Goal: Task Accomplishment & Management: Use online tool/utility

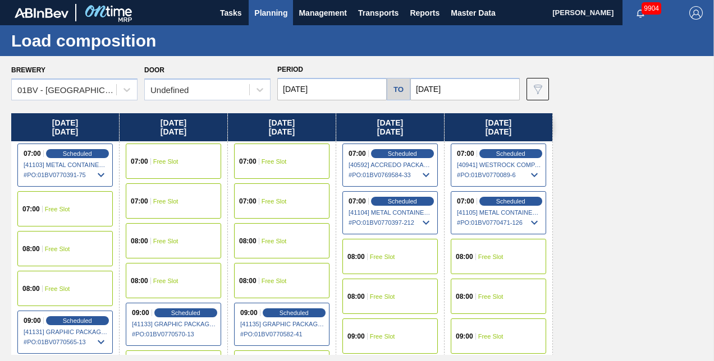
click at [268, 13] on span "Planning" at bounding box center [270, 12] width 33 height 13
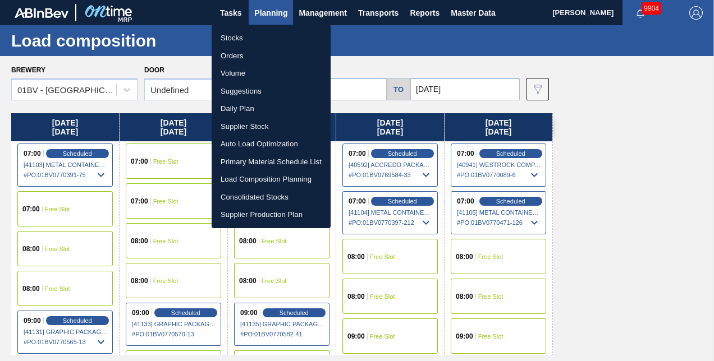
drag, startPoint x: 245, startPoint y: 91, endPoint x: 256, endPoint y: 92, distance: 11.3
click at [245, 91] on li "Suggestions" at bounding box center [271, 92] width 119 height 18
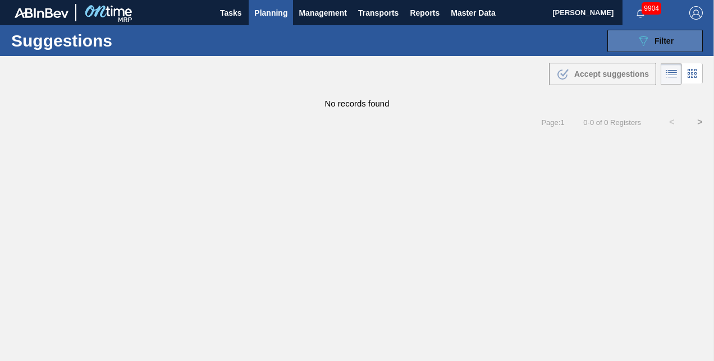
click at [645, 38] on icon at bounding box center [643, 41] width 8 height 10
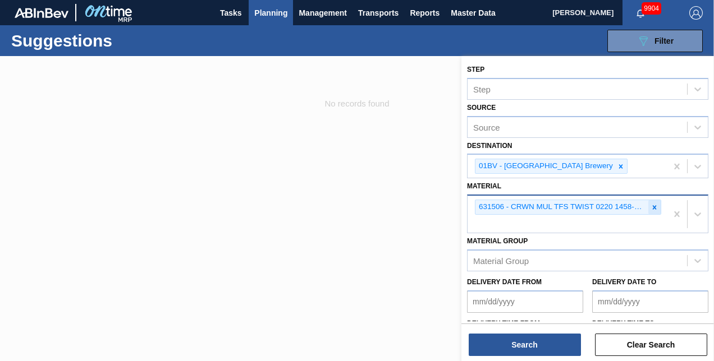
click at [653, 207] on icon at bounding box center [655, 207] width 4 height 4
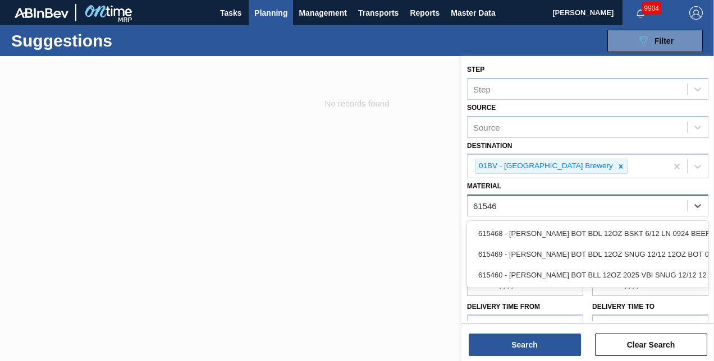
type input "615469"
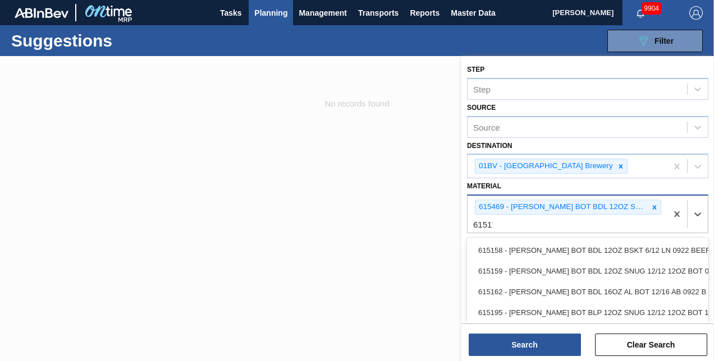
type input "615171"
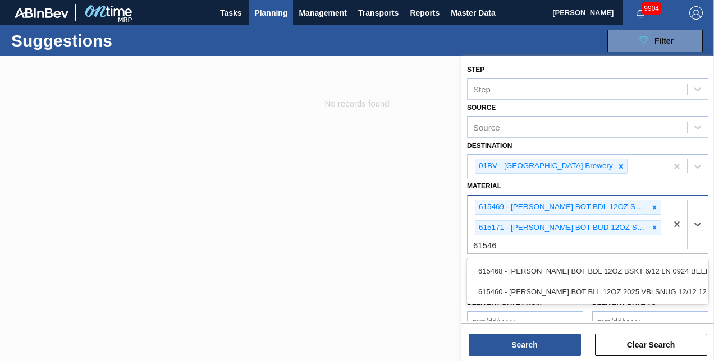
type input "615460"
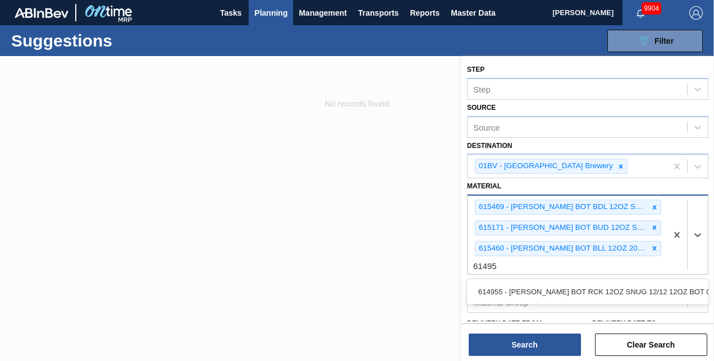
type input "614955"
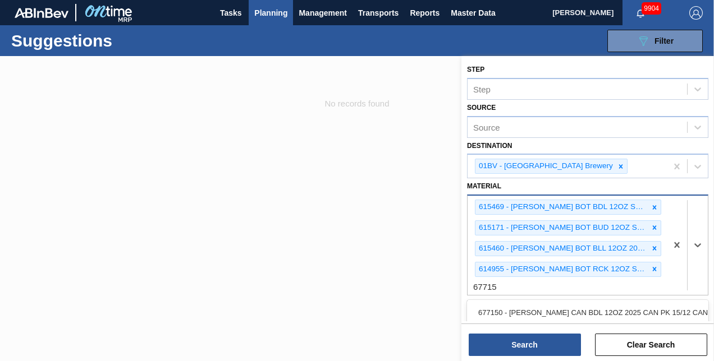
type input "677151"
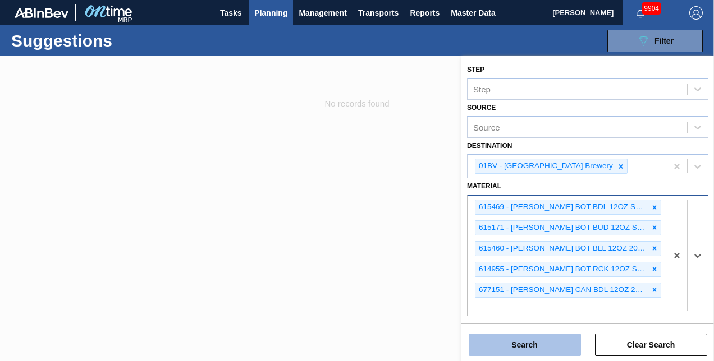
click at [509, 343] on button "Search" at bounding box center [525, 345] width 112 height 22
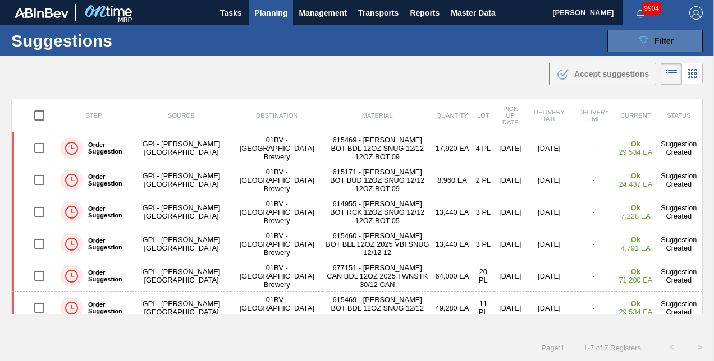
click at [657, 42] on span "Filter" at bounding box center [663, 40] width 19 height 9
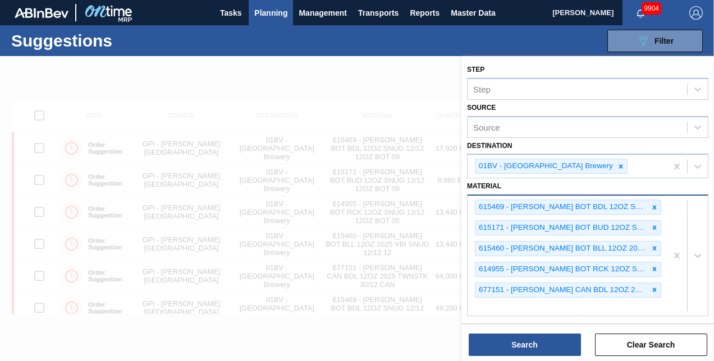
click at [485, 303] on div "615469 - CARR BOT BDL 12OZ SNUG 12/12 12OZ BOT 09 615171 - CARR BOT BUD 12OZ SN…" at bounding box center [567, 256] width 199 height 120
type input "677272"
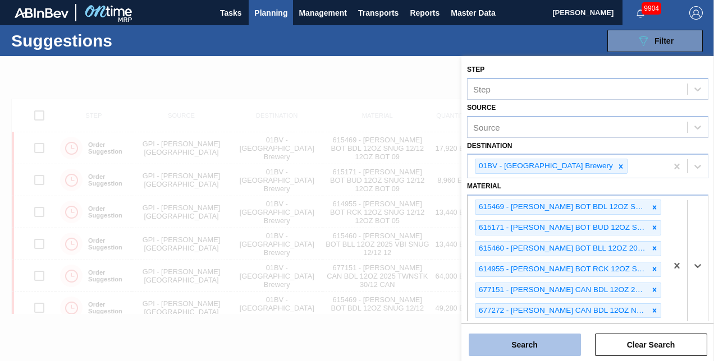
click at [507, 341] on button "Search" at bounding box center [525, 345] width 112 height 22
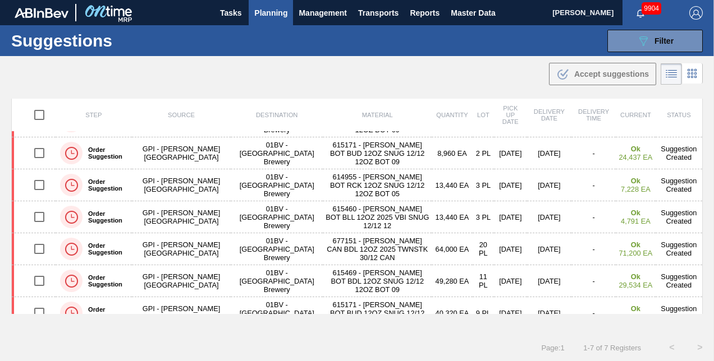
scroll to position [40, 0]
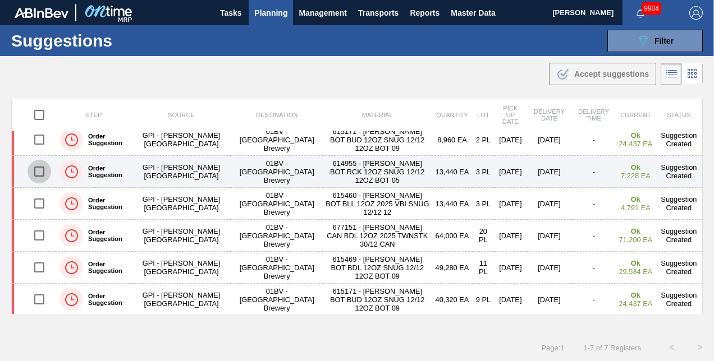
click at [35, 172] on input "checkbox" at bounding box center [40, 172] width 24 height 24
checkbox input "true"
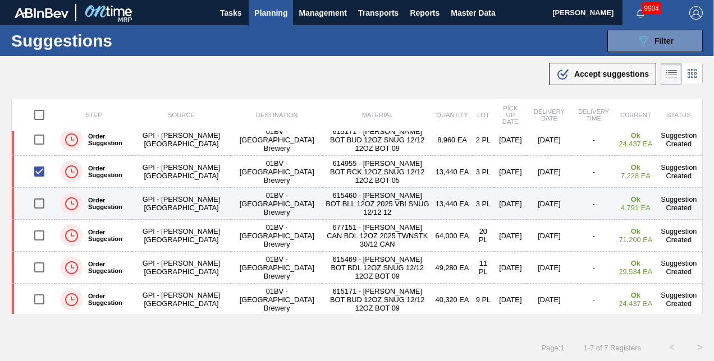
click at [36, 204] on input "checkbox" at bounding box center [40, 204] width 24 height 24
checkbox input "true"
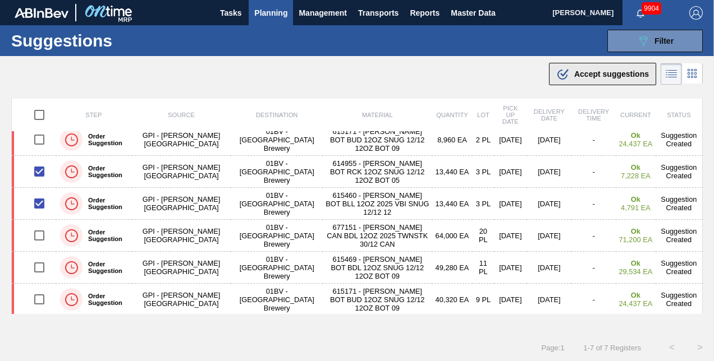
click at [597, 72] on span "Accept suggestions" at bounding box center [611, 74] width 75 height 9
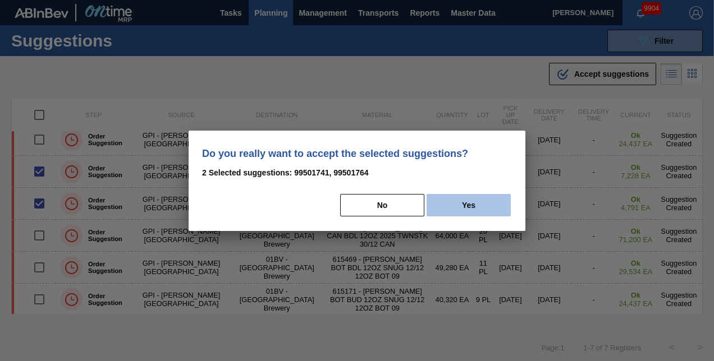
click at [471, 201] on button "Yes" at bounding box center [469, 205] width 84 height 22
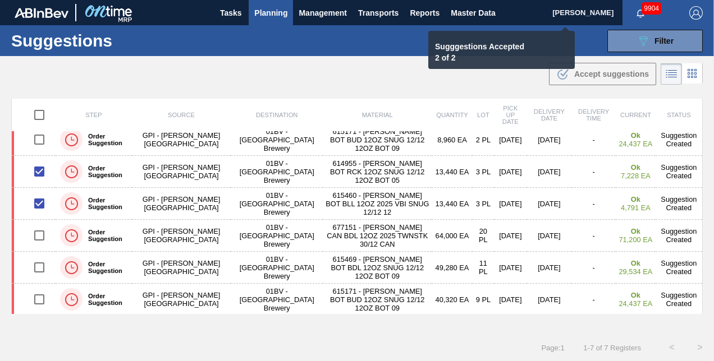
checkbox input "false"
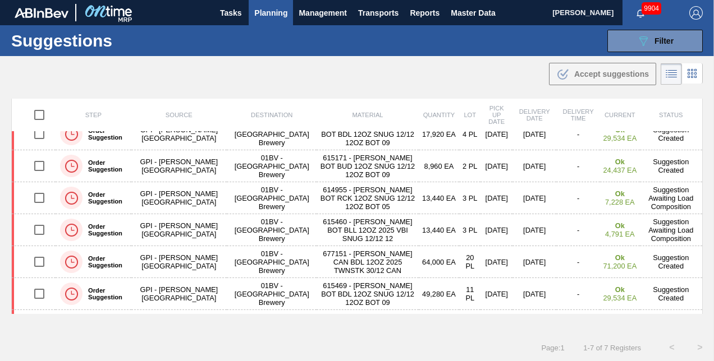
scroll to position [0, 0]
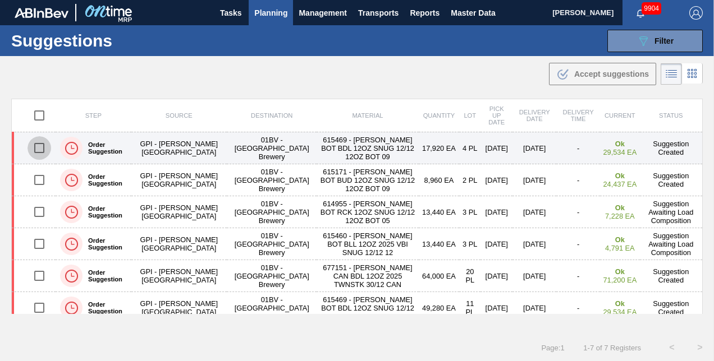
click at [36, 148] on input "checkbox" at bounding box center [40, 148] width 24 height 24
checkbox input "true"
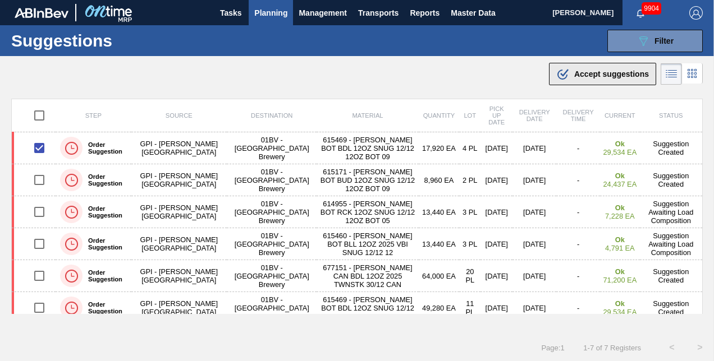
click at [590, 72] on span "Accept suggestions" at bounding box center [611, 74] width 75 height 9
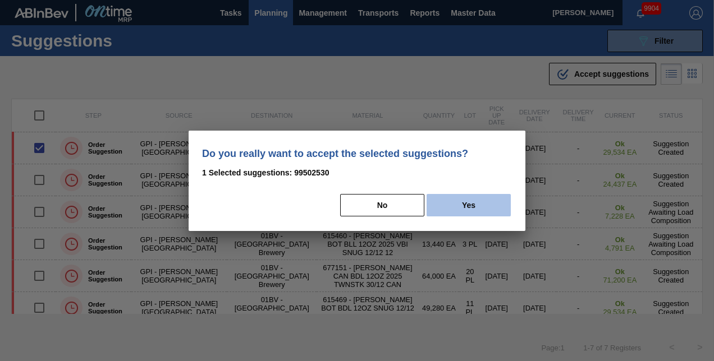
click at [472, 201] on button "Yes" at bounding box center [469, 205] width 84 height 22
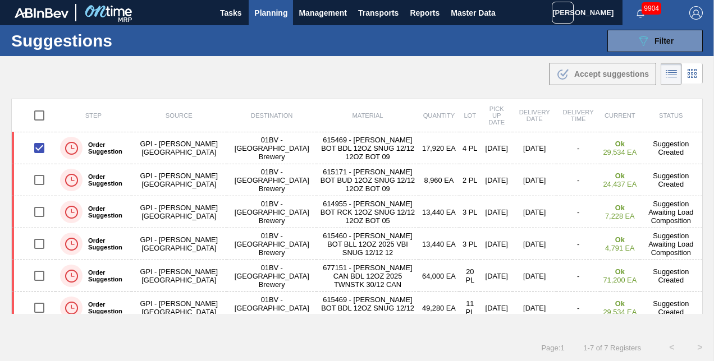
click at [269, 10] on span "Planning" at bounding box center [270, 12] width 33 height 13
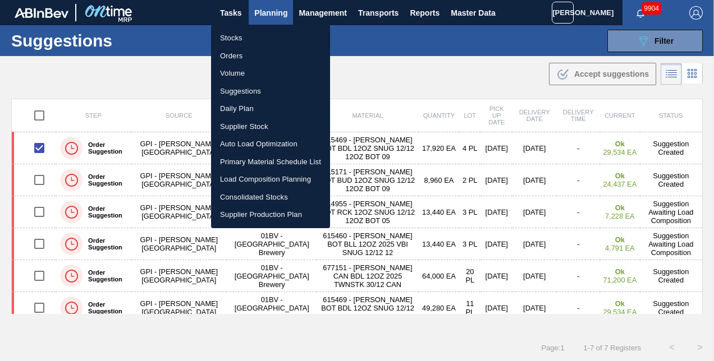
click at [232, 39] on li "Stocks" at bounding box center [270, 38] width 119 height 18
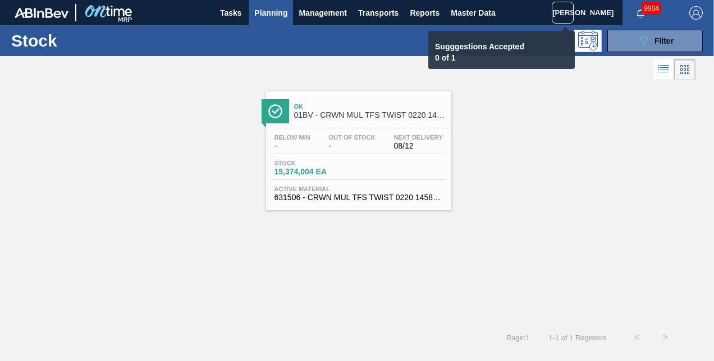
click at [561, 10] on icon at bounding box center [563, 13] width 14 height 14
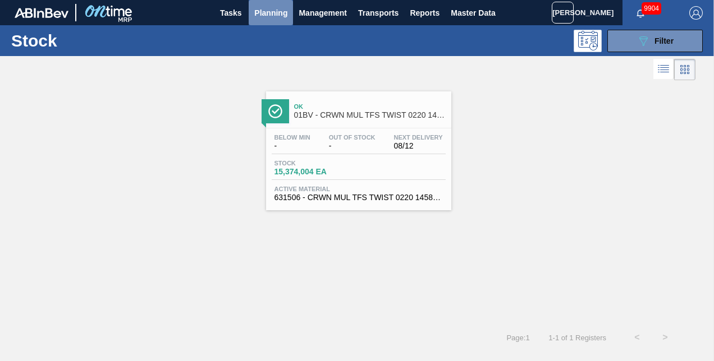
drag, startPoint x: 269, startPoint y: 9, endPoint x: 268, endPoint y: 31, distance: 21.9
click at [268, 31] on main "Tasks Planning Management Transports Reports Master Data Kristin Lippert 9904 M…" at bounding box center [357, 180] width 714 height 361
click at [272, 14] on span "Planning" at bounding box center [270, 12] width 33 height 13
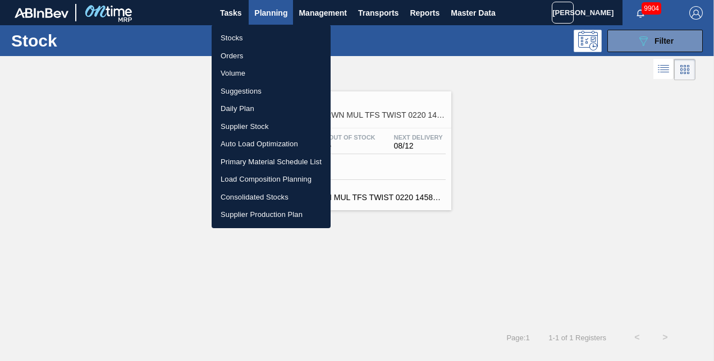
click at [242, 90] on li "Suggestions" at bounding box center [271, 92] width 119 height 18
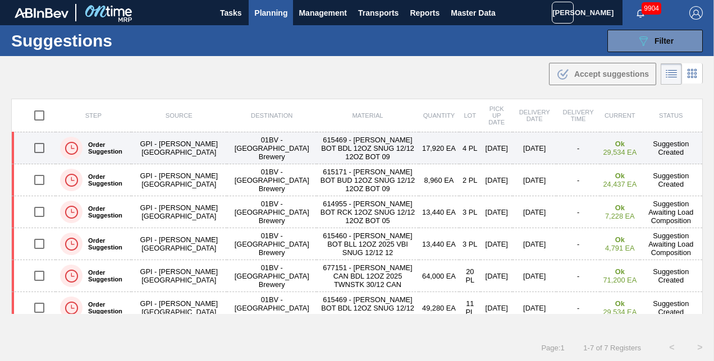
click at [39, 147] on input "checkbox" at bounding box center [40, 148] width 24 height 24
checkbox input "true"
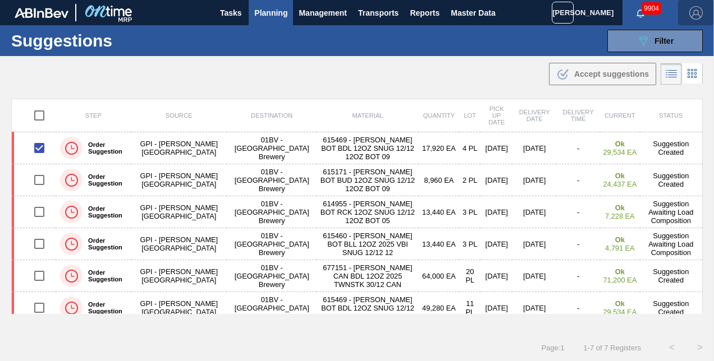
click at [693, 10] on img "button" at bounding box center [695, 12] width 13 height 13
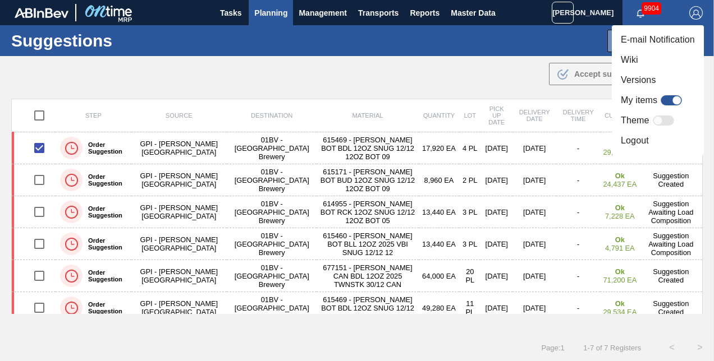
click at [629, 140] on li "Logout" at bounding box center [658, 141] width 92 height 20
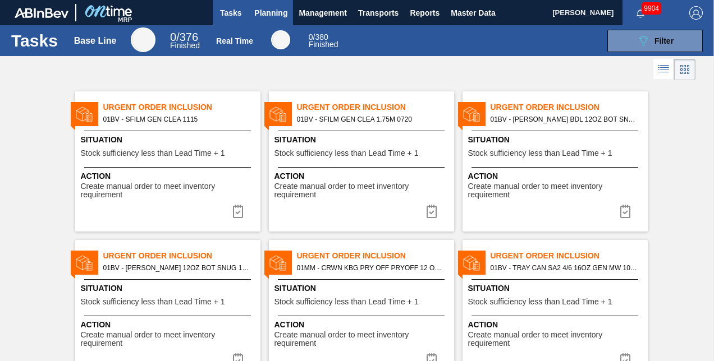
click at [267, 10] on span "Planning" at bounding box center [270, 12] width 33 height 13
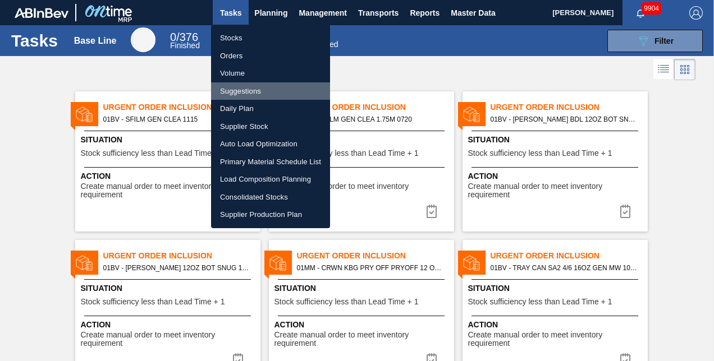
click at [241, 89] on li "Suggestions" at bounding box center [270, 92] width 119 height 18
checkbox input "true"
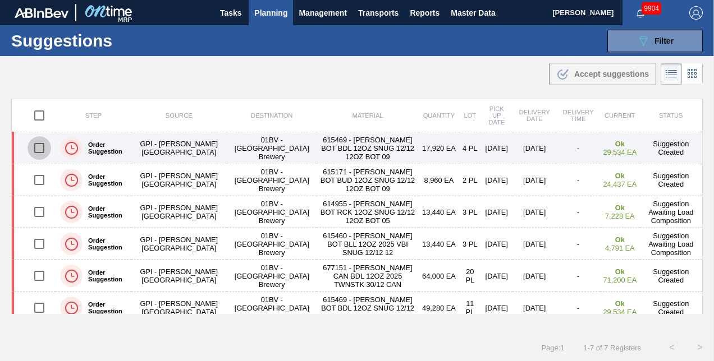
click at [35, 145] on input "checkbox" at bounding box center [40, 148] width 24 height 24
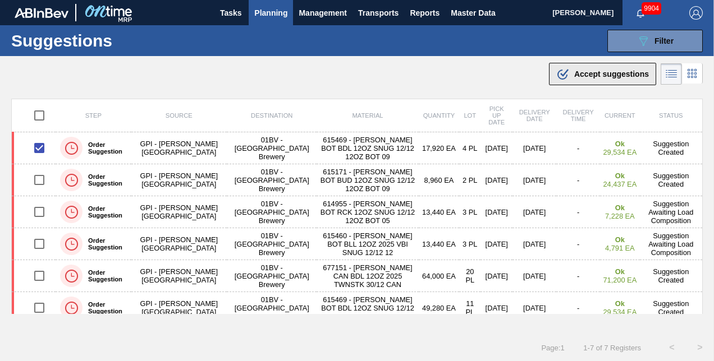
click at [602, 71] on span "Accept suggestions" at bounding box center [611, 74] width 75 height 9
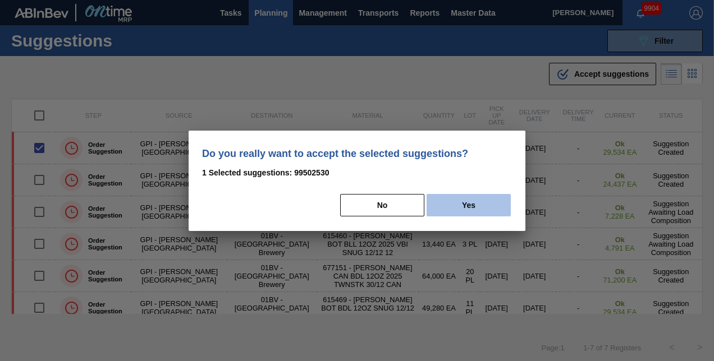
click at [465, 209] on button "Yes" at bounding box center [469, 205] width 84 height 22
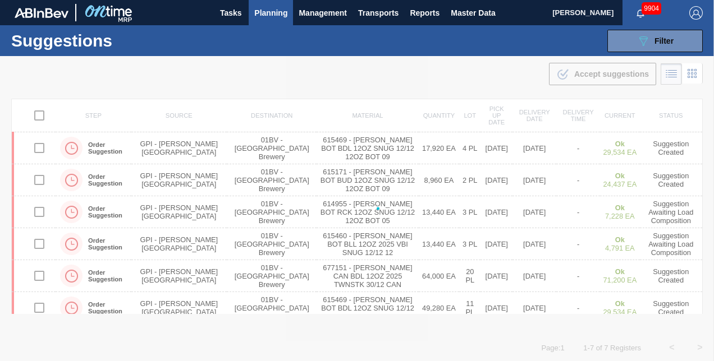
checkbox input "false"
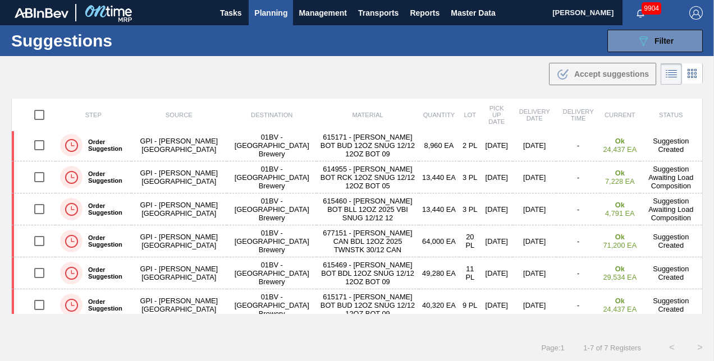
scroll to position [40, 0]
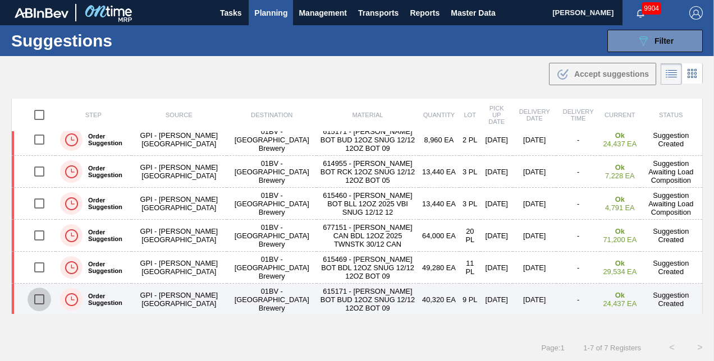
click at [39, 297] on input "checkbox" at bounding box center [40, 300] width 24 height 24
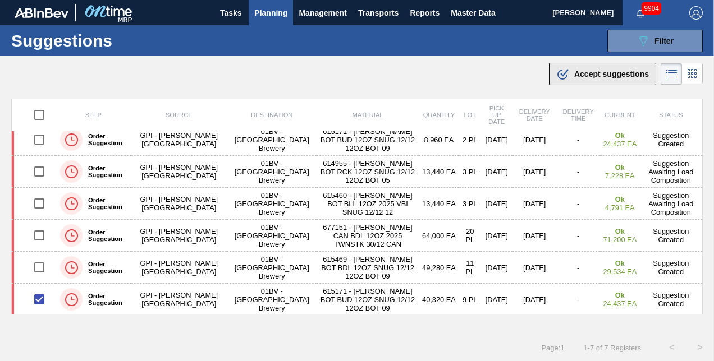
click at [587, 72] on span "Accept suggestions" at bounding box center [611, 74] width 75 height 9
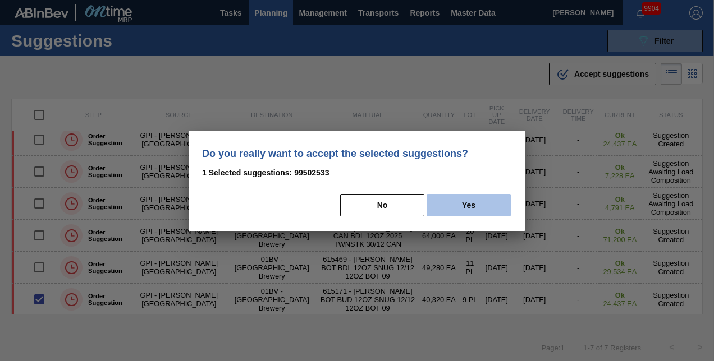
click at [469, 203] on button "Yes" at bounding box center [469, 205] width 84 height 22
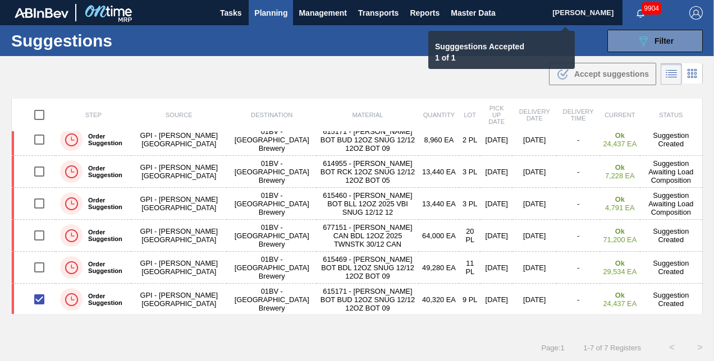
checkbox input "false"
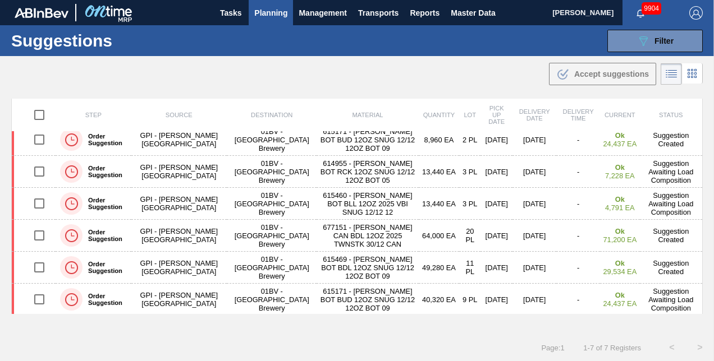
click at [266, 12] on span "Planning" at bounding box center [270, 12] width 33 height 13
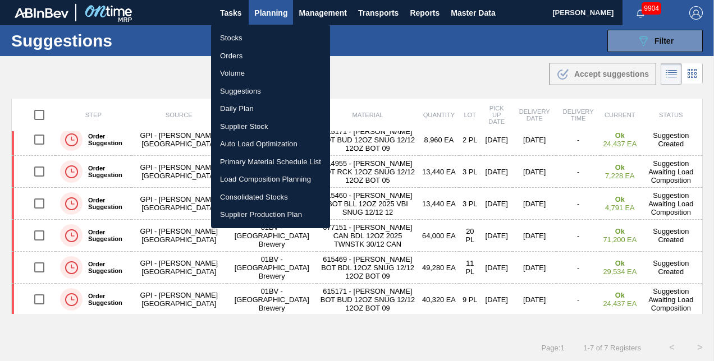
click at [233, 38] on li "Stocks" at bounding box center [270, 38] width 119 height 18
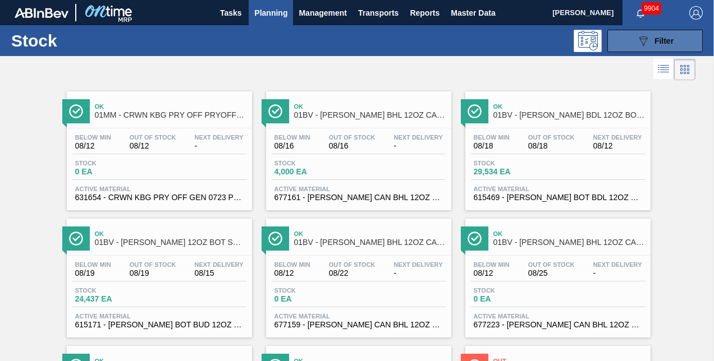
click at [651, 39] on div "089F7B8B-B2A5-4AFE-B5C0-19BA573D28AC Filter" at bounding box center [655, 40] width 37 height 13
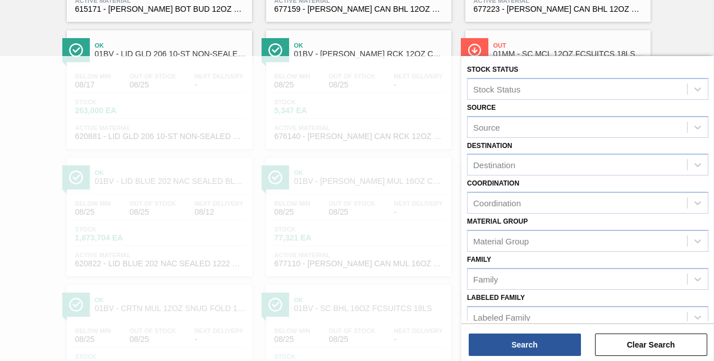
scroll to position [633, 0]
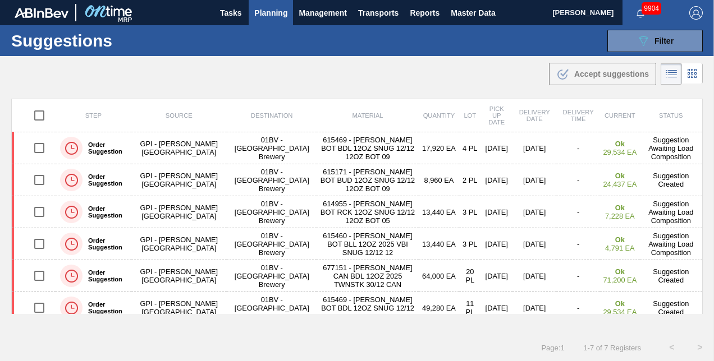
click at [273, 13] on span "Planning" at bounding box center [270, 12] width 33 height 13
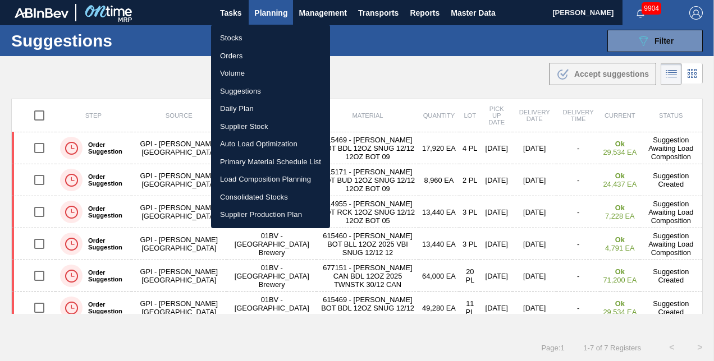
click at [231, 40] on li "Stocks" at bounding box center [270, 38] width 119 height 18
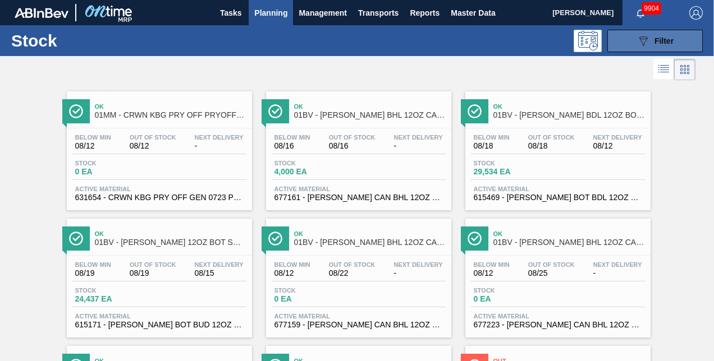
click at [648, 42] on icon "089F7B8B-B2A5-4AFE-B5C0-19BA573D28AC" at bounding box center [643, 40] width 13 height 13
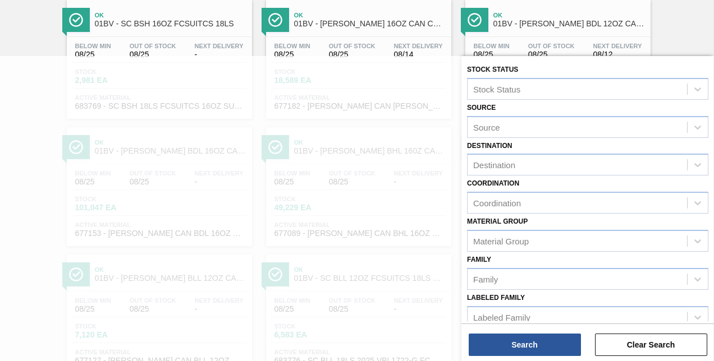
scroll to position [1171, 0]
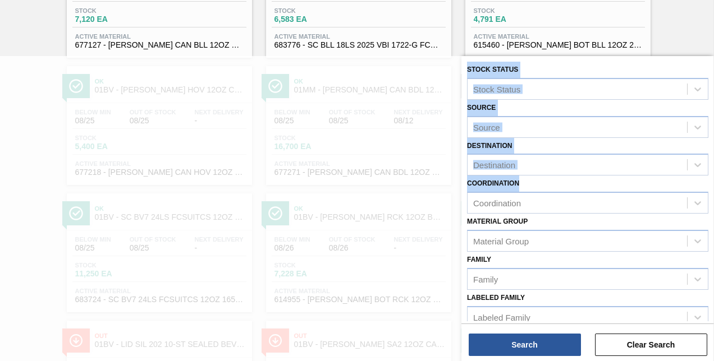
drag, startPoint x: 712, startPoint y: 184, endPoint x: 715, endPoint y: 239, distance: 55.6
click at [713, 0] on html "Tasks Planning Management Transports Reports Master Data Kristin Lippert 9904 M…" at bounding box center [357, 0] width 714 height 0
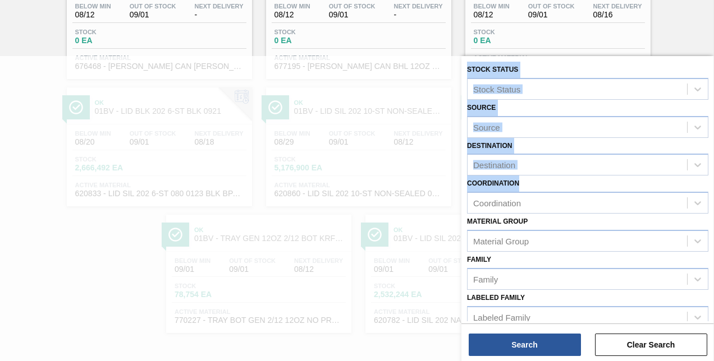
scroll to position [0, 0]
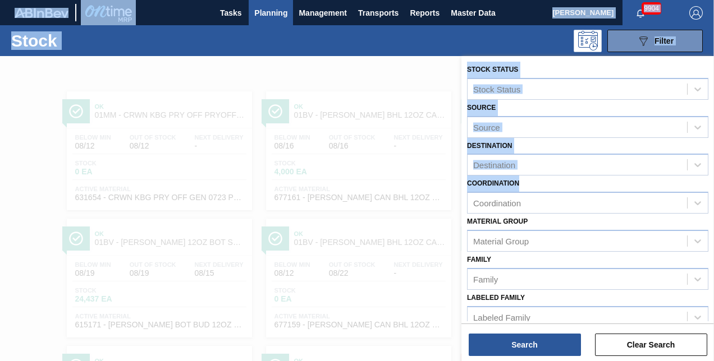
click at [274, 15] on span "Planning" at bounding box center [270, 12] width 33 height 13
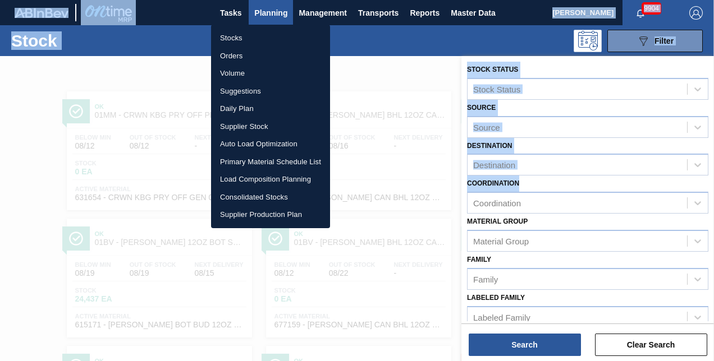
click at [228, 42] on li "Stocks" at bounding box center [270, 38] width 119 height 18
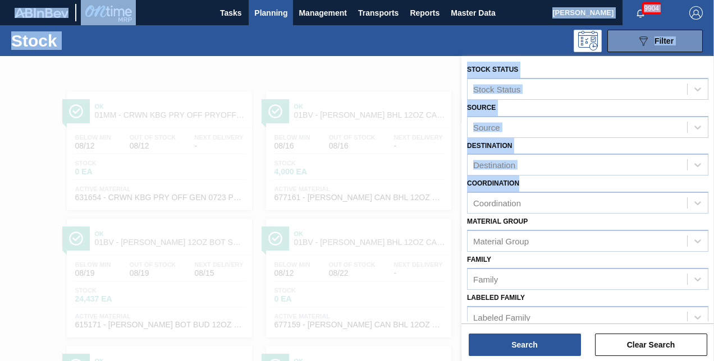
click at [263, 6] on span "Planning" at bounding box center [270, 12] width 33 height 13
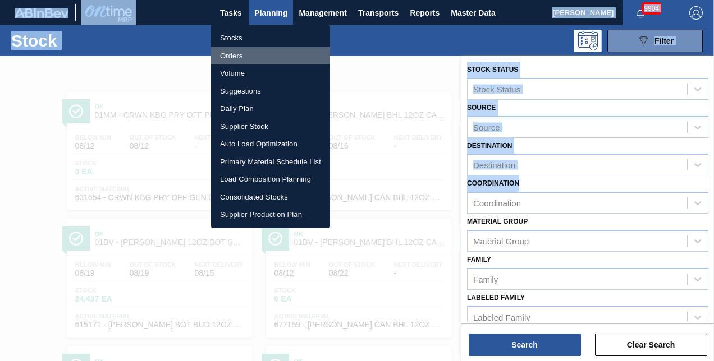
click at [229, 54] on li "Orders" at bounding box center [270, 56] width 119 height 18
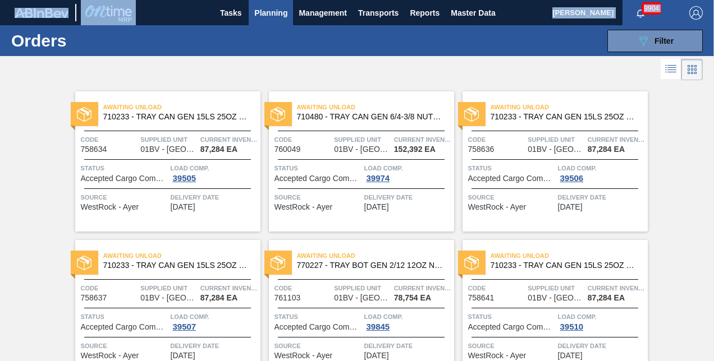
click at [269, 13] on span "Planning" at bounding box center [270, 12] width 33 height 13
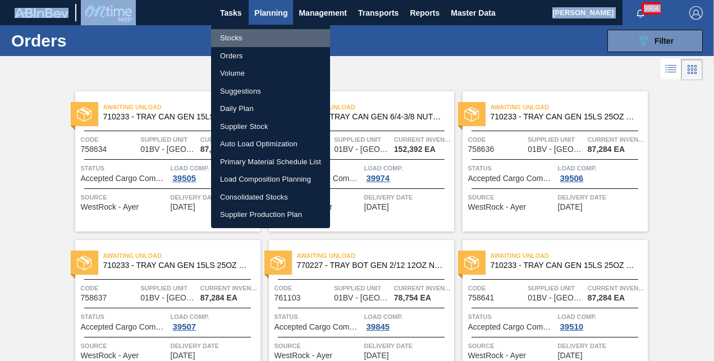
click at [232, 35] on li "Stocks" at bounding box center [270, 38] width 119 height 18
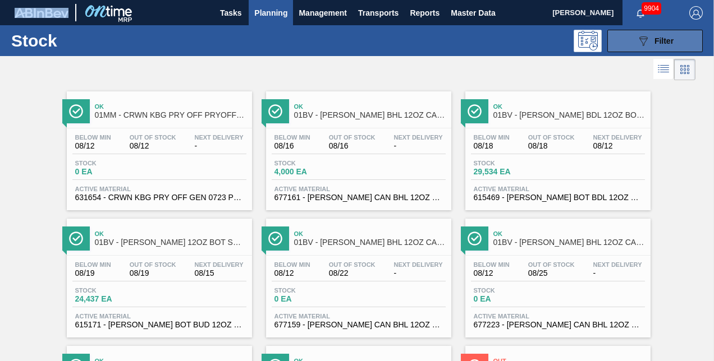
click at [650, 42] on div "089F7B8B-B2A5-4AFE-B5C0-19BA573D28AC Filter" at bounding box center [655, 40] width 37 height 13
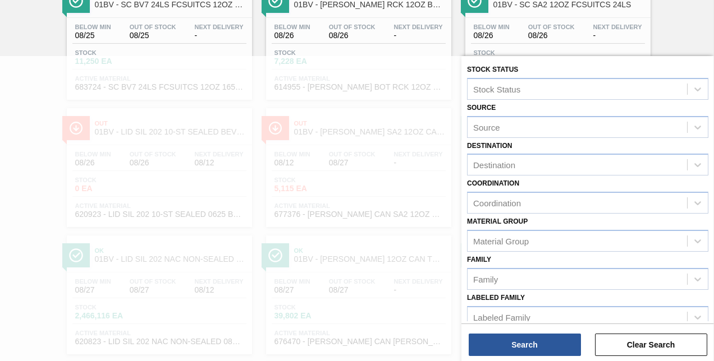
scroll to position [1068, 0]
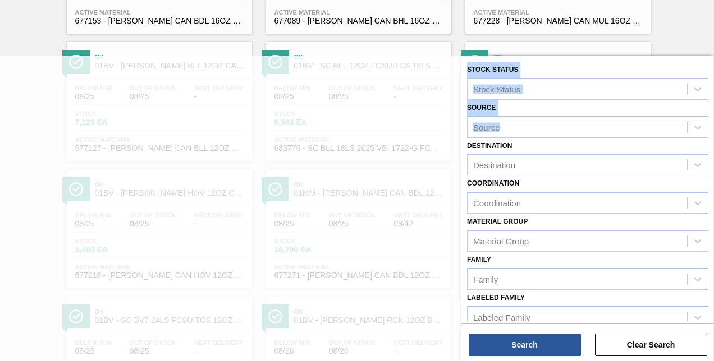
drag, startPoint x: 712, startPoint y: 126, endPoint x: 714, endPoint y: 212, distance: 85.9
click at [713, 0] on html "Tasks Planning Management Transports Reports Master Data Kristin Lippert 9904 M…" at bounding box center [357, 0] width 714 height 0
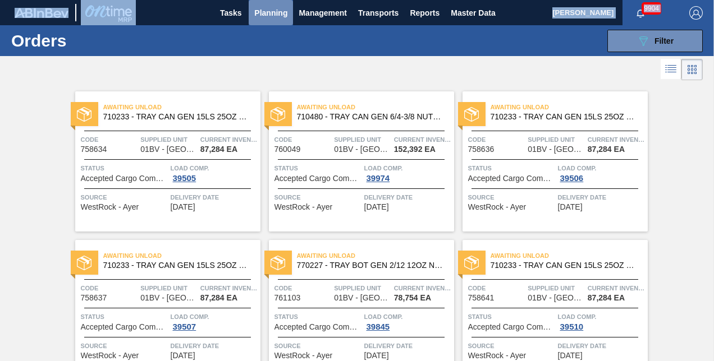
click at [268, 10] on span "Planning" at bounding box center [270, 12] width 33 height 13
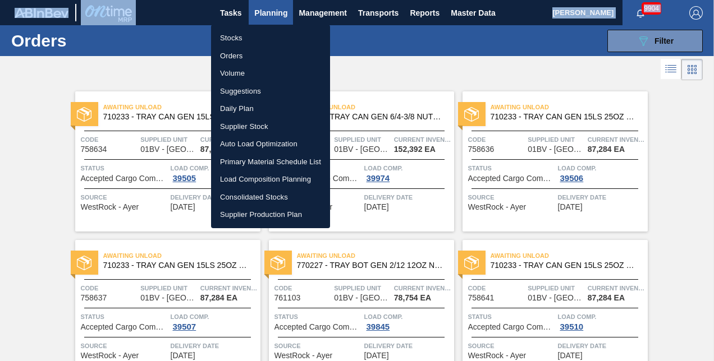
click at [231, 38] on li "Stocks" at bounding box center [270, 38] width 119 height 18
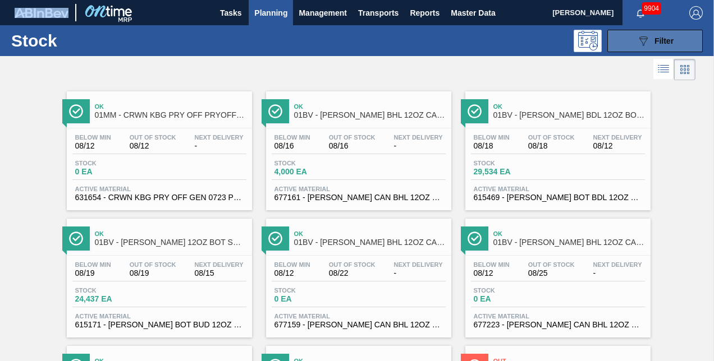
click at [654, 44] on span "Filter" at bounding box center [663, 40] width 19 height 9
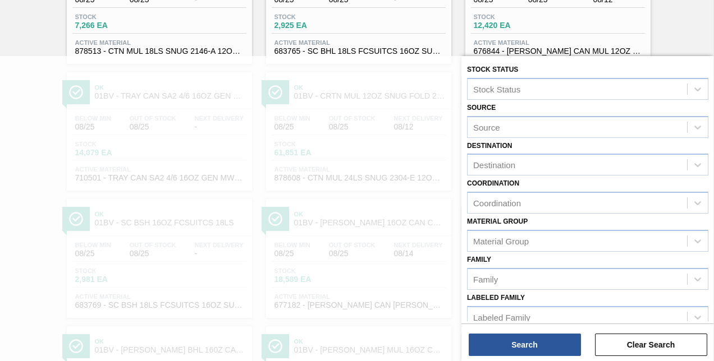
scroll to position [1289, 0]
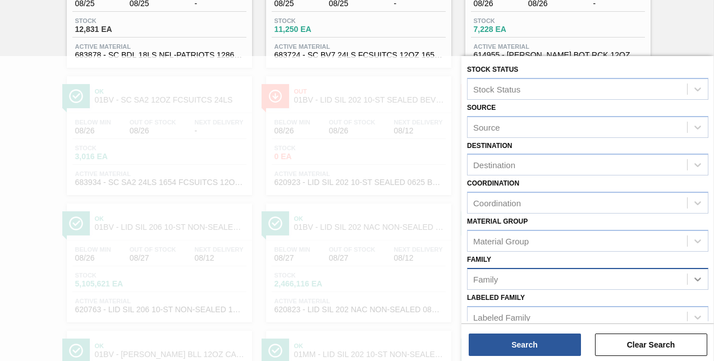
click at [696, 281] on icon at bounding box center [697, 280] width 7 height 4
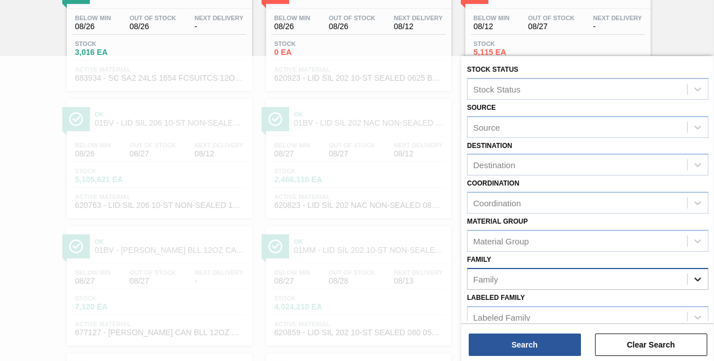
click at [703, 274] on div at bounding box center [698, 279] width 20 height 20
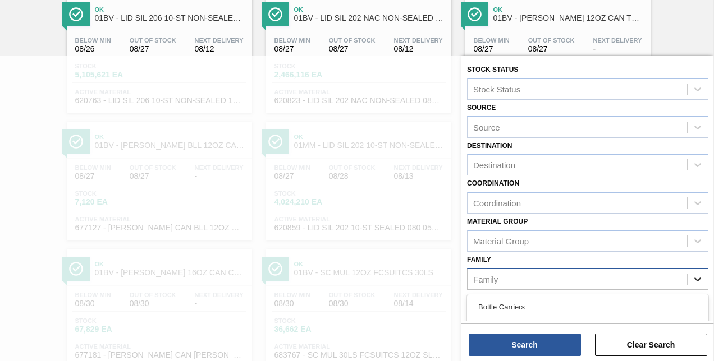
click at [697, 277] on icon at bounding box center [697, 279] width 11 height 11
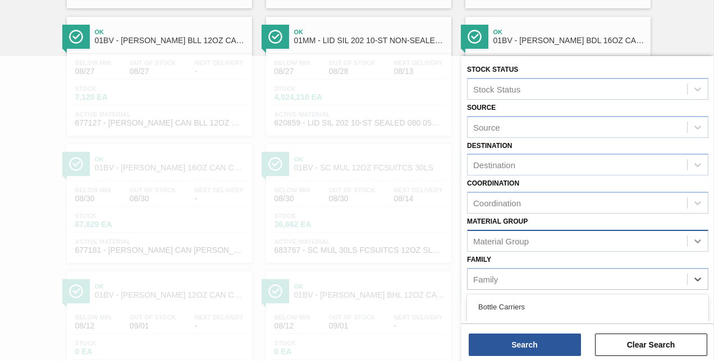
click at [694, 240] on icon at bounding box center [697, 242] width 7 height 4
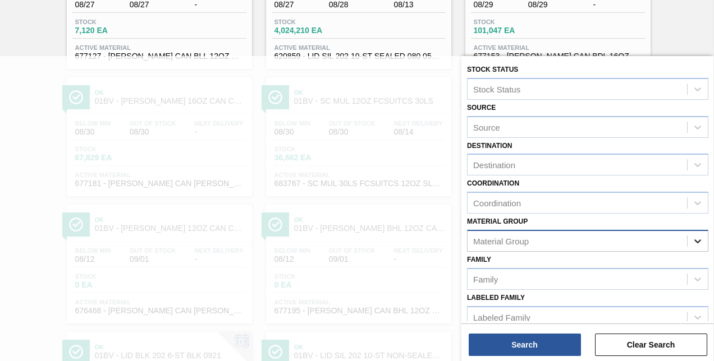
click at [694, 239] on icon at bounding box center [697, 241] width 11 height 11
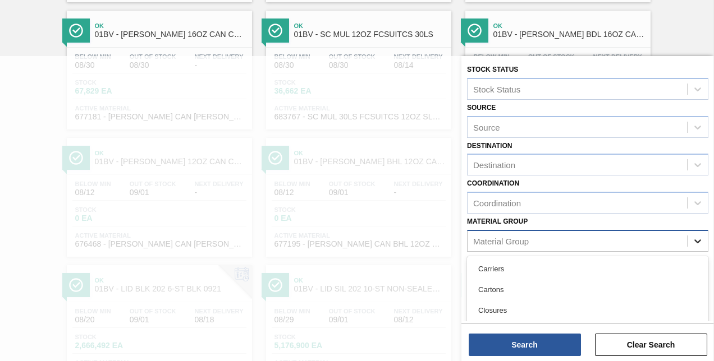
click at [695, 238] on icon at bounding box center [697, 241] width 11 height 11
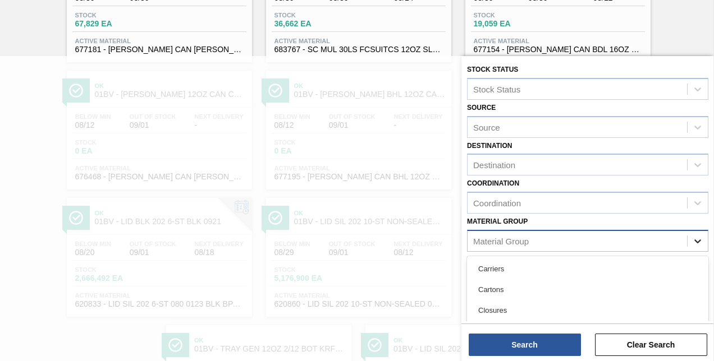
click at [695, 238] on icon at bounding box center [697, 241] width 11 height 11
click at [502, 263] on div "Carriers" at bounding box center [587, 269] width 241 height 21
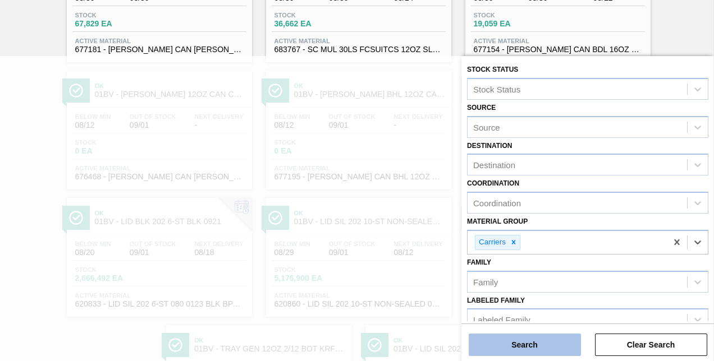
click at [503, 342] on button "Search" at bounding box center [525, 345] width 112 height 22
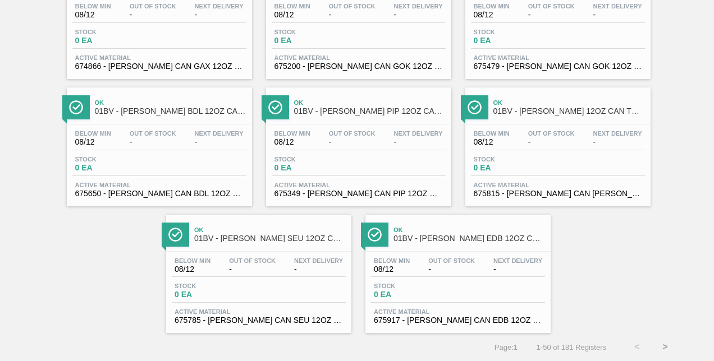
scroll to position [1927, 0]
click at [665, 346] on button ">" at bounding box center [665, 347] width 28 height 28
click at [662, 348] on button ">" at bounding box center [665, 347] width 28 height 28
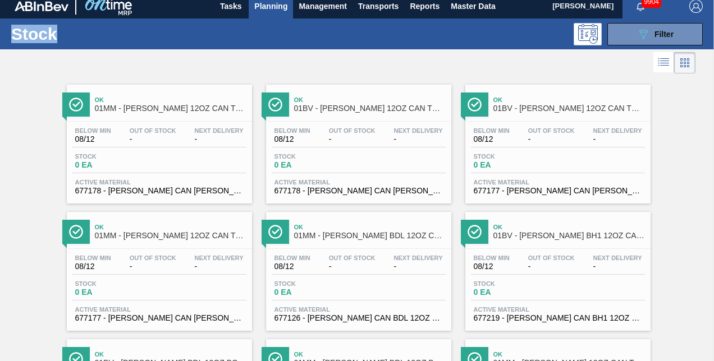
scroll to position [0, 0]
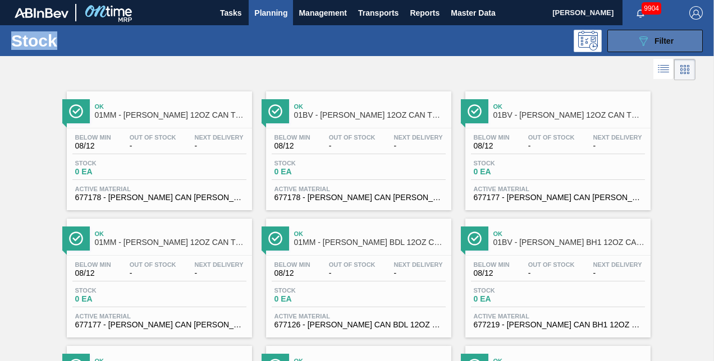
click at [666, 36] on span "Filter" at bounding box center [663, 40] width 19 height 9
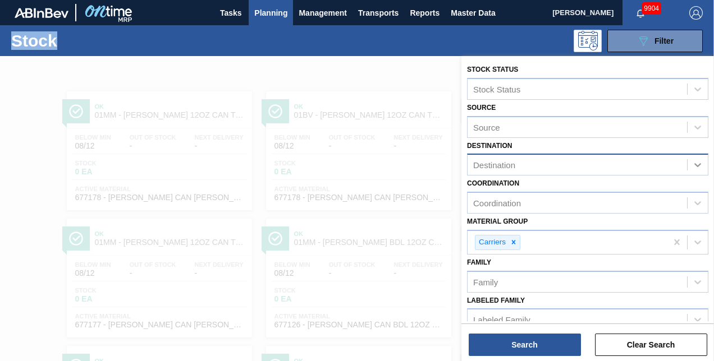
click at [695, 165] on icon at bounding box center [697, 166] width 7 height 4
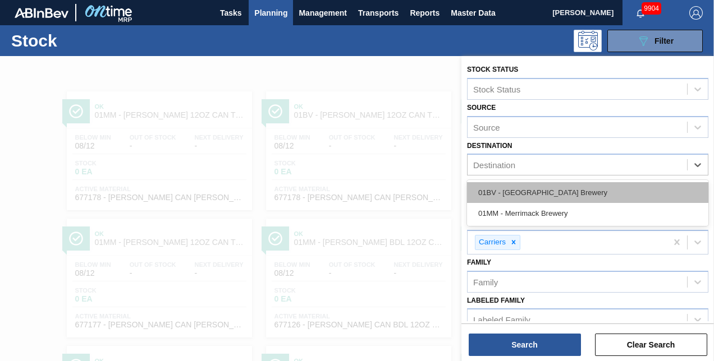
click at [534, 189] on div "01BV - [GEOGRAPHIC_DATA] Brewery" at bounding box center [587, 192] width 241 height 21
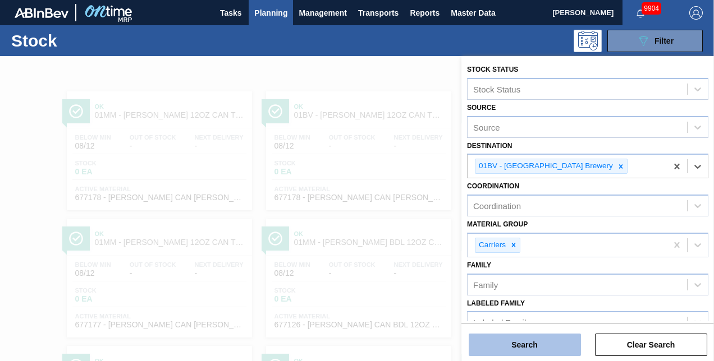
click at [509, 345] on button "Search" at bounding box center [525, 345] width 112 height 22
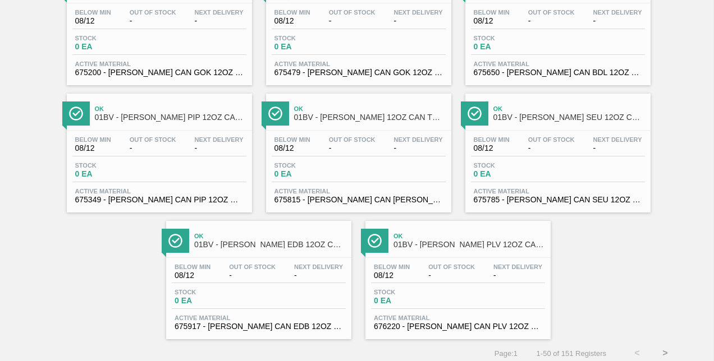
scroll to position [1927, 0]
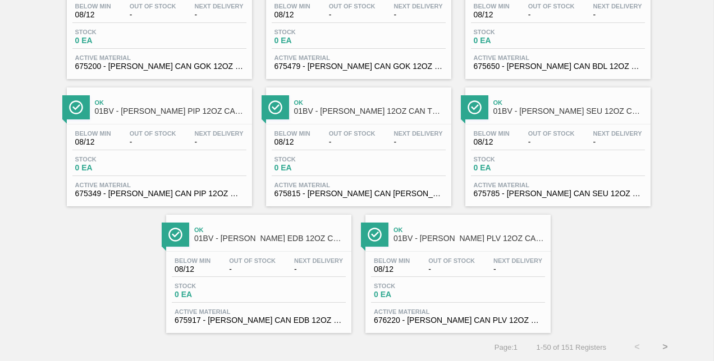
click at [662, 346] on button ">" at bounding box center [665, 347] width 28 height 28
click at [663, 348] on button ">" at bounding box center [665, 347] width 28 height 28
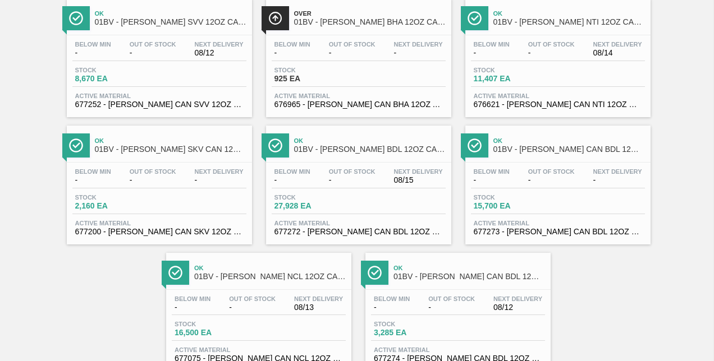
scroll to position [1878, 0]
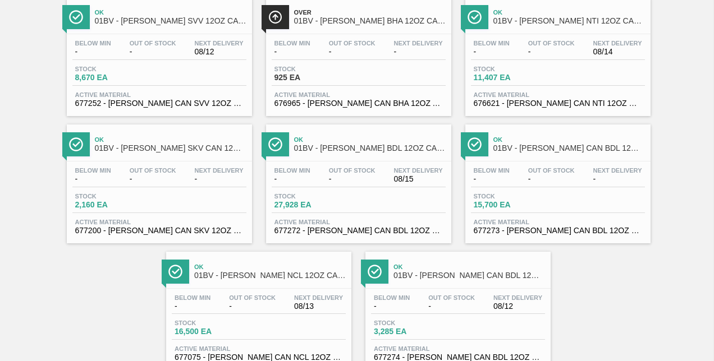
click at [347, 153] on span "01BV - CARR BDL 12OZ CAN TWNSTK 30/12 CAN NFL-GENERIC SHIELD" at bounding box center [370, 148] width 152 height 8
click at [347, 159] on main "Tasks Planning Management Transports Reports Master Data Kristin Lippert 9904 M…" at bounding box center [357, 180] width 714 height 361
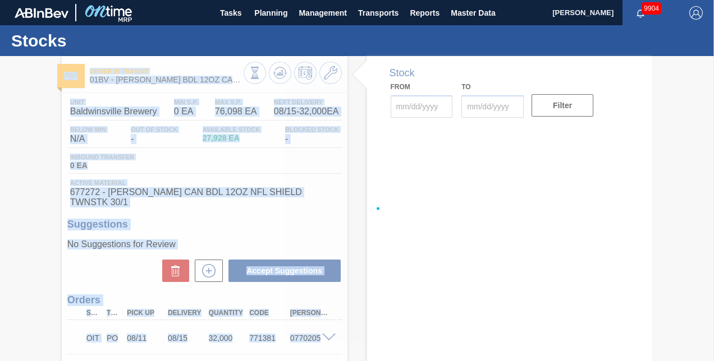
type input "[DATE]"
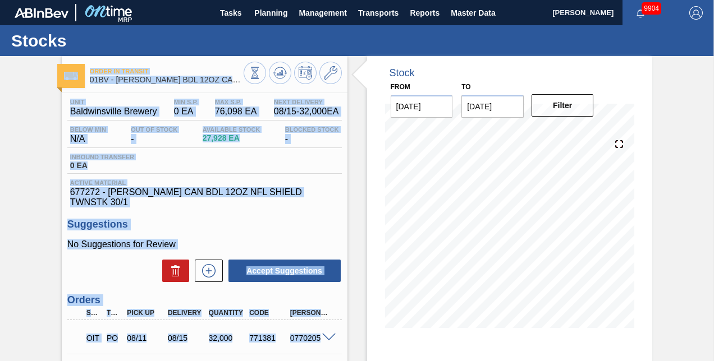
click at [269, 219] on h3 "Suggestions" at bounding box center [204, 225] width 274 height 12
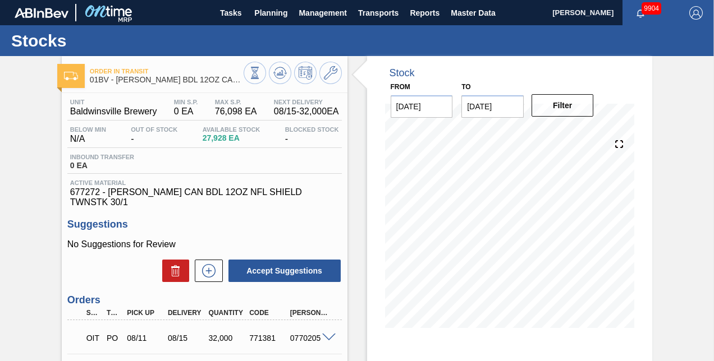
click at [269, 219] on h3 "Suggestions" at bounding box center [204, 225] width 274 height 12
click at [209, 264] on icon at bounding box center [209, 270] width 18 height 13
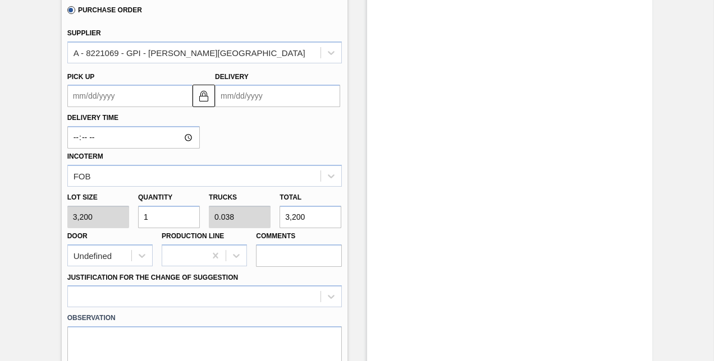
scroll to position [393, 0]
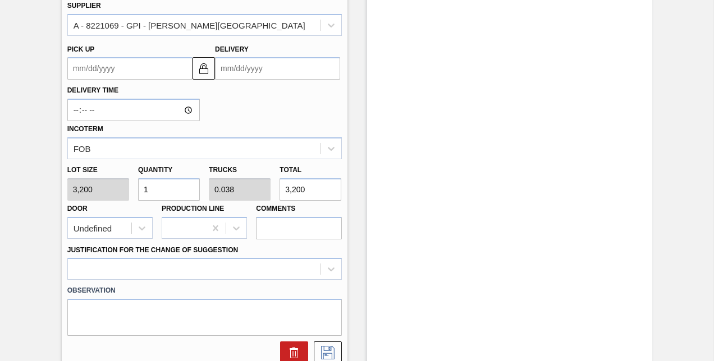
click at [285, 62] on input "Delivery" at bounding box center [277, 68] width 125 height 22
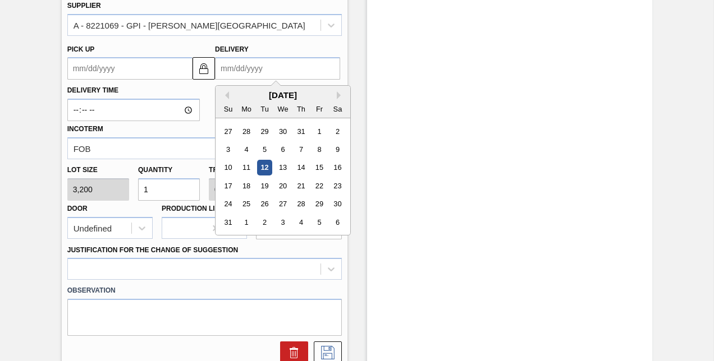
click at [285, 62] on input "Delivery" at bounding box center [277, 68] width 125 height 22
type input "8"
type up "07/28/2025"
type input "8/"
type up "07/28/2001"
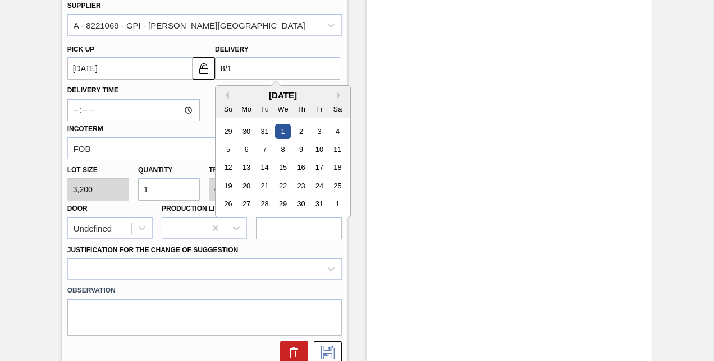
type input "8/18"
type up "[DATE]"
type input "8/18/"
type up "08/14/2001"
type input "8/18/2"
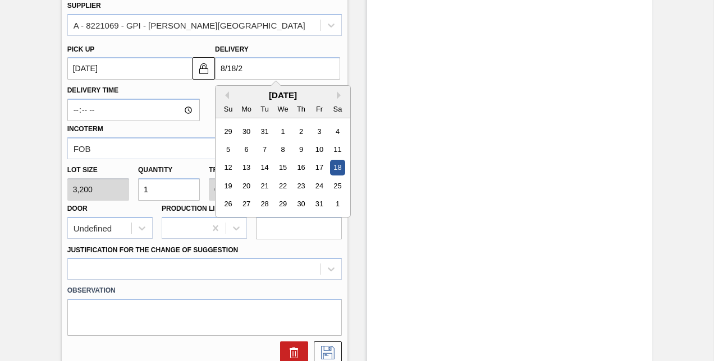
type up "08/14/2002"
type input "8/18/25"
type up "[DATE]"
type input "[DATE]"
click at [171, 181] on input "1" at bounding box center [169, 189] width 62 height 22
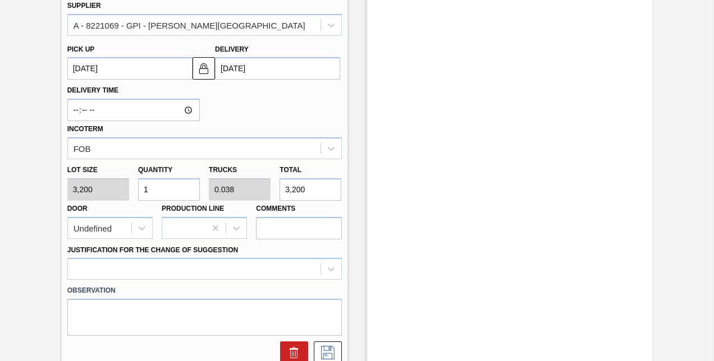
type input "0"
type input "8"
type input "0.308"
type input "25,600"
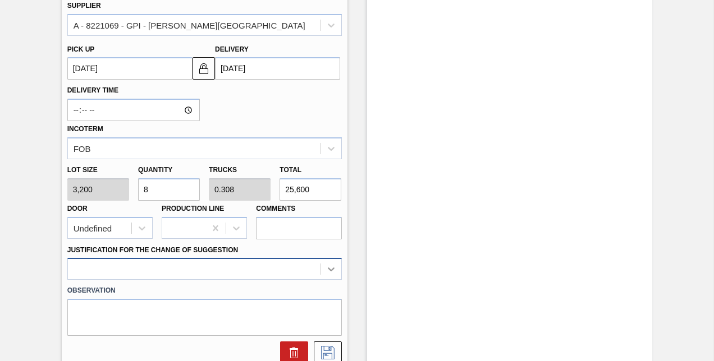
type input "8"
click at [331, 261] on div at bounding box center [204, 269] width 274 height 22
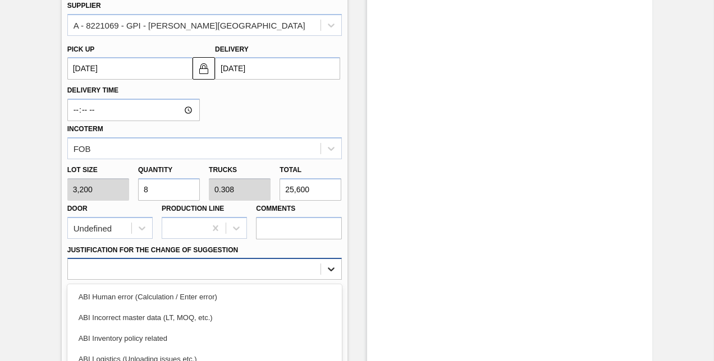
scroll to position [480, 0]
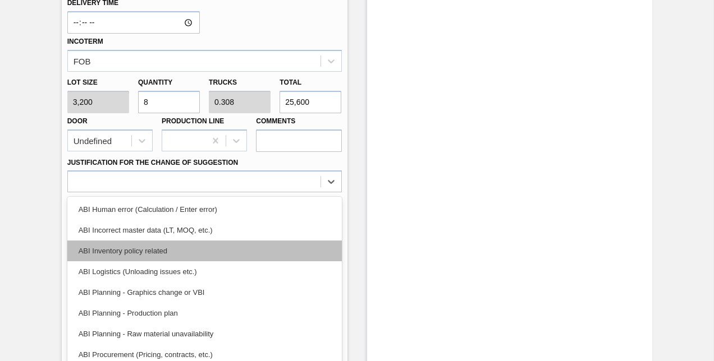
click at [155, 247] on div "ABI Inventory policy related" at bounding box center [204, 251] width 274 height 21
click at [155, 254] on div at bounding box center [204, 265] width 283 height 22
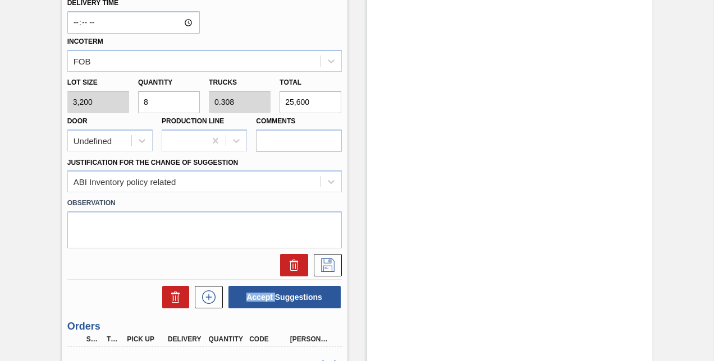
scroll to position [593, 0]
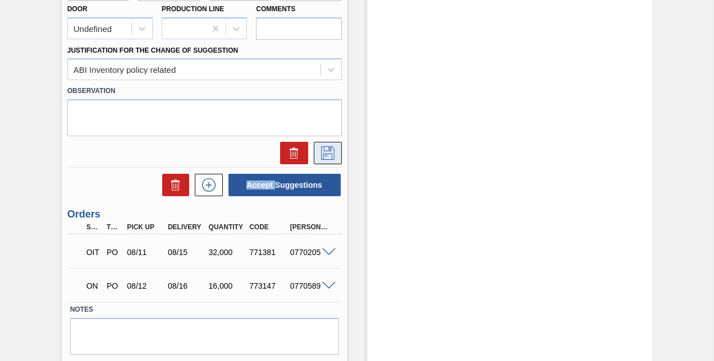
click at [326, 146] on icon at bounding box center [328, 152] width 18 height 13
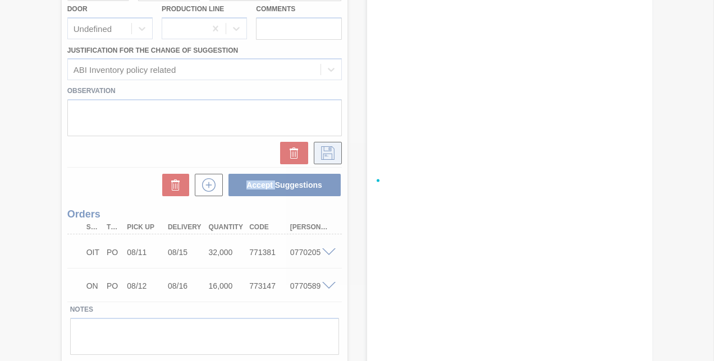
click at [326, 144] on div at bounding box center [357, 180] width 714 height 361
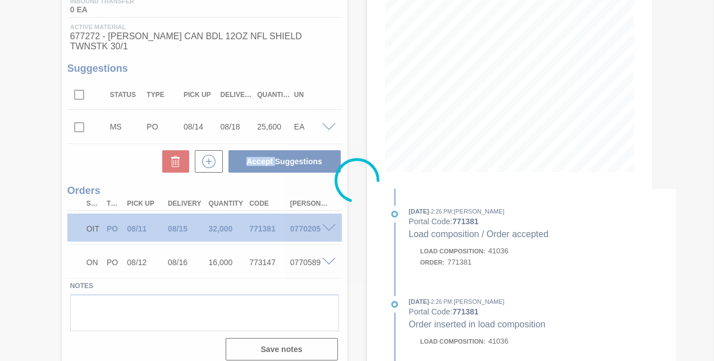
scroll to position [156, 0]
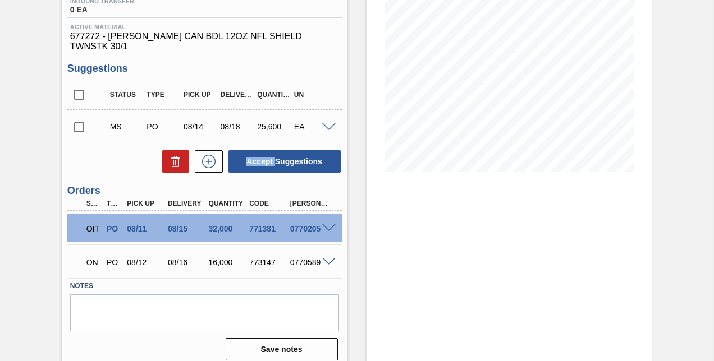
drag, startPoint x: 77, startPoint y: 118, endPoint x: 88, endPoint y: 121, distance: 11.0
click at [77, 118] on input "checkbox" at bounding box center [79, 128] width 24 height 24
click at [76, 118] on input "checkbox" at bounding box center [79, 128] width 24 height 24
click at [80, 120] on input "checkbox" at bounding box center [79, 128] width 24 height 24
click at [270, 152] on button "Accept Suggestions" at bounding box center [284, 161] width 112 height 22
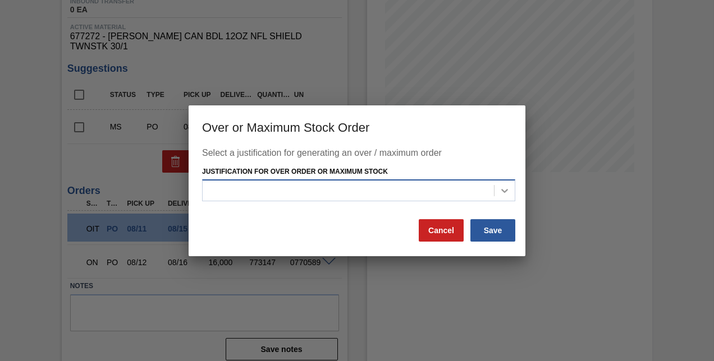
click at [500, 191] on icon at bounding box center [504, 190] width 11 height 11
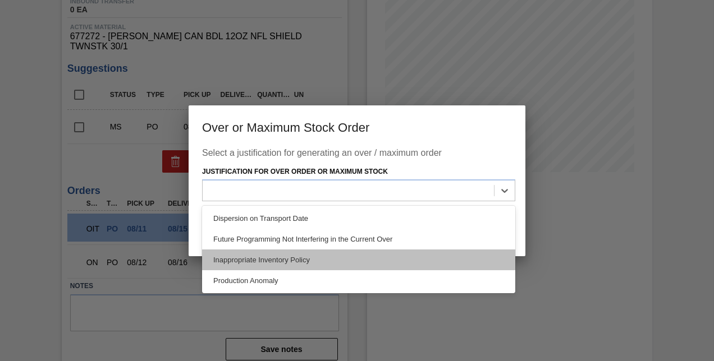
click at [290, 258] on div "Inappropriate Inventory Policy" at bounding box center [358, 260] width 313 height 21
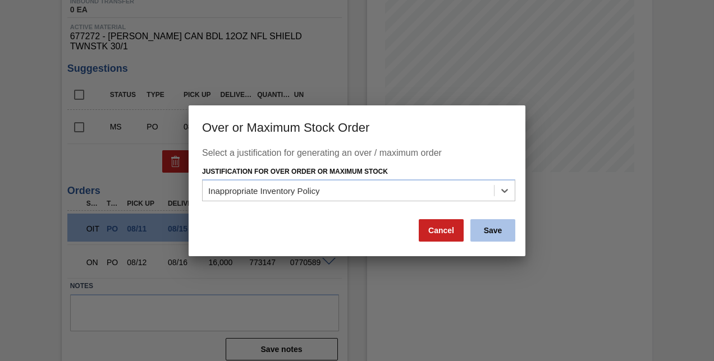
click at [492, 232] on button "Save" at bounding box center [492, 230] width 45 height 22
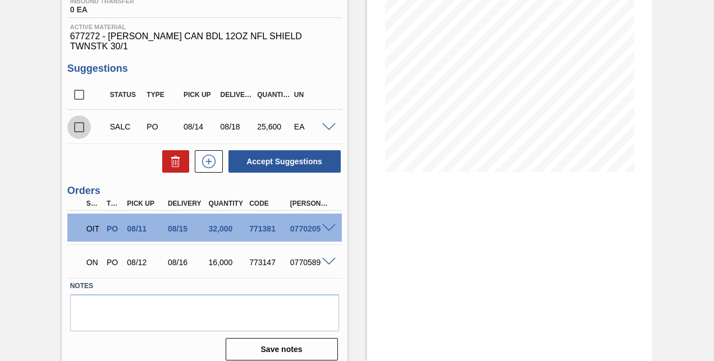
click at [78, 120] on input "checkbox" at bounding box center [79, 128] width 24 height 24
click at [79, 121] on input "checkbox" at bounding box center [79, 128] width 24 height 24
checkbox input "true"
click at [324, 123] on span at bounding box center [328, 127] width 13 height 8
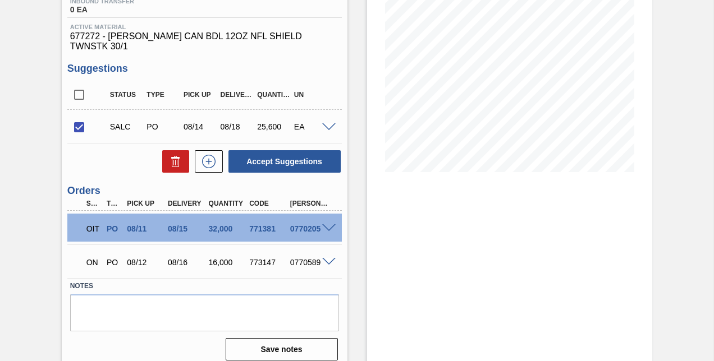
click at [324, 123] on span at bounding box center [328, 127] width 13 height 8
click at [327, 123] on span at bounding box center [328, 127] width 13 height 8
click at [326, 123] on span at bounding box center [328, 127] width 13 height 8
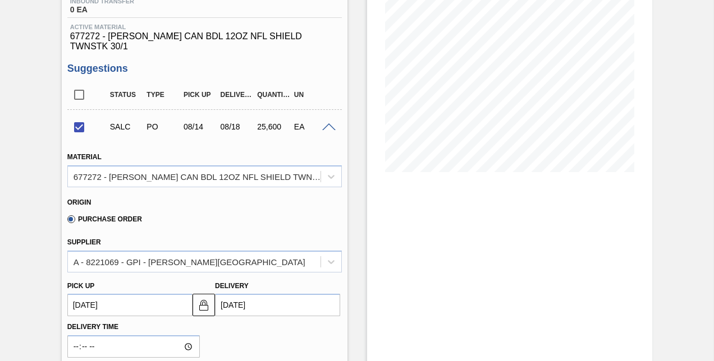
click at [326, 123] on span at bounding box center [328, 127] width 13 height 8
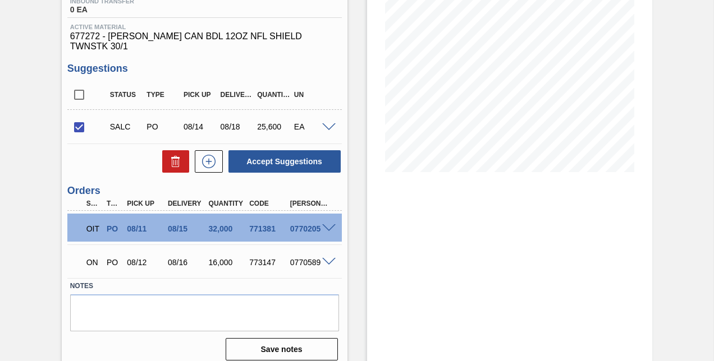
click at [326, 123] on span at bounding box center [328, 127] width 13 height 8
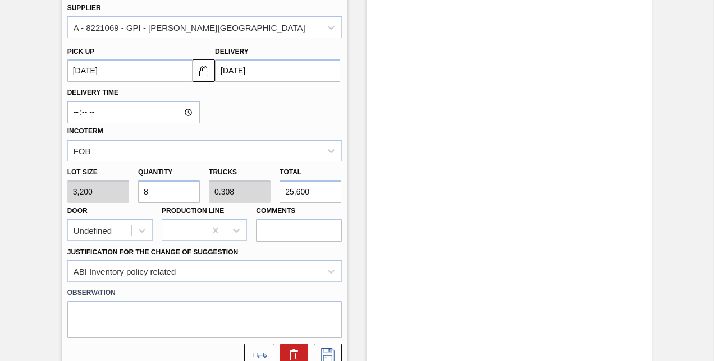
scroll to position [437, 0]
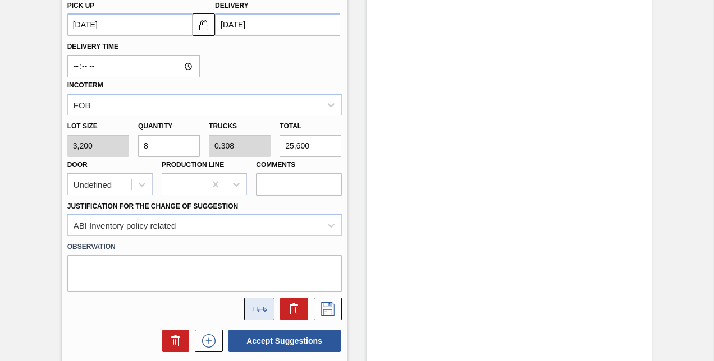
click at [257, 307] on icon at bounding box center [259, 309] width 16 height 5
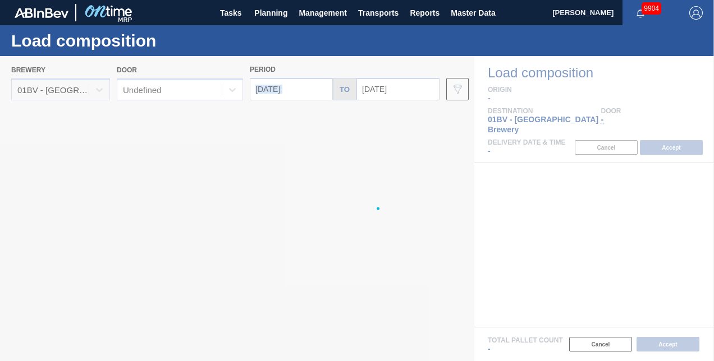
type input "[DATE]"
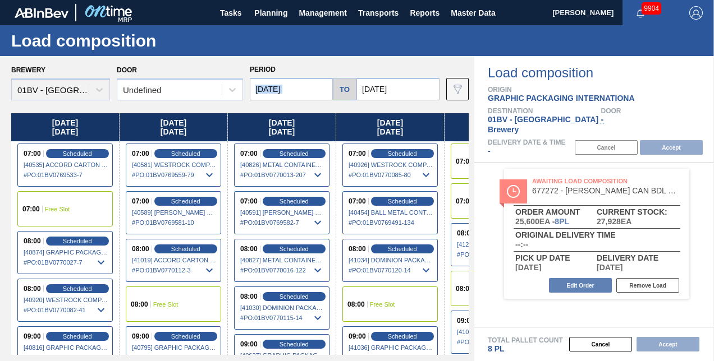
click at [408, 88] on input "[DATE]" at bounding box center [397, 89] width 83 height 22
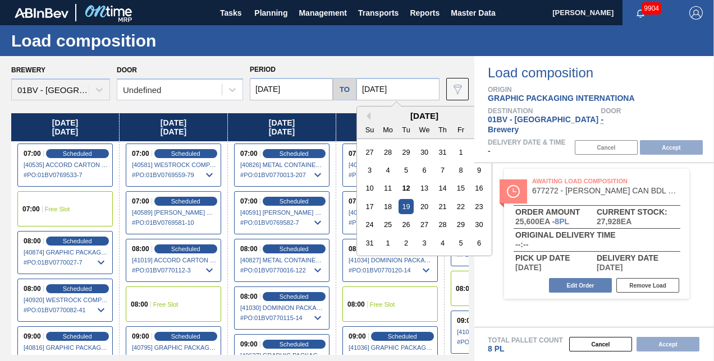
click at [460, 204] on div "22" at bounding box center [460, 206] width 15 height 15
type input "[DATE]"
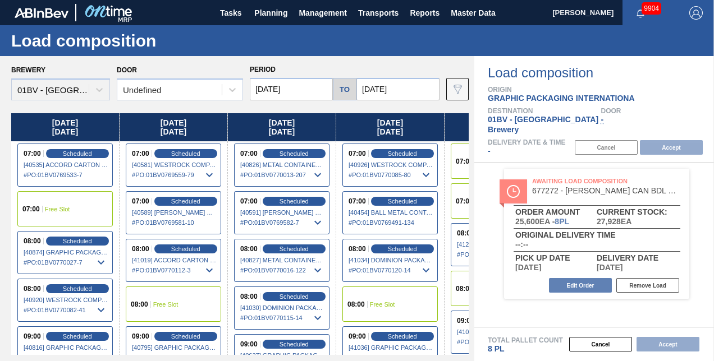
click at [301, 90] on input "[DATE]" at bounding box center [291, 89] width 83 height 22
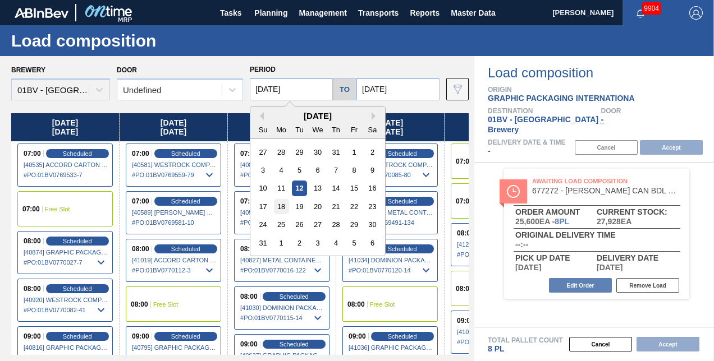
click at [281, 206] on div "18" at bounding box center [281, 206] width 15 height 15
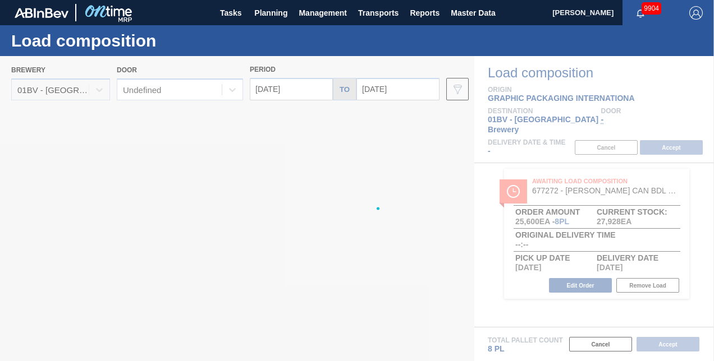
type input "[DATE]"
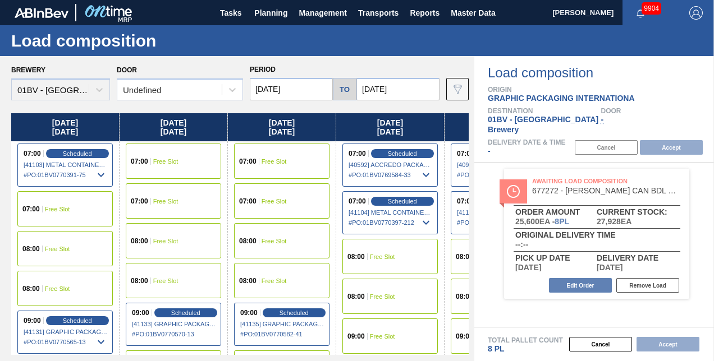
click at [45, 210] on span "Free Slot" at bounding box center [57, 209] width 25 height 7
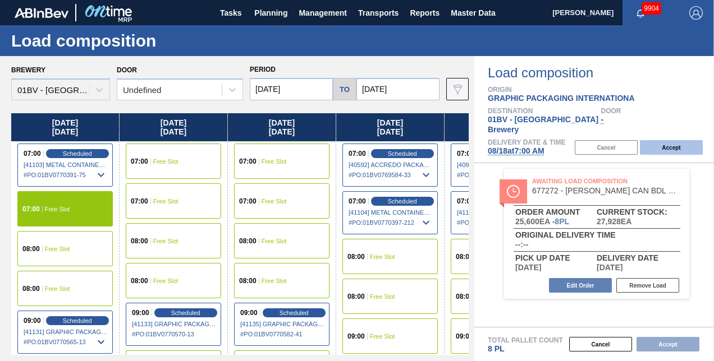
click at [661, 140] on button "Accept" at bounding box center [671, 147] width 63 height 15
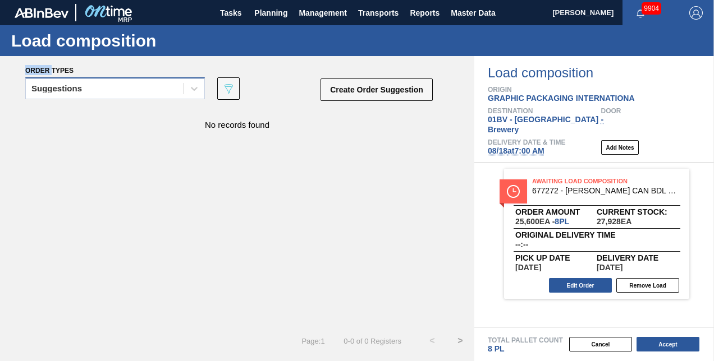
drag, startPoint x: 194, startPoint y: 88, endPoint x: 166, endPoint y: 96, distance: 29.3
click at [194, 88] on icon at bounding box center [194, 88] width 11 height 11
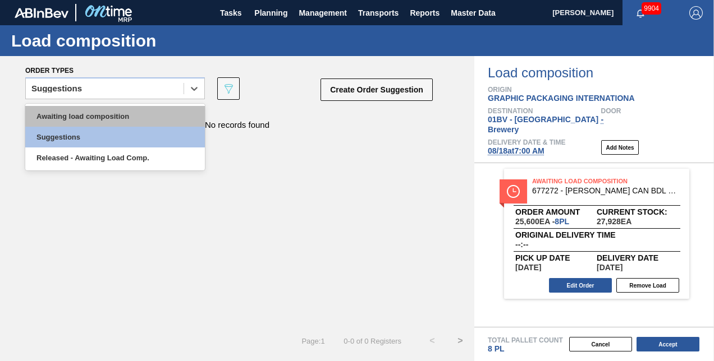
click at [116, 111] on div "Awaiting load composition" at bounding box center [115, 116] width 180 height 21
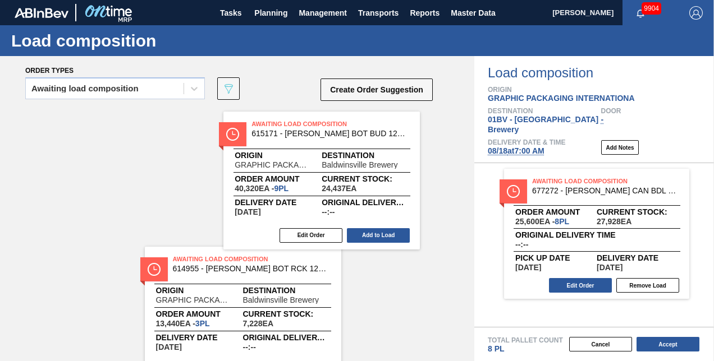
drag, startPoint x: 227, startPoint y: 126, endPoint x: 237, endPoint y: 121, distance: 11.1
click at [271, 126] on div "Awaiting Load Composition 615171 - CARR BOT BUD 12OZ SNUG 12/12 12OZ BOT 09 Ori…" at bounding box center [237, 323] width 474 height 428
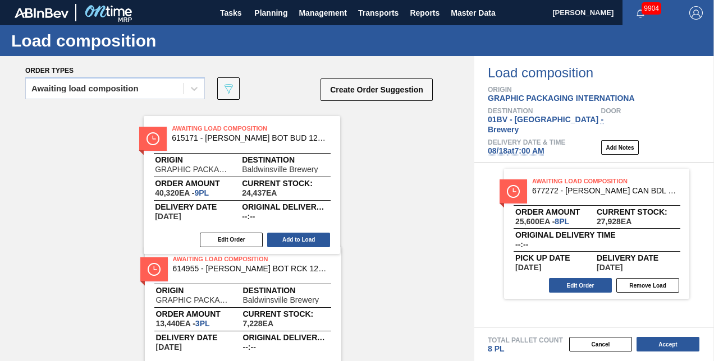
click at [218, 117] on div "Awaiting Load Composition 615171 - CARR BOT BUD 12OZ SNUG 12/12 12OZ BOT 09 Ori…" at bounding box center [237, 323] width 474 height 428
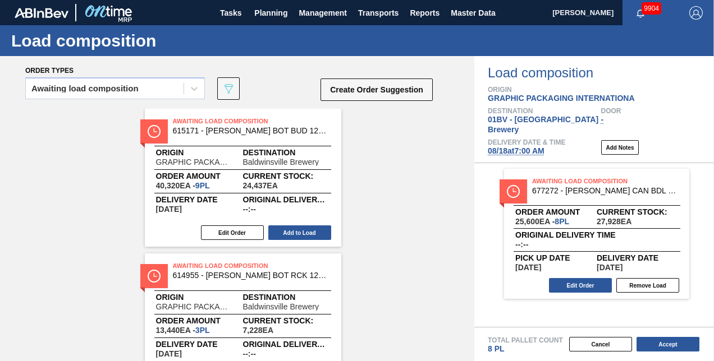
click at [218, 117] on span "Awaiting Load Composition" at bounding box center [251, 121] width 157 height 11
click at [225, 231] on button "Edit Order" at bounding box center [232, 233] width 63 height 15
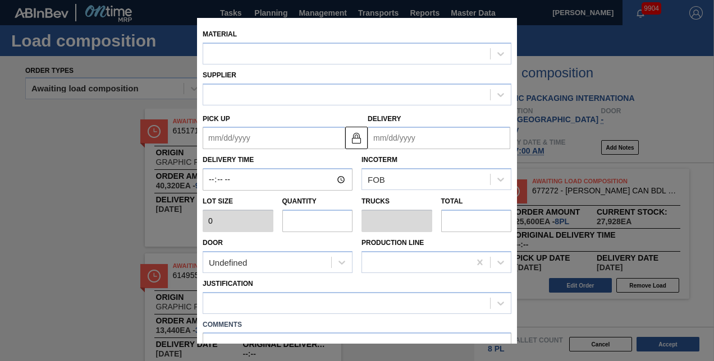
type input "4,480"
type input "9"
type input "0.346"
type input "40,320"
type up "[DATE]"
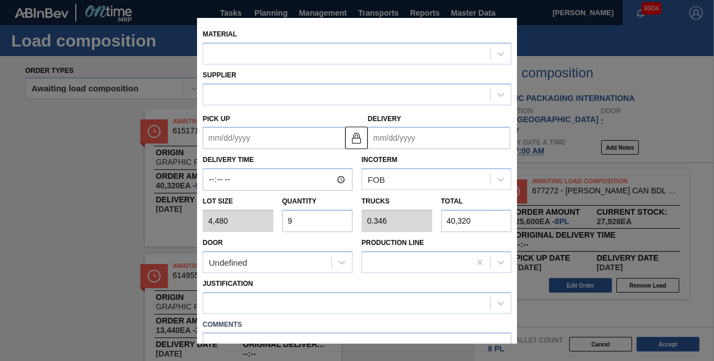
type input "[DATE]"
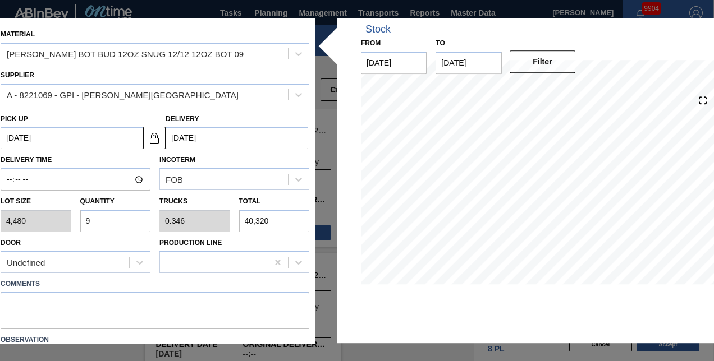
click at [49, 218] on div "Lot size 4,480 Quantity 9 Trucks 0.346 Total 40,320" at bounding box center [155, 212] width 318 height 42
click at [93, 219] on input "9" at bounding box center [115, 221] width 71 height 22
type input "0"
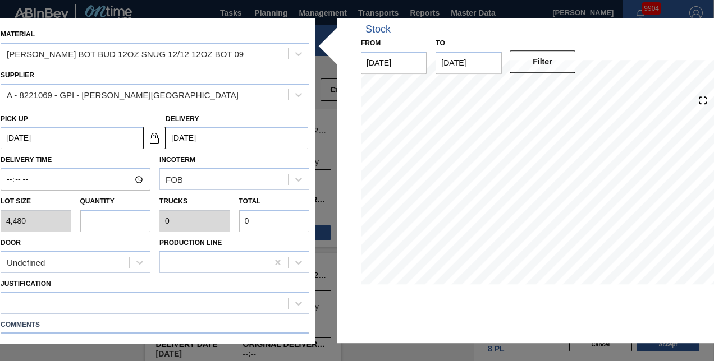
type input "3"
type input "0.115"
type input "13,440"
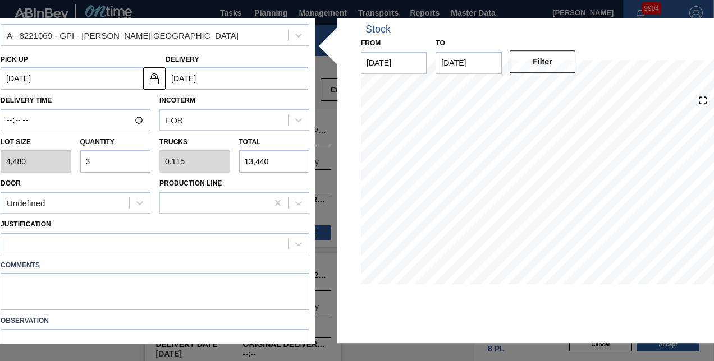
scroll to position [116, 0]
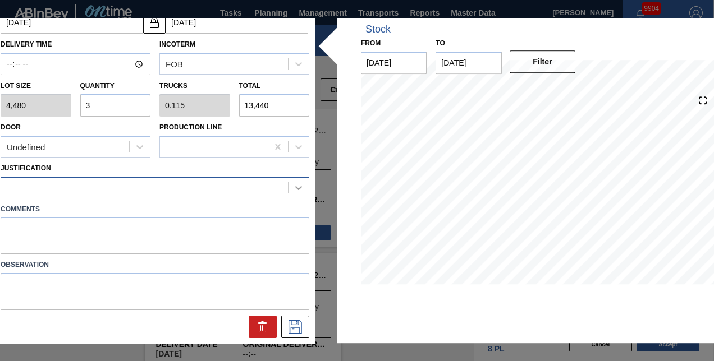
type input "3"
click at [297, 185] on icon at bounding box center [298, 187] width 11 height 11
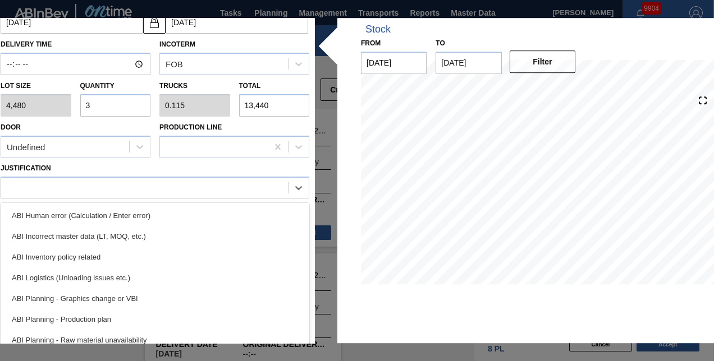
click at [83, 253] on div "ABI Inventory policy related" at bounding box center [155, 257] width 309 height 21
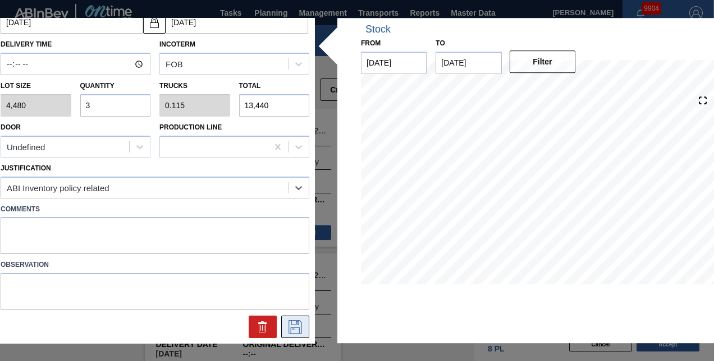
click at [296, 322] on icon at bounding box center [295, 326] width 6 height 9
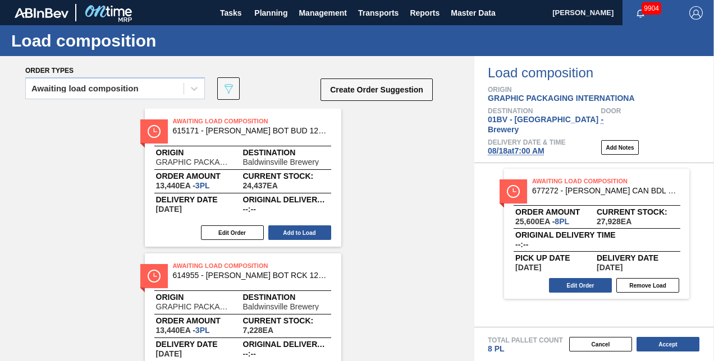
drag, startPoint x: 203, startPoint y: 122, endPoint x: 380, endPoint y: 145, distance: 178.9
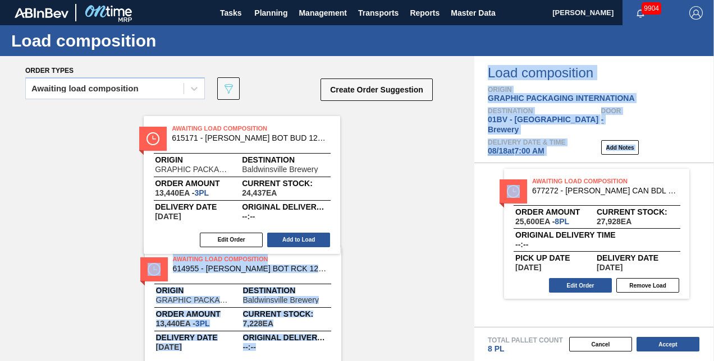
drag, startPoint x: 473, startPoint y: 158, endPoint x: 487, endPoint y: 158, distance: 14.0
click at [488, 158] on div "Order types Awaiting load composition 089F7B8B-B2A5-4AFE-B5C0-19BA573D28AC Crea…" at bounding box center [357, 208] width 714 height 305
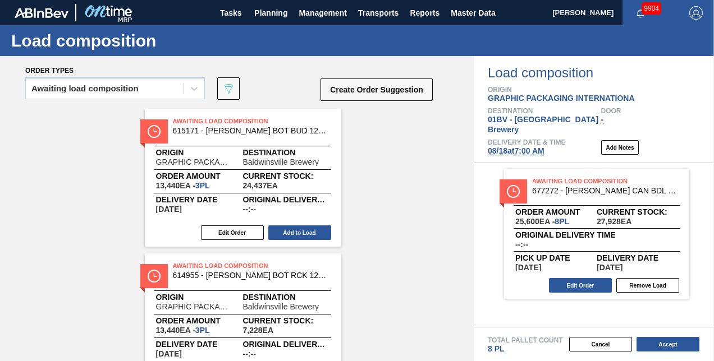
click at [283, 81] on div "Awaiting load composition 089F7B8B-B2A5-4AFE-B5C0-19BA573D28AC Create Order Sug…" at bounding box center [229, 92] width 409 height 34
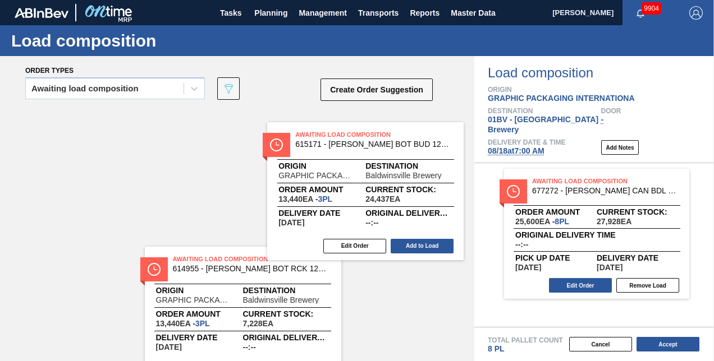
drag, startPoint x: 435, startPoint y: 144, endPoint x: 551, endPoint y: 157, distance: 116.3
click at [502, 153] on div "Order types Awaiting load composition 089F7B8B-B2A5-4AFE-B5C0-19BA573D28AC Crea…" at bounding box center [357, 208] width 714 height 305
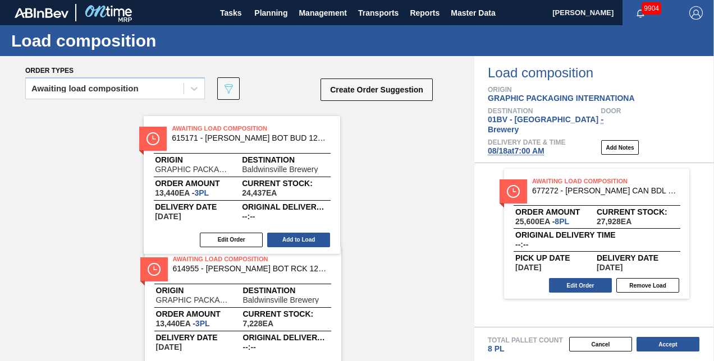
drag, startPoint x: 582, startPoint y: 157, endPoint x: 637, endPoint y: 158, distance: 55.0
click at [620, 163] on div "Awaiting Load Composition 677272 - CARR CAN BDL 12OZ NFL SHIELD TWNSTK 30/1 Ord…" at bounding box center [594, 245] width 240 height 164
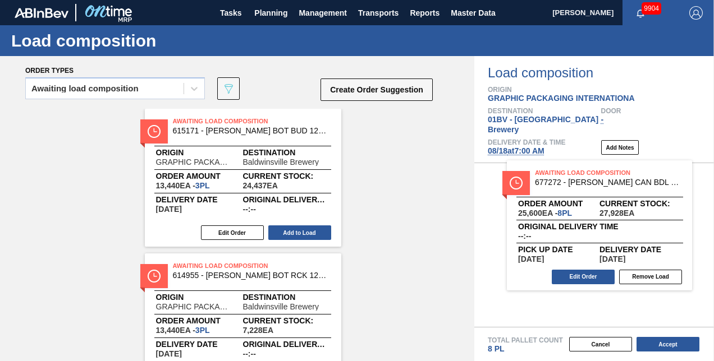
click at [637, 163] on div "Awaiting Load Composition 677272 - CARR CAN BDL 12OZ NFL SHIELD TWNSTK 30/1 Ord…" at bounding box center [594, 245] width 240 height 164
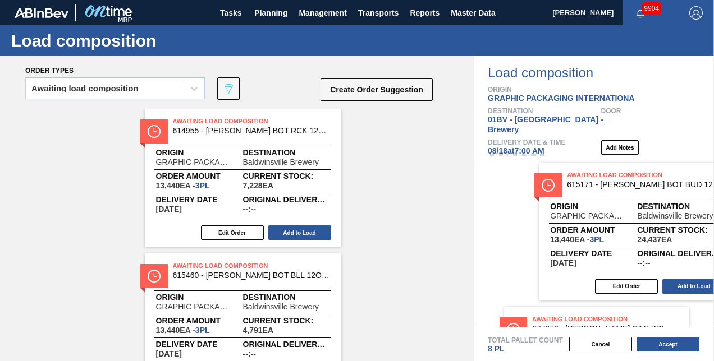
drag, startPoint x: 337, startPoint y: 145, endPoint x: 601, endPoint y: 172, distance: 265.7
click at [601, 172] on div "Order types Awaiting load composition 089F7B8B-B2A5-4AFE-B5C0-19BA573D28AC Crea…" at bounding box center [357, 208] width 714 height 305
click at [601, 172] on div "Awaiting Load Composition 677272 - CARR CAN BDL 12OZ NFL SHIELD TWNSTK 30/1 Ord…" at bounding box center [594, 245] width 240 height 164
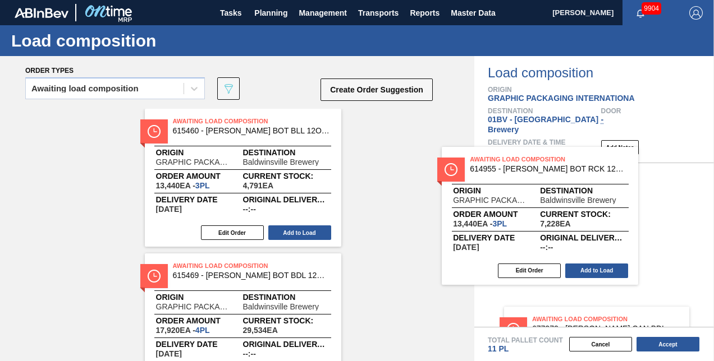
drag, startPoint x: 306, startPoint y: 129, endPoint x: 531, endPoint y: 157, distance: 226.2
click at [531, 157] on div "Order types Awaiting load composition 089F7B8B-B2A5-4AFE-B5C0-19BA573D28AC Crea…" at bounding box center [357, 208] width 714 height 305
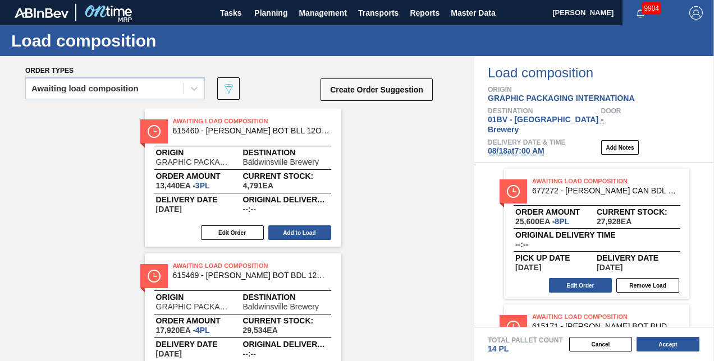
click at [200, 117] on span "Awaiting Load Composition" at bounding box center [251, 121] width 157 height 11
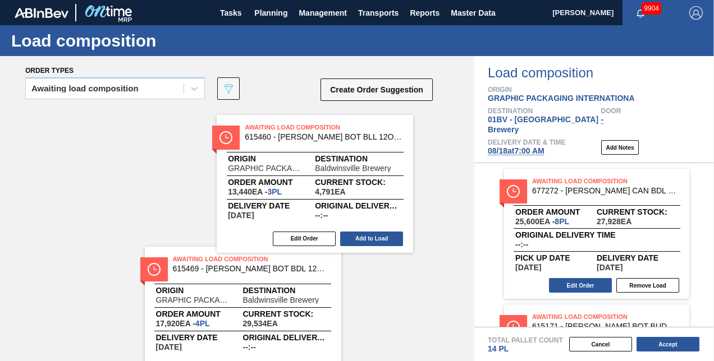
drag, startPoint x: 280, startPoint y: 122, endPoint x: 423, endPoint y: 142, distance: 144.5
click at [410, 140] on div "Awaiting Load Composition 615460 - CARR BOT BLL 12OZ 2025 VBI SNUG 12/12 12 Ori…" at bounding box center [237, 178] width 474 height 138
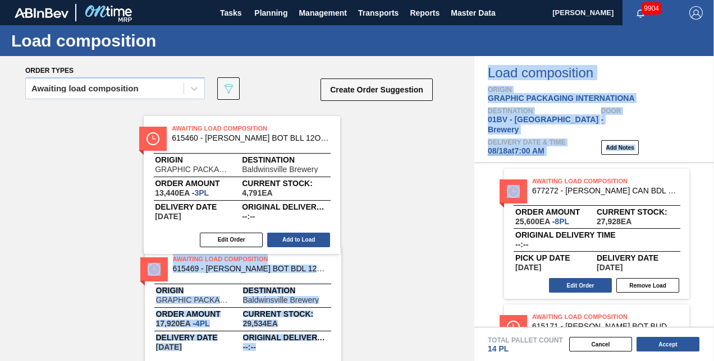
drag, startPoint x: 423, startPoint y: 142, endPoint x: 537, endPoint y: 153, distance: 114.5
click at [537, 153] on div "Order types Awaiting load composition 089F7B8B-B2A5-4AFE-B5C0-19BA573D28AC Crea…" at bounding box center [357, 208] width 714 height 305
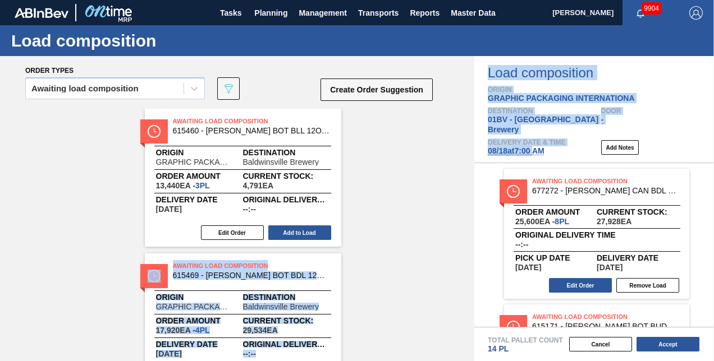
click at [290, 120] on span "Awaiting Load Composition" at bounding box center [251, 121] width 157 height 11
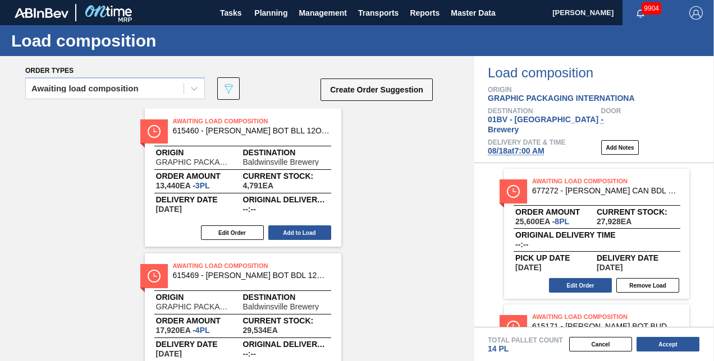
click at [280, 89] on div "Awaiting load composition 089F7B8B-B2A5-4AFE-B5C0-19BA573D28AC Create Order Sug…" at bounding box center [229, 92] width 409 height 34
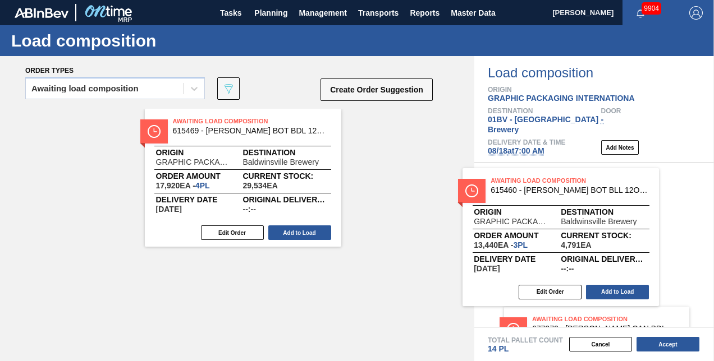
drag, startPoint x: 336, startPoint y: 142, endPoint x: 556, endPoint y: 182, distance: 224.2
click at [558, 182] on div "Order types Awaiting load composition 089F7B8B-B2A5-4AFE-B5C0-19BA573D28AC Crea…" at bounding box center [357, 208] width 714 height 305
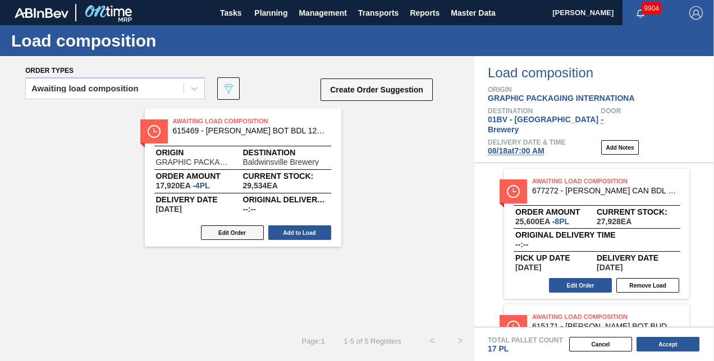
click at [225, 233] on button "Edit Order" at bounding box center [232, 233] width 63 height 15
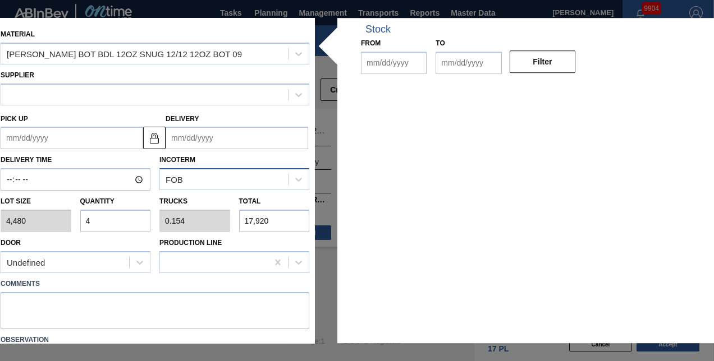
type input "4,480"
type input "4"
type input "0.154"
type input "17,920"
type up "[DATE]"
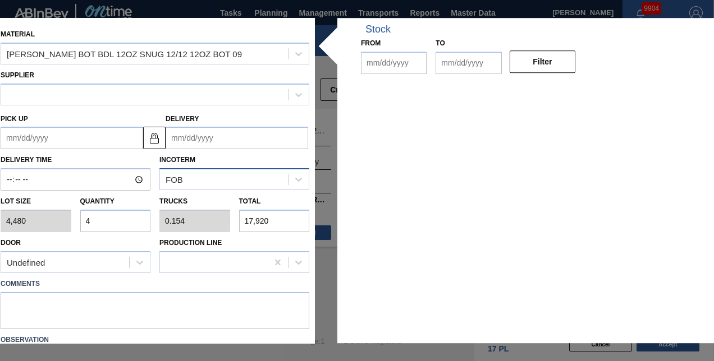
type input "[DATE]"
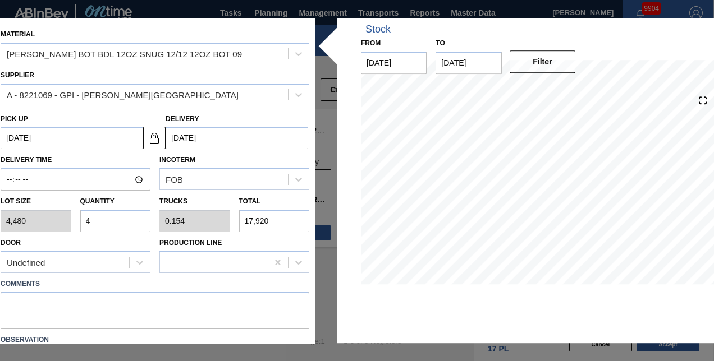
click at [100, 218] on input "4" at bounding box center [115, 221] width 71 height 22
type input "0"
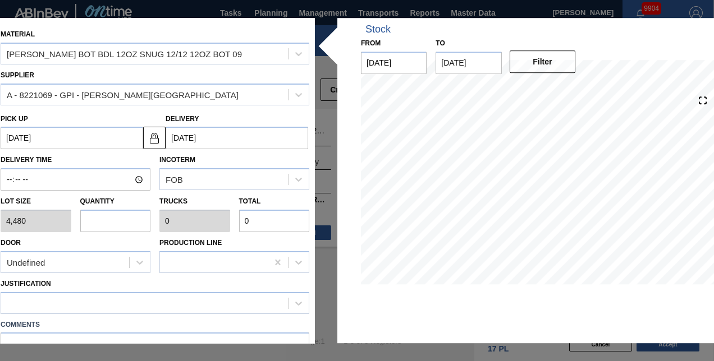
type input "6"
type input "0.231"
type input "26,880"
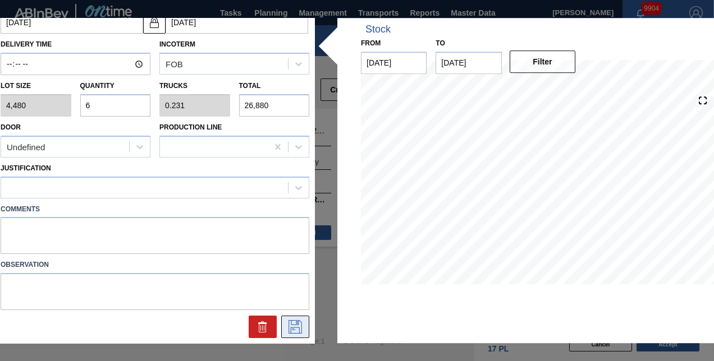
type input "6"
click at [295, 324] on icon at bounding box center [295, 327] width 13 height 13
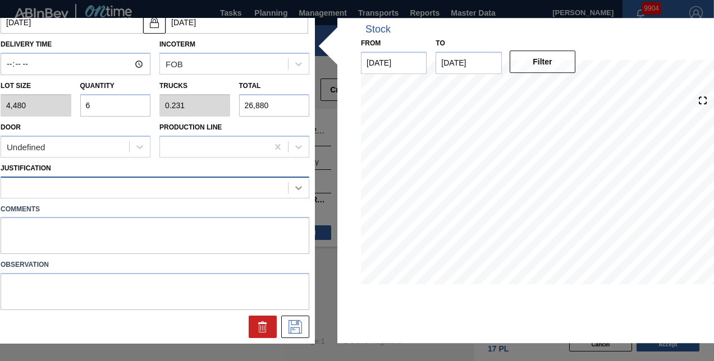
click at [295, 186] on icon at bounding box center [298, 188] width 7 height 4
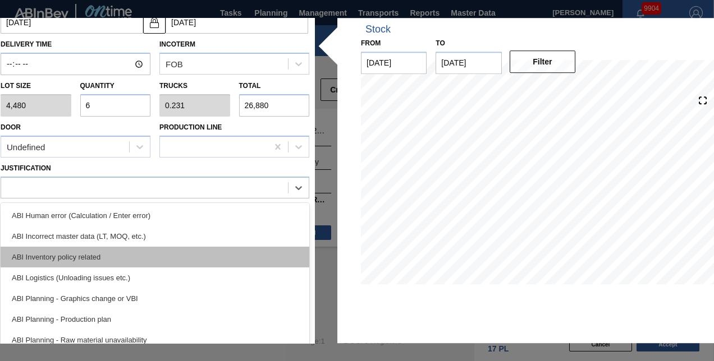
click at [61, 254] on div "ABI Inventory policy related" at bounding box center [155, 257] width 309 height 21
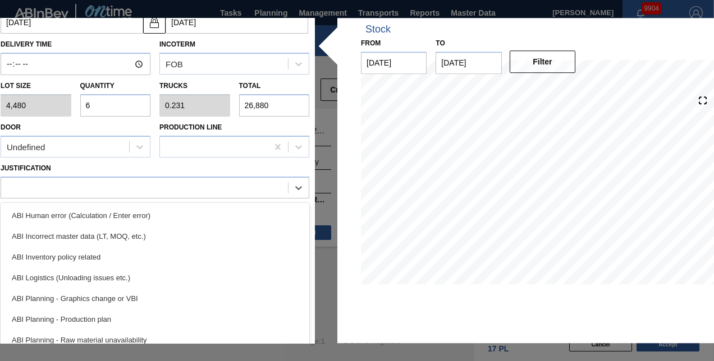
drag, startPoint x: 61, startPoint y: 254, endPoint x: 121, endPoint y: 257, distance: 60.7
click at [61, 255] on div "Observation" at bounding box center [155, 283] width 318 height 56
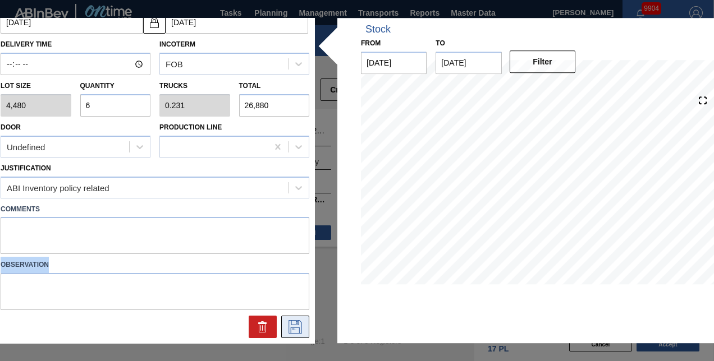
click at [295, 323] on icon at bounding box center [295, 327] width 18 height 13
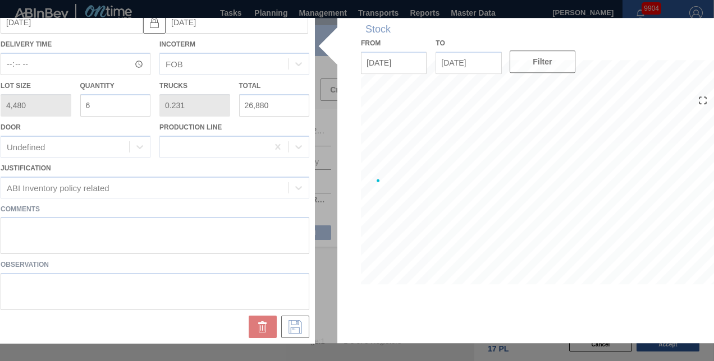
click at [295, 323] on div at bounding box center [357, 181] width 724 height 326
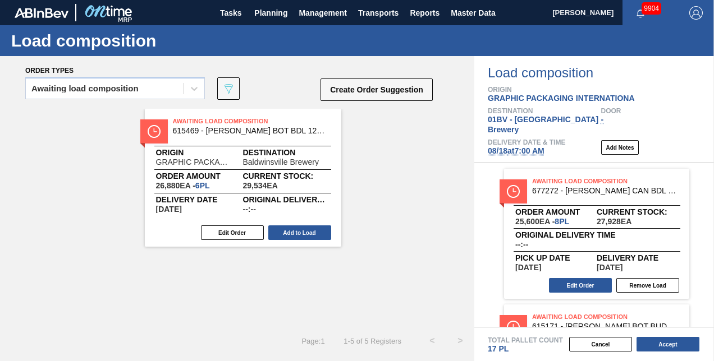
drag, startPoint x: 190, startPoint y: 113, endPoint x: 280, endPoint y: 138, distance: 93.3
click at [268, 136] on div "Awaiting Load Composition 615469 - CARR BOT BDL 12OZ SNUG 12/12 12OZ BOT 09 Ori…" at bounding box center [237, 218] width 474 height 218
drag, startPoint x: 326, startPoint y: 145, endPoint x: 420, endPoint y: 149, distance: 94.4
click at [417, 149] on div "Awaiting Load Composition 615469 - CARR BOT BDL 12OZ SNUG 12/12 12OZ BOT 09 Ori…" at bounding box center [237, 218] width 474 height 218
drag, startPoint x: 425, startPoint y: 149, endPoint x: 432, endPoint y: 149, distance: 6.7
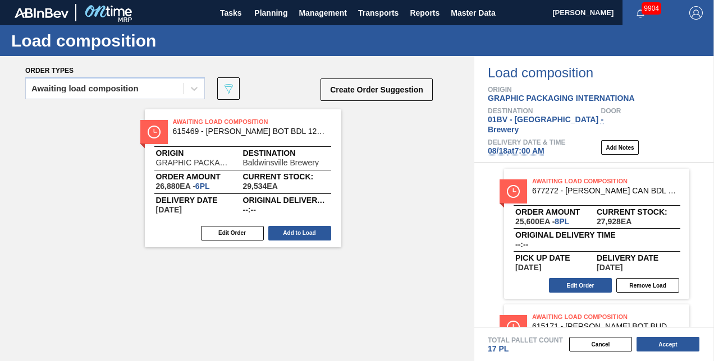
click at [432, 149] on div "Awaiting Load Composition 615469 - CARR BOT BDL 12OZ SNUG 12/12 12OZ BOT 09 Ori…" at bounding box center [237, 218] width 474 height 218
click at [221, 119] on span "Awaiting Load Composition" at bounding box center [251, 121] width 157 height 11
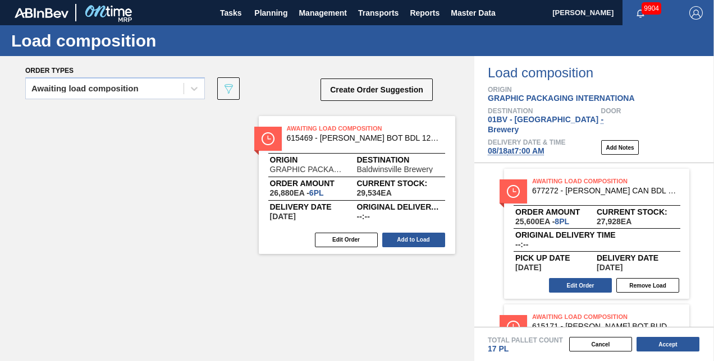
drag, startPoint x: 326, startPoint y: 127, endPoint x: 434, endPoint y: 135, distance: 108.6
click at [400, 132] on div "Awaiting Load Composition 615469 - CARR BOT BDL 12OZ SNUG 12/12 12OZ BOT 09 Ori…" at bounding box center [237, 218] width 474 height 218
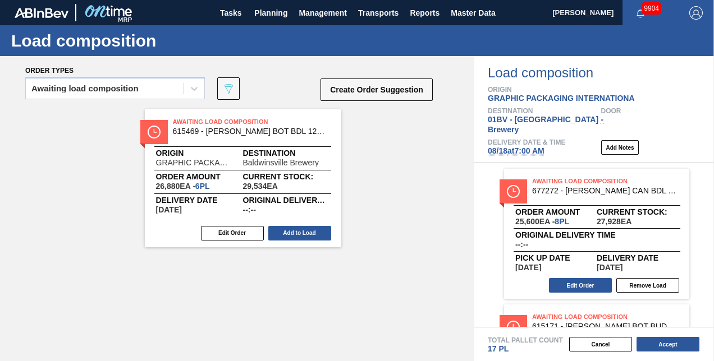
drag, startPoint x: 434, startPoint y: 135, endPoint x: 512, endPoint y: 144, distance: 78.6
click at [513, 144] on div "Order types Awaiting load composition 089F7B8B-B2A5-4AFE-B5C0-19BA573D28AC Crea…" at bounding box center [357, 208] width 714 height 305
click at [271, 86] on div "Awaiting load composition 089F7B8B-B2A5-4AFE-B5C0-19BA573D28AC Create Order Sug…" at bounding box center [229, 92] width 409 height 34
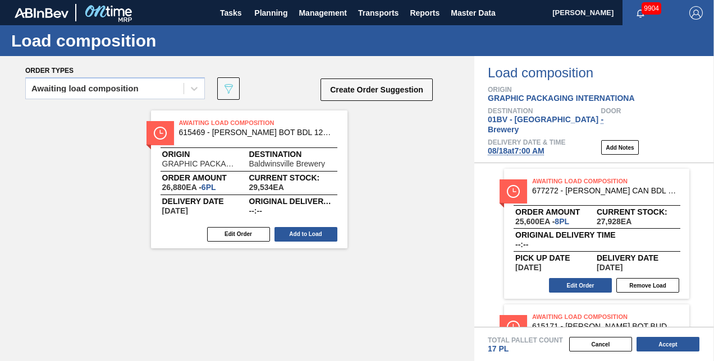
drag, startPoint x: 201, startPoint y: 116, endPoint x: 415, endPoint y: 142, distance: 216.0
click at [326, 134] on div "Awaiting Load Composition 615469 - CARR BOT BDL 12OZ SNUG 12/12 12OZ BOT 09 Ori…" at bounding box center [237, 218] width 474 height 218
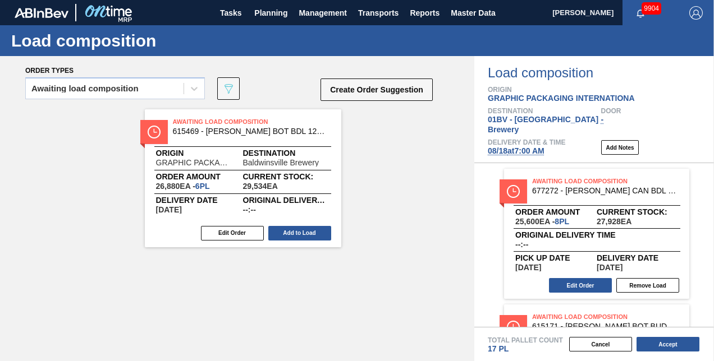
drag, startPoint x: 415, startPoint y: 142, endPoint x: 464, endPoint y: 145, distance: 48.4
click at [423, 143] on div "Awaiting Load Composition 615469 - CARR BOT BDL 12OZ SNUG 12/12 12OZ BOT 09 Ori…" at bounding box center [237, 218] width 474 height 218
click at [464, 145] on div "Awaiting Load Composition 615469 - CARR BOT BDL 12OZ SNUG 12/12 12OZ BOT 09 Ori…" at bounding box center [237, 218] width 474 height 218
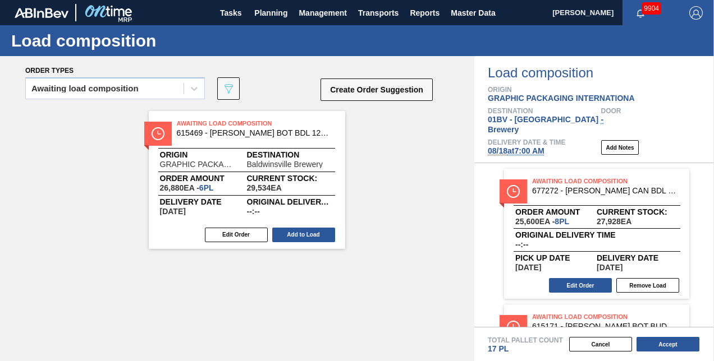
drag, startPoint x: 190, startPoint y: 120, endPoint x: 231, endPoint y: 134, distance: 42.8
click at [213, 128] on div "Awaiting Load Composition 615469 - CARR BOT BDL 12OZ SNUG 12/12 12OZ BOT 09 Ori…" at bounding box center [237, 218] width 474 height 218
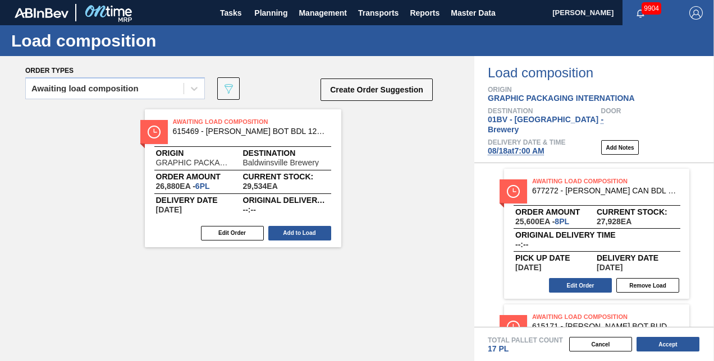
drag, startPoint x: 231, startPoint y: 134, endPoint x: 255, endPoint y: 141, distance: 25.8
click at [244, 138] on div "Awaiting Load Composition 615469 - CARR BOT BDL 12OZ SNUG 12/12 12OZ BOT 09 Ori…" at bounding box center [237, 218] width 474 height 218
click at [255, 141] on div "Awaiting Load Composition 615469 - CARR BOT BDL 12OZ SNUG 12/12 12OZ BOT 09" at bounding box center [243, 129] width 196 height 25
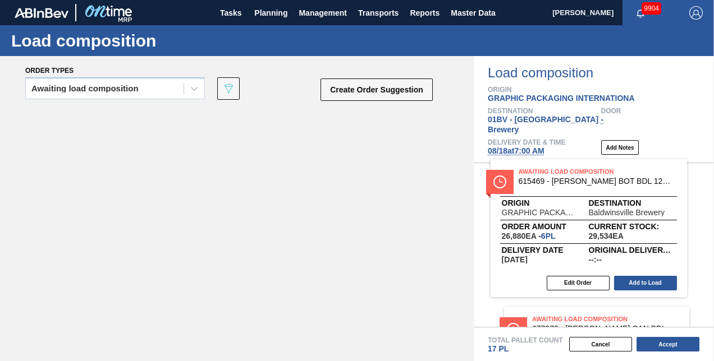
drag, startPoint x: 232, startPoint y: 122, endPoint x: 575, endPoint y: 173, distance: 346.7
click at [575, 173] on div "Order types Awaiting load composition 089F7B8B-B2A5-4AFE-B5C0-19BA573D28AC Crea…" at bounding box center [357, 208] width 714 height 305
click at [575, 173] on div "Awaiting Load Composition 677272 - CARR CAN BDL 12OZ NFL SHIELD TWNSTK 30/1 Ord…" at bounding box center [594, 245] width 240 height 164
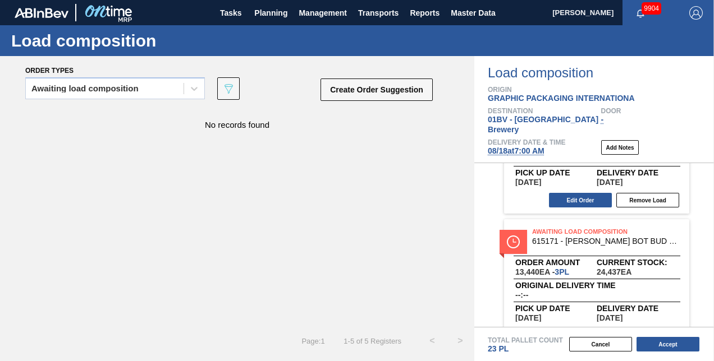
scroll to position [85, 0]
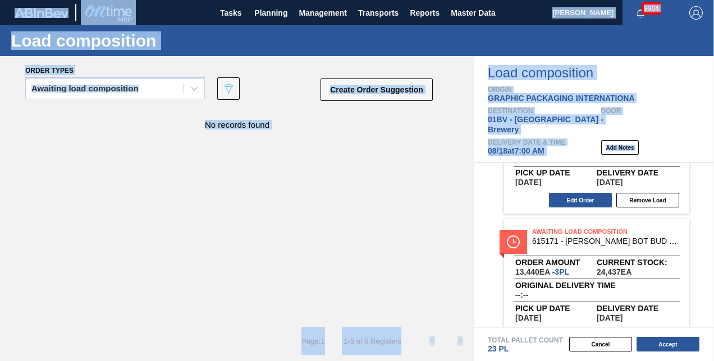
drag, startPoint x: 713, startPoint y: 201, endPoint x: 715, endPoint y: 195, distance: 5.7
click at [713, 0] on html "Tasks Planning Management Transports Reports Master Data Kristin Lippert 9904 M…" at bounding box center [357, 0] width 714 height 0
click at [385, 191] on div "No records found" at bounding box center [237, 218] width 474 height 218
click at [379, 192] on div "No records found" at bounding box center [237, 218] width 474 height 218
click at [326, 173] on div "No records found" at bounding box center [237, 218] width 474 height 218
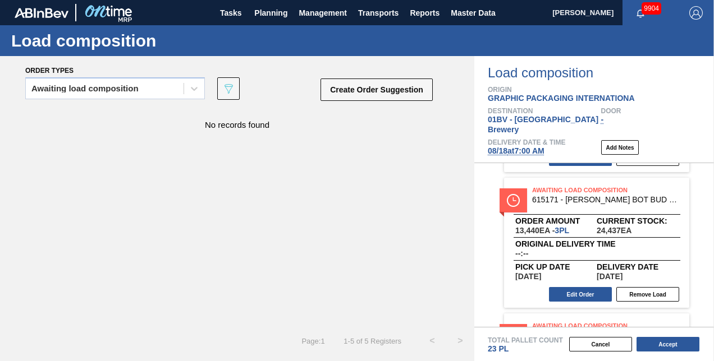
scroll to position [149, 0]
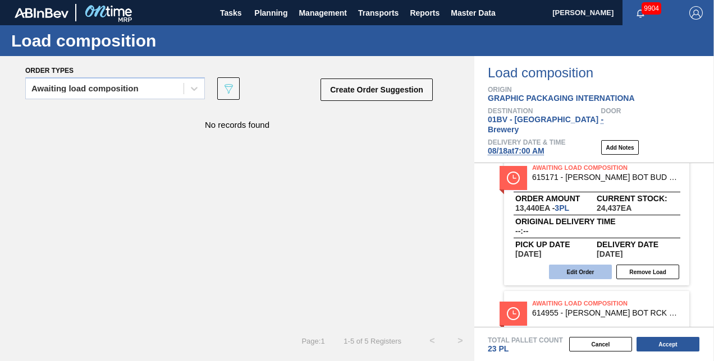
click at [579, 265] on button "Edit Order" at bounding box center [580, 272] width 63 height 15
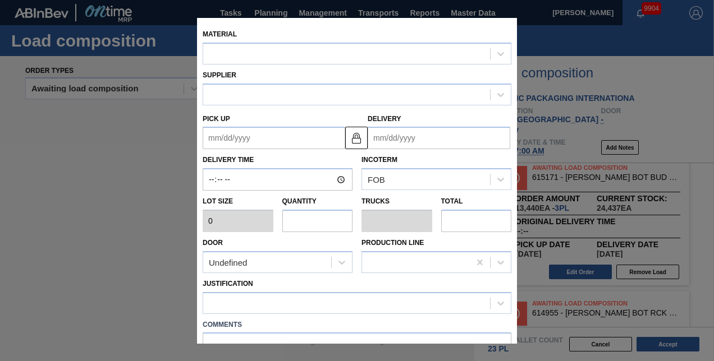
type input "4,480"
type input "3"
type input "0.115"
type input "13,440"
type up "[DATE]"
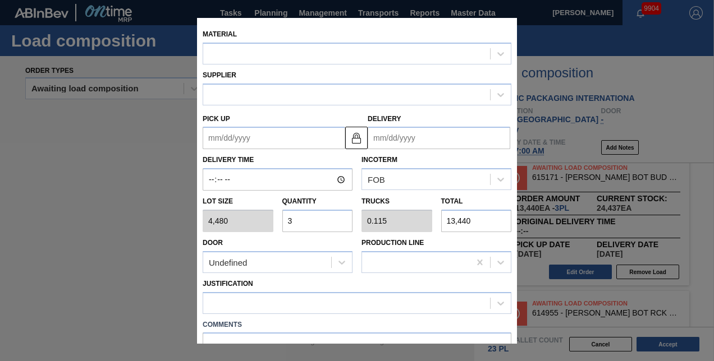
type input "[DATE]"
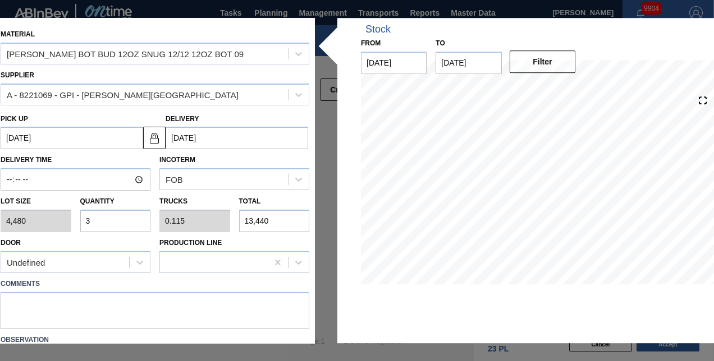
click at [63, 219] on div "Lot size 4,480 Quantity 3 Trucks 0.115 Total 13,440" at bounding box center [155, 212] width 318 height 42
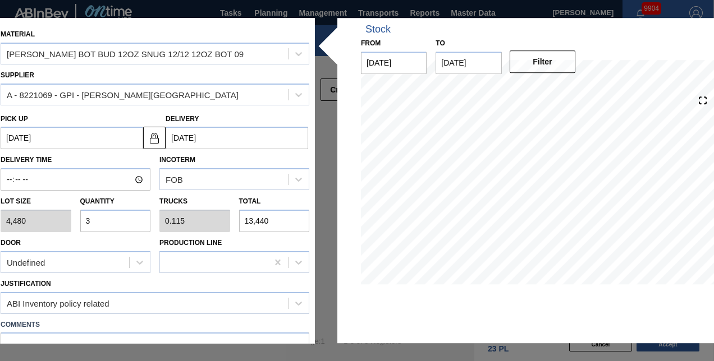
click at [93, 222] on input "3" at bounding box center [115, 221] width 71 height 22
type input "4"
type input "0.154"
type input "17,920"
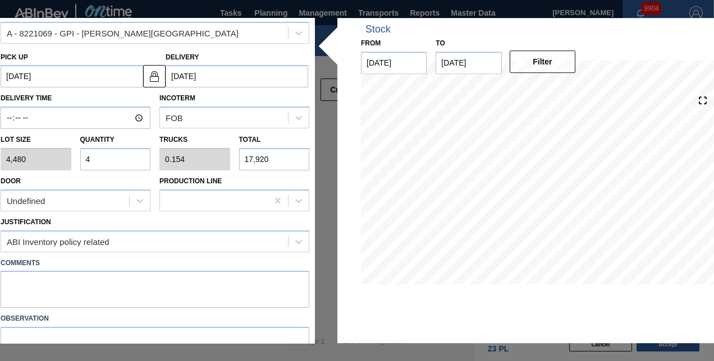
scroll to position [116, 0]
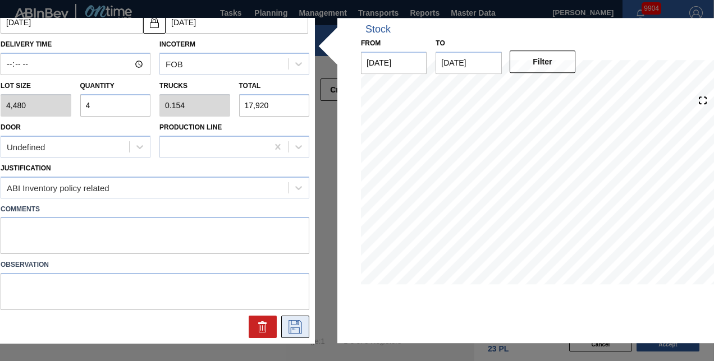
type input "4"
click at [296, 322] on icon at bounding box center [295, 326] width 6 height 9
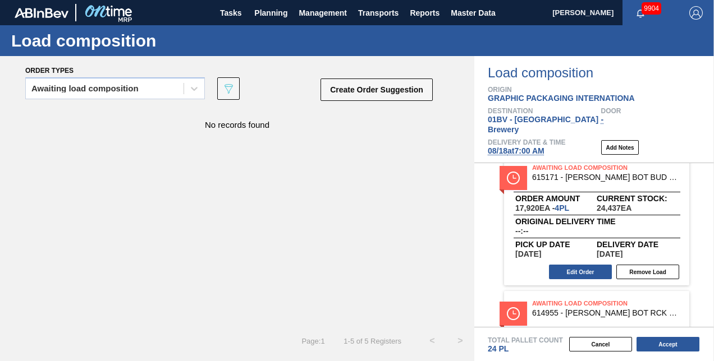
scroll to position [167, 0]
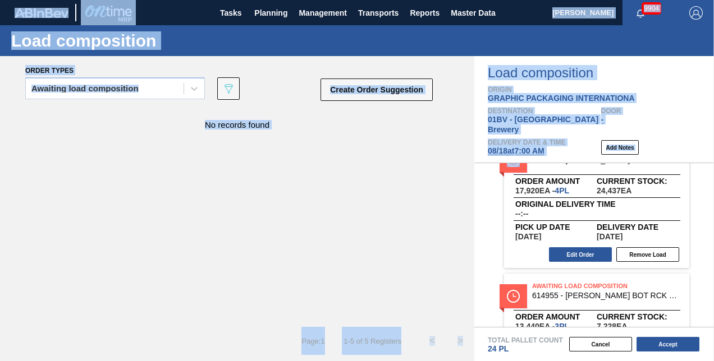
drag, startPoint x: 713, startPoint y: 213, endPoint x: 714, endPoint y: 228, distance: 15.2
click at [713, 0] on html "Tasks Planning Management Transports Reports Master Data Kristin Lippert 9904 M…" at bounding box center [357, 0] width 714 height 0
click at [465, 227] on div "No records found" at bounding box center [237, 218] width 474 height 218
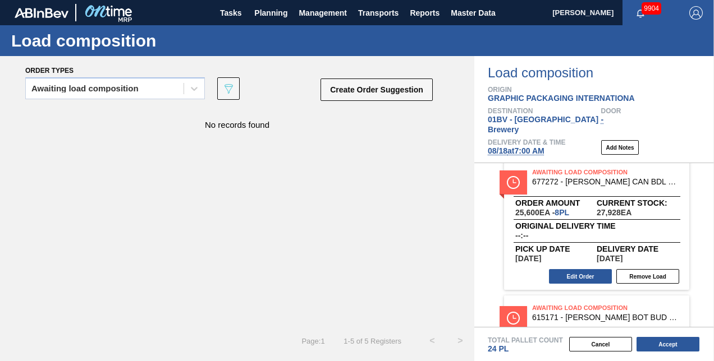
scroll to position [0, 0]
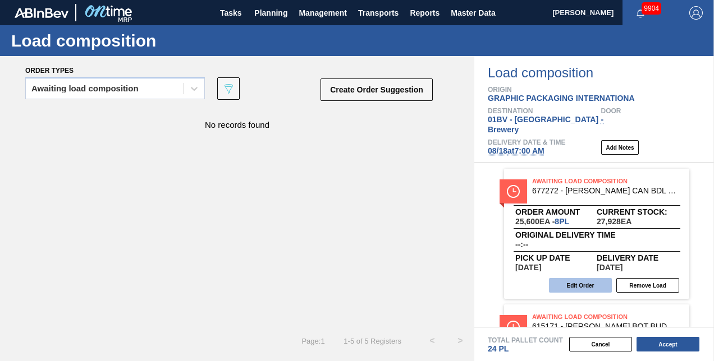
click at [574, 278] on button "Edit Order" at bounding box center [580, 285] width 63 height 15
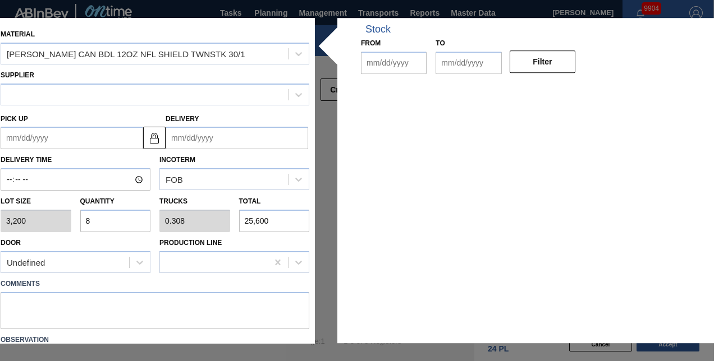
type input "3,200"
type input "8"
type input "0.308"
type input "25,600"
type up "[DATE]"
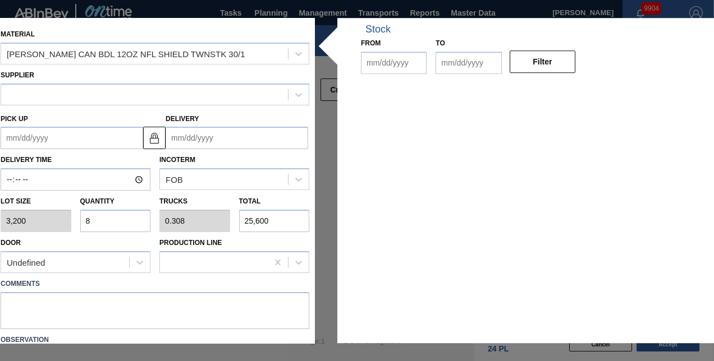
type input "[DATE]"
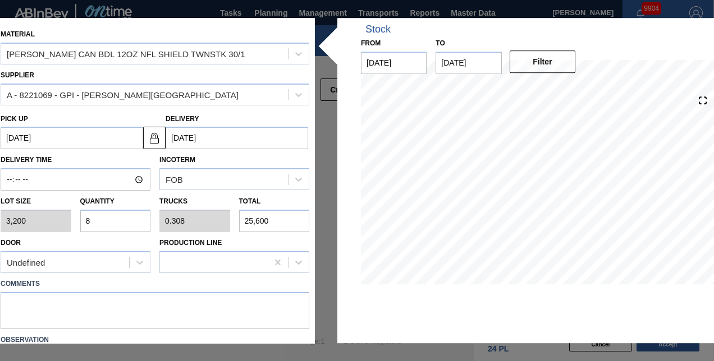
click at [32, 217] on div "Lot size 3,200 Quantity 8 Trucks 0.308 Total 25,600" at bounding box center [155, 212] width 318 height 42
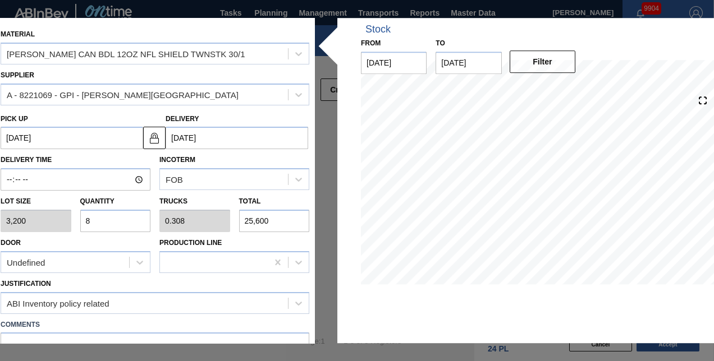
click at [89, 221] on input "8" at bounding box center [115, 221] width 71 height 22
type input "0"
type input "1"
type input "0.038"
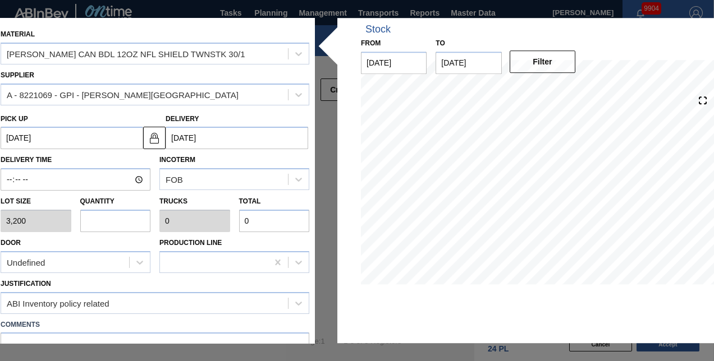
type input "3,200"
type input "10"
type input "0.385"
type input "32,000"
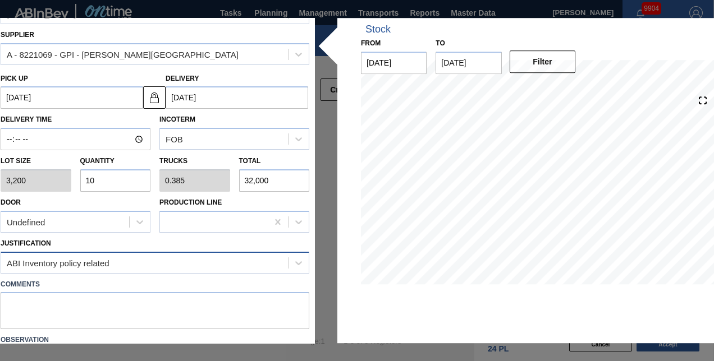
scroll to position [56, 0]
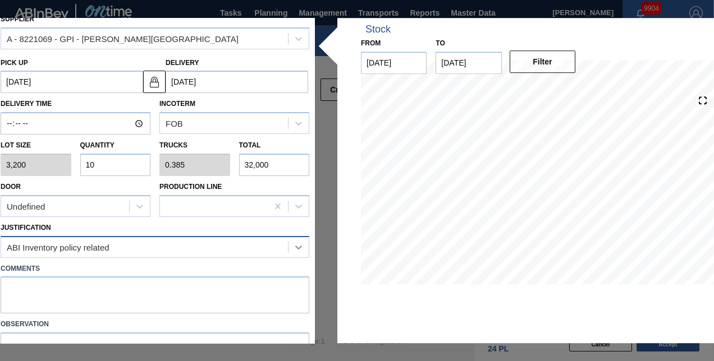
type input "10"
click at [297, 244] on icon at bounding box center [298, 247] width 11 height 11
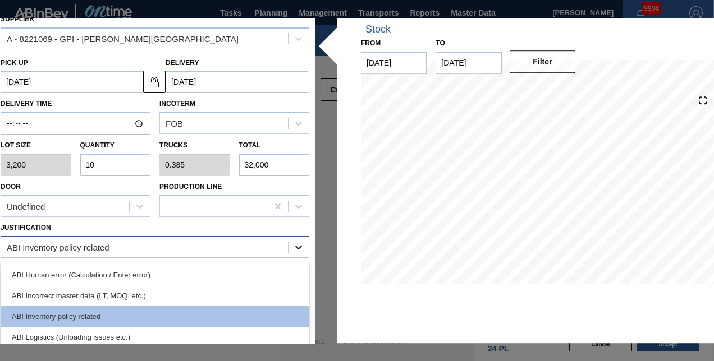
click at [297, 246] on icon at bounding box center [298, 247] width 11 height 11
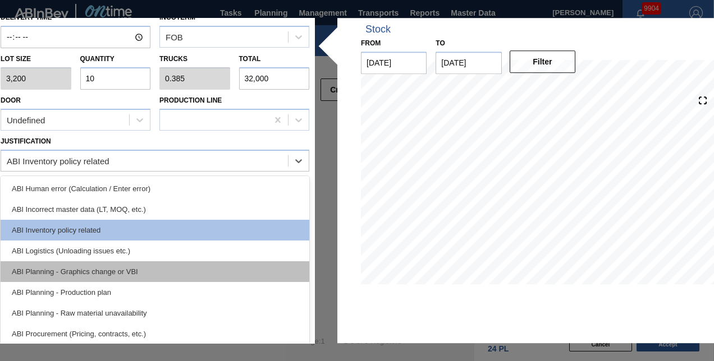
click at [73, 270] on div "ABI Planning - Graphics change or VBI" at bounding box center [155, 272] width 309 height 21
click at [73, 247] on label "Observation" at bounding box center [155, 239] width 309 height 16
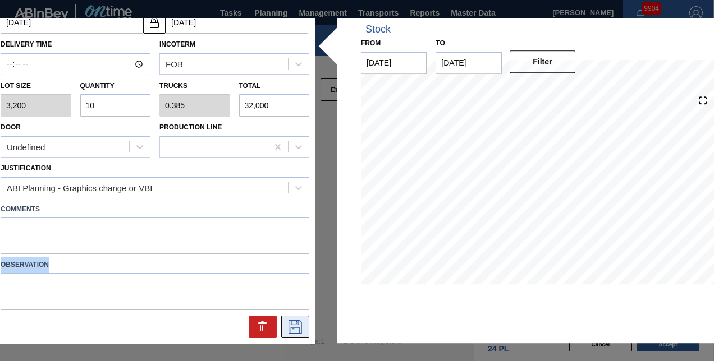
click at [291, 323] on icon at bounding box center [295, 327] width 18 height 13
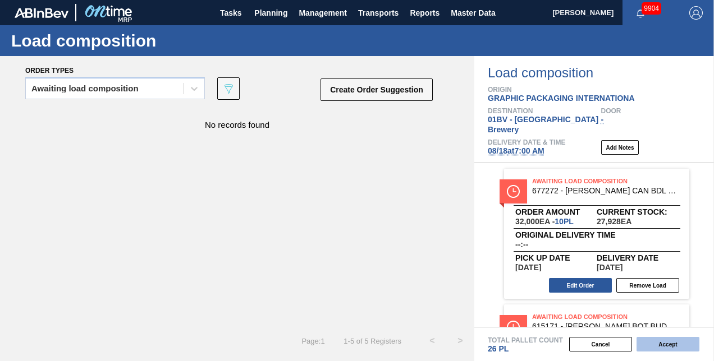
click at [660, 342] on button "Accept" at bounding box center [668, 344] width 63 height 15
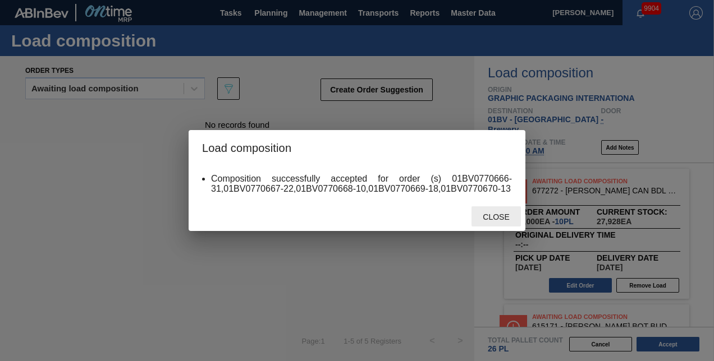
click at [492, 214] on span "Close" at bounding box center [496, 217] width 44 height 9
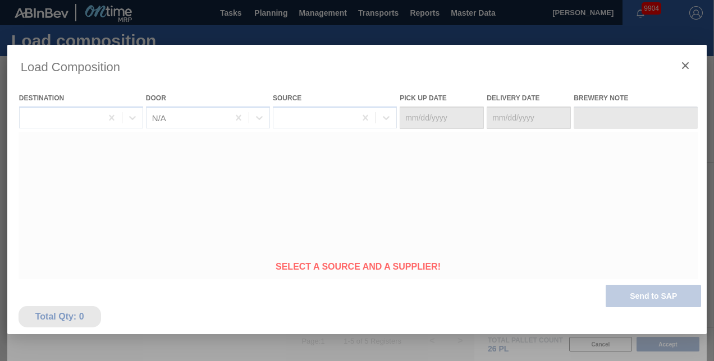
type Date "[DATE]"
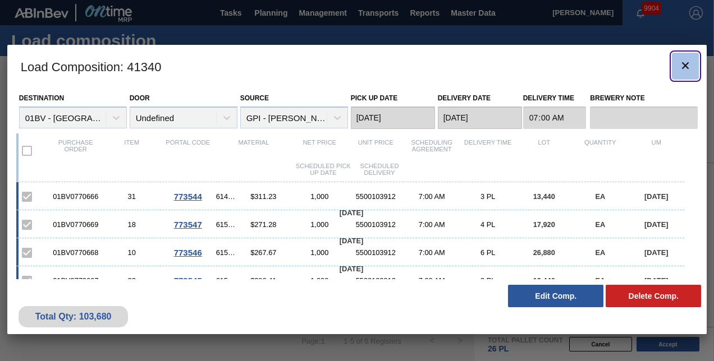
click at [685, 63] on icon "botão de ícone" at bounding box center [685, 65] width 13 height 13
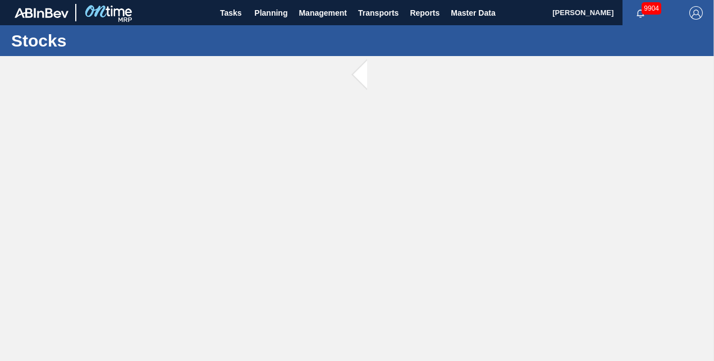
click at [685, 63] on main "Tasks Planning Management Transports Reports Master Data Kristin Lippert 9904 M…" at bounding box center [357, 180] width 714 height 361
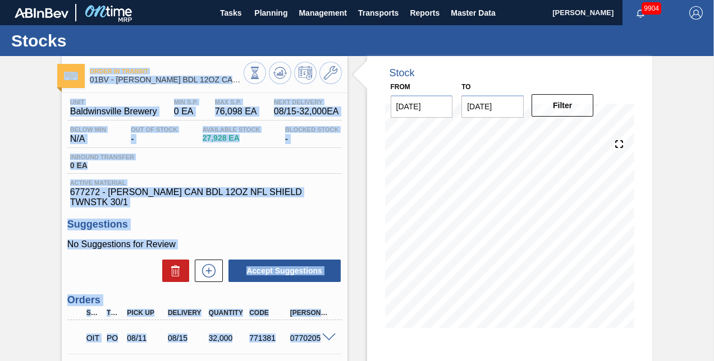
click at [232, 162] on div "Inbound Transfer 0 EA" at bounding box center [204, 164] width 274 height 20
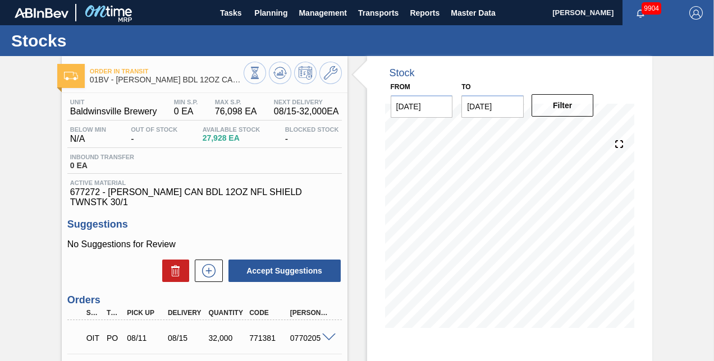
click at [232, 162] on div "Inbound Transfer 0 EA" at bounding box center [204, 164] width 274 height 20
click at [276, 9] on span "Planning" at bounding box center [270, 12] width 33 height 13
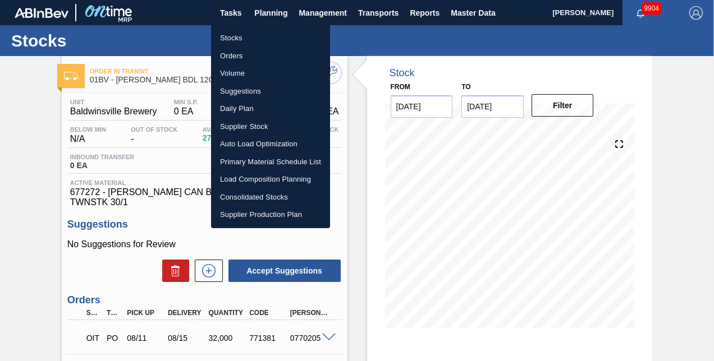
drag, startPoint x: 241, startPoint y: 91, endPoint x: 277, endPoint y: 92, distance: 35.9
click at [241, 91] on li "Suggestions" at bounding box center [270, 92] width 119 height 18
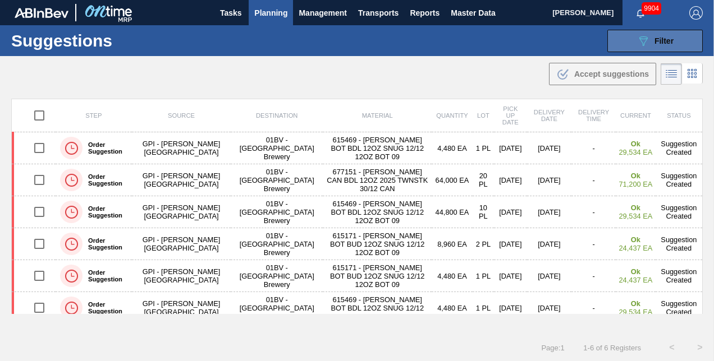
click at [634, 40] on button "089F7B8B-B2A5-4AFE-B5C0-19BA573D28AC Filter" at bounding box center [654, 41] width 95 height 22
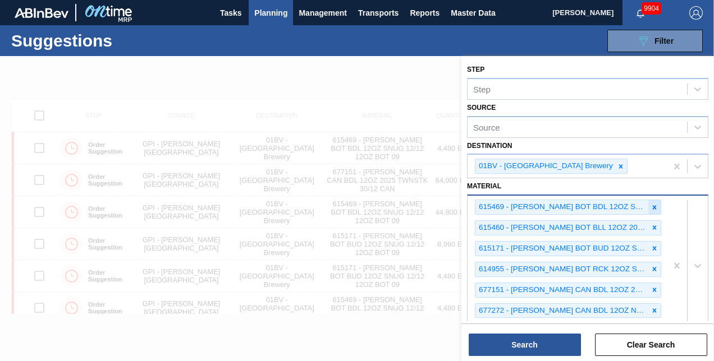
click at [654, 204] on icon at bounding box center [655, 208] width 8 height 8
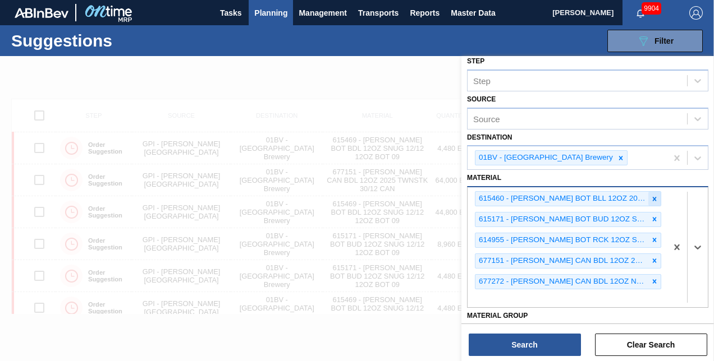
click at [654, 198] on icon at bounding box center [655, 199] width 8 height 8
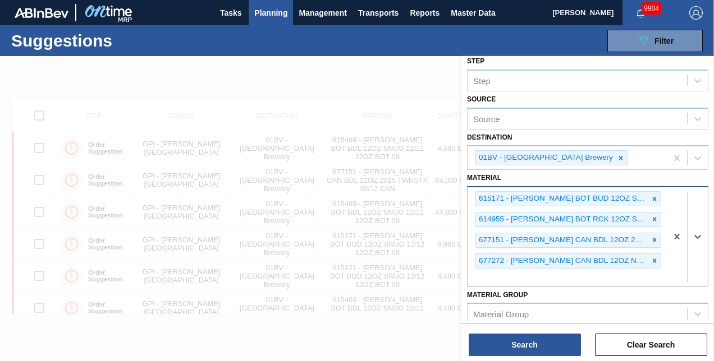
click at [654, 198] on icon at bounding box center [655, 199] width 8 height 8
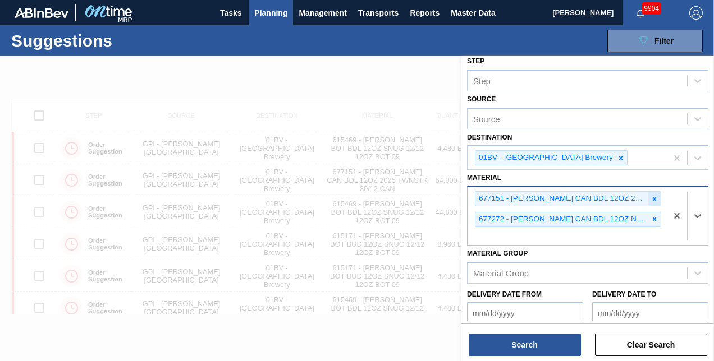
click at [654, 197] on icon at bounding box center [655, 199] width 8 height 8
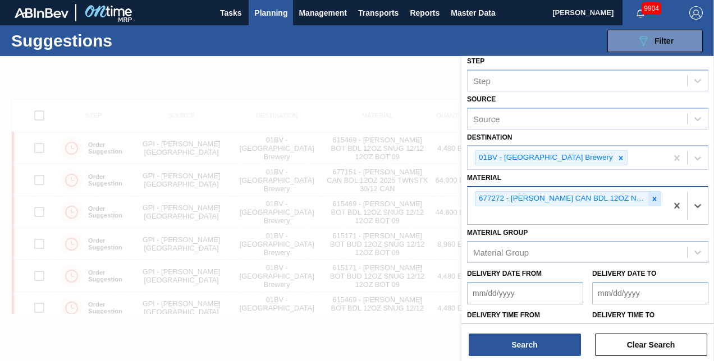
click at [654, 197] on icon at bounding box center [655, 199] width 4 height 4
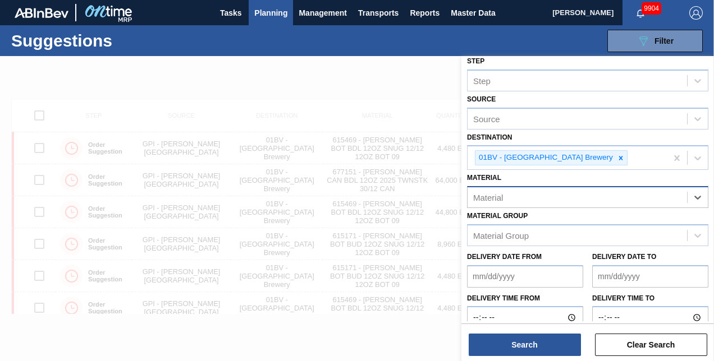
click at [654, 196] on div "Material" at bounding box center [577, 198] width 219 height 16
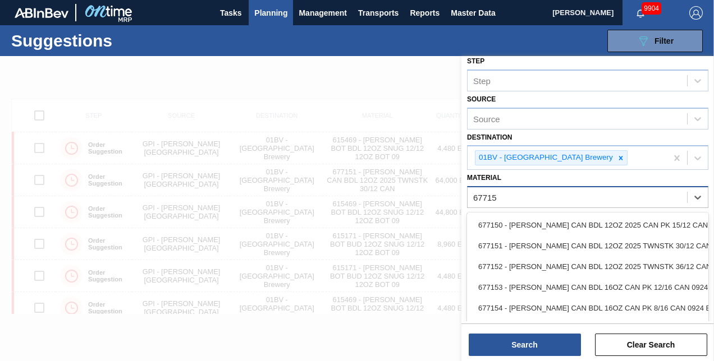
type input "677151"
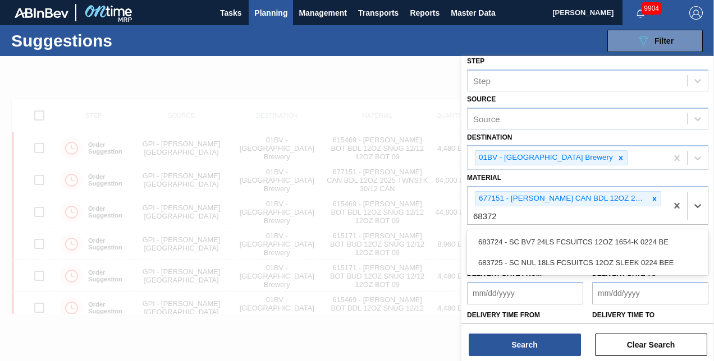
type input "683724"
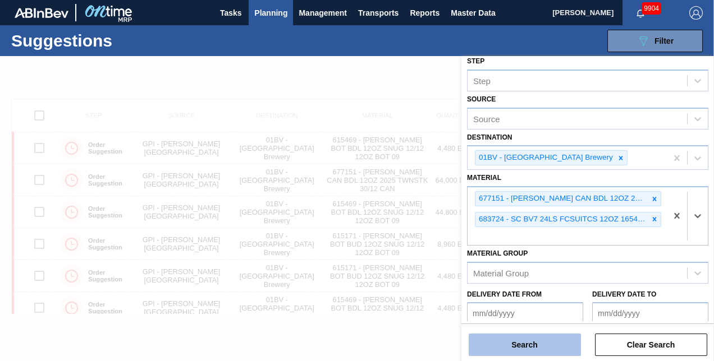
click at [515, 350] on button "Search" at bounding box center [525, 345] width 112 height 22
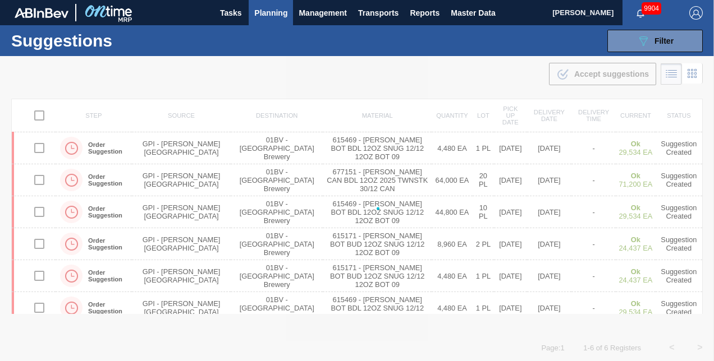
click at [515, 350] on div at bounding box center [357, 208] width 714 height 305
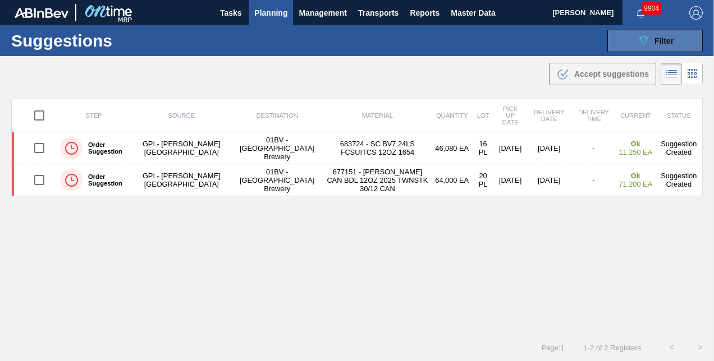
click at [639, 40] on icon at bounding box center [643, 41] width 8 height 10
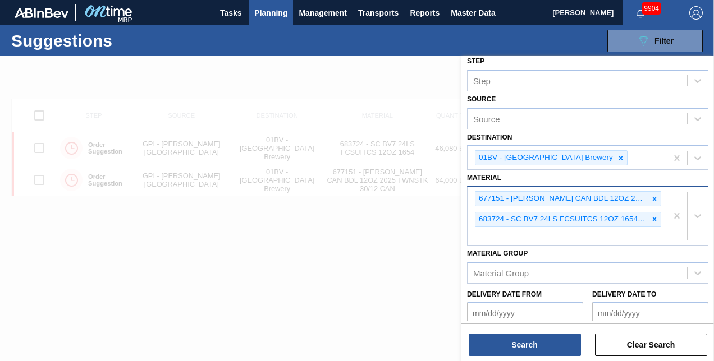
click at [482, 235] on div "677151 - CARR CAN BDL 12OZ 2025 TWNSTK 30/12 CAN 683724 - SC BV7 24LS FCSUITCS …" at bounding box center [567, 216] width 199 height 58
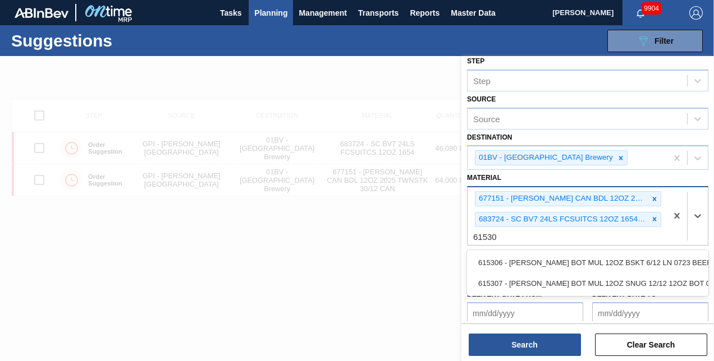
type input "615307"
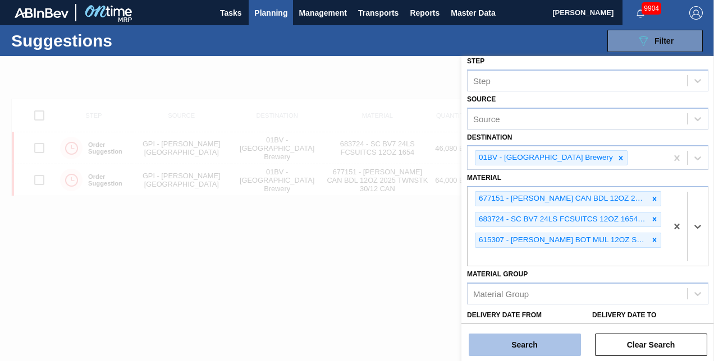
click at [527, 342] on button "Search" at bounding box center [525, 345] width 112 height 22
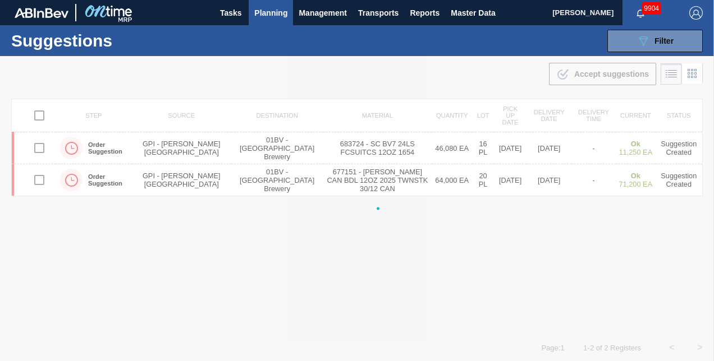
click at [527, 342] on div at bounding box center [357, 208] width 714 height 305
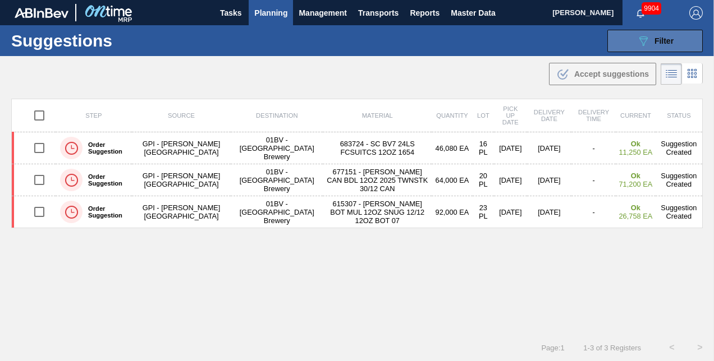
click at [634, 38] on button "089F7B8B-B2A5-4AFE-B5C0-19BA573D28AC Filter" at bounding box center [654, 41] width 95 height 22
click at [651, 42] on div "089F7B8B-B2A5-4AFE-B5C0-19BA573D28AC Filter" at bounding box center [655, 40] width 37 height 13
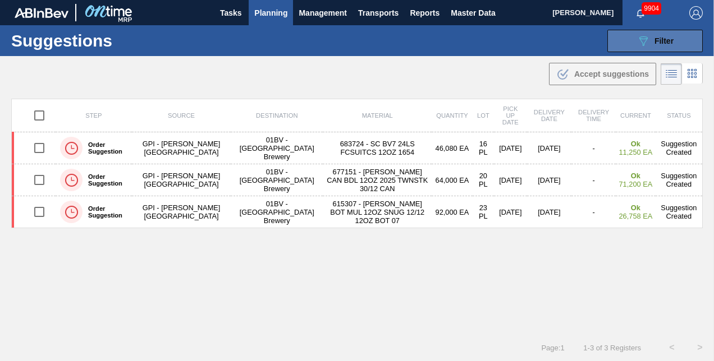
click at [651, 42] on div "089F7B8B-B2A5-4AFE-B5C0-19BA573D28AC Filter" at bounding box center [655, 40] width 37 height 13
click at [645, 39] on icon "089F7B8B-B2A5-4AFE-B5C0-19BA573D28AC" at bounding box center [643, 40] width 13 height 13
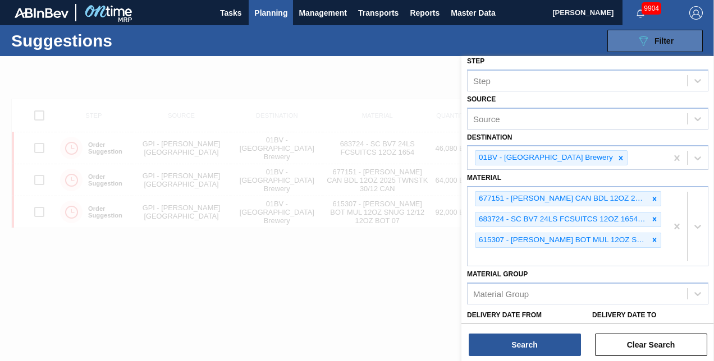
click at [645, 39] on icon "089F7B8B-B2A5-4AFE-B5C0-19BA573D28AC" at bounding box center [643, 40] width 13 height 13
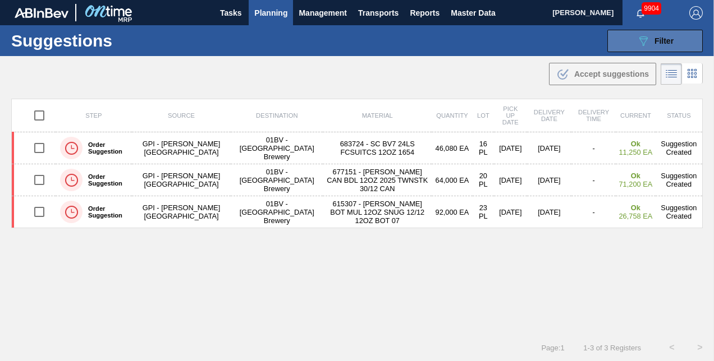
click at [645, 39] on icon "089F7B8B-B2A5-4AFE-B5C0-19BA573D28AC" at bounding box center [643, 40] width 13 height 13
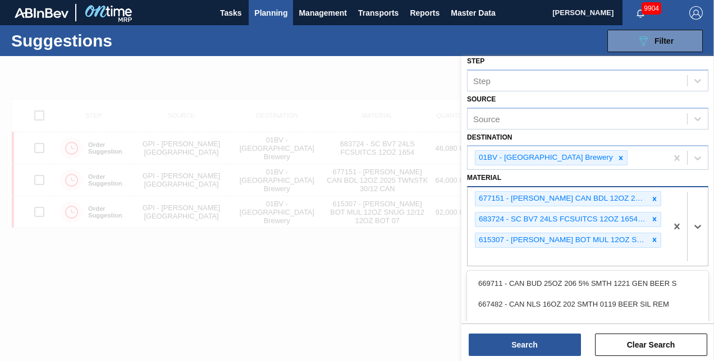
click at [479, 254] on div "677151 - CARR CAN BDL 12OZ 2025 TWNSTK 30/12 CAN 683724 - SC BV7 24LS FCSUITCS …" at bounding box center [567, 226] width 199 height 79
type input "683934"
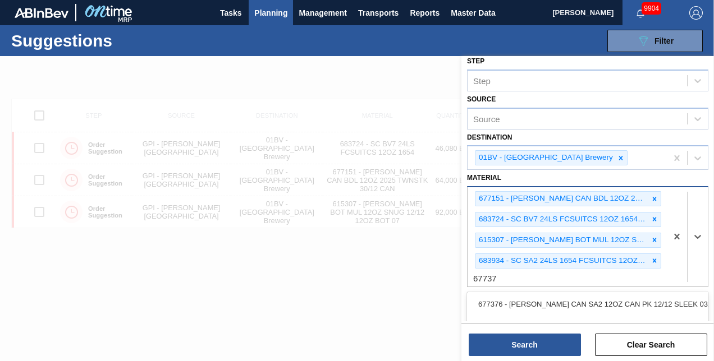
type input "677376"
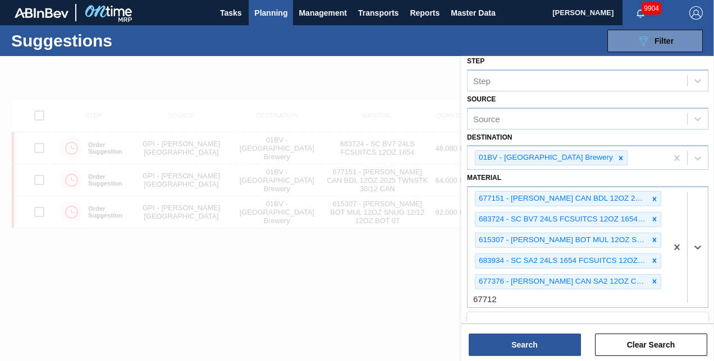
type input "677127"
type input "683776"
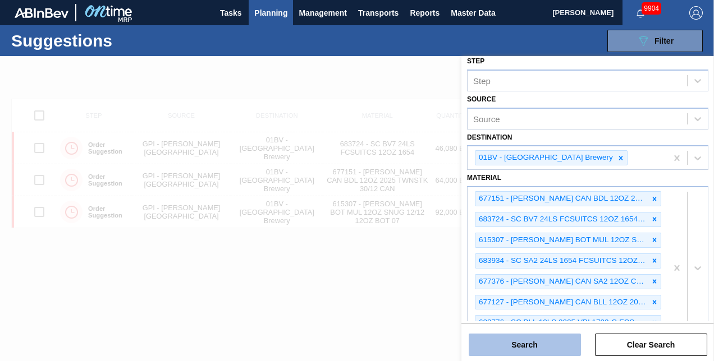
click at [515, 347] on button "Search" at bounding box center [525, 345] width 112 height 22
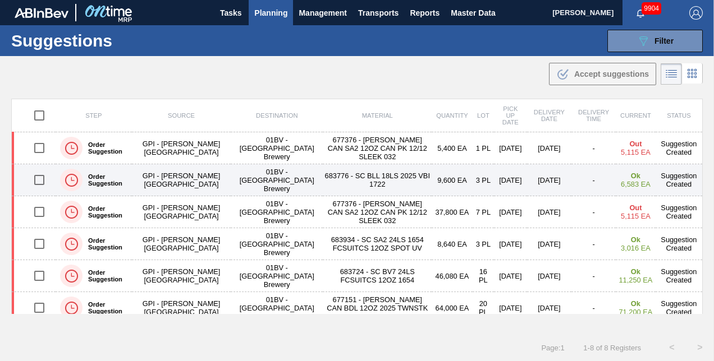
click at [38, 179] on input "checkbox" at bounding box center [40, 180] width 24 height 24
checkbox input "true"
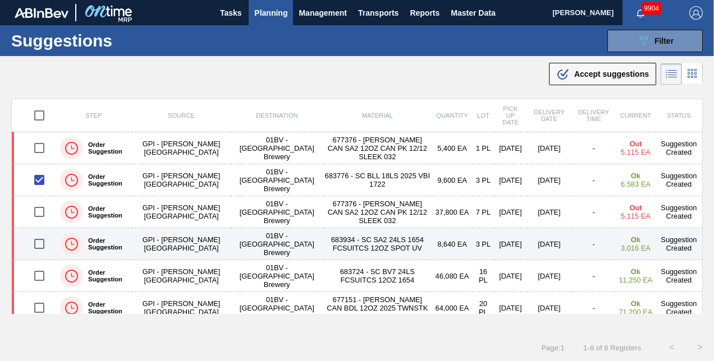
click at [38, 243] on input "checkbox" at bounding box center [40, 244] width 24 height 24
checkbox input "true"
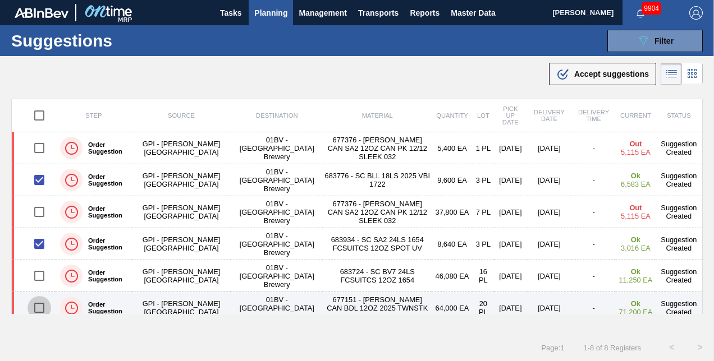
click at [38, 307] on input "checkbox" at bounding box center [40, 308] width 24 height 24
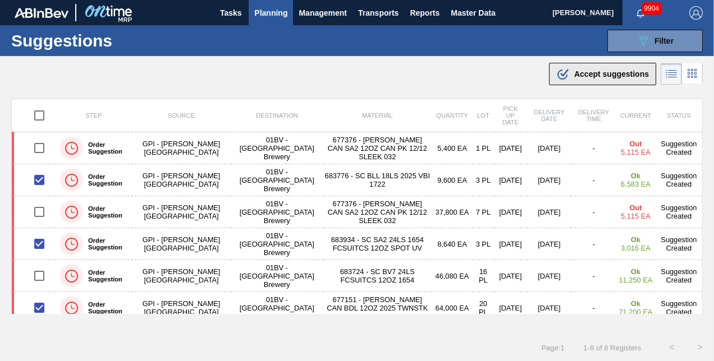
click at [583, 73] on span "Accept suggestions" at bounding box center [611, 74] width 75 height 9
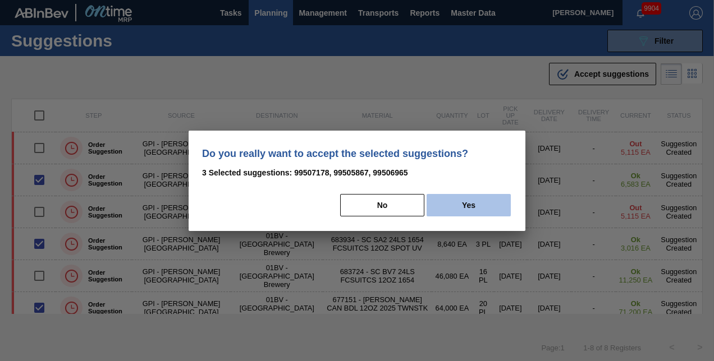
click at [472, 204] on button "Yes" at bounding box center [469, 205] width 84 height 22
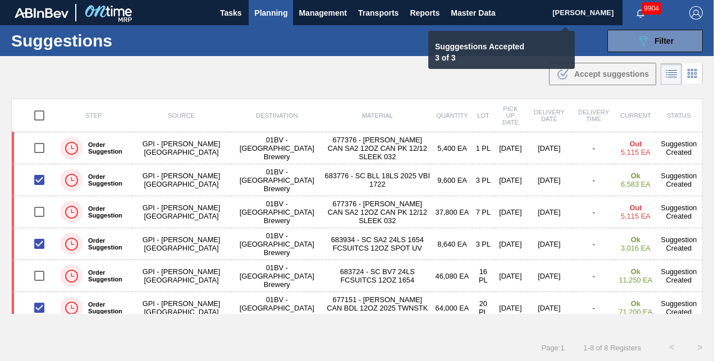
checkbox input "false"
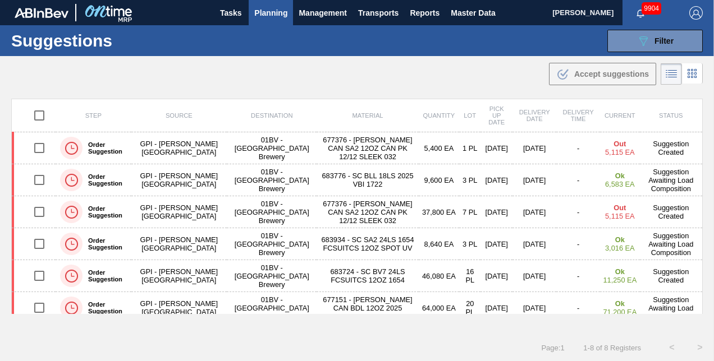
click at [263, 12] on span "Planning" at bounding box center [270, 12] width 33 height 13
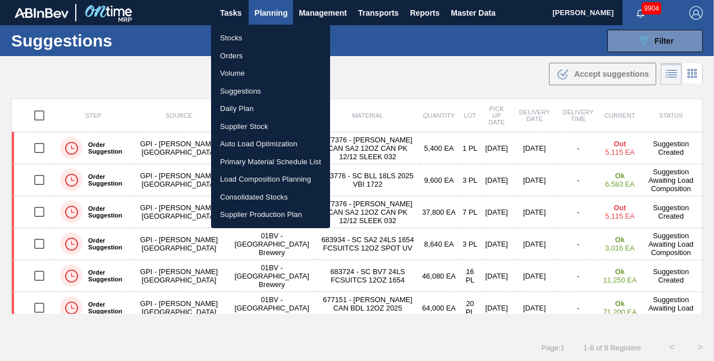
click at [253, 178] on li "Load Composition Planning" at bounding box center [270, 180] width 119 height 18
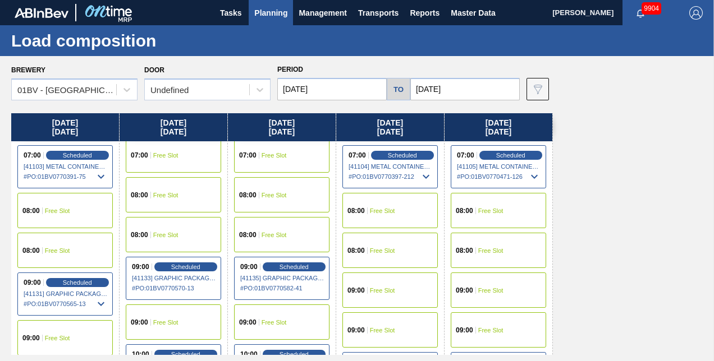
scroll to position [168, 0]
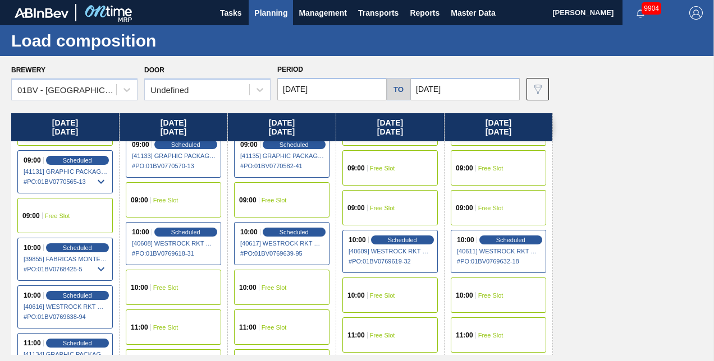
click at [161, 322] on div "11:00 Free Slot" at bounding box center [173, 327] width 95 height 35
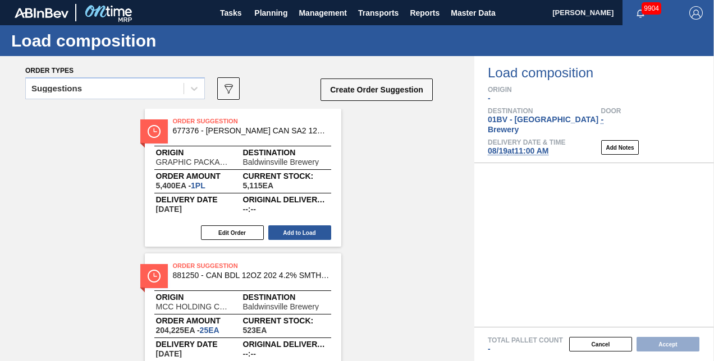
click at [199, 119] on span "Order Suggestion" at bounding box center [251, 121] width 157 height 11
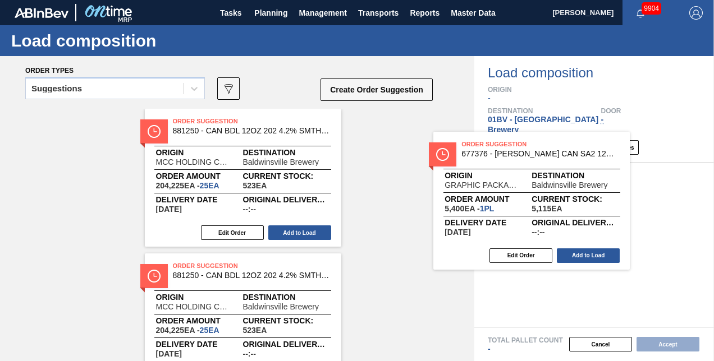
drag, startPoint x: 188, startPoint y: 119, endPoint x: 513, endPoint y: 150, distance: 326.5
click at [513, 150] on div "Order types Suggestions 089F7B8B-B2A5-4AFE-B5C0-19BA573D28AC Create Order Sugge…" at bounding box center [357, 208] width 714 height 305
click at [513, 150] on div "Load composition Origin - Destination 01BV - Baldwinsville Brewery Door - Deliv…" at bounding box center [594, 109] width 240 height 107
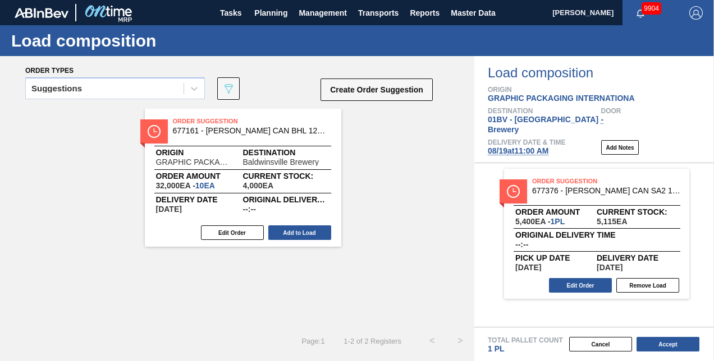
click at [486, 165] on div "Order Suggestion 677376 - CARR CAN SA2 12OZ CAN PK 12/12 SLEEK 032 Order amount…" at bounding box center [594, 245] width 240 height 164
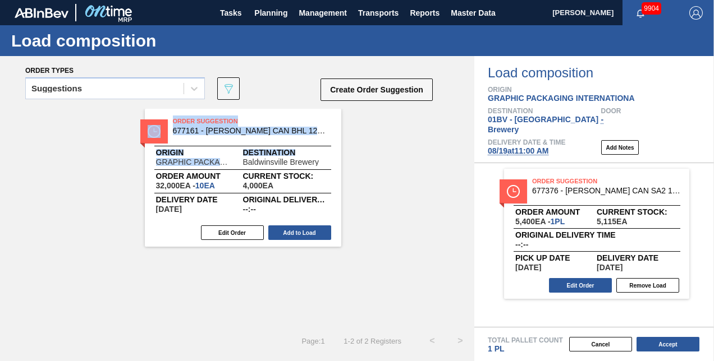
drag, startPoint x: 364, startPoint y: 158, endPoint x: 293, endPoint y: 154, distance: 70.8
click at [293, 154] on div "Order Suggestion 677161 - CARR CAN BHL 12OZ FARMING TWNSTK 30/12 C Origin GRAPH…" at bounding box center [237, 178] width 474 height 138
click at [293, 154] on span "Destination" at bounding box center [286, 152] width 87 height 7
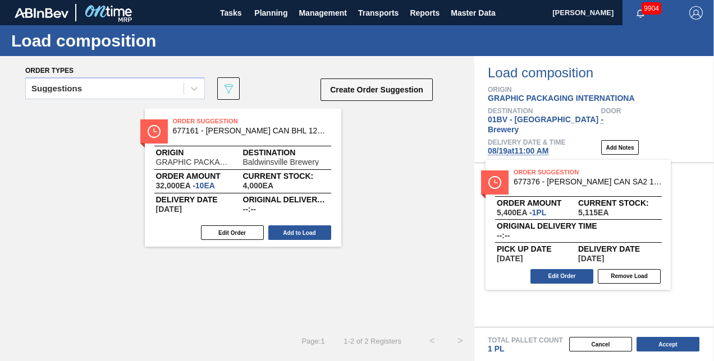
drag, startPoint x: 565, startPoint y: 170, endPoint x: 463, endPoint y: 170, distance: 102.2
click at [471, 170] on div "Order types Suggestions 089F7B8B-B2A5-4AFE-B5C0-19BA573D28AC Create Order Sugge…" at bounding box center [357, 208] width 714 height 305
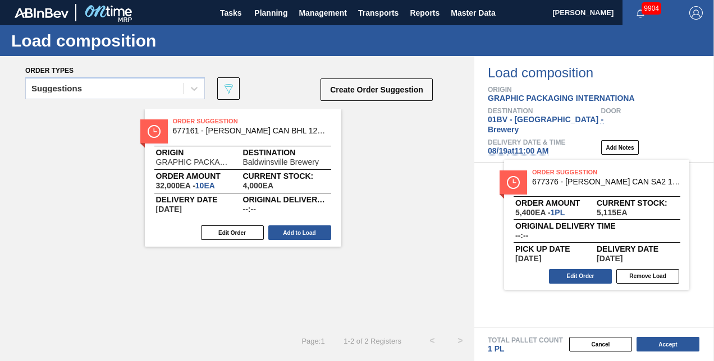
click at [338, 161] on div "Origin GRAPHIC PACKAGING INTERNATIONA Destination Baldwinsville Brewery" at bounding box center [243, 157] width 196 height 17
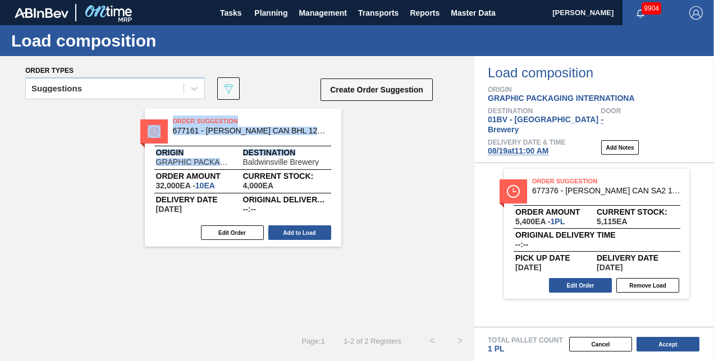
click at [338, 161] on div "Origin GRAPHIC PACKAGING INTERNATIONA Destination Baldwinsville Brewery" at bounding box center [243, 157] width 196 height 17
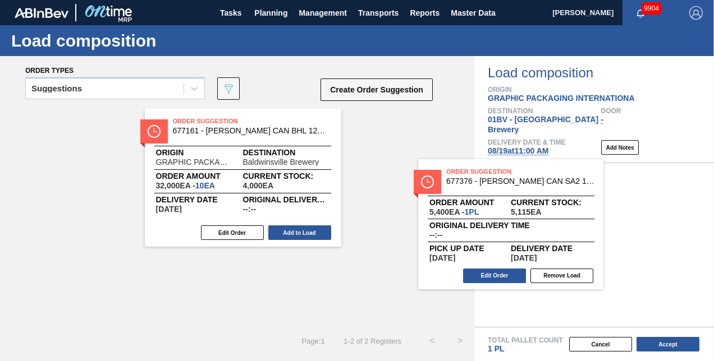
drag, startPoint x: 513, startPoint y: 171, endPoint x: 375, endPoint y: 170, distance: 138.1
click at [422, 171] on div "Order types Suggestions 089F7B8B-B2A5-4AFE-B5C0-19BA573D28AC Create Order Sugge…" at bounding box center [357, 208] width 714 height 305
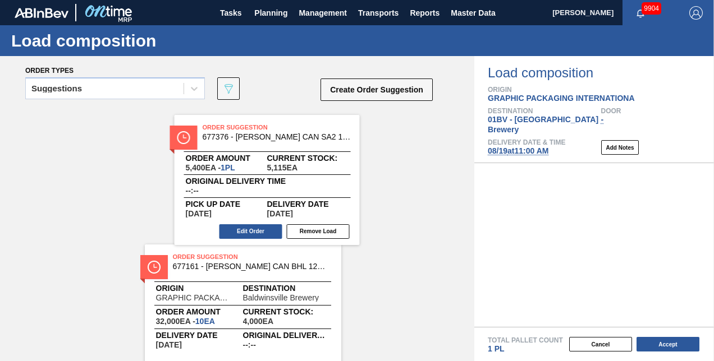
click at [355, 170] on div "Order Suggestion 677161 - CARR CAN BHL 12OZ FARMING TWNSTK 30/12 C Origin GRAPH…" at bounding box center [237, 178] width 474 height 138
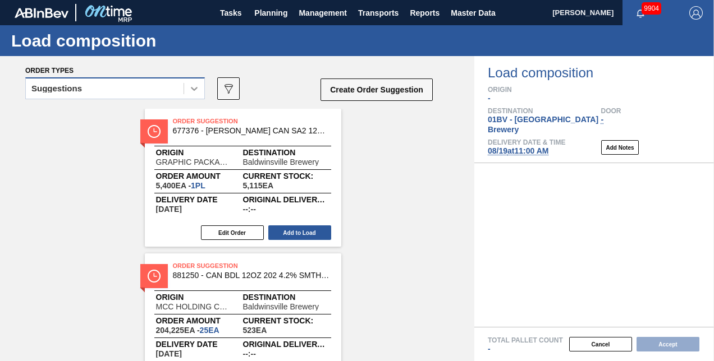
click at [192, 89] on icon at bounding box center [194, 89] width 7 height 4
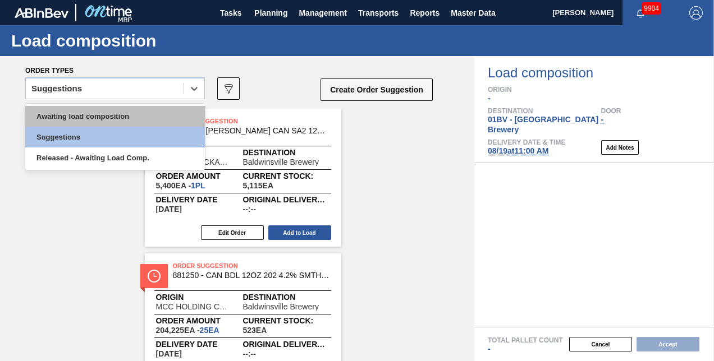
click at [113, 113] on div "Awaiting load composition" at bounding box center [115, 116] width 180 height 21
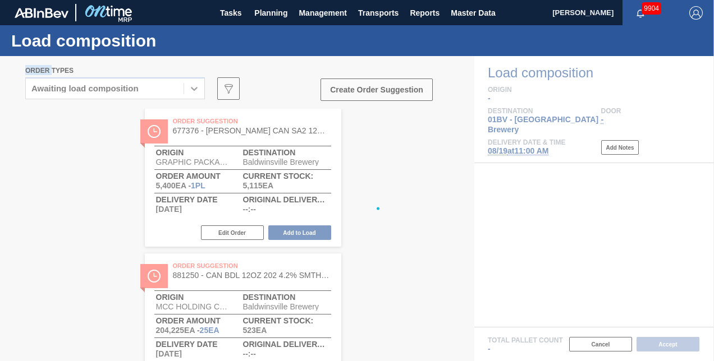
click at [113, 113] on div at bounding box center [357, 208] width 714 height 305
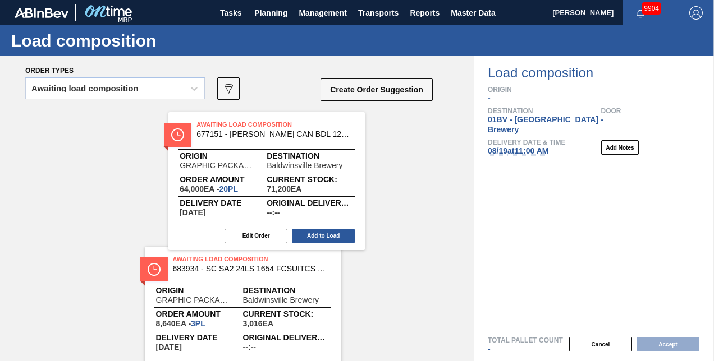
drag, startPoint x: 235, startPoint y: 121, endPoint x: 377, endPoint y: 141, distance: 144.0
click at [306, 132] on div "Awaiting Load Composition 677151 - CARR CAN BDL 12OZ 2025 TWNSTK 30/12 CAN Orig…" at bounding box center [237, 250] width 474 height 283
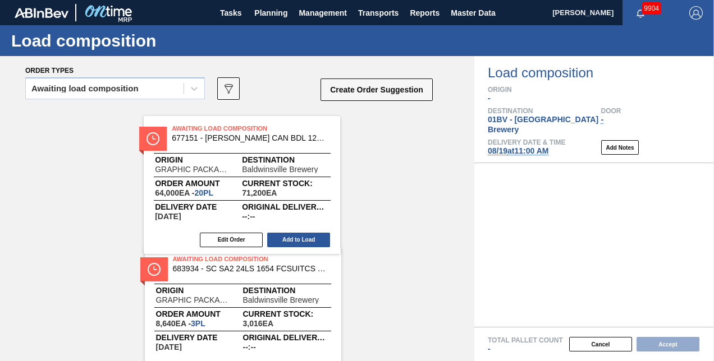
click at [476, 146] on div "Order types Awaiting load composition 089F7B8B-B2A5-4AFE-B5C0-19BA573D28AC Crea…" at bounding box center [357, 208] width 714 height 305
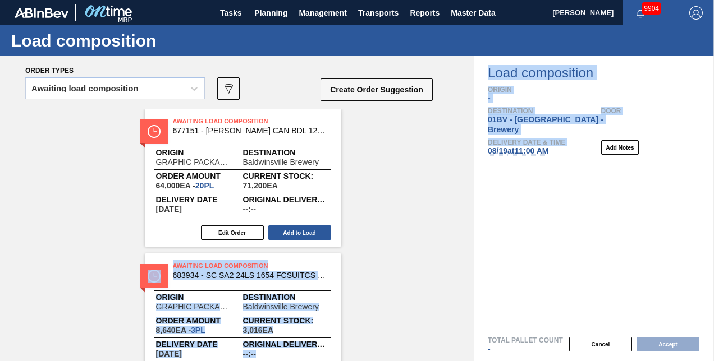
drag, startPoint x: 477, startPoint y: 147, endPoint x: 402, endPoint y: 136, distance: 76.0
click at [476, 146] on div "Load composition Origin - Destination 01BV - Baldwinsville Brewery Door - Deliv…" at bounding box center [594, 109] width 240 height 107
click at [262, 120] on span "Awaiting Load Composition" at bounding box center [251, 121] width 157 height 11
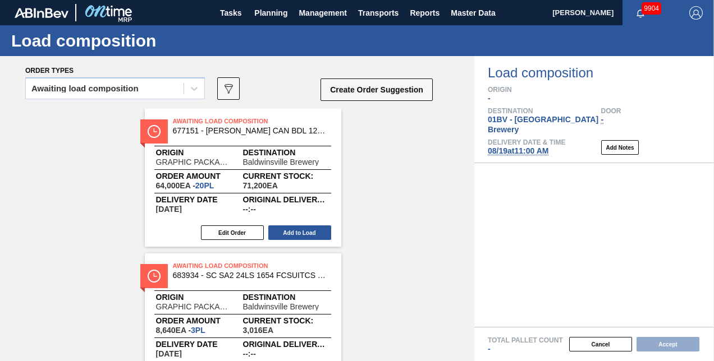
click at [264, 94] on div "Awaiting load composition 089F7B8B-B2A5-4AFE-B5C0-19BA573D28AC Create Order Sug…" at bounding box center [229, 92] width 409 height 34
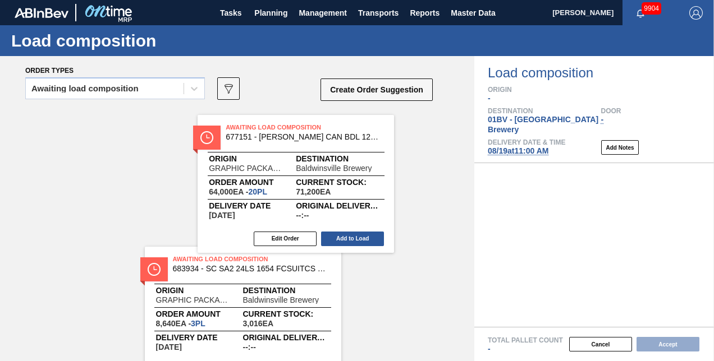
drag, startPoint x: 277, startPoint y: 126, endPoint x: 464, endPoint y: 154, distance: 189.6
click at [394, 143] on div "Awaiting Load Composition 677151 - CARR CAN BDL 12OZ 2025 TWNSTK 30/12 CAN Orig…" at bounding box center [237, 250] width 474 height 283
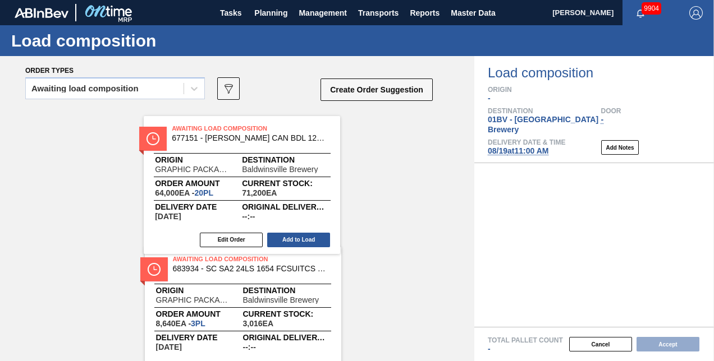
click at [532, 163] on div at bounding box center [594, 245] width 240 height 164
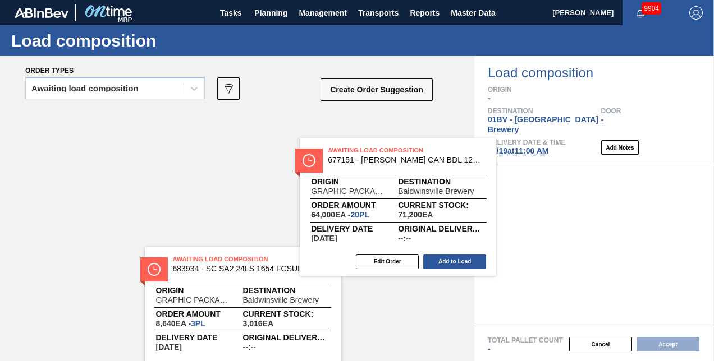
drag, startPoint x: 258, startPoint y: 116, endPoint x: 517, endPoint y: 158, distance: 262.3
click at [513, 158] on div "Order types Awaiting load composition 089F7B8B-B2A5-4AFE-B5C0-19BA573D28AC Crea…" at bounding box center [357, 208] width 714 height 305
drag, startPoint x: 517, startPoint y: 158, endPoint x: 529, endPoint y: 158, distance: 12.3
click at [527, 163] on div at bounding box center [594, 245] width 240 height 164
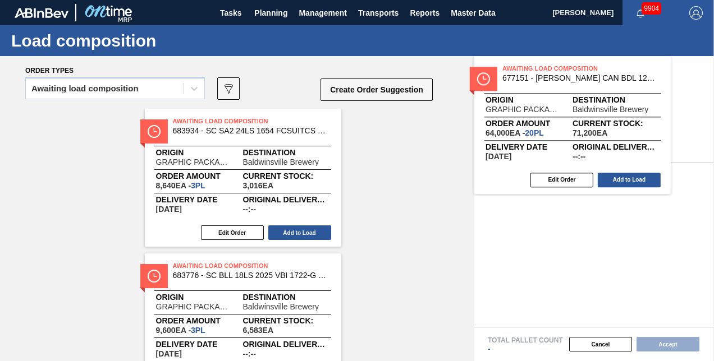
click at [600, 162] on main "Tasks Planning Management Transports Reports Master Data Kristin Lippert 9904 M…" at bounding box center [357, 180] width 714 height 361
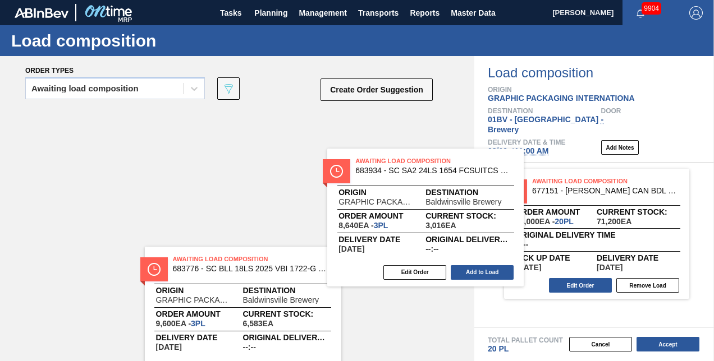
drag, startPoint x: 252, startPoint y: 116, endPoint x: 543, endPoint y: 164, distance: 294.7
click at [541, 164] on div "Order types Awaiting load composition 089F7B8B-B2A5-4AFE-B5C0-19BA573D28AC Crea…" at bounding box center [357, 208] width 714 height 305
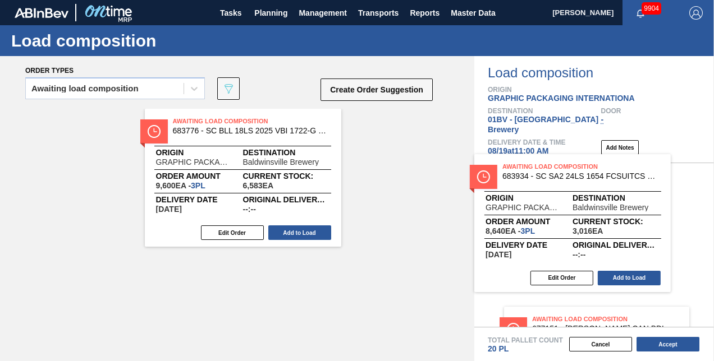
click at [571, 164] on div "Awaiting Load Composition 677151 - CARR CAN BDL 12OZ 2025 TWNSTK 30/12 CAN Orde…" at bounding box center [594, 245] width 240 height 164
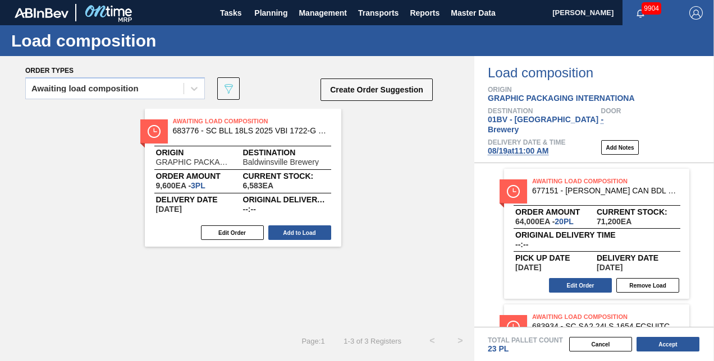
drag, startPoint x: 256, startPoint y: 117, endPoint x: 264, endPoint y: 123, distance: 10.0
click at [244, 118] on div "Awaiting Load Composition 683776 - SC BLL 18LS 2025 VBI 1722-G FCSUITCS 12O Ori…" at bounding box center [237, 218] width 474 height 218
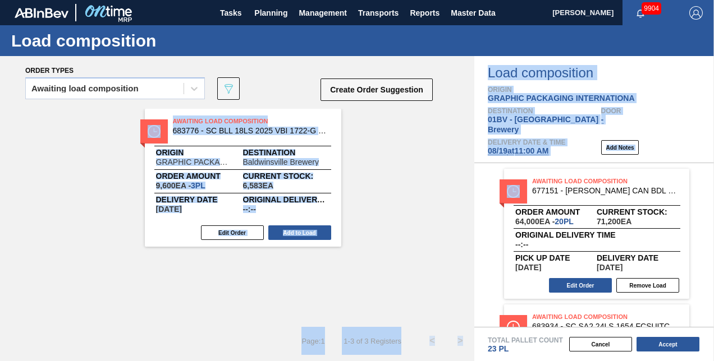
drag, startPoint x: 264, startPoint y: 123, endPoint x: 493, endPoint y: 163, distance: 232.4
click at [493, 163] on div "Order types Awaiting load composition 089F7B8B-B2A5-4AFE-B5C0-19BA573D28AC Crea…" at bounding box center [357, 208] width 714 height 305
drag, startPoint x: 493, startPoint y: 163, endPoint x: 406, endPoint y: 147, distance: 87.9
click at [492, 169] on div "Awaiting Load Composition 677151 - CARR CAN BDL 12OZ 2025 TWNSTK 30/12 CAN Orde…" at bounding box center [594, 234] width 240 height 130
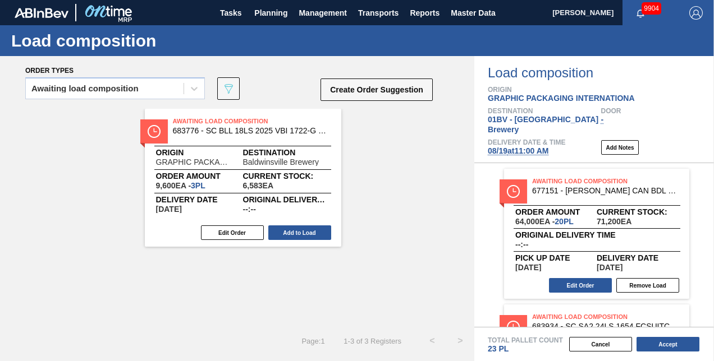
click at [290, 86] on div "Awaiting load composition 089F7B8B-B2A5-4AFE-B5C0-19BA573D28AC Create Order Sug…" at bounding box center [229, 92] width 409 height 34
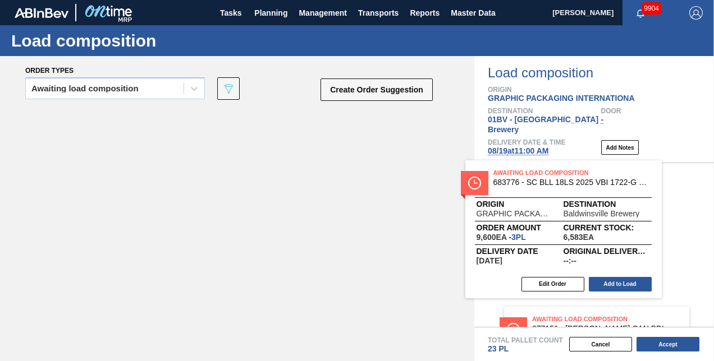
drag, startPoint x: 262, startPoint y: 118, endPoint x: 587, endPoint y: 171, distance: 329.8
click at [587, 171] on div "Order types Awaiting load composition 089F7B8B-B2A5-4AFE-B5C0-19BA573D28AC Crea…" at bounding box center [357, 208] width 714 height 305
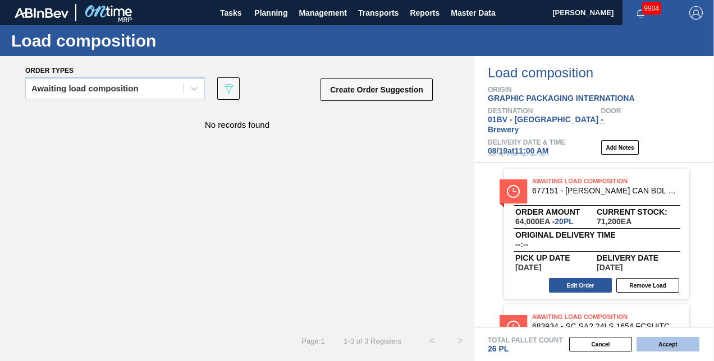
click at [662, 343] on button "Accept" at bounding box center [668, 344] width 63 height 15
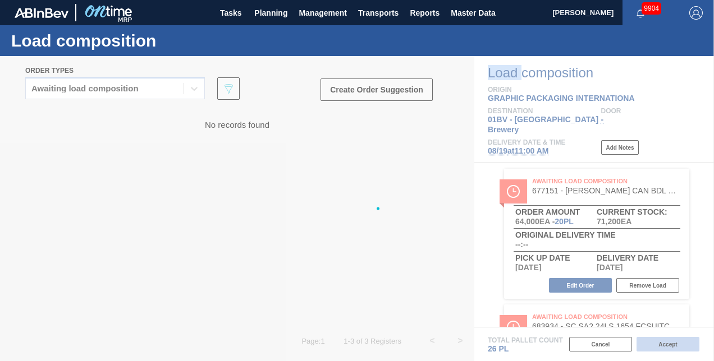
click at [662, 343] on div at bounding box center [357, 208] width 714 height 305
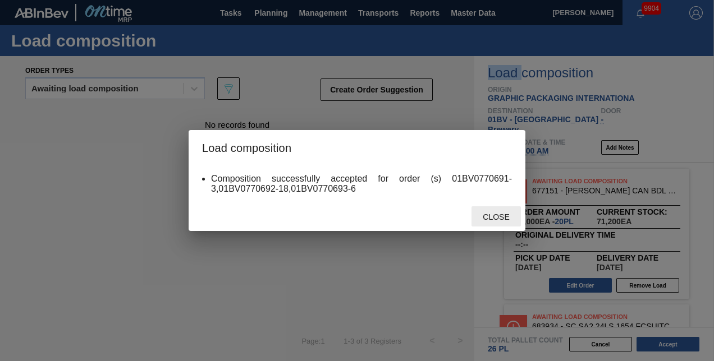
click at [495, 218] on span "Close" at bounding box center [496, 217] width 44 height 9
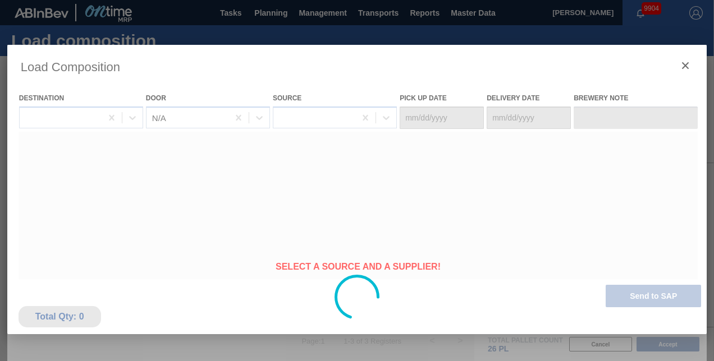
type Date "[DATE]"
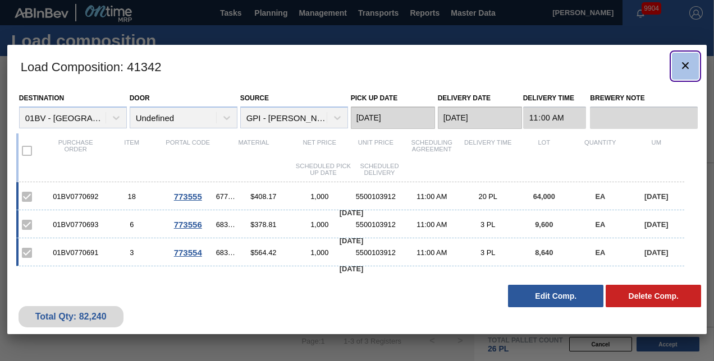
click at [685, 62] on icon "botão de ícone" at bounding box center [685, 65] width 13 height 13
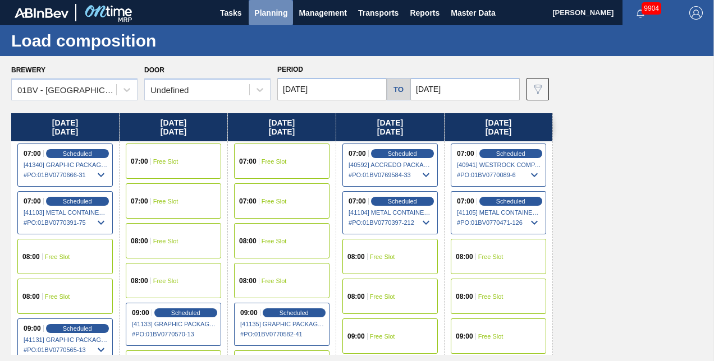
click at [260, 12] on span "Planning" at bounding box center [270, 12] width 33 height 13
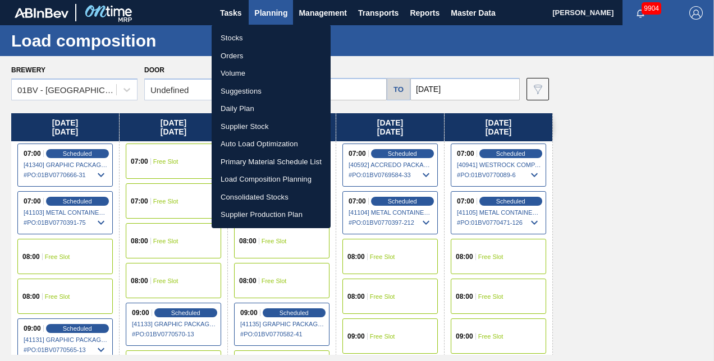
click at [242, 93] on li "Suggestions" at bounding box center [271, 92] width 119 height 18
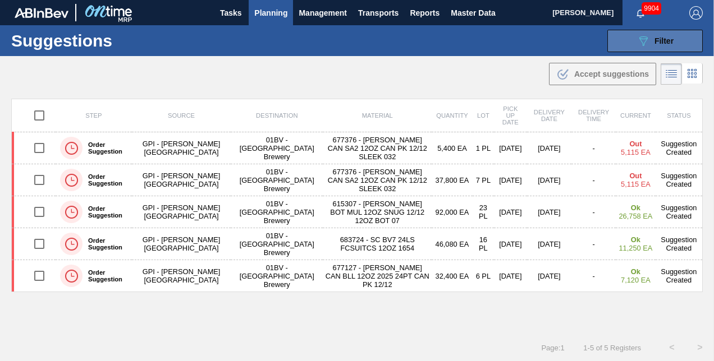
click at [671, 40] on span "Filter" at bounding box center [663, 40] width 19 height 9
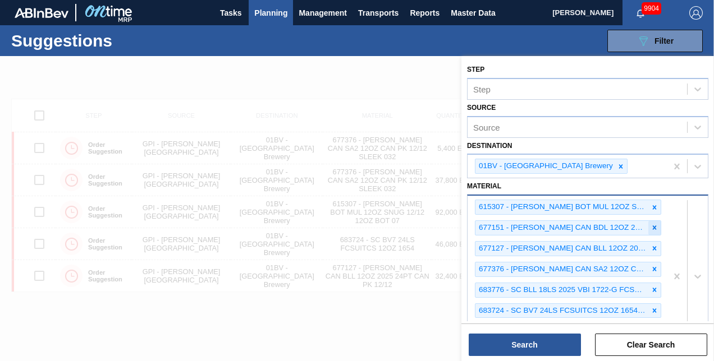
click at [651, 225] on icon at bounding box center [655, 228] width 8 height 8
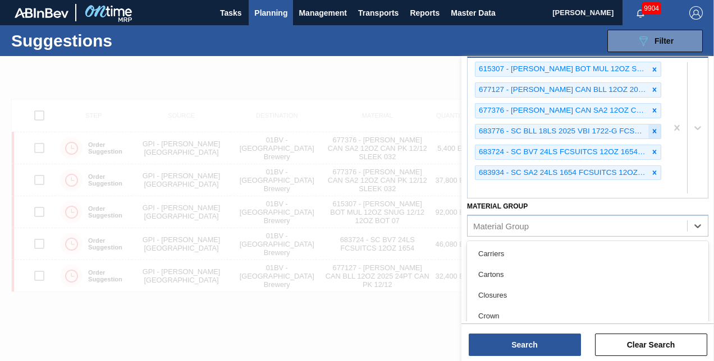
click at [651, 127] on icon at bounding box center [655, 131] width 8 height 8
click at [651, 115] on icon at bounding box center [655, 111] width 8 height 8
click at [651, 94] on icon at bounding box center [655, 90] width 8 height 8
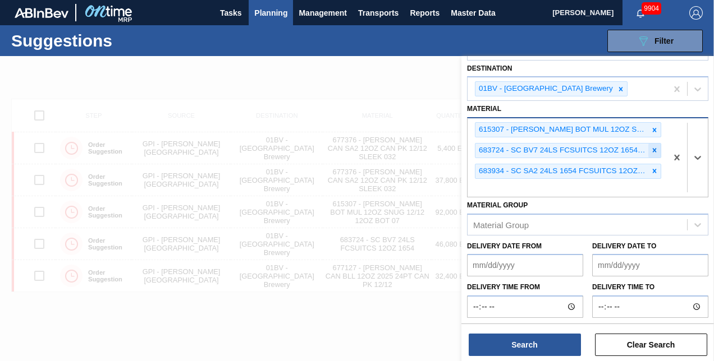
click at [651, 167] on icon at bounding box center [655, 171] width 8 height 8
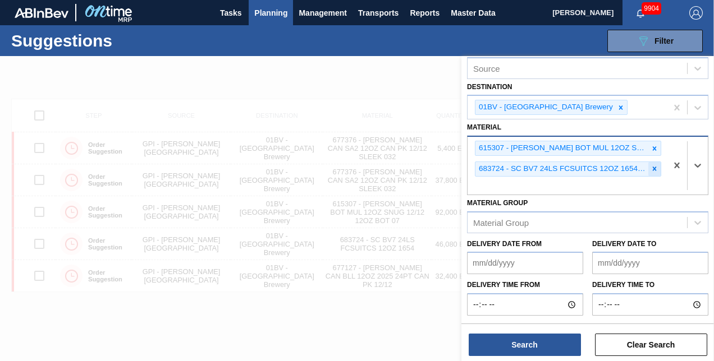
scroll to position [57, 0]
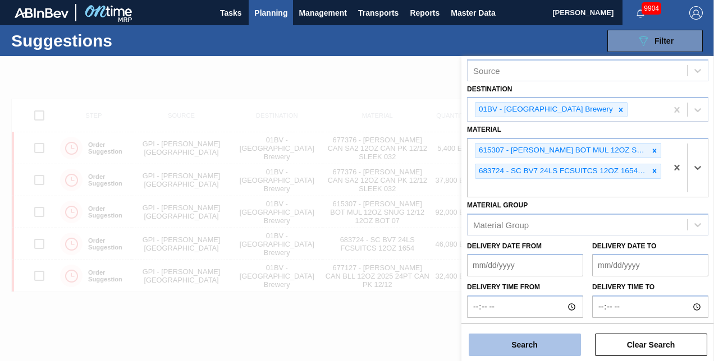
click at [521, 345] on button "Search" at bounding box center [525, 345] width 112 height 22
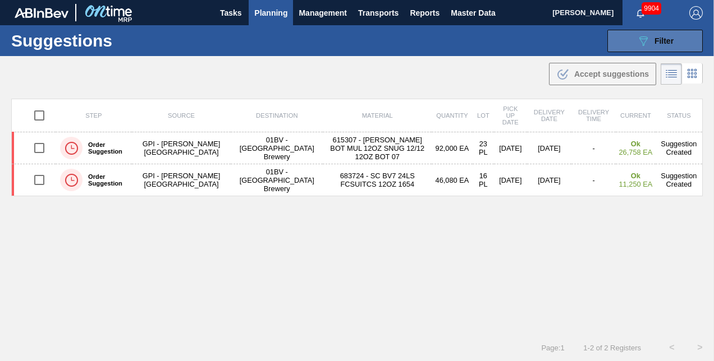
click at [634, 42] on button "089F7B8B-B2A5-4AFE-B5C0-19BA573D28AC Filter" at bounding box center [654, 41] width 95 height 22
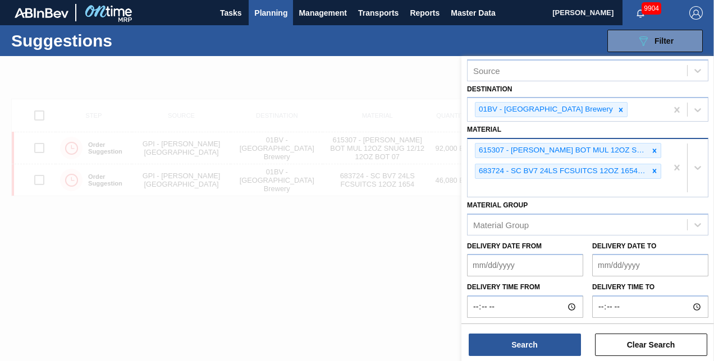
click at [483, 182] on div "615307 - CARR BOT MUL 12OZ SNUG 12/12 12OZ BOT 07 683724 - SC BV7 24LS FCSUITCS…" at bounding box center [567, 168] width 199 height 58
drag, startPoint x: 483, startPoint y: 182, endPoint x: 493, endPoint y: 182, distance: 9.5
click at [484, 182] on div "615307 - CARR BOT MUL 12OZ SNUG 12/12 12OZ BOT 07 683724 - SC BV7 24LS FCSUITCS…" at bounding box center [567, 168] width 199 height 58
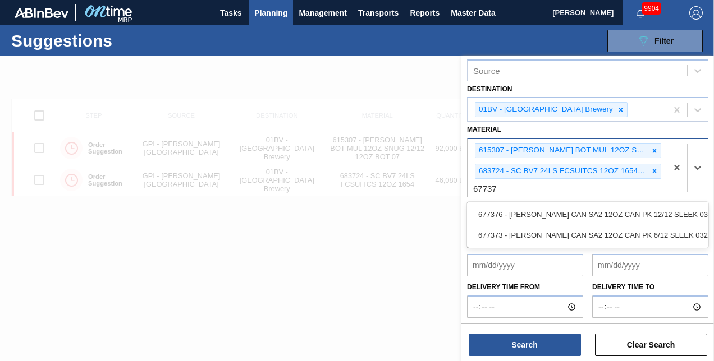
type input "677376"
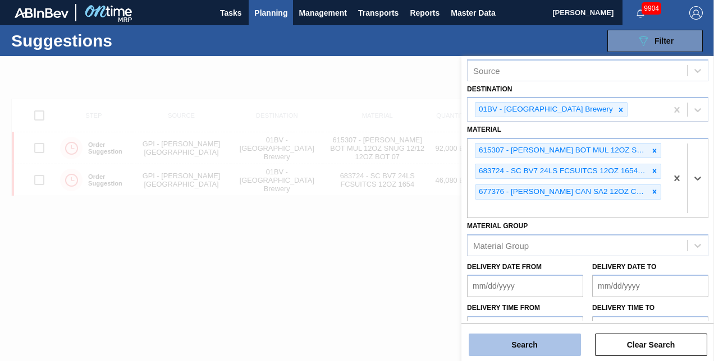
click at [519, 346] on button "Search" at bounding box center [525, 345] width 112 height 22
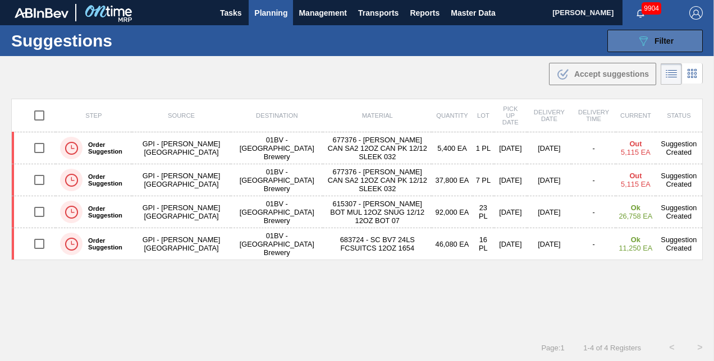
click at [632, 37] on button "089F7B8B-B2A5-4AFE-B5C0-19BA573D28AC Filter" at bounding box center [654, 41] width 95 height 22
click at [648, 35] on icon "089F7B8B-B2A5-4AFE-B5C0-19BA573D28AC" at bounding box center [643, 40] width 13 height 13
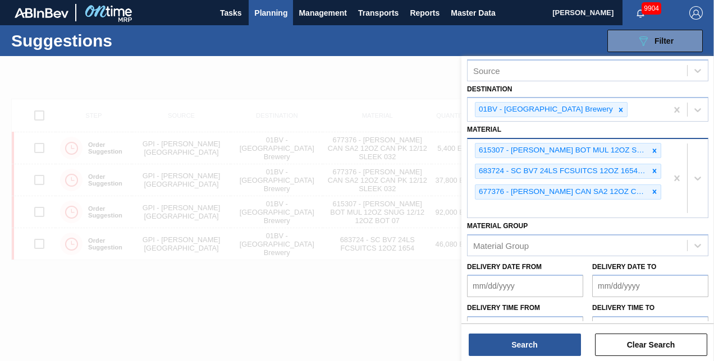
click at [491, 207] on div "615307 - CARR BOT MUL 12OZ SNUG 12/12 12OZ BOT 07 683724 - SC BV7 24LS FCSUITCS…" at bounding box center [567, 178] width 199 height 79
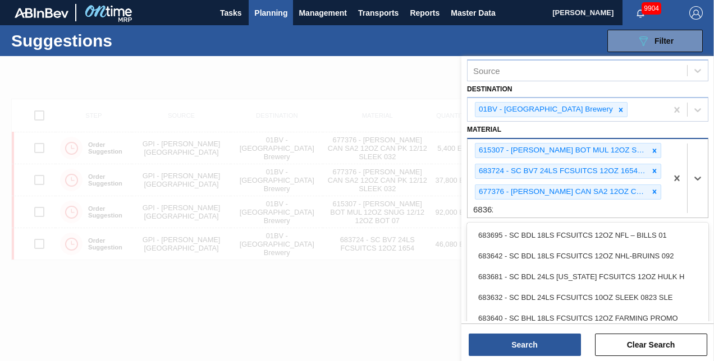
type input "683622"
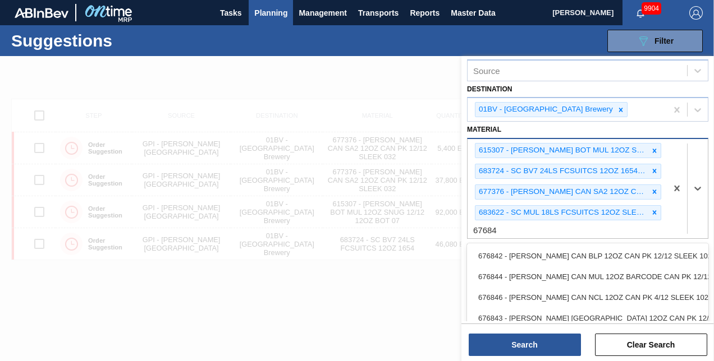
type input "676844"
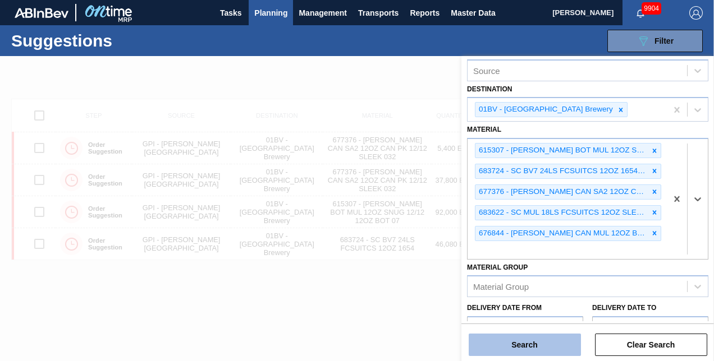
click at [515, 344] on button "Search" at bounding box center [525, 345] width 112 height 22
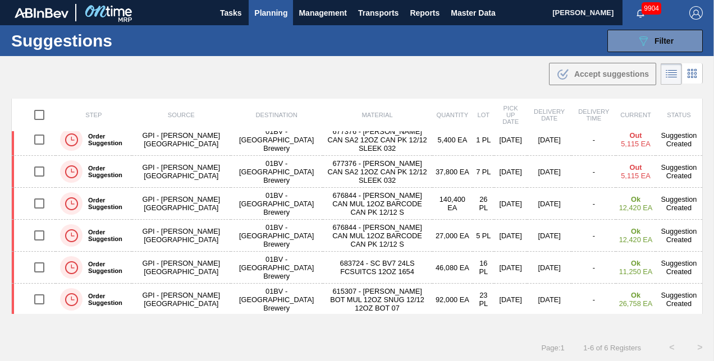
scroll to position [0, 0]
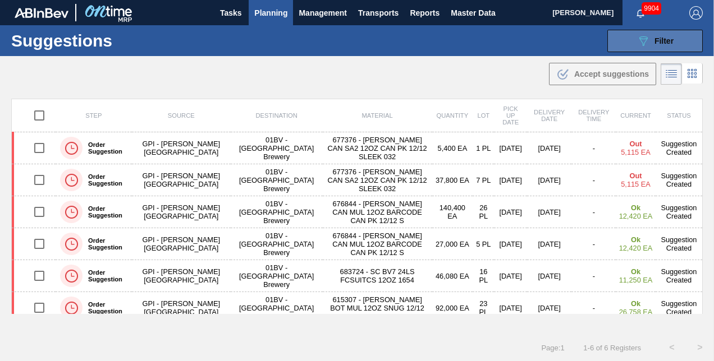
click at [639, 42] on icon "089F7B8B-B2A5-4AFE-B5C0-19BA573D28AC" at bounding box center [643, 40] width 13 height 13
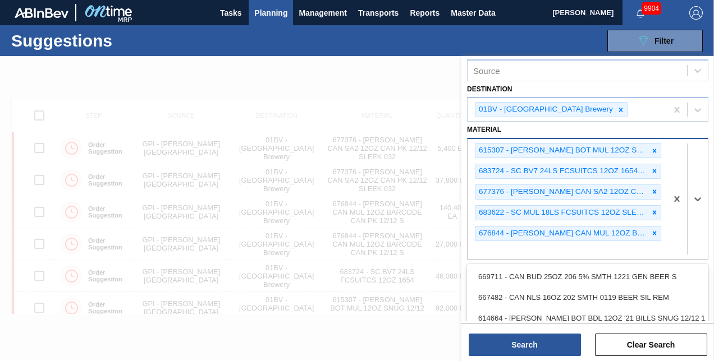
click at [484, 244] on div "615307 - CARR BOT MUL 12OZ SNUG 12/12 12OZ BOT 07 683724 - SC BV7 24LS FCSUITCS…" at bounding box center [567, 199] width 199 height 120
type input "676470"
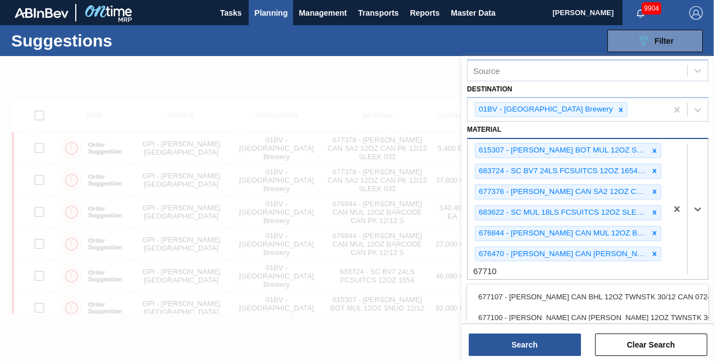
type input "677107"
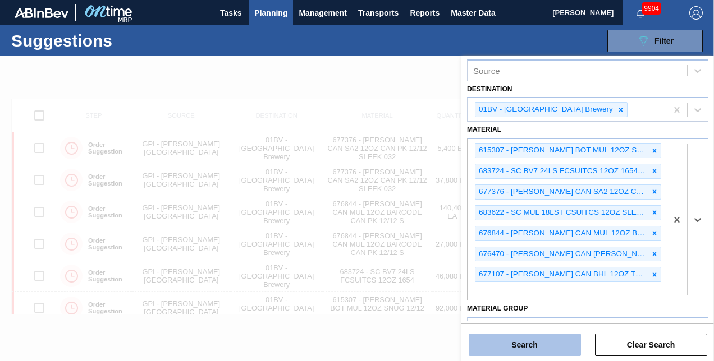
click at [524, 342] on button "Search" at bounding box center [525, 345] width 112 height 22
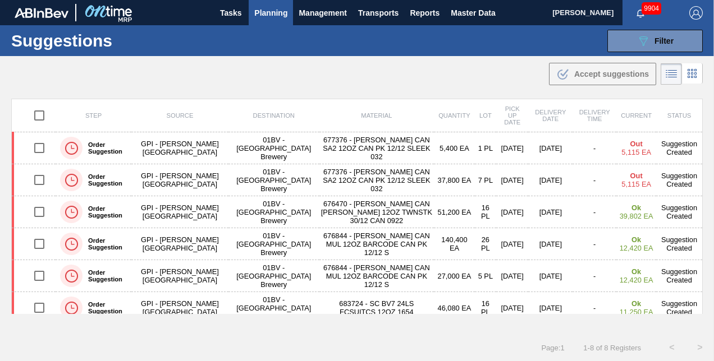
click at [707, 216] on div "Step Source Destination Material Quantity Lot Pick up Date Delivery Date Delive…" at bounding box center [357, 216] width 714 height 235
click at [643, 37] on icon "089F7B8B-B2A5-4AFE-B5C0-19BA573D28AC" at bounding box center [643, 40] width 13 height 13
click at [643, 38] on icon "089F7B8B-B2A5-4AFE-B5C0-19BA573D28AC" at bounding box center [643, 40] width 13 height 13
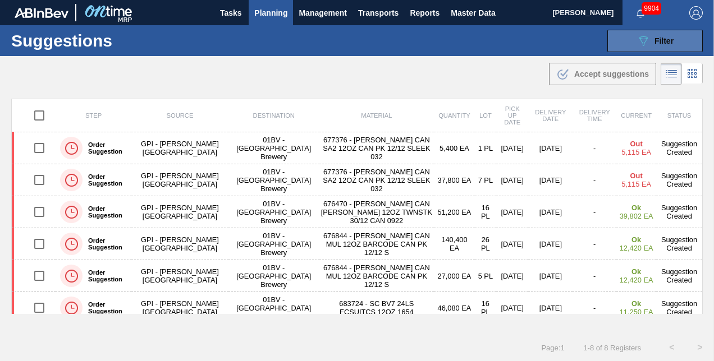
click at [641, 34] on icon "089F7B8B-B2A5-4AFE-B5C0-19BA573D28AC" at bounding box center [643, 40] width 13 height 13
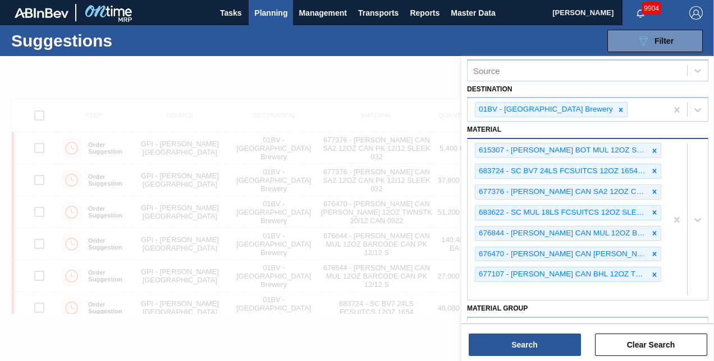
click at [486, 285] on div "615307 - CARR BOT MUL 12OZ SNUG 12/12 12OZ BOT 07 683724 - SC BV7 24LS FCSUITCS…" at bounding box center [567, 219] width 199 height 161
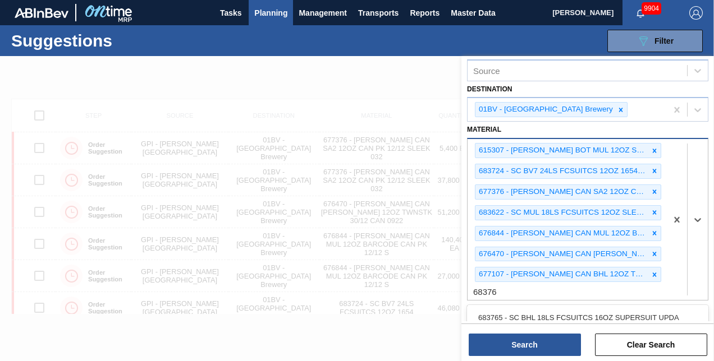
type input "683765"
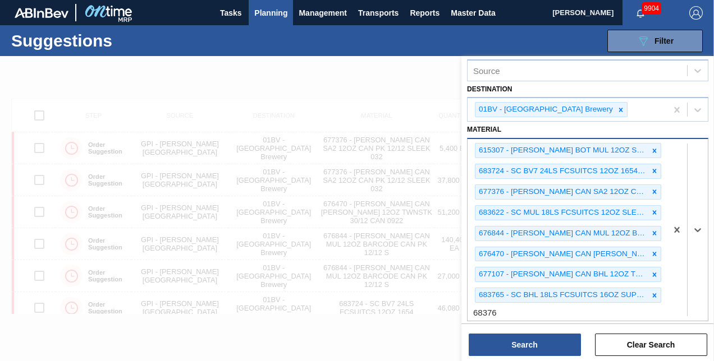
type input "683769"
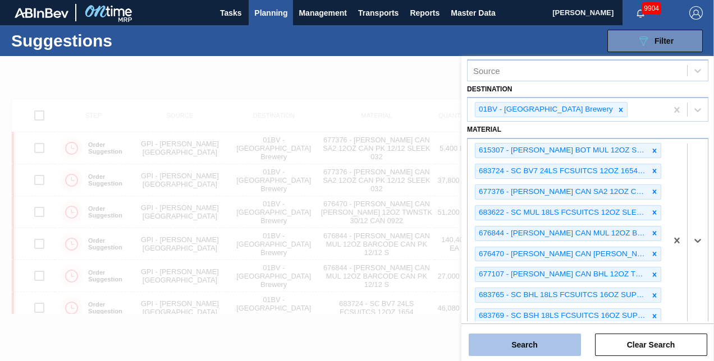
click at [515, 344] on button "Search" at bounding box center [525, 345] width 112 height 22
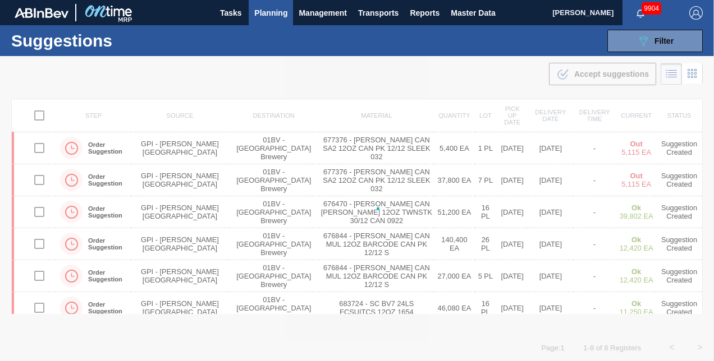
click at [515, 344] on div at bounding box center [357, 208] width 714 height 305
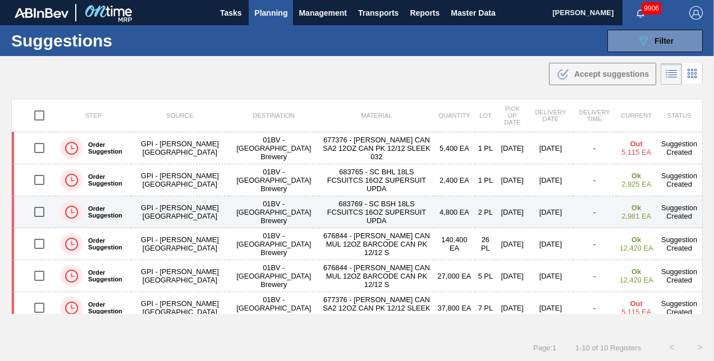
click at [39, 210] on input "checkbox" at bounding box center [40, 212] width 24 height 24
checkbox input "true"
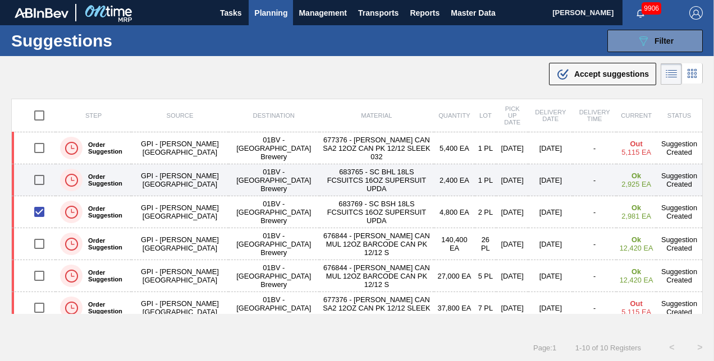
click at [37, 180] on input "checkbox" at bounding box center [40, 180] width 24 height 24
click at [38, 178] on input "checkbox" at bounding box center [40, 180] width 24 height 24
checkbox input "true"
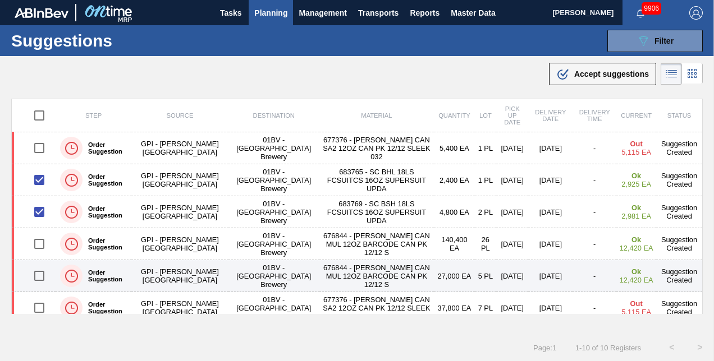
click at [38, 275] on input "checkbox" at bounding box center [40, 276] width 24 height 24
click at [37, 277] on input "checkbox" at bounding box center [40, 276] width 24 height 24
checkbox input "true"
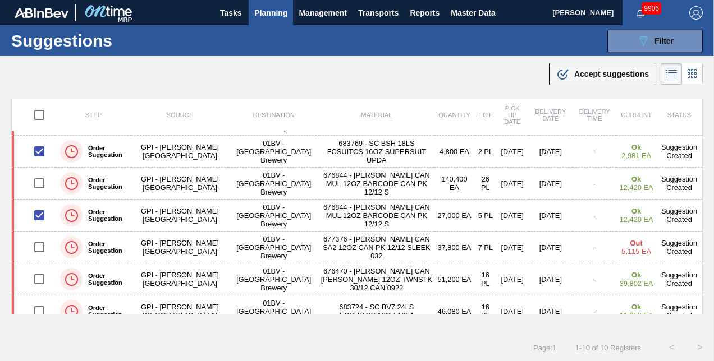
scroll to position [66, 0]
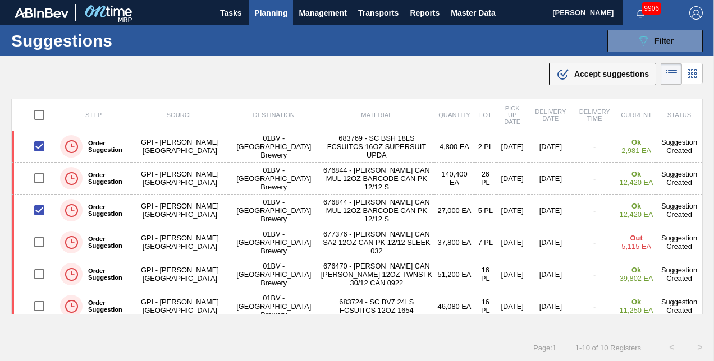
click at [698, 227] on td "Suggestion Created" at bounding box center [679, 243] width 47 height 32
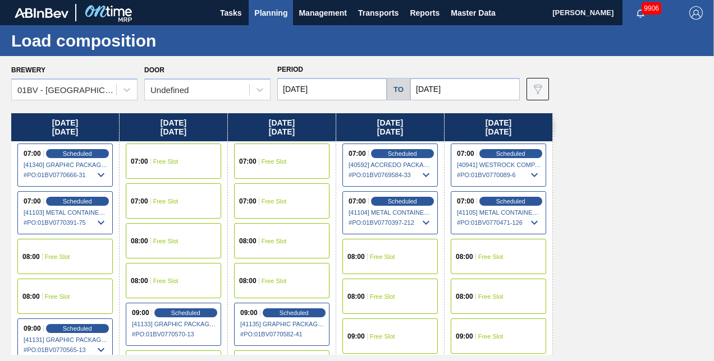
click at [272, 15] on span "Planning" at bounding box center [270, 12] width 33 height 13
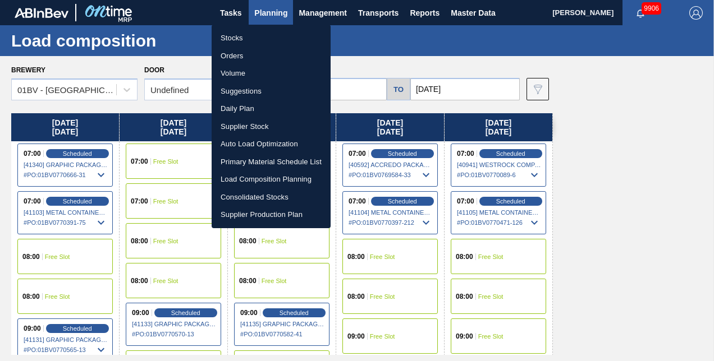
click at [244, 89] on li "Suggestions" at bounding box center [271, 92] width 119 height 18
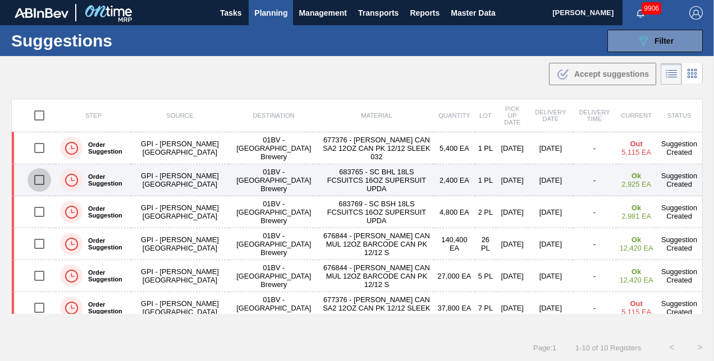
click at [37, 181] on input "checkbox" at bounding box center [40, 180] width 24 height 24
checkbox input "true"
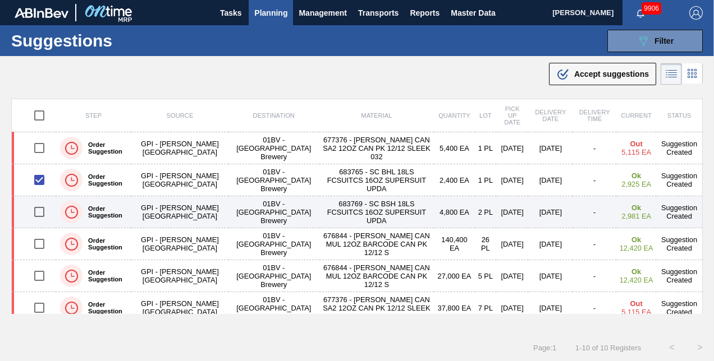
click at [37, 210] on input "checkbox" at bounding box center [40, 212] width 24 height 24
checkbox input "true"
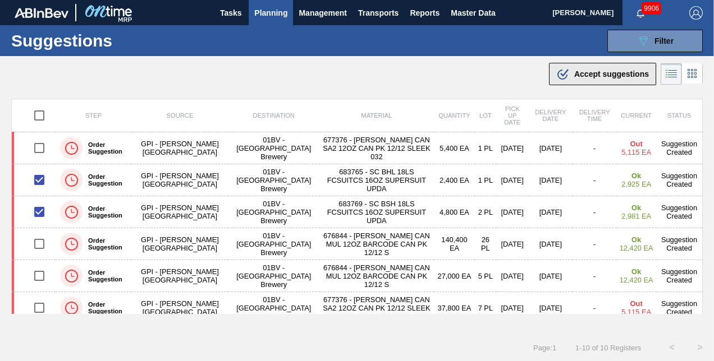
click at [589, 72] on span "Accept suggestions" at bounding box center [611, 74] width 75 height 9
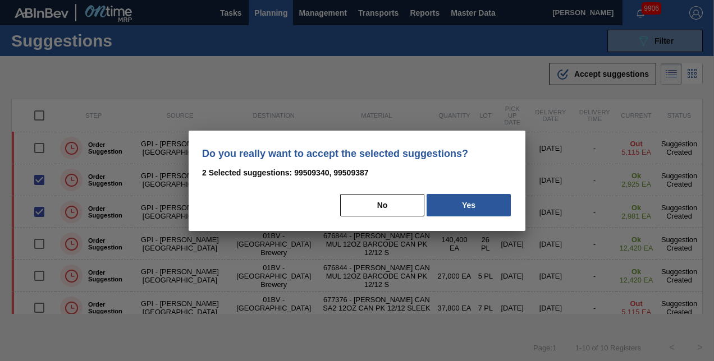
click at [589, 72] on div at bounding box center [357, 180] width 714 height 361
click at [470, 205] on button "Yes" at bounding box center [469, 205] width 84 height 22
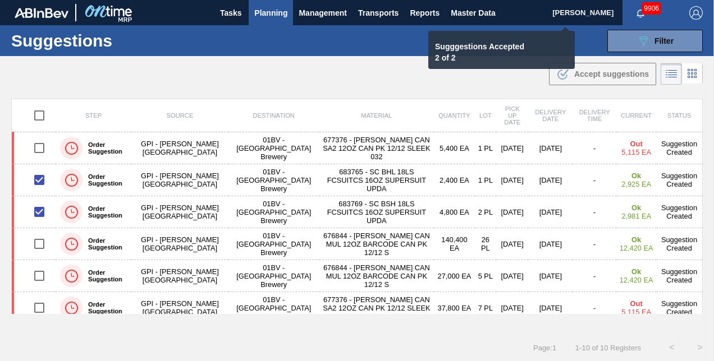
checkbox input "false"
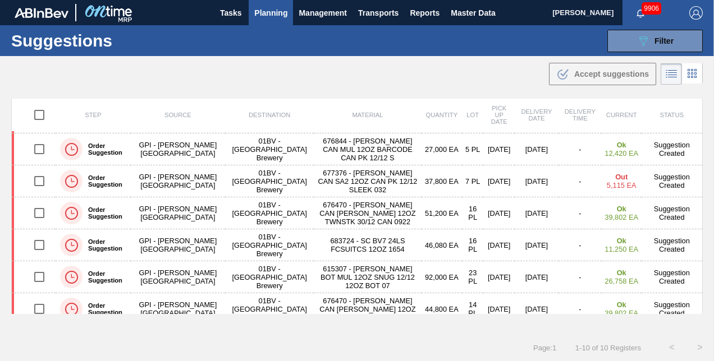
scroll to position [136, 0]
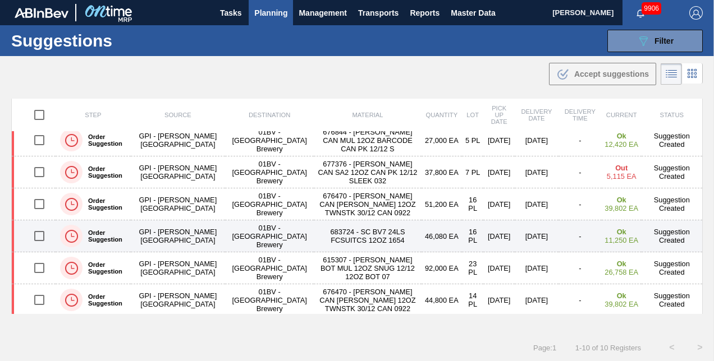
click at [38, 235] on input "checkbox" at bounding box center [40, 237] width 24 height 24
click at [37, 235] on input "checkbox" at bounding box center [40, 237] width 24 height 24
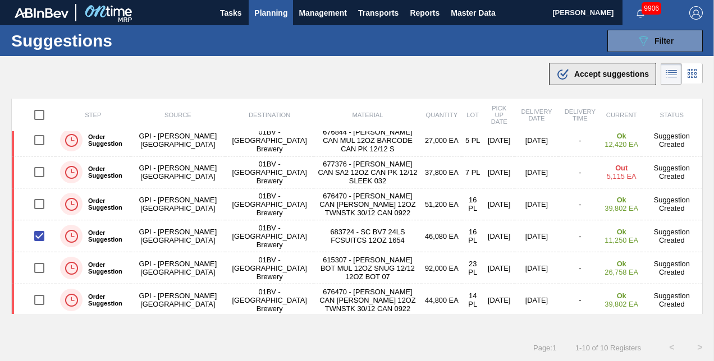
click at [576, 75] on span "Accept suggestions" at bounding box center [611, 74] width 75 height 9
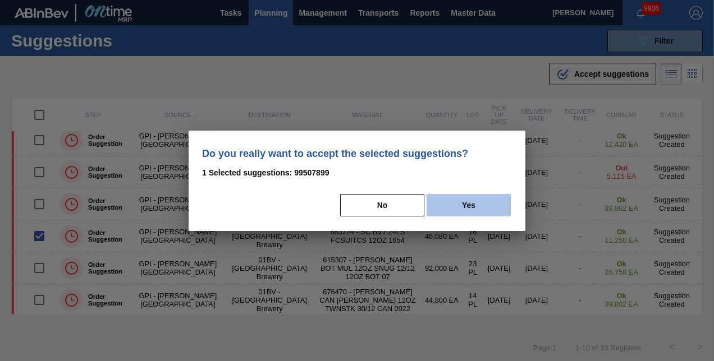
click at [468, 203] on button "Yes" at bounding box center [469, 205] width 84 height 22
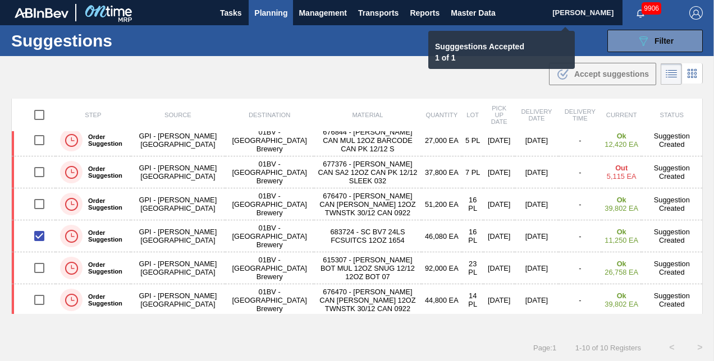
checkbox input "false"
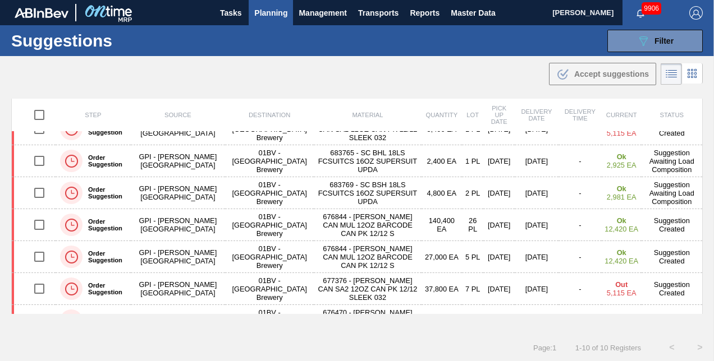
scroll to position [0, 0]
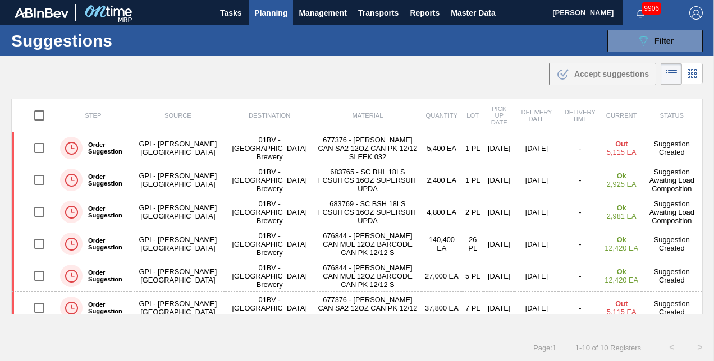
drag, startPoint x: 699, startPoint y: 209, endPoint x: 708, endPoint y: 102, distance: 107.0
click at [708, 102] on div "Step Source Destination Material Quantity Lot Pick up Date Delivery Date Delive…" at bounding box center [357, 216] width 714 height 235
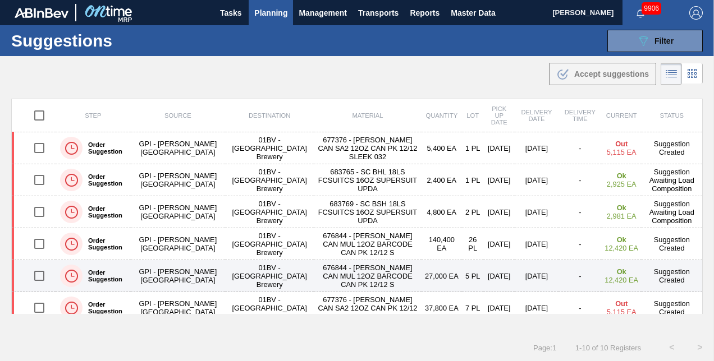
drag, startPoint x: 38, startPoint y: 275, endPoint x: 59, endPoint y: 274, distance: 21.3
click at [38, 275] on input "checkbox" at bounding box center [40, 276] width 24 height 24
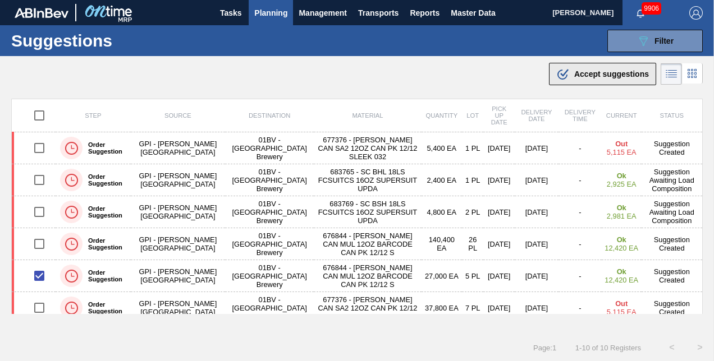
click at [597, 75] on span "Accept suggestions" at bounding box center [611, 74] width 75 height 9
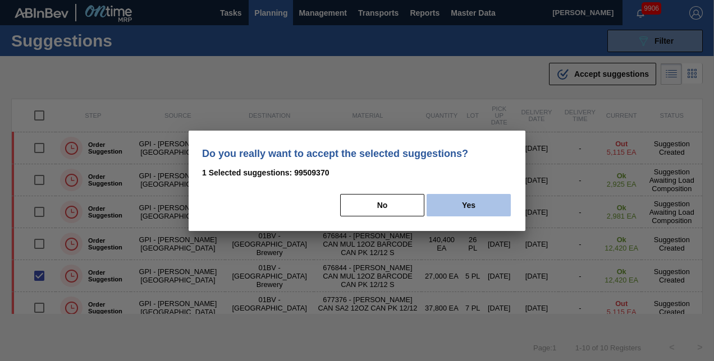
click at [468, 204] on button "Yes" at bounding box center [469, 205] width 84 height 22
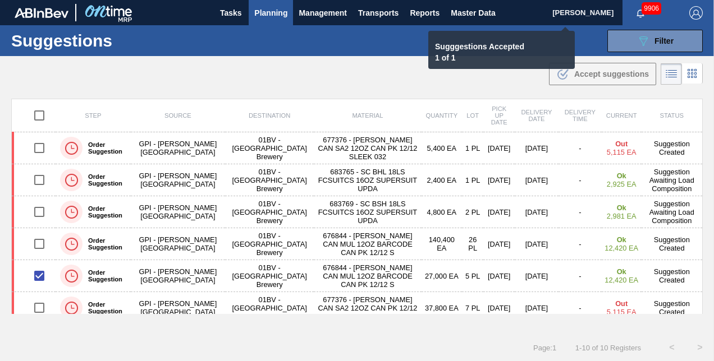
checkbox input "false"
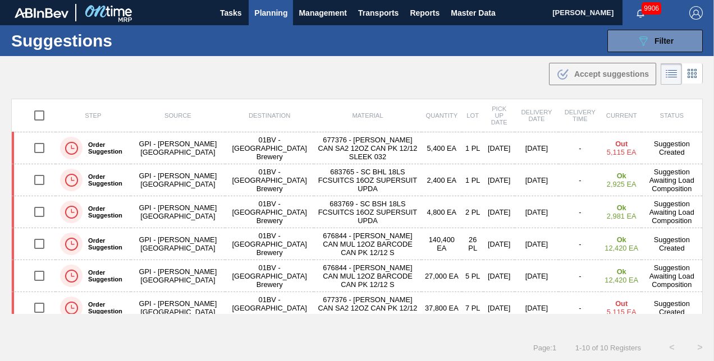
click at [267, 13] on span "Planning" at bounding box center [270, 12] width 33 height 13
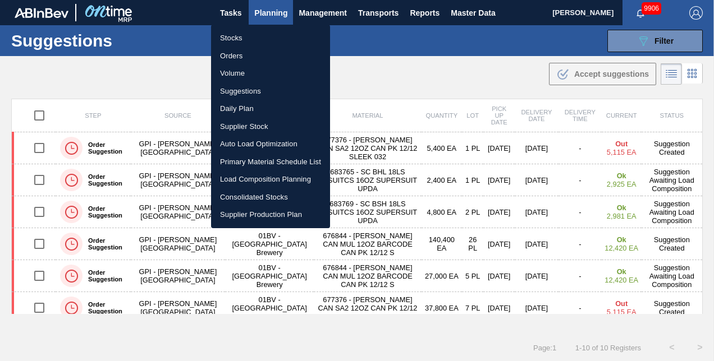
click at [251, 178] on li "Load Composition Planning" at bounding box center [270, 180] width 119 height 18
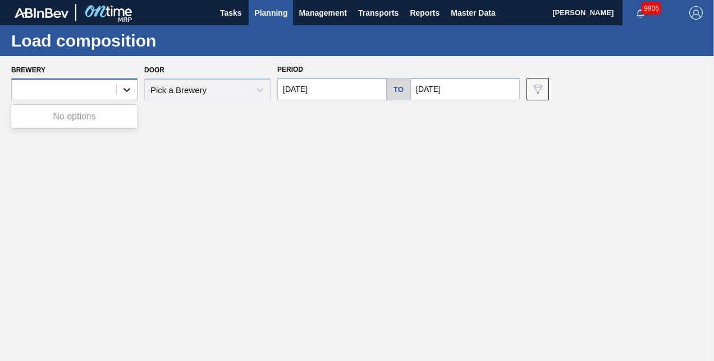
click at [128, 91] on icon at bounding box center [126, 90] width 7 height 4
drag, startPoint x: 185, startPoint y: 162, endPoint x: 191, endPoint y: 157, distance: 7.6
click at [186, 160] on main "Tasks Planning Management Transports Reports Master Data Kristin Lippert 9906 M…" at bounding box center [357, 180] width 714 height 361
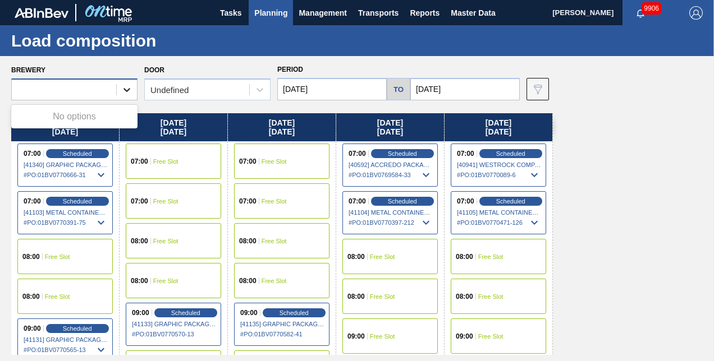
click at [127, 90] on icon at bounding box center [126, 89] width 11 height 11
click at [124, 87] on icon at bounding box center [126, 89] width 11 height 11
click at [81, 92] on div at bounding box center [64, 90] width 104 height 16
click at [597, 188] on div "Monday 08/18/2025 07:00 Scheduled [41340] GRAPHIC PACKAGING INTERNATIONA - 0008…" at bounding box center [359, 234] width 697 height 242
click at [656, 182] on div "Monday 08/18/2025 07:00 Scheduled [41340] GRAPHIC PACKAGING INTERNATIONA - 0008…" at bounding box center [359, 234] width 697 height 242
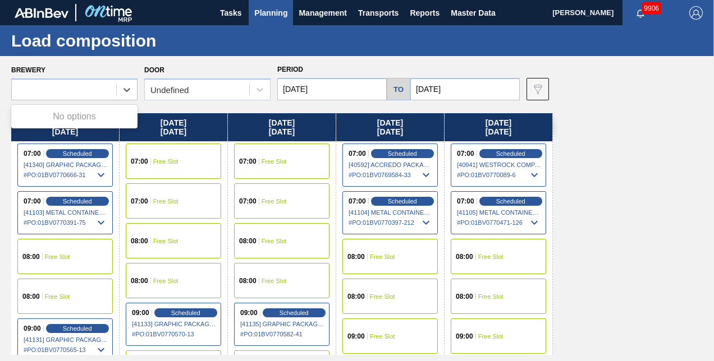
click at [629, 180] on div "Monday 08/18/2025 07:00 Scheduled [41340] GRAPHIC PACKAGING INTERNATIONA - 0008…" at bounding box center [359, 234] width 697 height 242
click at [629, 181] on div "Monday 08/18/2025 07:00 Scheduled [41340] GRAPHIC PACKAGING INTERNATIONA - 0008…" at bounding box center [359, 234] width 697 height 242
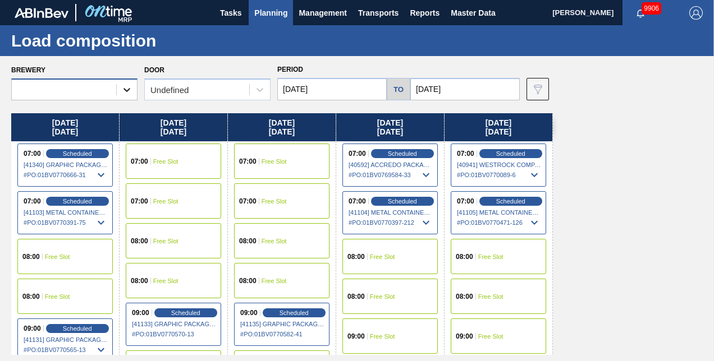
click at [127, 88] on icon at bounding box center [126, 89] width 11 height 11
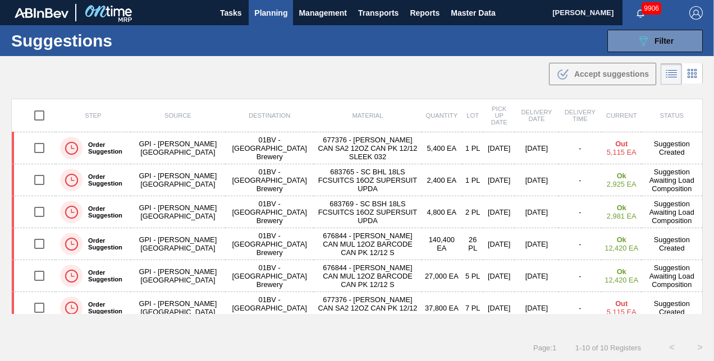
drag, startPoint x: 268, startPoint y: 15, endPoint x: 272, endPoint y: 24, distance: 10.0
click at [268, 15] on span "Planning" at bounding box center [270, 12] width 33 height 13
click at [265, 13] on span "Planning" at bounding box center [270, 12] width 33 height 13
click at [266, 12] on span "Planning" at bounding box center [270, 12] width 33 height 13
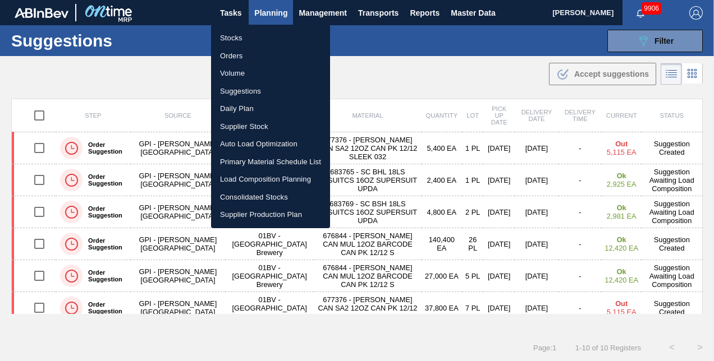
click at [253, 179] on li "Load Composition Planning" at bounding box center [270, 180] width 119 height 18
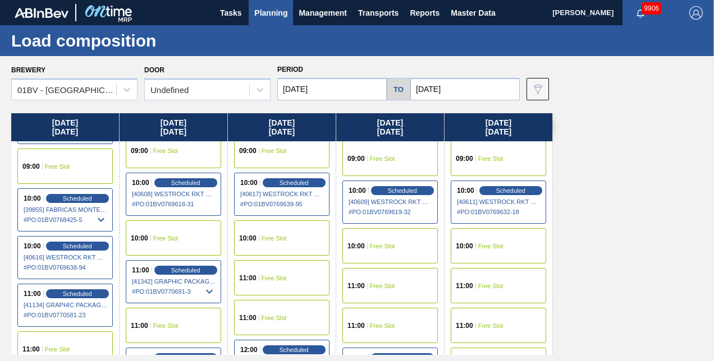
scroll to position [225, 0]
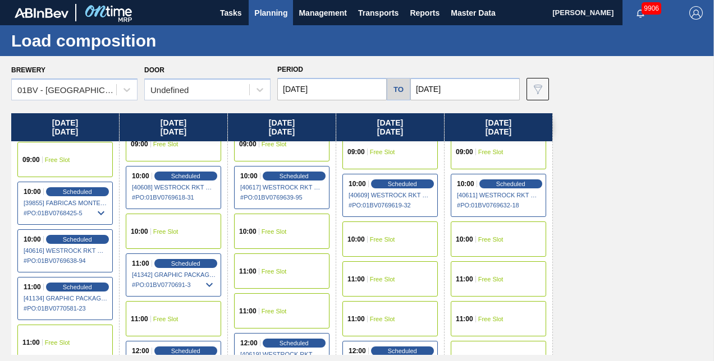
click at [268, 268] on span "Free Slot" at bounding box center [274, 271] width 25 height 7
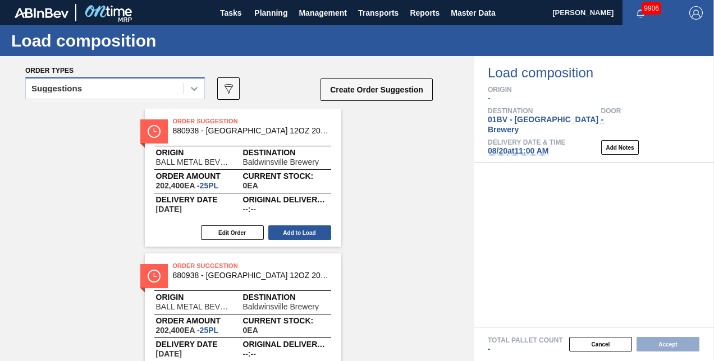
click at [192, 89] on icon at bounding box center [194, 89] width 7 height 4
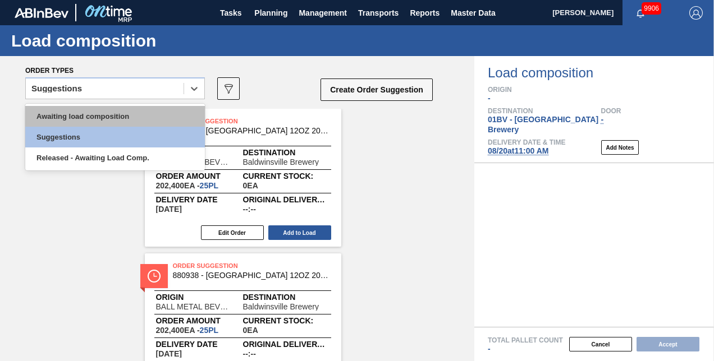
click at [116, 116] on div "Awaiting load composition" at bounding box center [115, 116] width 180 height 21
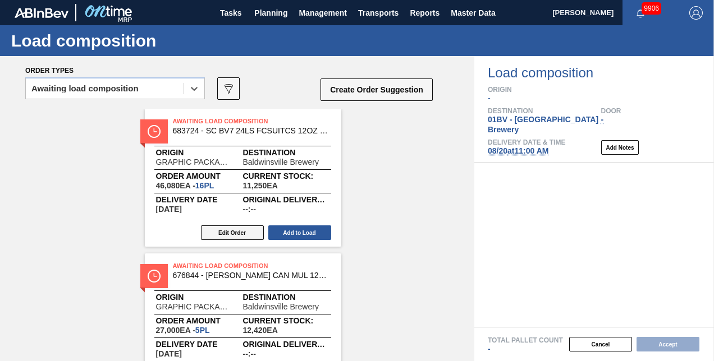
click at [226, 236] on button "Edit Order" at bounding box center [232, 233] width 63 height 15
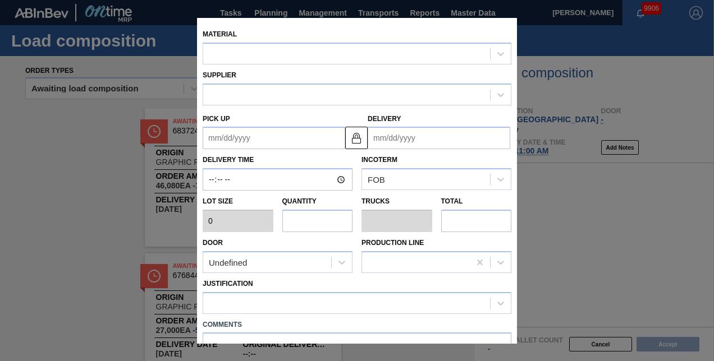
type input "2,880"
type input "16"
type input "0.615"
type input "46,080"
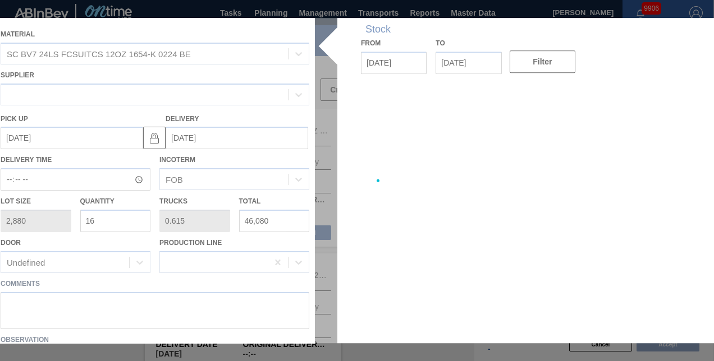
type up "[DATE]"
type input "[DATE]"
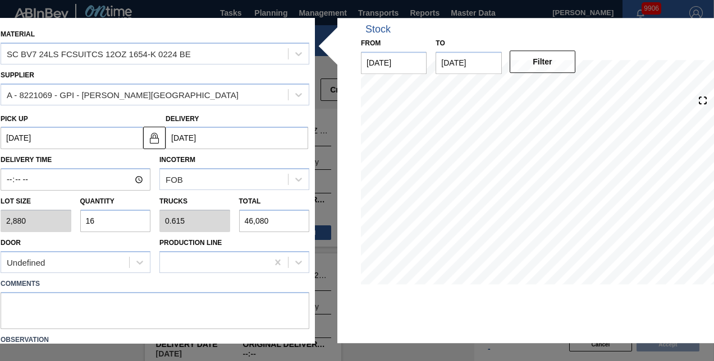
click at [101, 219] on input "16" at bounding box center [115, 221] width 71 height 22
type input "1"
type input "0.038"
type input "2,880"
type input "17"
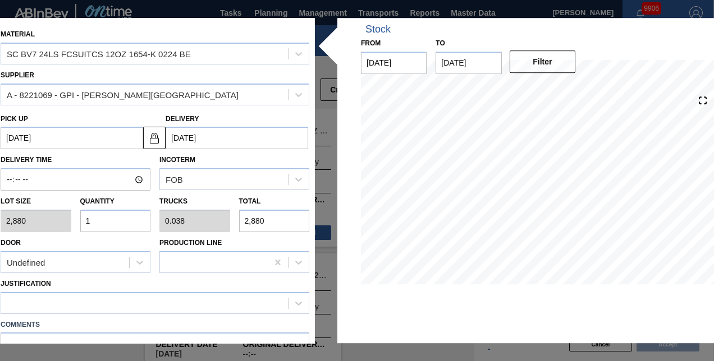
type input "0.654"
type input "48,960"
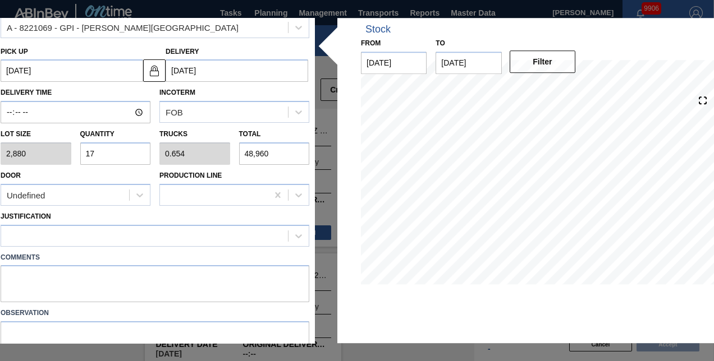
scroll to position [116, 0]
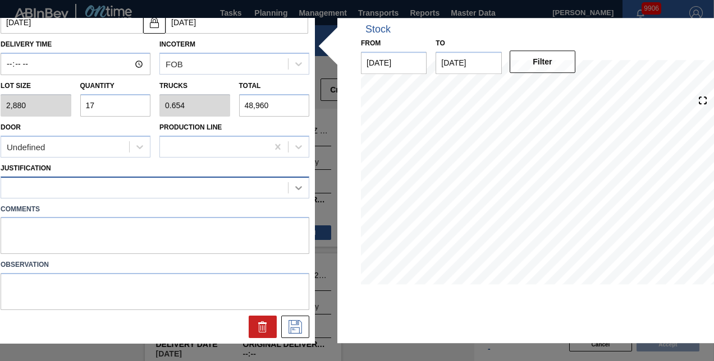
type input "17"
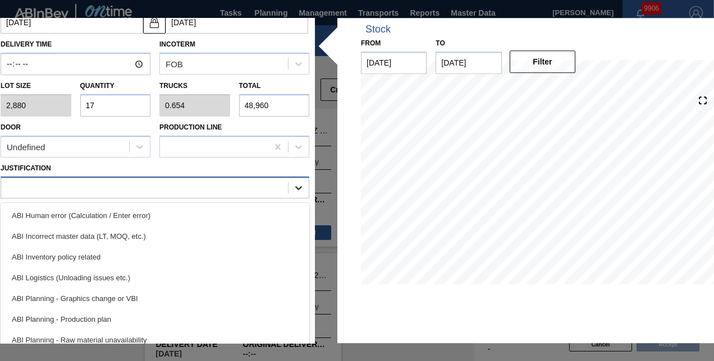
click at [295, 186] on icon at bounding box center [298, 188] width 7 height 4
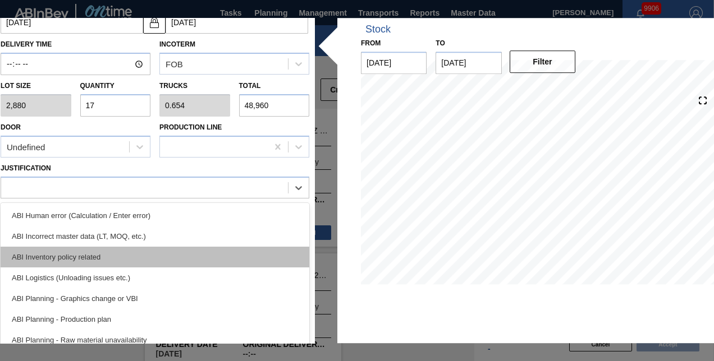
click at [91, 254] on div "ABI Inventory policy related" at bounding box center [155, 257] width 309 height 21
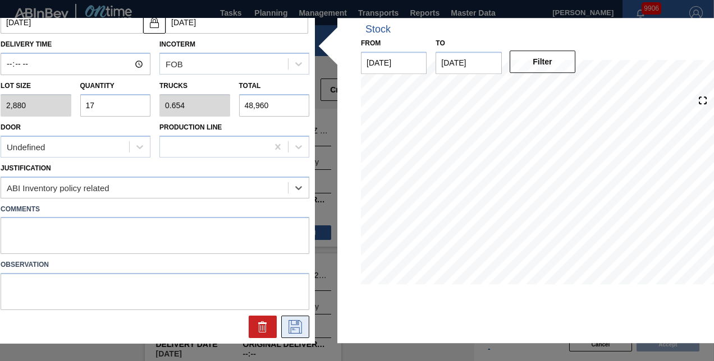
click at [296, 328] on icon at bounding box center [295, 327] width 18 height 13
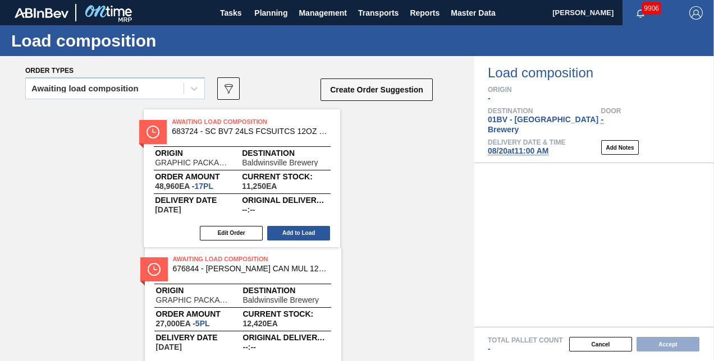
drag, startPoint x: 189, startPoint y: 117, endPoint x: 254, endPoint y: 123, distance: 66.0
click at [236, 121] on div "Awaiting Load Composition 683724 - SC BV7 24LS FCSUITCS 12OZ 1654-K 0224 BE Ori…" at bounding box center [237, 323] width 474 height 428
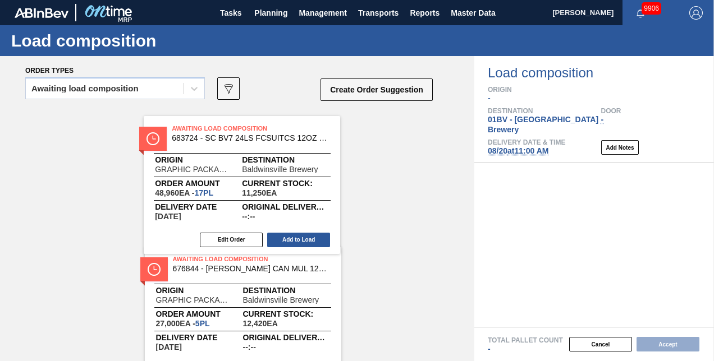
drag, startPoint x: 352, startPoint y: 138, endPoint x: 406, endPoint y: 143, distance: 53.6
click at [406, 143] on div "Awaiting Load Composition 683724 - SC BV7 24LS FCSUITCS 12OZ 1654-K 0224 BE Ori…" at bounding box center [237, 323] width 474 height 428
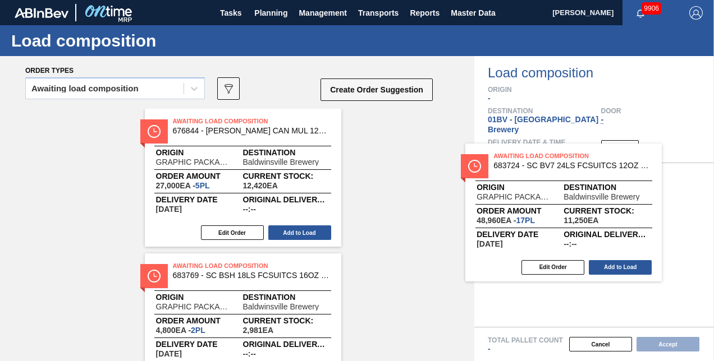
drag, startPoint x: 251, startPoint y: 121, endPoint x: 585, endPoint y: 156, distance: 335.2
click at [585, 156] on div "Order types Awaiting load composition 089F7B8B-B2A5-4AFE-B5C0-19BA573D28AC Crea…" at bounding box center [357, 208] width 714 height 305
drag, startPoint x: 585, startPoint y: 156, endPoint x: 566, endPoint y: 154, distance: 19.2
click at [585, 163] on div at bounding box center [594, 245] width 240 height 164
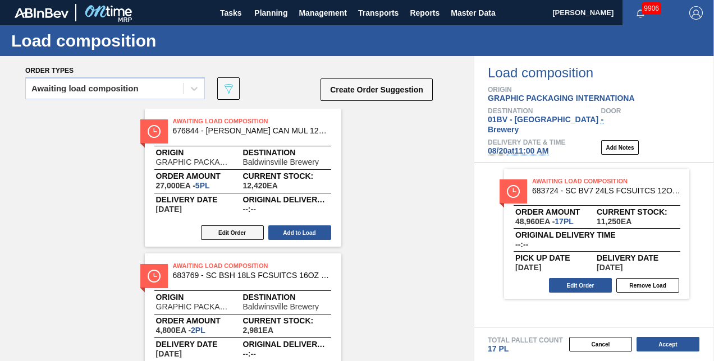
click at [230, 234] on button "Edit Order" at bounding box center [232, 233] width 63 height 15
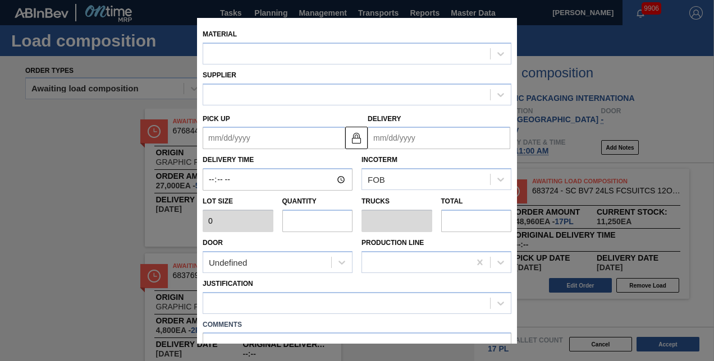
type input "5,400"
type input "5"
type input "0.192"
type input "27,000"
type up "[DATE]"
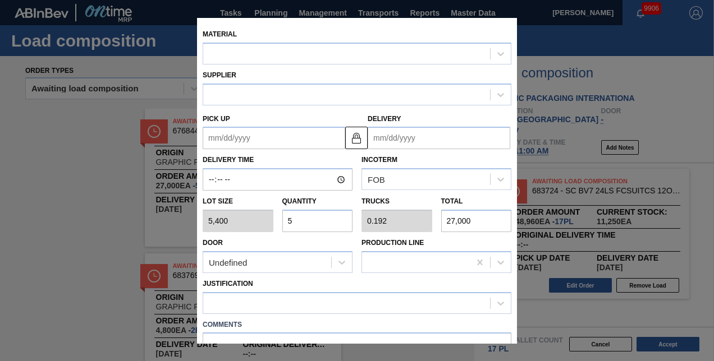
type input "[DATE]"
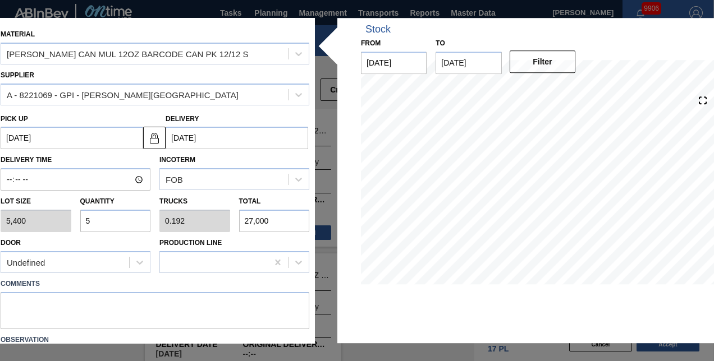
click at [70, 222] on div "Lot size 5,400 Quantity 5 Trucks 0.192 Total 27,000" at bounding box center [155, 212] width 318 height 42
click at [97, 222] on input "5" at bounding box center [115, 221] width 71 height 22
type input "0"
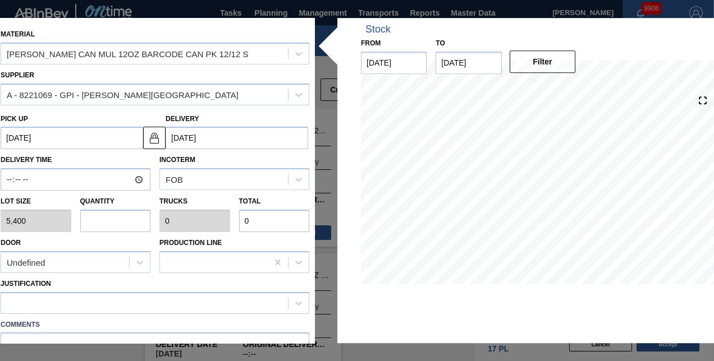
type input "4"
type input "0.154"
type input "21,600"
type input "4"
click at [295, 303] on icon at bounding box center [298, 304] width 7 height 4
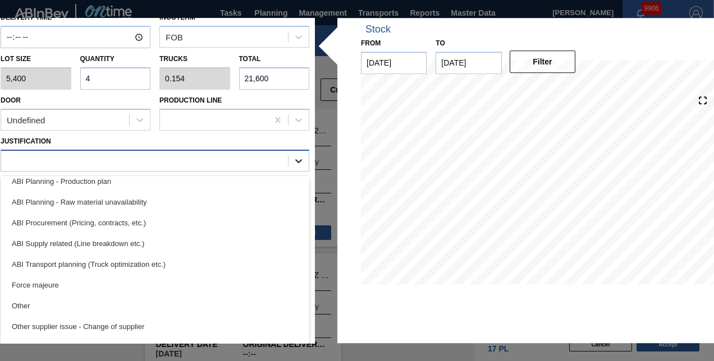
scroll to position [112, 0]
click at [91, 262] on div "ABI Transport planning (Truck optimization etc.)" at bounding box center [155, 263] width 309 height 21
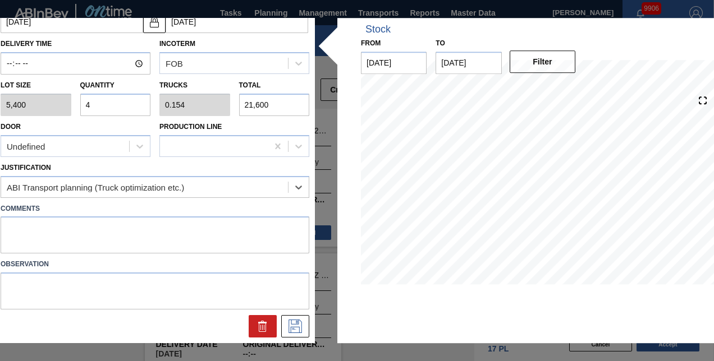
scroll to position [116, 0]
click at [293, 322] on icon at bounding box center [295, 327] width 18 height 13
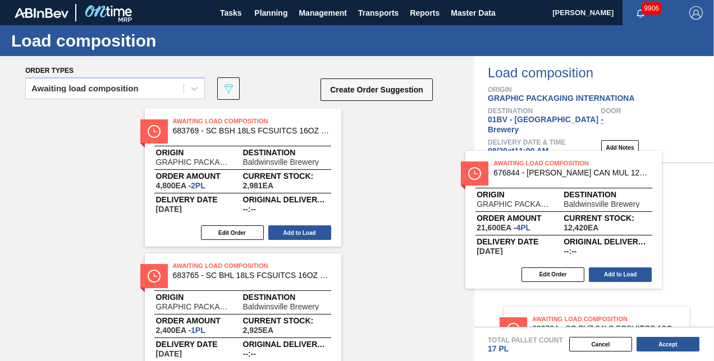
drag, startPoint x: 182, startPoint y: 119, endPoint x: 500, endPoint y: 161, distance: 321.0
click at [500, 161] on div "Order types Awaiting load composition 089F7B8B-B2A5-4AFE-B5C0-19BA573D28AC Crea…" at bounding box center [357, 208] width 714 height 305
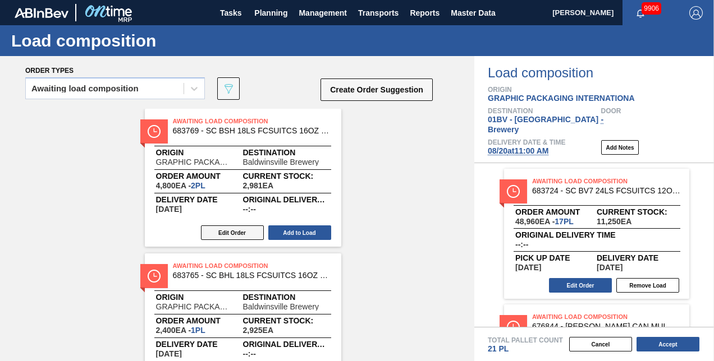
click at [220, 236] on button "Edit Order" at bounding box center [232, 233] width 63 height 15
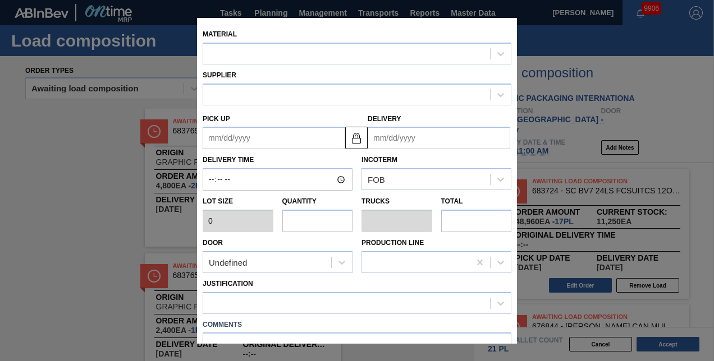
type input "2,400"
type input "2"
type input "0.077"
type input "4,800"
type up "[DATE]"
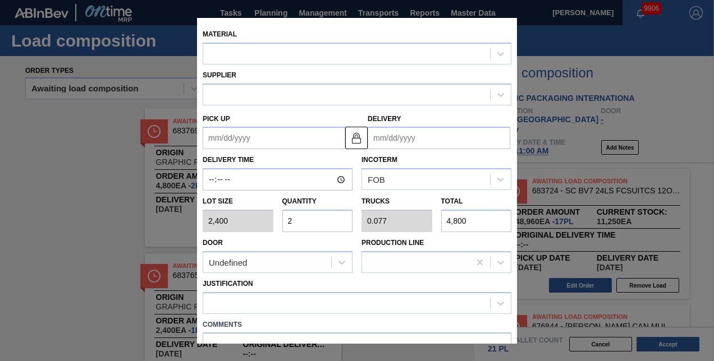
type input "[DATE]"
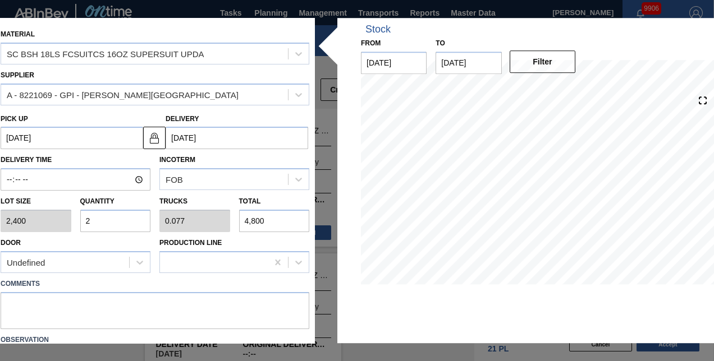
click at [91, 219] on input "2" at bounding box center [115, 221] width 71 height 22
type input "0"
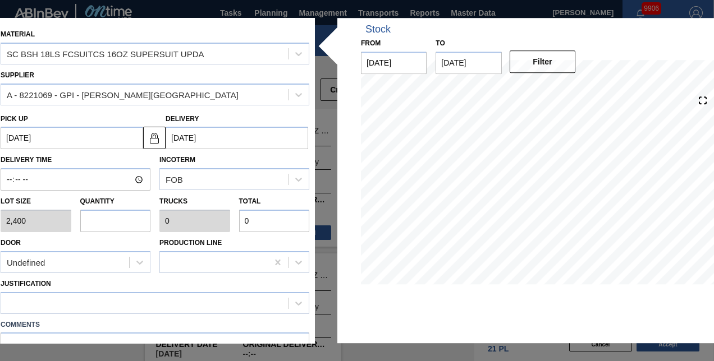
type input "3"
type input "0.115"
type input "7,200"
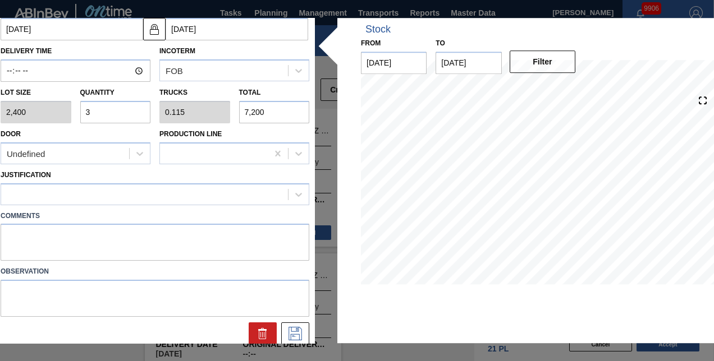
scroll to position [112, 0]
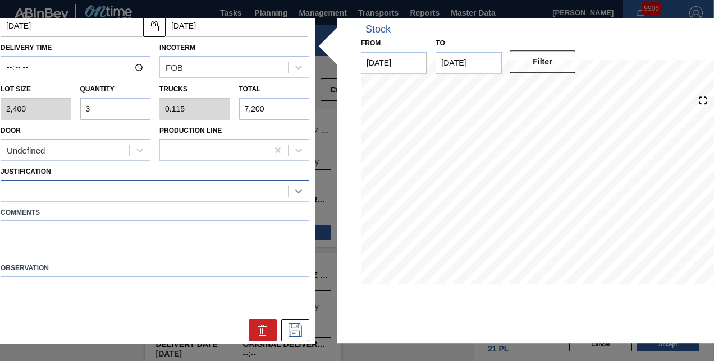
type input "3"
click at [294, 189] on icon at bounding box center [298, 191] width 11 height 11
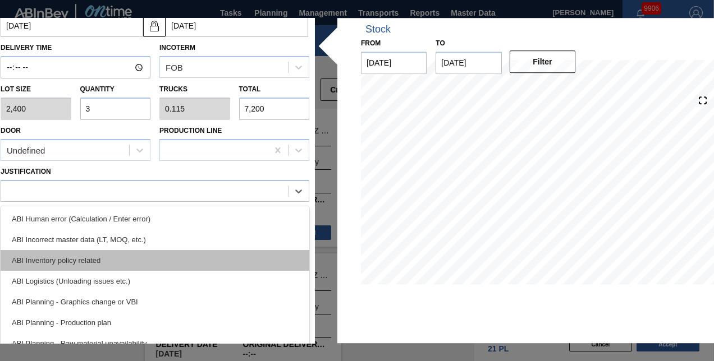
click at [101, 256] on div "ABI Inventory policy related" at bounding box center [155, 260] width 309 height 21
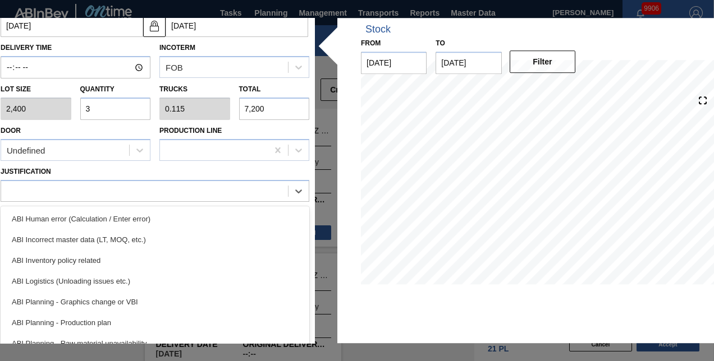
drag, startPoint x: 101, startPoint y: 256, endPoint x: 233, endPoint y: 269, distance: 133.1
click at [103, 256] on textarea at bounding box center [155, 239] width 309 height 37
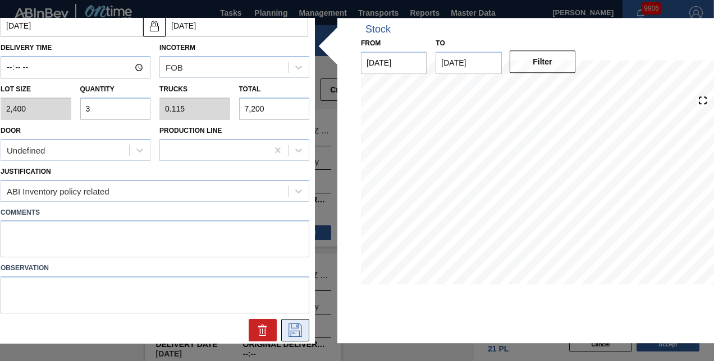
click at [295, 328] on icon at bounding box center [295, 330] width 18 height 13
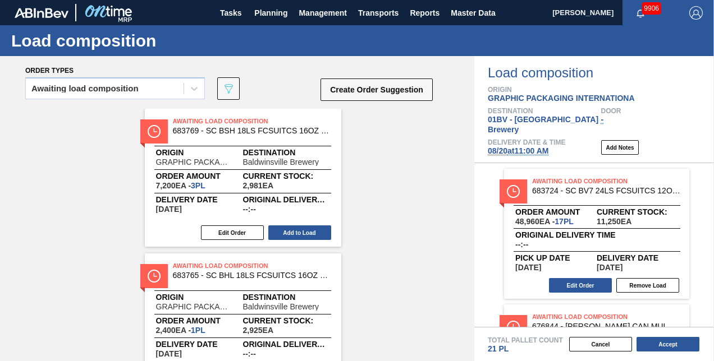
drag, startPoint x: 191, startPoint y: 117, endPoint x: 242, endPoint y: 129, distance: 51.7
click at [167, 117] on div "Awaiting Load Composition 683769 - SC BSH 18LS FCSUITCS 16OZ SUPERSUIT UPDA Ori…" at bounding box center [237, 250] width 474 height 283
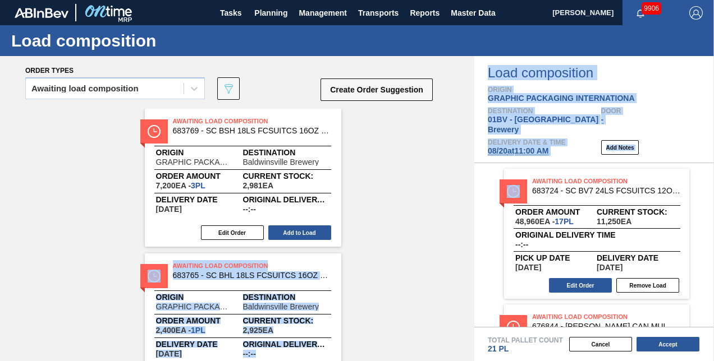
drag, startPoint x: 242, startPoint y: 129, endPoint x: 552, endPoint y: 157, distance: 311.7
click at [552, 157] on div "Order types Awaiting load composition 089F7B8B-B2A5-4AFE-B5C0-19BA573D28AC Crea…" at bounding box center [357, 208] width 714 height 305
click at [552, 163] on span "Awaiting Load Composition 683724 - SC BV7 24LS FCSUITCS 12OZ 1654-K 0224 BE Ord…" at bounding box center [594, 231] width 240 height 136
click at [282, 117] on span "Awaiting Load Composition" at bounding box center [251, 121] width 157 height 11
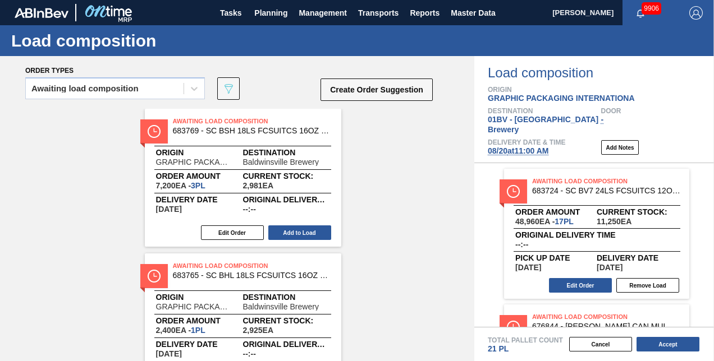
click at [276, 92] on div "Awaiting load composition 089F7B8B-B2A5-4AFE-B5C0-19BA573D28AC Create Order Sug…" at bounding box center [229, 92] width 409 height 34
click at [167, 116] on div "Awaiting Load Composition 683769 - SC BSH 18LS FCSUITCS 16OZ SUPERSUIT UPDA Ori…" at bounding box center [237, 250] width 474 height 283
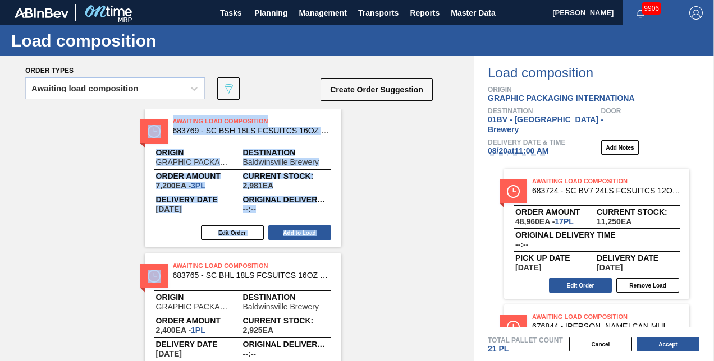
drag, startPoint x: 164, startPoint y: 116, endPoint x: 351, endPoint y: 135, distance: 187.9
click at [451, 141] on div "Awaiting Load Composition 683769 - SC BSH 18LS FCSUITCS 16OZ SUPERSUIT UPDA Ori…" at bounding box center [237, 250] width 474 height 283
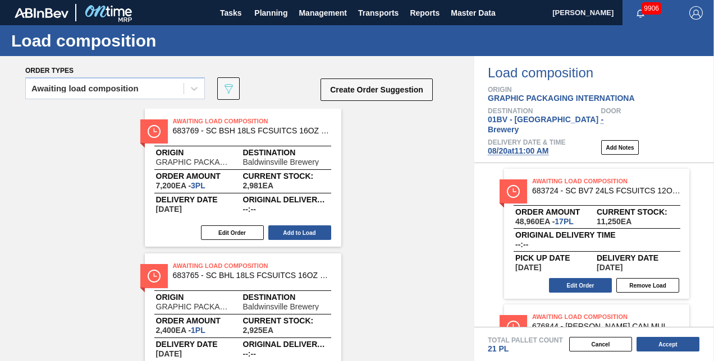
click at [297, 86] on div "Awaiting load composition 089F7B8B-B2A5-4AFE-B5C0-19BA573D28AC Create Order Sug…" at bounding box center [229, 92] width 409 height 34
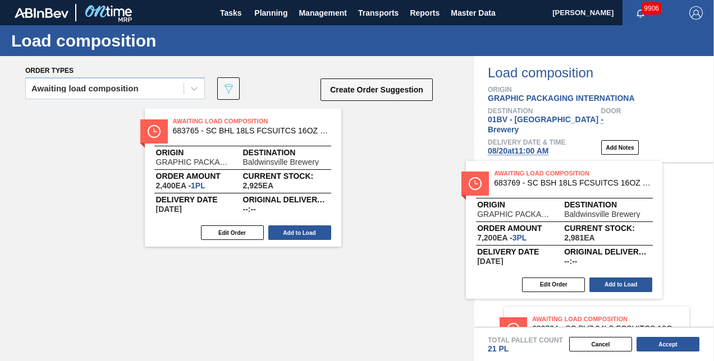
drag, startPoint x: 268, startPoint y: 134, endPoint x: 560, endPoint y: 177, distance: 294.6
click at [560, 177] on div "Order types Awaiting load composition 089F7B8B-B2A5-4AFE-B5C0-19BA573D28AC Crea…" at bounding box center [357, 208] width 714 height 305
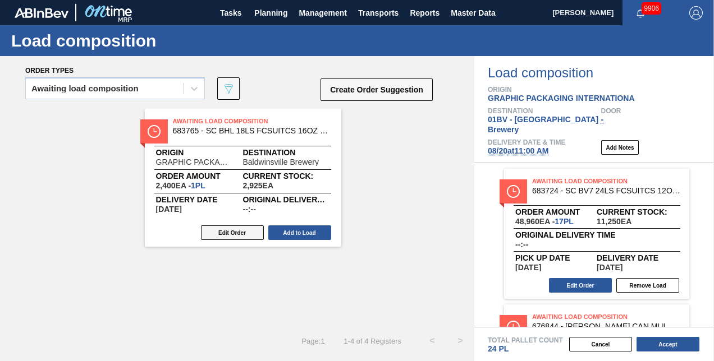
click at [226, 232] on button "Edit Order" at bounding box center [232, 233] width 63 height 15
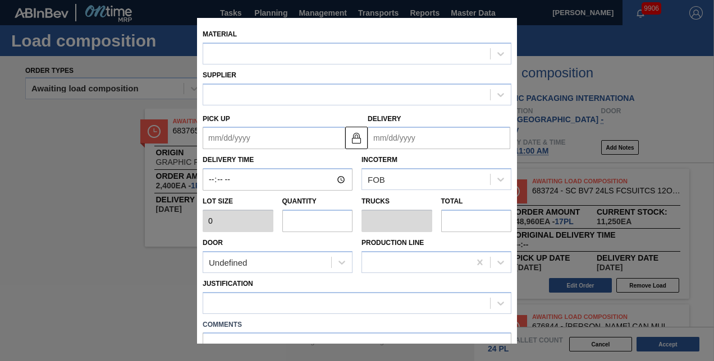
type input "2,400"
type input "1"
type input "0.05"
type input "2,400"
type up "[DATE]"
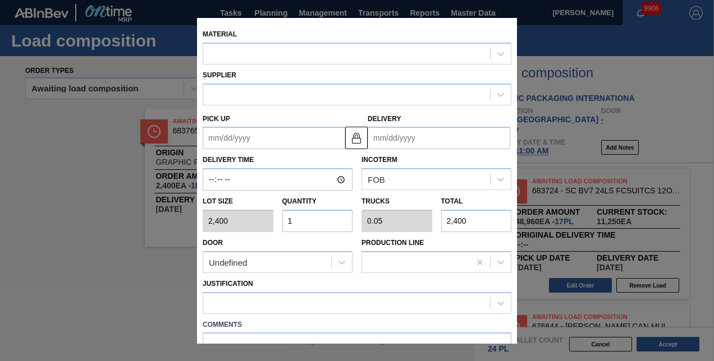
type input "[DATE]"
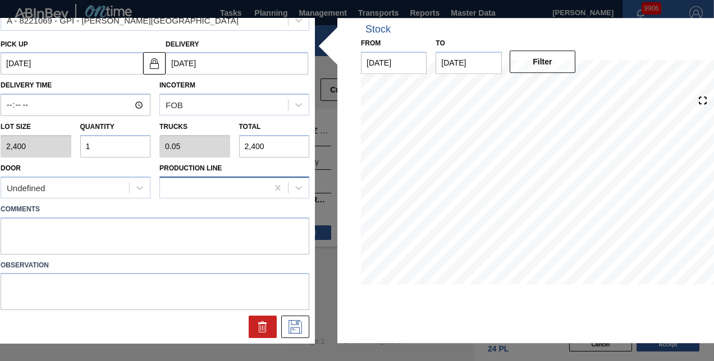
scroll to position [75, 0]
click at [104, 148] on input "1" at bounding box center [115, 146] width 71 height 22
type input "0"
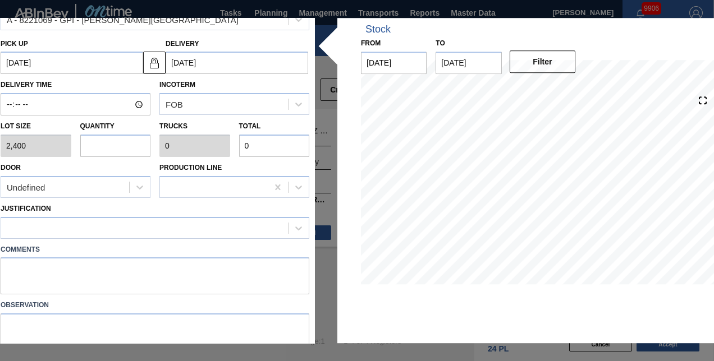
type input "2"
type input "0.1"
type input "4,800"
type input "2"
click at [300, 228] on icon at bounding box center [298, 228] width 11 height 11
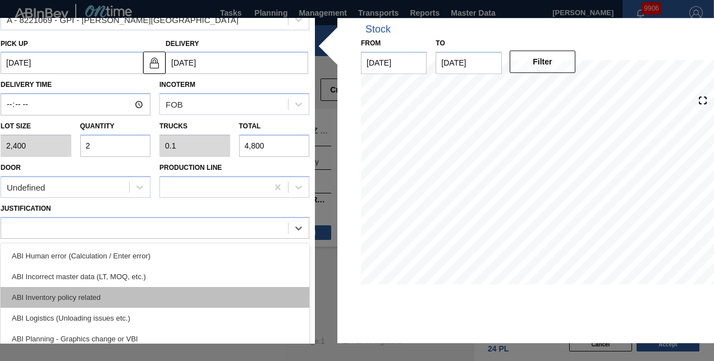
click at [66, 293] on div "ABI Inventory policy related" at bounding box center [155, 297] width 309 height 21
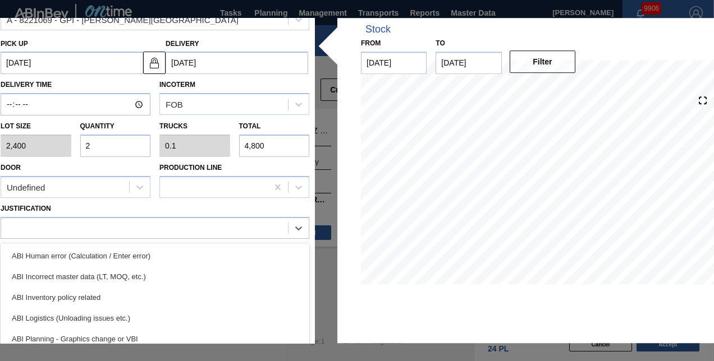
click at [66, 293] on textarea at bounding box center [155, 276] width 309 height 37
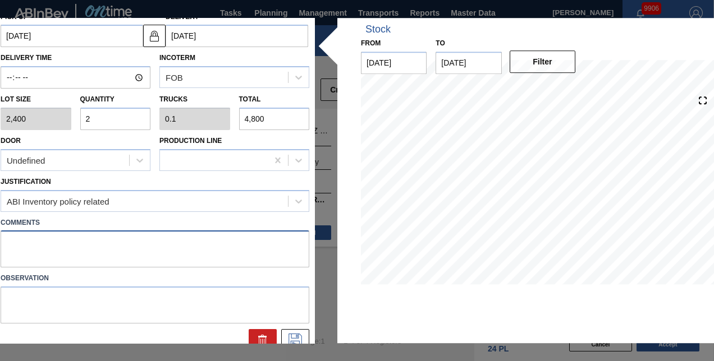
scroll to position [116, 0]
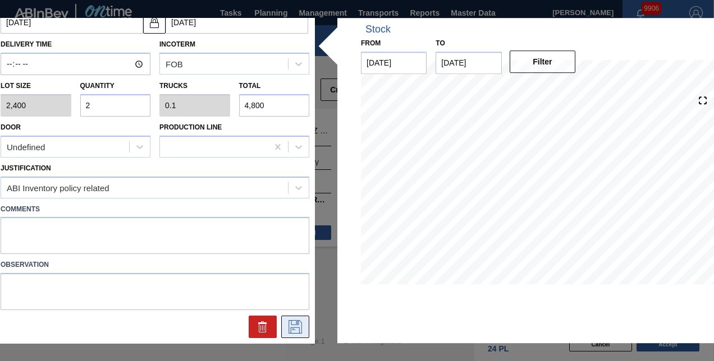
click at [291, 326] on icon at bounding box center [295, 327] width 18 height 13
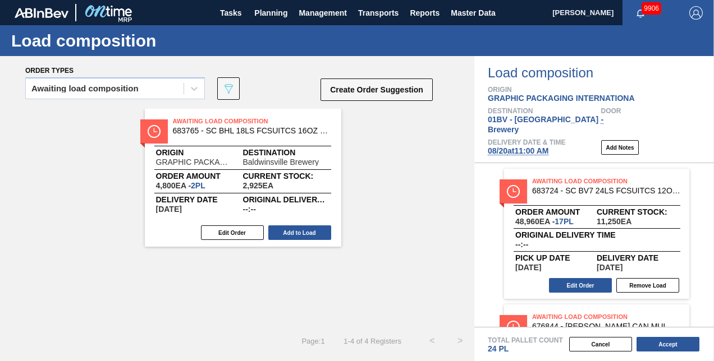
click at [460, 149] on div "Awaiting Load Composition 683765 - SC BHL 18LS FCSUITCS 16OZ SUPERSUIT UPDA Ori…" at bounding box center [237, 178] width 474 height 138
drag, startPoint x: 460, startPoint y: 149, endPoint x: 402, endPoint y: 145, distance: 58.5
click at [460, 149] on div "Awaiting Load Composition 683765 - SC BHL 18LS FCSUITCS 16OZ SUPERSUIT UPDA Ori…" at bounding box center [237, 178] width 474 height 138
click at [226, 116] on span "Awaiting Load Composition" at bounding box center [251, 121] width 157 height 11
click at [264, 92] on div "Awaiting load composition 089F7B8B-B2A5-4AFE-B5C0-19BA573D28AC Create Order Sug…" at bounding box center [229, 92] width 409 height 34
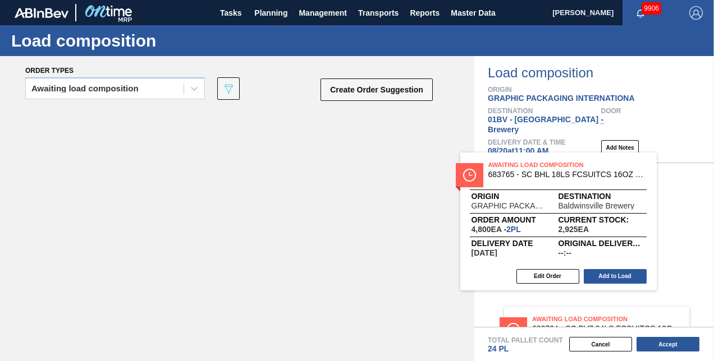
drag, startPoint x: 239, startPoint y: 116, endPoint x: 551, endPoint y: 161, distance: 315.9
click at [551, 159] on div "Order types Awaiting load composition 089F7B8B-B2A5-4AFE-B5C0-19BA573D28AC Crea…" at bounding box center [357, 208] width 714 height 305
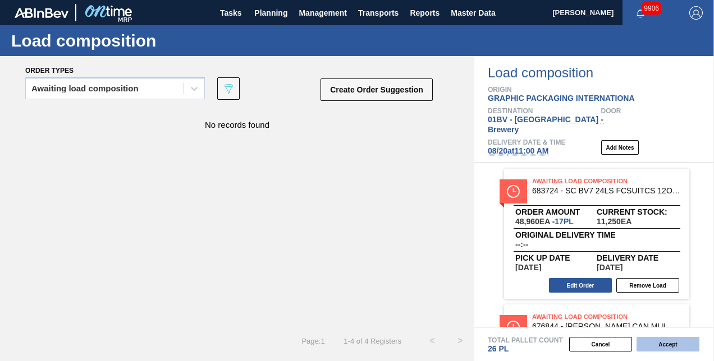
click at [658, 342] on button "Accept" at bounding box center [668, 344] width 63 height 15
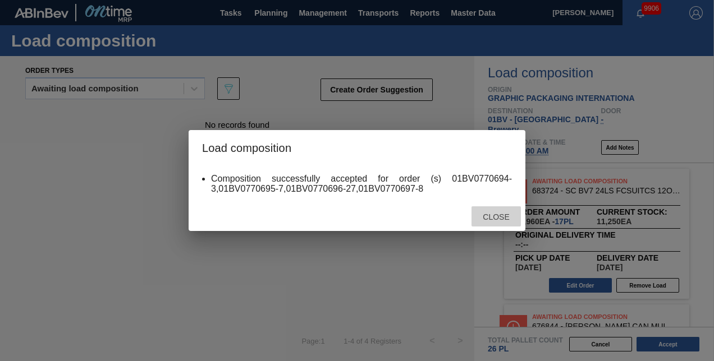
click at [489, 217] on span "Close" at bounding box center [496, 217] width 44 height 9
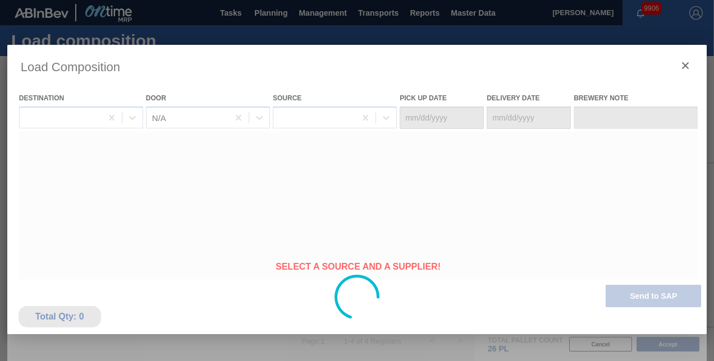
type Date "[DATE]"
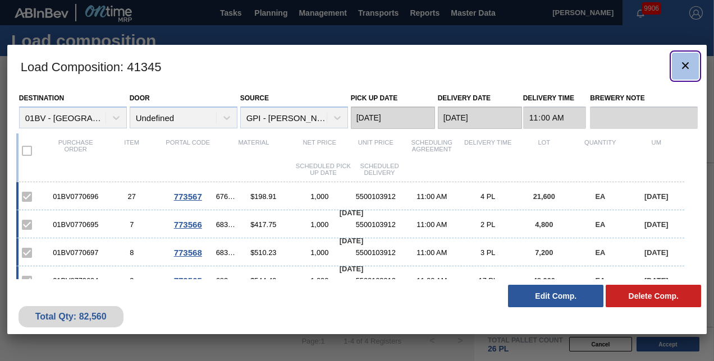
click at [688, 62] on icon "botão de ícone" at bounding box center [685, 65] width 7 height 7
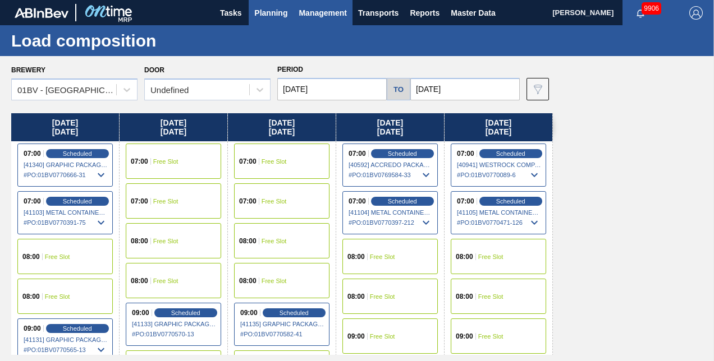
click at [312, 12] on span "Management" at bounding box center [323, 12] width 48 height 13
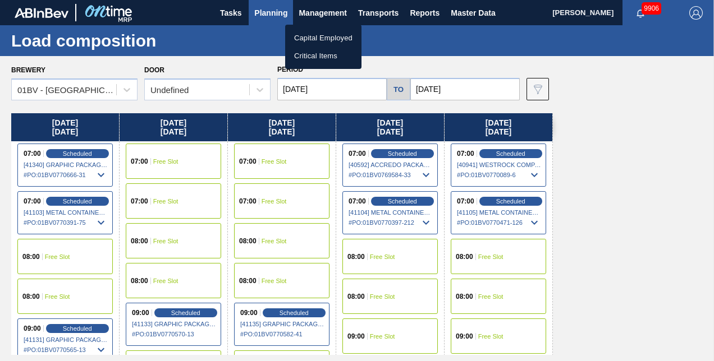
click at [374, 11] on div at bounding box center [357, 180] width 714 height 361
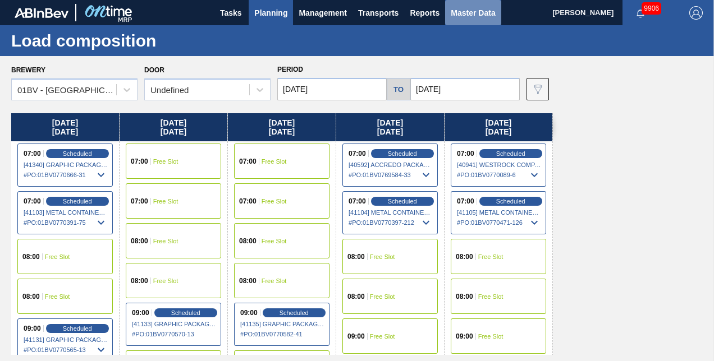
click at [463, 13] on span "Master Data" at bounding box center [473, 12] width 44 height 13
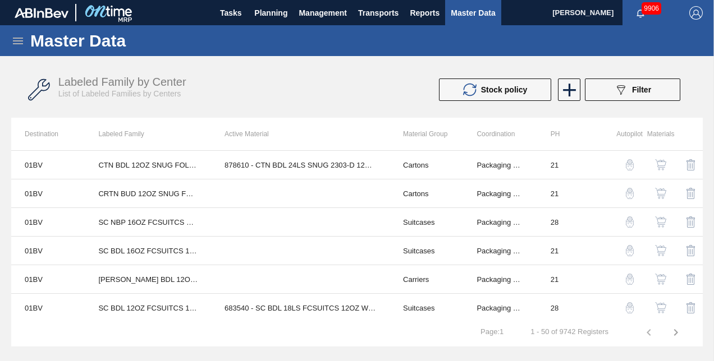
click at [16, 40] on icon at bounding box center [18, 41] width 10 height 7
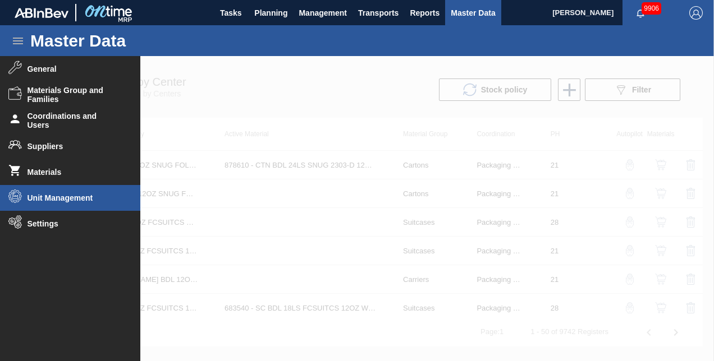
click at [60, 197] on span "Unit Management" at bounding box center [74, 198] width 93 height 9
click at [61, 196] on span "Unit Management" at bounding box center [74, 198] width 93 height 9
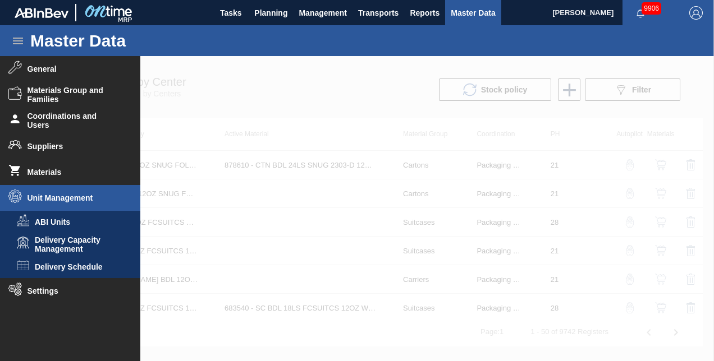
click at [75, 265] on span "Delivery Schedule" at bounding box center [78, 267] width 86 height 9
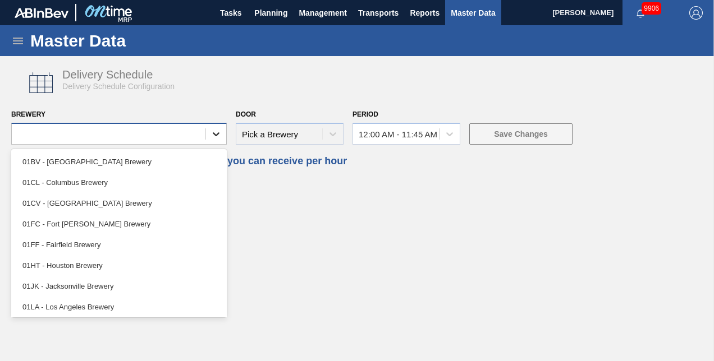
click at [216, 136] on icon at bounding box center [215, 134] width 11 height 11
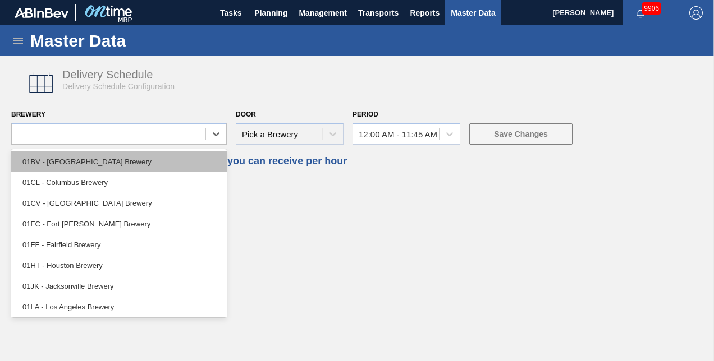
click at [98, 158] on div "01BV - [GEOGRAPHIC_DATA] Brewery" at bounding box center [119, 162] width 216 height 21
click at [98, 158] on span "Fill in the table with the number of deliveries you can receive per hour" at bounding box center [357, 161] width 692 height 10
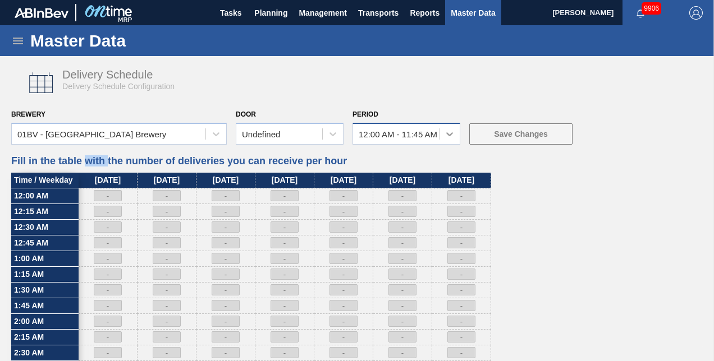
click at [452, 133] on icon at bounding box center [449, 134] width 7 height 4
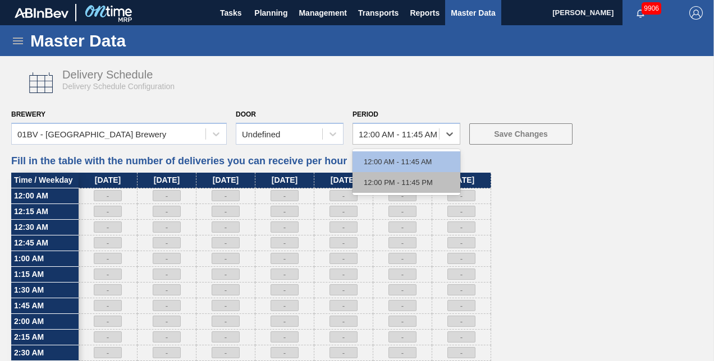
click at [413, 178] on div "12:00 PM - 11:45 PM" at bounding box center [406, 182] width 108 height 21
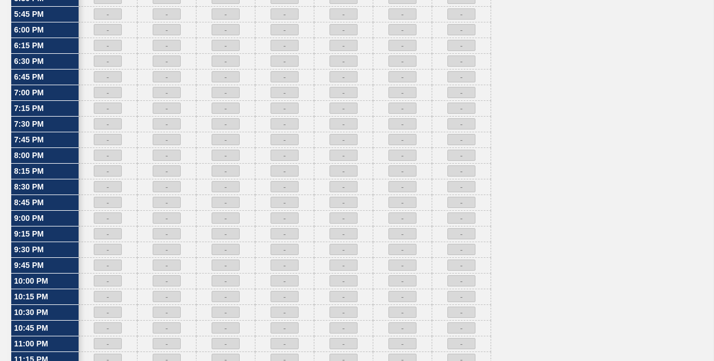
scroll to position [561, 0]
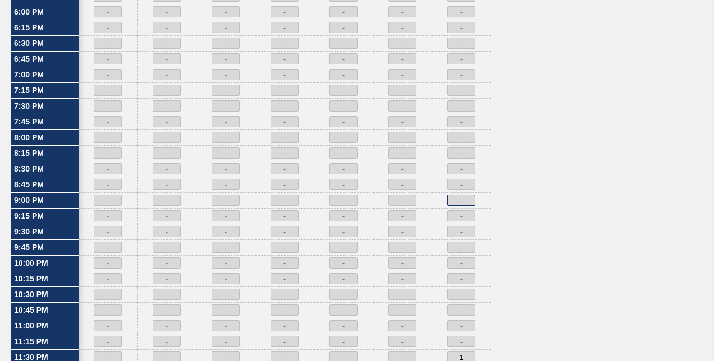
click at [455, 195] on input at bounding box center [461, 200] width 28 height 11
type input "1"
drag, startPoint x: 458, startPoint y: 257, endPoint x: 466, endPoint y: 257, distance: 8.4
click at [458, 258] on input at bounding box center [461, 263] width 28 height 11
type input "1"
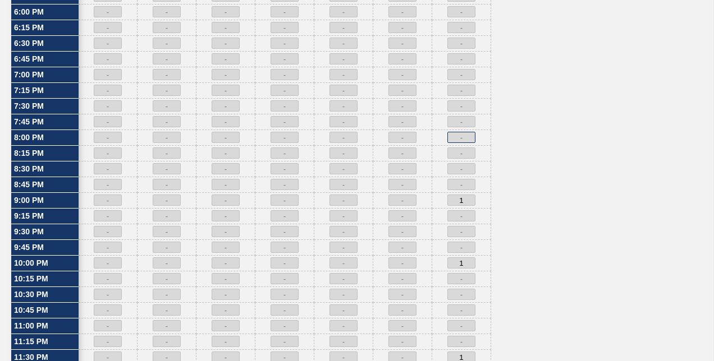
click at [455, 132] on input at bounding box center [461, 137] width 28 height 11
type input "1"
click at [396, 132] on input at bounding box center [402, 137] width 28 height 11
type input "1"
click at [400, 195] on input at bounding box center [402, 200] width 28 height 11
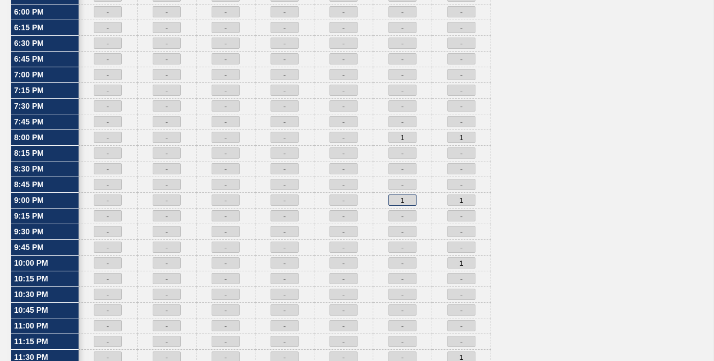
type input "1"
click at [399, 259] on input at bounding box center [402, 263] width 28 height 11
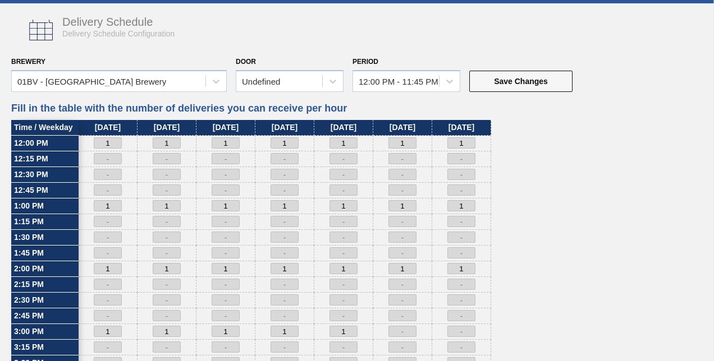
type input "1"
click at [681, 45] on div "Delivery Schedule Delivery Schedule Configuration" at bounding box center [357, 30] width 692 height 42
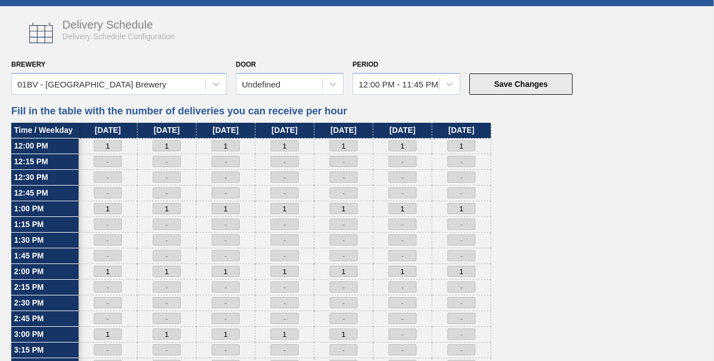
click at [509, 81] on button "Save Changes" at bounding box center [520, 84] width 103 height 21
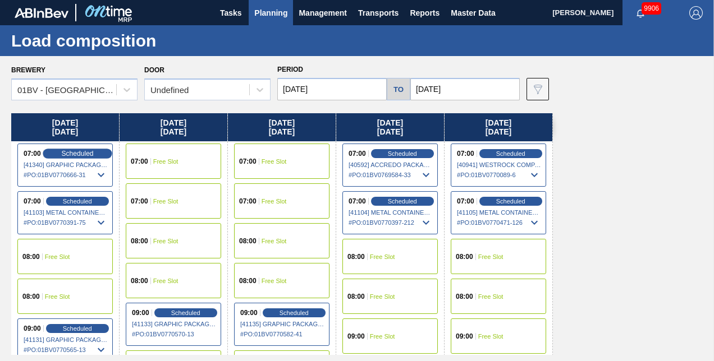
click at [69, 153] on span "Scheduled" at bounding box center [77, 153] width 32 height 7
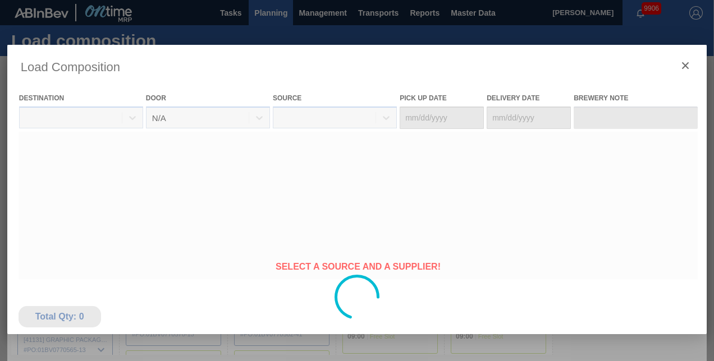
type Date "[DATE]"
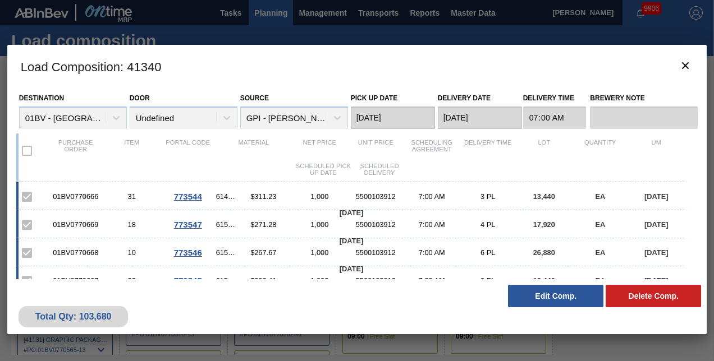
click at [541, 296] on button "Edit Comp." at bounding box center [555, 296] width 95 height 22
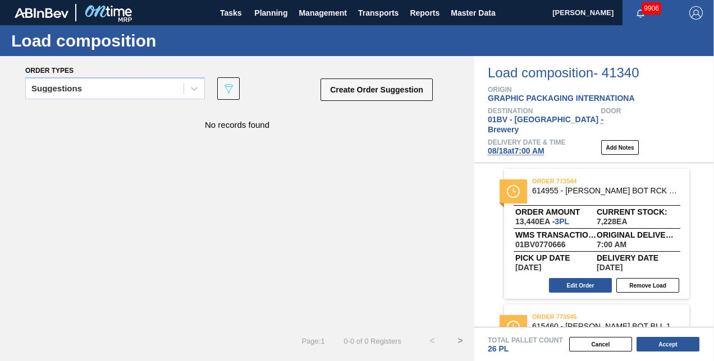
click at [524, 146] on span "08/18 at 7:00 AM" at bounding box center [516, 150] width 57 height 9
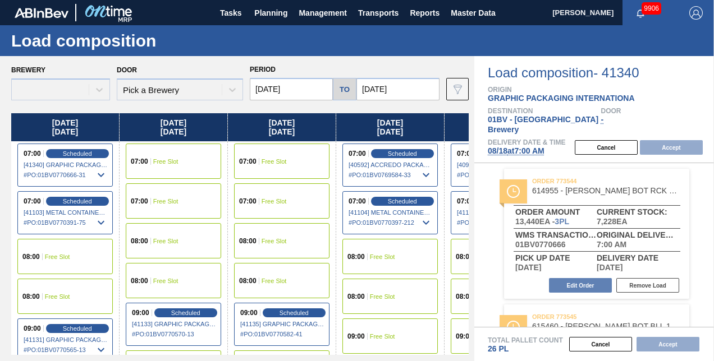
type input "[DATE]"
click at [309, 86] on input "[DATE]" at bounding box center [291, 89] width 83 height 22
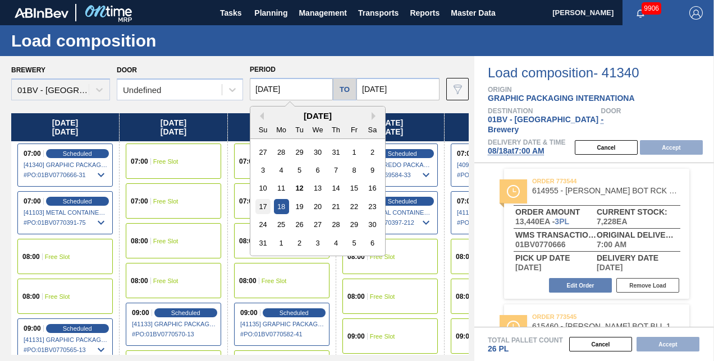
click at [265, 204] on div "17" at bounding box center [262, 206] width 15 height 15
type input "[DATE]"
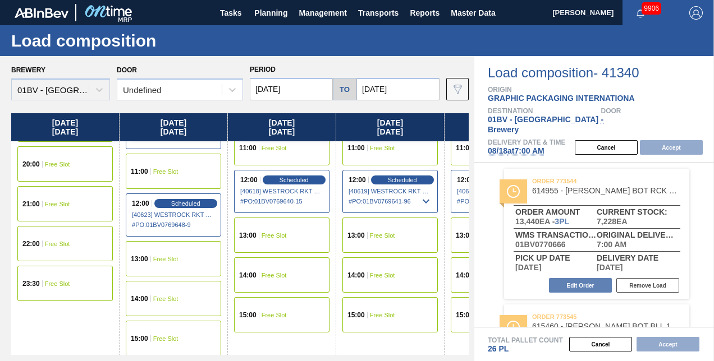
scroll to position [396, 0]
click at [45, 209] on div "21:00 Free Slot" at bounding box center [64, 203] width 95 height 35
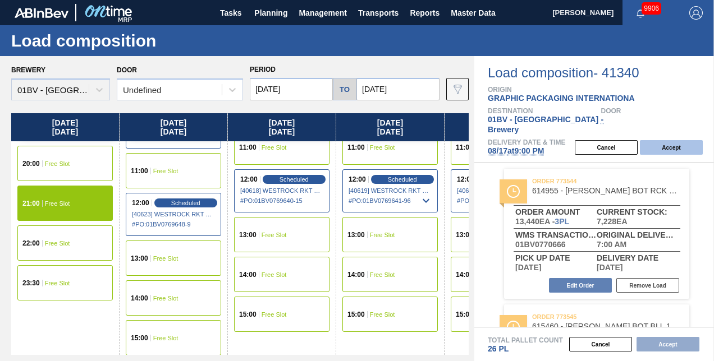
click at [663, 140] on button "Accept" at bounding box center [671, 147] width 63 height 15
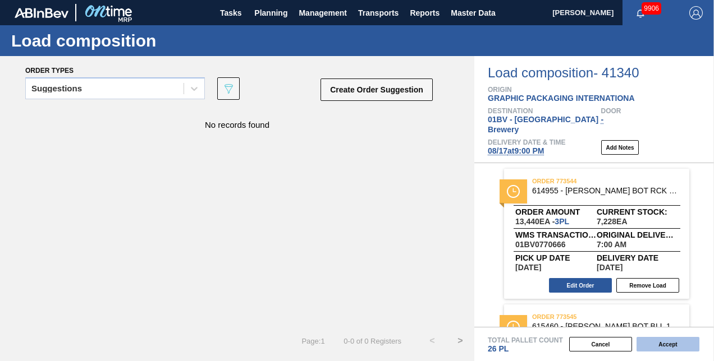
click at [665, 345] on button "Accept" at bounding box center [668, 344] width 63 height 15
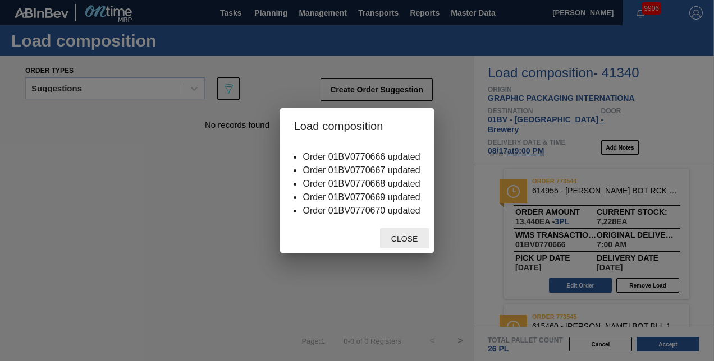
click at [404, 239] on span "Close" at bounding box center [404, 239] width 44 height 9
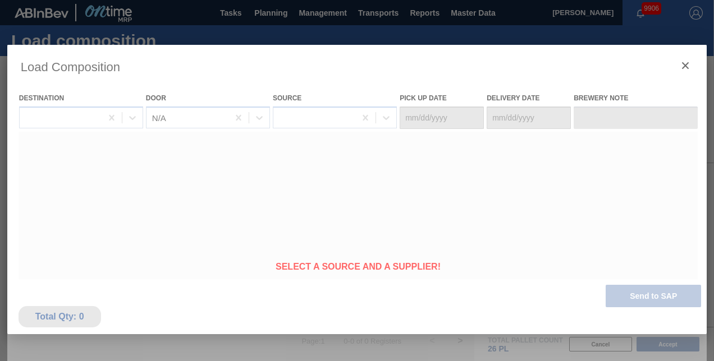
type Date "[DATE]"
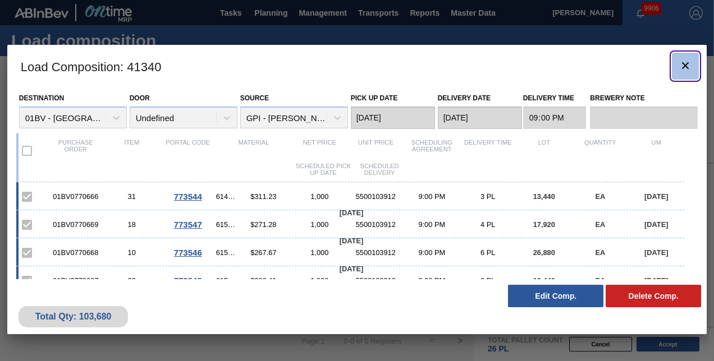
click at [685, 62] on icon "botão de ícone" at bounding box center [685, 65] width 13 height 13
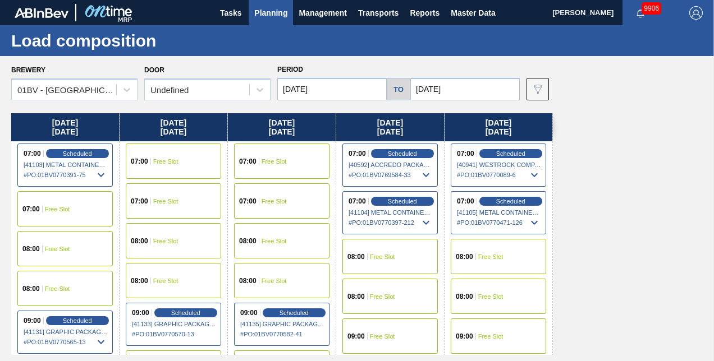
click at [361, 64] on div "Period 08/18/2025 to 08/22/2025" at bounding box center [398, 81] width 242 height 39
click at [268, 12] on span "Planning" at bounding box center [270, 12] width 33 height 13
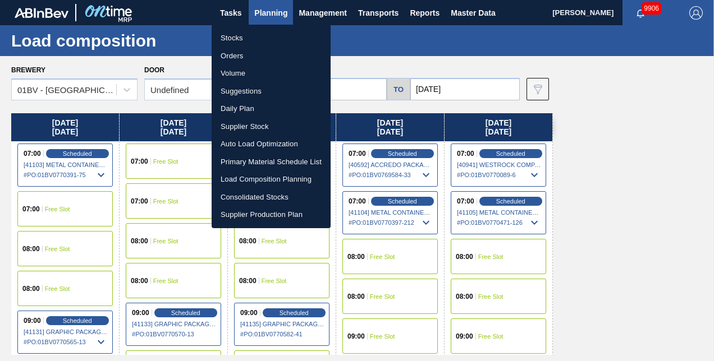
drag, startPoint x: 238, startPoint y: 89, endPoint x: 245, endPoint y: 91, distance: 7.3
click at [238, 89] on li "Suggestions" at bounding box center [271, 92] width 119 height 18
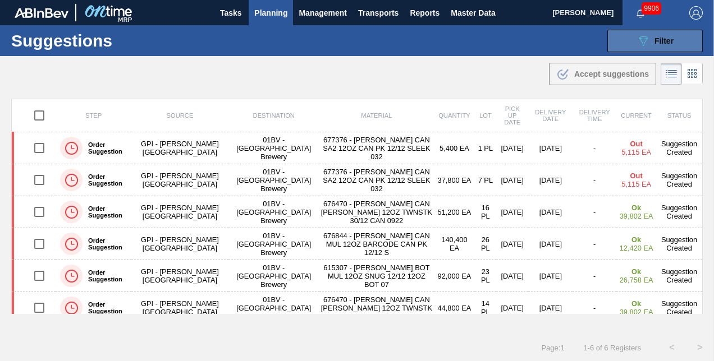
click at [637, 43] on icon "089F7B8B-B2A5-4AFE-B5C0-19BA573D28AC" at bounding box center [643, 40] width 13 height 13
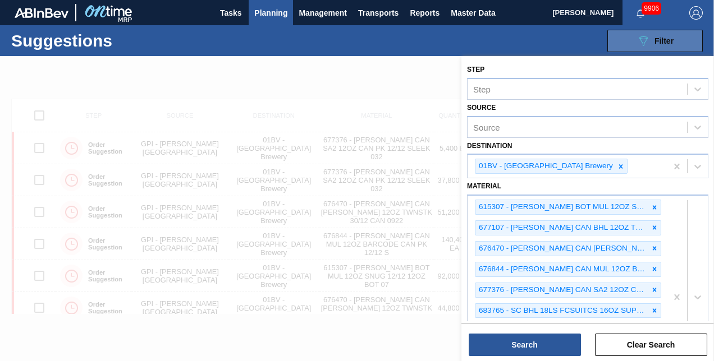
click at [637, 43] on icon "089F7B8B-B2A5-4AFE-B5C0-19BA573D28AC" at bounding box center [643, 40] width 13 height 13
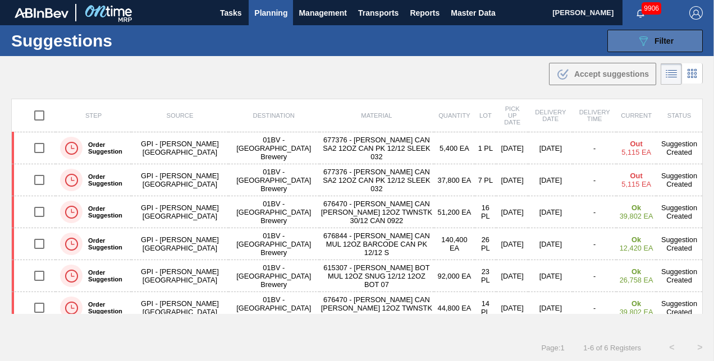
click at [652, 37] on div "089F7B8B-B2A5-4AFE-B5C0-19BA573D28AC Filter" at bounding box center [655, 40] width 37 height 13
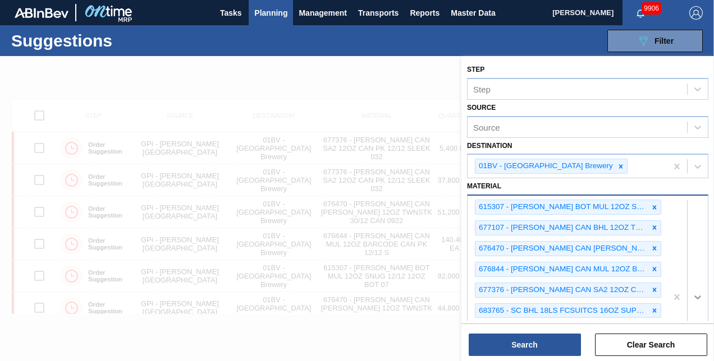
click at [694, 297] on div "615307 - CARR BOT MUL 12OZ SNUG 12/12 12OZ BOT 07 677107 - CARR CAN BHL 12OZ TW…" at bounding box center [587, 297] width 241 height 204
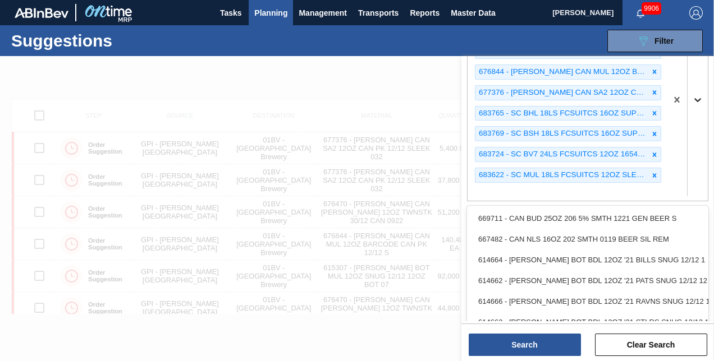
click at [694, 297] on div "614666 - [PERSON_NAME] BOT BDL 12OZ '21 RAVNS SNUG 12/12 1" at bounding box center [587, 301] width 241 height 21
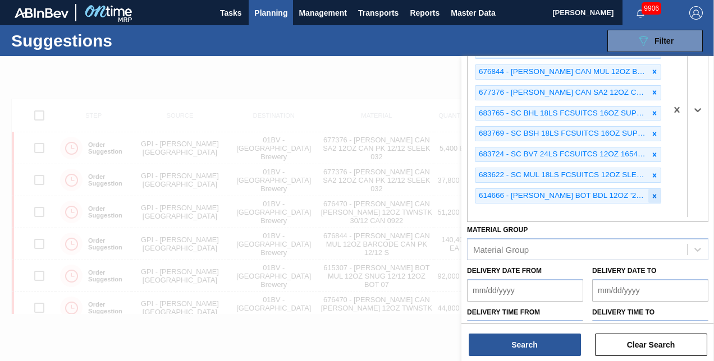
click at [651, 193] on icon at bounding box center [655, 197] width 8 height 8
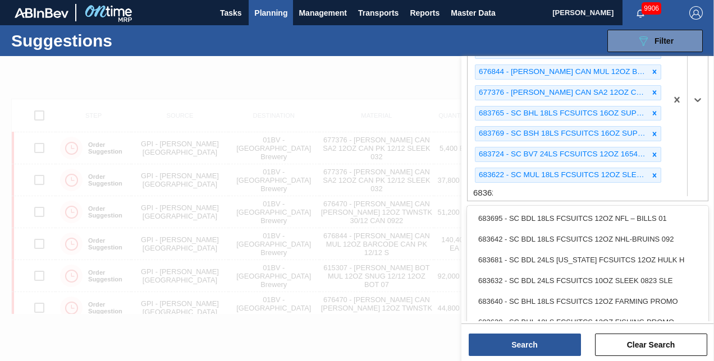
type input "683623"
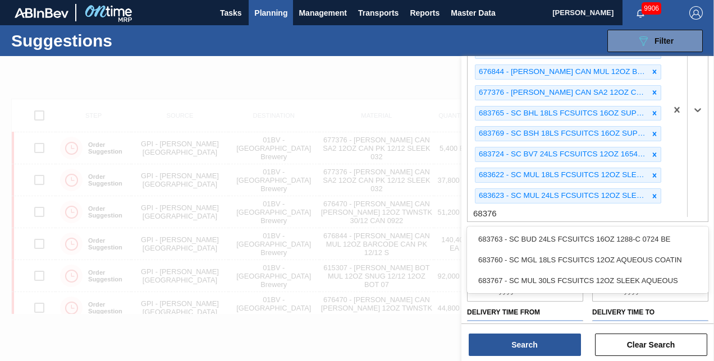
type input "683767"
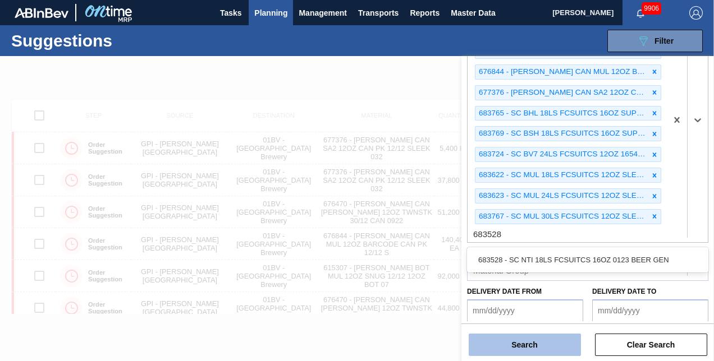
type input "683528"
click at [520, 346] on button "Search" at bounding box center [525, 345] width 112 height 22
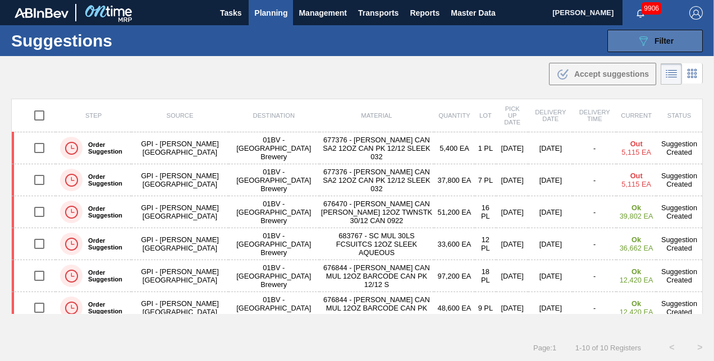
click at [651, 38] on div "089F7B8B-B2A5-4AFE-B5C0-19BA573D28AC Filter" at bounding box center [655, 40] width 37 height 13
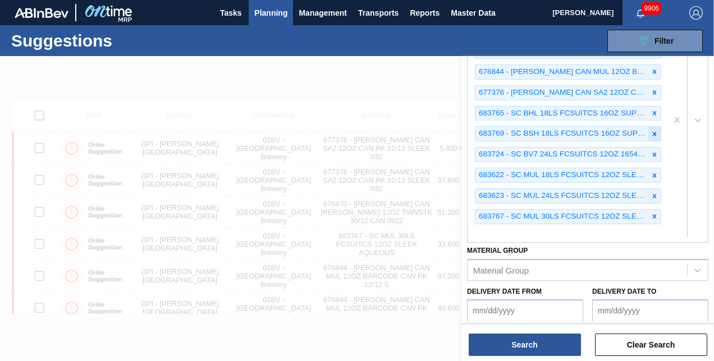
click at [653, 132] on icon at bounding box center [655, 134] width 4 height 4
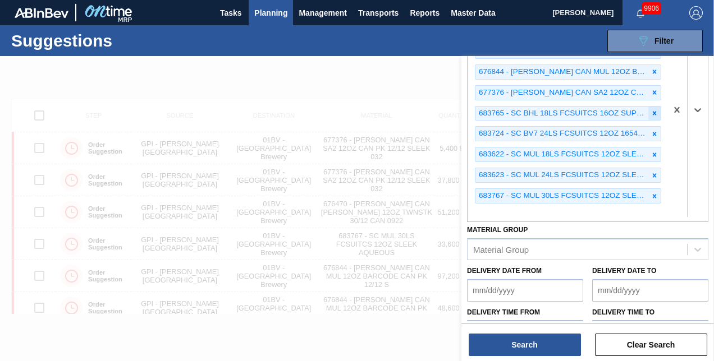
click at [654, 111] on icon at bounding box center [655, 113] width 4 height 4
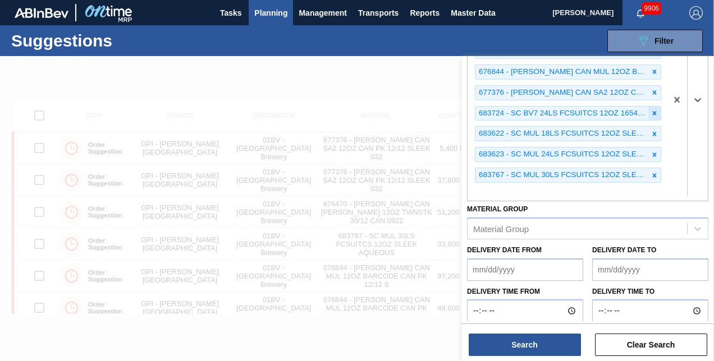
click at [653, 111] on icon at bounding box center [655, 113] width 4 height 4
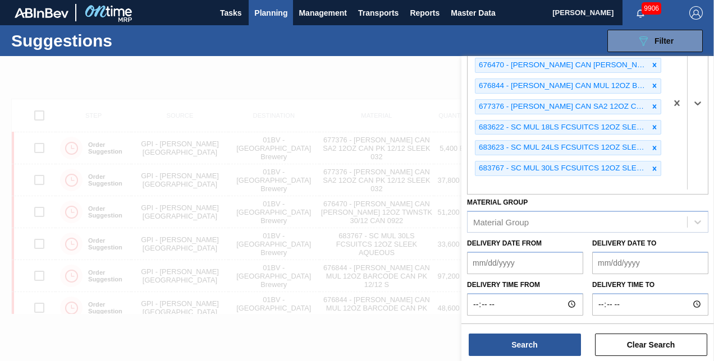
scroll to position [179, 0]
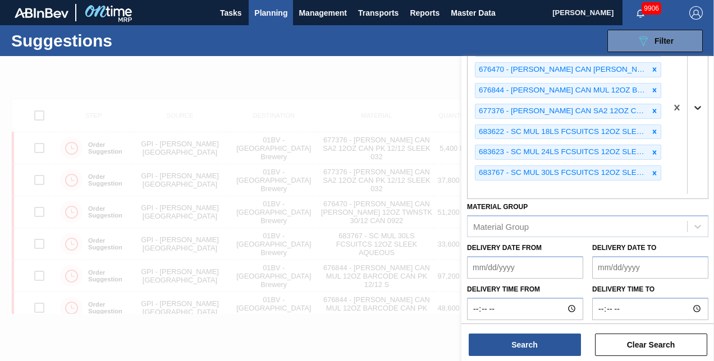
click at [695, 104] on div at bounding box center [687, 108] width 41 height 182
click at [696, 88] on div at bounding box center [687, 108] width 41 height 182
click at [697, 106] on div at bounding box center [687, 108] width 41 height 182
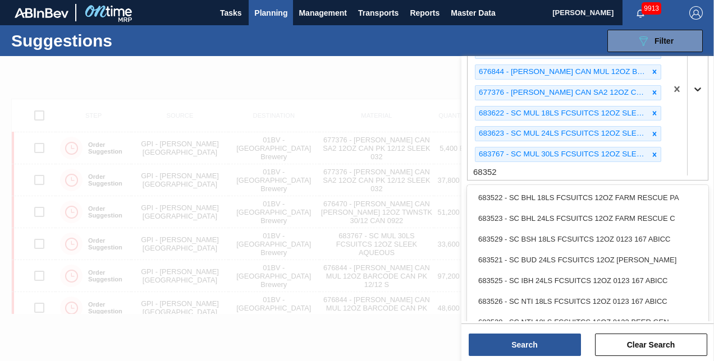
type input "683528"
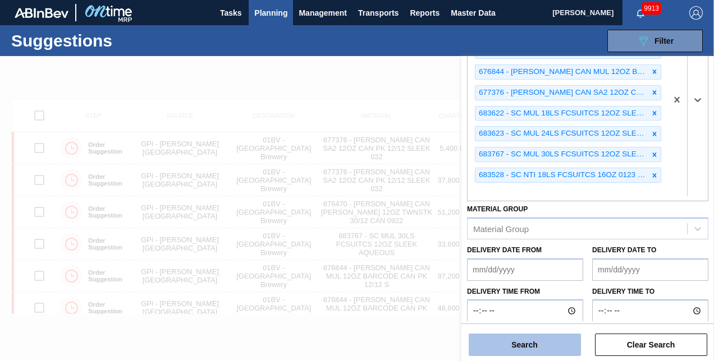
click at [515, 342] on button "Search" at bounding box center [525, 345] width 112 height 22
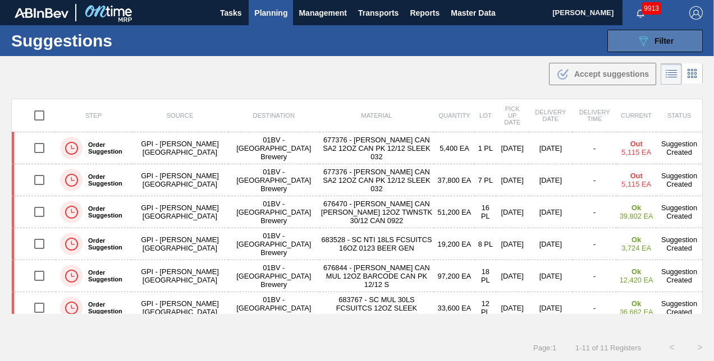
click at [650, 42] on div "089F7B8B-B2A5-4AFE-B5C0-19BA573D28AC Filter" at bounding box center [655, 40] width 37 height 13
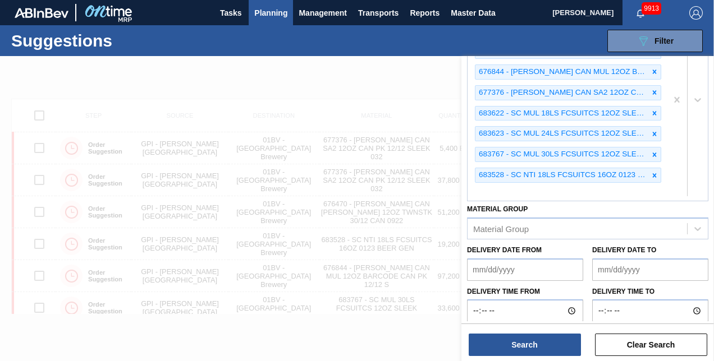
click at [491, 190] on div "615307 - CARR BOT MUL 12OZ SNUG 12/12 12OZ BOT 07 677107 - CARR CAN BHL 12OZ TW…" at bounding box center [567, 99] width 199 height 203
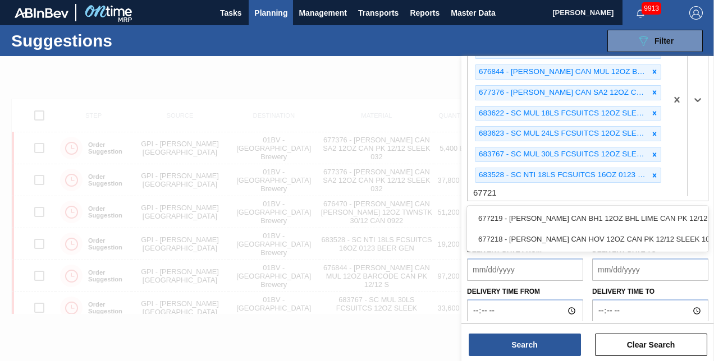
type input "677218"
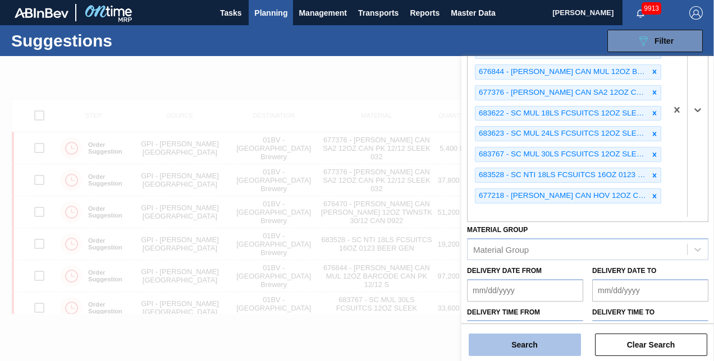
click at [516, 345] on button "Search" at bounding box center [525, 345] width 112 height 22
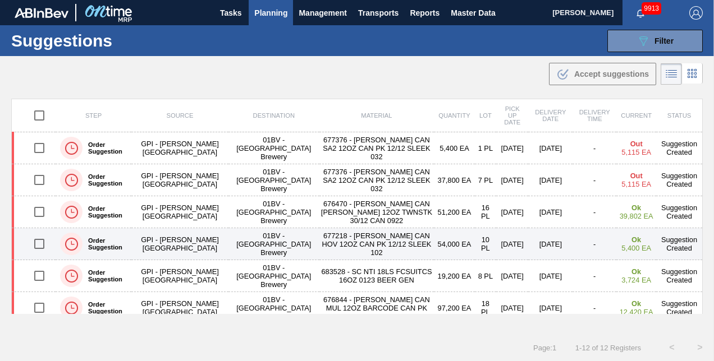
click at [40, 241] on input "checkbox" at bounding box center [40, 244] width 24 height 24
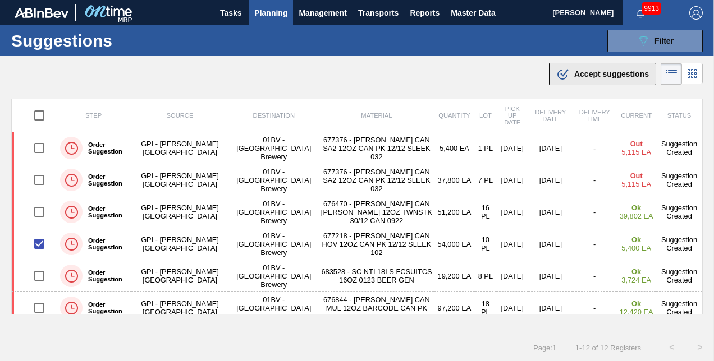
click at [592, 73] on span "Accept suggestions" at bounding box center [611, 74] width 75 height 9
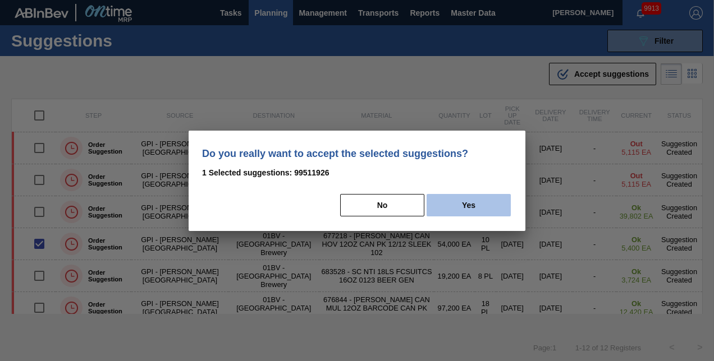
click at [467, 204] on button "Yes" at bounding box center [469, 205] width 84 height 22
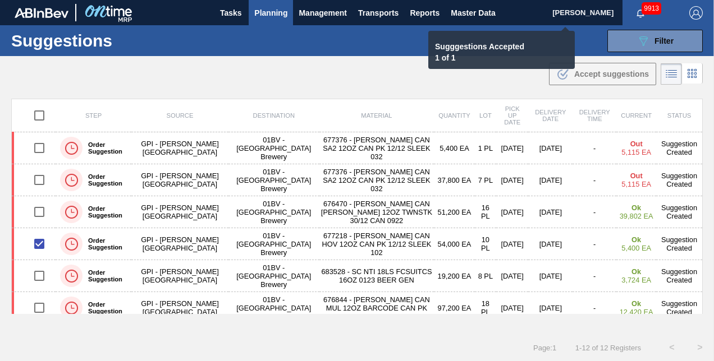
checkbox input "false"
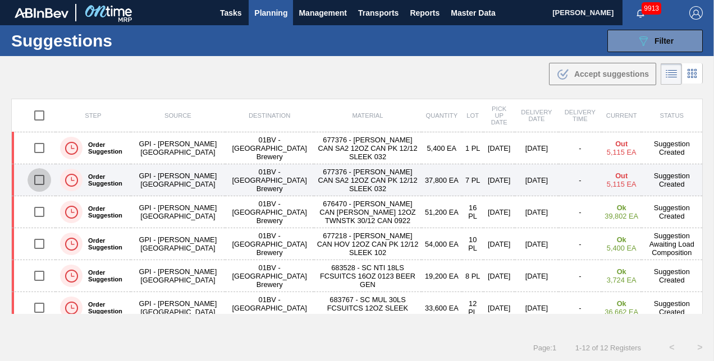
click at [39, 178] on input "checkbox" at bounding box center [40, 180] width 24 height 24
checkbox input "true"
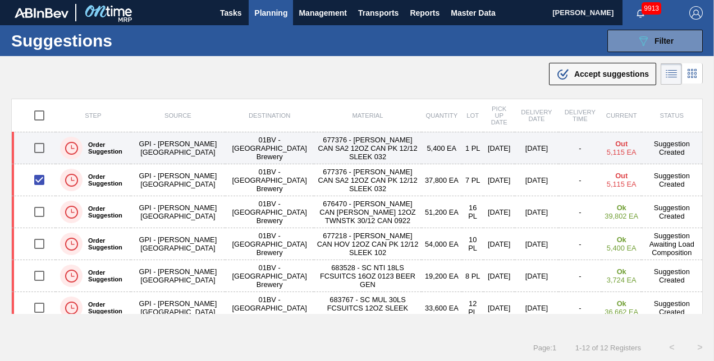
click at [40, 146] on input "checkbox" at bounding box center [40, 148] width 24 height 24
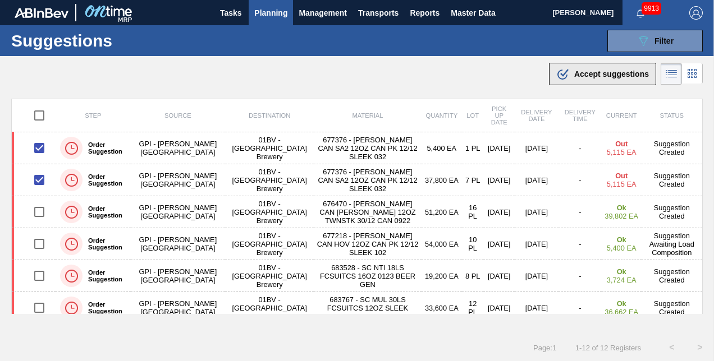
click at [582, 72] on span "Accept suggestions" at bounding box center [611, 74] width 75 height 9
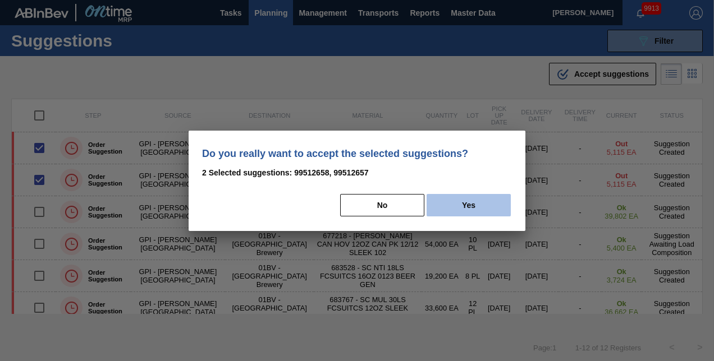
click at [468, 205] on button "Yes" at bounding box center [469, 205] width 84 height 22
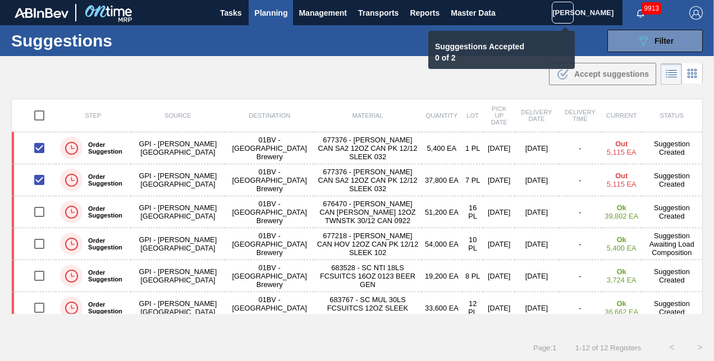
checkbox input "false"
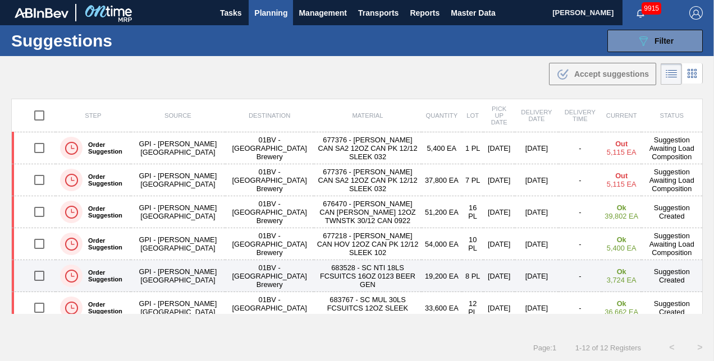
click at [39, 274] on input "checkbox" at bounding box center [40, 276] width 24 height 24
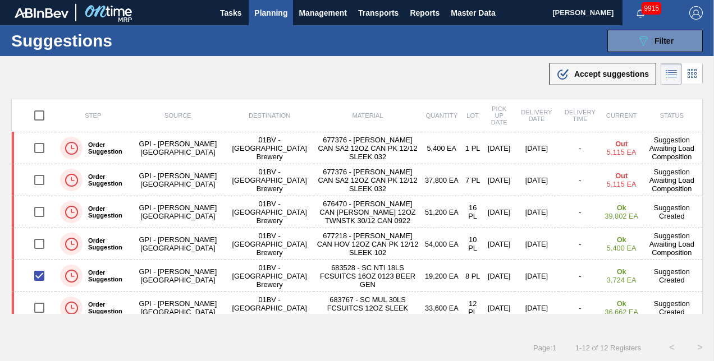
click at [594, 71] on span "Accept suggestions" at bounding box center [611, 74] width 75 height 9
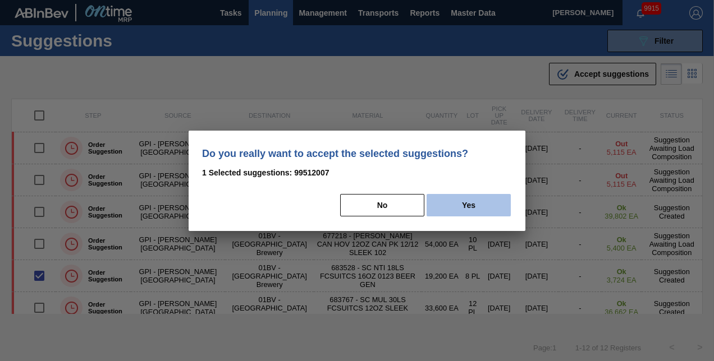
click at [472, 200] on button "Yes" at bounding box center [469, 205] width 84 height 22
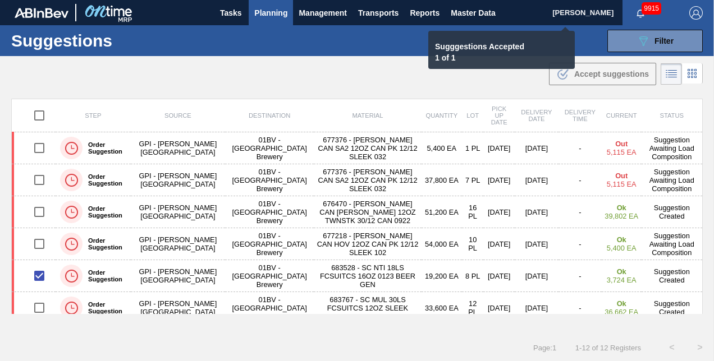
checkbox input "false"
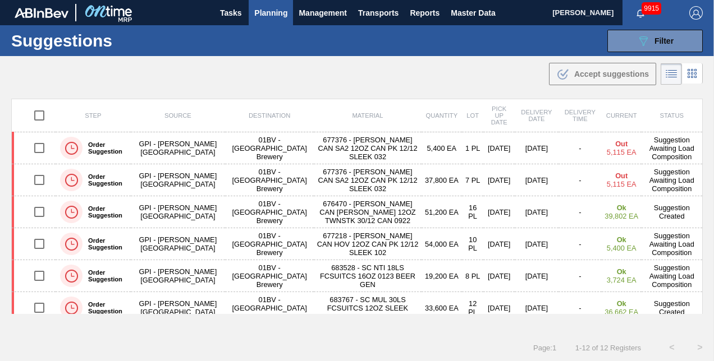
click at [272, 11] on span "Planning" at bounding box center [270, 12] width 33 height 13
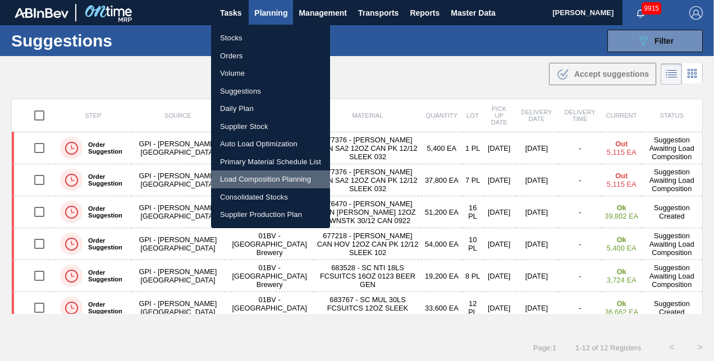
click at [256, 176] on li "Load Composition Planning" at bounding box center [270, 180] width 119 height 18
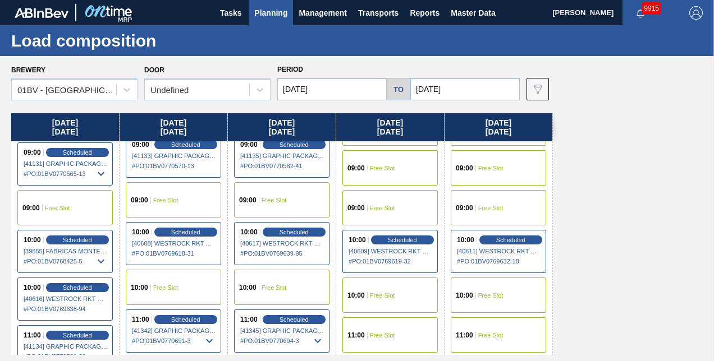
scroll to position [56, 0]
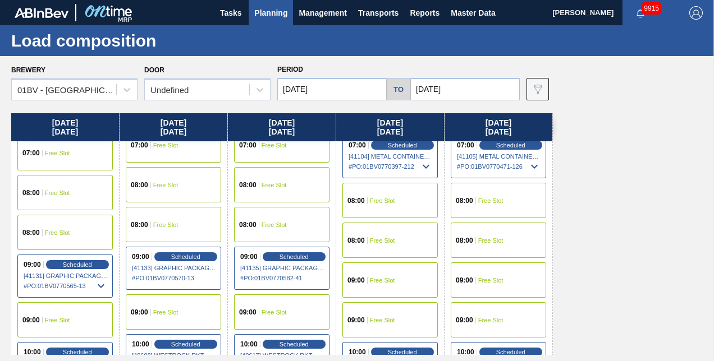
click at [374, 277] on span "Free Slot" at bounding box center [382, 280] width 25 height 7
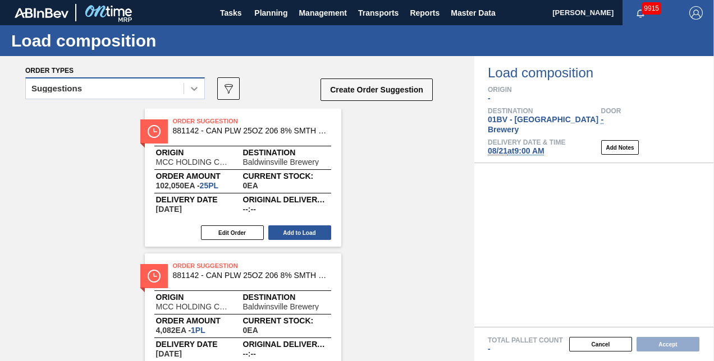
click at [192, 93] on icon at bounding box center [194, 88] width 11 height 11
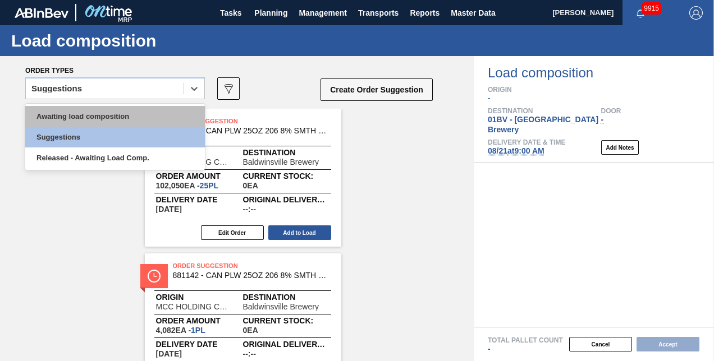
click at [83, 115] on div "Awaiting load composition" at bounding box center [115, 116] width 180 height 21
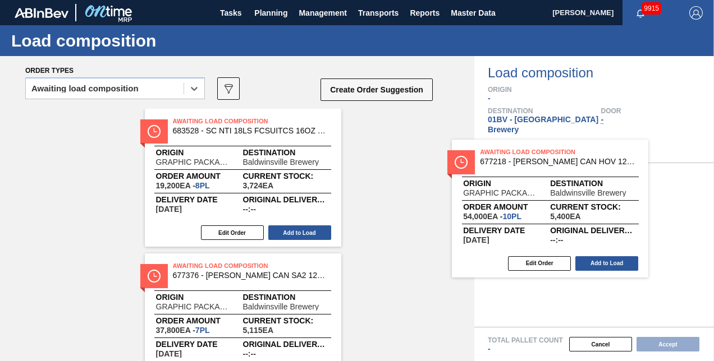
drag, startPoint x: 255, startPoint y: 129, endPoint x: 500, endPoint y: 152, distance: 245.8
click at [500, 152] on div "Order types option Awaiting load composition, selected. Select is focused ,type…" at bounding box center [357, 208] width 714 height 305
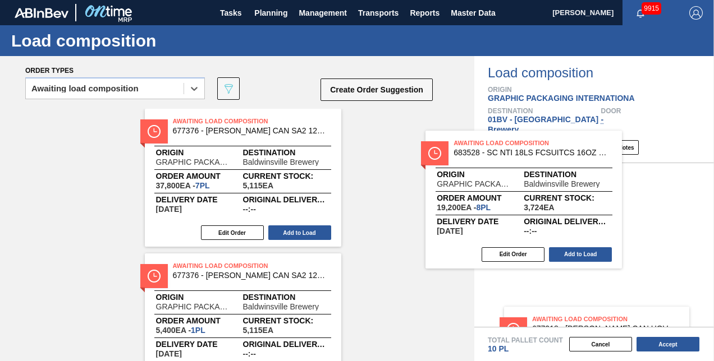
drag, startPoint x: 283, startPoint y: 131, endPoint x: 491, endPoint y: 146, distance: 208.2
click at [491, 146] on div "Order types option Awaiting load composition, selected. Select is focused ,type…" at bounding box center [357, 208] width 714 height 305
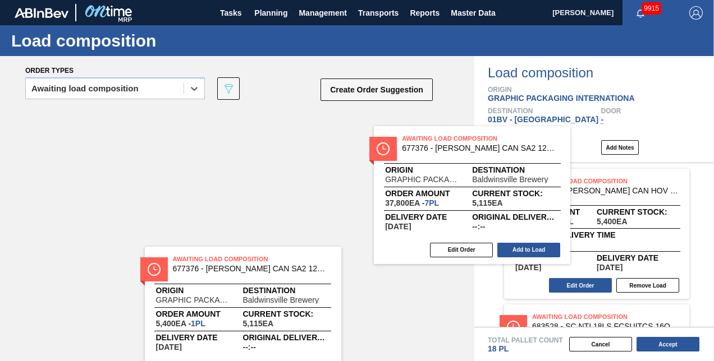
drag, startPoint x: 272, startPoint y: 130, endPoint x: 466, endPoint y: 144, distance: 194.7
click at [461, 144] on div "Awaiting Load Composition 677376 - CARR CAN SA2 12OZ CAN PK 12/12 SLEEK 032 Ori…" at bounding box center [237, 178] width 474 height 138
click at [489, 146] on div "Load composition Origin GRAPHIC PACKAGING INTERNATIONA Destination 01BV - Baldw…" at bounding box center [594, 109] width 240 height 107
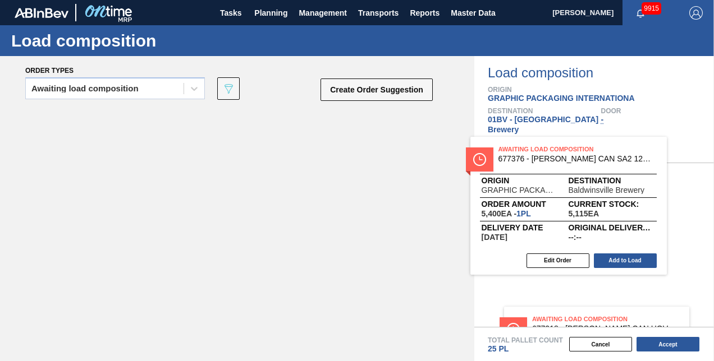
drag, startPoint x: 199, startPoint y: 122, endPoint x: 531, endPoint y: 152, distance: 333.0
click at [531, 152] on div "Order types Awaiting load composition 089F7B8B-B2A5-4AFE-B5C0-19BA573D28AC Crea…" at bounding box center [357, 208] width 714 height 305
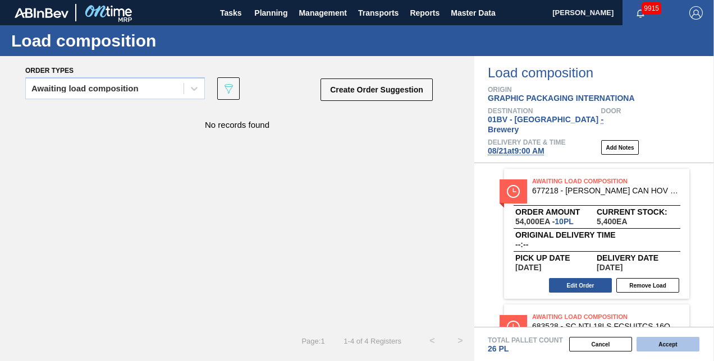
click at [661, 345] on button "Accept" at bounding box center [668, 344] width 63 height 15
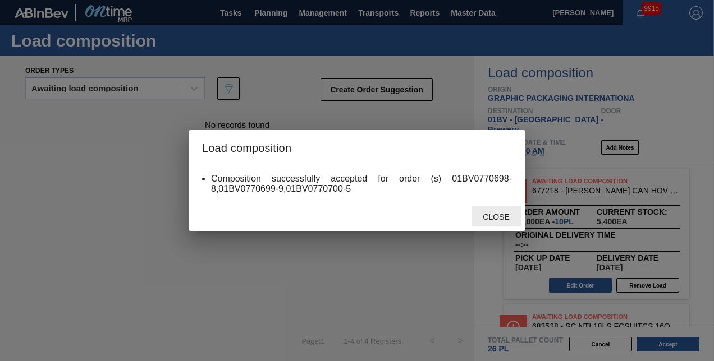
click at [492, 214] on span "Close" at bounding box center [496, 217] width 44 height 9
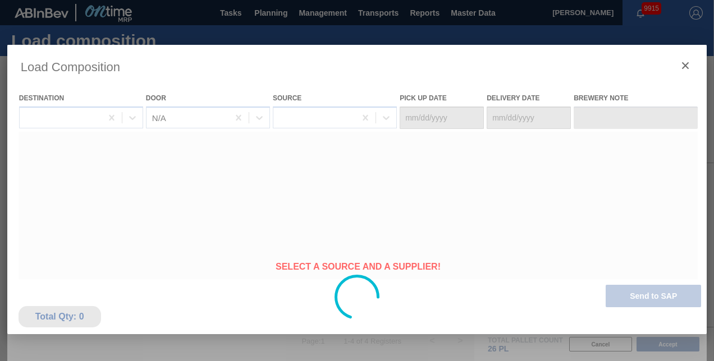
type Date "[DATE]"
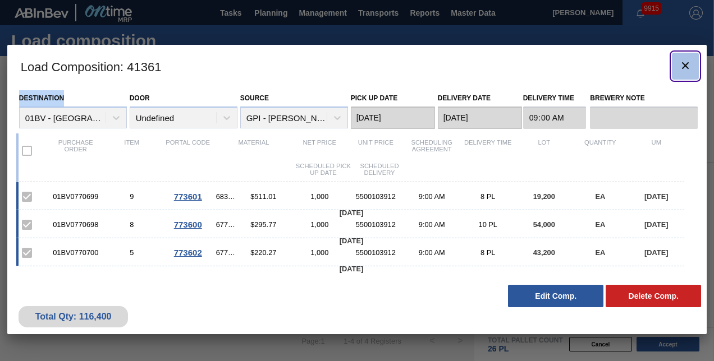
click at [687, 64] on icon "botão de ícone" at bounding box center [685, 65] width 7 height 7
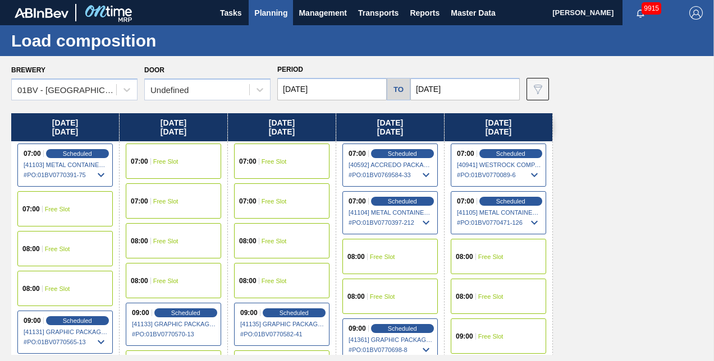
click at [276, 13] on span "Planning" at bounding box center [270, 12] width 33 height 13
click at [264, 11] on span "Planning" at bounding box center [270, 12] width 33 height 13
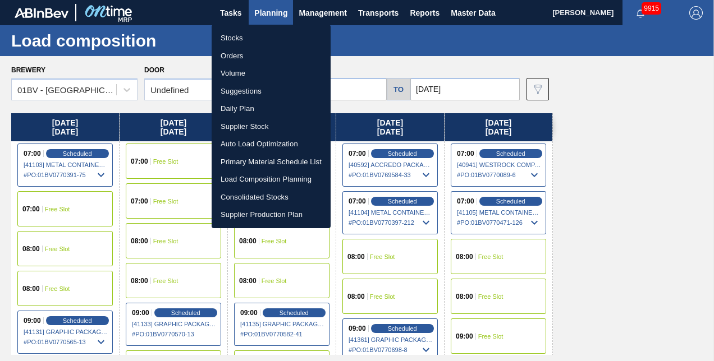
click at [264, 11] on div at bounding box center [357, 180] width 714 height 361
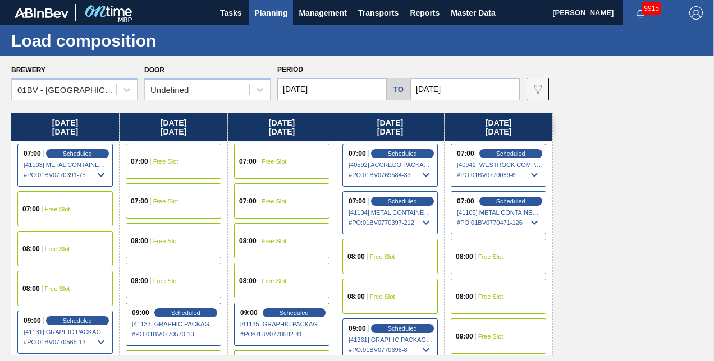
click at [264, 11] on span "Planning" at bounding box center [270, 12] width 33 height 13
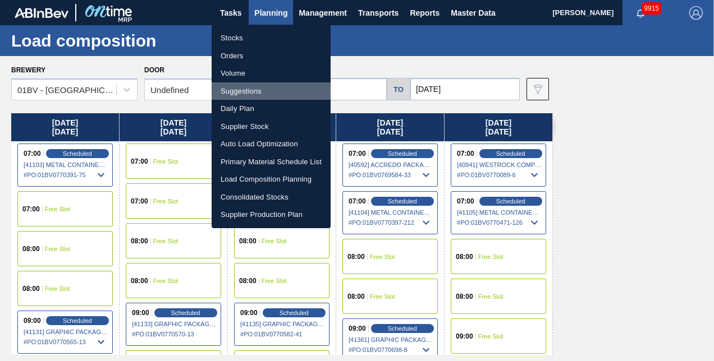
click at [231, 93] on li "Suggestions" at bounding box center [271, 92] width 119 height 18
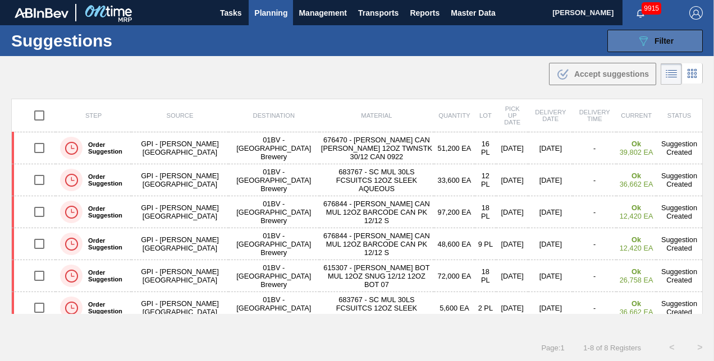
click at [669, 39] on span "Filter" at bounding box center [663, 40] width 19 height 9
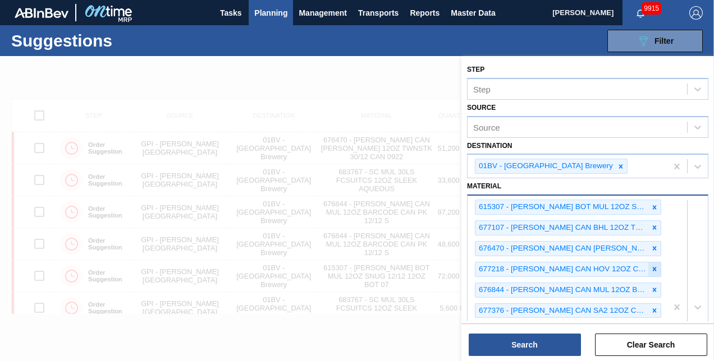
click at [653, 266] on icon at bounding box center [655, 269] width 8 height 8
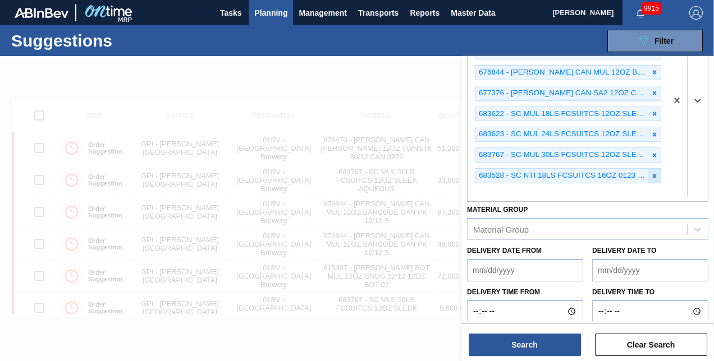
click at [653, 174] on icon at bounding box center [655, 176] width 4 height 4
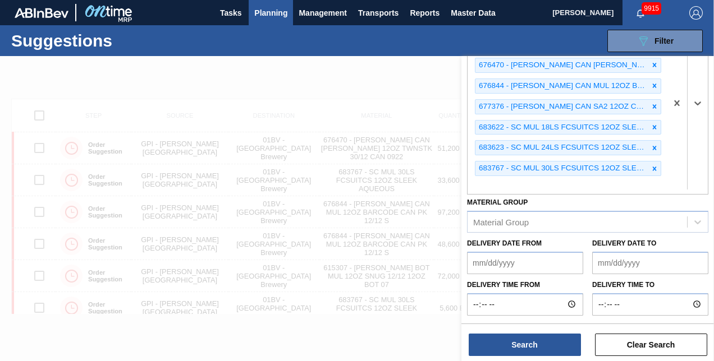
click at [653, 171] on icon at bounding box center [655, 169] width 4 height 4
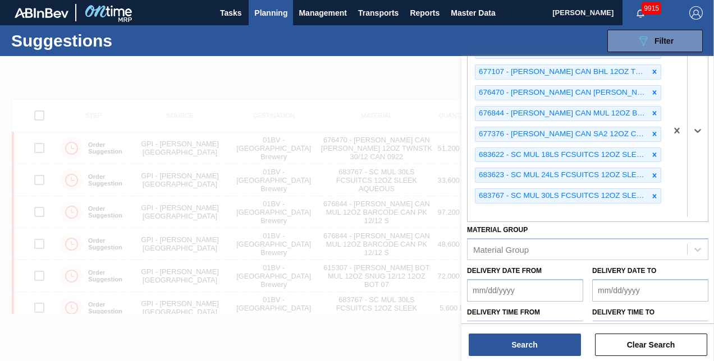
click at [653, 173] on icon at bounding box center [655, 175] width 4 height 4
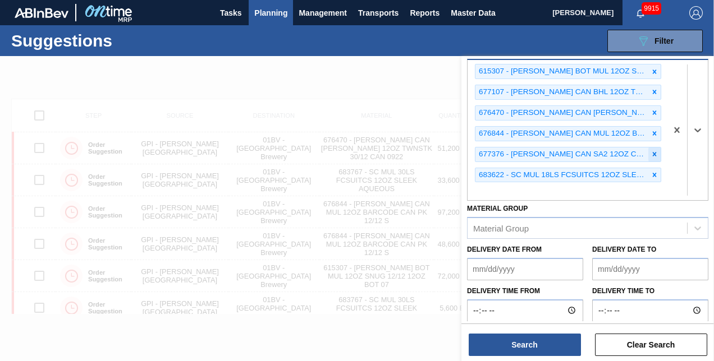
click at [653, 150] on icon at bounding box center [655, 154] width 8 height 8
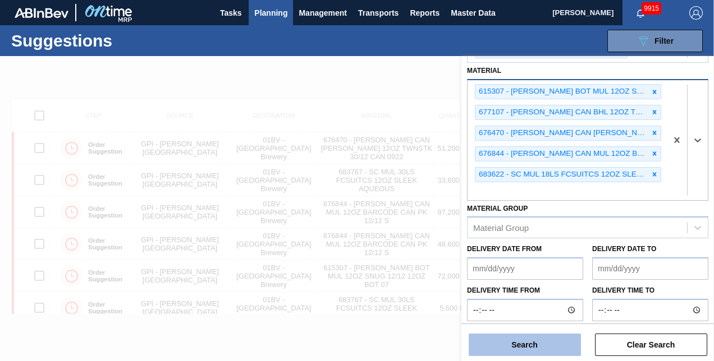
click at [518, 344] on button "Search" at bounding box center [525, 345] width 112 height 22
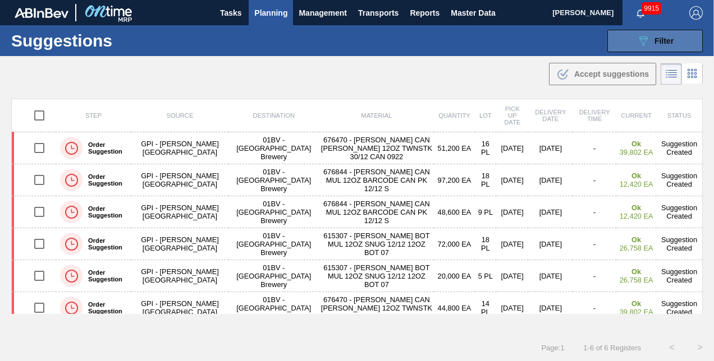
click at [664, 39] on span "Filter" at bounding box center [663, 40] width 19 height 9
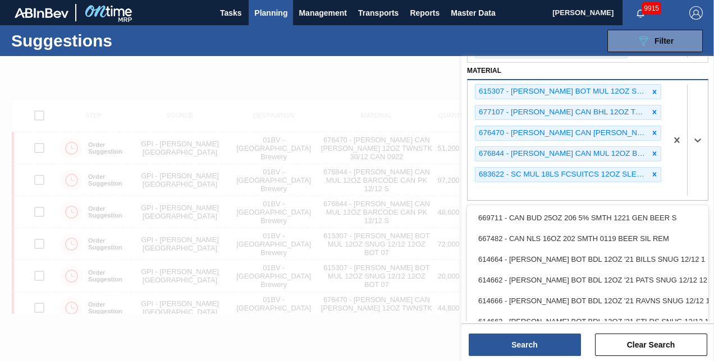
click at [496, 188] on div "615307 - CARR BOT MUL 12OZ SNUG 12/12 12OZ BOT 07 677107 - CARR CAN BHL 12OZ TW…" at bounding box center [567, 140] width 199 height 120
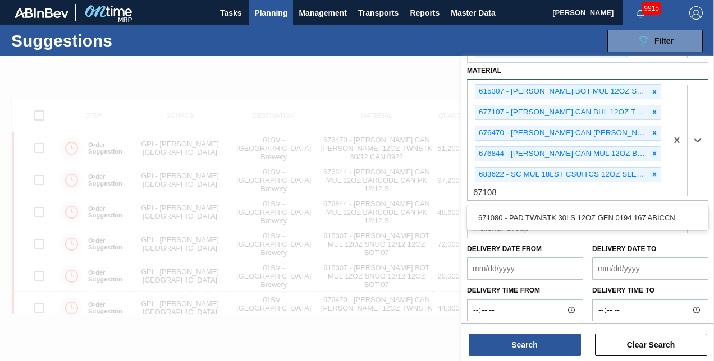
type input "671080"
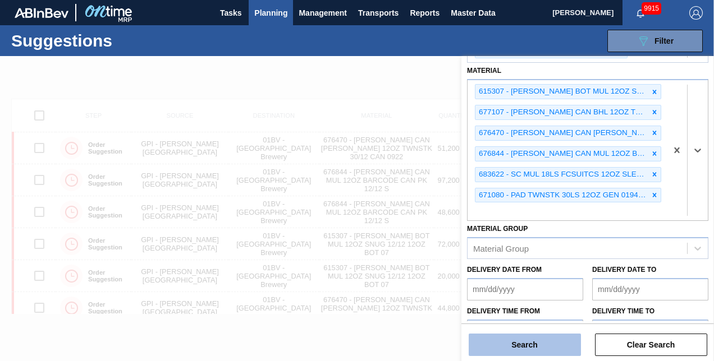
click at [515, 341] on button "Search" at bounding box center [525, 345] width 112 height 22
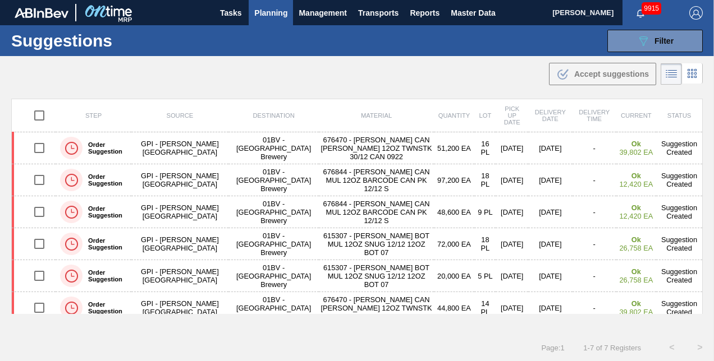
drag, startPoint x: 700, startPoint y: 264, endPoint x: 698, endPoint y: 254, distance: 10.3
click at [698, 254] on td "Suggestion Created" at bounding box center [679, 244] width 47 height 32
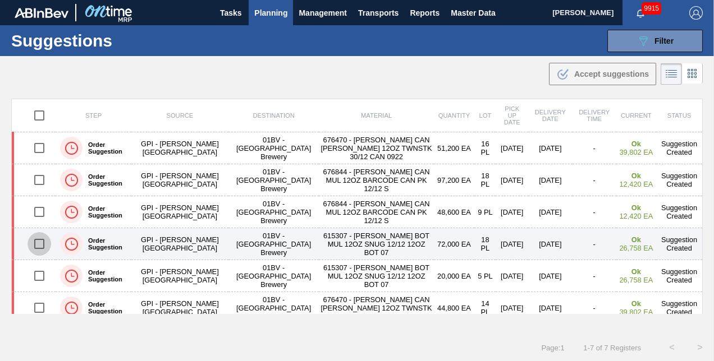
drag, startPoint x: 39, startPoint y: 245, endPoint x: 39, endPoint y: 251, distance: 6.8
click at [39, 245] on input "checkbox" at bounding box center [40, 244] width 24 height 24
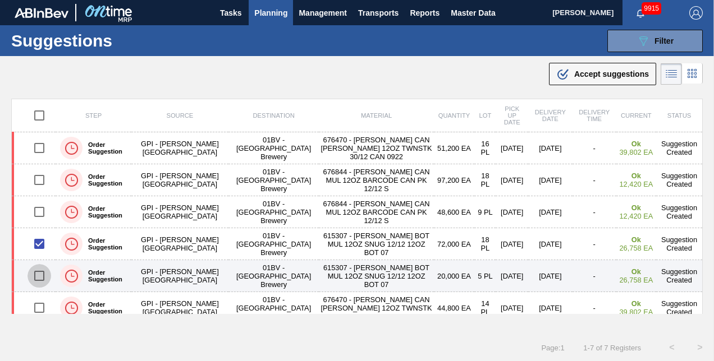
click at [38, 276] on input "checkbox" at bounding box center [40, 276] width 24 height 24
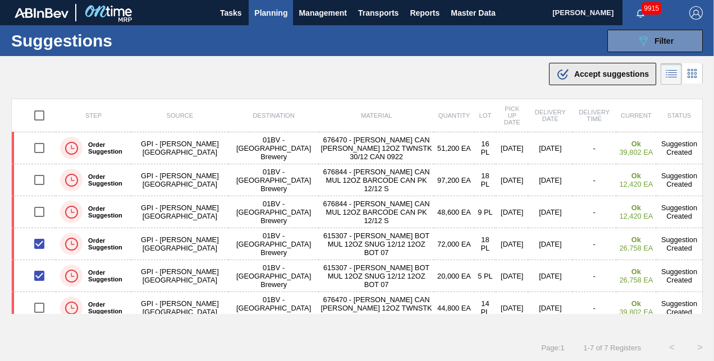
click at [590, 73] on span "Accept suggestions" at bounding box center [611, 74] width 75 height 9
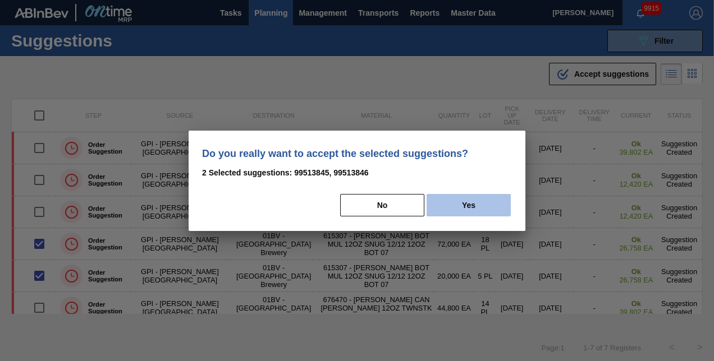
click at [469, 205] on button "Yes" at bounding box center [469, 205] width 84 height 22
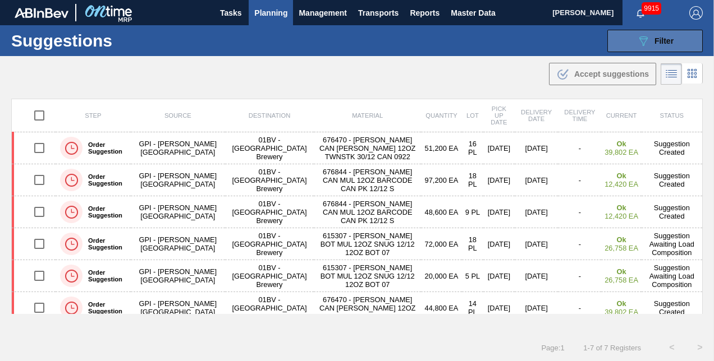
click at [642, 43] on icon "089F7B8B-B2A5-4AFE-B5C0-19BA573D28AC" at bounding box center [643, 40] width 13 height 13
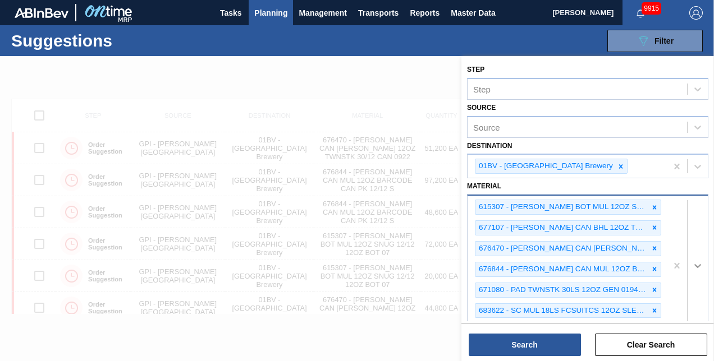
click at [696, 265] on div at bounding box center [698, 266] width 20 height 20
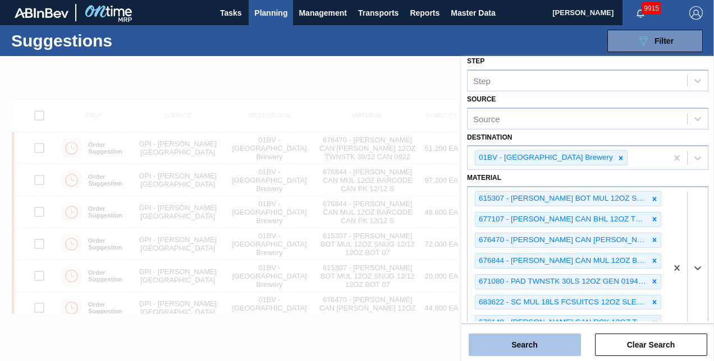
click at [522, 344] on button "Search" at bounding box center [525, 345] width 112 height 22
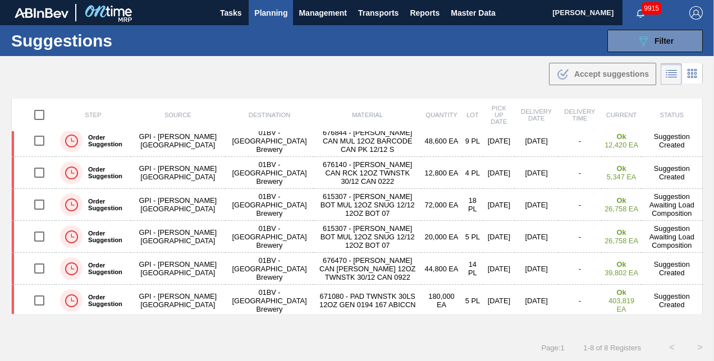
scroll to position [72, 0]
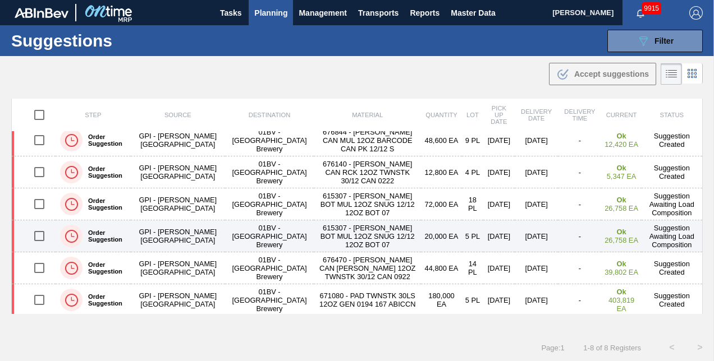
click at [693, 221] on td "Suggestion Awaiting Load Composition" at bounding box center [672, 237] width 61 height 32
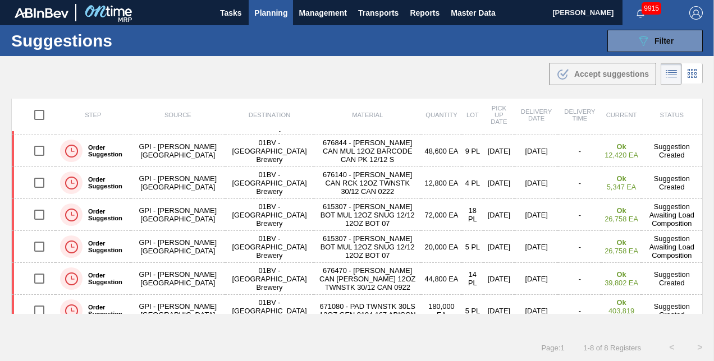
scroll to position [72, 0]
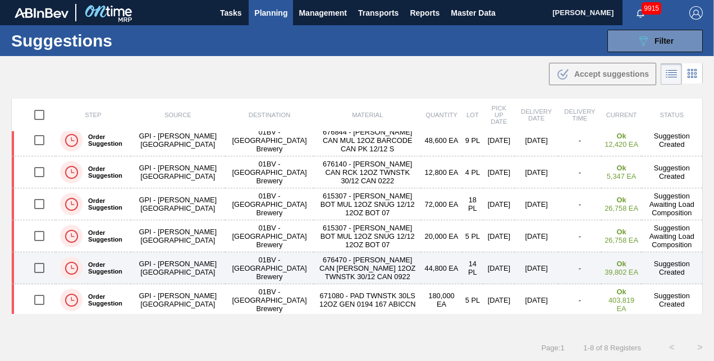
click at [38, 267] on input "checkbox" at bounding box center [40, 269] width 24 height 24
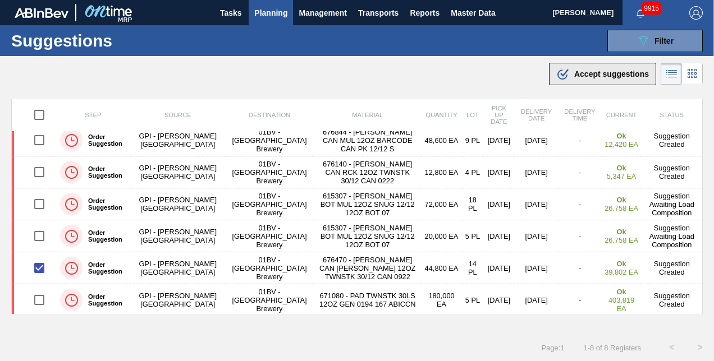
click at [588, 72] on span "Accept suggestions" at bounding box center [611, 74] width 75 height 9
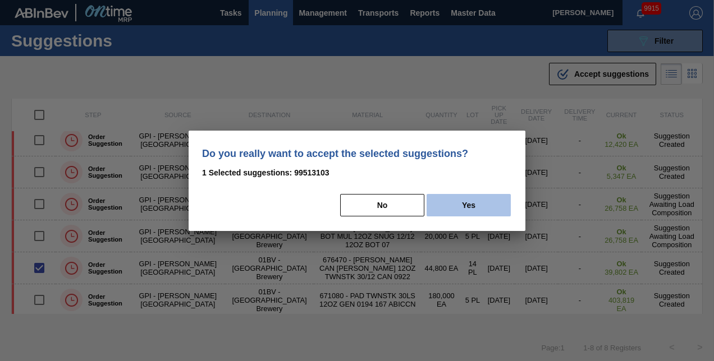
click at [465, 203] on button "Yes" at bounding box center [469, 205] width 84 height 22
click at [465, 203] on div "Do you really want to accept the selected suggestions? 1 Selected suggestions: …" at bounding box center [357, 181] width 337 height 100
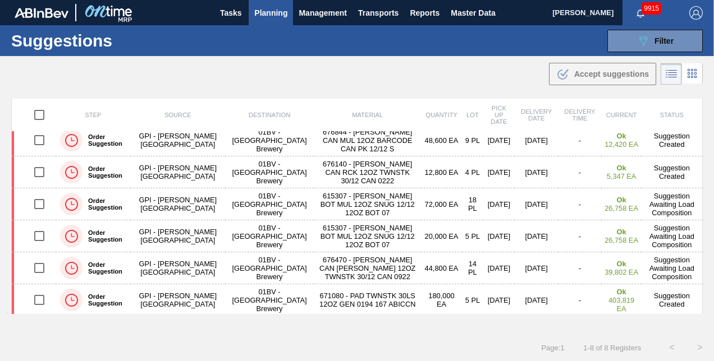
click at [260, 13] on span "Planning" at bounding box center [270, 12] width 33 height 13
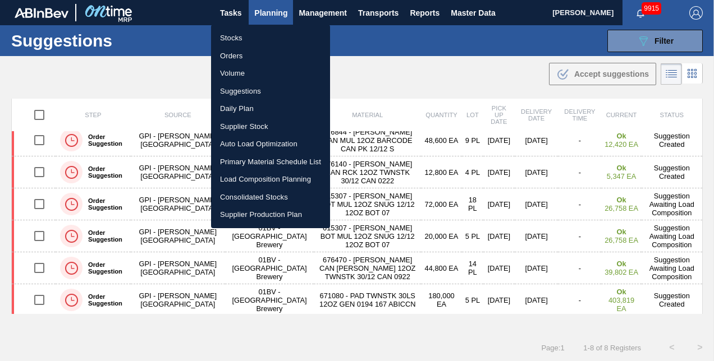
click at [251, 177] on li "Load Composition Planning" at bounding box center [270, 180] width 119 height 18
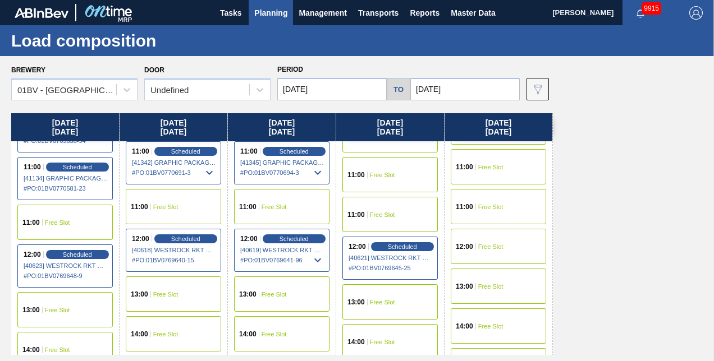
scroll to position [388, 0]
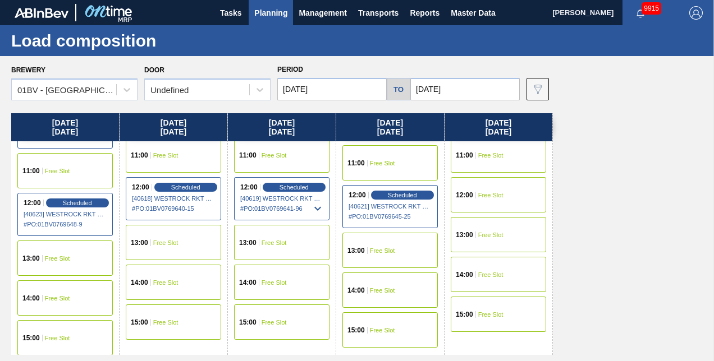
click at [367, 159] on div "11:00 Free Slot" at bounding box center [389, 162] width 95 height 35
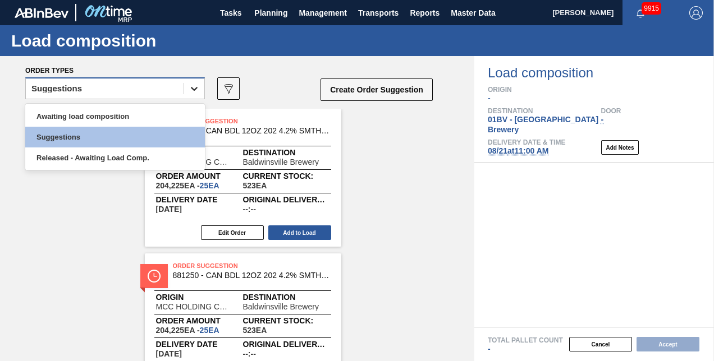
click at [194, 88] on icon at bounding box center [194, 88] width 11 height 11
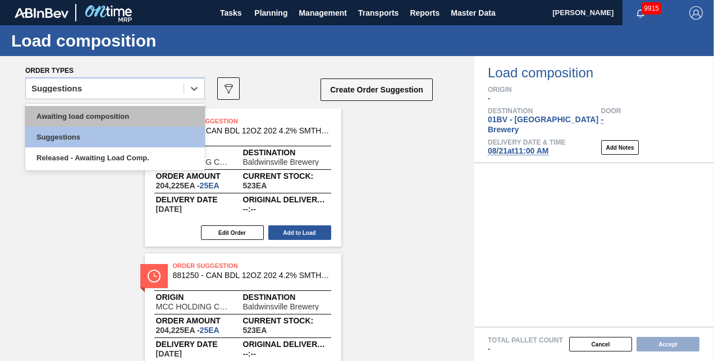
click at [104, 115] on div "Awaiting load composition" at bounding box center [115, 116] width 180 height 21
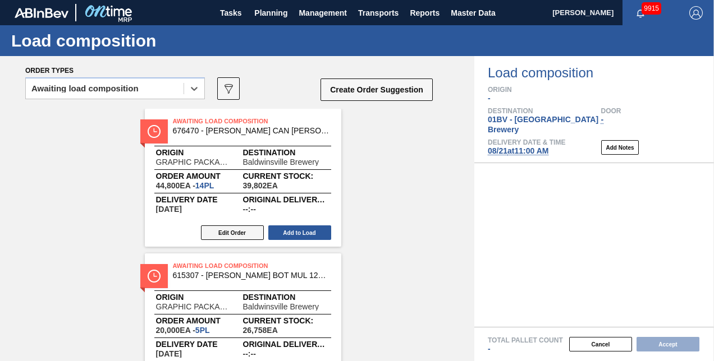
click at [227, 232] on button "Edit Order" at bounding box center [232, 233] width 63 height 15
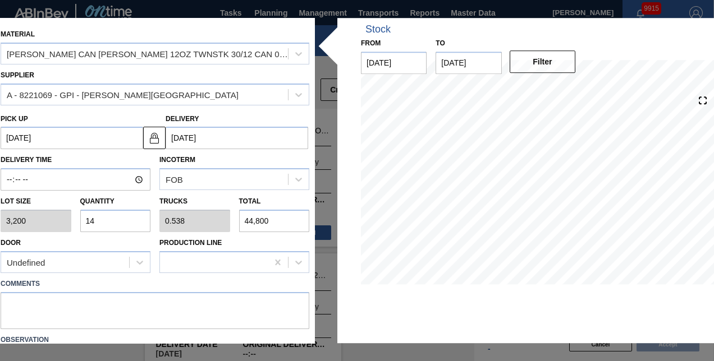
click at [99, 219] on input "14" at bounding box center [115, 221] width 71 height 22
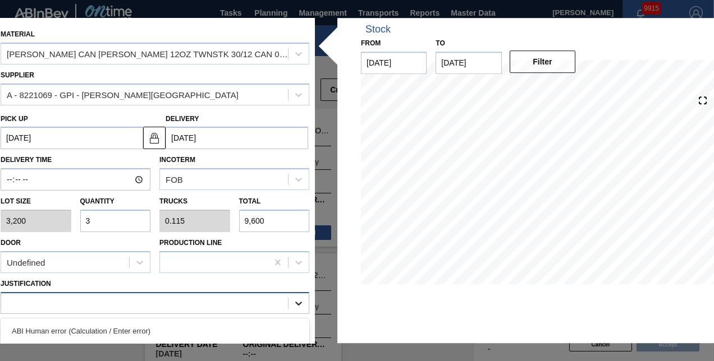
click at [293, 300] on icon at bounding box center [298, 303] width 11 height 11
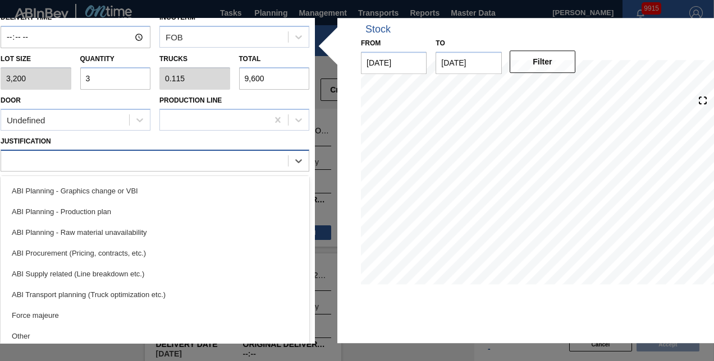
scroll to position [168, 0]
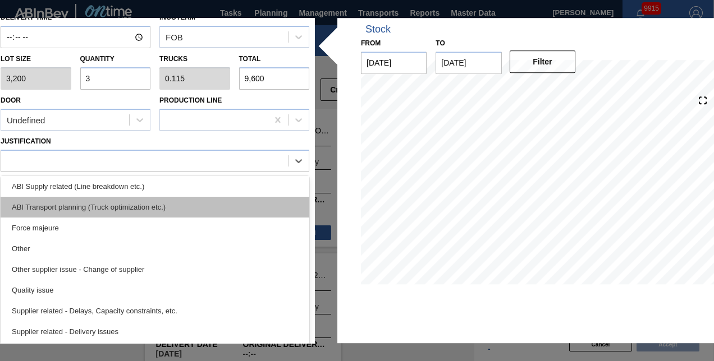
click at [76, 210] on div "ABI Transport planning (Truck optimization etc.)" at bounding box center [155, 207] width 309 height 21
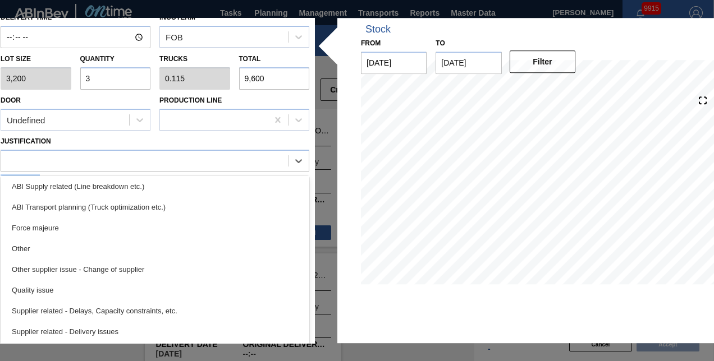
drag, startPoint x: 76, startPoint y: 210, endPoint x: 88, endPoint y: 210, distance: 11.8
click at [76, 191] on label "Comments" at bounding box center [155, 183] width 309 height 16
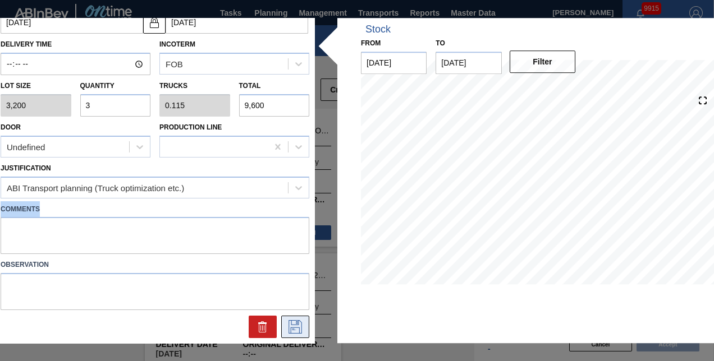
click at [294, 324] on icon at bounding box center [295, 327] width 18 height 13
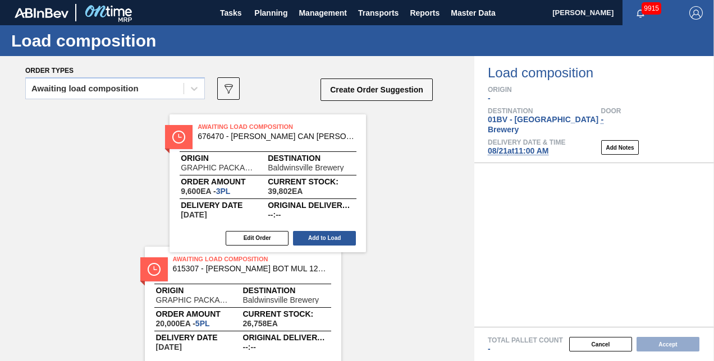
drag, startPoint x: 218, startPoint y: 123, endPoint x: 426, endPoint y: 157, distance: 211.0
click at [359, 146] on div "Awaiting Load Composition 676470 - CARR CAN BUD 12OZ TWNSTK 30/12 CAN 0922 Orig…" at bounding box center [237, 250] width 474 height 283
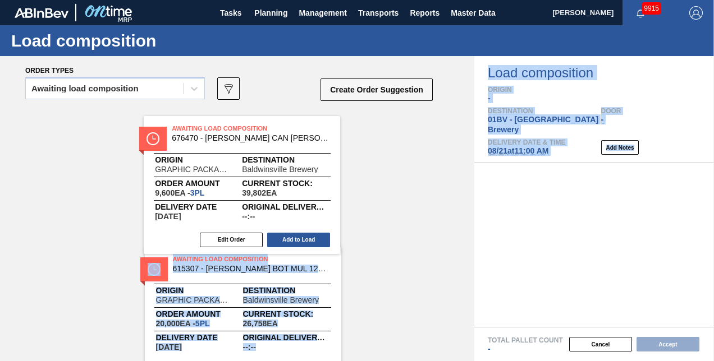
drag, startPoint x: 426, startPoint y: 157, endPoint x: 496, endPoint y: 164, distance: 70.0
click at [496, 164] on div "Order types Awaiting load composition 089F7B8B-B2A5-4AFE-B5C0-19BA573D28AC Crea…" at bounding box center [357, 208] width 714 height 305
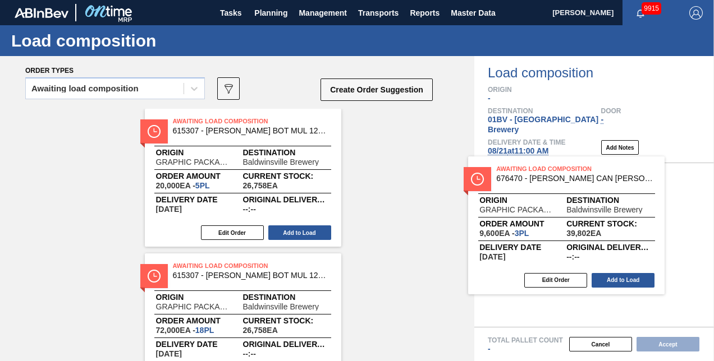
drag, startPoint x: 235, startPoint y: 123, endPoint x: 579, endPoint y: 176, distance: 348.7
click at [579, 176] on div "Order types Awaiting load composition 089F7B8B-B2A5-4AFE-B5C0-19BA573D28AC Crea…" at bounding box center [357, 208] width 714 height 305
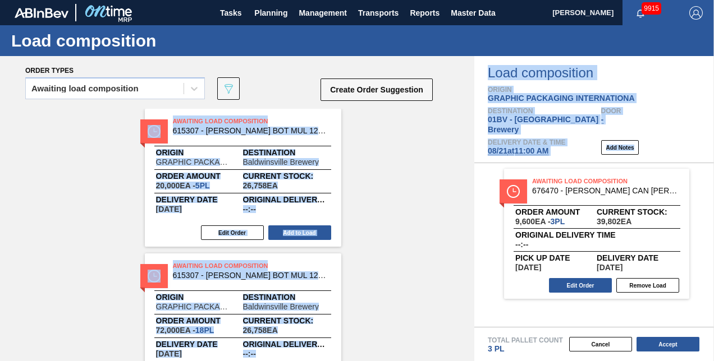
click at [290, 118] on span "Awaiting Load Composition" at bounding box center [251, 121] width 157 height 11
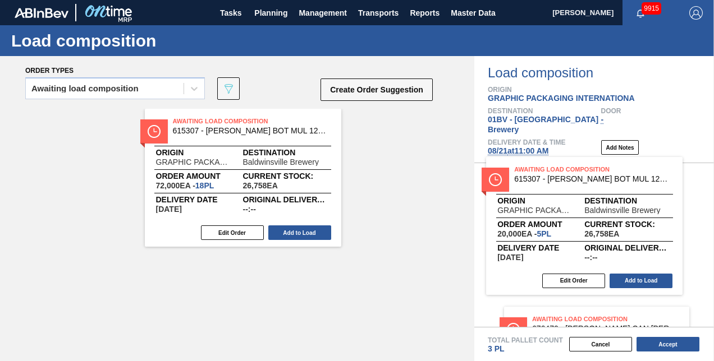
drag, startPoint x: 324, startPoint y: 129, endPoint x: 553, endPoint y: 163, distance: 231.5
click at [553, 163] on div "Order types Awaiting load composition 089F7B8B-B2A5-4AFE-B5C0-19BA573D28AC Crea…" at bounding box center [357, 208] width 714 height 305
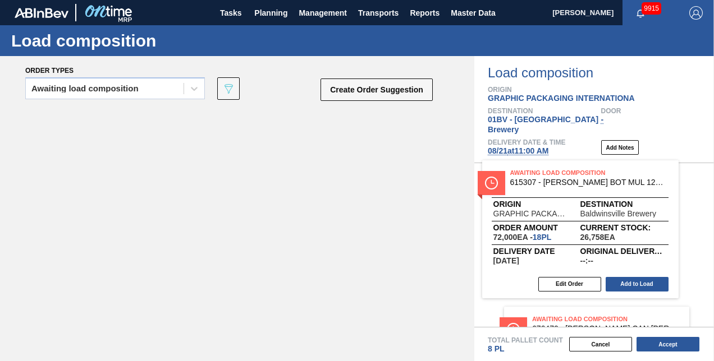
drag, startPoint x: 227, startPoint y: 120, endPoint x: 568, endPoint y: 171, distance: 345.2
click at [570, 171] on div "Order types Awaiting load composition 089F7B8B-B2A5-4AFE-B5C0-19BA573D28AC Crea…" at bounding box center [357, 208] width 714 height 305
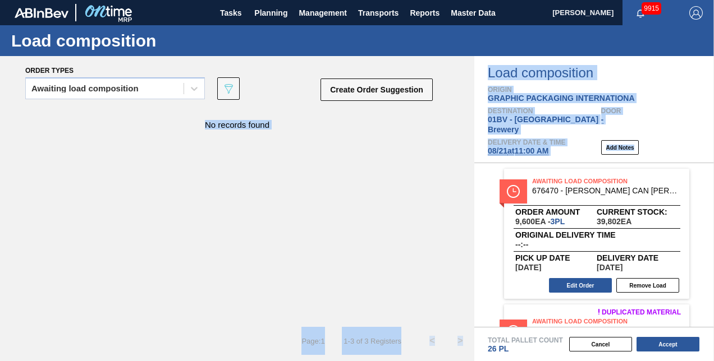
click at [372, 259] on div "No records found" at bounding box center [237, 218] width 474 height 218
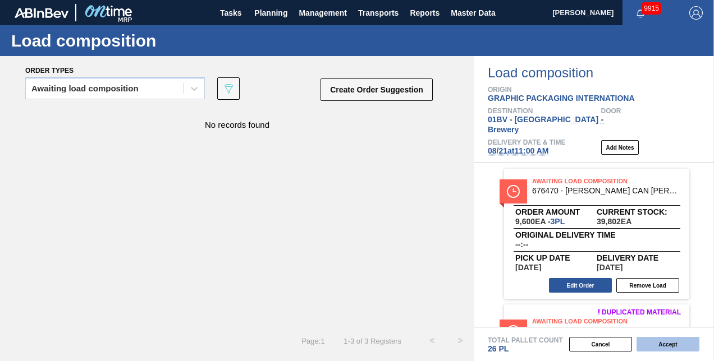
click at [659, 346] on button "Accept" at bounding box center [668, 344] width 63 height 15
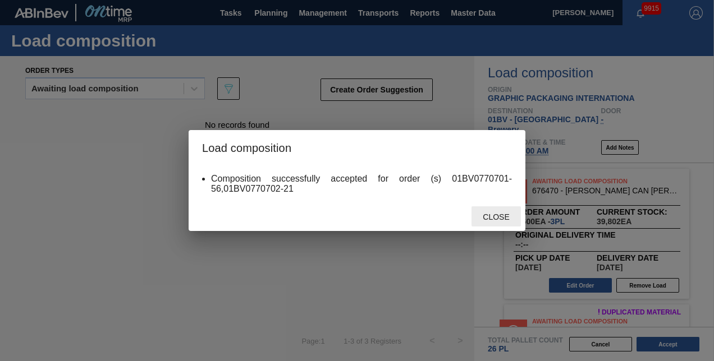
click at [489, 218] on span "Close" at bounding box center [496, 217] width 44 height 9
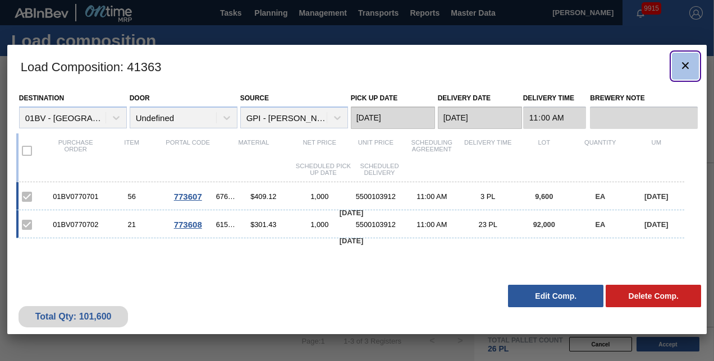
click at [687, 63] on icon "botão de ícone" at bounding box center [685, 65] width 7 height 7
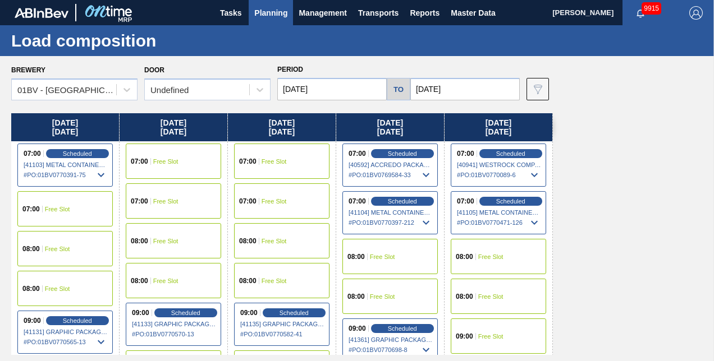
click at [624, 141] on div "Monday 08/18/2025 07:00 Scheduled [41103] METAL CONTAINER CORPORATION - 0008219…" at bounding box center [359, 234] width 697 height 242
click at [271, 12] on span "Planning" at bounding box center [270, 12] width 33 height 13
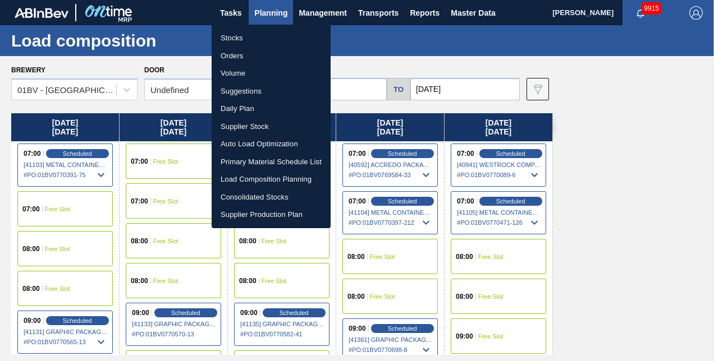
click at [241, 92] on li "Suggestions" at bounding box center [271, 92] width 119 height 18
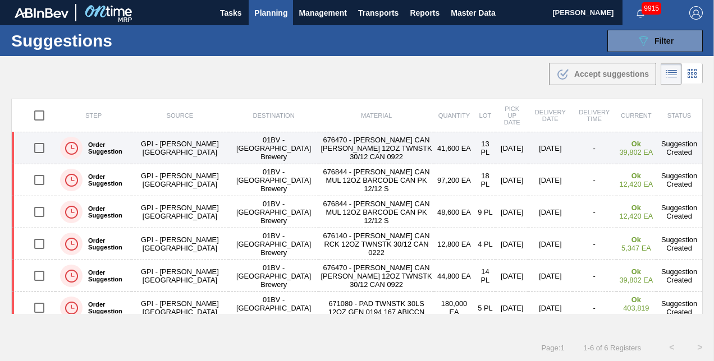
click at [39, 147] on input "checkbox" at bounding box center [40, 148] width 24 height 24
click at [37, 148] on input "checkbox" at bounding box center [40, 148] width 24 height 24
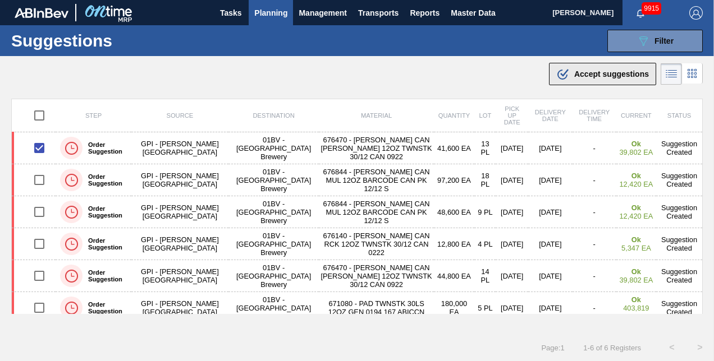
click at [585, 73] on span "Accept suggestions" at bounding box center [611, 74] width 75 height 9
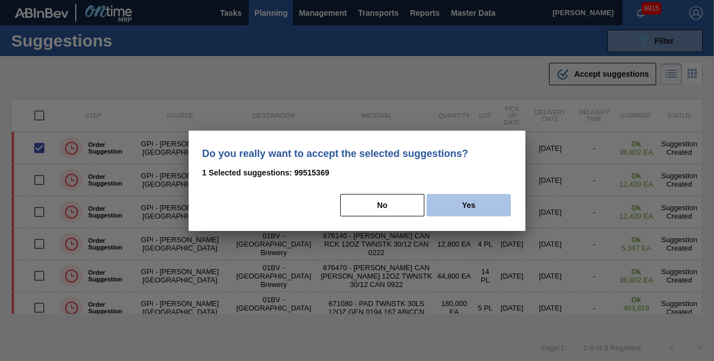
click at [471, 203] on button "Yes" at bounding box center [469, 205] width 84 height 22
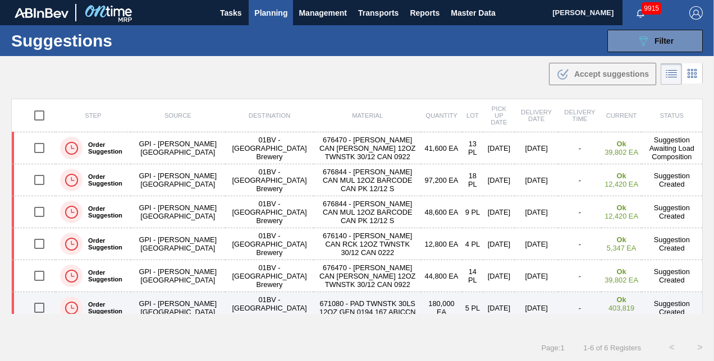
click at [41, 308] on input "checkbox" at bounding box center [40, 308] width 24 height 24
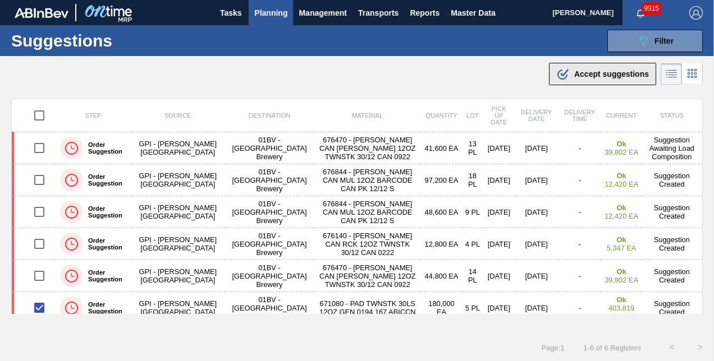
click at [589, 73] on span "Accept suggestions" at bounding box center [611, 74] width 75 height 9
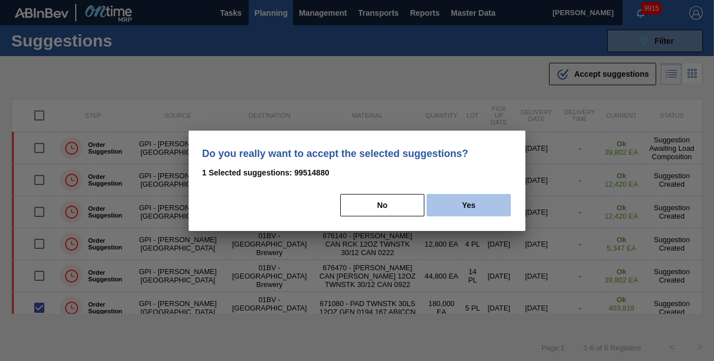
click at [474, 204] on button "Yes" at bounding box center [469, 205] width 84 height 22
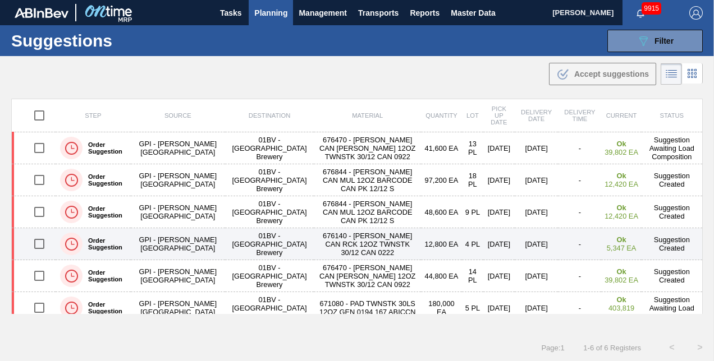
click at [699, 257] on td "Suggestion Created" at bounding box center [672, 244] width 61 height 32
click at [40, 242] on input "checkbox" at bounding box center [40, 244] width 24 height 24
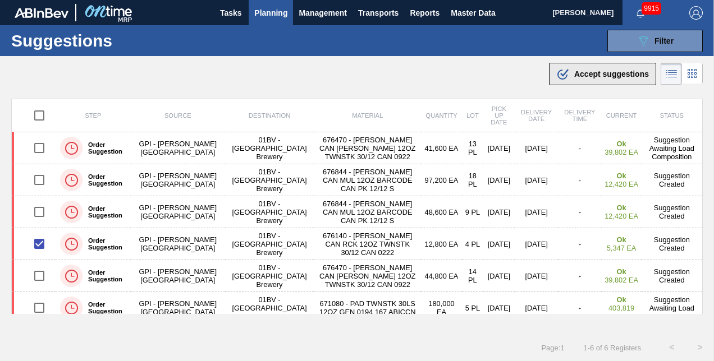
click at [582, 73] on span "Accept suggestions" at bounding box center [611, 74] width 75 height 9
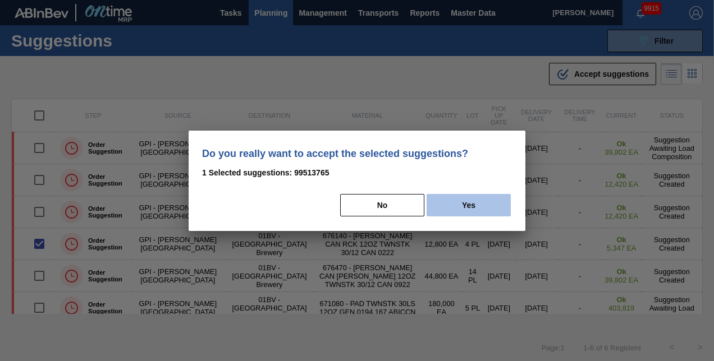
click at [468, 204] on button "Yes" at bounding box center [469, 205] width 84 height 22
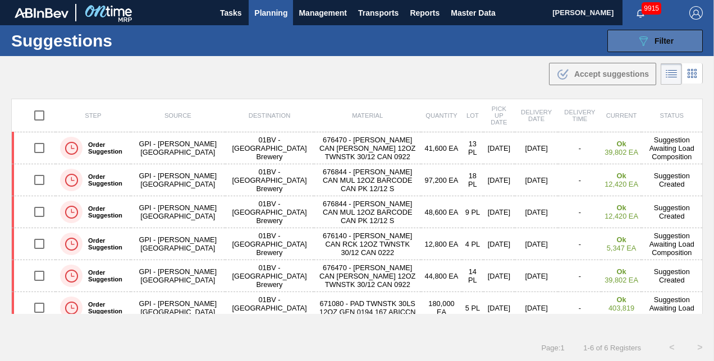
click at [639, 43] on icon "089F7B8B-B2A5-4AFE-B5C0-19BA573D28AC" at bounding box center [643, 40] width 13 height 13
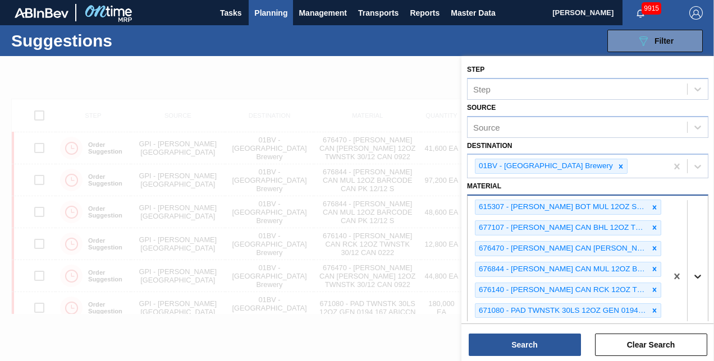
click at [694, 274] on div "option 614662 - CARR BOT BDL 12OZ '21 PATS SNUG 12/12 12 focused, 4 of 101. 101…" at bounding box center [587, 276] width 241 height 163
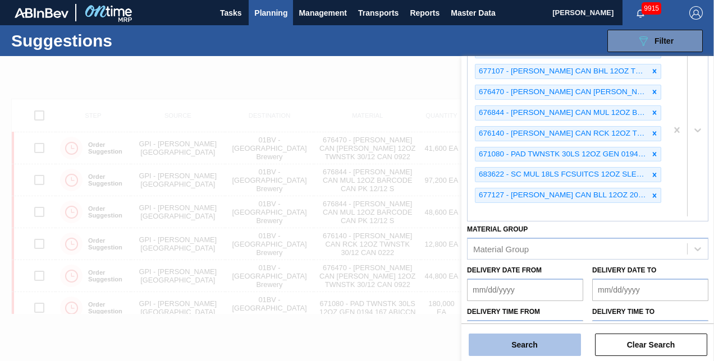
click at [515, 345] on button "Search" at bounding box center [525, 345] width 112 height 22
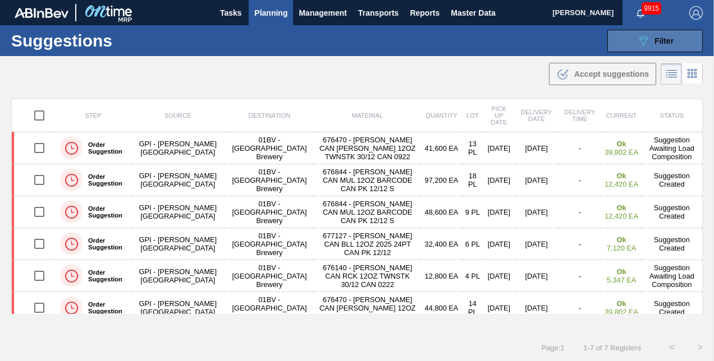
click at [639, 43] on icon "089F7B8B-B2A5-4AFE-B5C0-19BA573D28AC" at bounding box center [643, 40] width 13 height 13
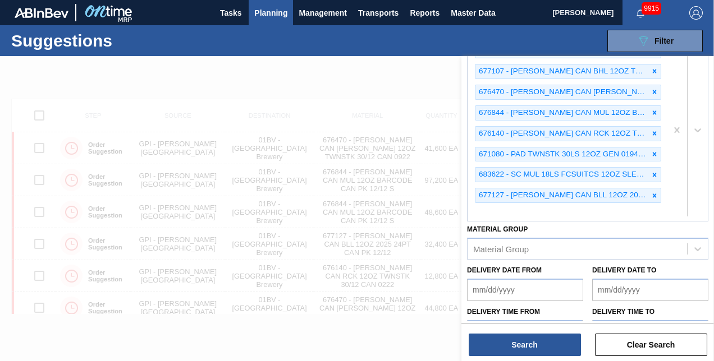
click at [480, 205] on div "615307 - CARR BOT MUL 12OZ SNUG 12/12 12OZ BOT 07 677107 - CARR CAN BHL 12OZ TW…" at bounding box center [567, 130] width 199 height 182
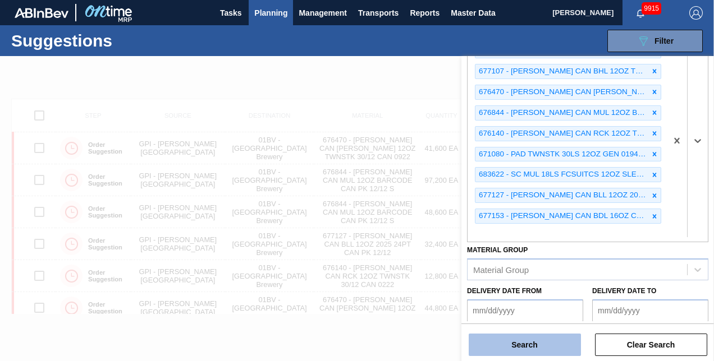
click at [516, 345] on button "Search" at bounding box center [525, 345] width 112 height 22
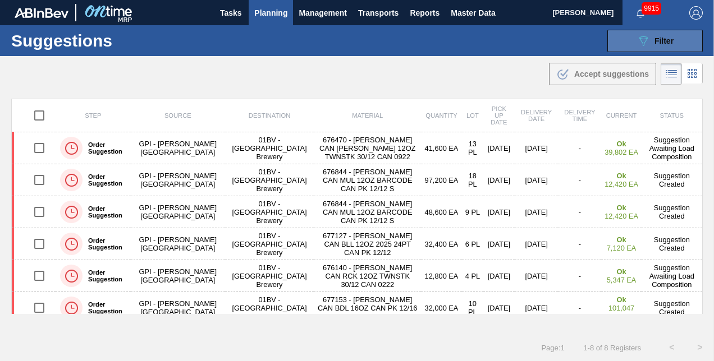
click at [651, 40] on div "089F7B8B-B2A5-4AFE-B5C0-19BA573D28AC Filter" at bounding box center [655, 40] width 37 height 13
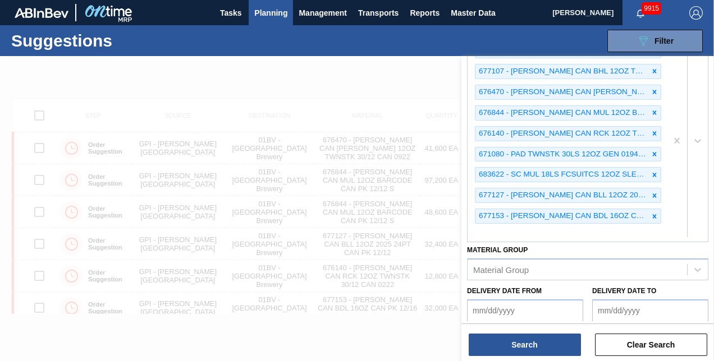
click at [483, 228] on div "615307 - CARR BOT MUL 12OZ SNUG 12/12 12OZ BOT 07 677107 - CARR CAN BHL 12OZ TW…" at bounding box center [567, 140] width 199 height 203
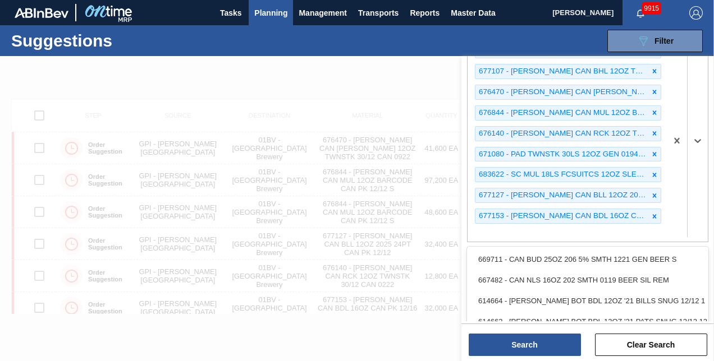
click at [483, 228] on div "615307 - CARR BOT MUL 12OZ SNUG 12/12 12OZ BOT 07 677107 - CARR CAN BHL 12OZ TW…" at bounding box center [567, 140] width 199 height 203
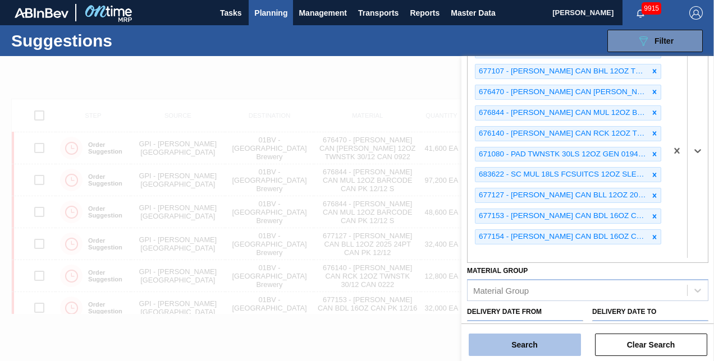
click at [521, 344] on button "Search" at bounding box center [525, 345] width 112 height 22
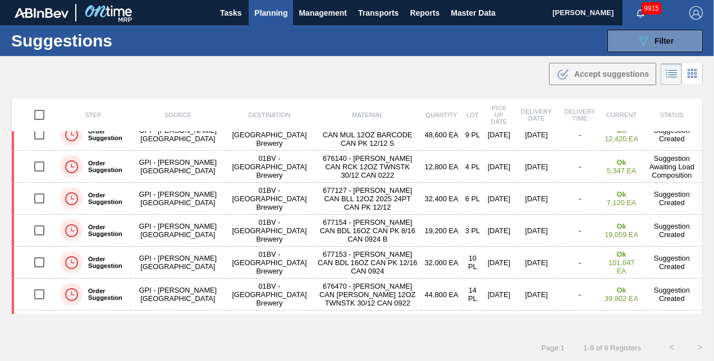
scroll to position [104, 0]
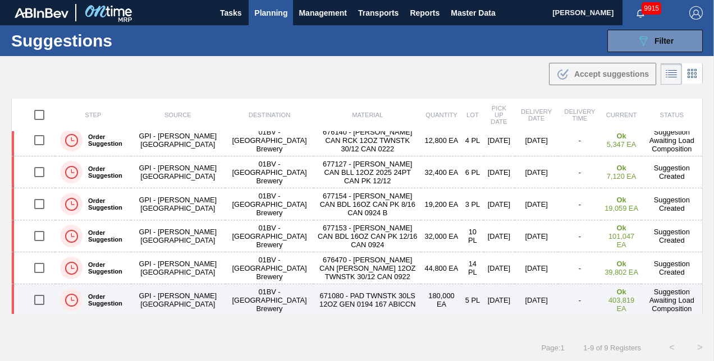
click at [698, 294] on td "Suggestion Awaiting Load Composition" at bounding box center [672, 301] width 61 height 32
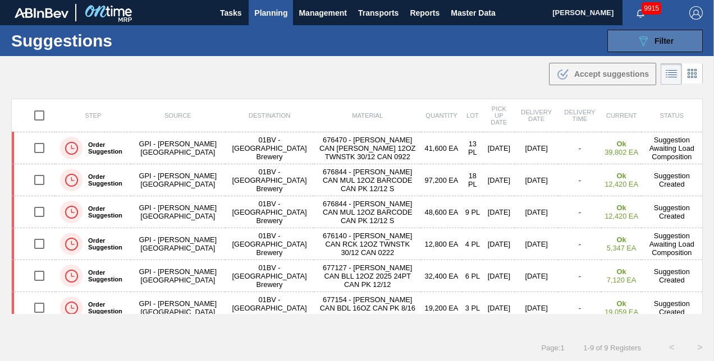
click at [630, 37] on button "089F7B8B-B2A5-4AFE-B5C0-19BA573D28AC Filter" at bounding box center [654, 41] width 95 height 22
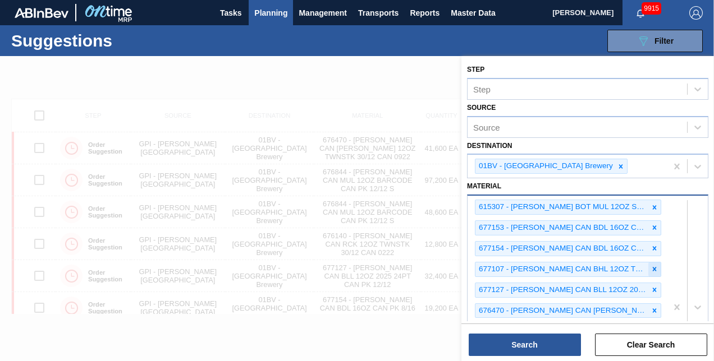
click at [653, 268] on icon at bounding box center [655, 270] width 4 height 4
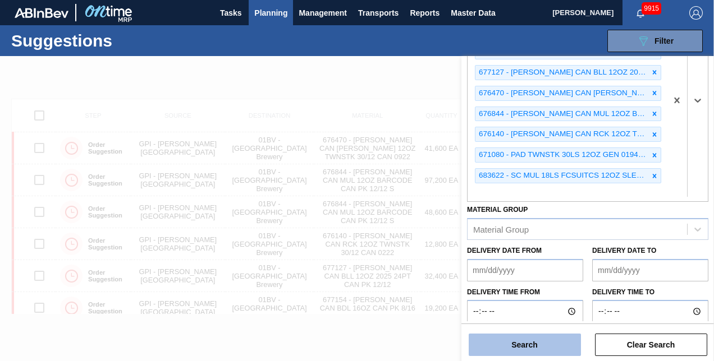
click at [519, 344] on button "Search" at bounding box center [525, 345] width 112 height 22
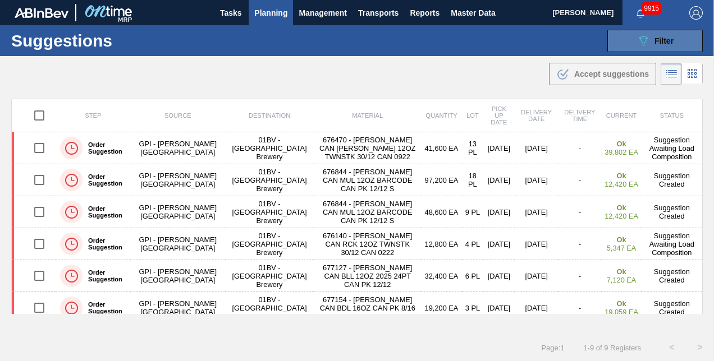
click at [637, 38] on icon "089F7B8B-B2A5-4AFE-B5C0-19BA573D28AC" at bounding box center [643, 40] width 13 height 13
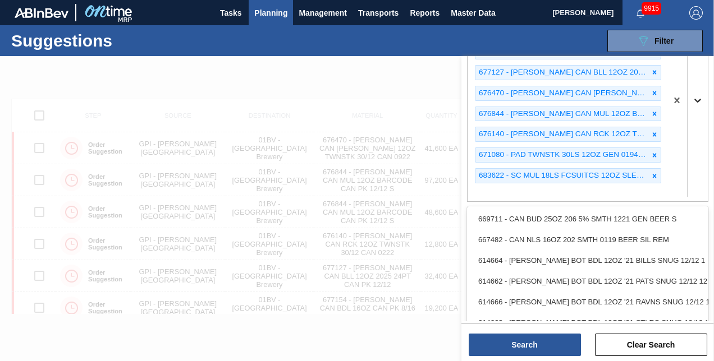
click at [694, 95] on icon at bounding box center [697, 100] width 11 height 11
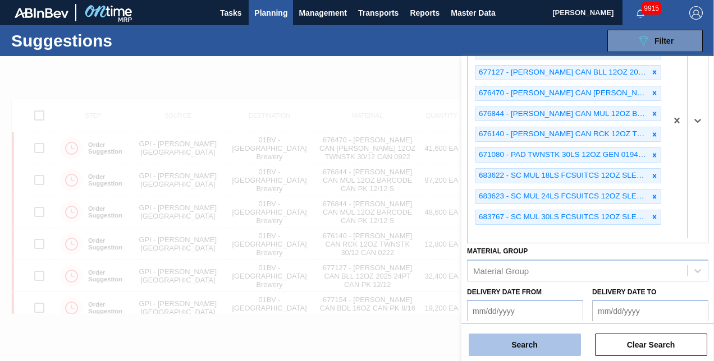
click at [493, 339] on button "Search" at bounding box center [525, 345] width 112 height 22
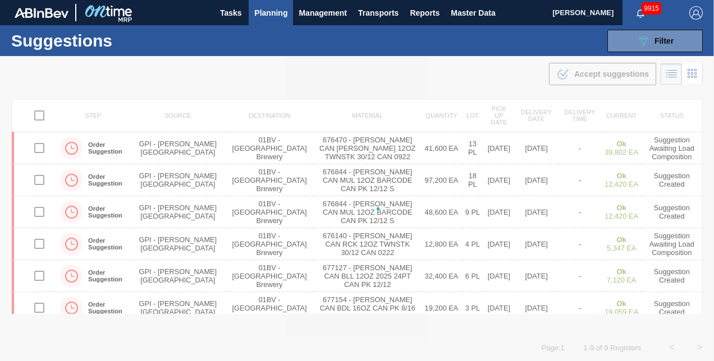
click at [493, 339] on div at bounding box center [357, 208] width 714 height 305
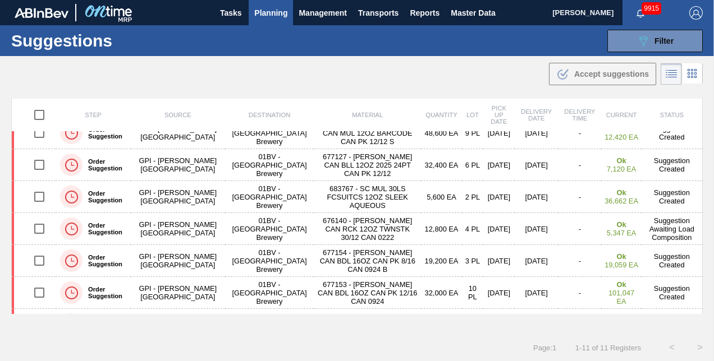
scroll to position [121, 0]
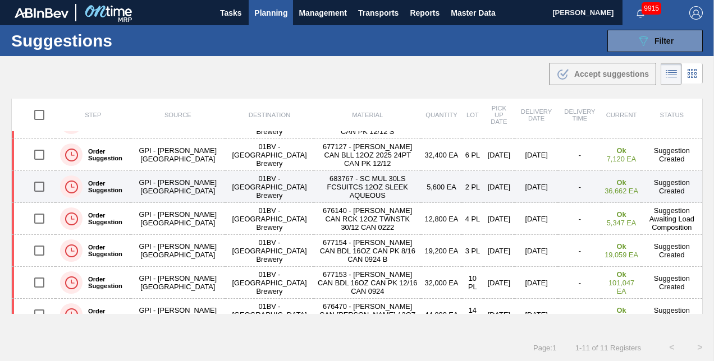
drag, startPoint x: 37, startPoint y: 185, endPoint x: 75, endPoint y: 187, distance: 38.3
click at [38, 185] on input "checkbox" at bounding box center [40, 187] width 24 height 24
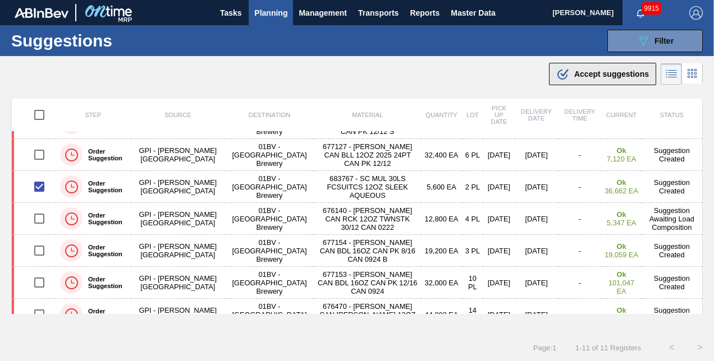
click at [578, 71] on span "Accept suggestions" at bounding box center [611, 74] width 75 height 9
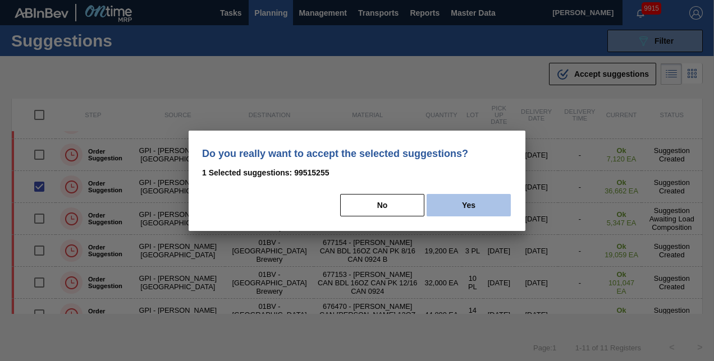
click at [471, 205] on button "Yes" at bounding box center [469, 205] width 84 height 22
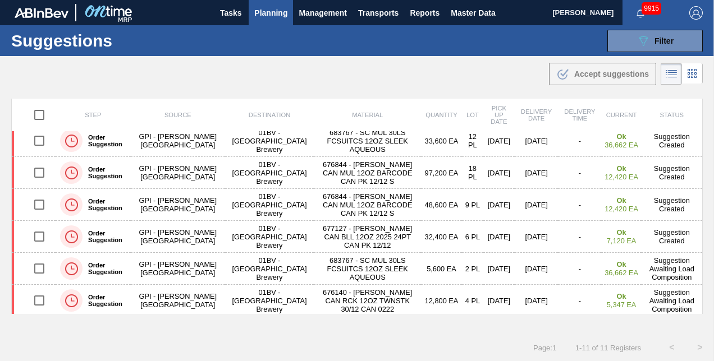
scroll to position [38, 0]
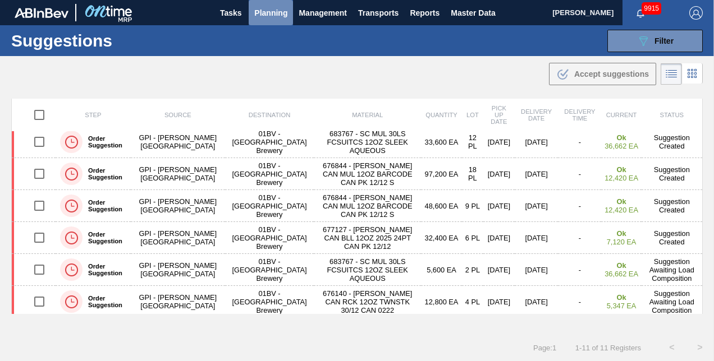
click at [268, 13] on span "Planning" at bounding box center [270, 12] width 33 height 13
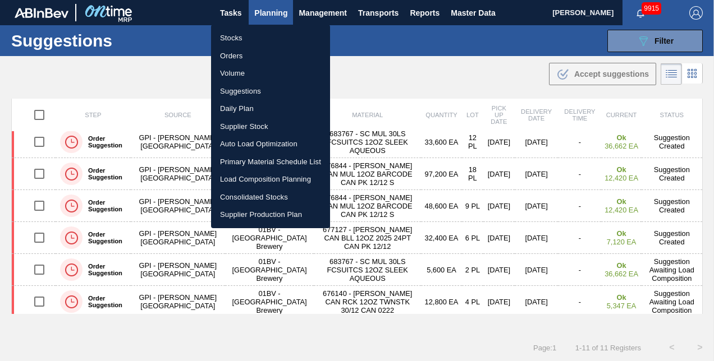
click at [254, 178] on li "Load Composition Planning" at bounding box center [270, 180] width 119 height 18
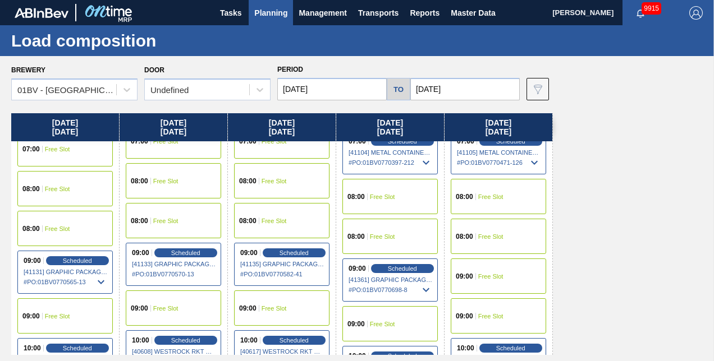
scroll to position [56, 0]
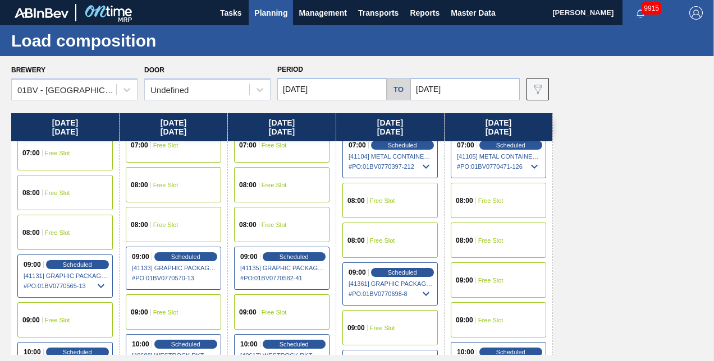
click at [475, 277] on div "09:00 Free Slot" at bounding box center [498, 280] width 95 height 35
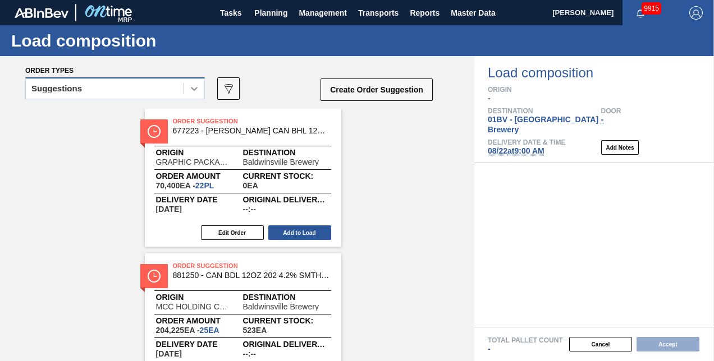
click at [193, 88] on icon at bounding box center [194, 89] width 7 height 4
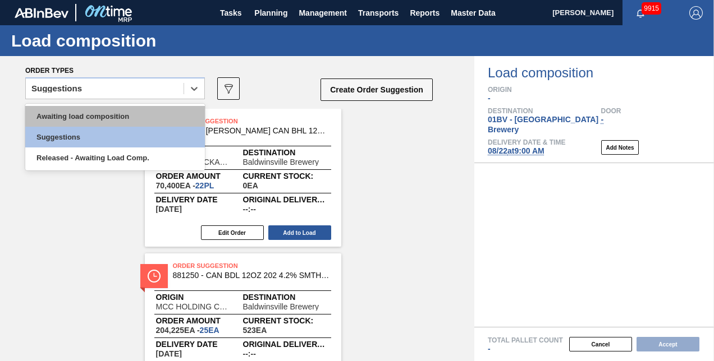
click at [104, 116] on div "Awaiting load composition" at bounding box center [115, 116] width 180 height 21
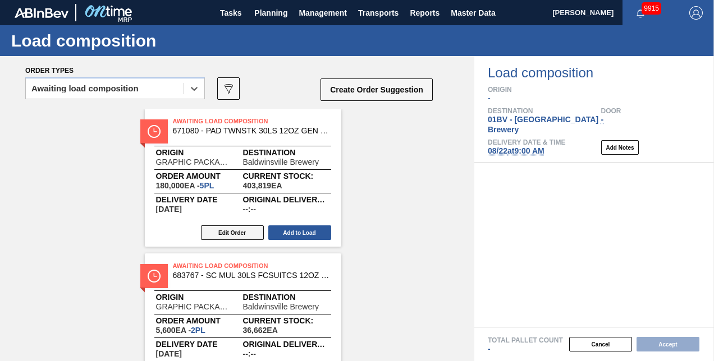
click at [221, 232] on button "Edit Order" at bounding box center [232, 233] width 63 height 15
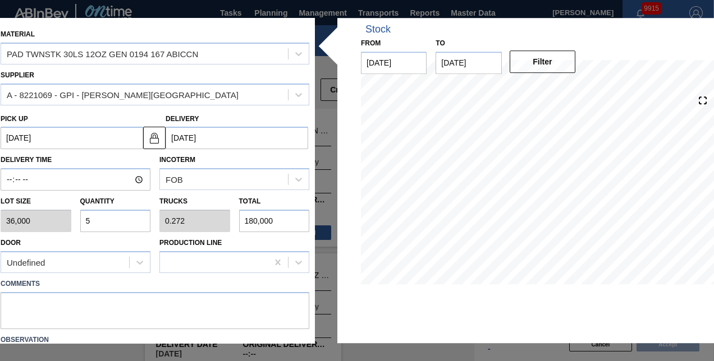
click at [58, 219] on div "Lot size 36,000 Quantity 5 Trucks 0.272 Total 180,000" at bounding box center [155, 212] width 318 height 42
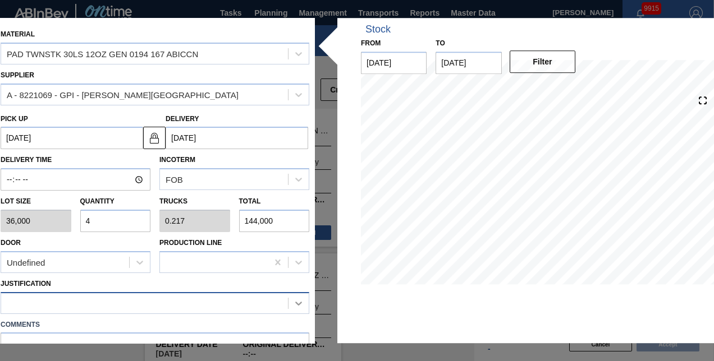
click at [295, 301] on icon at bounding box center [298, 303] width 11 height 11
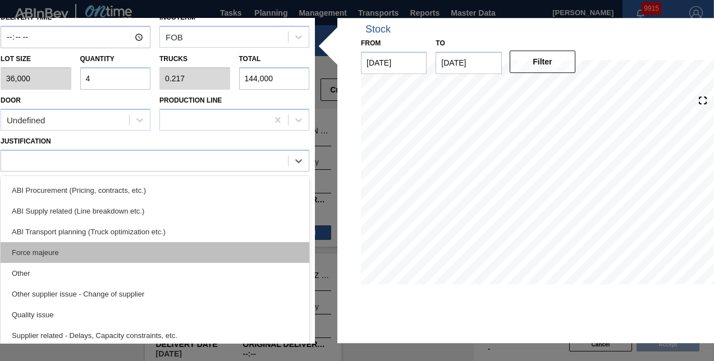
scroll to position [139, 0]
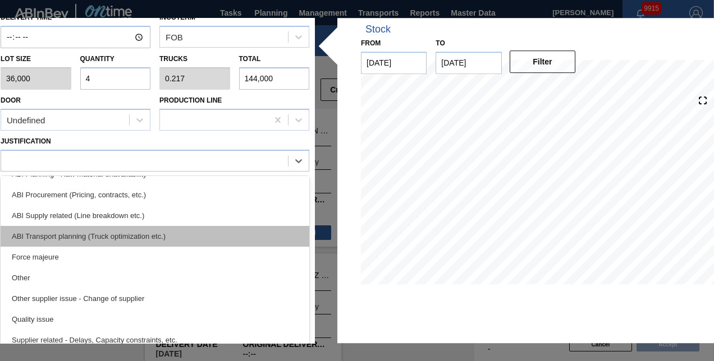
click at [99, 235] on div "ABI Transport planning (Truck optimization etc.)" at bounding box center [155, 236] width 309 height 21
click at [99, 228] on textarea at bounding box center [155, 209] width 309 height 37
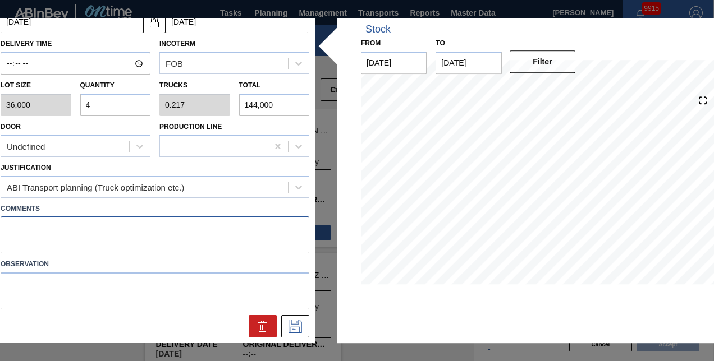
scroll to position [116, 0]
click at [292, 323] on icon at bounding box center [295, 327] width 18 height 13
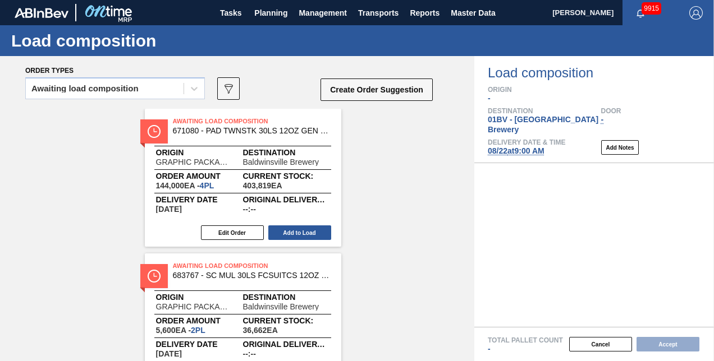
click at [180, 118] on span "Awaiting Load Composition" at bounding box center [251, 121] width 157 height 11
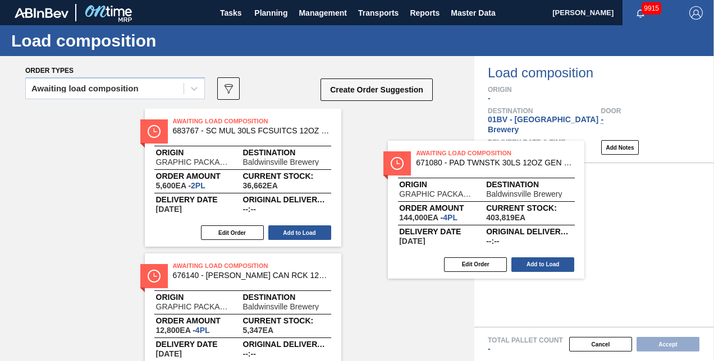
drag, startPoint x: 301, startPoint y: 134, endPoint x: 465, endPoint y: 154, distance: 165.1
click at [465, 154] on div "Awaiting Load Composition 671080 - PAD TWNSTK 30LS 12OZ GEN 0194 167 ABICCN Ori…" at bounding box center [237, 323] width 474 height 428
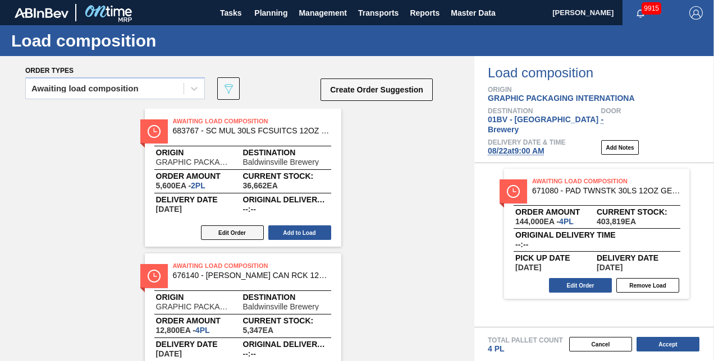
click at [221, 231] on button "Edit Order" at bounding box center [232, 233] width 63 height 15
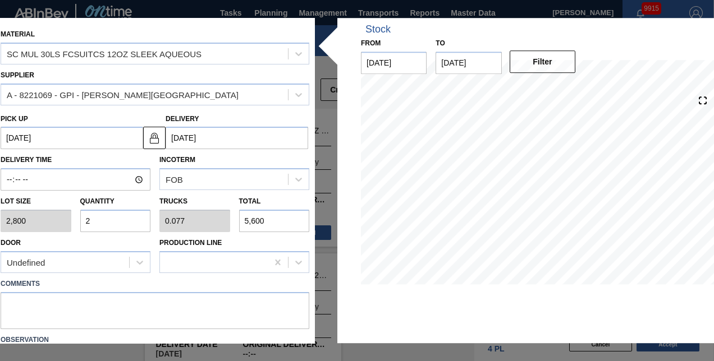
click at [101, 221] on input "2" at bounding box center [115, 221] width 71 height 22
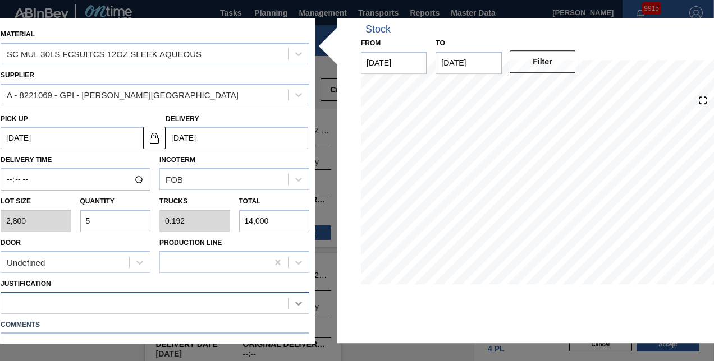
click at [295, 300] on icon at bounding box center [298, 303] width 11 height 11
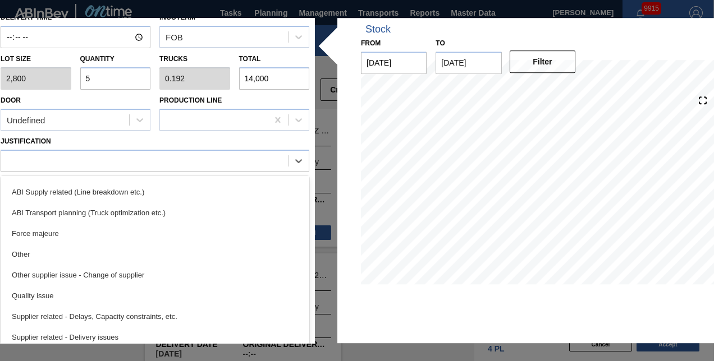
scroll to position [168, 0]
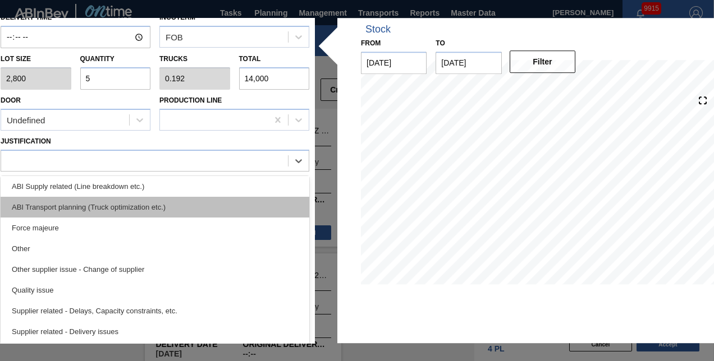
click at [76, 208] on div "ABI Transport planning (Truck optimization etc.)" at bounding box center [155, 207] width 309 height 21
click at [76, 191] on label "Comments" at bounding box center [155, 183] width 309 height 16
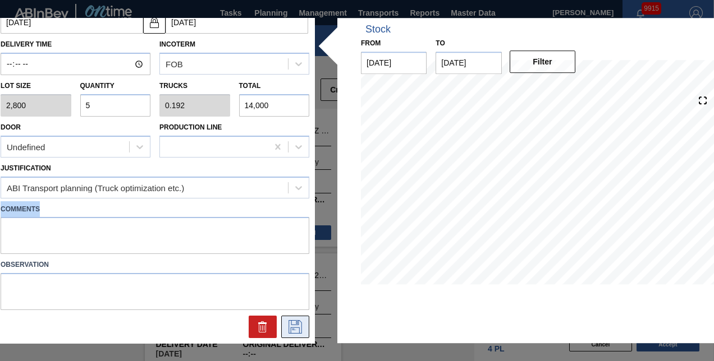
click at [295, 323] on icon at bounding box center [295, 326] width 6 height 9
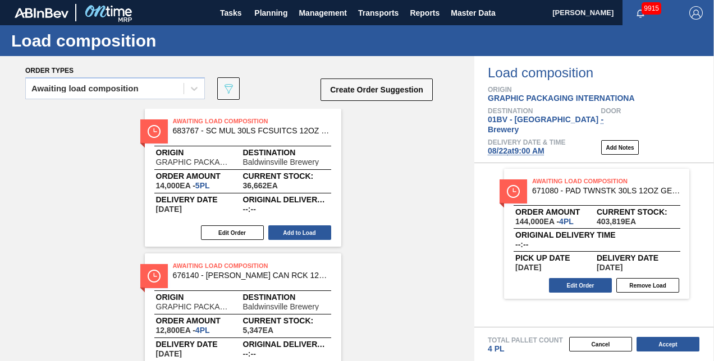
drag, startPoint x: 183, startPoint y: 118, endPoint x: 285, endPoint y: 134, distance: 103.4
click at [187, 118] on div "Awaiting Load Composition 683767 - SC MUL 30LS FCSUITCS 12OZ SLEEK AQUEOUS Orig…" at bounding box center [237, 323] width 474 height 428
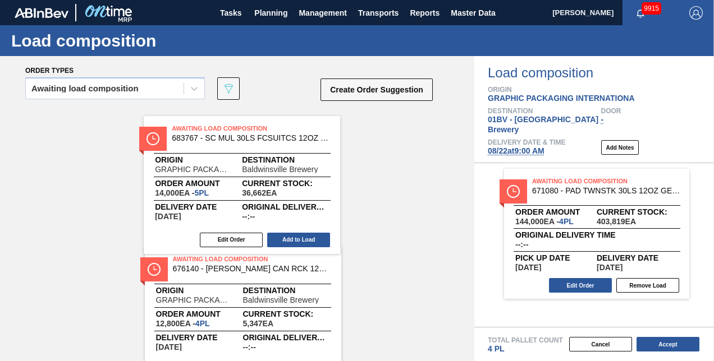
drag, startPoint x: 285, startPoint y: 134, endPoint x: 458, endPoint y: 161, distance: 175.1
click at [454, 161] on div "Awaiting Load Composition 683767 - SC MUL 30LS FCSUITCS 12OZ SLEEK AQUEOUS Orig…" at bounding box center [237, 250] width 474 height 283
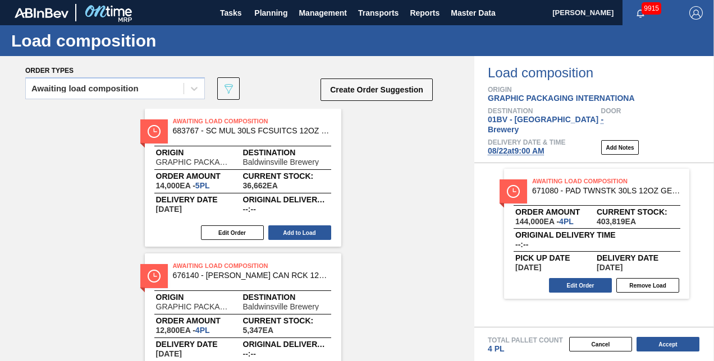
click at [458, 161] on div "Awaiting Load Composition 683767 - SC MUL 30LS FCSUITCS 12OZ SLEEK AQUEOUS Orig…" at bounding box center [237, 323] width 474 height 428
drag, startPoint x: 218, startPoint y: 113, endPoint x: 491, endPoint y: 157, distance: 276.3
click at [481, 157] on div "Order types Awaiting load composition 089F7B8B-B2A5-4AFE-B5C0-19BA573D28AC Crea…" at bounding box center [357, 208] width 714 height 305
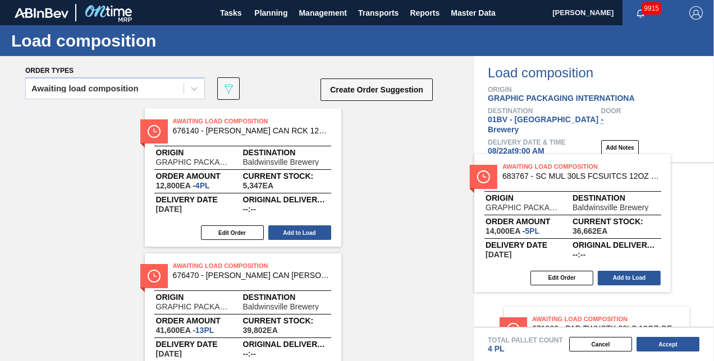
click at [511, 163] on div "Awaiting Load Composition 671080 - PAD TWNSTK 30LS 12OZ GEN 0194 167 ABICCN Ord…" at bounding box center [594, 245] width 240 height 164
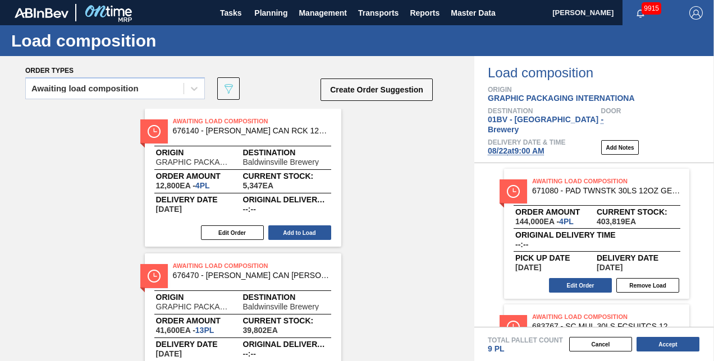
drag, startPoint x: 207, startPoint y: 118, endPoint x: 406, endPoint y: 154, distance: 202.5
click at [310, 140] on div "Awaiting Load Composition 676140 - CARR CAN RCK 12OZ TWNSTK 30/12 CAN 0222 Orig…" at bounding box center [237, 250] width 474 height 283
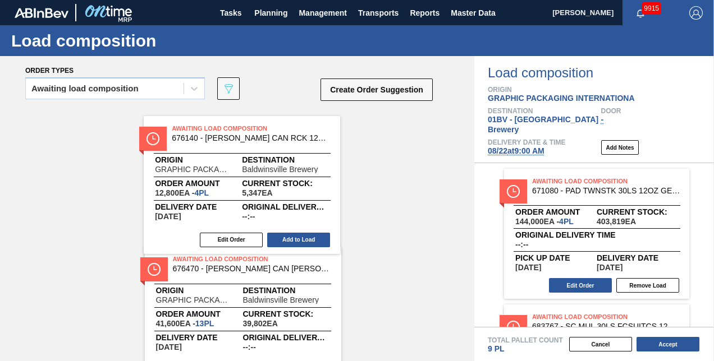
drag, startPoint x: 406, startPoint y: 154, endPoint x: 501, endPoint y: 160, distance: 95.6
click at [468, 158] on div "Awaiting Load Composition 676140 - CARR CAN RCK 12OZ TWNSTK 30/12 CAN 0222 Orig…" at bounding box center [237, 178] width 474 height 138
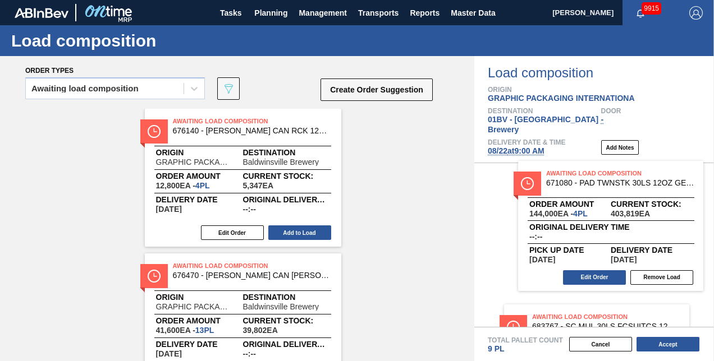
drag, startPoint x: 501, startPoint y: 160, endPoint x: 461, endPoint y: 155, distance: 40.1
click at [506, 163] on div "Awaiting Load Composition 671080 - PAD TWNSTK 30LS 12OZ GEN 0194 167 ABICCN Ord…" at bounding box center [594, 245] width 240 height 164
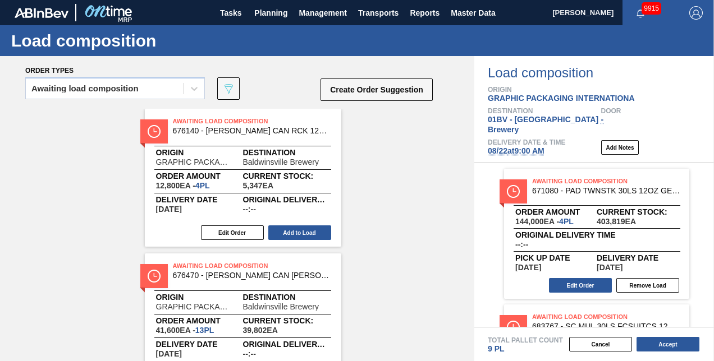
drag, startPoint x: 370, startPoint y: 141, endPoint x: 466, endPoint y: 155, distance: 96.9
click at [441, 150] on div "Awaiting Load Composition 676140 - CARR CAN RCK 12OZ TWNSTK 30/12 CAN 0222 Orig…" at bounding box center [237, 250] width 474 height 283
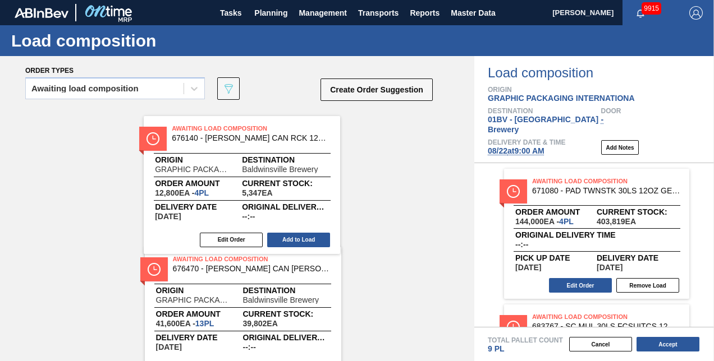
drag, startPoint x: 547, startPoint y: 163, endPoint x: 557, endPoint y: 164, distance: 9.6
click at [555, 164] on div "Awaiting Load Composition 671080 - PAD TWNSTK 30LS 12OZ GEN 0194 167 ABICCN Ord…" at bounding box center [594, 245] width 240 height 164
click at [557, 164] on div "Awaiting Load Composition 671080 - PAD TWNSTK 30LS 12OZ GEN 0194 167 ABICCN Ord…" at bounding box center [594, 245] width 240 height 164
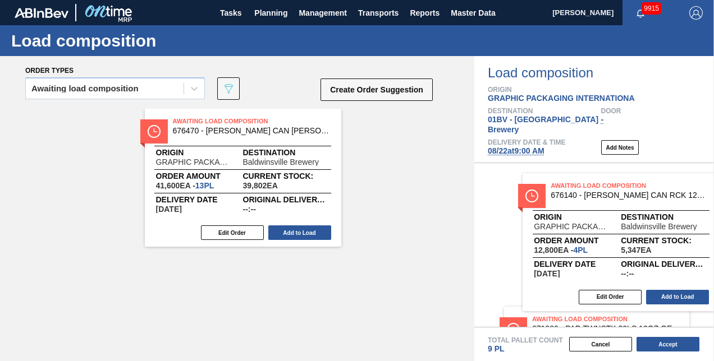
drag, startPoint x: 296, startPoint y: 138, endPoint x: 610, endPoint y: 186, distance: 318.0
click at [610, 186] on div "Order types Awaiting load composition 089F7B8B-B2A5-4AFE-B5C0-19BA573D28AC Crea…" at bounding box center [357, 208] width 714 height 305
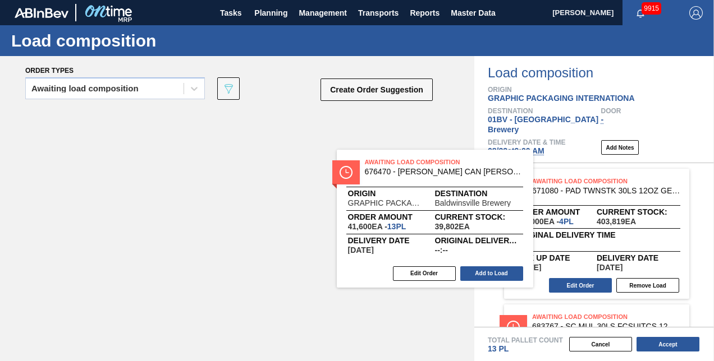
drag, startPoint x: 329, startPoint y: 153, endPoint x: 495, endPoint y: 182, distance: 168.6
click at [440, 174] on div "Awaiting Load Composition 676470 - CARR CAN BUD 12OZ TWNSTK 30/12 CAN 0922 Orig…" at bounding box center [237, 218] width 474 height 218
drag, startPoint x: 495, startPoint y: 182, endPoint x: 521, endPoint y: 185, distance: 26.6
click at [514, 184] on div "Order types Awaiting load composition 089F7B8B-B2A5-4AFE-B5C0-19BA573D28AC Crea…" at bounding box center [357, 208] width 714 height 305
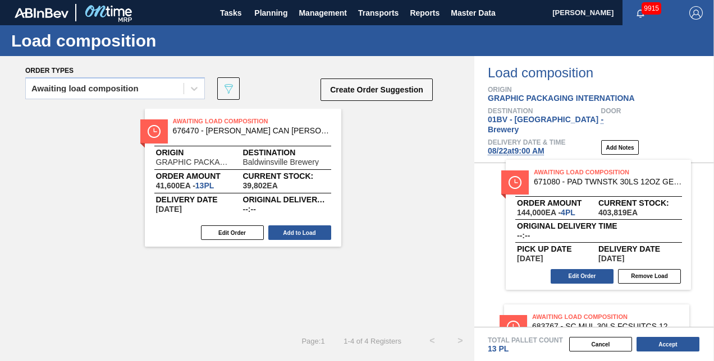
click at [521, 185] on div "Awaiting Load Composition 671080 - PAD TWNSTK 30LS 12OZ GEN 0194 167 ABICCN Ord…" at bounding box center [594, 245] width 240 height 164
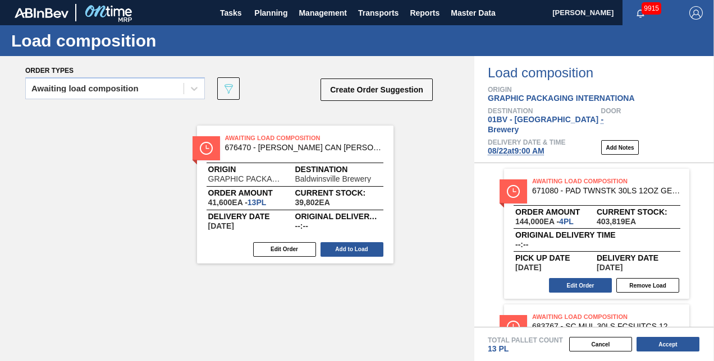
drag, startPoint x: 270, startPoint y: 135, endPoint x: 597, endPoint y: 194, distance: 331.8
click at [424, 168] on div "Awaiting Load Composition 676470 - CARR CAN BUD 12OZ TWNSTK 30/12 CAN 0922 Orig…" at bounding box center [237, 218] width 474 height 218
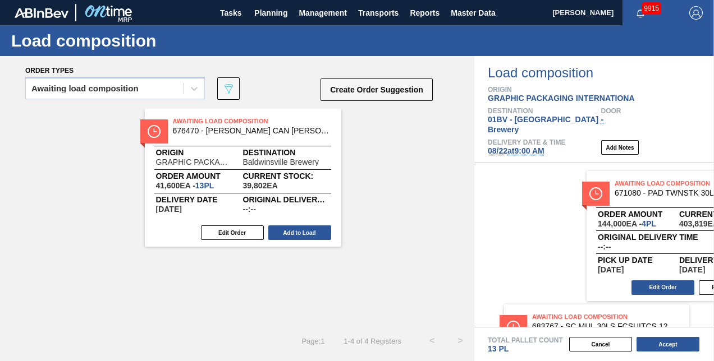
click at [597, 194] on div "Awaiting Load Composition 671080 - PAD TWNSTK 30LS 12OZ GEN 0194 167 ABICCN Ord…" at bounding box center [594, 245] width 240 height 164
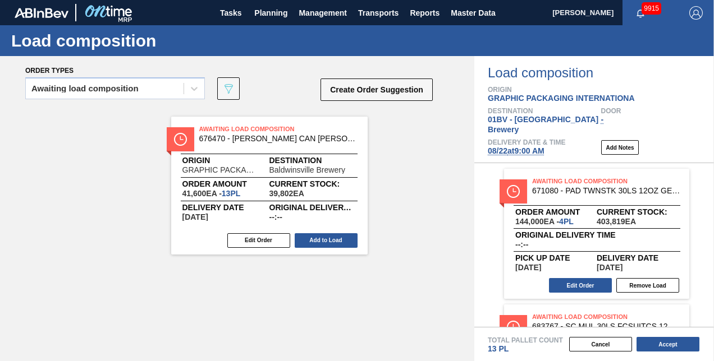
drag, startPoint x: 254, startPoint y: 131, endPoint x: 378, endPoint y: 162, distance: 127.7
click at [347, 154] on div "Awaiting Load Composition 676470 - CARR CAN BUD 12OZ TWNSTK 30/12 CAN 0922 Orig…" at bounding box center [237, 218] width 474 height 218
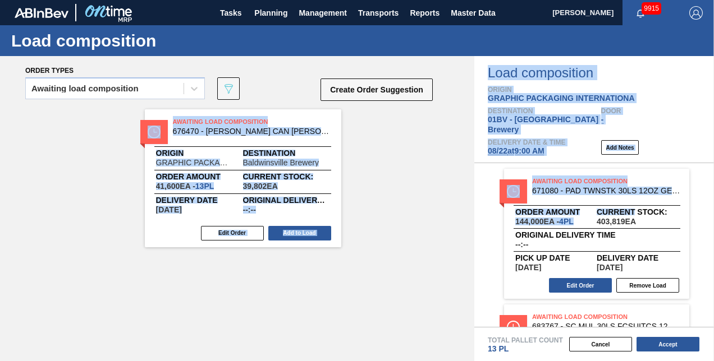
drag, startPoint x: 378, startPoint y: 162, endPoint x: 634, endPoint y: 205, distance: 259.7
click at [634, 205] on div "Order types Awaiting load composition 089F7B8B-B2A5-4AFE-B5C0-19BA573D28AC Crea…" at bounding box center [357, 208] width 714 height 305
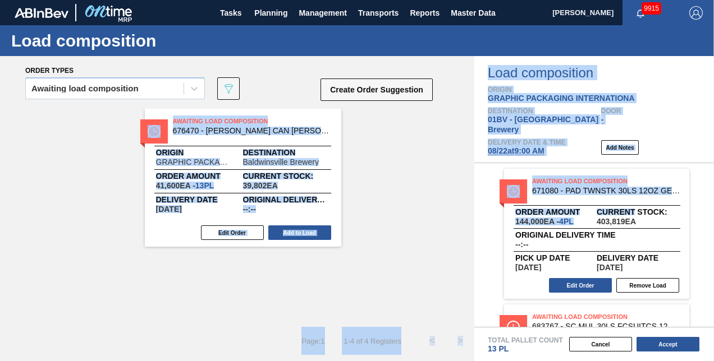
click at [634, 209] on span "Current Stock:" at bounding box center [637, 212] width 81 height 7
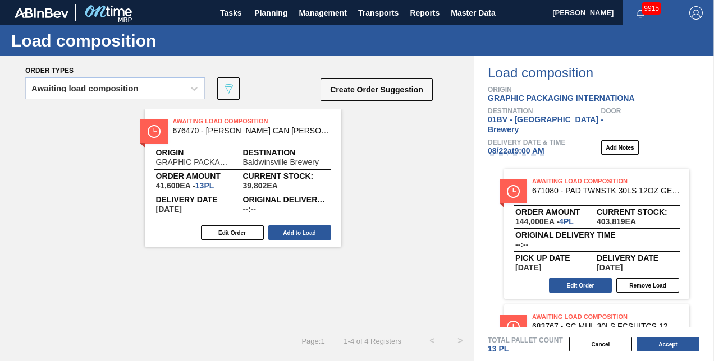
drag, startPoint x: 388, startPoint y: 218, endPoint x: 382, endPoint y: 192, distance: 26.7
click at [388, 218] on div "Awaiting Load Composition 676470 - CARR CAN BUD 12OZ TWNSTK 30/12 CAN 0922 Orig…" at bounding box center [237, 178] width 474 height 138
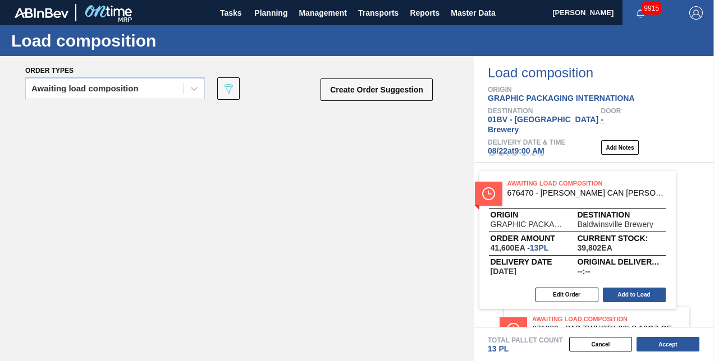
drag, startPoint x: 258, startPoint y: 120, endPoint x: 588, endPoint y: 182, distance: 335.8
click at [588, 182] on div "Order types Awaiting load composition 089F7B8B-B2A5-4AFE-B5C0-19BA573D28AC Crea…" at bounding box center [357, 208] width 714 height 305
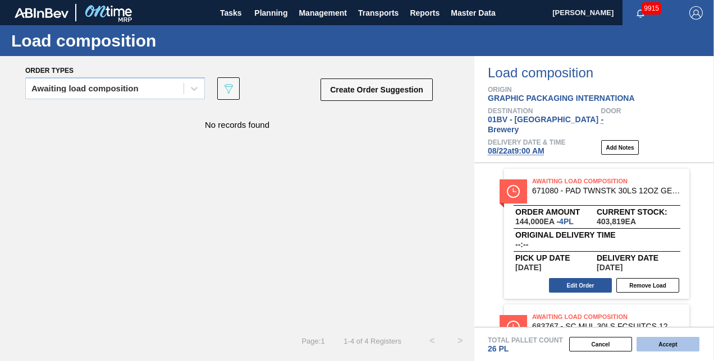
click at [659, 346] on button "Accept" at bounding box center [668, 344] width 63 height 15
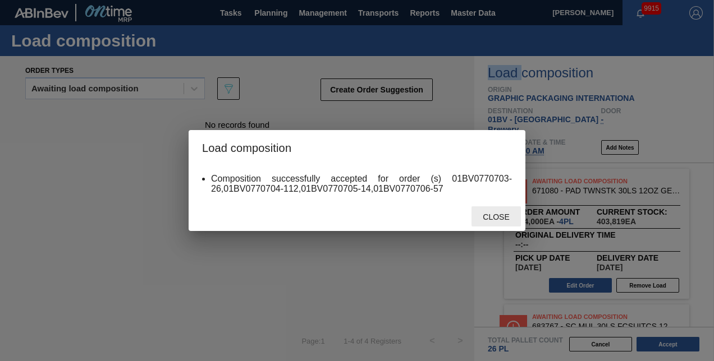
click at [494, 216] on span "Close" at bounding box center [496, 217] width 44 height 9
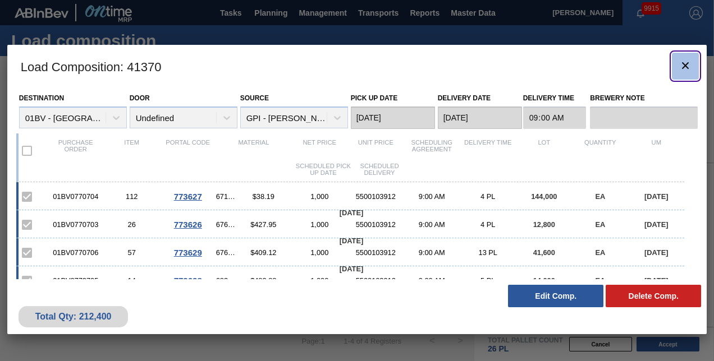
click at [687, 63] on icon "botão de ícone" at bounding box center [685, 65] width 7 height 7
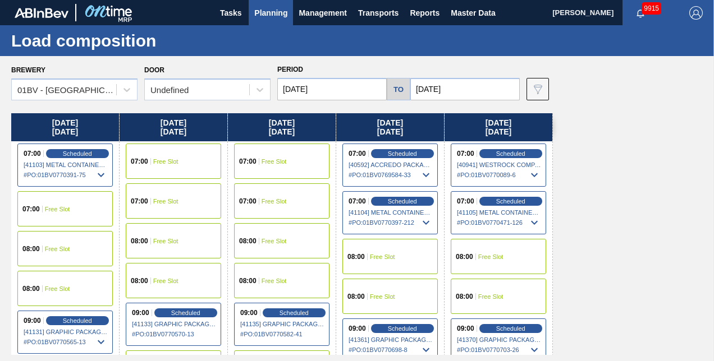
click at [615, 132] on div "Monday 08/18/2025 07:00 Scheduled [41103] METAL CONTAINER CORPORATION - 0008219…" at bounding box center [359, 234] width 697 height 242
click at [318, 37] on div "Load composition" at bounding box center [357, 40] width 714 height 31
click at [268, 13] on span "Planning" at bounding box center [270, 12] width 33 height 13
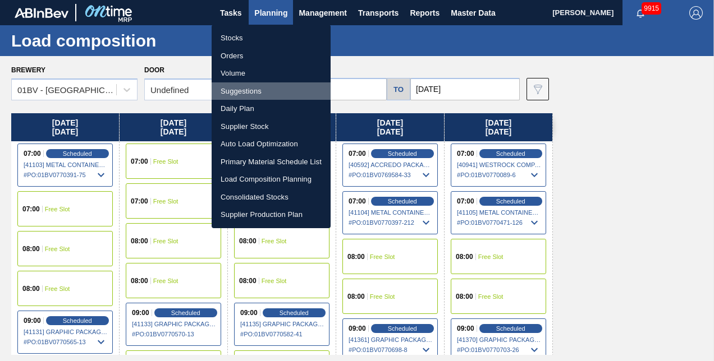
click at [242, 91] on li "Suggestions" at bounding box center [271, 92] width 119 height 18
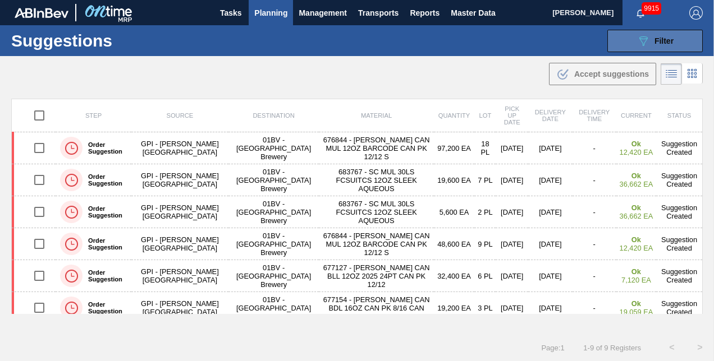
click at [644, 41] on icon at bounding box center [643, 41] width 8 height 10
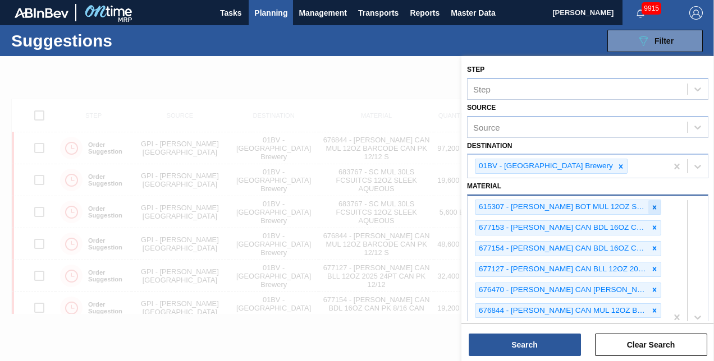
click at [652, 207] on icon at bounding box center [655, 208] width 8 height 8
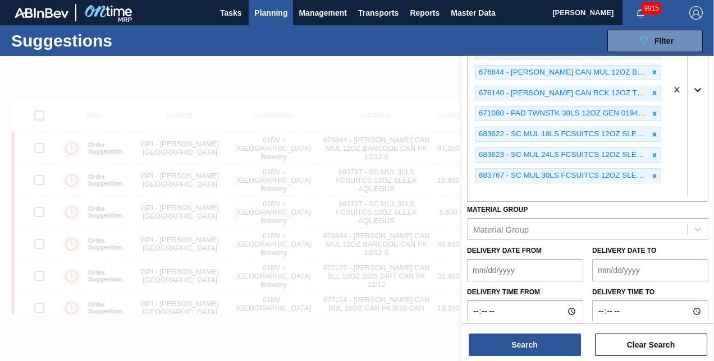
click at [693, 85] on icon at bounding box center [697, 89] width 11 height 11
click at [651, 90] on icon at bounding box center [655, 94] width 8 height 8
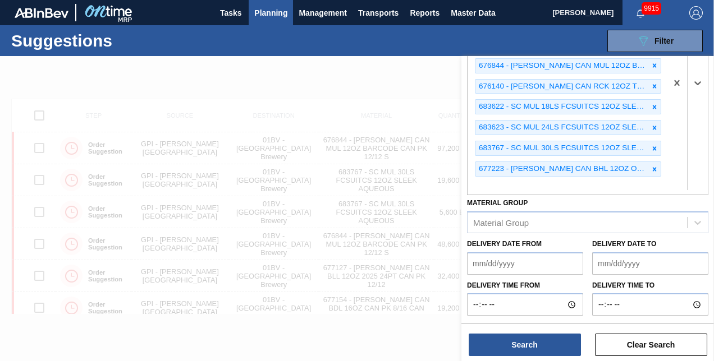
scroll to position [218, 0]
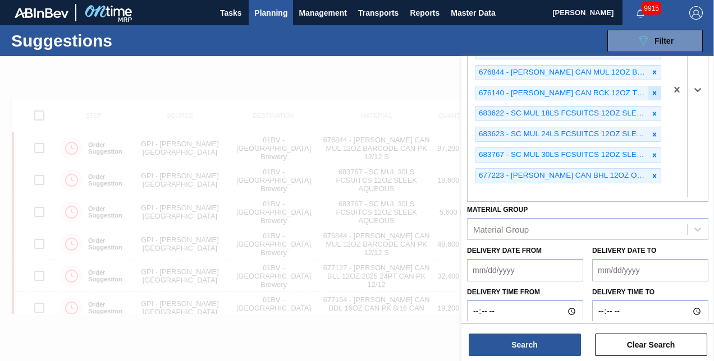
click at [653, 91] on icon at bounding box center [655, 93] width 4 height 4
click at [653, 68] on icon at bounding box center [655, 72] width 8 height 8
click at [653, 56] on icon at bounding box center [655, 52] width 8 height 8
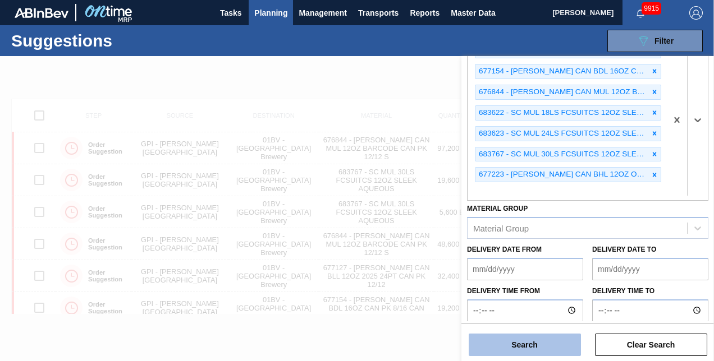
click at [520, 344] on button "Search" at bounding box center [525, 345] width 112 height 22
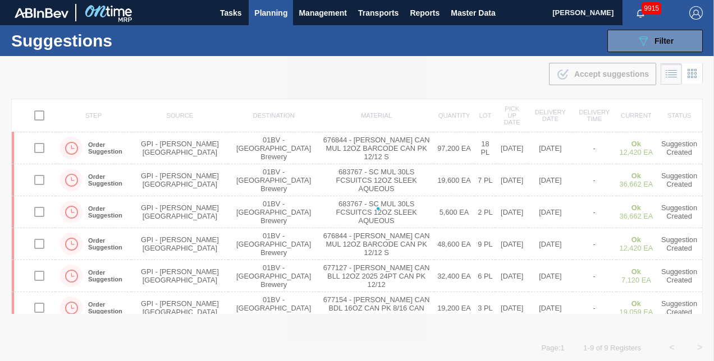
click at [520, 344] on div at bounding box center [357, 208] width 714 height 305
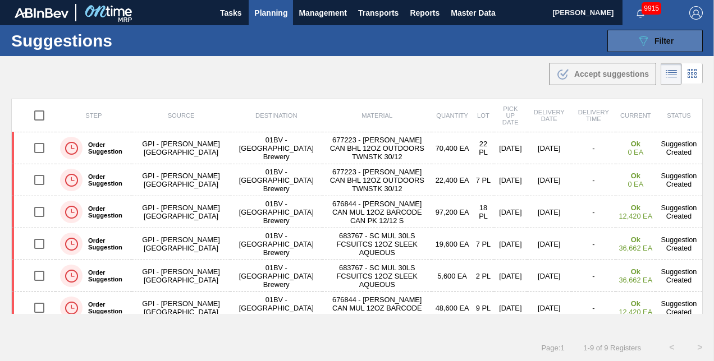
click at [637, 38] on icon "089F7B8B-B2A5-4AFE-B5C0-19BA573D28AC" at bounding box center [643, 40] width 13 height 13
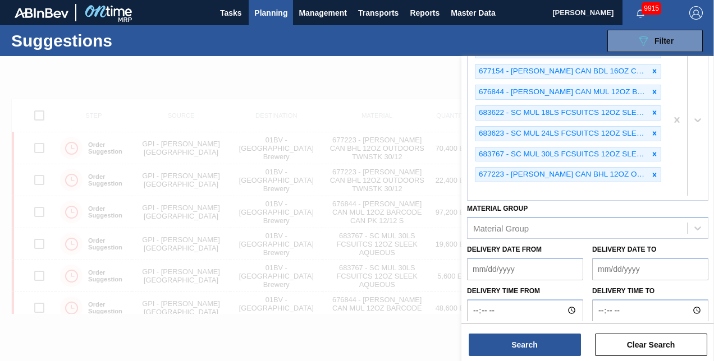
click at [486, 186] on div "677153 - CARR CAN BDL 16OZ CAN PK 12/16 CAN 0924 677154 - CARR CAN BDL 16OZ CAN…" at bounding box center [567, 119] width 199 height 161
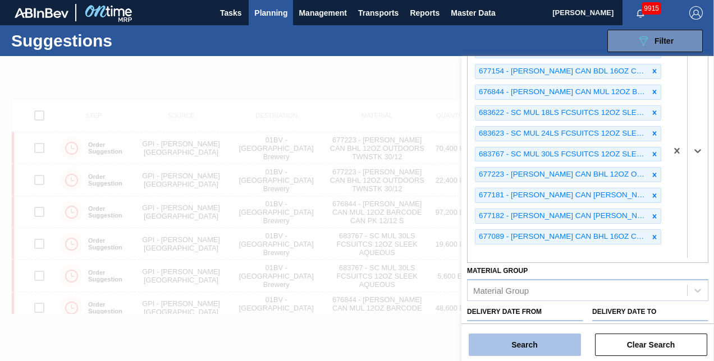
click at [509, 345] on button "Search" at bounding box center [525, 345] width 112 height 22
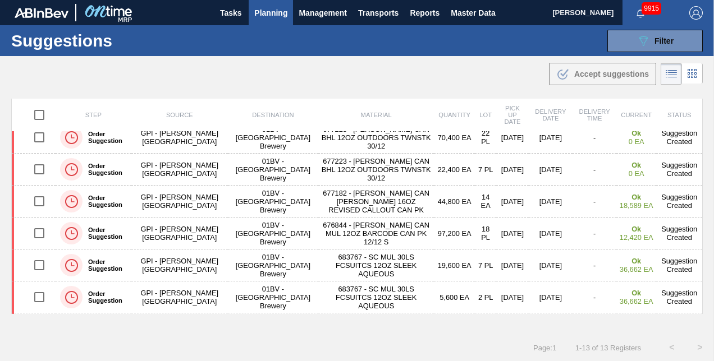
scroll to position [0, 0]
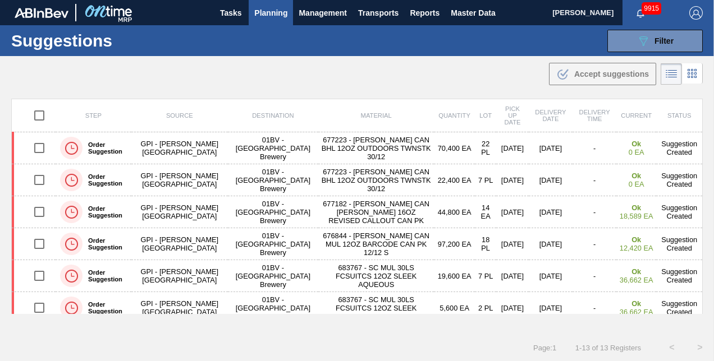
drag, startPoint x: 694, startPoint y: 179, endPoint x: 463, endPoint y: 242, distance: 239.8
click at [694, 179] on td "Suggestion Created" at bounding box center [679, 180] width 46 height 32
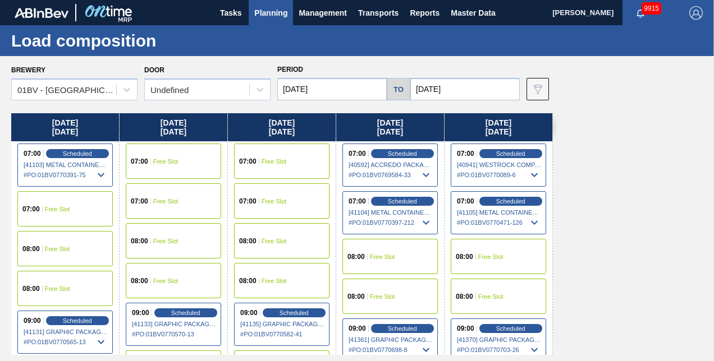
click at [266, 11] on span "Planning" at bounding box center [270, 12] width 33 height 13
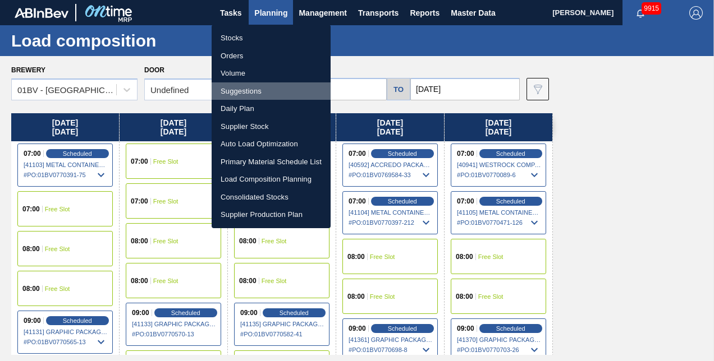
click at [241, 90] on li "Suggestions" at bounding box center [271, 92] width 119 height 18
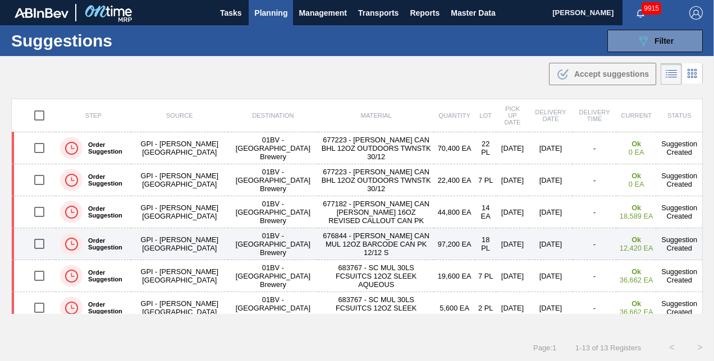
click at [37, 242] on input "checkbox" at bounding box center [40, 244] width 24 height 24
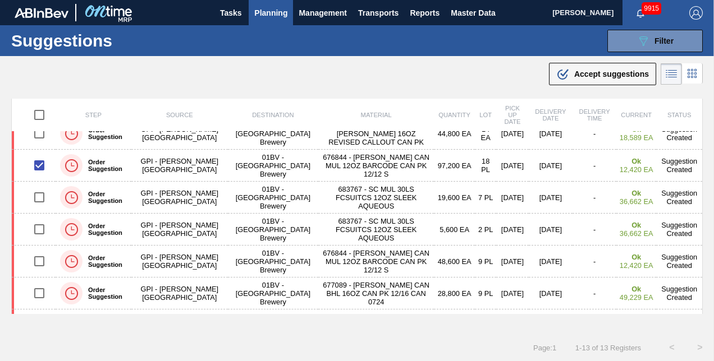
scroll to position [109, 0]
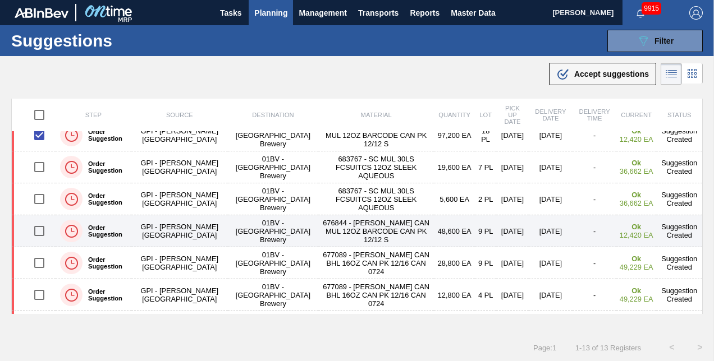
click at [39, 229] on input "checkbox" at bounding box center [40, 231] width 24 height 24
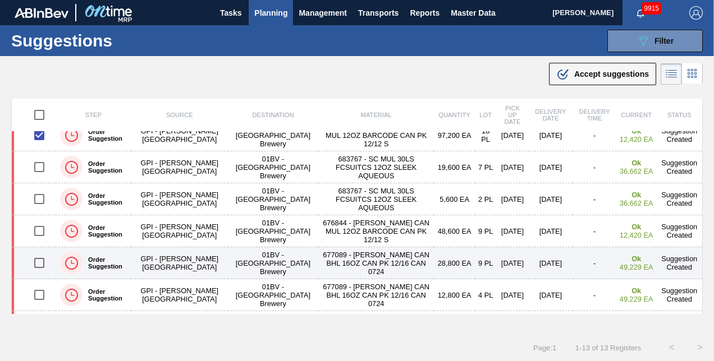
click at [37, 263] on input "checkbox" at bounding box center [40, 263] width 24 height 24
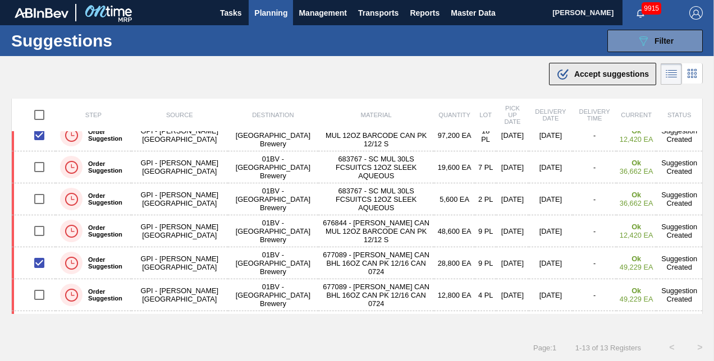
click at [578, 75] on span "Accept suggestions" at bounding box center [611, 74] width 75 height 9
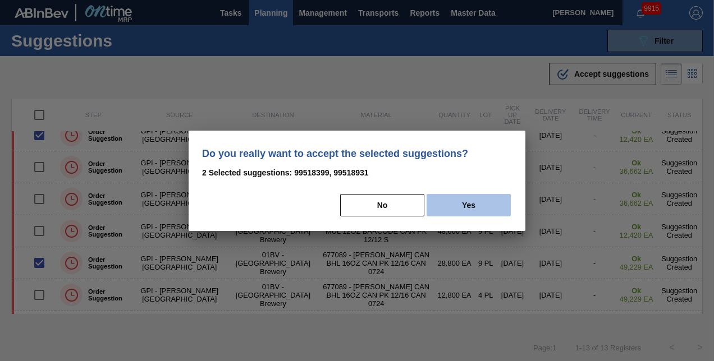
click at [471, 205] on button "Yes" at bounding box center [469, 205] width 84 height 22
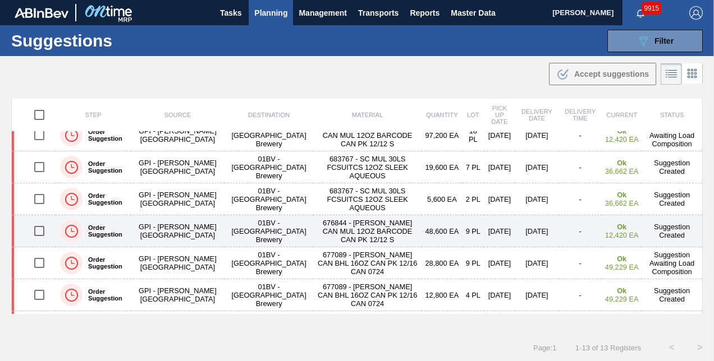
drag, startPoint x: 38, startPoint y: 229, endPoint x: 63, endPoint y: 229, distance: 25.3
click at [39, 229] on input "checkbox" at bounding box center [40, 231] width 24 height 24
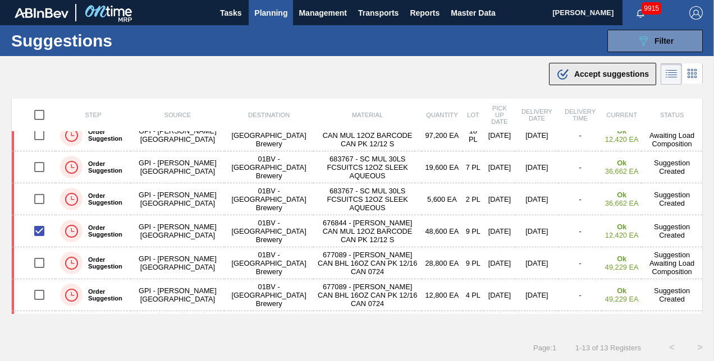
click at [579, 73] on span "Accept suggestions" at bounding box center [611, 74] width 75 height 9
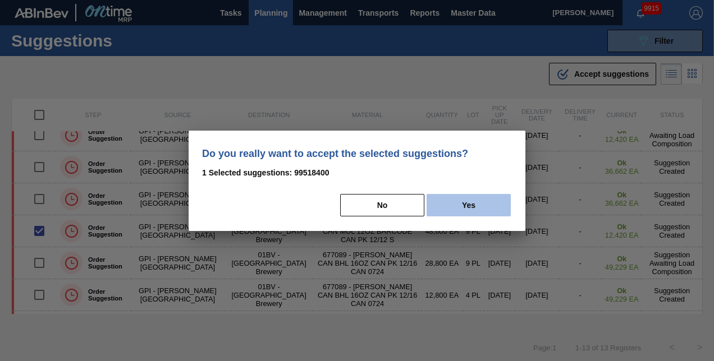
click at [470, 202] on button "Yes" at bounding box center [469, 205] width 84 height 22
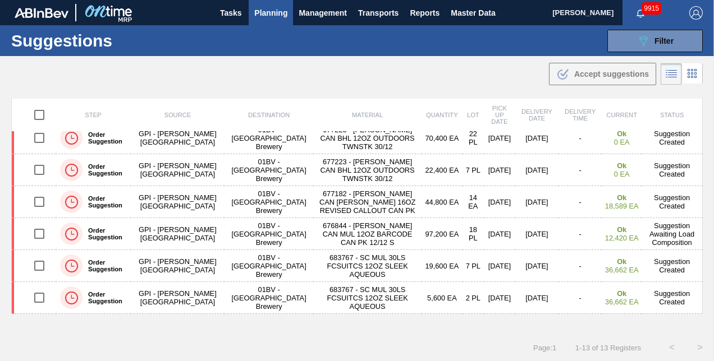
scroll to position [0, 0]
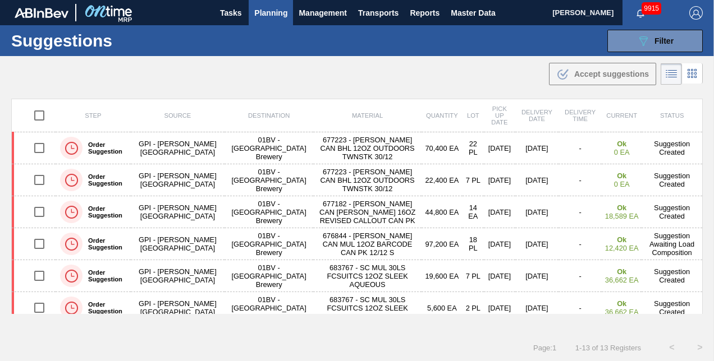
click at [697, 120] on th "Status" at bounding box center [672, 115] width 61 height 33
click at [263, 11] on span "Planning" at bounding box center [270, 12] width 33 height 13
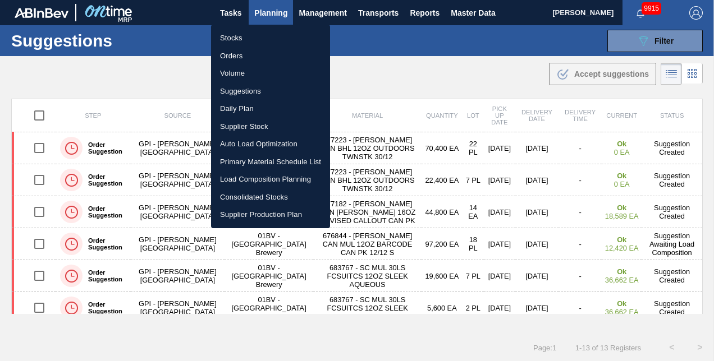
click at [263, 11] on div at bounding box center [357, 180] width 714 height 361
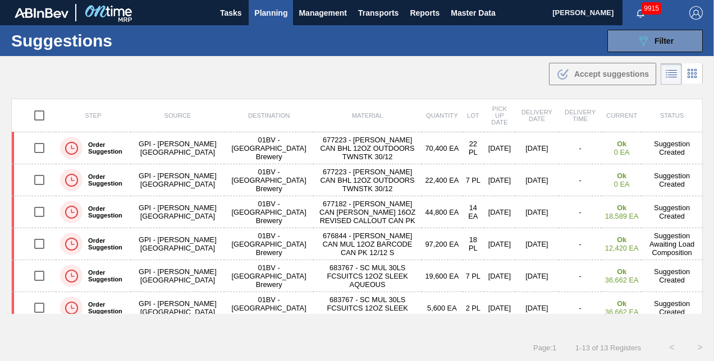
click at [264, 12] on span "Planning" at bounding box center [270, 12] width 33 height 13
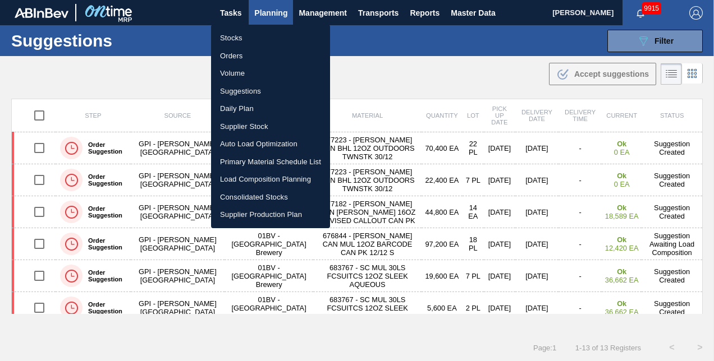
click at [249, 180] on li "Load Composition Planning" at bounding box center [270, 180] width 119 height 18
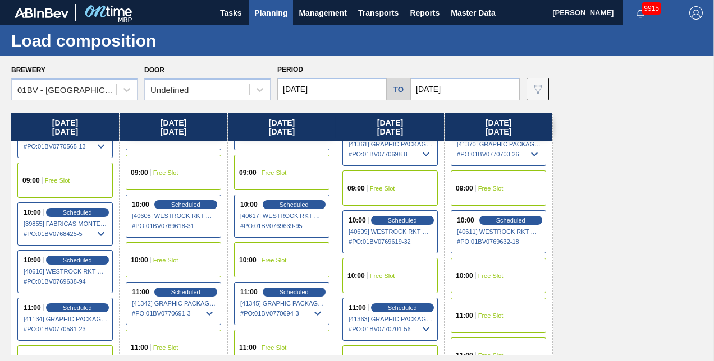
scroll to position [225, 0]
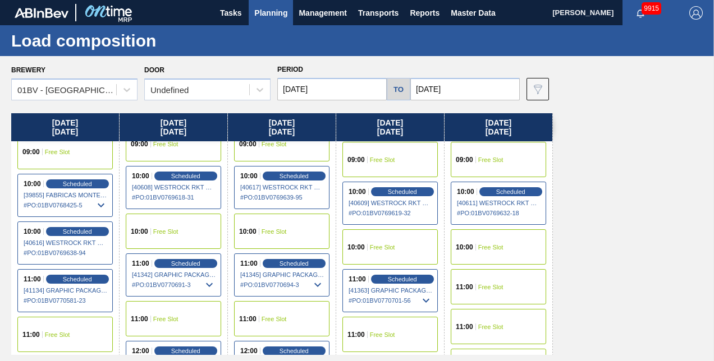
click at [478, 284] on span "Free Slot" at bounding box center [490, 287] width 25 height 7
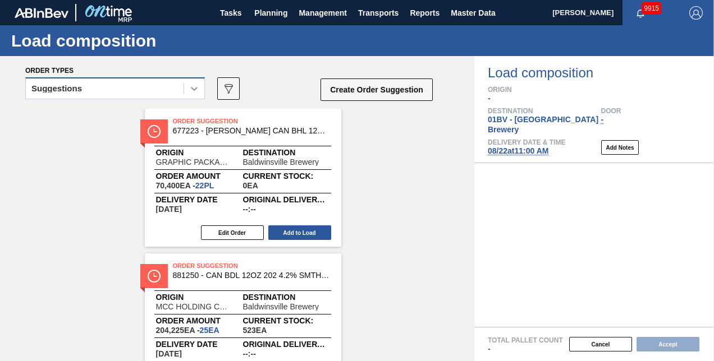
click at [190, 88] on icon at bounding box center [194, 88] width 11 height 11
click at [194, 88] on icon at bounding box center [194, 88] width 11 height 11
click at [195, 88] on icon at bounding box center [194, 88] width 11 height 11
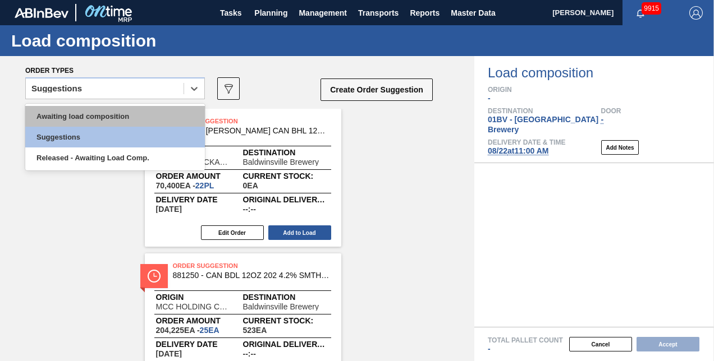
click at [94, 115] on div "Awaiting load composition" at bounding box center [115, 116] width 180 height 21
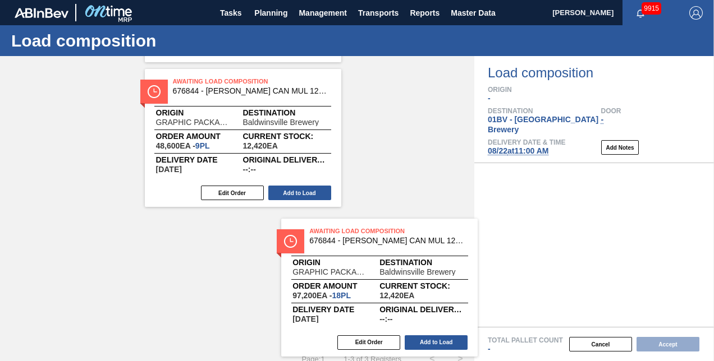
scroll to position [189, 0]
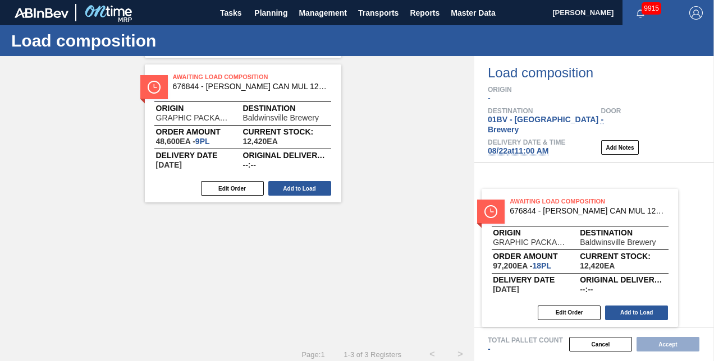
drag, startPoint x: 195, startPoint y: 241, endPoint x: 528, endPoint y: 199, distance: 336.1
click at [528, 199] on div "Order types option Awaiting load composition, selected. Select is focused ,type…" at bounding box center [357, 208] width 714 height 305
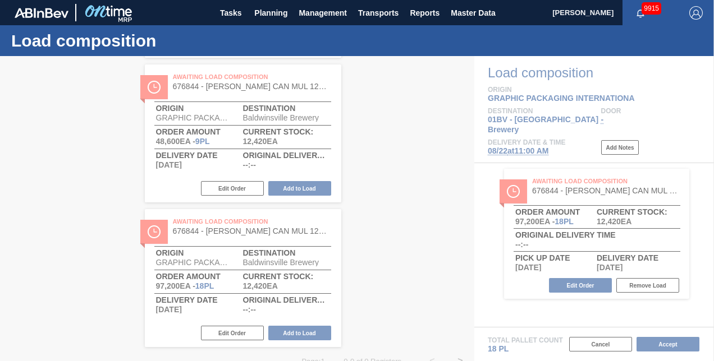
scroll to position [64, 0]
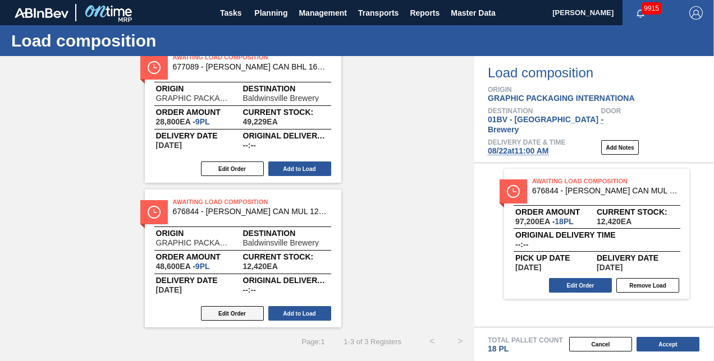
click at [221, 312] on button "Edit Order" at bounding box center [232, 313] width 63 height 15
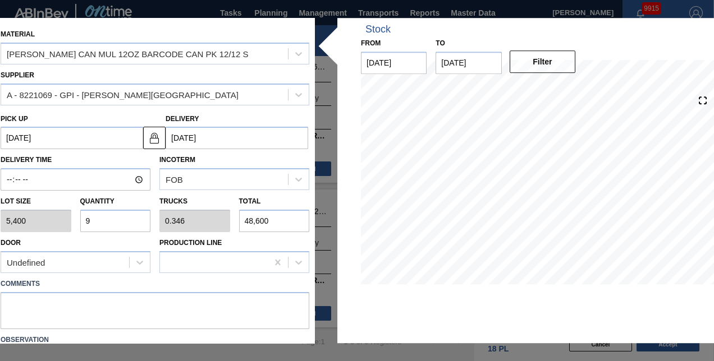
click at [45, 217] on div "Lot size 5,400 Quantity 9 Trucks 0.346 Total 48,600" at bounding box center [155, 212] width 318 height 42
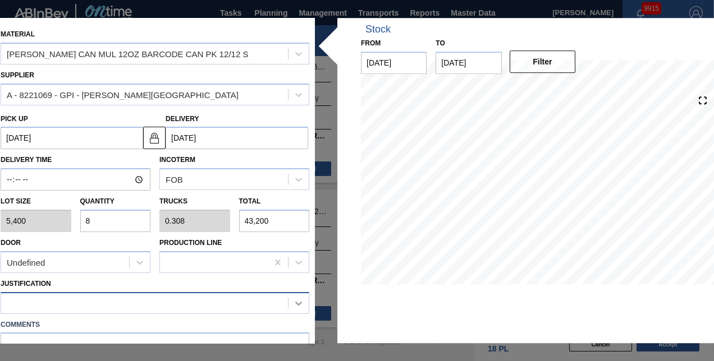
click at [293, 302] on icon at bounding box center [298, 303] width 11 height 11
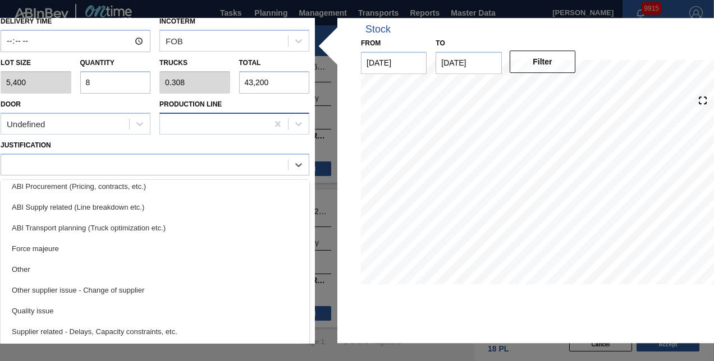
scroll to position [143, 0]
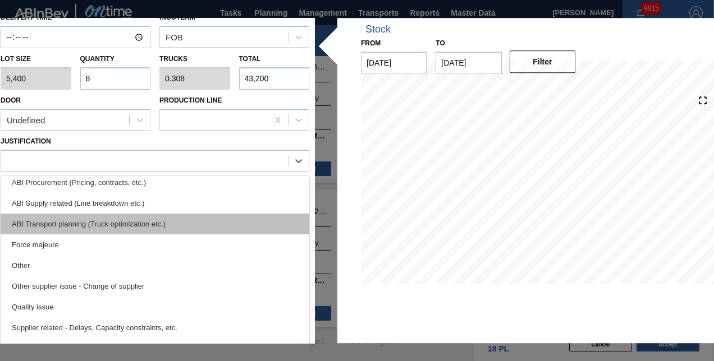
click at [61, 220] on div "ABI Transport planning (Truck optimization etc.)" at bounding box center [155, 224] width 309 height 21
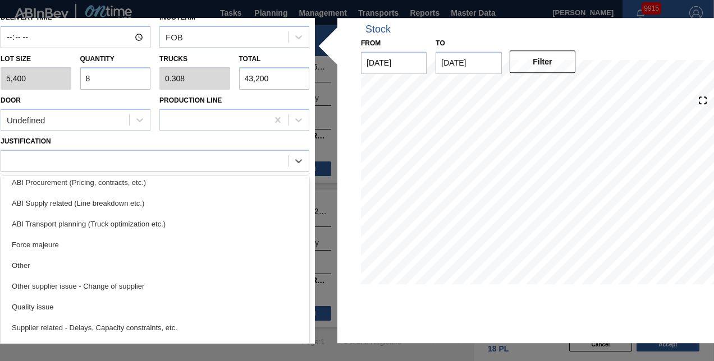
scroll to position [116, 0]
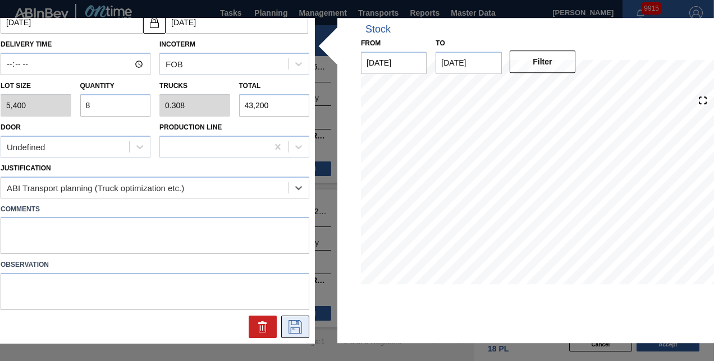
click at [286, 328] on icon at bounding box center [295, 327] width 18 height 13
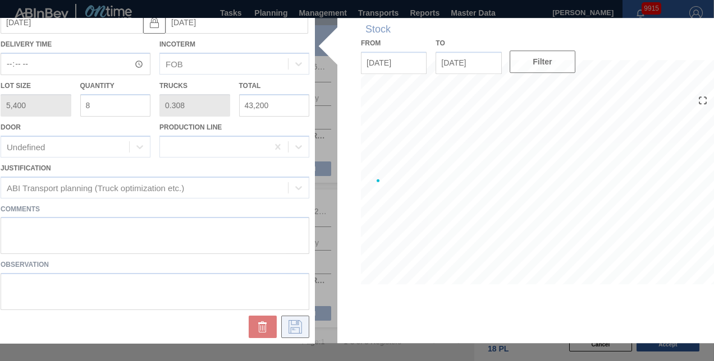
click at [286, 328] on div at bounding box center [357, 181] width 724 height 326
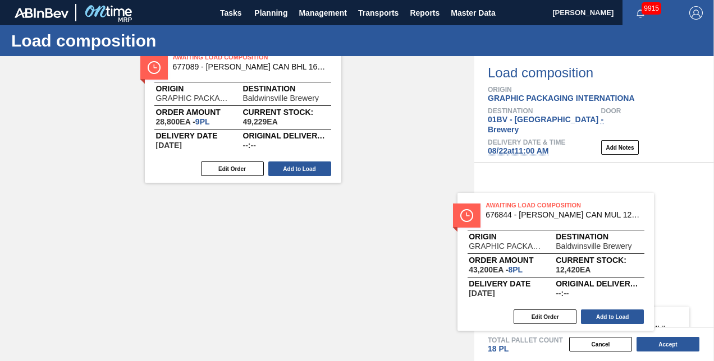
drag, startPoint x: 193, startPoint y: 198, endPoint x: 519, endPoint y: 202, distance: 326.1
click at [519, 202] on div "Order types Awaiting load composition 089F7B8B-B2A5-4AFE-B5C0-19BA573D28AC Crea…" at bounding box center [357, 208] width 714 height 305
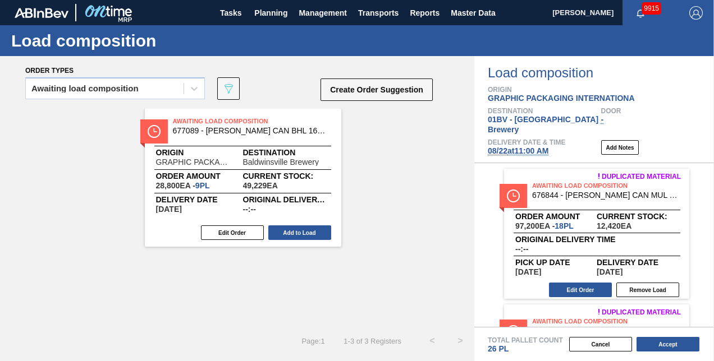
scroll to position [0, 0]
click at [662, 344] on button "Accept" at bounding box center [668, 344] width 63 height 15
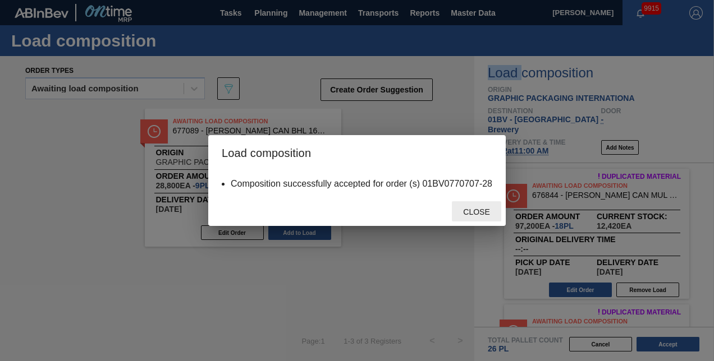
click at [473, 208] on div "Close" at bounding box center [476, 212] width 49 height 21
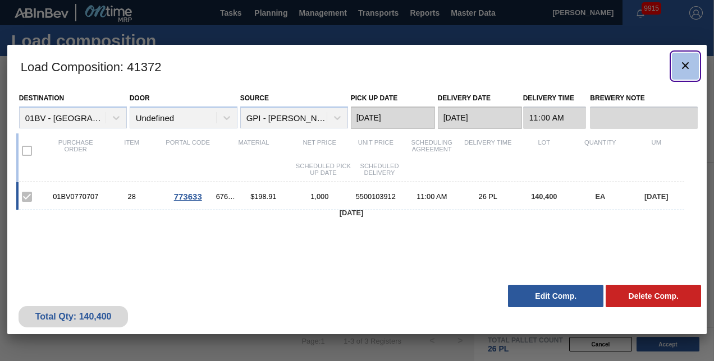
click at [688, 65] on icon "botão de ícone" at bounding box center [685, 65] width 13 height 13
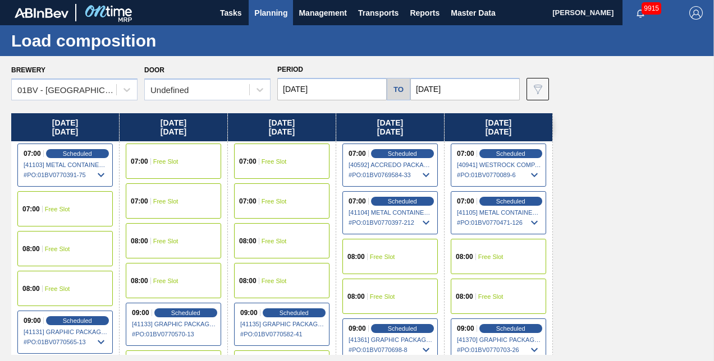
click at [464, 89] on input "[DATE]" at bounding box center [464, 89] width 109 height 22
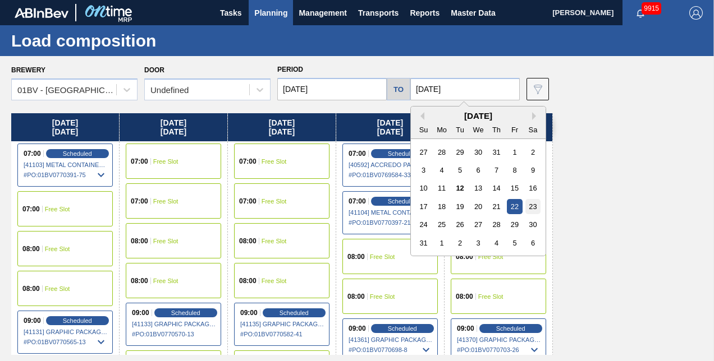
click at [532, 206] on div "23" at bounding box center [532, 206] width 15 height 15
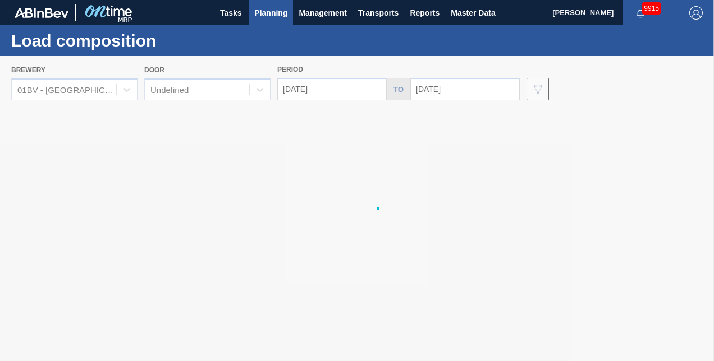
click at [532, 206] on div at bounding box center [357, 208] width 714 height 305
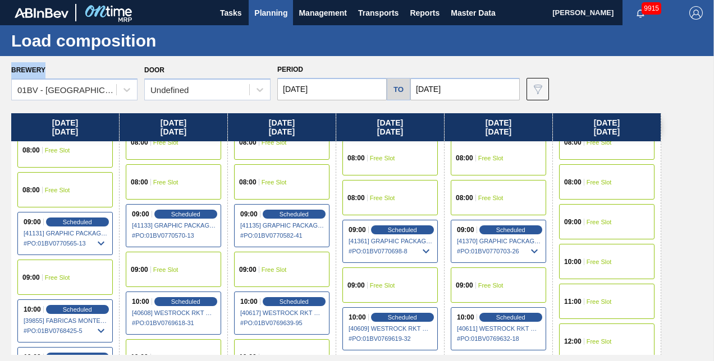
scroll to position [168, 0]
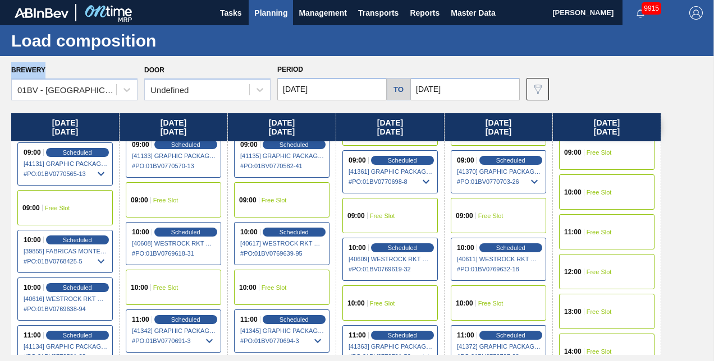
click at [269, 14] on span "Planning" at bounding box center [270, 12] width 33 height 13
click at [267, 13] on span "Planning" at bounding box center [270, 12] width 33 height 13
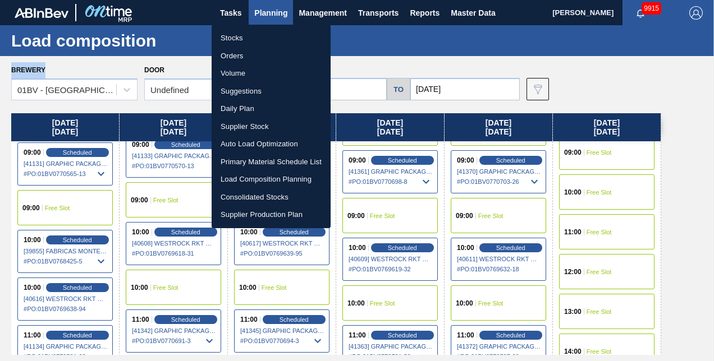
click at [239, 92] on li "Suggestions" at bounding box center [271, 92] width 119 height 18
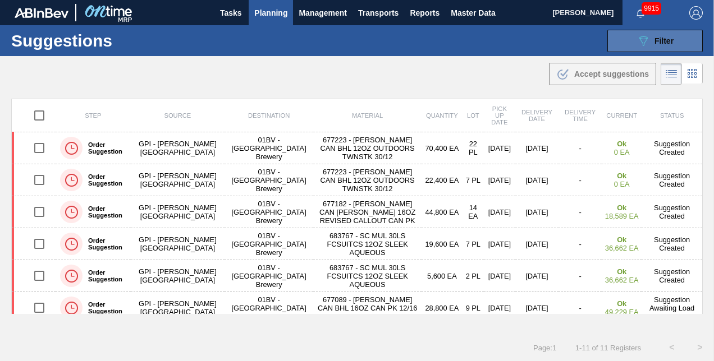
click at [654, 38] on span "Filter" at bounding box center [663, 40] width 19 height 9
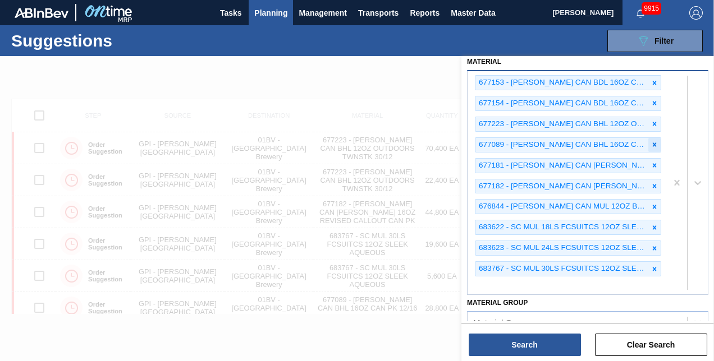
scroll to position [168, 0]
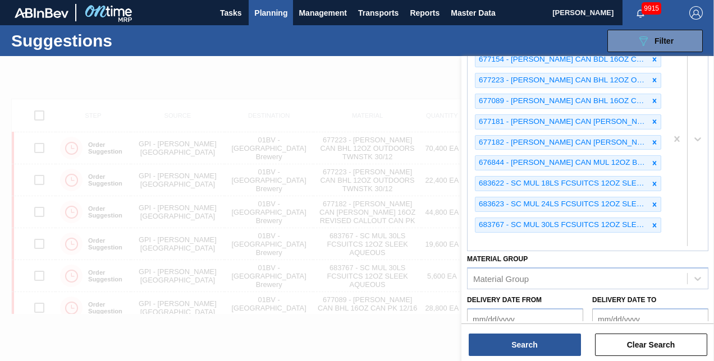
click at [489, 237] on div "677153 - CARR CAN BDL 16OZ CAN PK 12/16 CAN 0924 677154 - CARR CAN BDL 16OZ CAN…" at bounding box center [567, 139] width 199 height 223
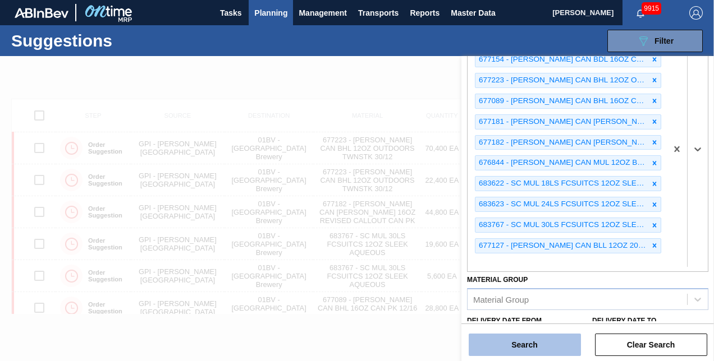
click at [504, 345] on button "Search" at bounding box center [525, 345] width 112 height 22
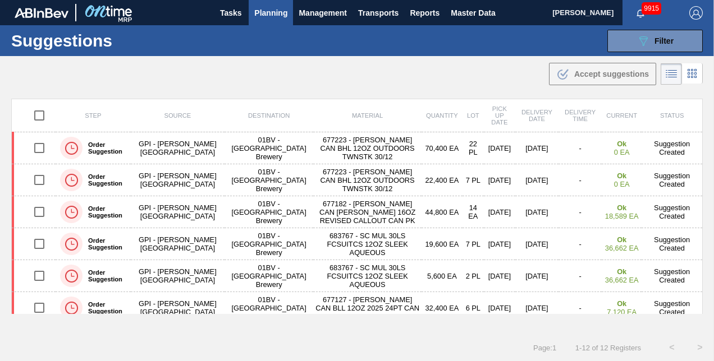
scroll to position [112, 0]
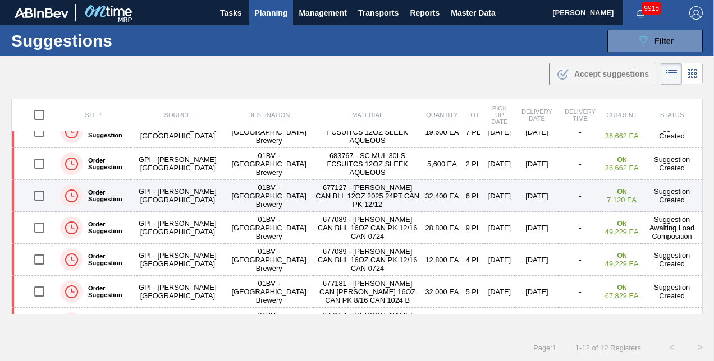
click at [39, 194] on input "checkbox" at bounding box center [40, 196] width 24 height 24
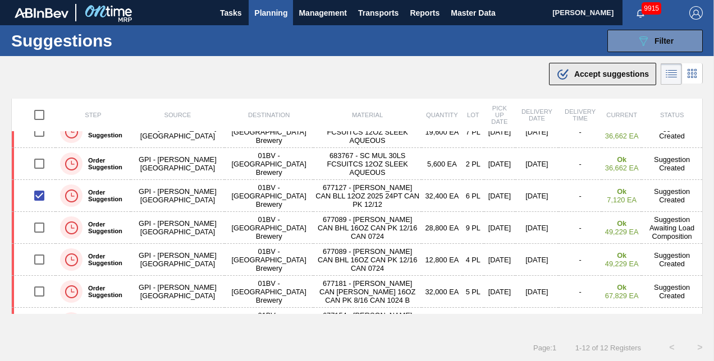
click at [577, 73] on span "Accept suggestions" at bounding box center [611, 74] width 75 height 9
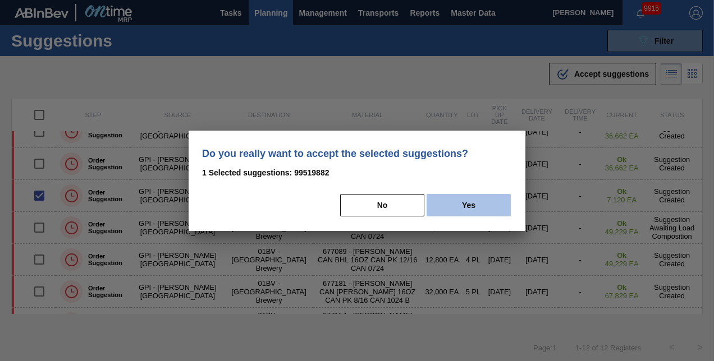
click at [471, 202] on button "Yes" at bounding box center [469, 205] width 84 height 22
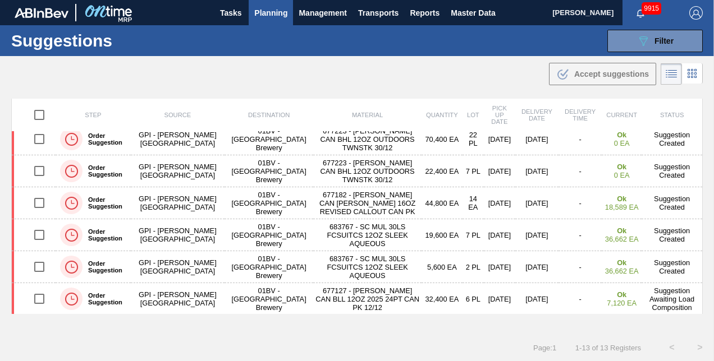
scroll to position [0, 0]
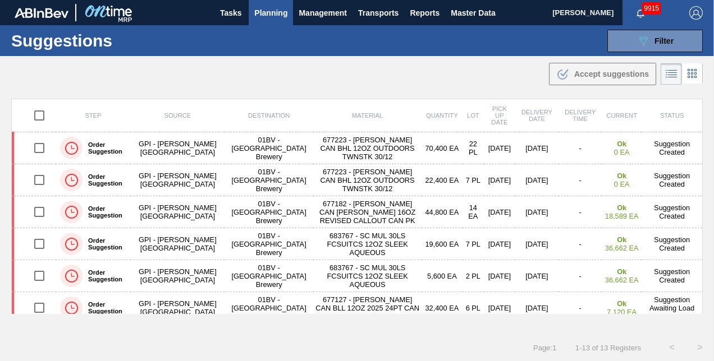
click at [703, 97] on main "Tasks Planning Management Transports Reports Master Data Kristin Lippert 9915 M…" at bounding box center [357, 180] width 714 height 361
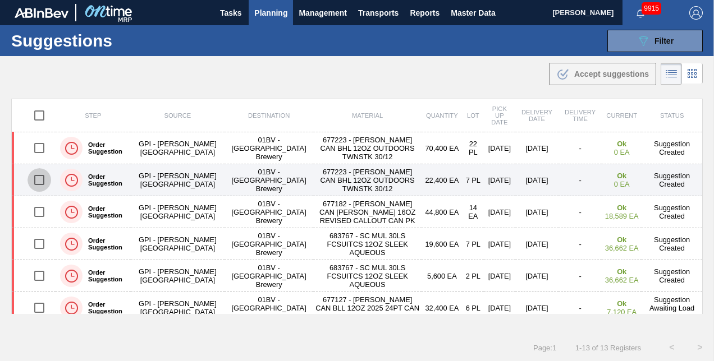
drag, startPoint x: 38, startPoint y: 180, endPoint x: 58, endPoint y: 180, distance: 20.2
click at [38, 180] on input "checkbox" at bounding box center [40, 180] width 24 height 24
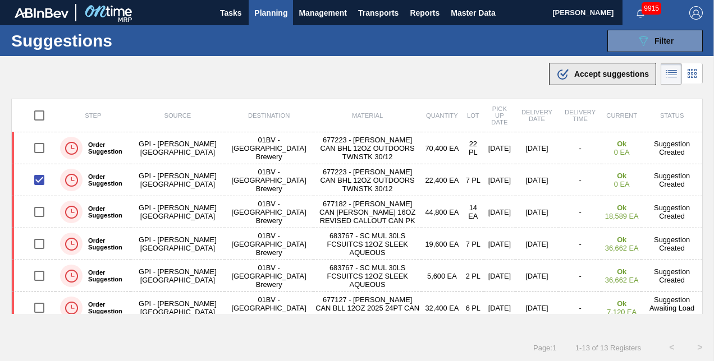
click at [583, 73] on span "Accept suggestions" at bounding box center [611, 74] width 75 height 9
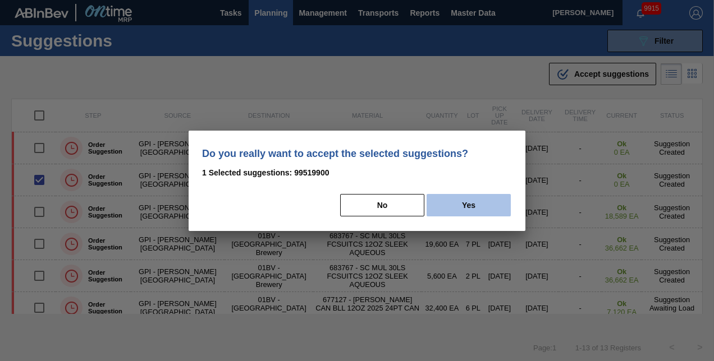
click at [468, 204] on button "Yes" at bounding box center [469, 205] width 84 height 22
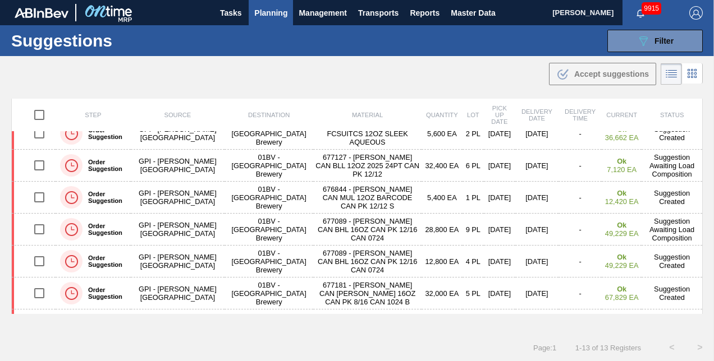
scroll to position [143, 0]
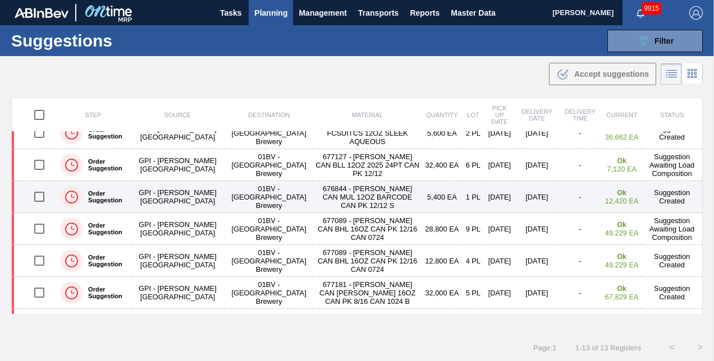
click at [38, 195] on input "checkbox" at bounding box center [40, 197] width 24 height 24
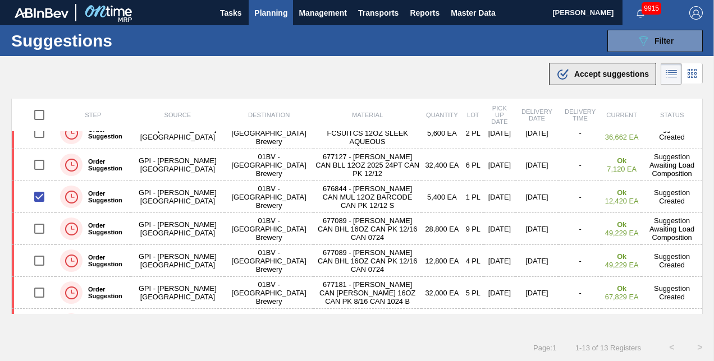
click at [574, 74] on span "Accept suggestions" at bounding box center [611, 74] width 75 height 9
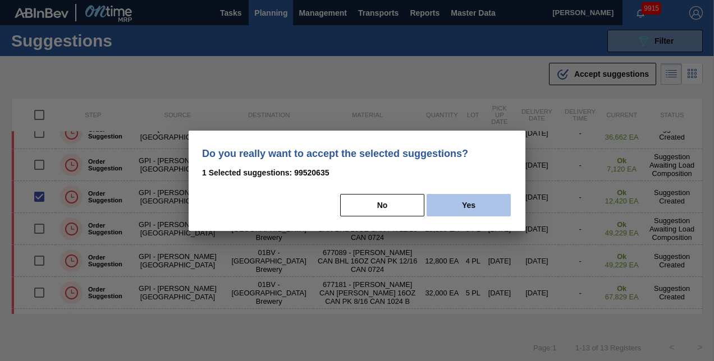
click at [480, 205] on button "Yes" at bounding box center [469, 205] width 84 height 22
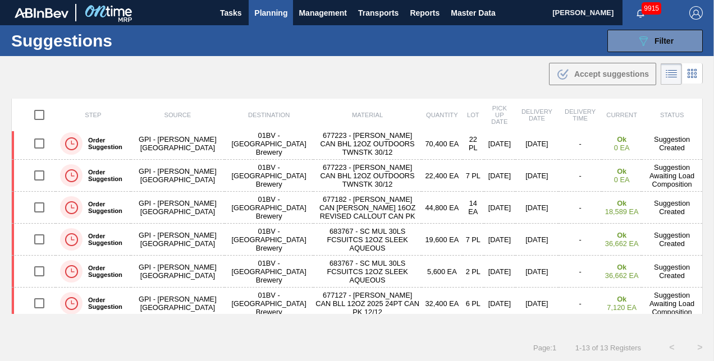
scroll to position [0, 0]
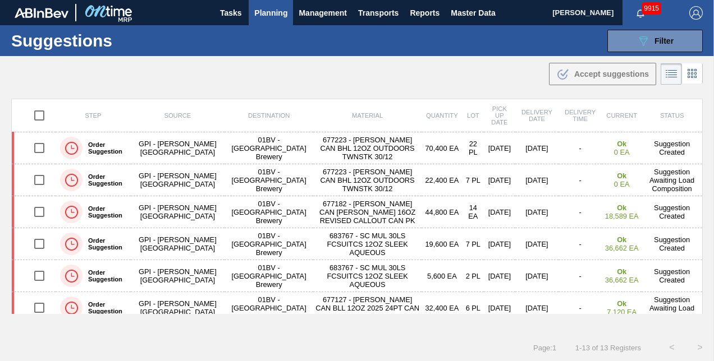
click at [703, 143] on div "Step Source Destination Material Quantity Lot Pick up Date Delivery Date Delive…" at bounding box center [357, 216] width 714 height 235
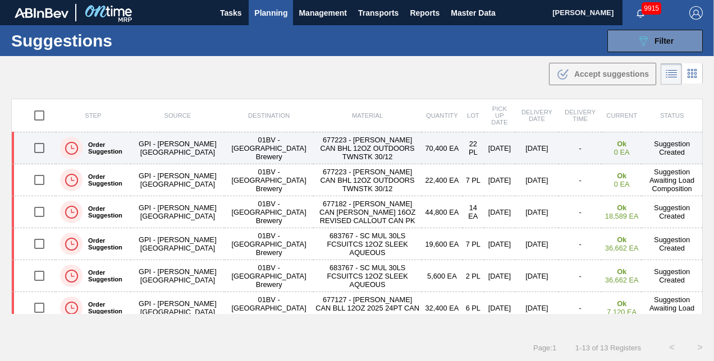
click at [681, 144] on td "Suggestion Created" at bounding box center [672, 148] width 61 height 32
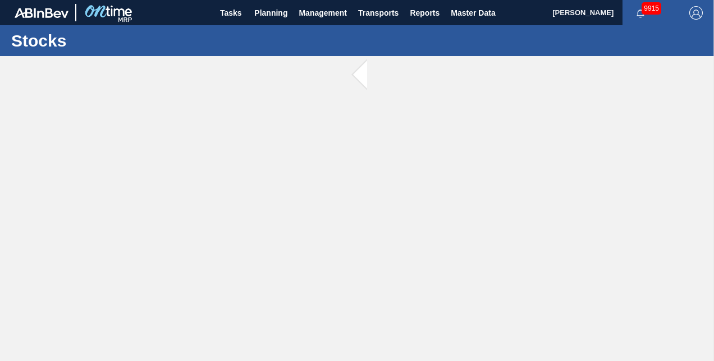
click at [681, 144] on main "Tasks Planning Management Transports Reports Master Data Kristin Lippert 9915 M…" at bounding box center [357, 180] width 714 height 361
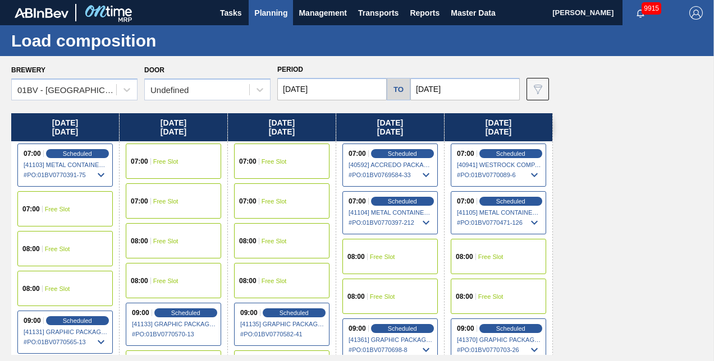
click at [272, 13] on span "Planning" at bounding box center [270, 12] width 33 height 13
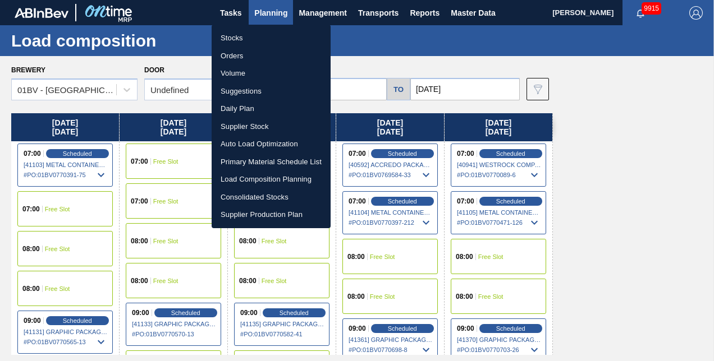
click at [241, 90] on li "Suggestions" at bounding box center [271, 92] width 119 height 18
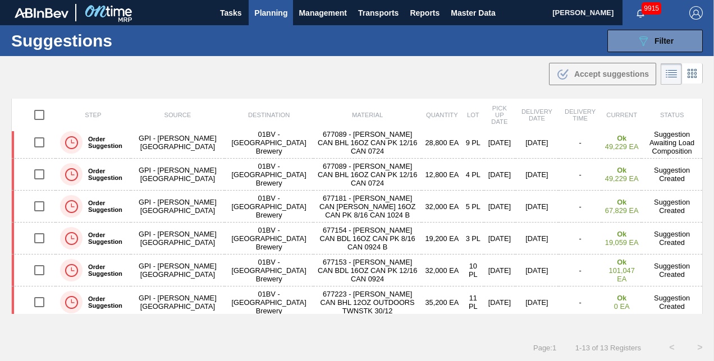
scroll to position [231, 0]
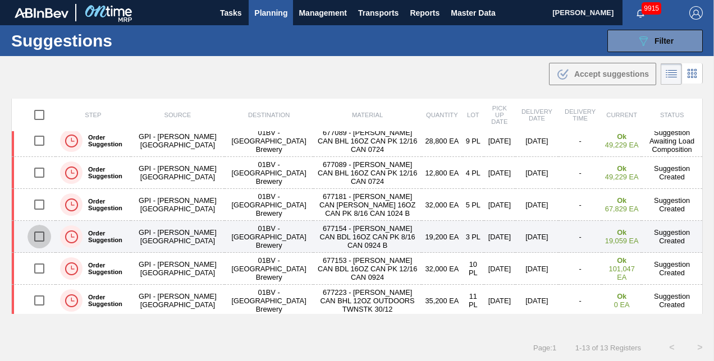
click at [38, 234] on input "checkbox" at bounding box center [40, 237] width 24 height 24
click at [42, 233] on input "checkbox" at bounding box center [40, 237] width 24 height 24
click at [40, 235] on input "checkbox" at bounding box center [40, 237] width 24 height 24
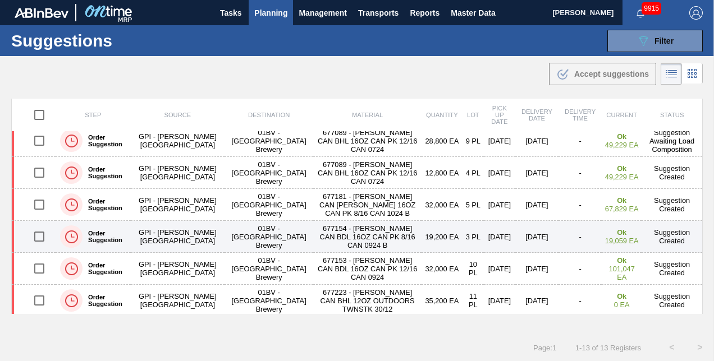
click at [40, 235] on input "checkbox" at bounding box center [40, 237] width 24 height 24
click at [39, 235] on input "checkbox" at bounding box center [40, 237] width 24 height 24
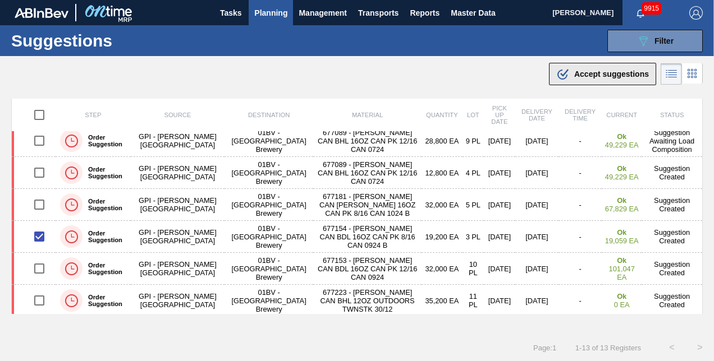
click at [582, 73] on span "Accept suggestions" at bounding box center [611, 74] width 75 height 9
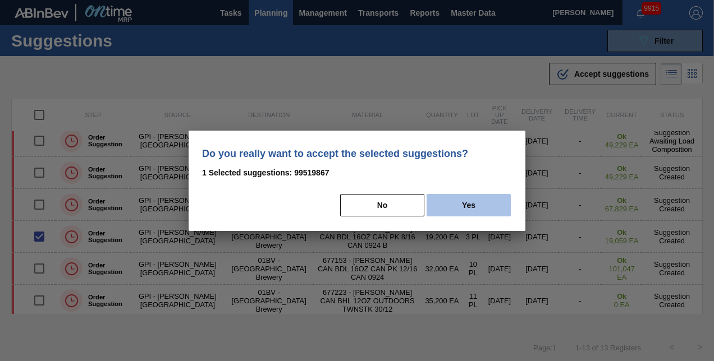
click at [476, 202] on button "Yes" at bounding box center [469, 205] width 84 height 22
click at [476, 200] on button "Yes" at bounding box center [469, 205] width 84 height 22
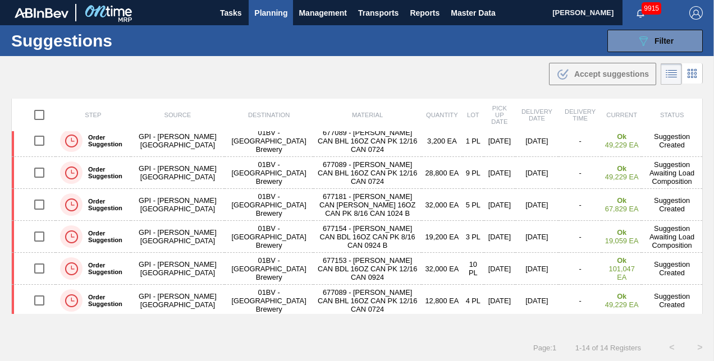
click at [268, 13] on span "Planning" at bounding box center [270, 12] width 33 height 13
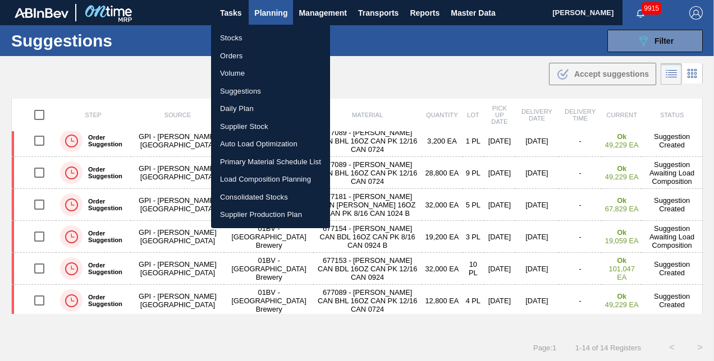
click at [229, 39] on li "Stocks" at bounding box center [270, 38] width 119 height 18
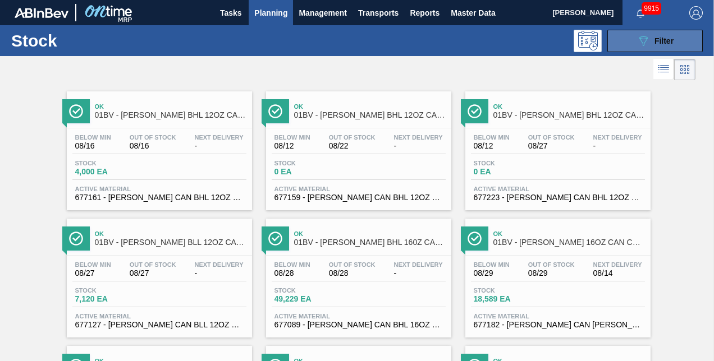
click at [647, 38] on icon "089F7B8B-B2A5-4AFE-B5C0-19BA573D28AC" at bounding box center [643, 40] width 13 height 13
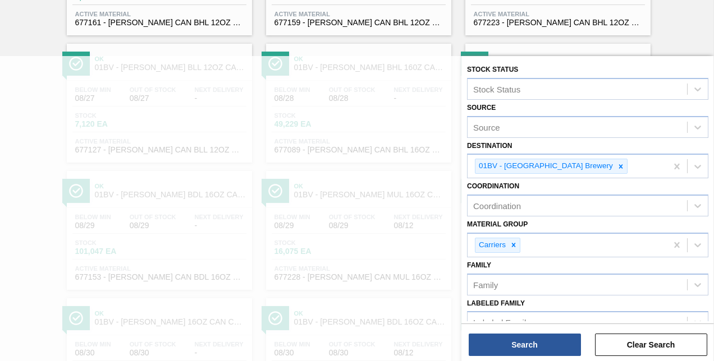
scroll to position [166, 0]
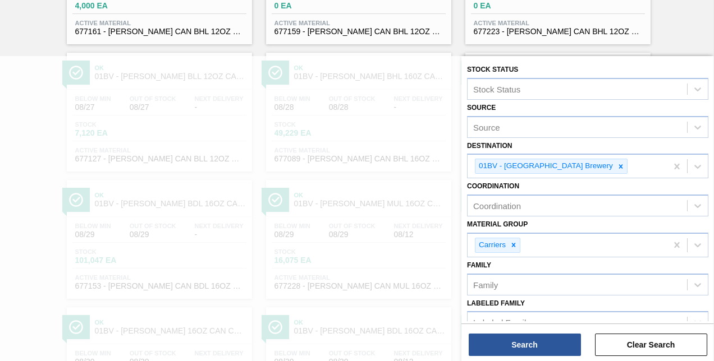
click at [711, 305] on div "Stock Status Stock Status Source Source Destination 01BV - Baldwinsville Brewer…" at bounding box center [587, 279] width 253 height 446
click at [711, 306] on div "Stock Status Stock Status Source Source Destination 01BV - Baldwinsville Brewer…" at bounding box center [587, 279] width 253 height 446
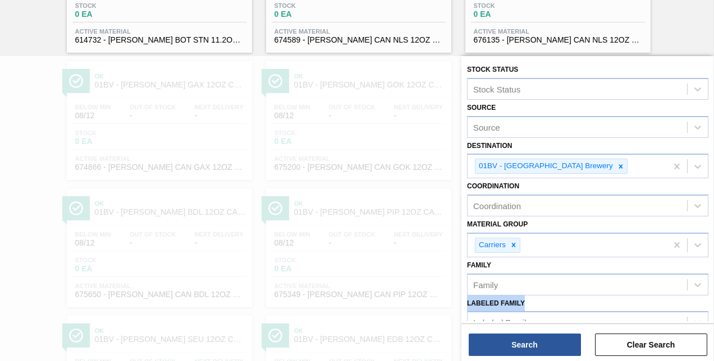
scroll to position [1748, 0]
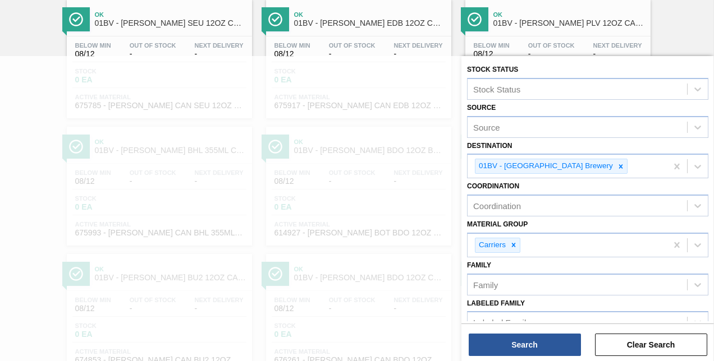
click at [374, 161] on div at bounding box center [357, 236] width 714 height 361
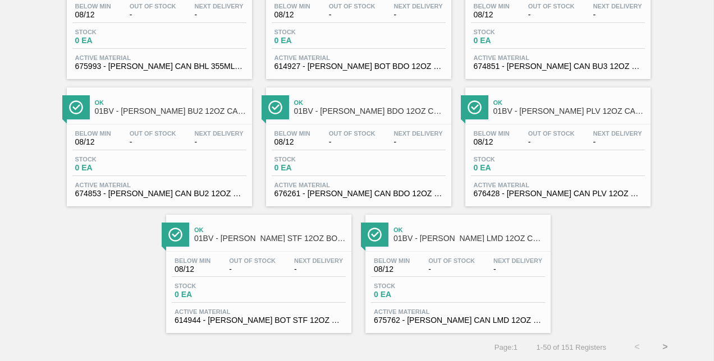
scroll to position [1927, 0]
click at [665, 347] on button ">" at bounding box center [665, 347] width 28 height 28
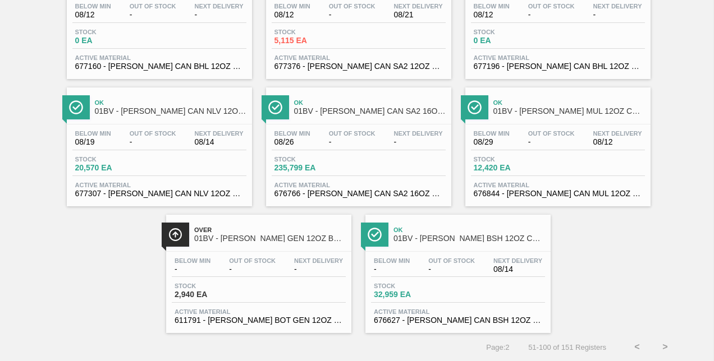
click at [664, 347] on button ">" at bounding box center [665, 347] width 28 height 28
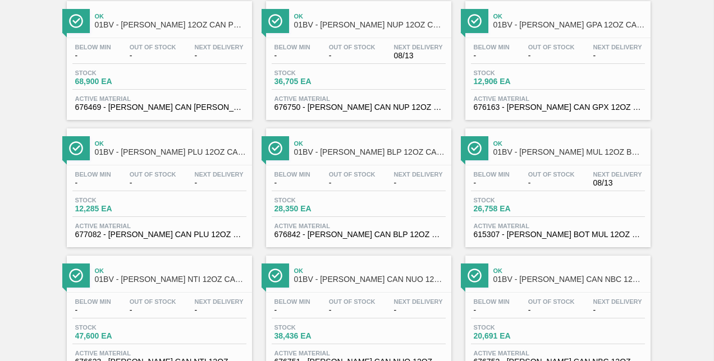
scroll to position [898, 0]
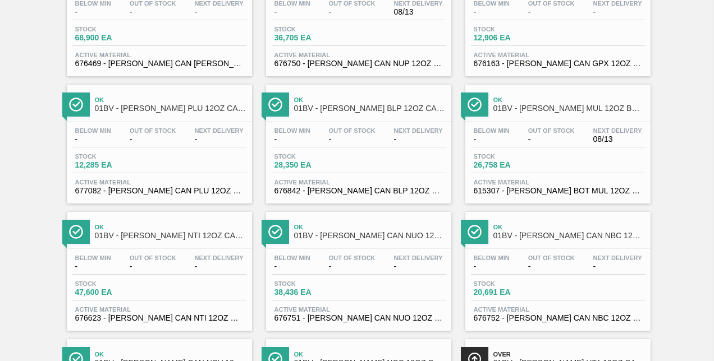
click at [153, 245] on div "Ok 01BV - CARR NTI 12OZ CAN 15/12 CAN PK" at bounding box center [171, 231] width 152 height 25
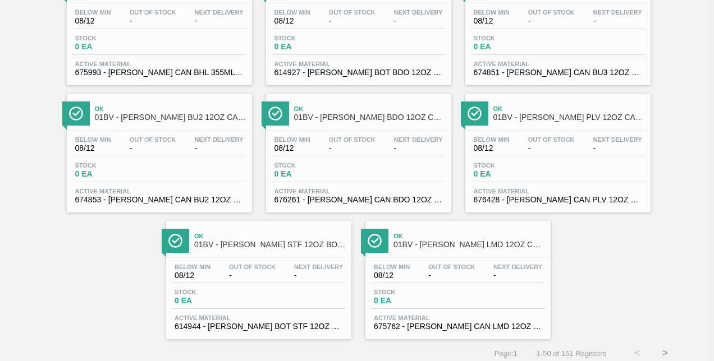
scroll to position [1927, 0]
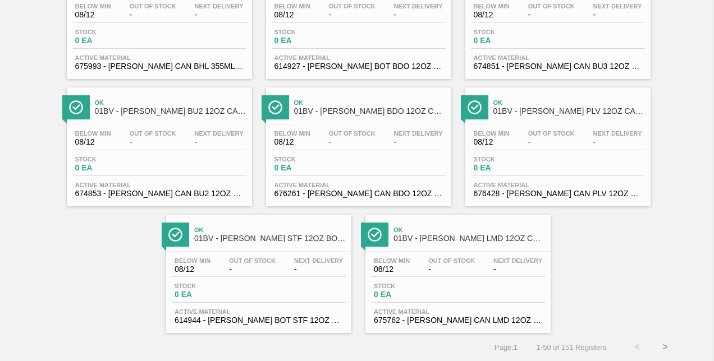
click at [663, 347] on button ">" at bounding box center [665, 347] width 28 height 28
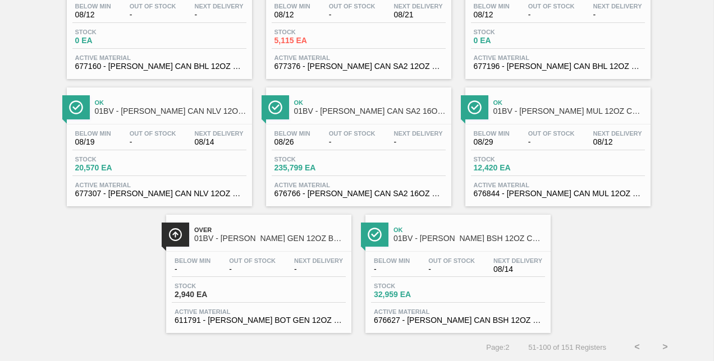
click at [664, 346] on button ">" at bounding box center [665, 347] width 28 height 28
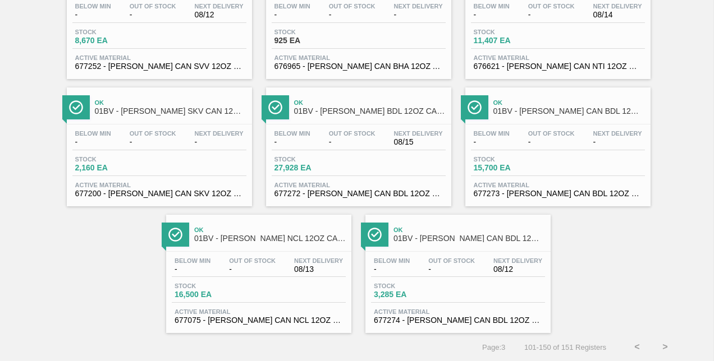
click at [661, 345] on button ">" at bounding box center [665, 347] width 28 height 28
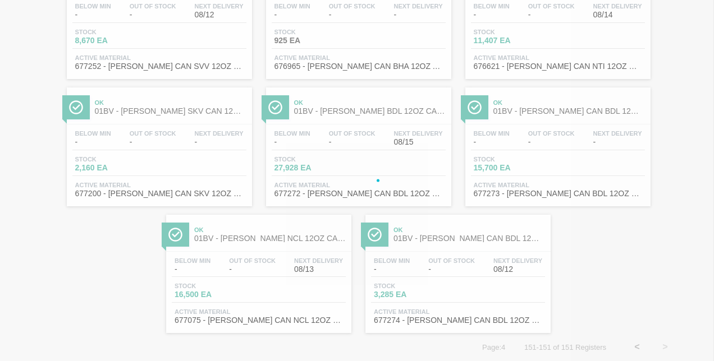
scroll to position [0, 0]
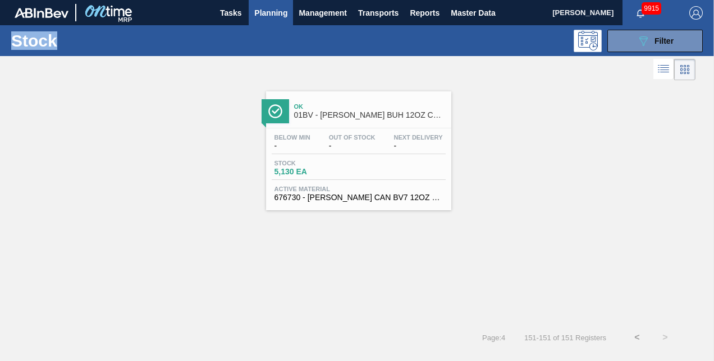
click at [636, 336] on button "<" at bounding box center [637, 338] width 28 height 28
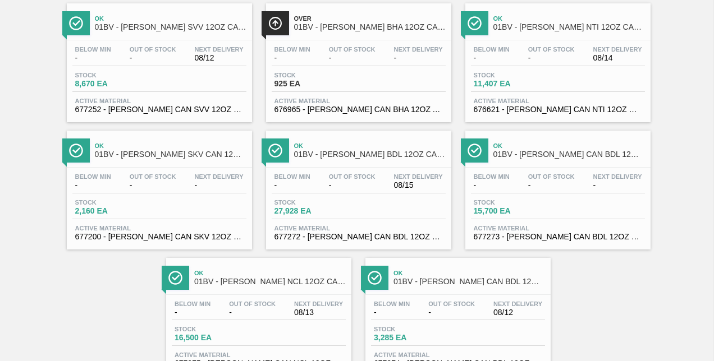
scroll to position [1927, 0]
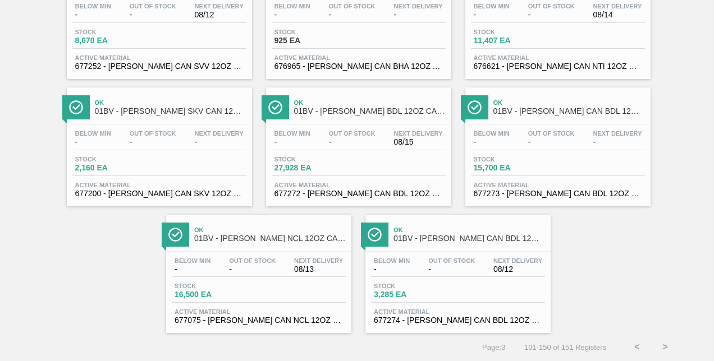
click at [634, 346] on button "<" at bounding box center [637, 347] width 28 height 28
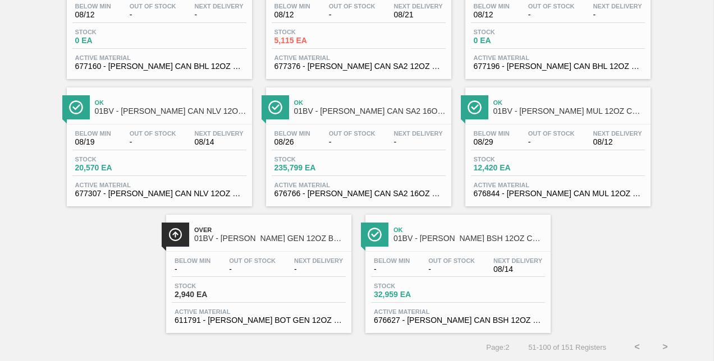
click at [633, 346] on button "<" at bounding box center [637, 347] width 28 height 28
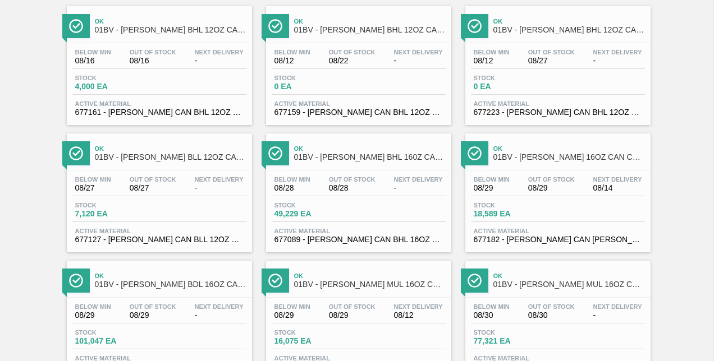
scroll to position [0, 0]
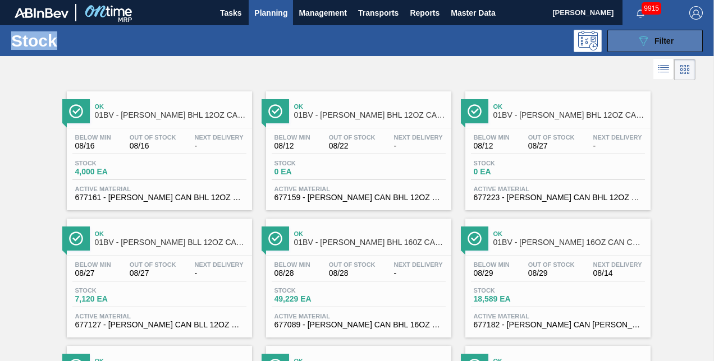
click at [649, 40] on div "089F7B8B-B2A5-4AFE-B5C0-19BA573D28AC Filter" at bounding box center [655, 40] width 37 height 13
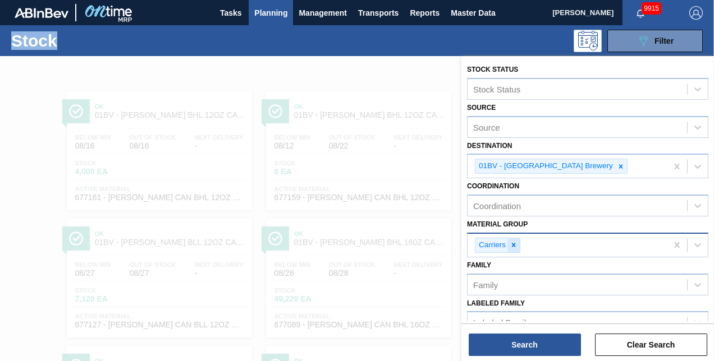
click at [512, 244] on icon at bounding box center [514, 245] width 8 height 8
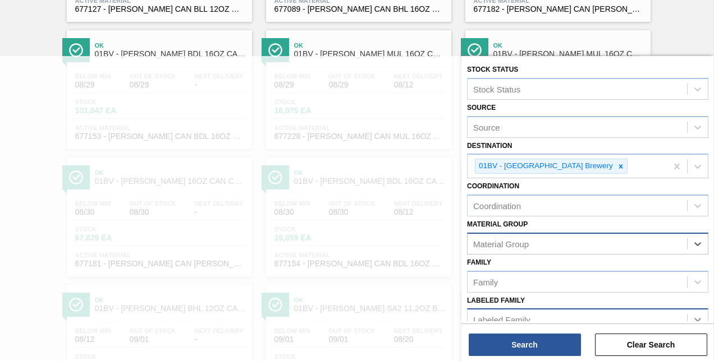
click at [696, 319] on icon at bounding box center [697, 319] width 11 height 11
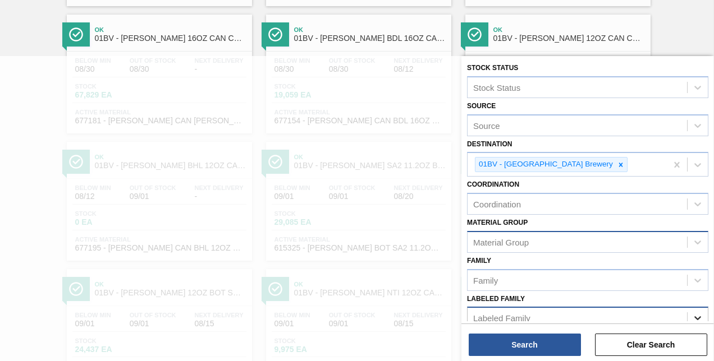
click at [695, 315] on icon at bounding box center [697, 318] width 11 height 11
click at [696, 315] on icon at bounding box center [697, 318] width 11 height 11
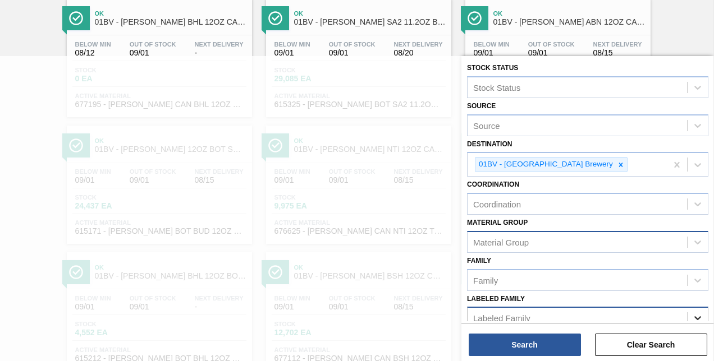
click at [696, 315] on icon at bounding box center [697, 318] width 11 height 11
click at [24, 95] on div at bounding box center [357, 236] width 714 height 361
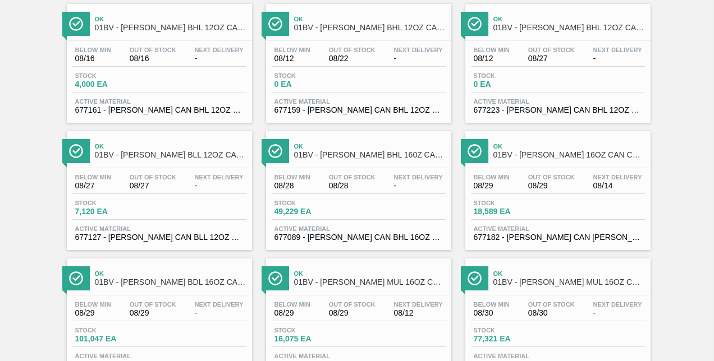
scroll to position [0, 0]
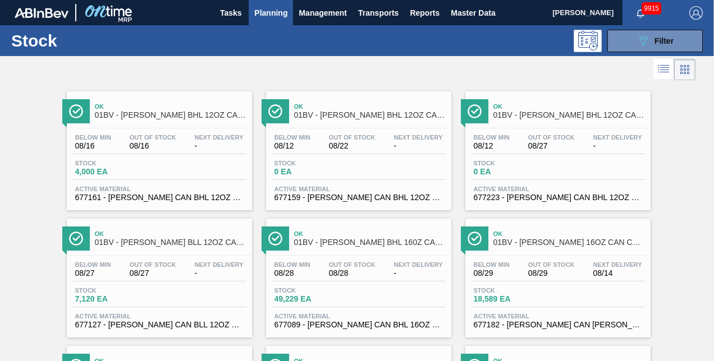
click at [275, 13] on span "Planning" at bounding box center [270, 12] width 33 height 13
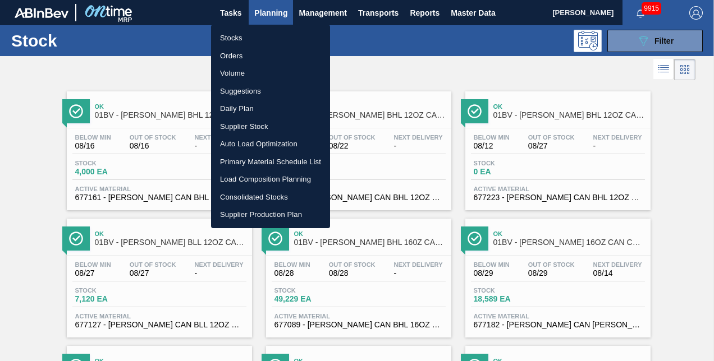
click at [228, 55] on li "Orders" at bounding box center [270, 56] width 119 height 18
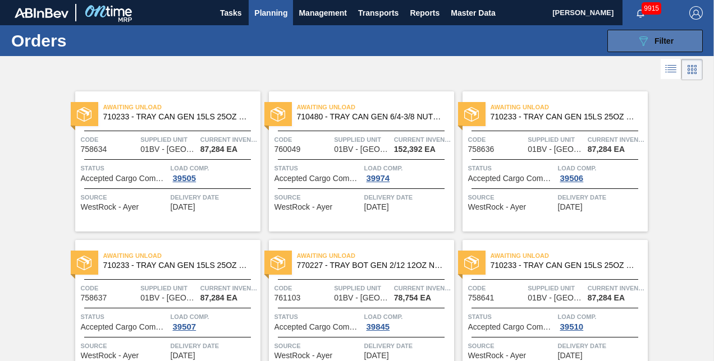
click at [656, 40] on span "Filter" at bounding box center [663, 40] width 19 height 9
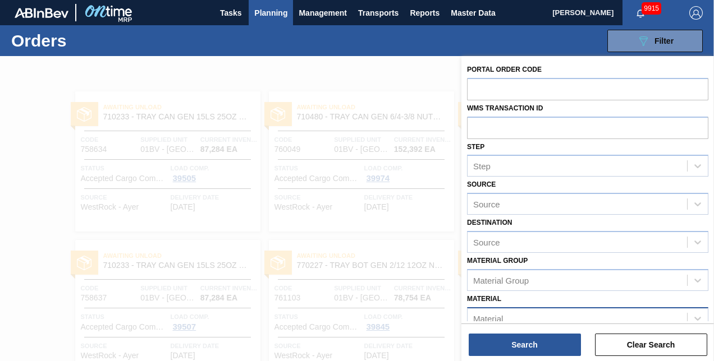
click at [495, 314] on div "Material" at bounding box center [488, 319] width 30 height 10
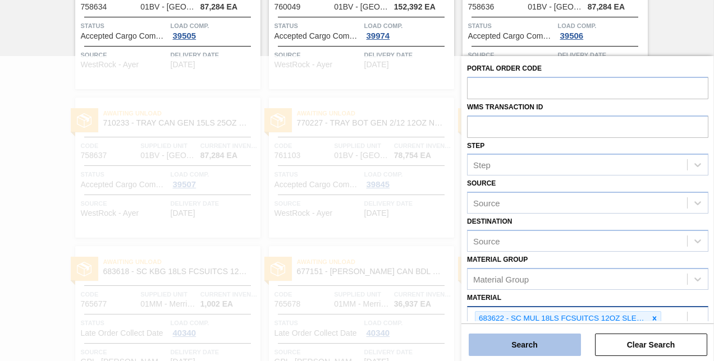
click at [514, 342] on button "Search" at bounding box center [525, 345] width 112 height 22
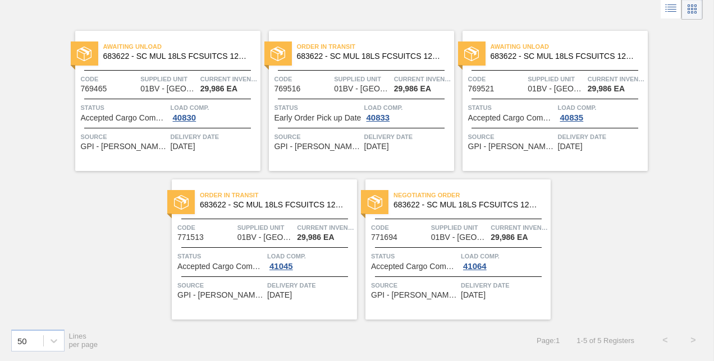
scroll to position [60, 0]
click at [411, 199] on span "Negotiating Order" at bounding box center [471, 195] width 157 height 11
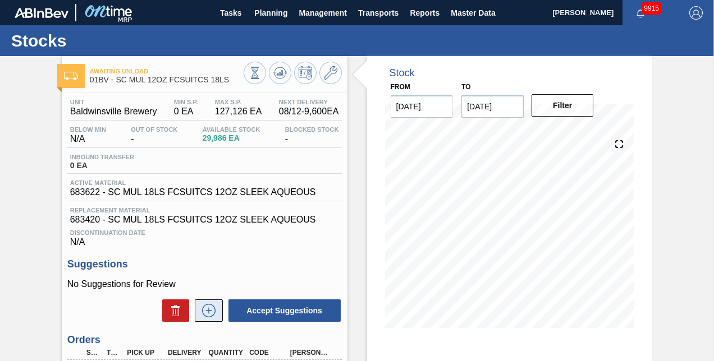
click at [206, 315] on icon at bounding box center [209, 310] width 18 height 13
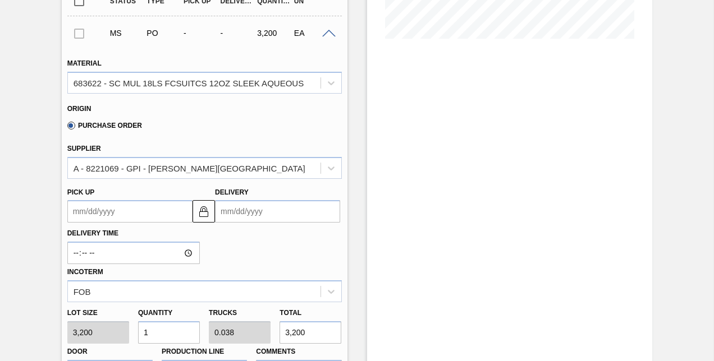
scroll to position [337, 0]
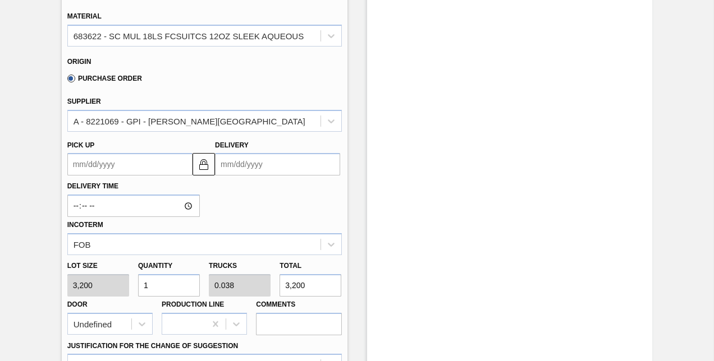
click at [277, 170] on input "Delivery" at bounding box center [277, 164] width 125 height 22
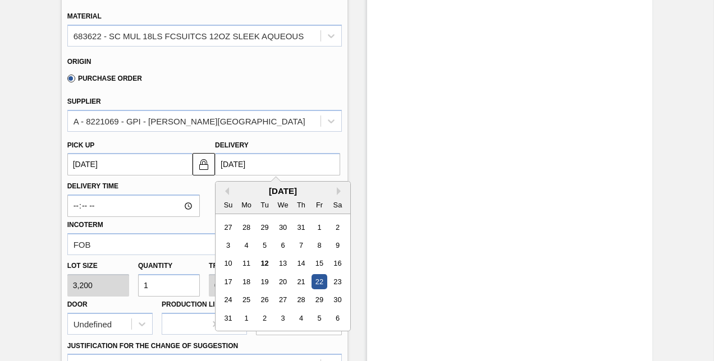
click at [152, 293] on input "1" at bounding box center [169, 285] width 62 height 22
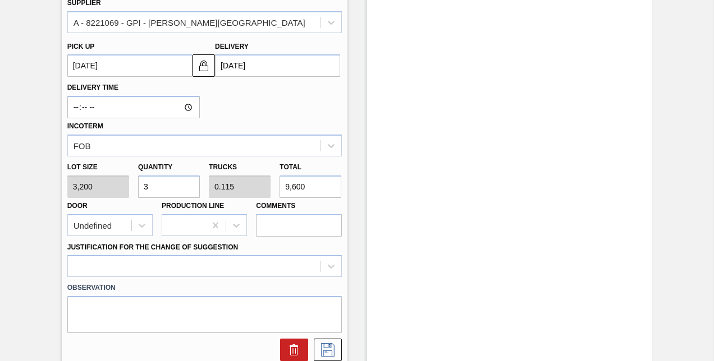
scroll to position [505, 0]
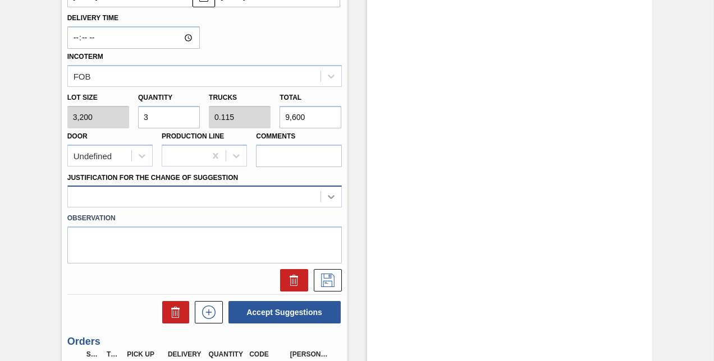
click at [331, 199] on div at bounding box center [204, 197] width 274 height 22
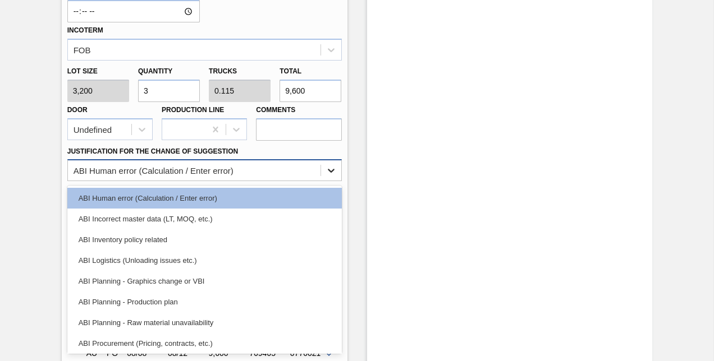
click at [329, 173] on icon at bounding box center [331, 172] width 7 height 4
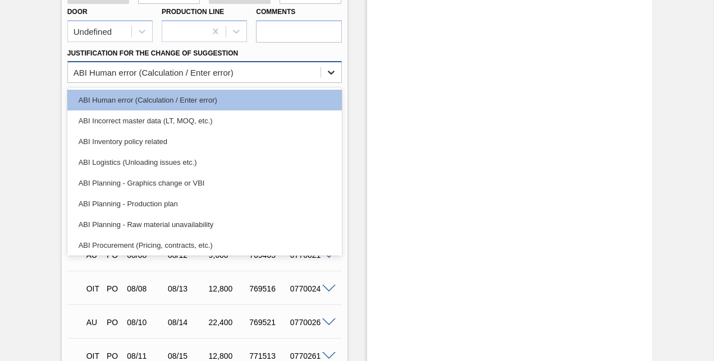
scroll to position [700, 0]
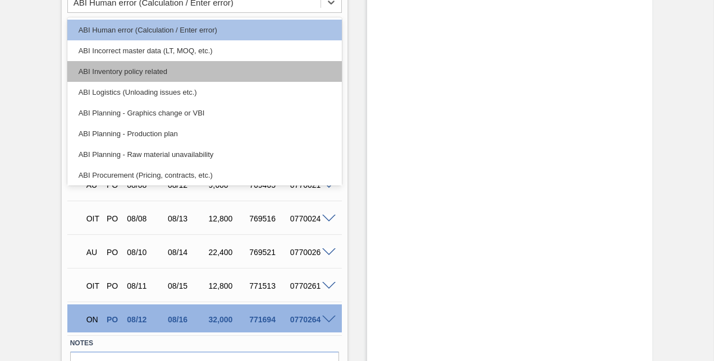
click at [146, 75] on div "ABI Inventory policy related" at bounding box center [204, 71] width 274 height 21
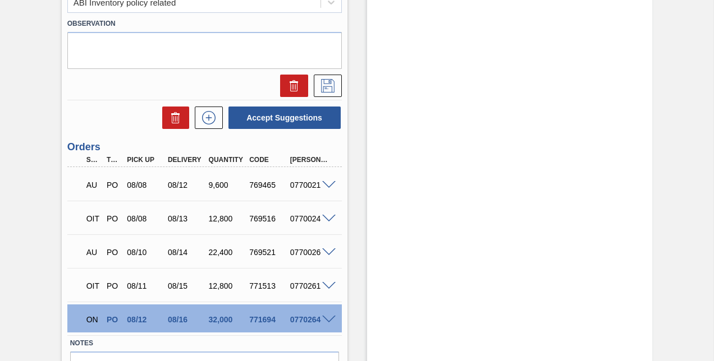
click at [146, 75] on div at bounding box center [204, 83] width 283 height 28
click at [326, 85] on icon at bounding box center [328, 85] width 18 height 13
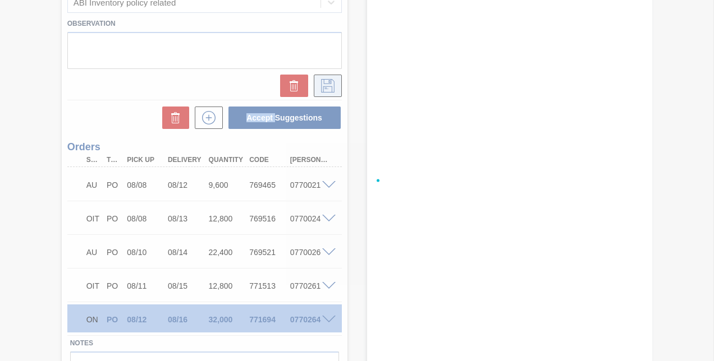
click at [326, 85] on div at bounding box center [357, 180] width 714 height 361
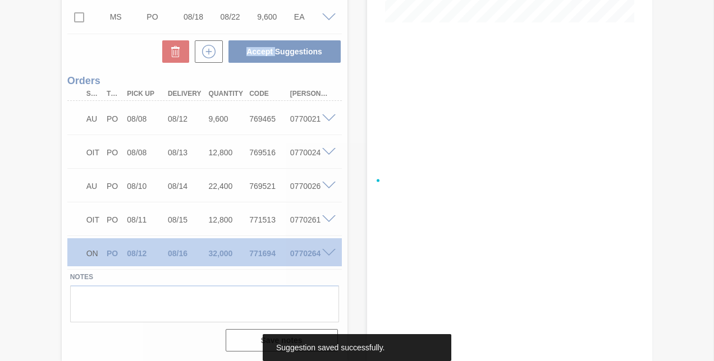
scroll to position [308, 0]
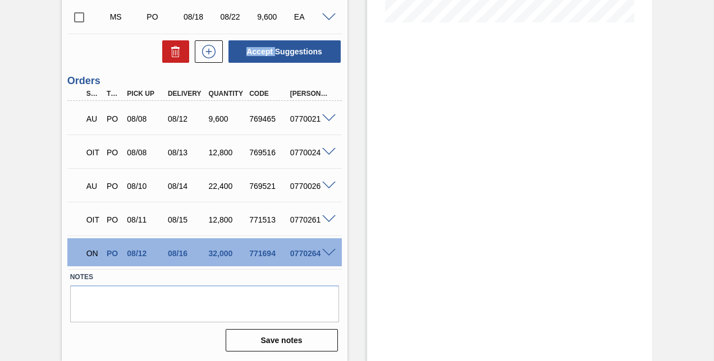
drag, startPoint x: 79, startPoint y: 17, endPoint x: 101, endPoint y: 18, distance: 22.5
click at [79, 17] on input "checkbox" at bounding box center [79, 18] width 24 height 24
click at [280, 48] on button "Accept Suggestions" at bounding box center [284, 51] width 112 height 22
click at [79, 17] on input "checkbox" at bounding box center [79, 18] width 24 height 24
click at [328, 16] on span at bounding box center [328, 17] width 13 height 8
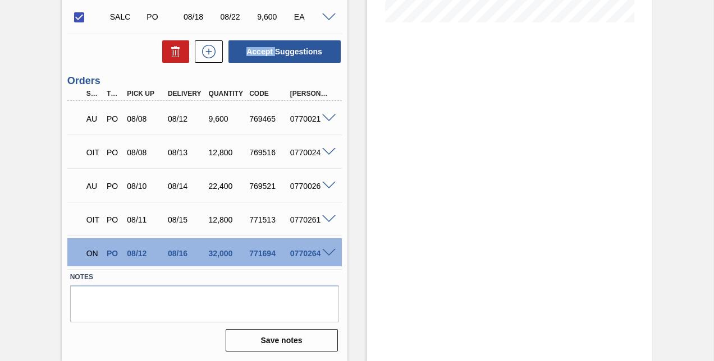
click at [328, 16] on span at bounding box center [328, 17] width 13 height 8
click at [326, 15] on span at bounding box center [328, 17] width 13 height 8
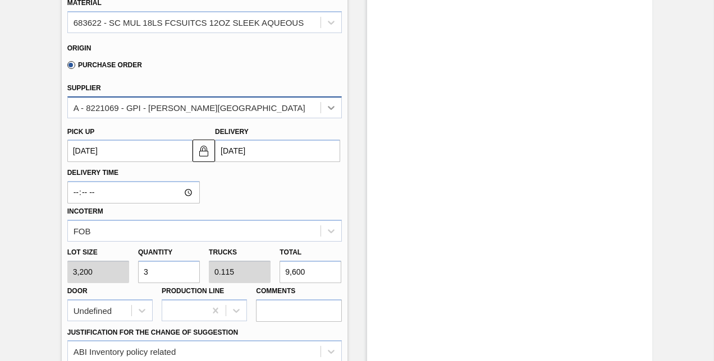
scroll to position [477, 0]
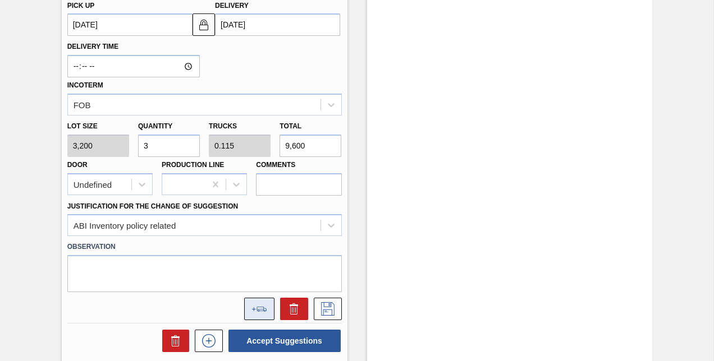
click at [257, 308] on button at bounding box center [259, 309] width 30 height 22
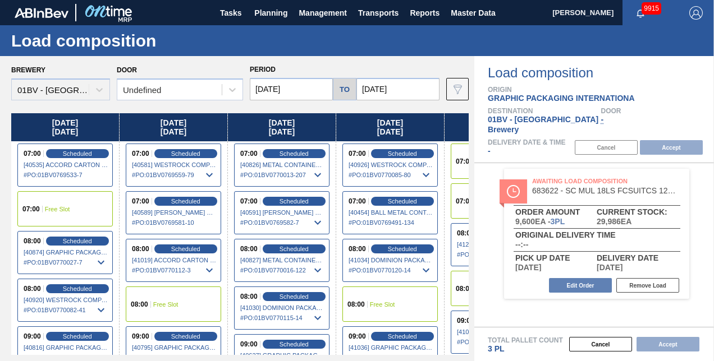
click at [402, 89] on input "[DATE]" at bounding box center [397, 89] width 83 height 22
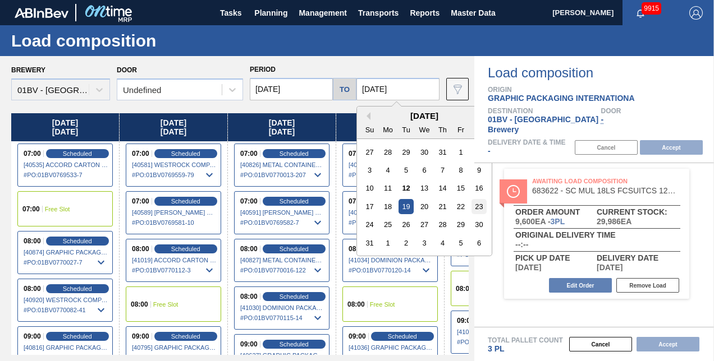
click at [475, 205] on div "23" at bounding box center [478, 206] width 15 height 15
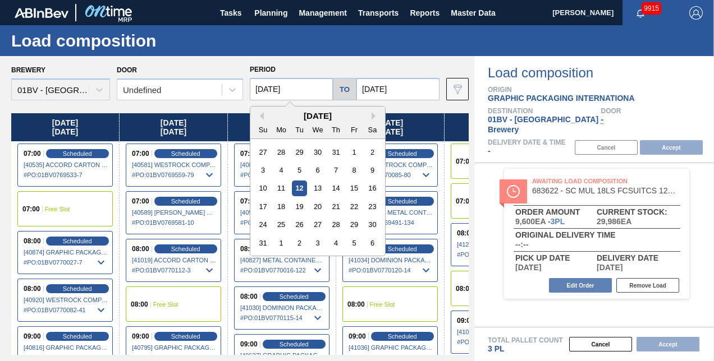
click at [299, 89] on input "[DATE]" at bounding box center [291, 89] width 83 height 22
click at [280, 207] on div "18" at bounding box center [281, 206] width 15 height 15
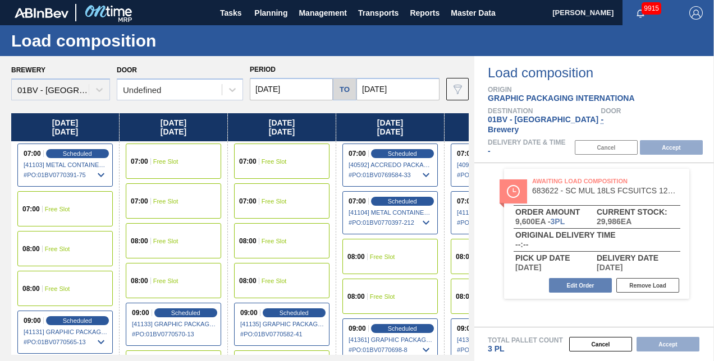
click at [262, 164] on span "Free Slot" at bounding box center [274, 161] width 25 height 7
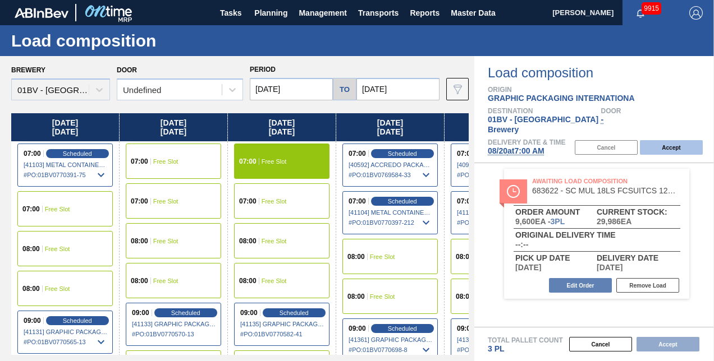
click at [662, 140] on button "Accept" at bounding box center [671, 147] width 63 height 15
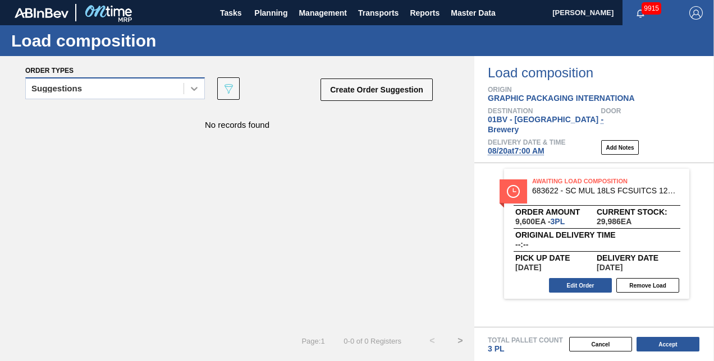
click at [193, 88] on icon at bounding box center [194, 88] width 11 height 11
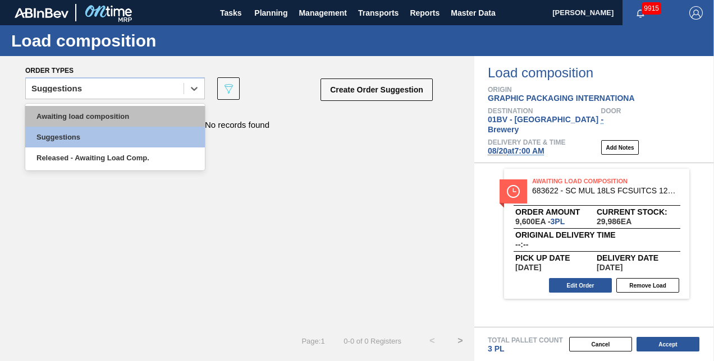
click at [117, 111] on div "Awaiting load composition" at bounding box center [115, 116] width 180 height 21
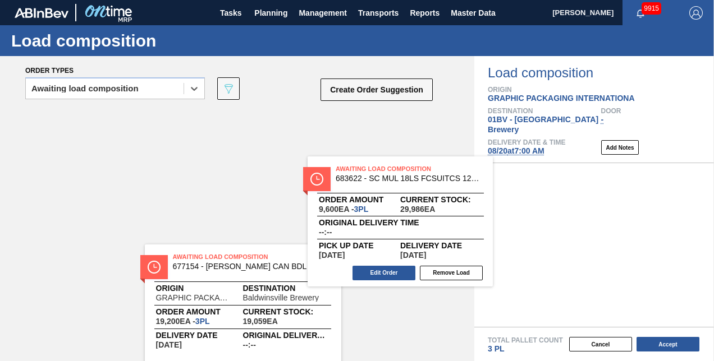
drag, startPoint x: 569, startPoint y: 172, endPoint x: 293, endPoint y: 162, distance: 276.4
click at [333, 166] on div "Order types option Awaiting load composition, selected. Select is focused ,type…" at bounding box center [357, 208] width 714 height 305
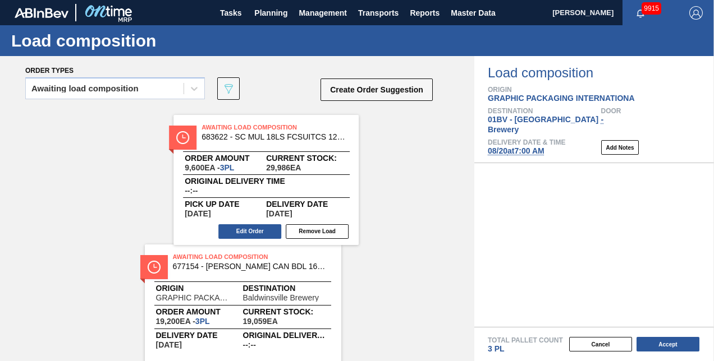
drag, startPoint x: 293, startPoint y: 162, endPoint x: 262, endPoint y: 158, distance: 31.6
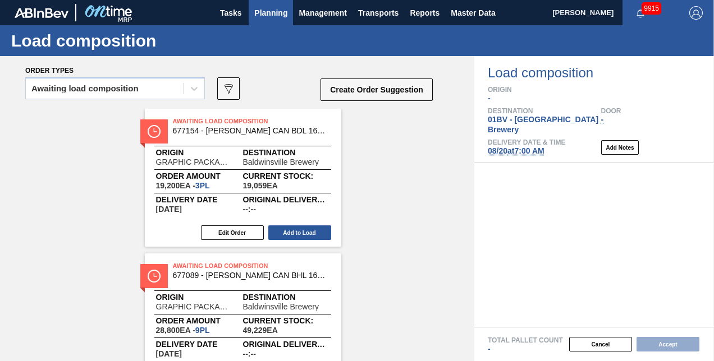
click at [264, 17] on span "Planning" at bounding box center [270, 12] width 33 height 13
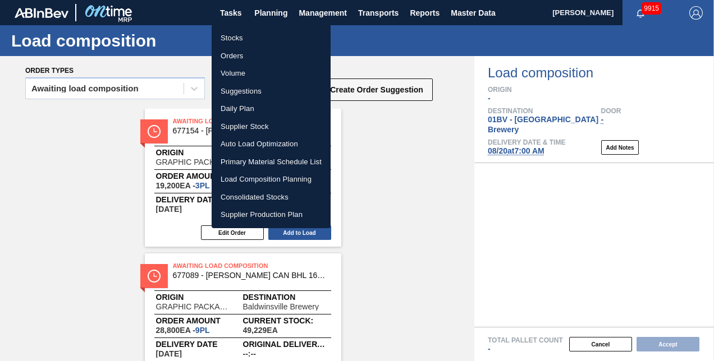
click at [229, 40] on li "Stocks" at bounding box center [271, 38] width 119 height 18
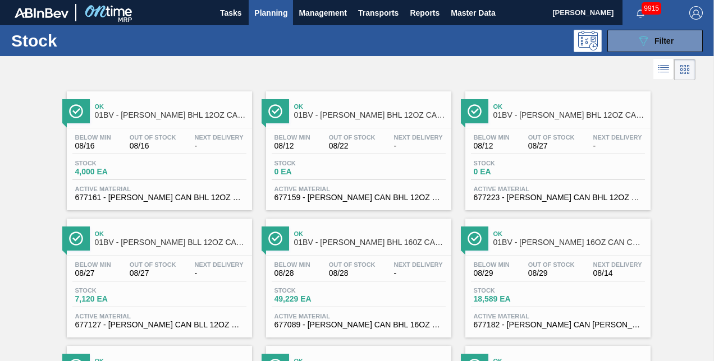
click at [687, 68] on icon at bounding box center [688, 69] width 2 height 2
click at [684, 68] on icon at bounding box center [685, 69] width 2 height 2
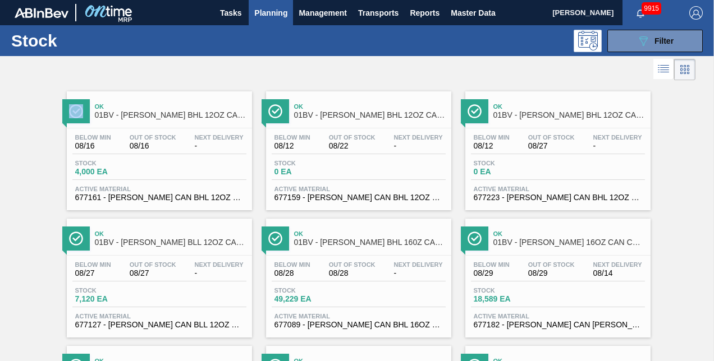
click at [134, 77] on div at bounding box center [347, 69] width 695 height 27
click at [135, 77] on div at bounding box center [347, 69] width 695 height 27
click at [664, 44] on span "Filter" at bounding box center [663, 40] width 19 height 9
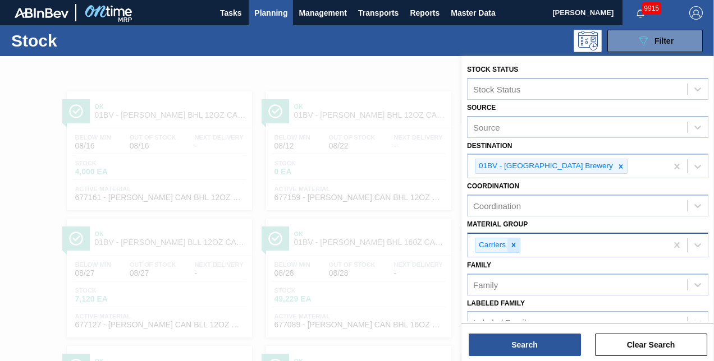
click at [512, 244] on icon at bounding box center [514, 246] width 4 height 4
click at [273, 12] on span "Planning" at bounding box center [270, 12] width 33 height 13
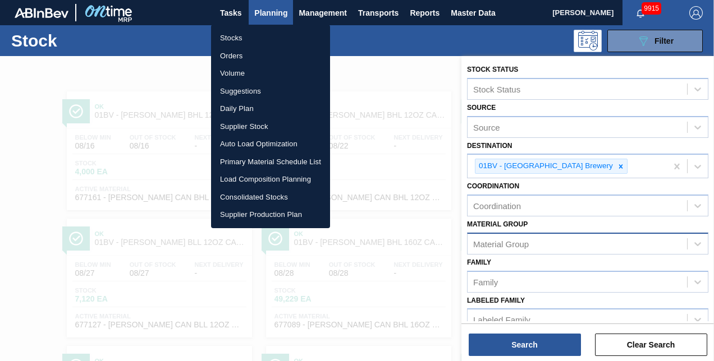
click at [236, 55] on li "Orders" at bounding box center [270, 56] width 119 height 18
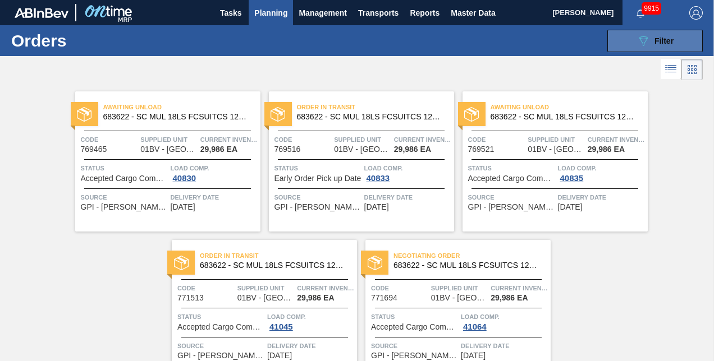
click at [657, 40] on span "Filter" at bounding box center [663, 40] width 19 height 9
click at [655, 40] on span "Filter" at bounding box center [663, 40] width 19 height 9
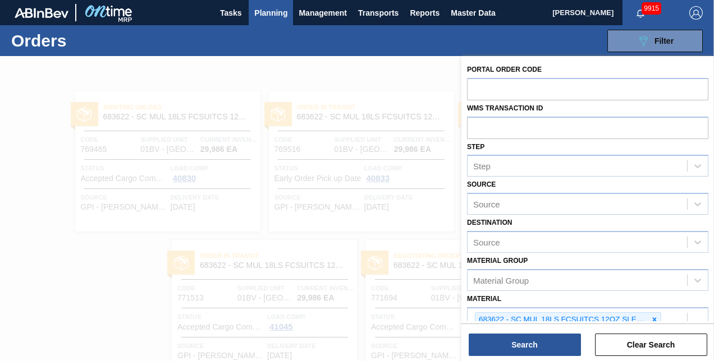
click at [653, 317] on icon at bounding box center [655, 320] width 8 height 8
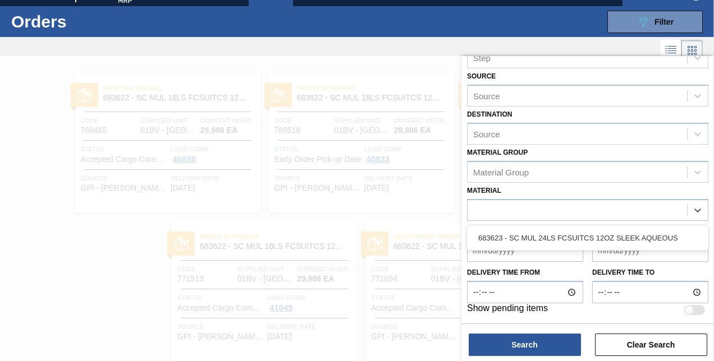
scroll to position [125, 0]
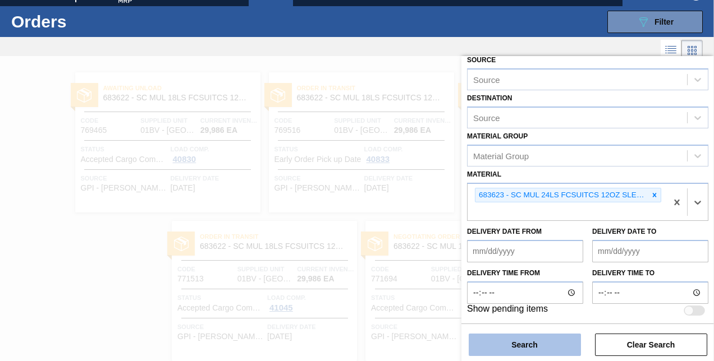
click at [533, 351] on button "Search" at bounding box center [525, 345] width 112 height 22
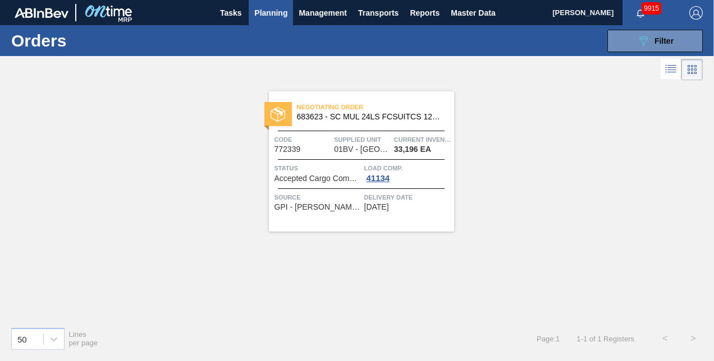
scroll to position [0, 0]
click at [344, 111] on span "Negotiating Order" at bounding box center [375, 107] width 157 height 11
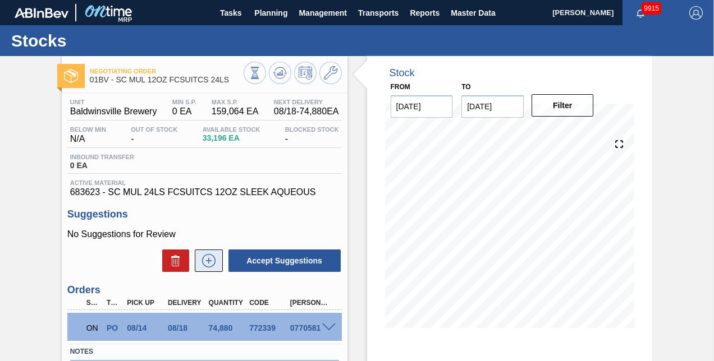
click at [200, 261] on icon at bounding box center [209, 260] width 18 height 13
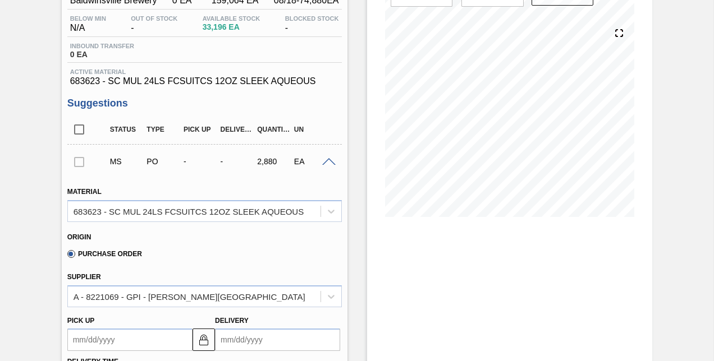
scroll to position [168, 0]
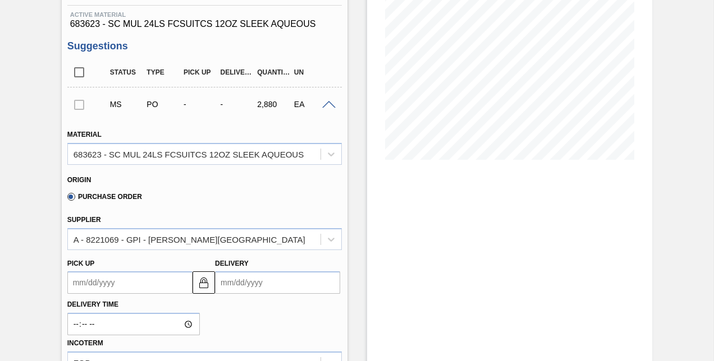
click at [270, 287] on input "Delivery" at bounding box center [277, 283] width 125 height 22
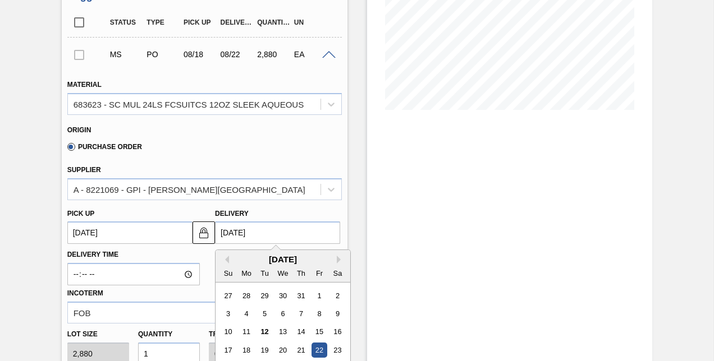
scroll to position [393, 0]
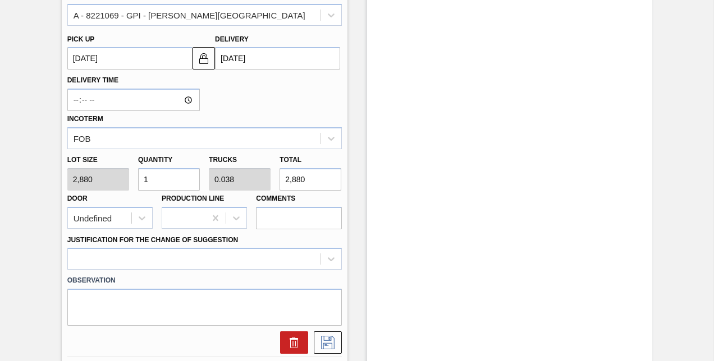
click at [122, 182] on div "Lot size 2,880 Quantity 1 Trucks 0.038 Total 2,880 Door Undefined Production Li…" at bounding box center [204, 189] width 283 height 80
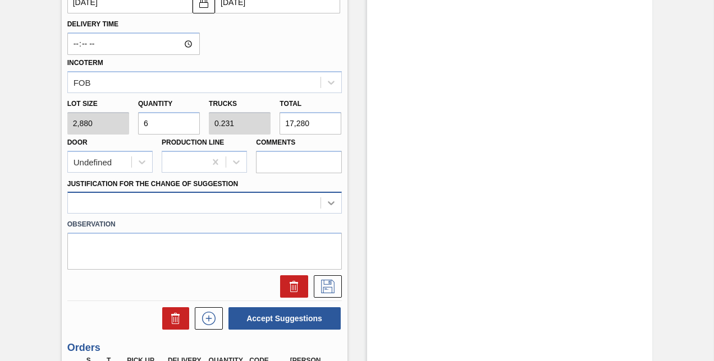
click at [331, 203] on div at bounding box center [204, 203] width 274 height 22
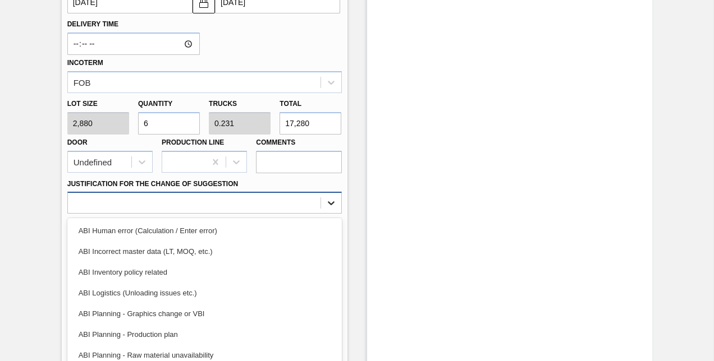
scroll to position [480, 0]
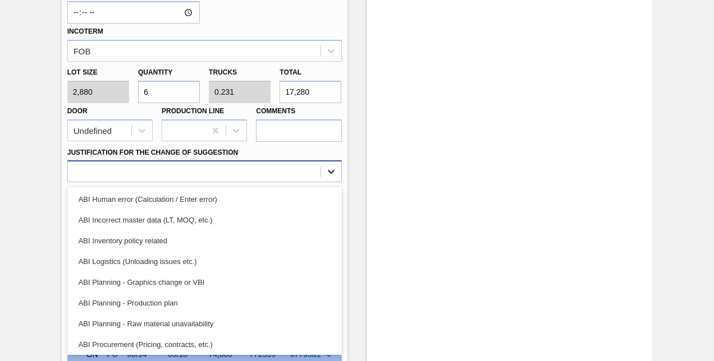
click at [331, 203] on div "ABI Human error (Calculation / Enter error)" at bounding box center [204, 199] width 274 height 21
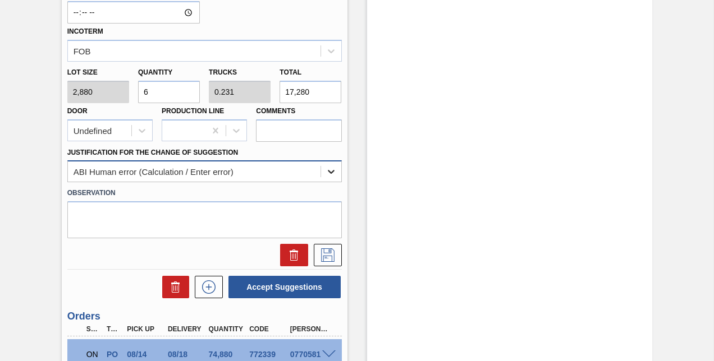
click at [328, 172] on icon at bounding box center [331, 171] width 11 height 11
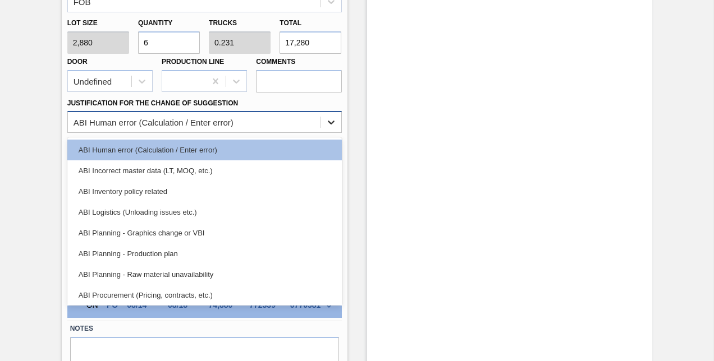
scroll to position [583, 0]
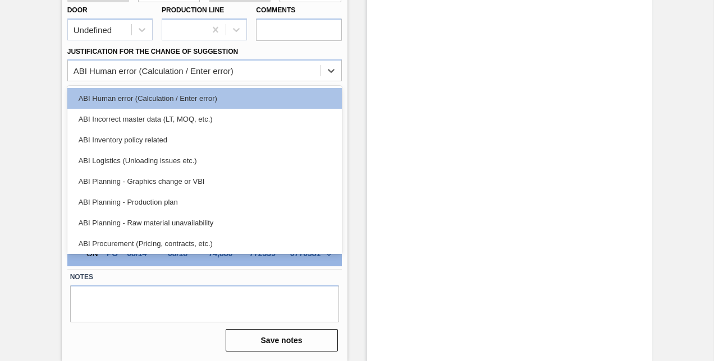
click at [154, 143] on div "ABI Inventory policy related" at bounding box center [204, 140] width 274 height 21
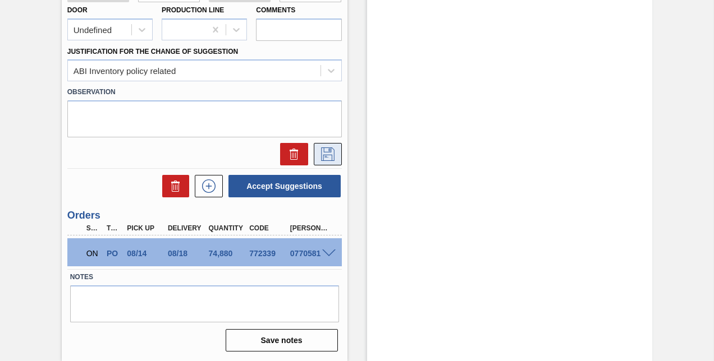
click at [336, 153] on icon at bounding box center [328, 154] width 18 height 13
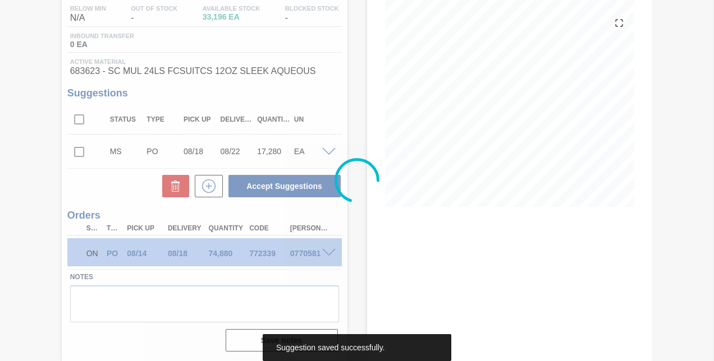
scroll to position [122, 0]
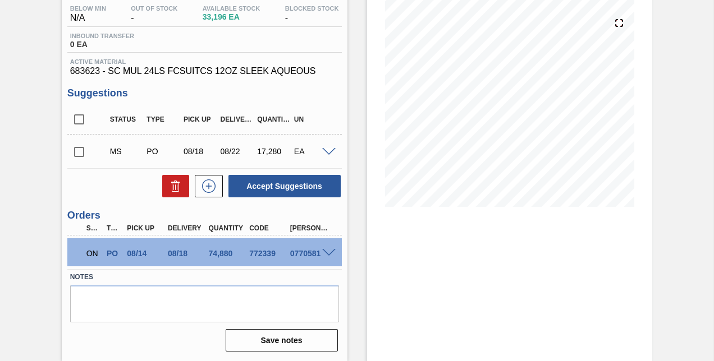
click at [78, 152] on input "checkbox" at bounding box center [79, 152] width 24 height 24
click at [79, 152] on input "checkbox" at bounding box center [79, 152] width 24 height 24
click at [267, 185] on button "Accept Suggestions" at bounding box center [284, 186] width 112 height 22
click at [77, 153] on input "checkbox" at bounding box center [79, 152] width 24 height 24
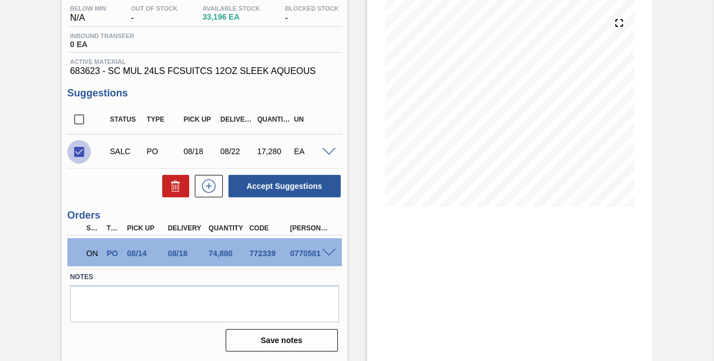
click at [77, 153] on input "checkbox" at bounding box center [79, 152] width 24 height 24
click at [329, 150] on span at bounding box center [328, 152] width 13 height 8
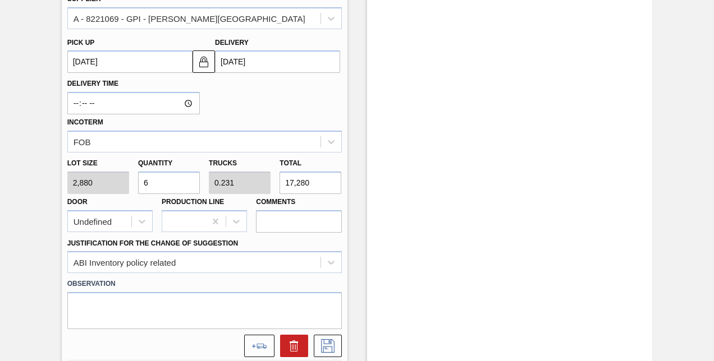
scroll to position [459, 0]
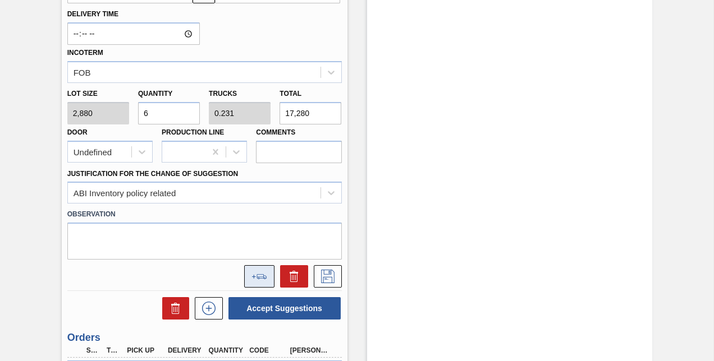
click at [258, 275] on button at bounding box center [259, 276] width 30 height 22
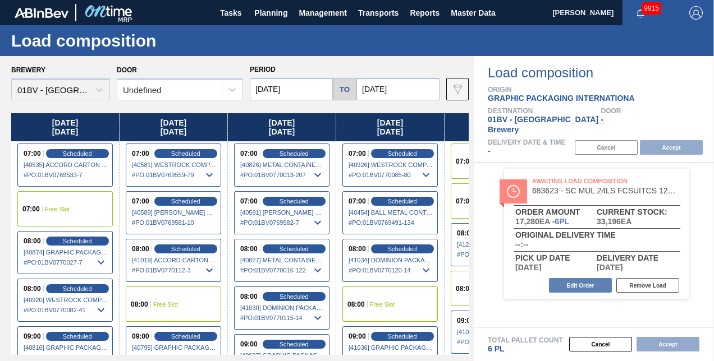
click at [400, 89] on input "[DATE]" at bounding box center [397, 89] width 83 height 22
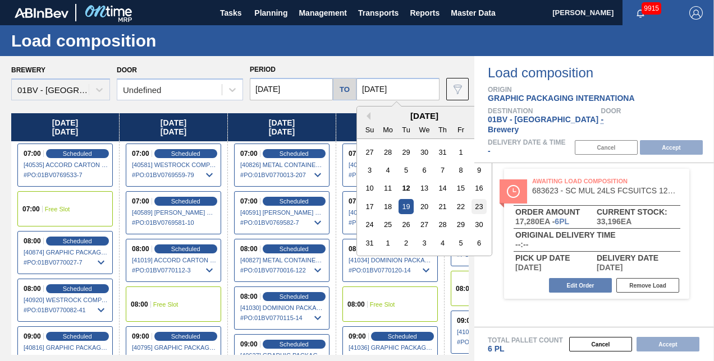
click at [476, 205] on div "23" at bounding box center [478, 206] width 15 height 15
click at [476, 205] on div "Brewery 01BV - Baldwinsville Brewery Door Undefined Period 08/12/2025 to 08/23/…" at bounding box center [357, 208] width 714 height 305
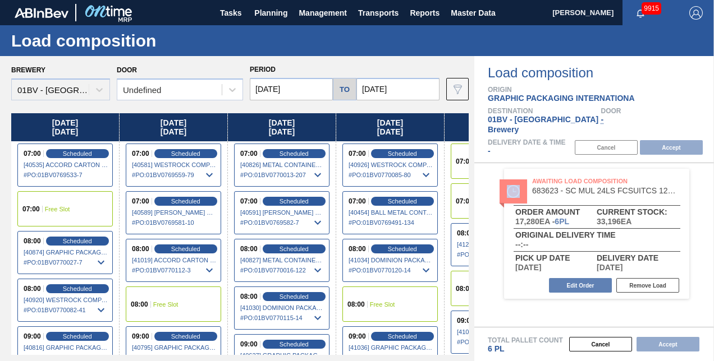
click at [296, 86] on input "[DATE]" at bounding box center [291, 89] width 83 height 22
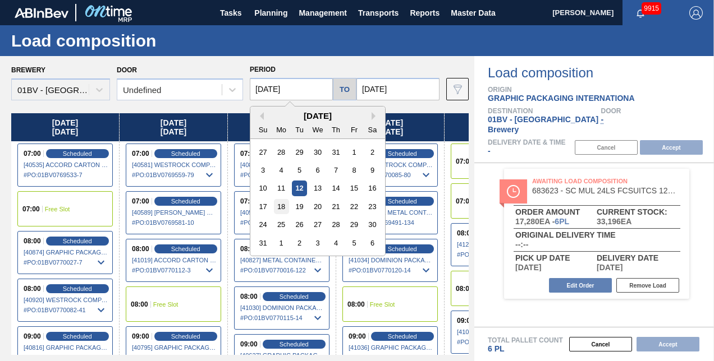
click at [283, 205] on div "18" at bounding box center [281, 206] width 15 height 15
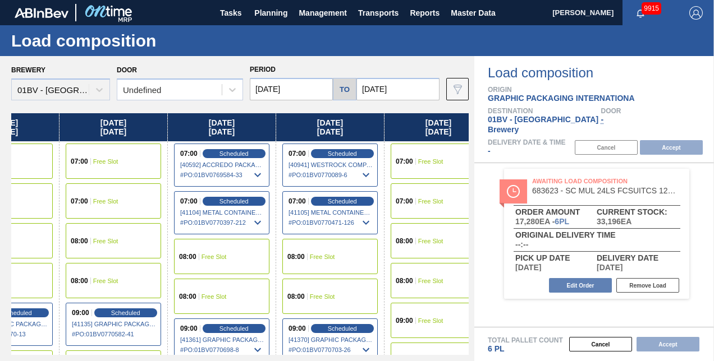
scroll to position [0, 191]
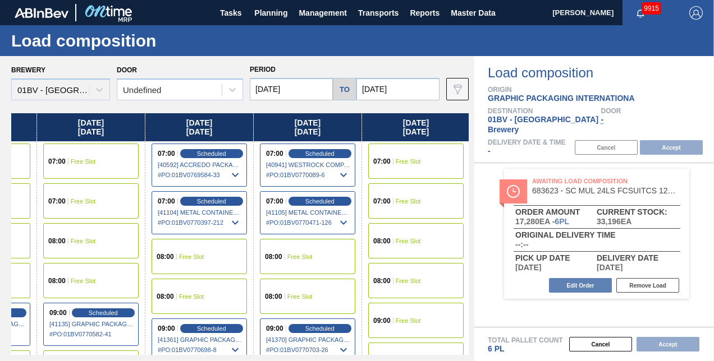
drag, startPoint x: 452, startPoint y: 122, endPoint x: 232, endPoint y: 125, distance: 220.1
click at [232, 125] on div "Monday 08/18/2025 07:00 Scheduled [41103] METAL CONTAINER CORPORATION - 0008219…" at bounding box center [239, 234] width 457 height 242
drag, startPoint x: 232, startPoint y: 125, endPoint x: 277, endPoint y: 144, distance: 48.8
click at [232, 125] on div "Thursday 08/21/2025" at bounding box center [199, 127] width 108 height 28
click at [387, 318] on span "09:00" at bounding box center [381, 321] width 17 height 7
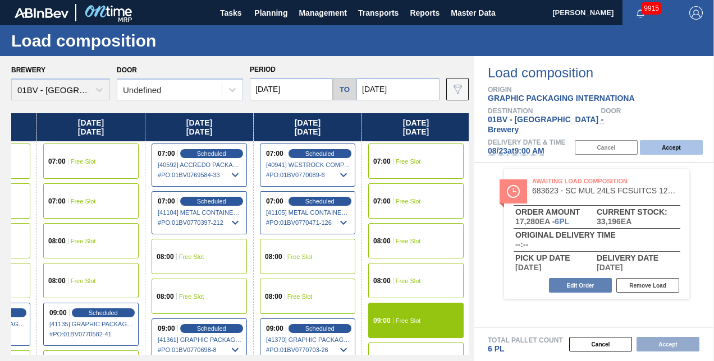
click at [666, 140] on button "Accept" at bounding box center [671, 147] width 63 height 15
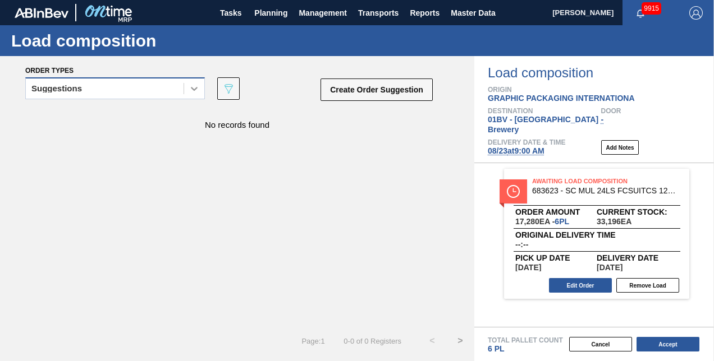
click at [191, 90] on icon at bounding box center [194, 88] width 11 height 11
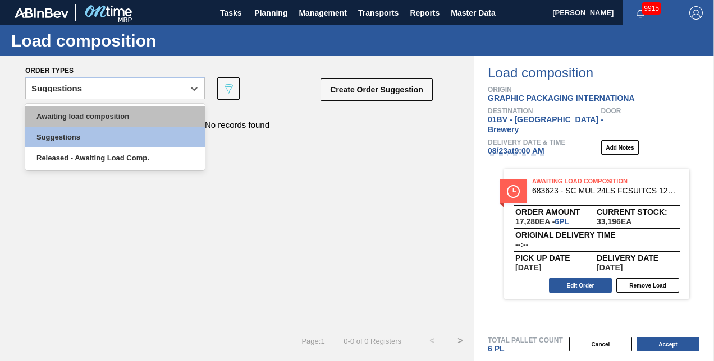
click at [111, 113] on div "Awaiting load composition" at bounding box center [115, 116] width 180 height 21
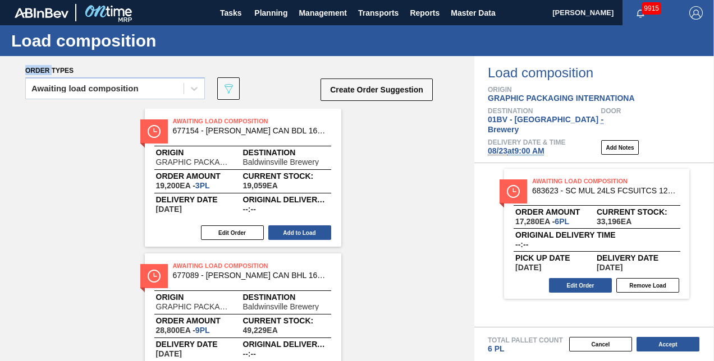
drag, startPoint x: 206, startPoint y: 119, endPoint x: 382, endPoint y: 131, distance: 176.1
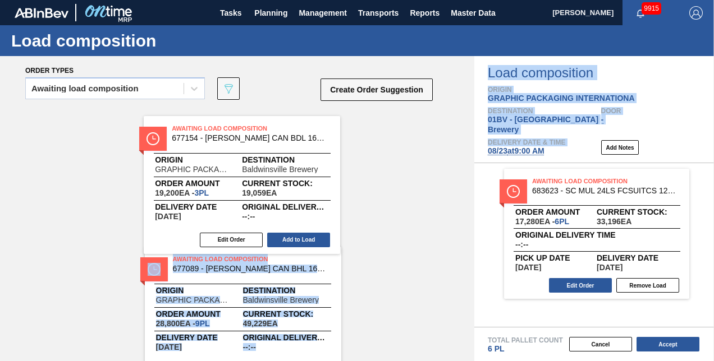
drag, startPoint x: 382, startPoint y: 131, endPoint x: 459, endPoint y: 139, distance: 77.9
click at [477, 143] on div "Order types Awaiting load composition 089F7B8B-B2A5-4AFE-B5C0-19BA573D28AC Crea…" at bounding box center [357, 208] width 714 height 305
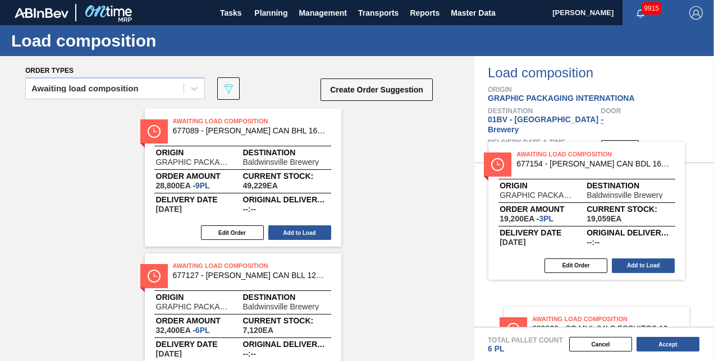
drag, startPoint x: 250, startPoint y: 122, endPoint x: 589, endPoint y: 155, distance: 340.6
click at [589, 155] on div "Order types Awaiting load composition 089F7B8B-B2A5-4AFE-B5C0-19BA573D28AC Crea…" at bounding box center [357, 208] width 714 height 305
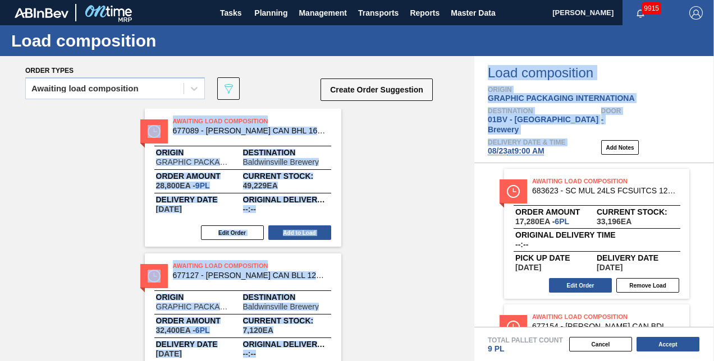
click at [277, 118] on span "Awaiting Load Composition" at bounding box center [251, 121] width 157 height 11
click at [283, 267] on span "Awaiting Load Composition" at bounding box center [251, 265] width 157 height 11
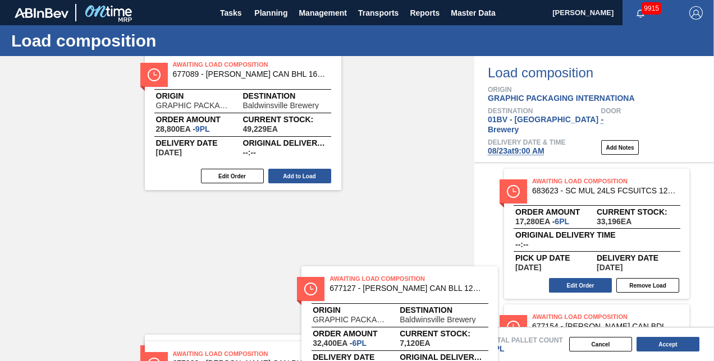
scroll to position [57, 0]
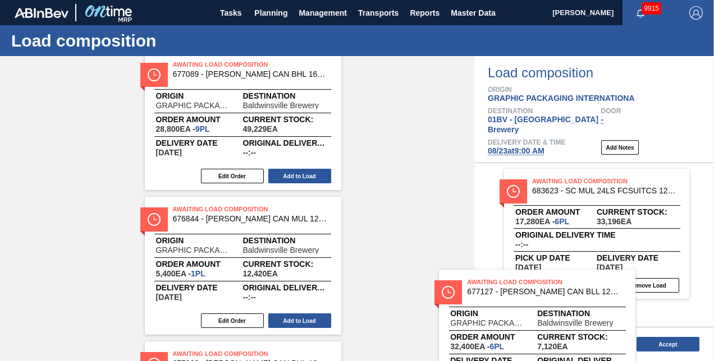
drag, startPoint x: 197, startPoint y: 263, endPoint x: 522, endPoint y: 280, distance: 325.4
click at [522, 280] on div "Order types Awaiting load composition 089F7B8B-B2A5-4AFE-B5C0-19BA573D28AC Crea…" at bounding box center [357, 208] width 714 height 305
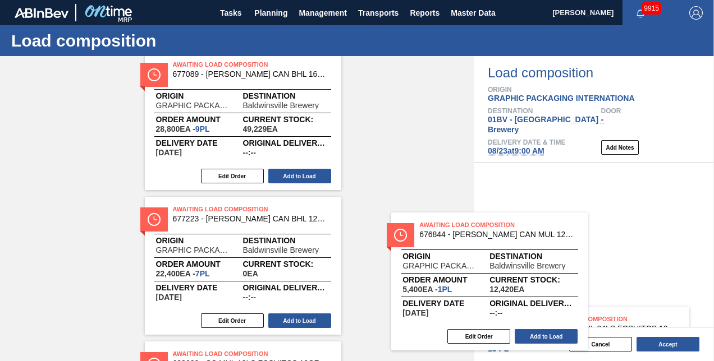
drag, startPoint x: 276, startPoint y: 217, endPoint x: 533, endPoint y: 225, distance: 257.2
click at [533, 225] on div "Order types Awaiting load composition 089F7B8B-B2A5-4AFE-B5C0-19BA573D28AC Crea…" at bounding box center [357, 208] width 714 height 305
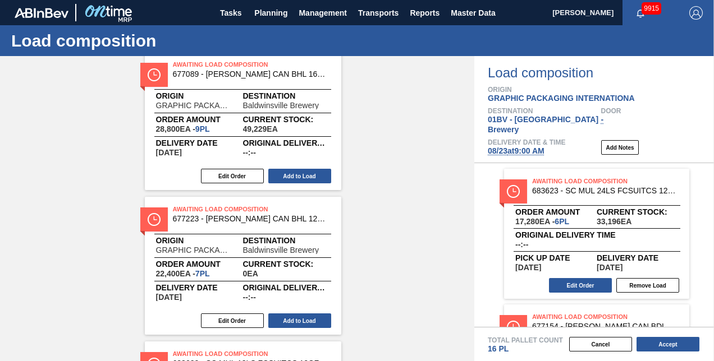
drag, startPoint x: 200, startPoint y: 210, endPoint x: 255, endPoint y: 212, distance: 55.6
click at [200, 210] on span "Awaiting Load Composition" at bounding box center [251, 209] width 157 height 11
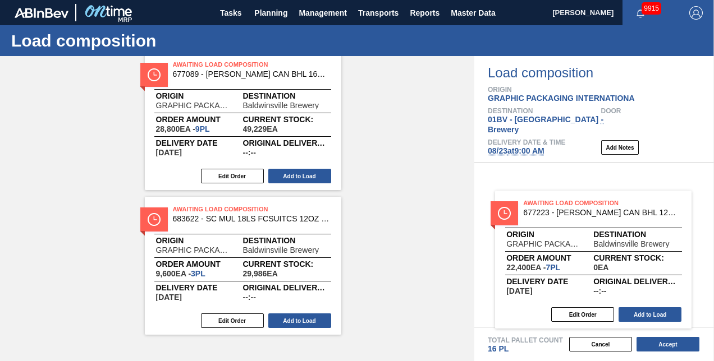
drag, startPoint x: 255, startPoint y: 212, endPoint x: 555, endPoint y: 204, distance: 299.3
click at [555, 204] on div "Order types Awaiting load composition 089F7B8B-B2A5-4AFE-B5C0-19BA573D28AC Crea…" at bounding box center [357, 208] width 714 height 305
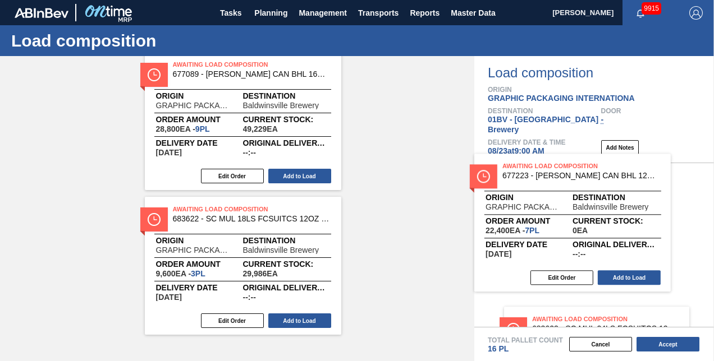
click at [555, 204] on div "Awaiting Load Composition 683623 - SC MUL 24LS FCSUITCS 12OZ SLEEK AQUEOUS Orde…" at bounding box center [594, 245] width 240 height 164
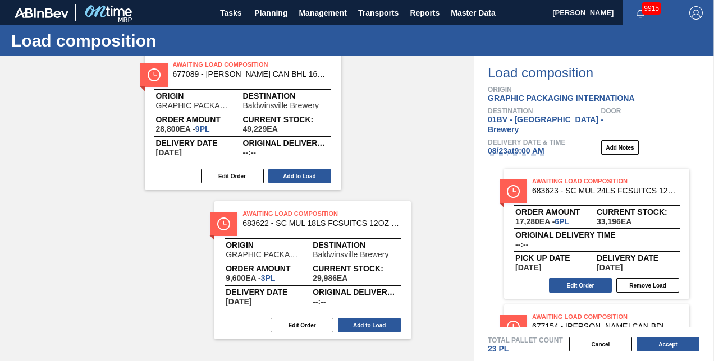
drag, startPoint x: 298, startPoint y: 216, endPoint x: 465, endPoint y: 212, distance: 167.3
click at [424, 214] on div "Awaiting Load Composition 677089 - CARR CAN BHL 16OZ CAN PK 12/16 CAN 0724 Orig…" at bounding box center [237, 161] width 474 height 218
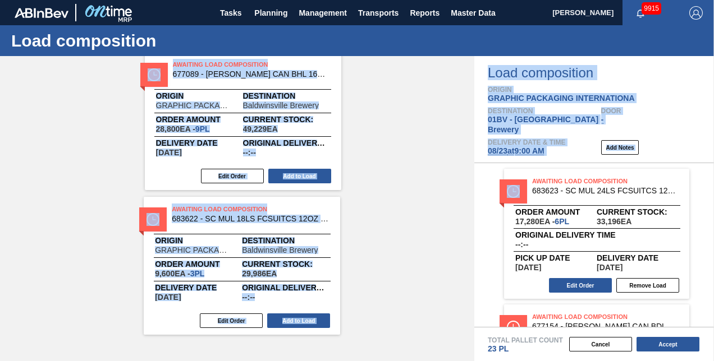
drag, startPoint x: 465, startPoint y: 212, endPoint x: 521, endPoint y: 207, distance: 55.8
click at [505, 210] on div "Order types Awaiting load composition 089F7B8B-B2A5-4AFE-B5C0-19BA573D28AC Crea…" at bounding box center [357, 208] width 714 height 305
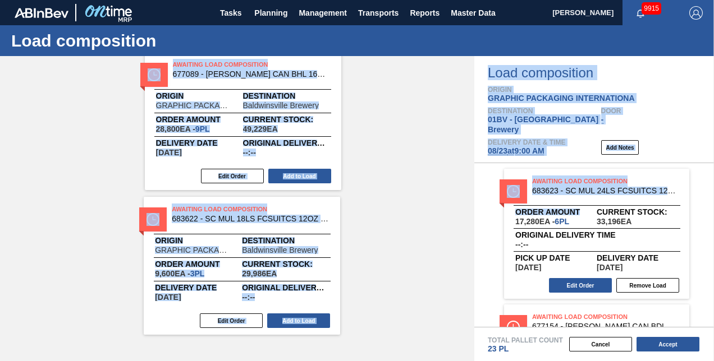
click at [523, 207] on div "Awaiting Load Composition 683623 - SC MUL 24LS FCSUITCS 12OZ SLEEK AQUEOUS Orde…" at bounding box center [594, 245] width 240 height 164
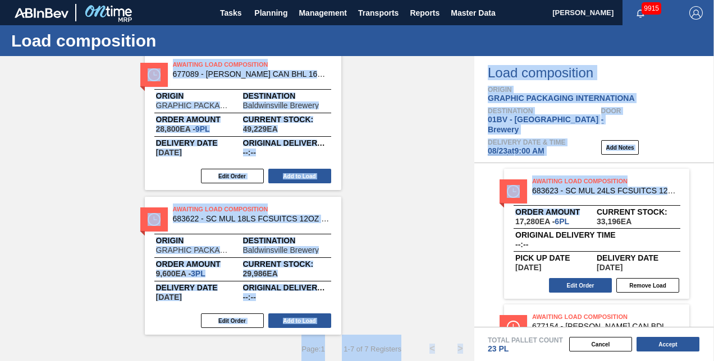
drag, startPoint x: 365, startPoint y: 200, endPoint x: 354, endPoint y: 200, distance: 11.2
click at [364, 200] on div "Awaiting Load Composition 677089 - CARR CAN BHL 16OZ CAN PK 12/16 CAN 0724 Orig…" at bounding box center [237, 193] width 474 height 283
click at [400, 200] on div "Awaiting Load Composition 677089 - CARR CAN BHL 16OZ CAN PK 12/16 CAN 0724 Orig…" at bounding box center [237, 193] width 474 height 283
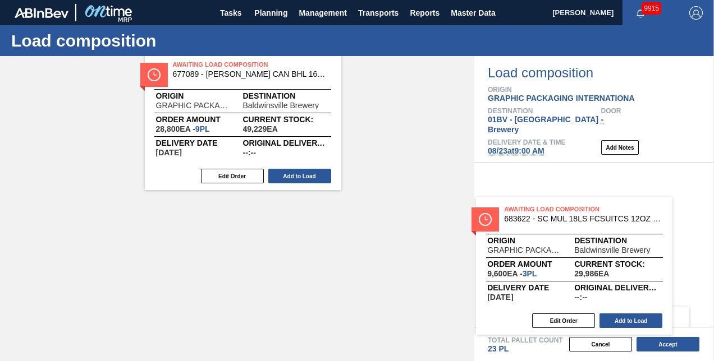
drag, startPoint x: 224, startPoint y: 209, endPoint x: 579, endPoint y: 209, distance: 354.7
click at [579, 209] on div "Order types Awaiting load composition 089F7B8B-B2A5-4AFE-B5C0-19BA573D28AC Crea…" at bounding box center [357, 208] width 714 height 305
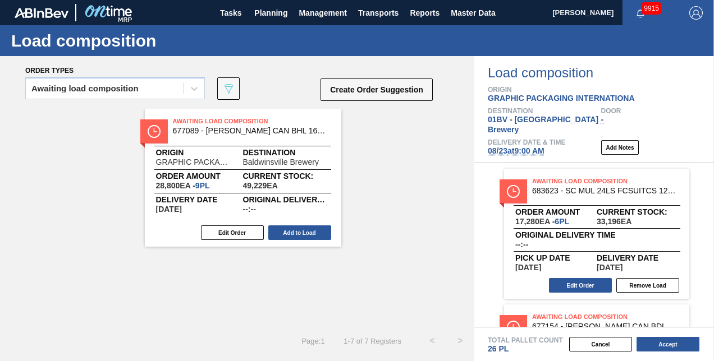
scroll to position [0, 0]
click at [662, 345] on button "Accept" at bounding box center [668, 344] width 63 height 15
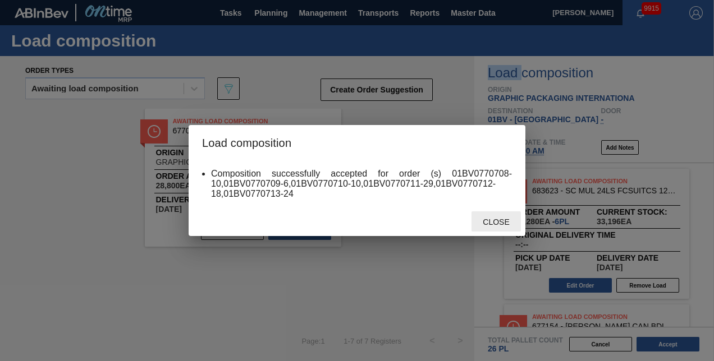
click at [498, 222] on span "Close" at bounding box center [496, 222] width 44 height 9
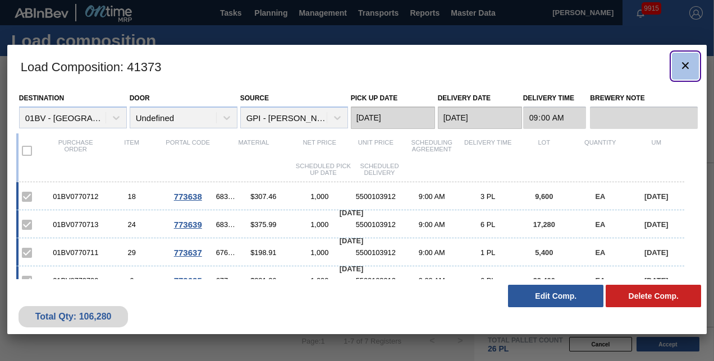
click at [685, 63] on icon "botão de ícone" at bounding box center [685, 65] width 13 height 13
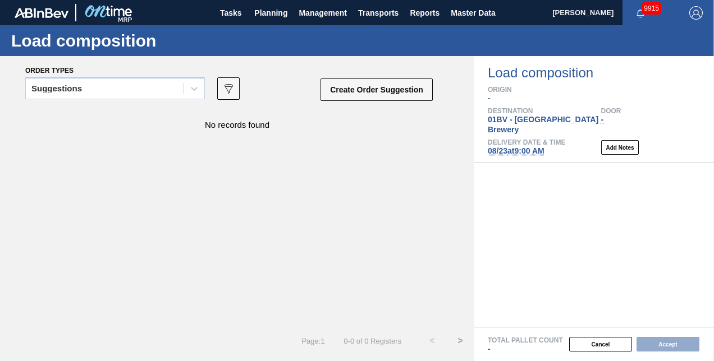
click at [526, 323] on div at bounding box center [594, 245] width 240 height 164
click at [264, 15] on span "Planning" at bounding box center [270, 12] width 33 height 13
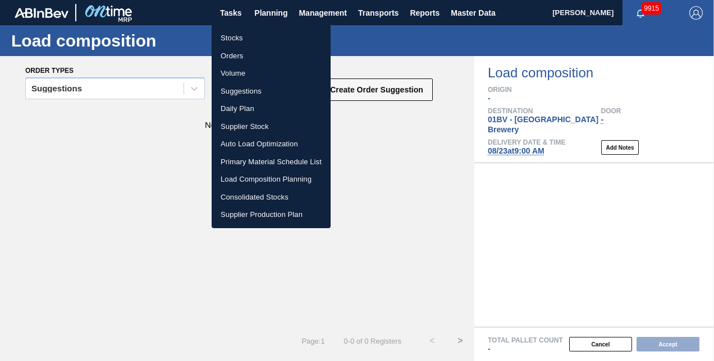
click at [238, 90] on li "Suggestions" at bounding box center [271, 92] width 119 height 18
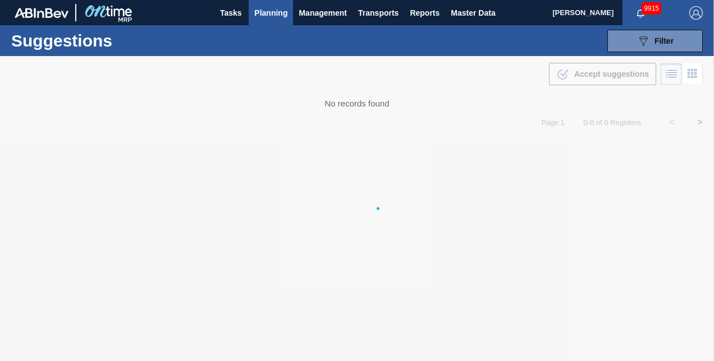
click at [238, 74] on li "Suggestions" at bounding box center [271, 69] width 89 height 10
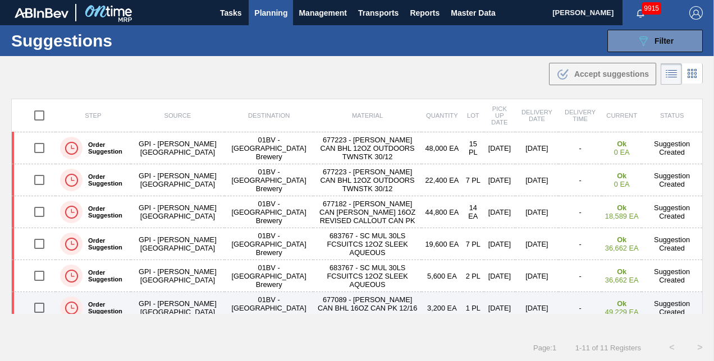
scroll to position [167, 0]
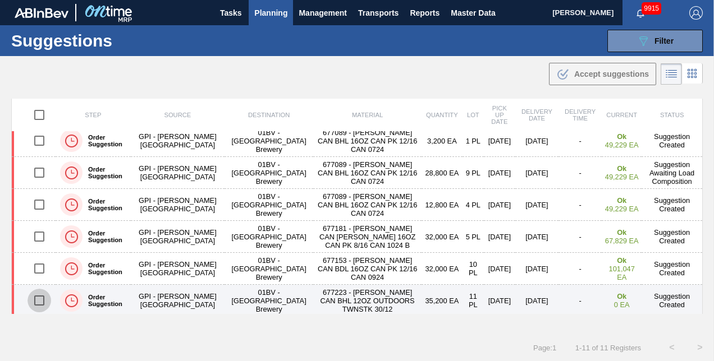
click at [36, 297] on input "checkbox" at bounding box center [40, 301] width 24 height 24
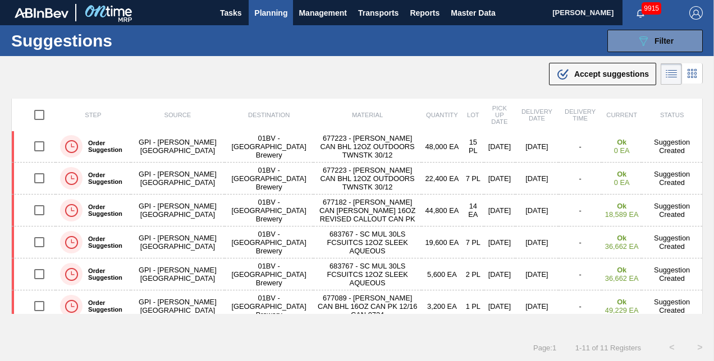
scroll to position [0, 0]
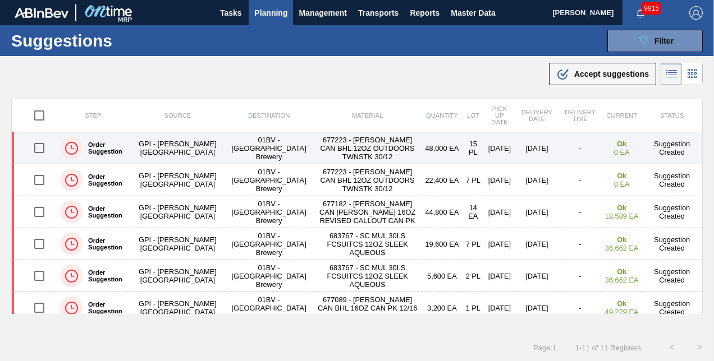
click at [37, 149] on input "checkbox" at bounding box center [40, 148] width 24 height 24
click at [41, 146] on input "checkbox" at bounding box center [40, 148] width 24 height 24
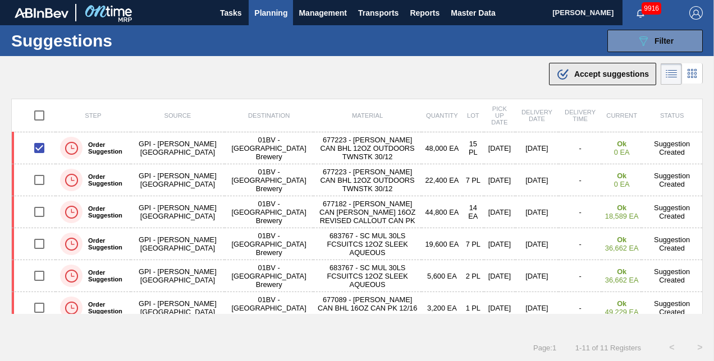
click at [585, 71] on span "Accept suggestions" at bounding box center [611, 74] width 75 height 9
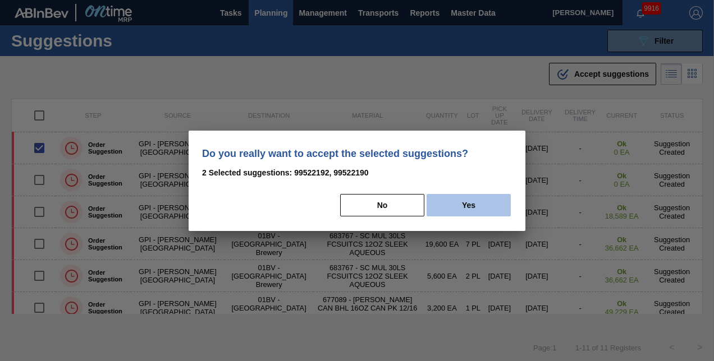
click at [473, 204] on button "Yes" at bounding box center [469, 205] width 84 height 22
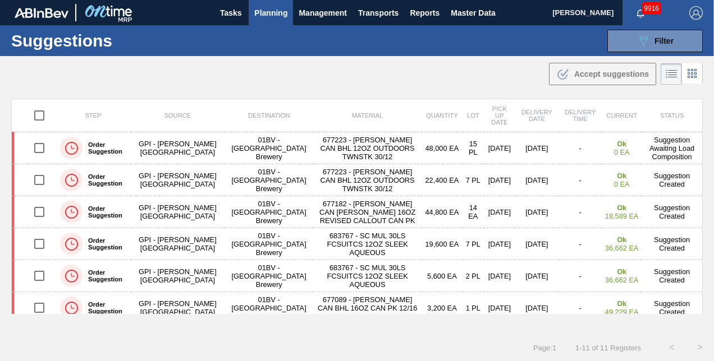
click at [272, 13] on span "Planning" at bounding box center [270, 12] width 33 height 13
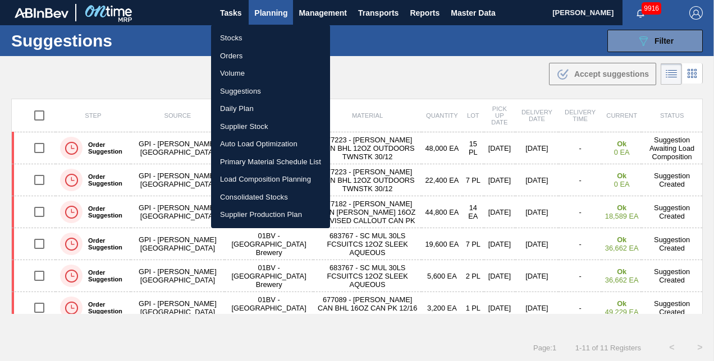
click at [250, 181] on li "Load Composition Planning" at bounding box center [270, 180] width 119 height 18
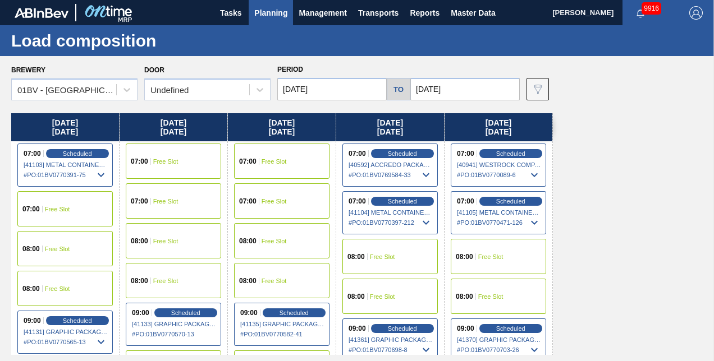
click at [464, 86] on input "[DATE]" at bounding box center [464, 89] width 109 height 22
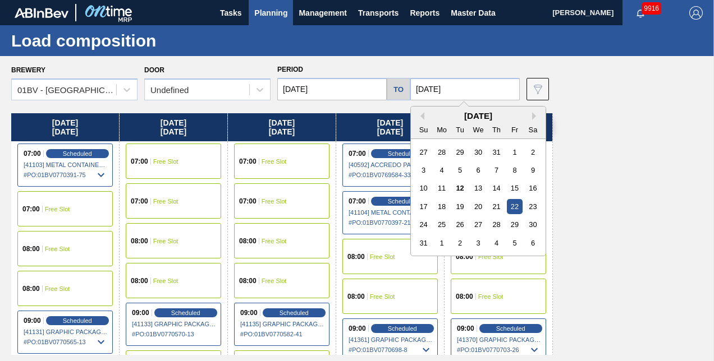
click at [513, 225] on div "29" at bounding box center [514, 224] width 15 height 15
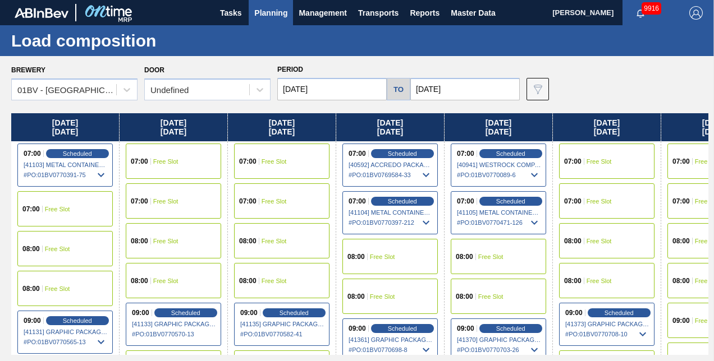
click at [466, 85] on input "[DATE]" at bounding box center [464, 89] width 109 height 22
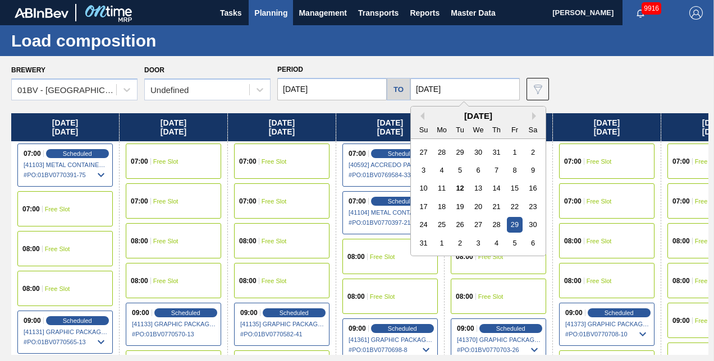
click at [532, 207] on div "23" at bounding box center [532, 206] width 15 height 15
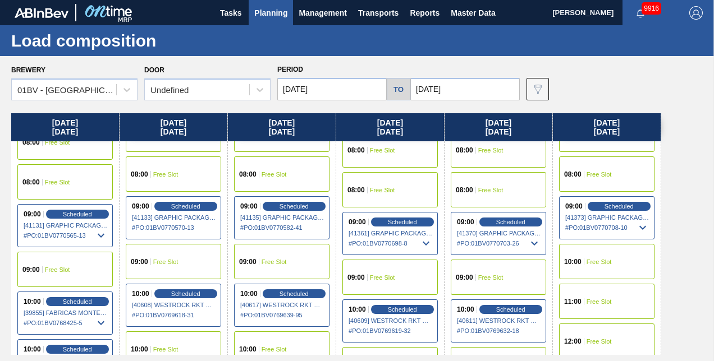
scroll to position [168, 0]
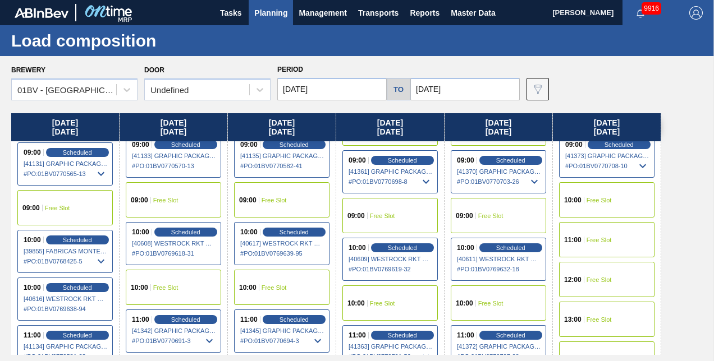
click at [576, 244] on div "11:00 Free Slot" at bounding box center [606, 239] width 95 height 35
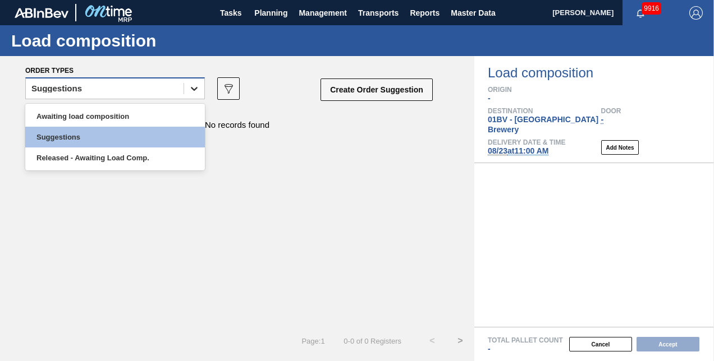
click at [192, 90] on icon at bounding box center [194, 88] width 11 height 11
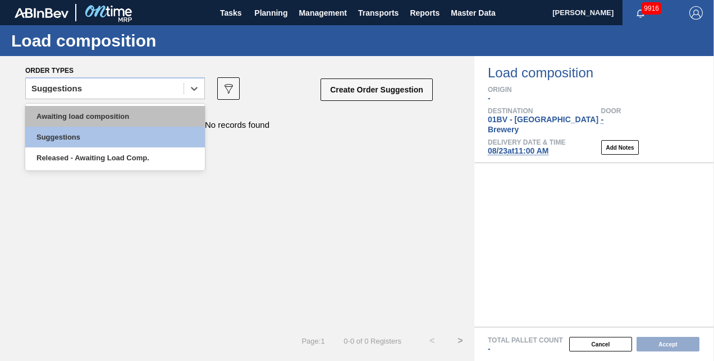
click at [94, 117] on div "Awaiting load composition" at bounding box center [115, 116] width 180 height 21
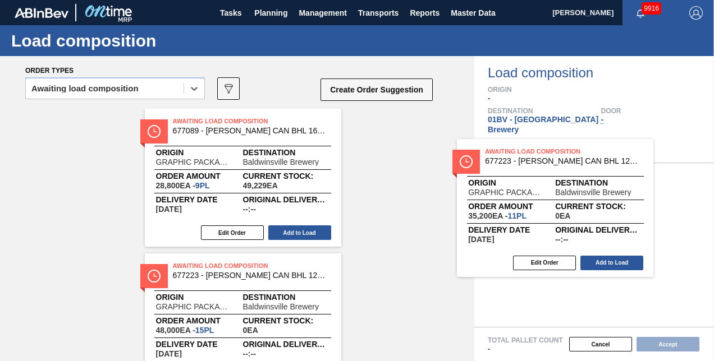
drag, startPoint x: 216, startPoint y: 120, endPoint x: 539, endPoint y: 151, distance: 325.3
click at [539, 151] on div "Order types option Awaiting load composition, selected. Select is focused ,type…" at bounding box center [357, 208] width 714 height 305
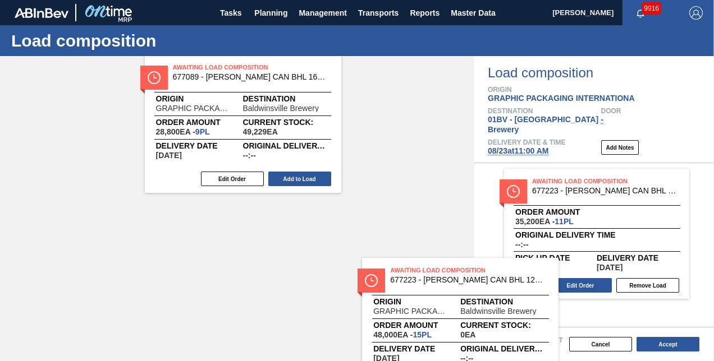
drag, startPoint x: 212, startPoint y: 265, endPoint x: 497, endPoint y: 265, distance: 284.6
click at [456, 269] on div "Order types option Awaiting load composition, selected. Select is focused ,type…" at bounding box center [237, 208] width 474 height 305
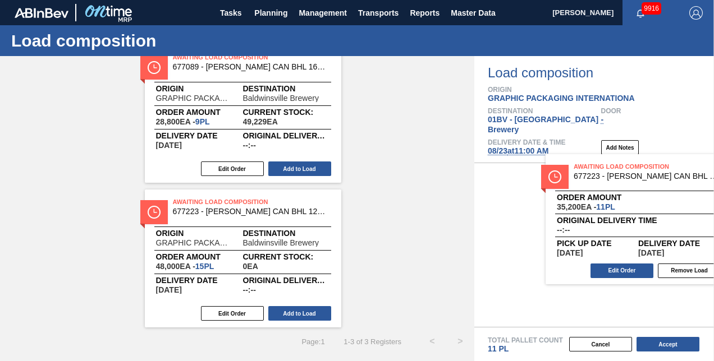
scroll to position [64, 0]
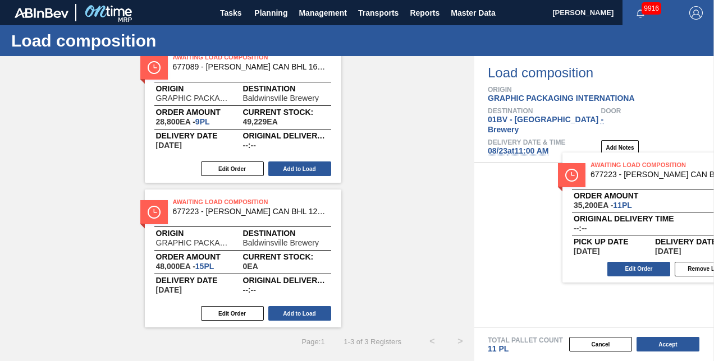
drag, startPoint x: 497, startPoint y: 265, endPoint x: 543, endPoint y: 260, distance: 46.9
click at [543, 260] on div "Awaiting Load Composition 677223 - CARR CAN BHL 12OZ OUTDOORS TWNSTK 30/12 Orde…" at bounding box center [594, 245] width 240 height 164
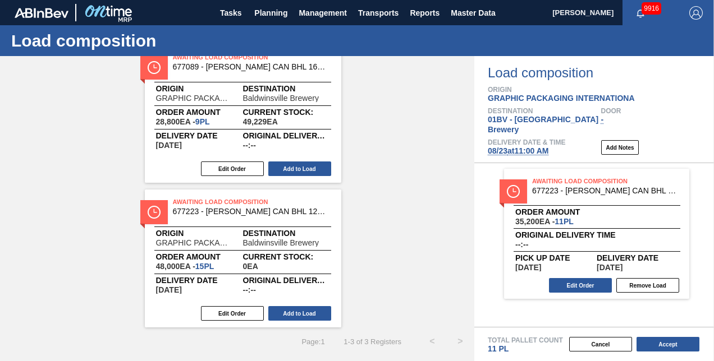
click at [367, 212] on div "Awaiting Load Composition 677089 - CARR CAN BHL 16OZ CAN PK 12/16 CAN 0724 Orig…" at bounding box center [237, 186] width 474 height 283
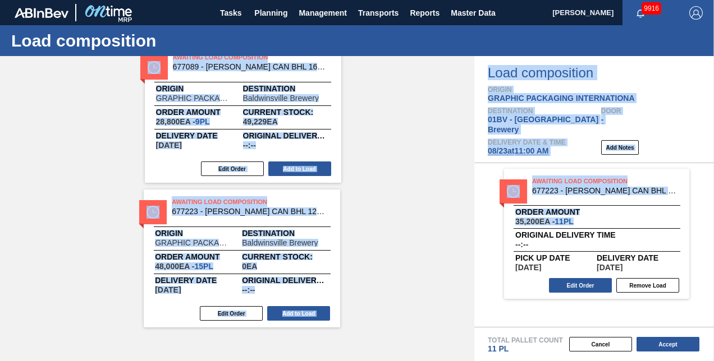
drag, startPoint x: 438, startPoint y: 217, endPoint x: 610, endPoint y: 218, distance: 171.2
click at [610, 218] on div "Order types Awaiting load composition 089F7B8B-B2A5-4AFE-B5C0-19BA573D28AC Crea…" at bounding box center [357, 208] width 714 height 305
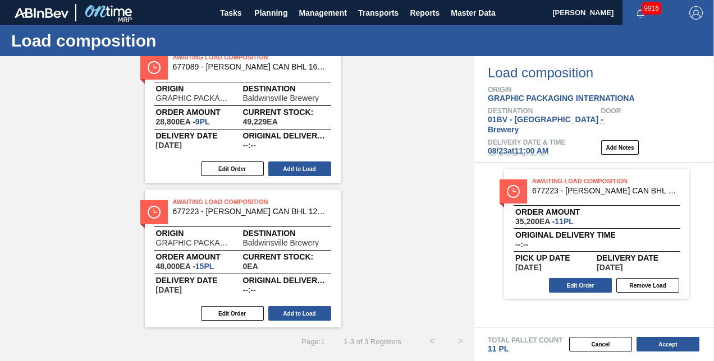
click at [386, 183] on div "Awaiting Load Composition 677089 - CARR CAN BHL 16OZ CAN PK 12/16 CAN 0724 Orig…" at bounding box center [237, 186] width 474 height 283
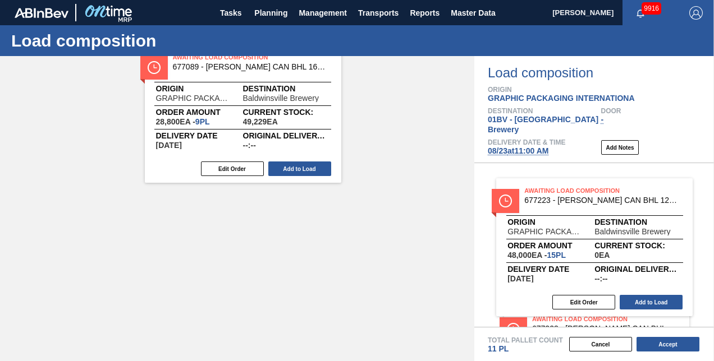
drag, startPoint x: 245, startPoint y: 202, endPoint x: 593, endPoint y: 191, distance: 348.2
click at [593, 191] on div "Order types Awaiting load composition 089F7B8B-B2A5-4AFE-B5C0-19BA573D28AC Crea…" at bounding box center [357, 208] width 714 height 305
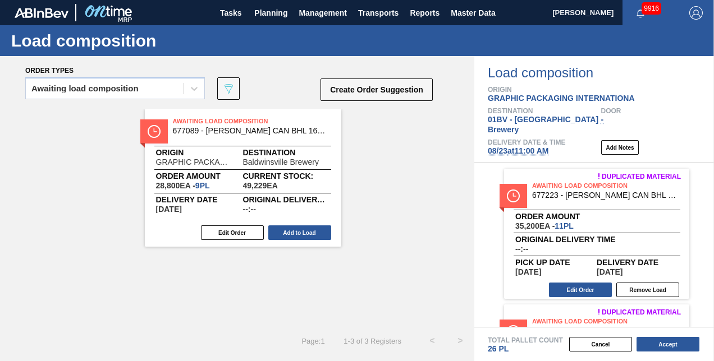
scroll to position [0, 0]
click at [656, 347] on button "Accept" at bounding box center [668, 344] width 63 height 15
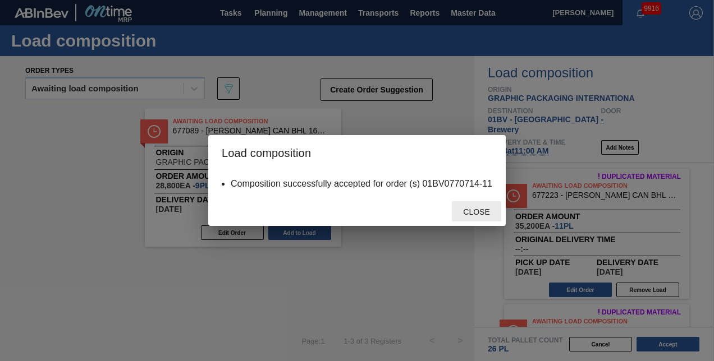
click at [474, 212] on span "Close" at bounding box center [476, 212] width 44 height 9
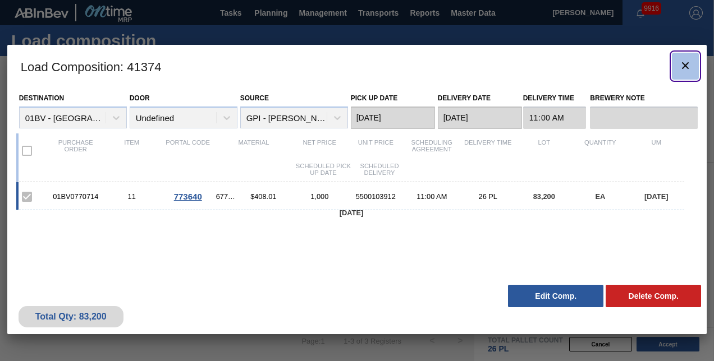
click at [684, 66] on icon "botão de ícone" at bounding box center [685, 65] width 7 height 7
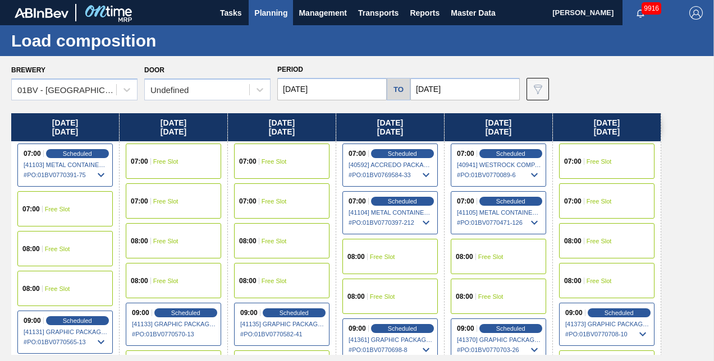
click at [269, 12] on span "Planning" at bounding box center [270, 12] width 33 height 13
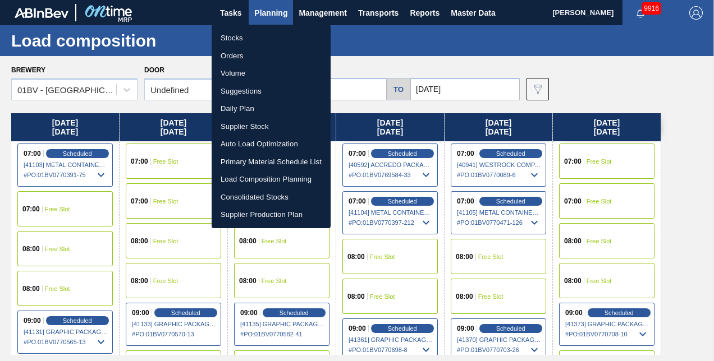
click at [246, 90] on li "Suggestions" at bounding box center [271, 92] width 119 height 18
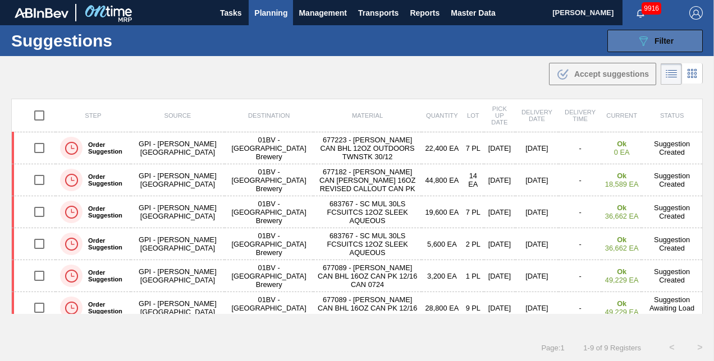
click at [640, 40] on icon "089F7B8B-B2A5-4AFE-B5C0-19BA573D28AC" at bounding box center [643, 40] width 13 height 13
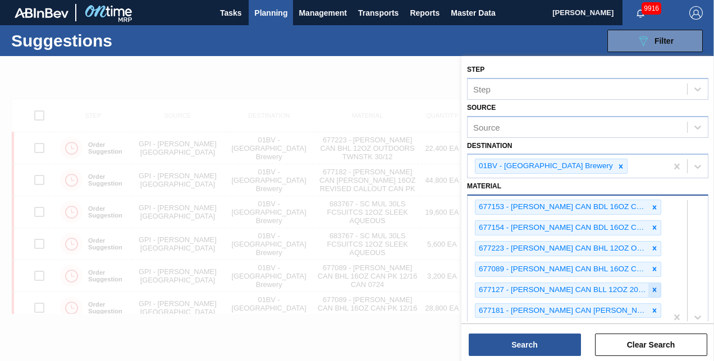
click at [653, 288] on icon at bounding box center [655, 290] width 4 height 4
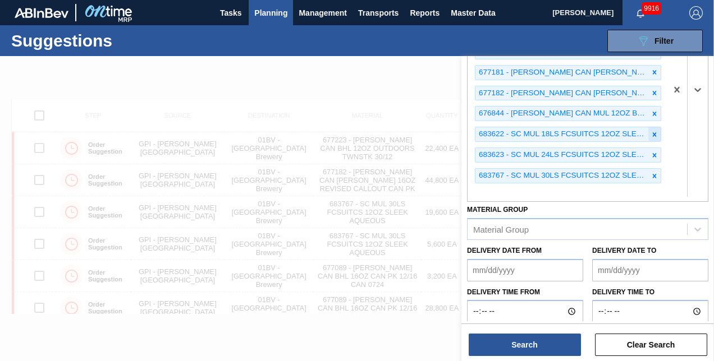
click at [653, 132] on icon at bounding box center [655, 134] width 4 height 4
click at [653, 153] on icon at bounding box center [655, 155] width 4 height 4
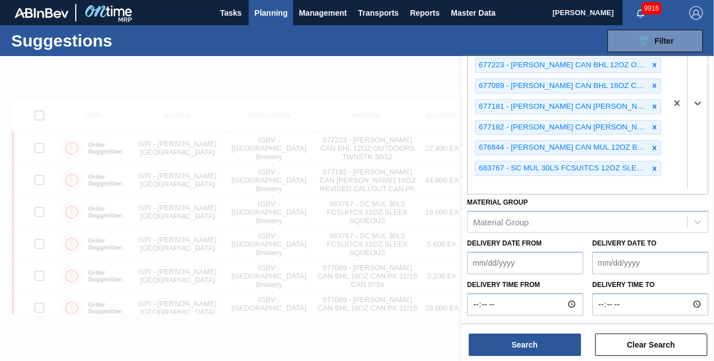
scroll to position [157, 0]
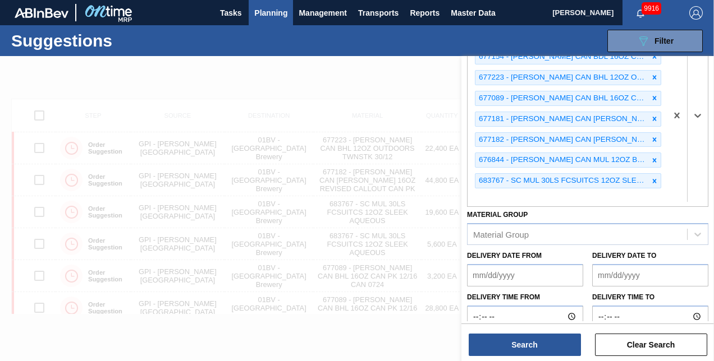
click at [653, 158] on icon at bounding box center [655, 160] width 4 height 4
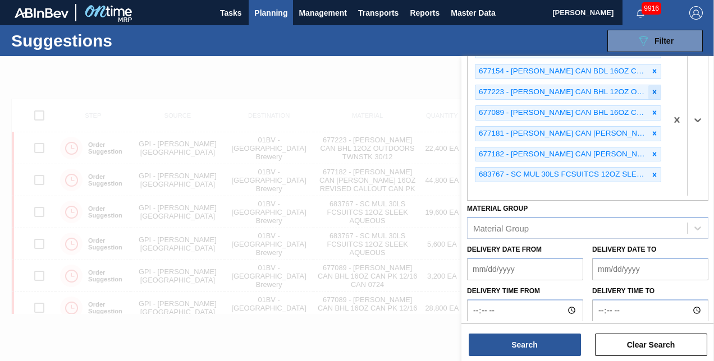
click at [653, 88] on icon at bounding box center [655, 92] width 8 height 8
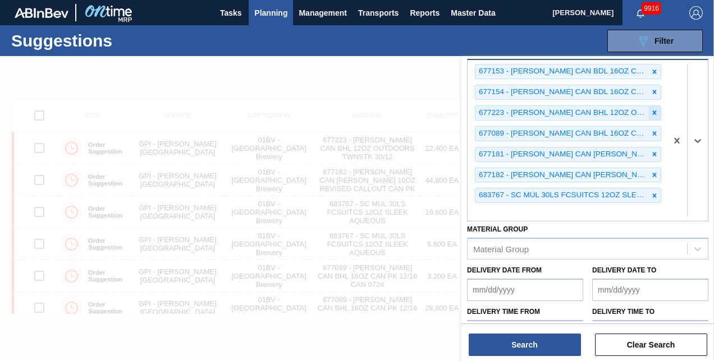
click at [653, 88] on icon at bounding box center [655, 92] width 8 height 8
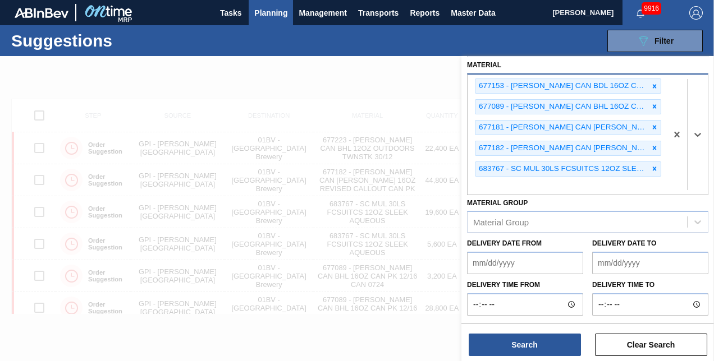
scroll to position [116, 0]
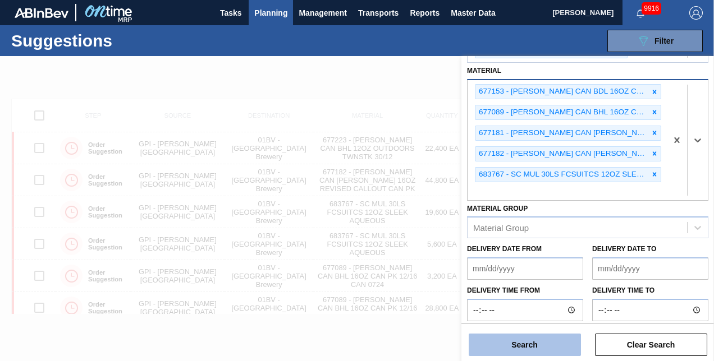
click at [507, 347] on button "Search" at bounding box center [525, 345] width 112 height 22
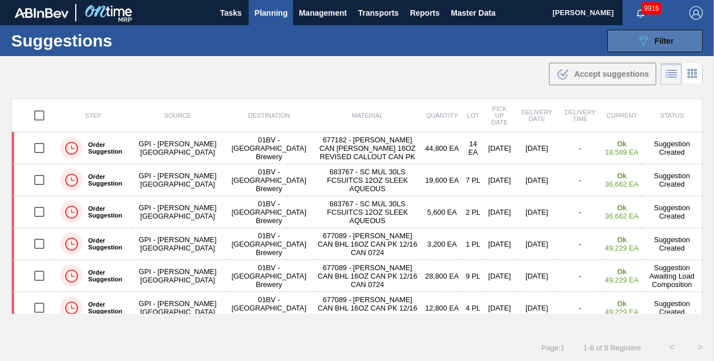
click at [632, 45] on button "089F7B8B-B2A5-4AFE-B5C0-19BA573D28AC Filter" at bounding box center [654, 41] width 95 height 22
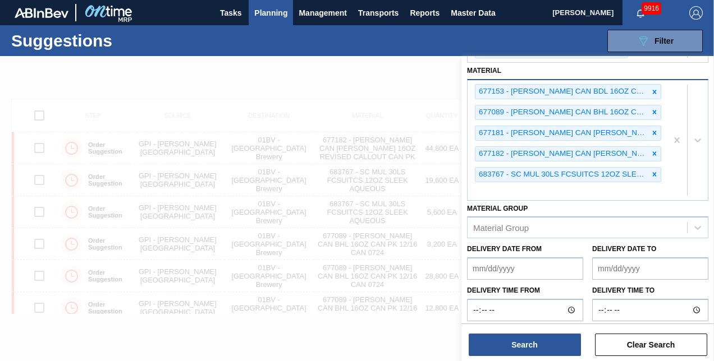
click at [494, 186] on div "677153 - CARR CAN BDL 16OZ CAN PK 12/16 CAN 0924 677089 - CARR CAN BHL 16OZ CAN…" at bounding box center [567, 140] width 199 height 120
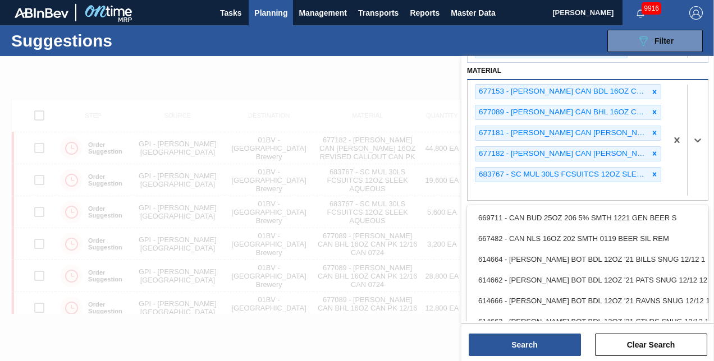
click at [494, 186] on div "677153 - CARR CAN BDL 16OZ CAN PK 12/16 CAN 0924 677089 - CARR CAN BHL 16OZ CAN…" at bounding box center [567, 140] width 199 height 120
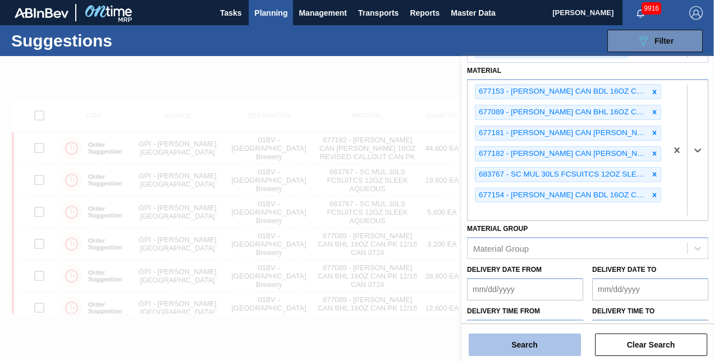
click at [510, 342] on button "Search" at bounding box center [525, 345] width 112 height 22
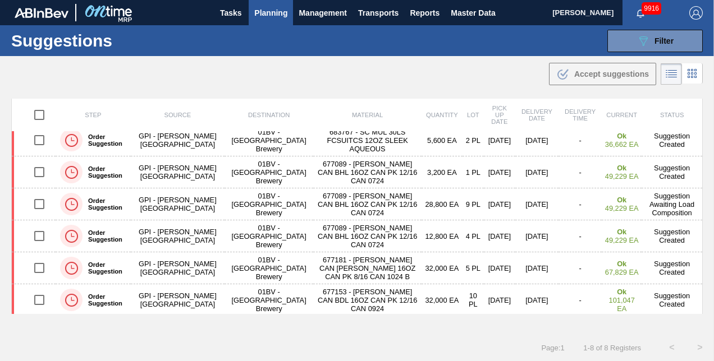
scroll to position [72, 0]
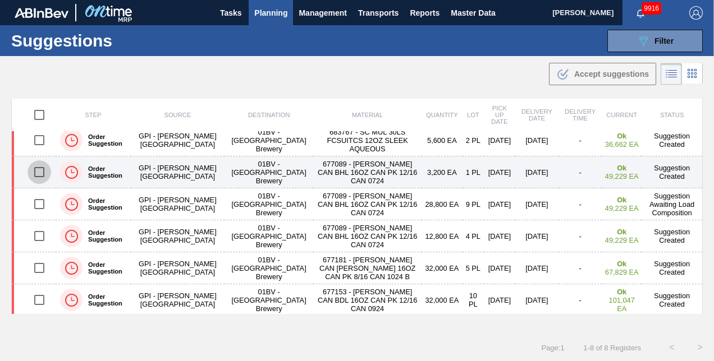
click at [39, 171] on input "checkbox" at bounding box center [40, 173] width 24 height 24
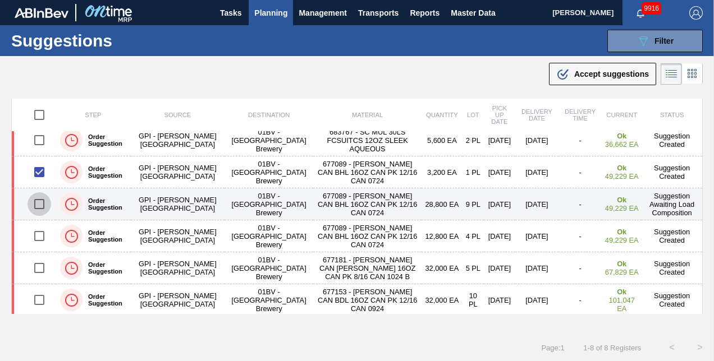
click at [42, 202] on input "checkbox" at bounding box center [40, 205] width 24 height 24
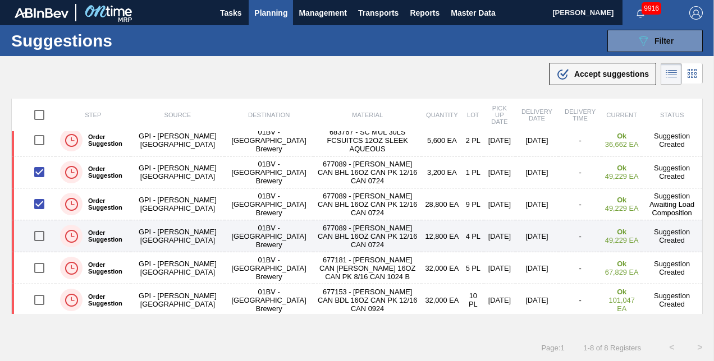
click at [38, 232] on input "checkbox" at bounding box center [40, 237] width 24 height 24
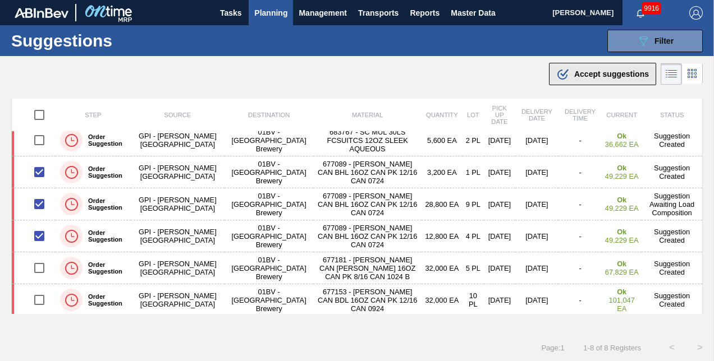
click at [592, 74] on span "Accept suggestions" at bounding box center [611, 74] width 75 height 9
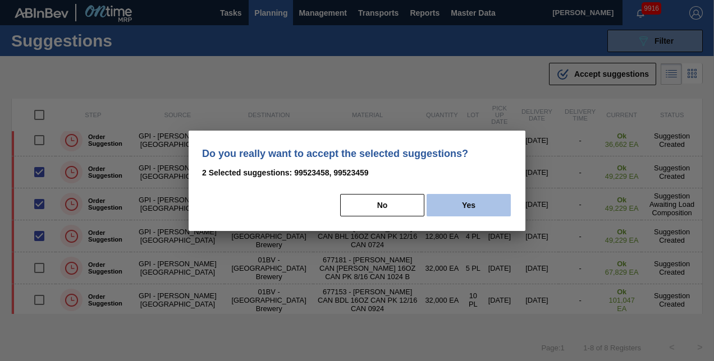
click at [467, 204] on button "Yes" at bounding box center [469, 205] width 84 height 22
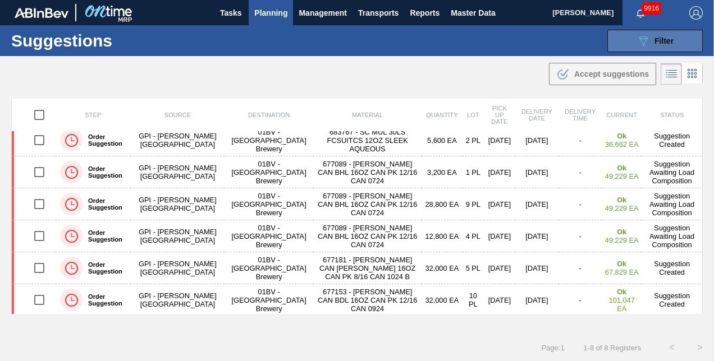
click at [633, 38] on button "089F7B8B-B2A5-4AFE-B5C0-19BA573D28AC Filter" at bounding box center [654, 41] width 95 height 22
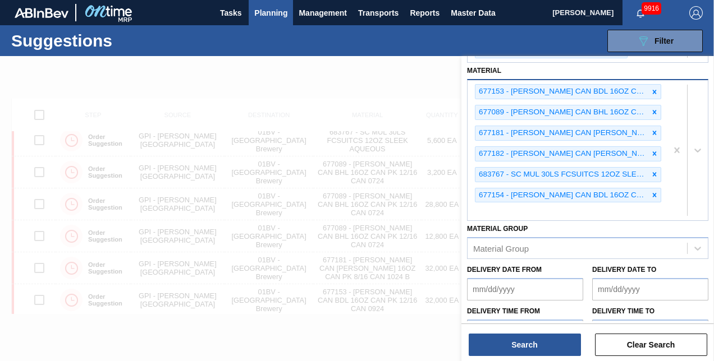
click at [489, 208] on div "677153 - CARR CAN BDL 16OZ CAN PK 12/16 CAN 0924 677089 - CARR CAN BHL 16OZ CAN…" at bounding box center [567, 150] width 199 height 140
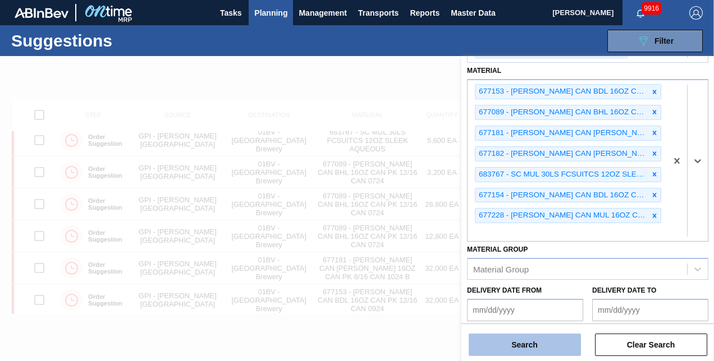
click at [510, 345] on button "Search" at bounding box center [525, 345] width 112 height 22
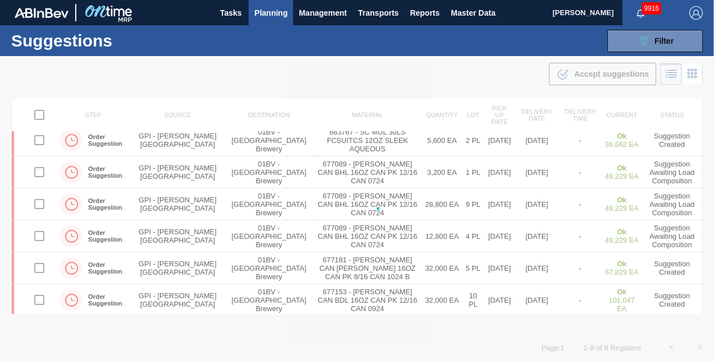
click at [510, 345] on div at bounding box center [357, 208] width 714 height 305
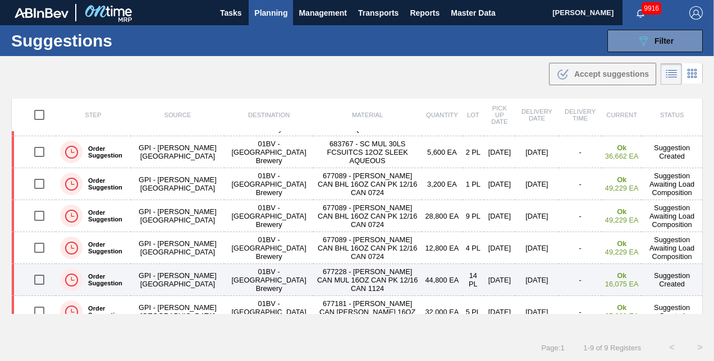
scroll to position [66, 0]
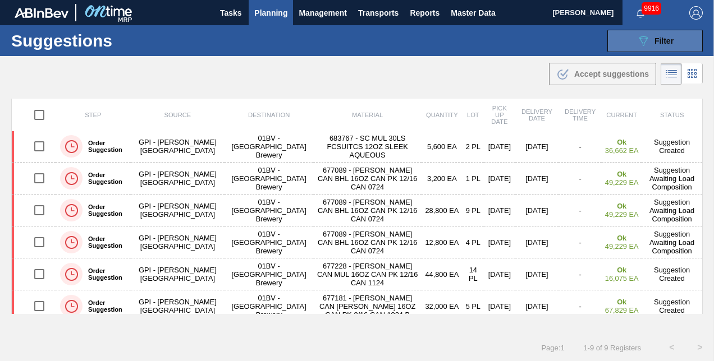
click at [631, 42] on button "089F7B8B-B2A5-4AFE-B5C0-19BA573D28AC Filter" at bounding box center [654, 41] width 95 height 22
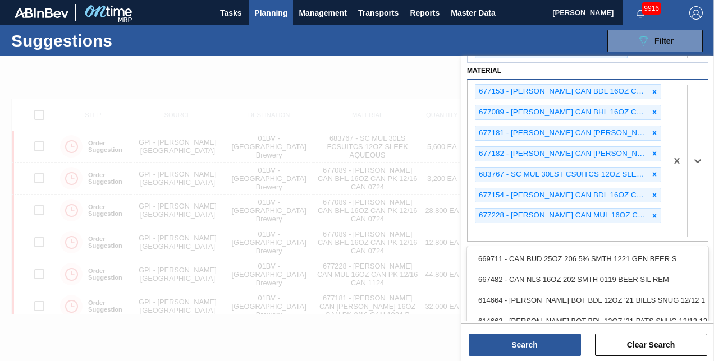
click at [482, 230] on div "677153 - CARR CAN BDL 16OZ CAN PK 12/16 CAN 0924 677089 - CARR CAN BHL 16OZ CAN…" at bounding box center [567, 160] width 199 height 161
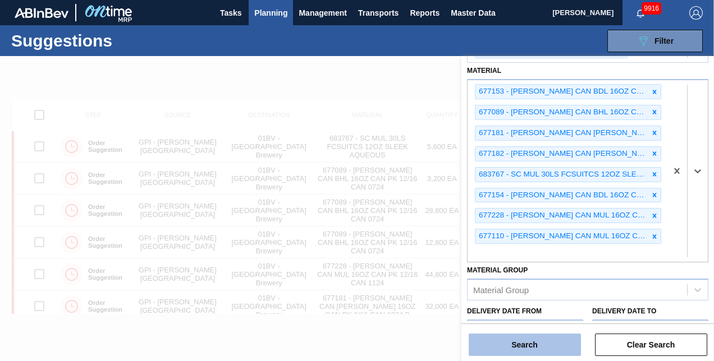
click at [515, 344] on button "Search" at bounding box center [525, 345] width 112 height 22
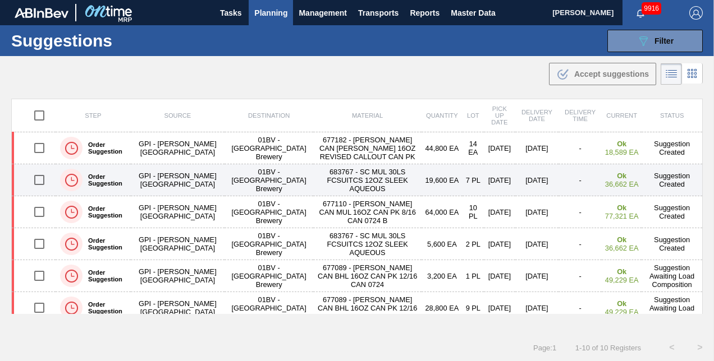
scroll to position [0, 0]
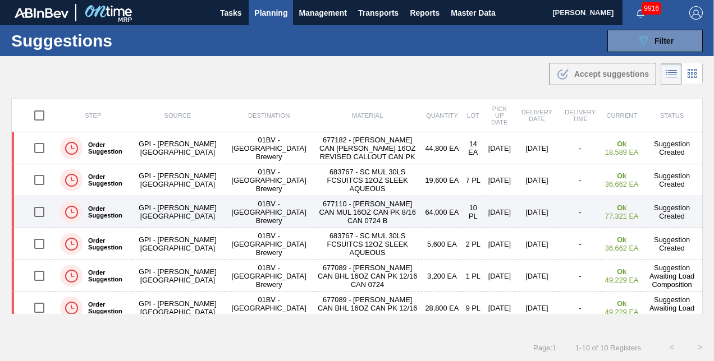
click at [40, 211] on input "checkbox" at bounding box center [40, 212] width 24 height 24
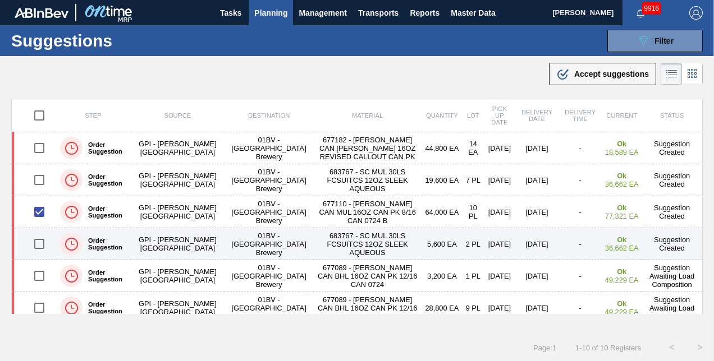
click at [39, 242] on input "checkbox" at bounding box center [40, 244] width 24 height 24
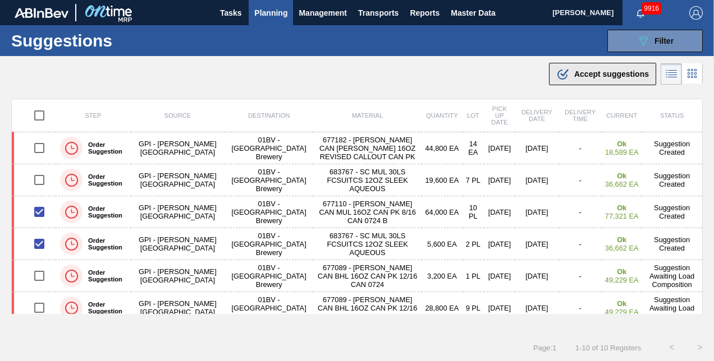
click at [575, 75] on span "Accept suggestions" at bounding box center [611, 74] width 75 height 9
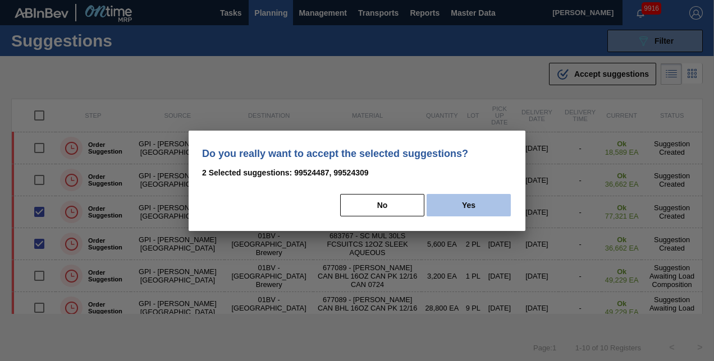
click at [480, 202] on button "Yes" at bounding box center [469, 205] width 84 height 22
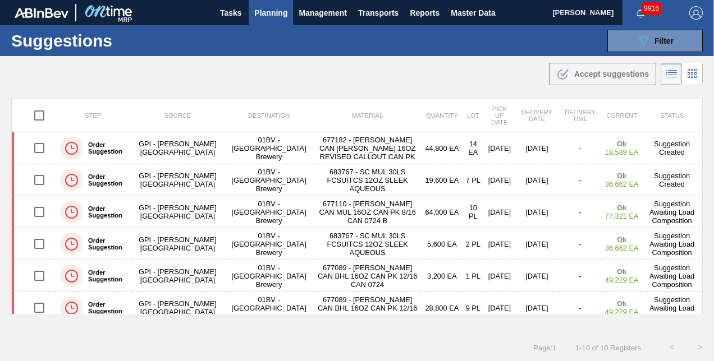
click at [271, 15] on span "Planning" at bounding box center [270, 12] width 33 height 13
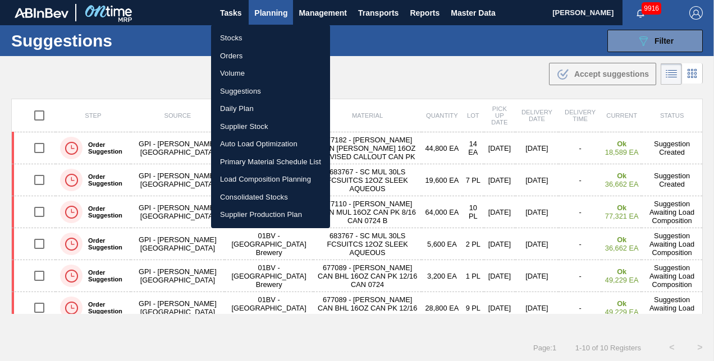
click at [244, 179] on li "Load Composition Planning" at bounding box center [270, 180] width 119 height 18
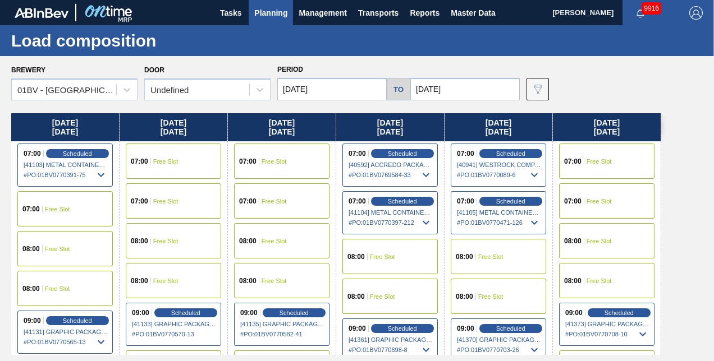
click at [472, 90] on input "08/23/2025" at bounding box center [464, 89] width 109 height 22
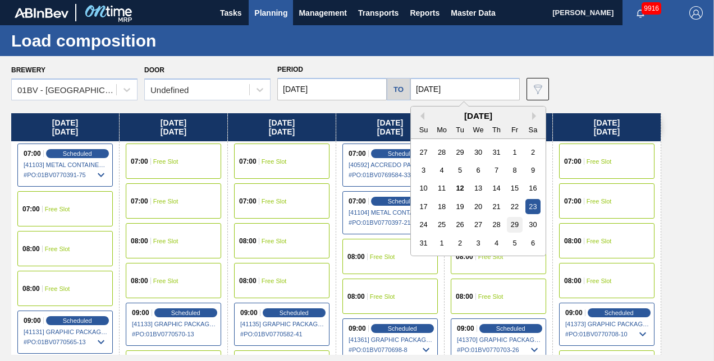
click at [515, 221] on div "29" at bounding box center [514, 224] width 15 height 15
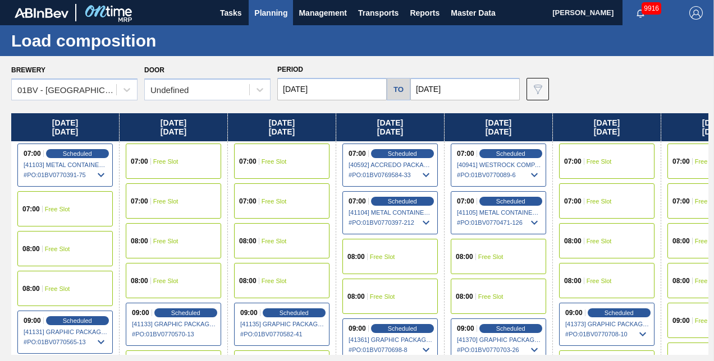
click at [338, 88] on input "[DATE]" at bounding box center [331, 89] width 109 height 22
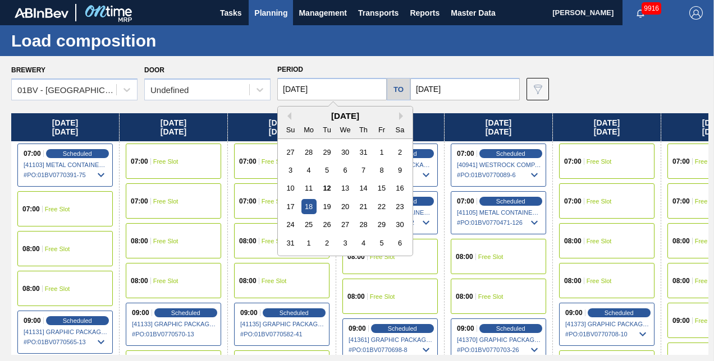
click at [338, 88] on input "[DATE]" at bounding box center [331, 89] width 109 height 22
click at [307, 225] on div "25" at bounding box center [308, 224] width 15 height 15
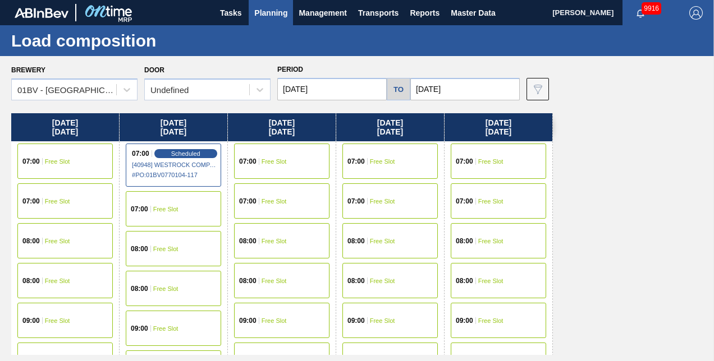
click at [53, 322] on span "Free Slot" at bounding box center [57, 321] width 25 height 7
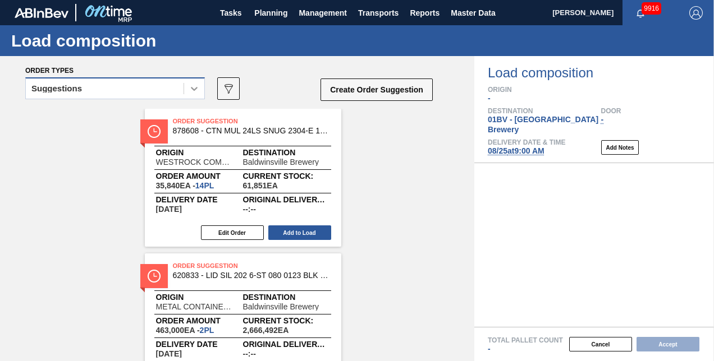
click at [193, 89] on icon at bounding box center [194, 89] width 7 height 4
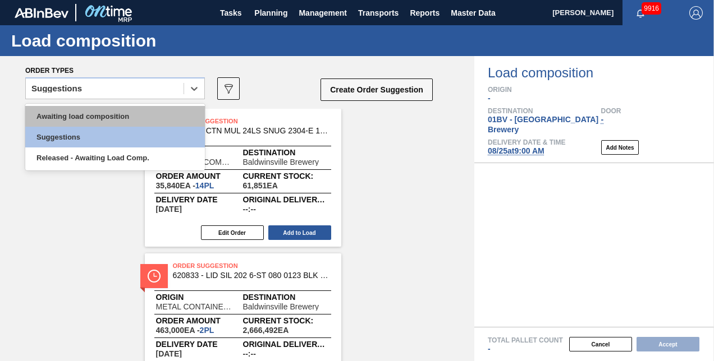
click at [118, 113] on div "Awaiting load composition" at bounding box center [115, 116] width 180 height 21
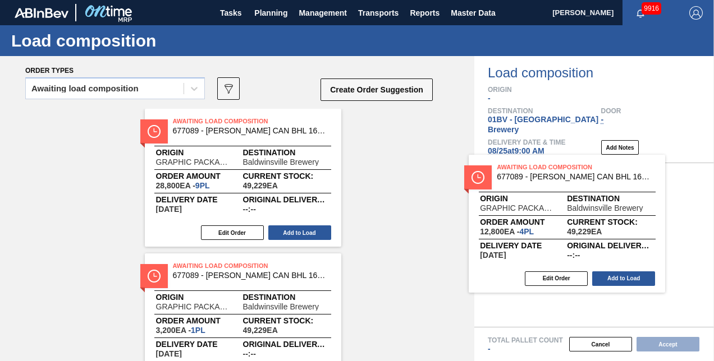
drag, startPoint x: 183, startPoint y: 115, endPoint x: 534, endPoint y: 163, distance: 354.7
click at [534, 163] on div "Order types Awaiting load composition 089F7B8B-B2A5-4AFE-B5C0-19BA573D28AC Crea…" at bounding box center [357, 208] width 714 height 305
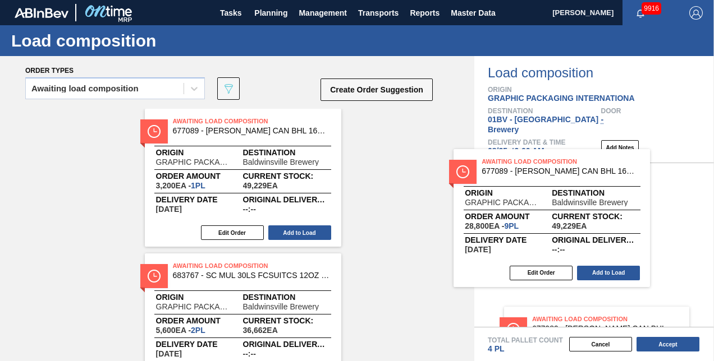
drag, startPoint x: 228, startPoint y: 120, endPoint x: 534, endPoint y: 160, distance: 309.0
click at [534, 160] on div "Order types Awaiting load composition 089F7B8B-B2A5-4AFE-B5C0-19BA573D28AC Crea…" at bounding box center [357, 208] width 714 height 305
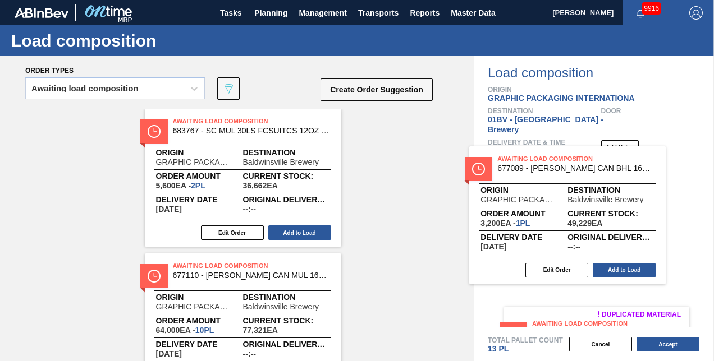
drag, startPoint x: 247, startPoint y: 119, endPoint x: 569, endPoint y: 156, distance: 324.3
click at [569, 156] on div "Order types Awaiting load composition 089F7B8B-B2A5-4AFE-B5C0-19BA573D28AC Crea…" at bounding box center [357, 208] width 714 height 305
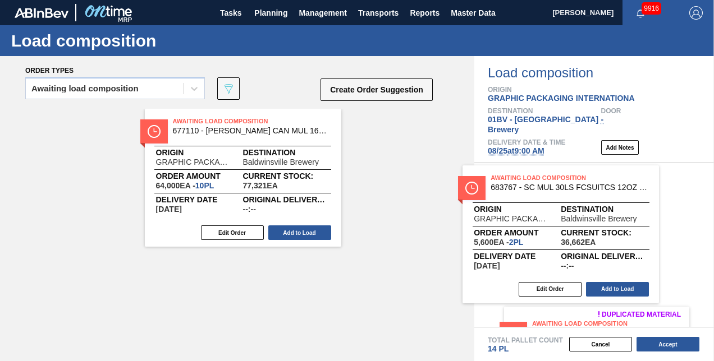
drag, startPoint x: 235, startPoint y: 124, endPoint x: 549, endPoint y: 180, distance: 319.2
click at [549, 180] on div "Order types Awaiting load composition 089F7B8B-B2A5-4AFE-B5C0-19BA573D28AC Crea…" at bounding box center [357, 208] width 714 height 305
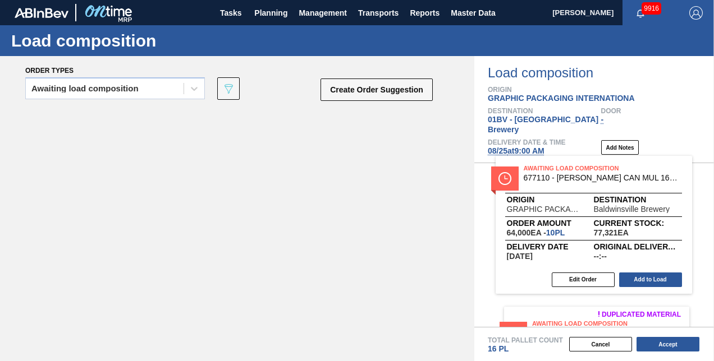
drag, startPoint x: 203, startPoint y: 116, endPoint x: 562, endPoint y: 162, distance: 362.2
click at [562, 162] on div "Order types Awaiting load composition 089F7B8B-B2A5-4AFE-B5C0-19BA573D28AC Crea…" at bounding box center [357, 208] width 714 height 305
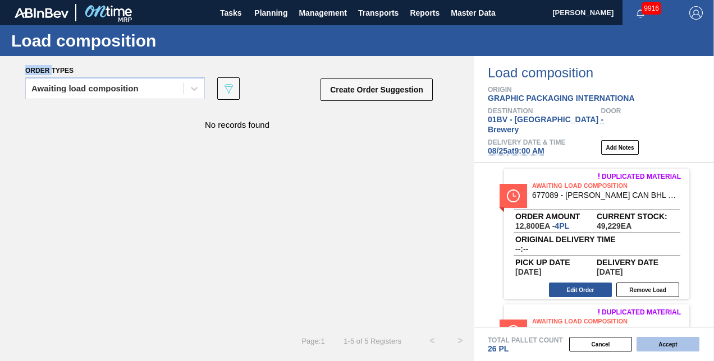
click at [663, 344] on button "Accept" at bounding box center [668, 344] width 63 height 15
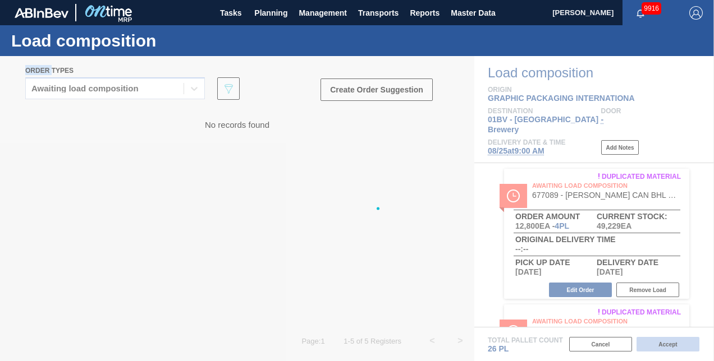
click at [663, 344] on div at bounding box center [357, 208] width 714 height 305
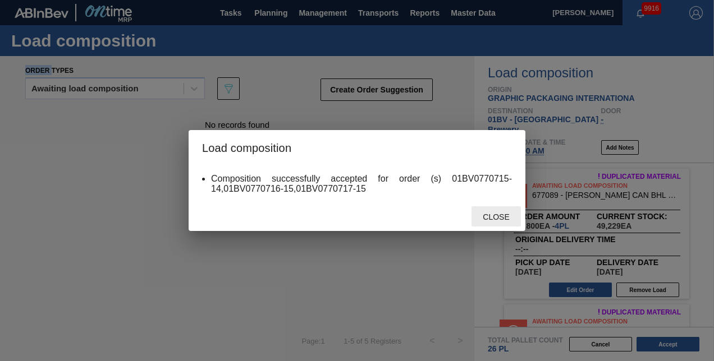
click at [496, 218] on span "Close" at bounding box center [496, 217] width 44 height 9
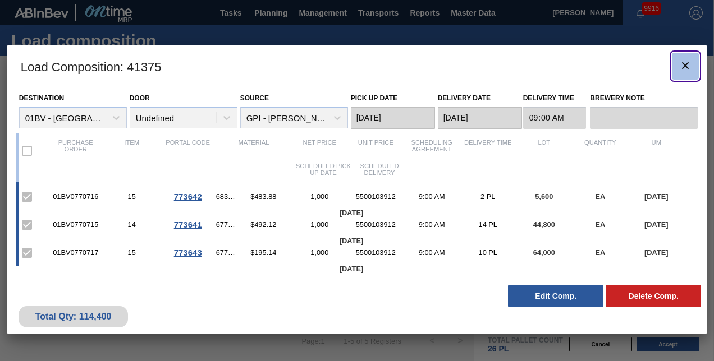
click at [685, 67] on icon "botão de ícone" at bounding box center [685, 65] width 13 height 13
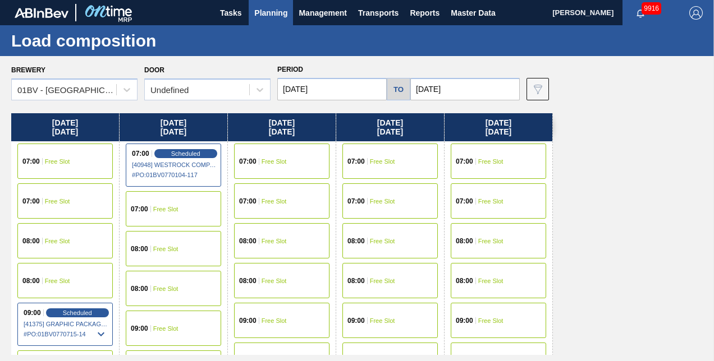
click at [266, 16] on span "Planning" at bounding box center [270, 12] width 33 height 13
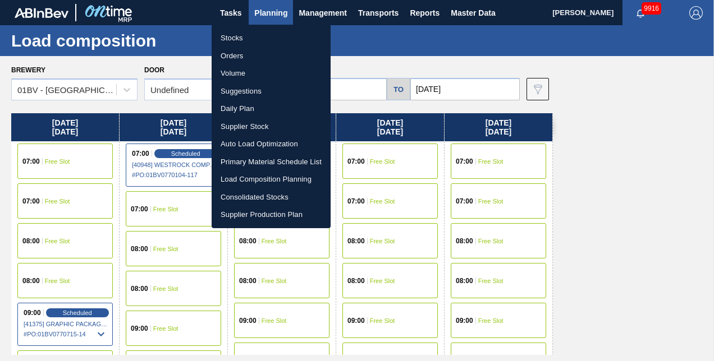
click at [244, 91] on li "Suggestions" at bounding box center [271, 92] width 119 height 18
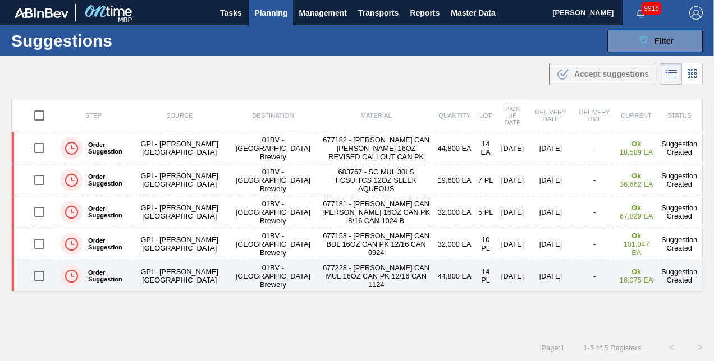
click at [36, 273] on input "checkbox" at bounding box center [40, 276] width 24 height 24
click at [40, 274] on input "checkbox" at bounding box center [40, 276] width 24 height 24
click at [38, 274] on input "checkbox" at bounding box center [40, 276] width 24 height 24
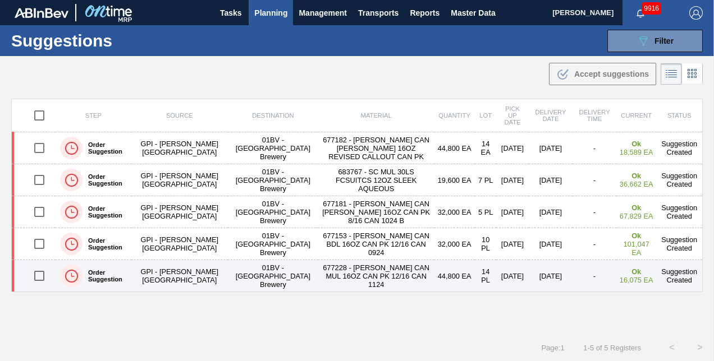
click at [38, 274] on input "checkbox" at bounding box center [40, 276] width 24 height 24
click at [40, 274] on input "checkbox" at bounding box center [40, 276] width 24 height 24
click at [38, 275] on input "checkbox" at bounding box center [40, 276] width 24 height 24
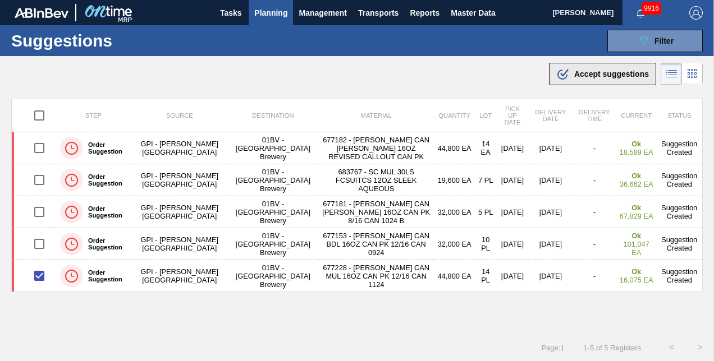
click at [583, 70] on span "Accept suggestions" at bounding box center [611, 74] width 75 height 9
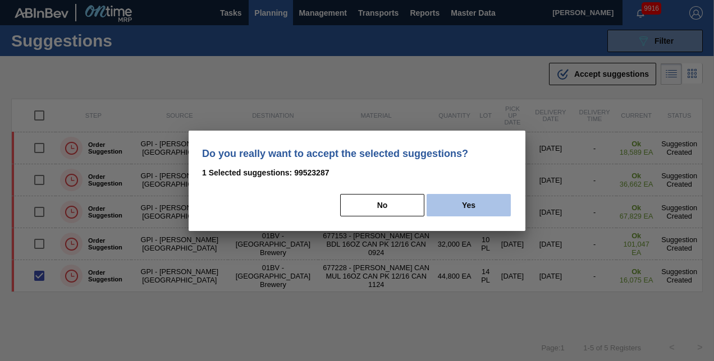
click at [467, 204] on button "Yes" at bounding box center [469, 205] width 84 height 22
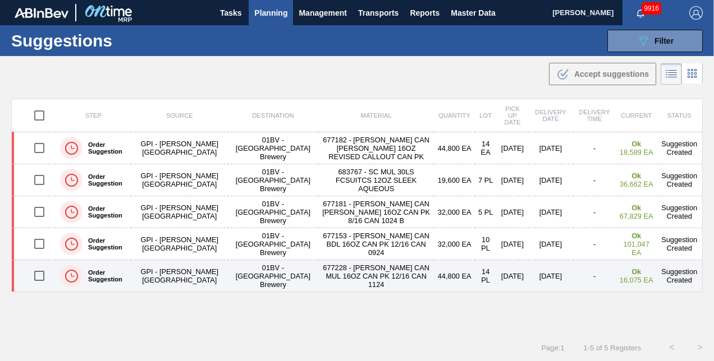
click at [39, 275] on input "checkbox" at bounding box center [40, 276] width 24 height 24
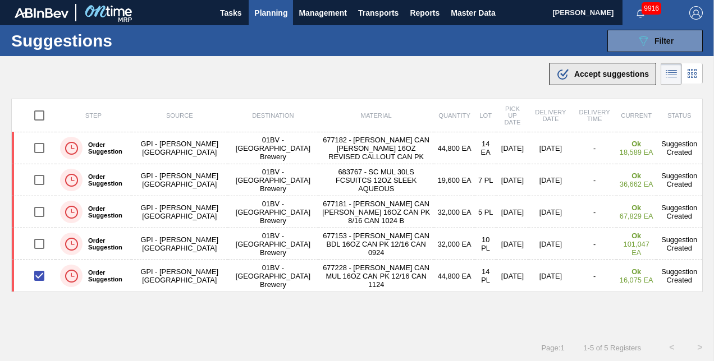
click at [590, 73] on span "Accept suggestions" at bounding box center [611, 74] width 75 height 9
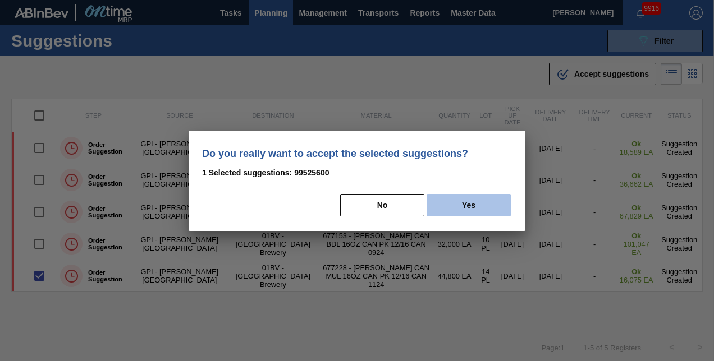
click at [474, 203] on button "Yes" at bounding box center [469, 205] width 84 height 22
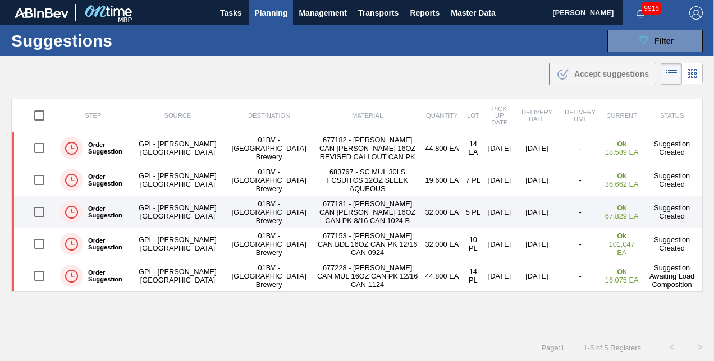
click at [39, 212] on input "checkbox" at bounding box center [40, 212] width 24 height 24
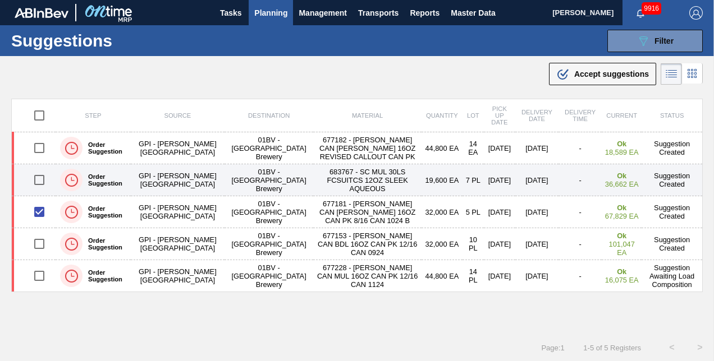
click at [39, 180] on input "checkbox" at bounding box center [40, 180] width 24 height 24
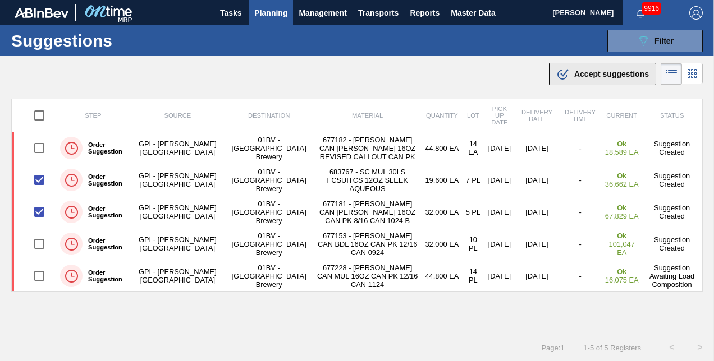
click at [597, 70] on span "Accept suggestions" at bounding box center [611, 74] width 75 height 9
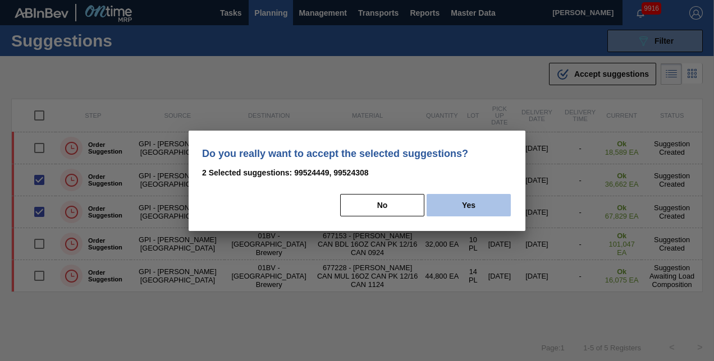
click at [465, 203] on button "Yes" at bounding box center [469, 205] width 84 height 22
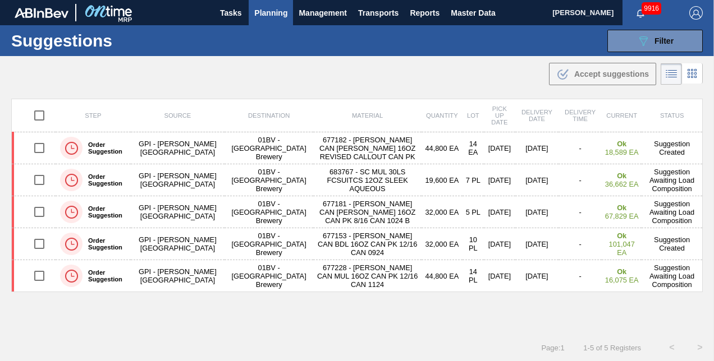
click at [265, 12] on span "Planning" at bounding box center [270, 12] width 33 height 13
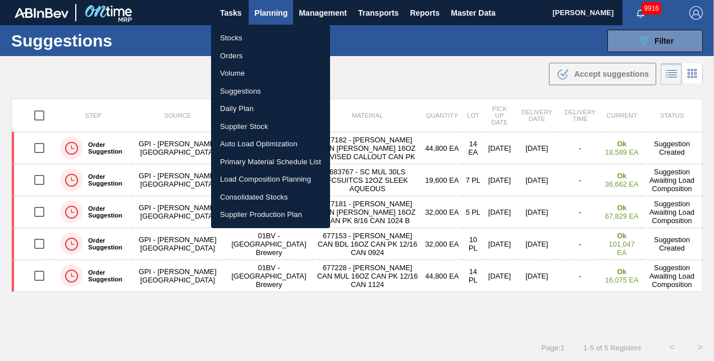
click at [249, 180] on li "Load Composition Planning" at bounding box center [270, 180] width 119 height 18
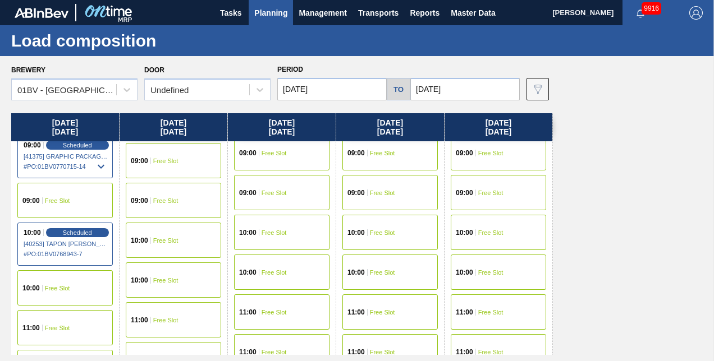
scroll to position [168, 0]
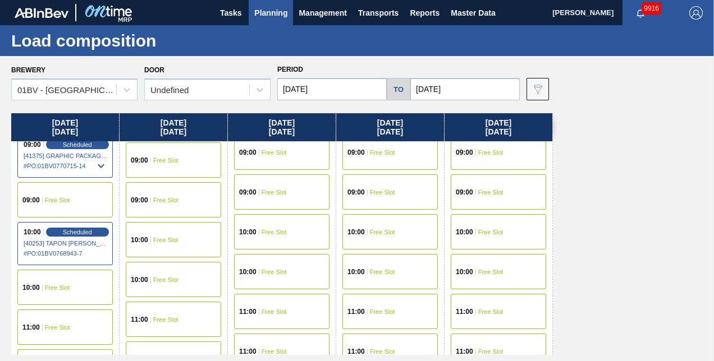
click at [55, 329] on span "Free Slot" at bounding box center [57, 327] width 25 height 7
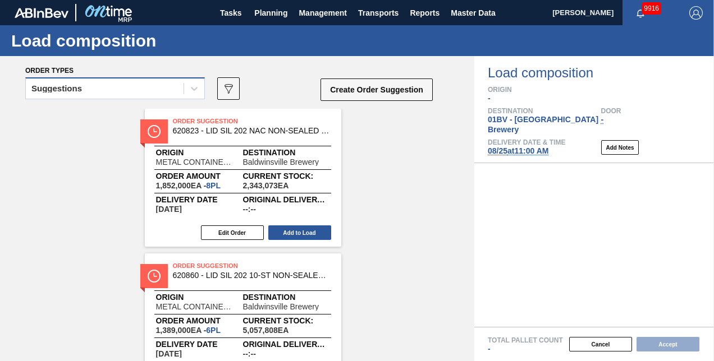
drag, startPoint x: 198, startPoint y: 89, endPoint x: 172, endPoint y: 93, distance: 26.1
click at [197, 89] on icon at bounding box center [194, 88] width 11 height 11
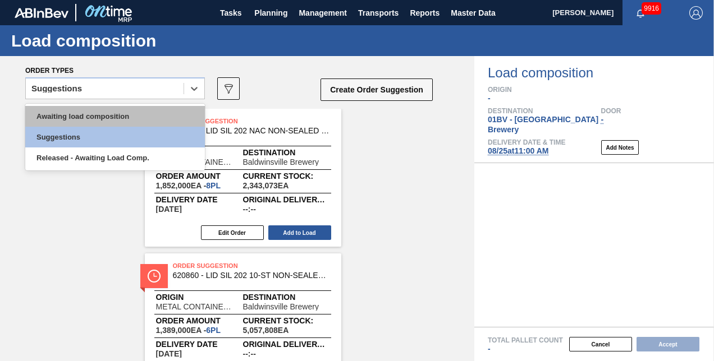
click at [132, 113] on div "Awaiting load composition" at bounding box center [115, 116] width 180 height 21
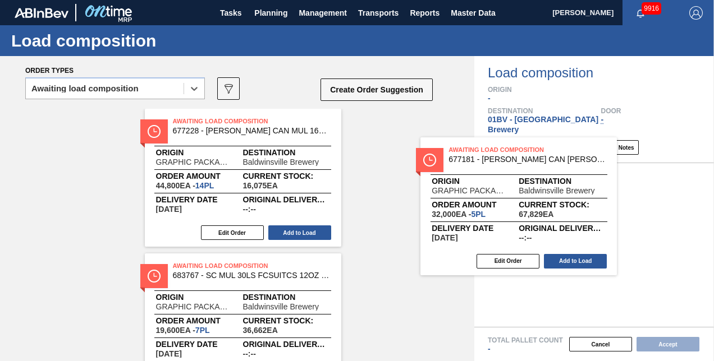
drag, startPoint x: 250, startPoint y: 123, endPoint x: 514, endPoint y: 150, distance: 265.2
click at [514, 150] on div "Order types option Awaiting load composition, selected. Select is focused ,type…" at bounding box center [357, 208] width 714 height 305
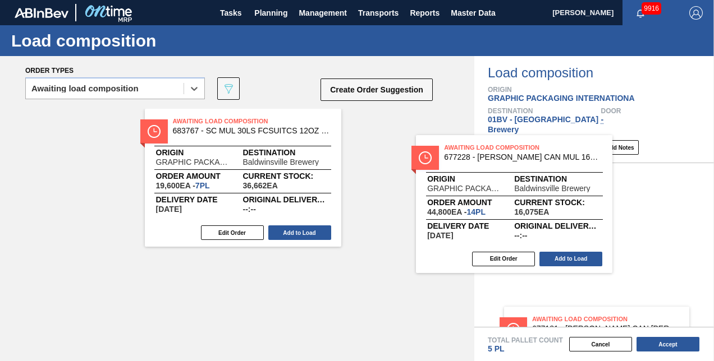
drag, startPoint x: 190, startPoint y: 118, endPoint x: 495, endPoint y: 144, distance: 305.9
click at [495, 144] on div "Order types option Awaiting load composition, selected. Select is focused ,type…" at bounding box center [357, 208] width 714 height 305
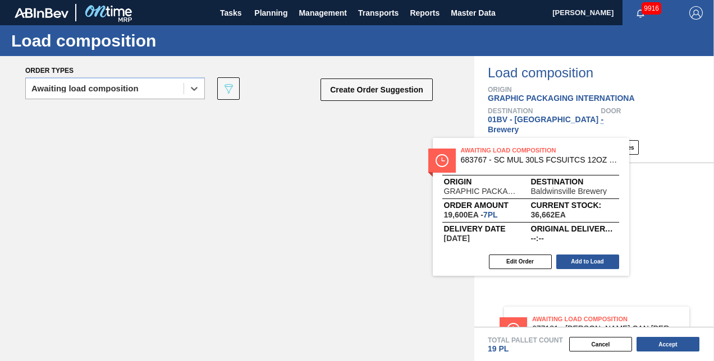
drag, startPoint x: 217, startPoint y: 120, endPoint x: 557, endPoint y: 153, distance: 341.8
click at [557, 153] on div "Order types option Awaiting load composition, selected. Select is focused ,type…" at bounding box center [357, 208] width 714 height 305
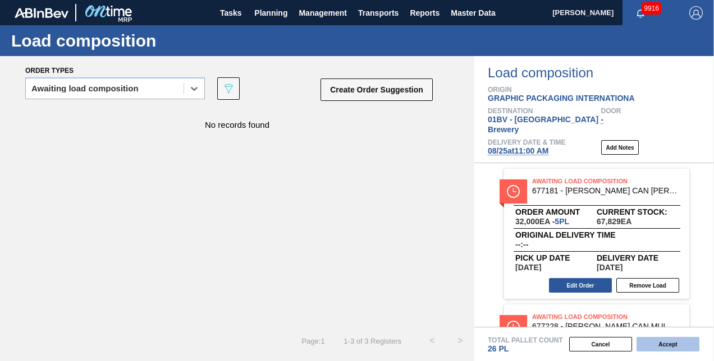
click at [663, 344] on button "Accept" at bounding box center [668, 344] width 63 height 15
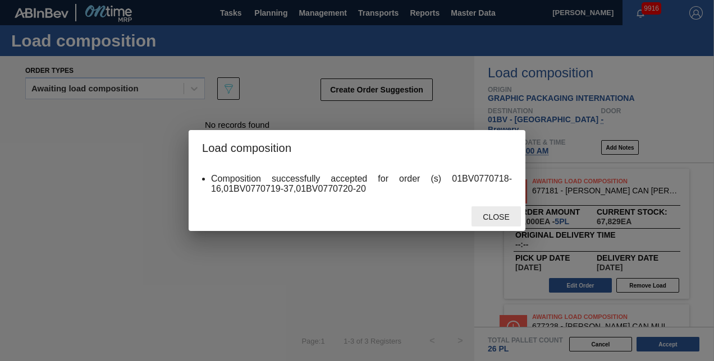
click at [492, 219] on span "Close" at bounding box center [496, 217] width 44 height 9
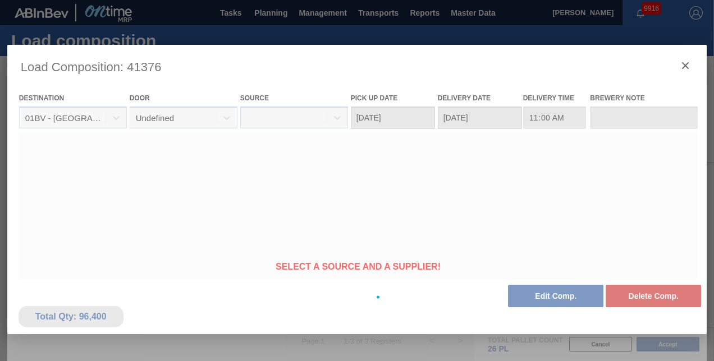
type Date "[DATE]"
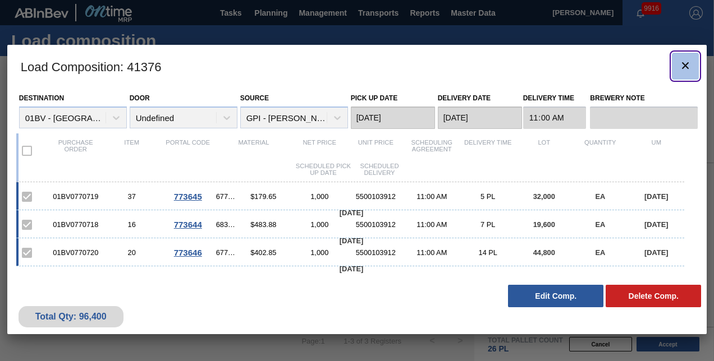
click at [687, 64] on icon "botão de ícone" at bounding box center [685, 65] width 13 height 13
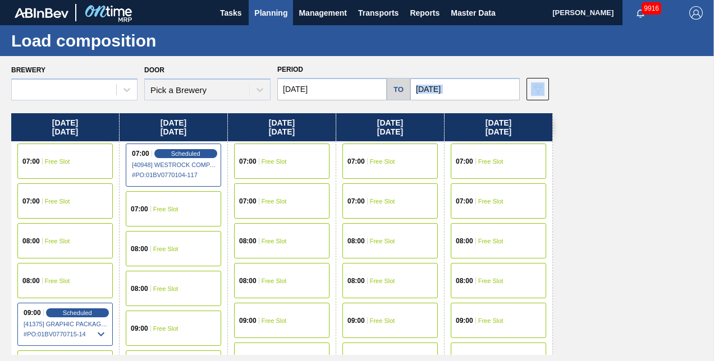
click at [687, 64] on div "Brewery Door Pick a Brewery Period 08/25/2025 to 08/29/2025 Data view filter Un…" at bounding box center [359, 81] width 697 height 39
click at [270, 8] on span "Planning" at bounding box center [270, 12] width 33 height 13
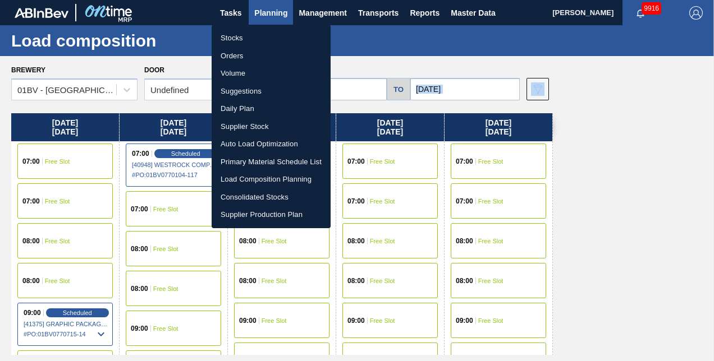
click at [244, 94] on li "Suggestions" at bounding box center [271, 92] width 119 height 18
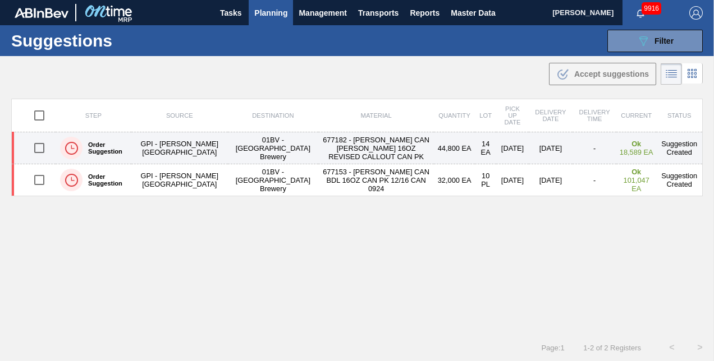
click at [40, 150] on input "checkbox" at bounding box center [40, 148] width 24 height 24
click at [39, 150] on input "checkbox" at bounding box center [40, 148] width 24 height 24
click at [37, 144] on input "checkbox" at bounding box center [40, 148] width 24 height 24
checkbox input "true"
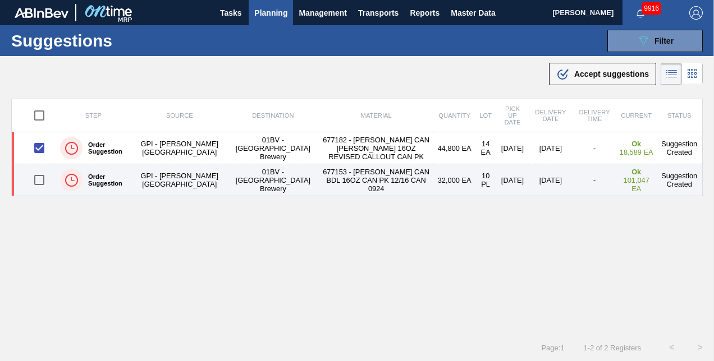
click at [38, 178] on input "checkbox" at bounding box center [40, 180] width 24 height 24
checkbox input "true"
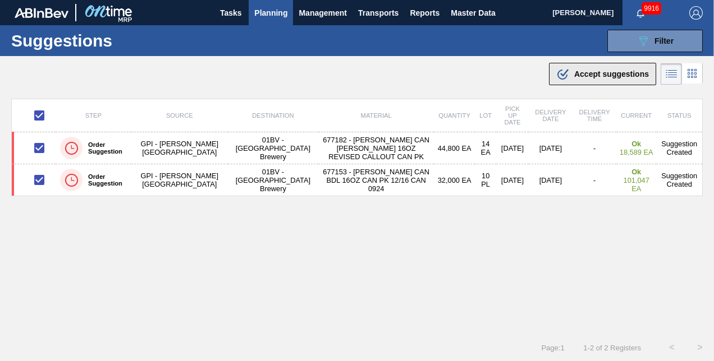
click at [585, 73] on span "Accept suggestions" at bounding box center [611, 74] width 75 height 9
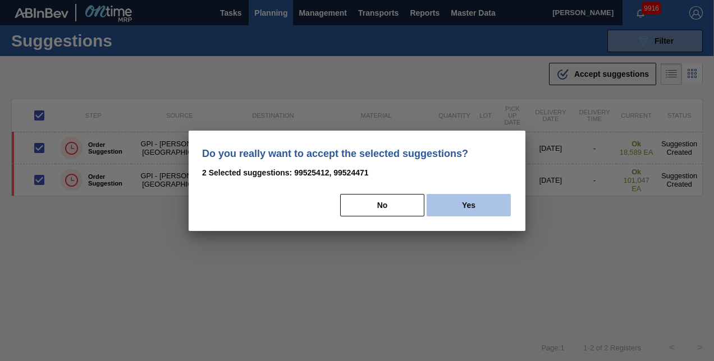
click at [468, 204] on button "Yes" at bounding box center [469, 205] width 84 height 22
click at [468, 204] on div "Do you really want to accept the selected suggestions? 2 Selected suggestions: …" at bounding box center [357, 181] width 337 height 100
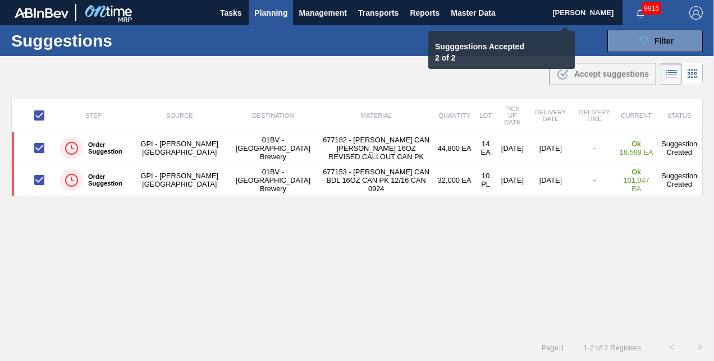
checkbox input "false"
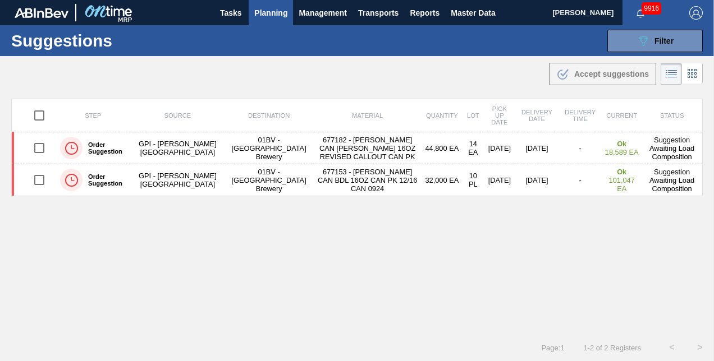
click at [271, 10] on span "Planning" at bounding box center [270, 12] width 33 height 13
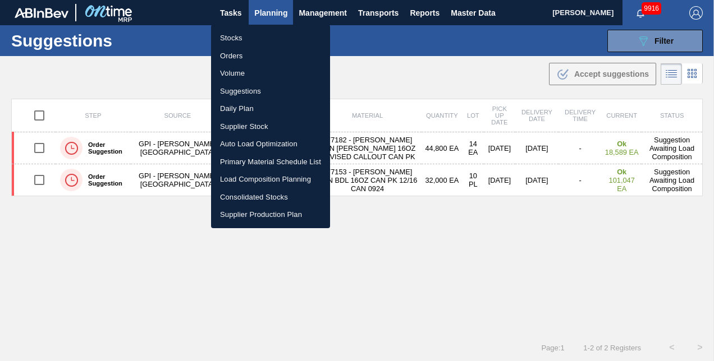
click at [232, 53] on li "Orders" at bounding box center [270, 56] width 119 height 18
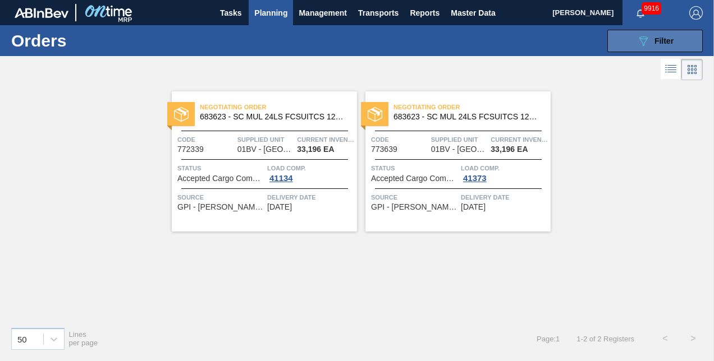
click at [656, 42] on span "Filter" at bounding box center [663, 40] width 19 height 9
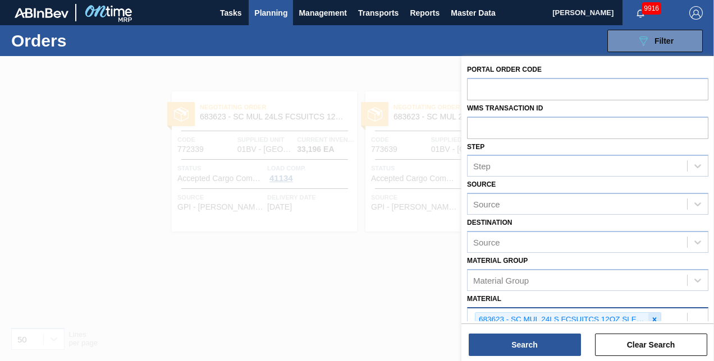
click at [652, 317] on icon at bounding box center [655, 320] width 8 height 8
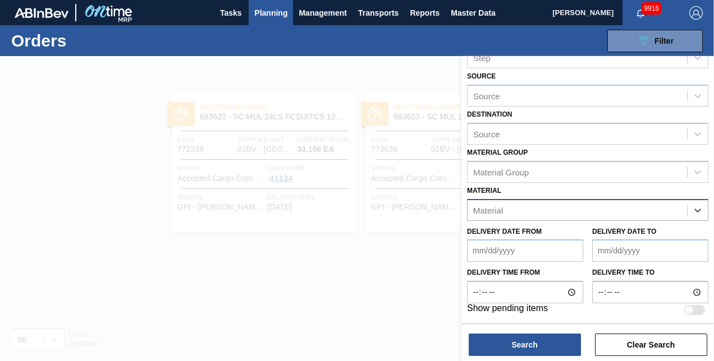
scroll to position [125, 0]
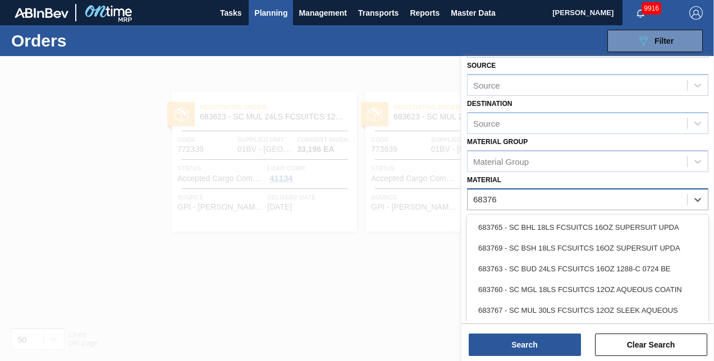
type input "683767"
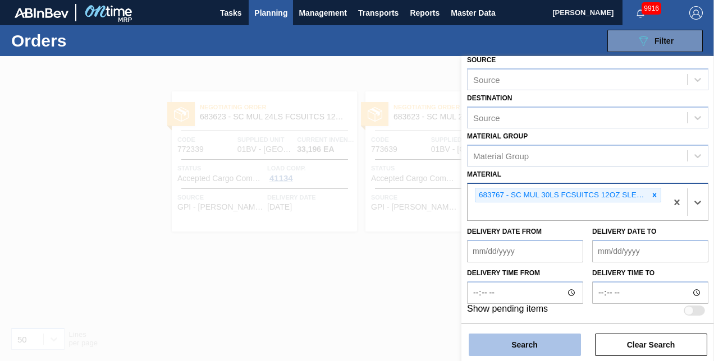
click at [523, 344] on button "Search" at bounding box center [525, 345] width 112 height 22
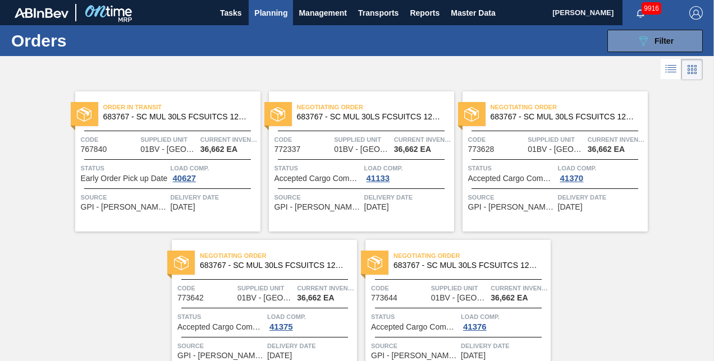
click at [455, 259] on span "Negotiating Order" at bounding box center [471, 255] width 157 height 11
click at [455, 259] on main "Tasks Planning Management Transports Reports Master Data Kristin Lippert 9916 M…" at bounding box center [357, 180] width 714 height 361
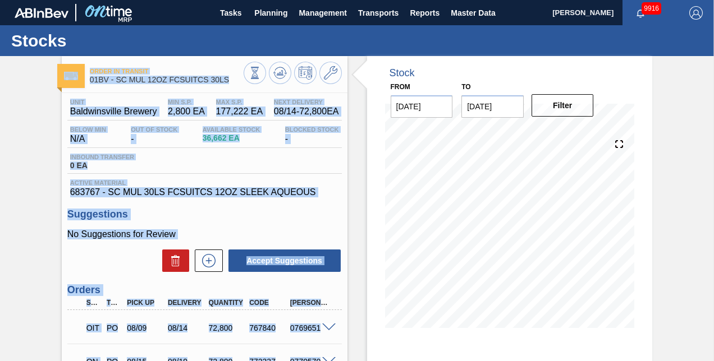
click at [246, 213] on h3 "Suggestions" at bounding box center [204, 215] width 274 height 12
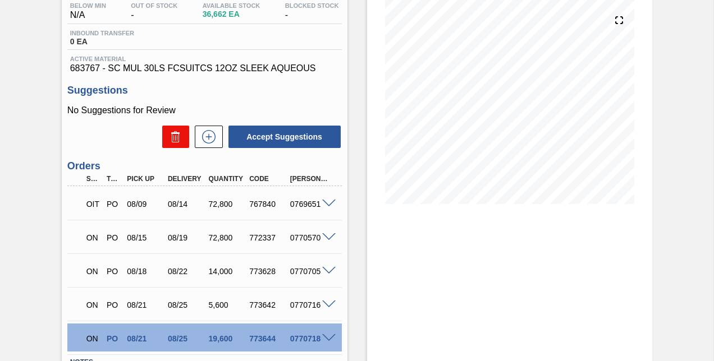
scroll to position [112, 0]
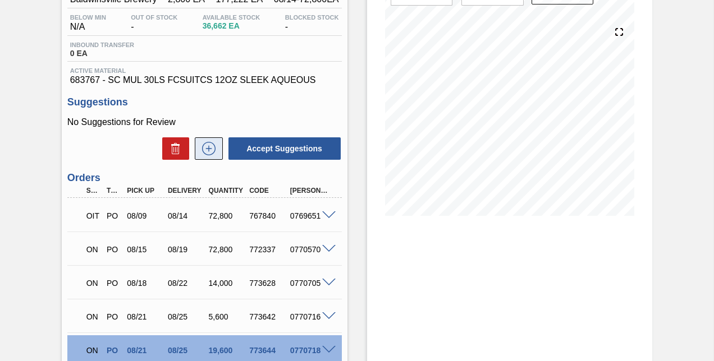
click at [207, 152] on icon at bounding box center [209, 148] width 18 height 13
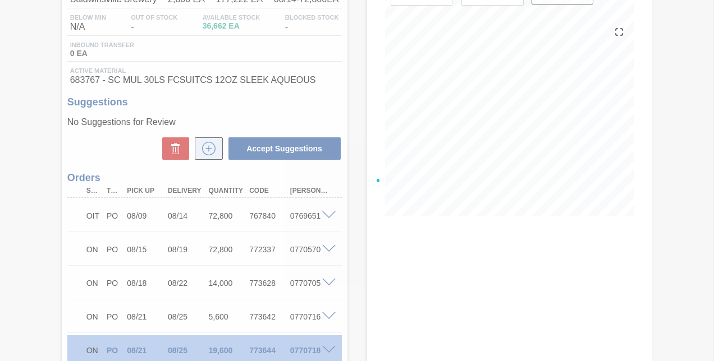
click at [207, 152] on div at bounding box center [357, 180] width 714 height 361
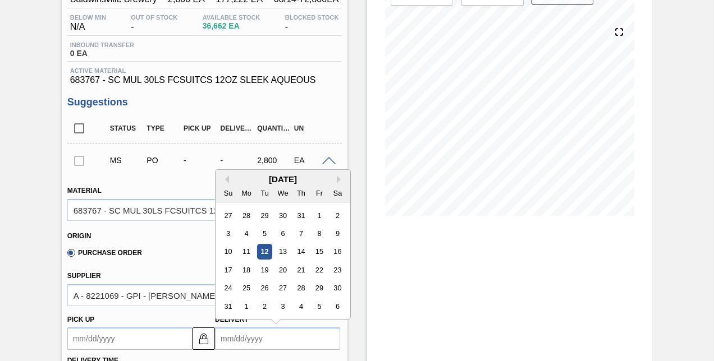
click at [276, 338] on input "Delivery" at bounding box center [277, 339] width 125 height 22
type input "[DATE]"
type up "[DATE]"
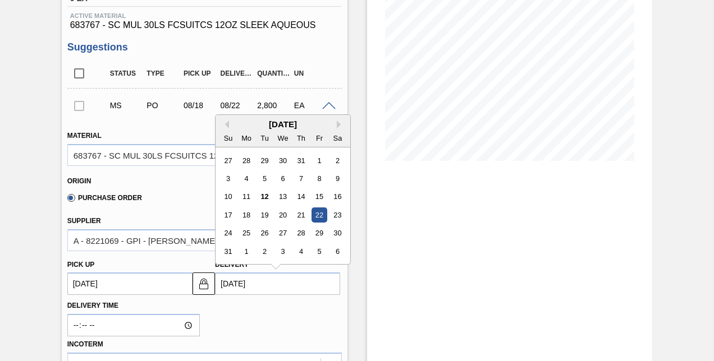
scroll to position [281, 0]
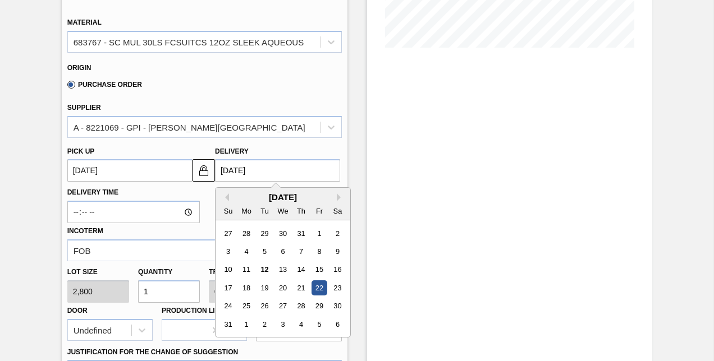
click at [164, 292] on input "1" at bounding box center [169, 292] width 62 height 22
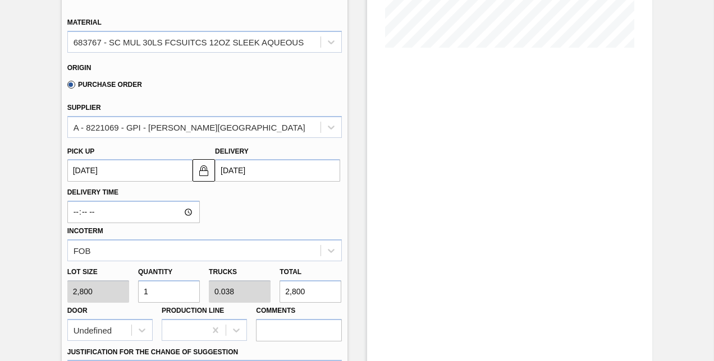
drag, startPoint x: 164, startPoint y: 292, endPoint x: 158, endPoint y: 292, distance: 6.2
click at [163, 292] on input "1" at bounding box center [169, 292] width 62 height 22
type input "2"
type input "0.077"
type input "5,600"
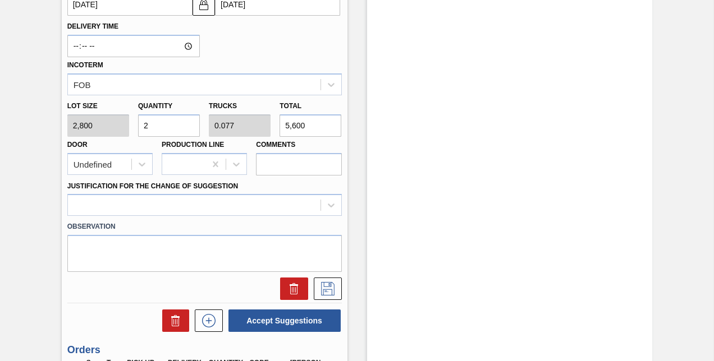
scroll to position [449, 0]
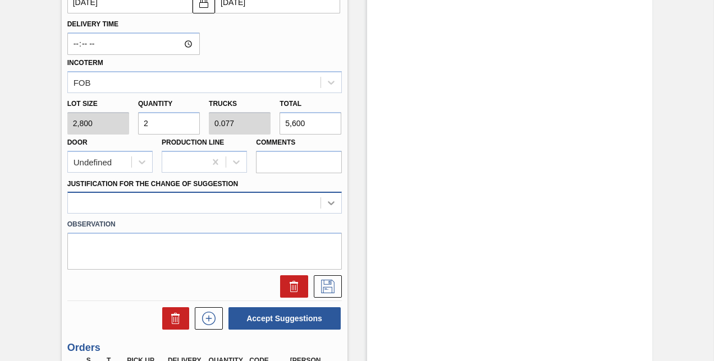
type input "2"
click at [331, 204] on div at bounding box center [204, 203] width 274 height 22
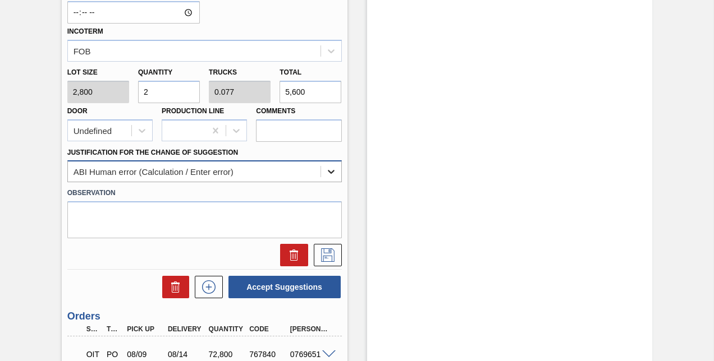
scroll to position [537, 0]
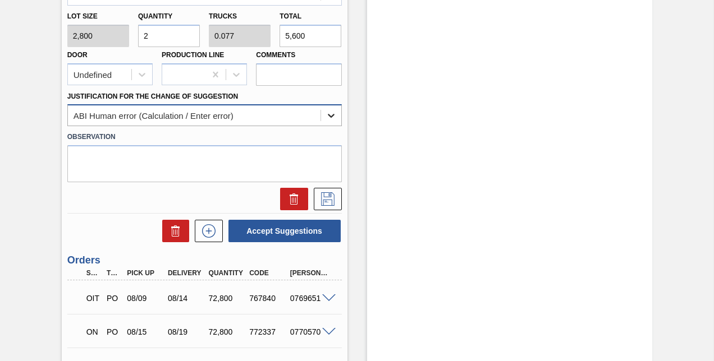
click at [331, 116] on icon at bounding box center [331, 115] width 11 height 11
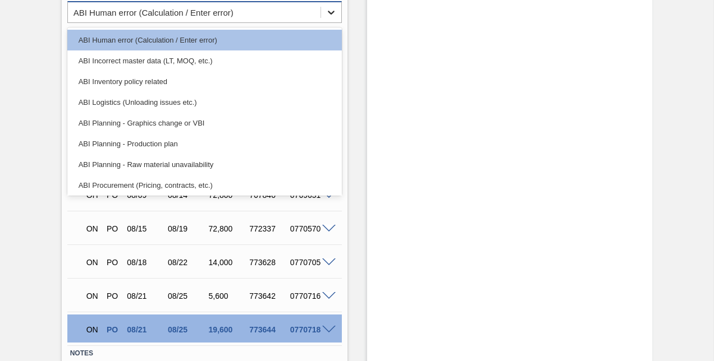
scroll to position [649, 0]
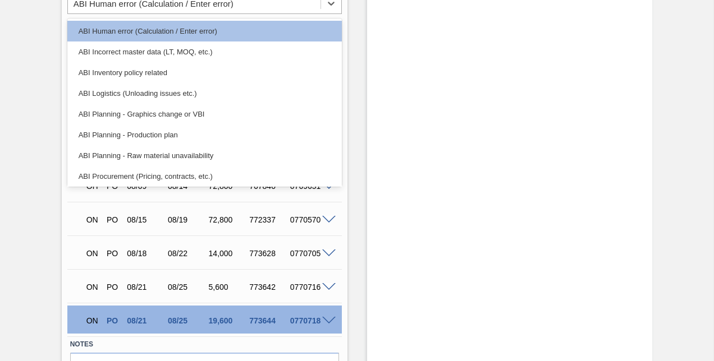
click at [341, 68] on div "Observation" at bounding box center [204, 43] width 283 height 53
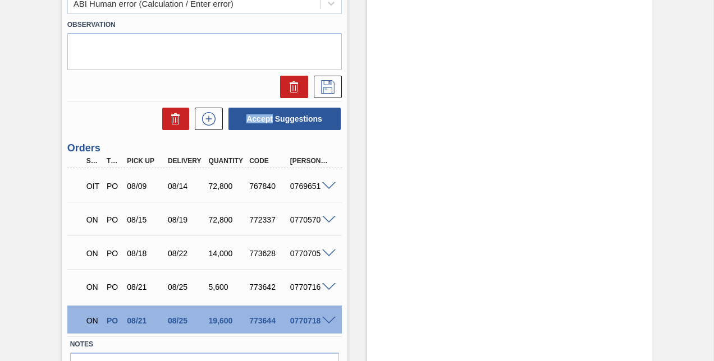
drag, startPoint x: 341, startPoint y: 68, endPoint x: 341, endPoint y: 75, distance: 6.2
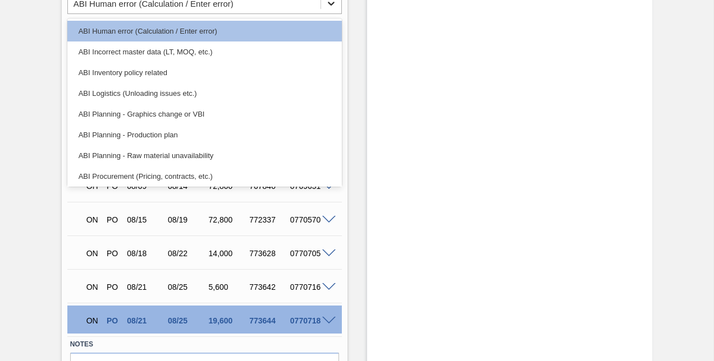
click at [329, 4] on icon at bounding box center [331, 4] width 7 height 4
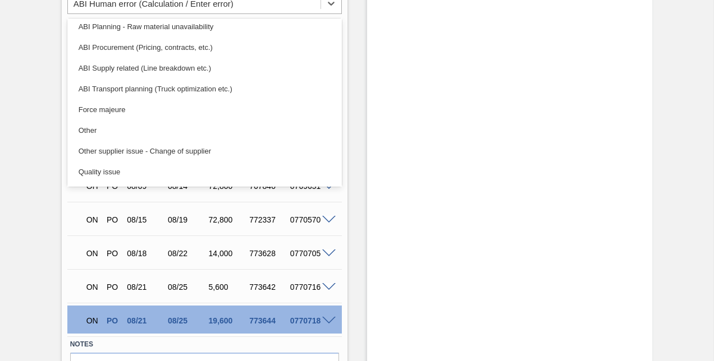
scroll to position [170, 0]
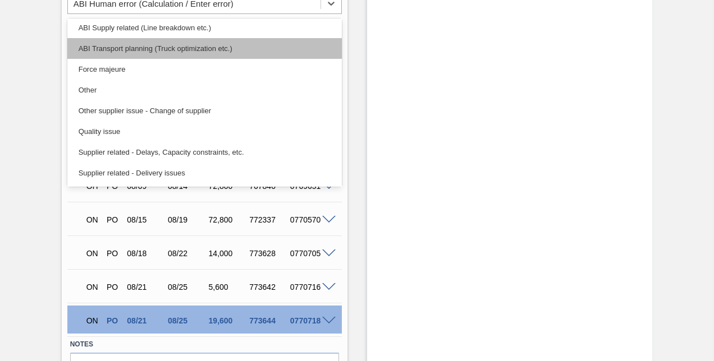
click at [153, 50] on div "ABI Transport planning (Truck optimization etc.)" at bounding box center [204, 48] width 274 height 21
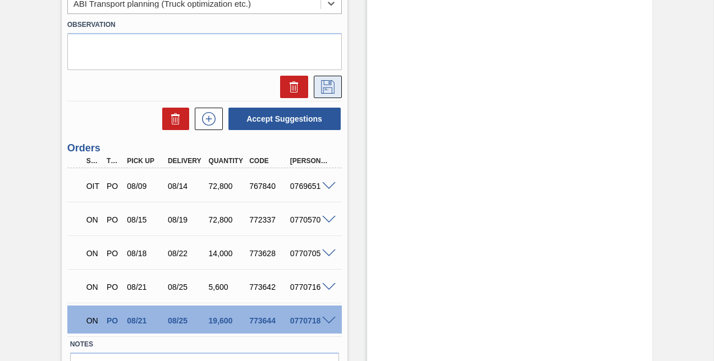
click at [326, 86] on icon at bounding box center [328, 86] width 18 height 13
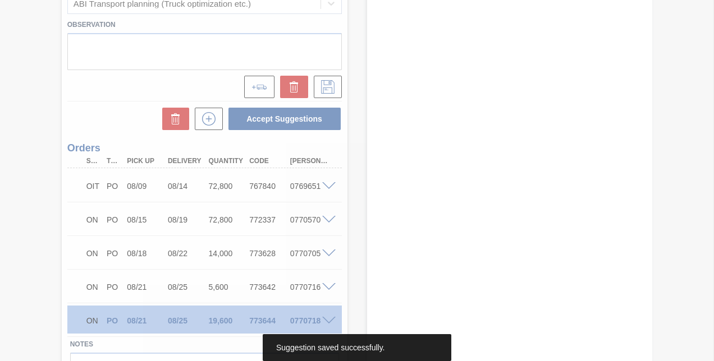
scroll to position [257, 0]
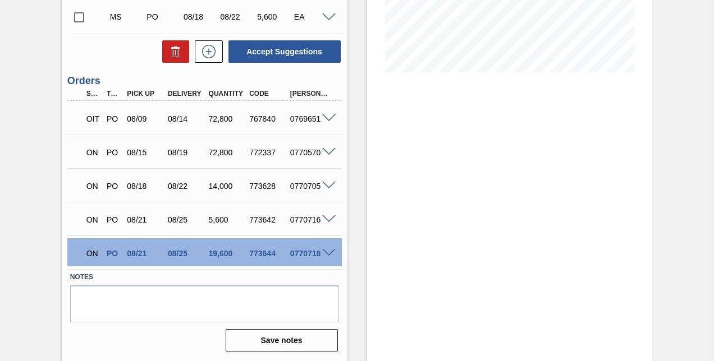
click at [79, 18] on input "checkbox" at bounding box center [79, 18] width 24 height 24
click at [254, 47] on button "Accept Suggestions" at bounding box center [284, 51] width 112 height 22
click at [77, 19] on input "checkbox" at bounding box center [79, 18] width 24 height 24
checkbox input "true"
click at [326, 18] on span at bounding box center [328, 17] width 13 height 8
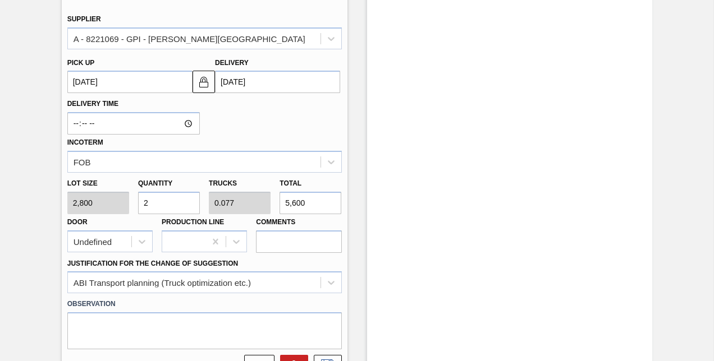
scroll to position [425, 0]
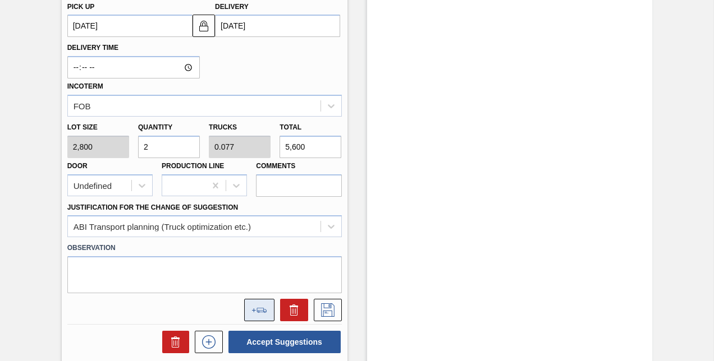
click at [255, 311] on icon at bounding box center [259, 310] width 16 height 5
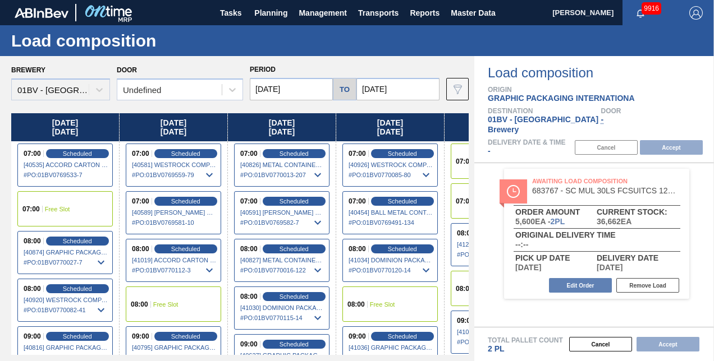
click at [400, 88] on input "[DATE]" at bounding box center [397, 89] width 83 height 22
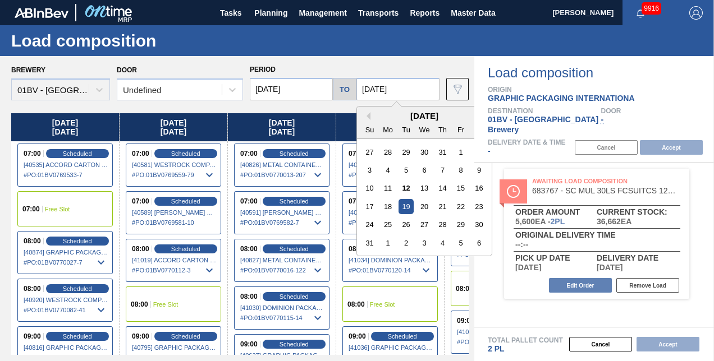
click at [458, 224] on div "29" at bounding box center [460, 224] width 15 height 15
type input "[DATE]"
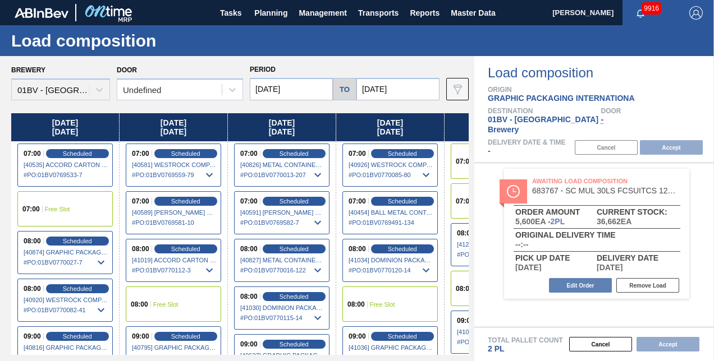
click at [298, 88] on input "[DATE]" at bounding box center [291, 89] width 83 height 22
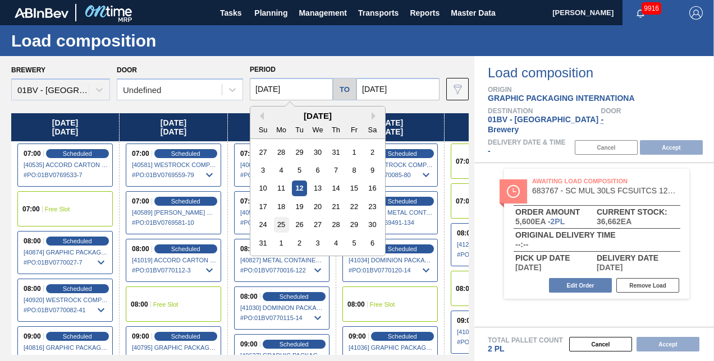
click at [281, 226] on div "25" at bounding box center [281, 224] width 15 height 15
type input "[DATE]"
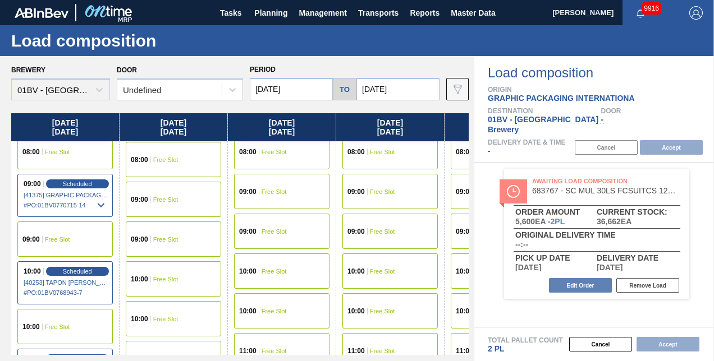
scroll to position [112, 0]
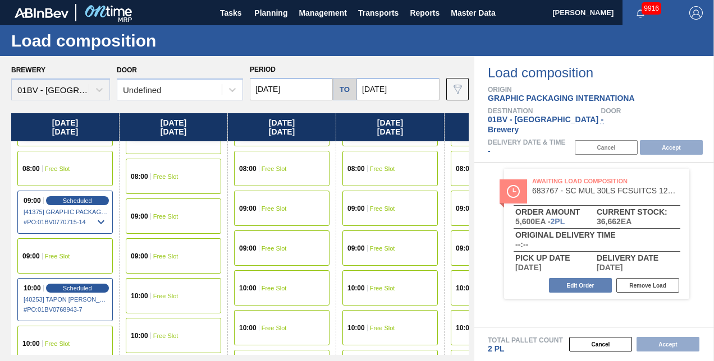
click at [150, 213] on div "09:00 Free Slot" at bounding box center [173, 216] width 95 height 35
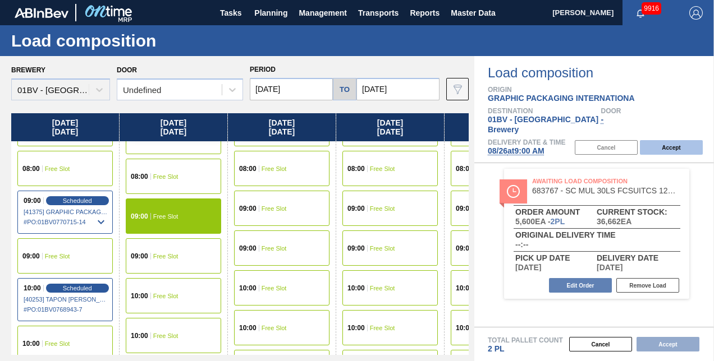
click at [670, 140] on button "Accept" at bounding box center [671, 147] width 63 height 15
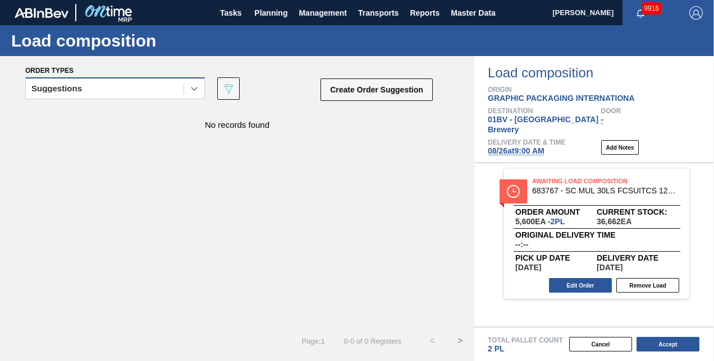
click at [191, 91] on icon at bounding box center [194, 88] width 11 height 11
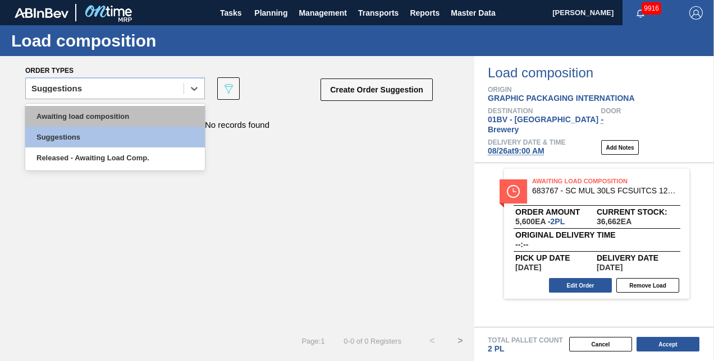
click at [118, 114] on div "Awaiting load composition" at bounding box center [115, 116] width 180 height 21
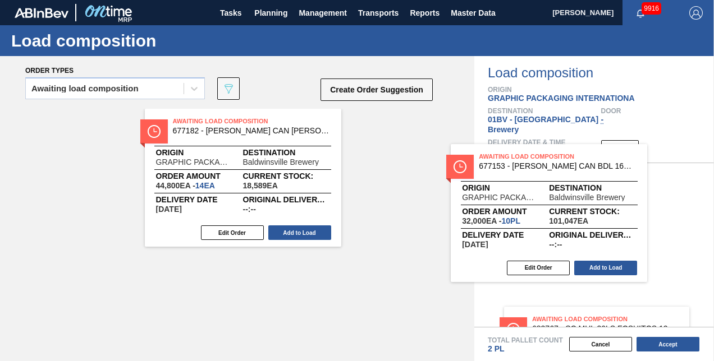
drag, startPoint x: 211, startPoint y: 123, endPoint x: 535, endPoint y: 161, distance: 326.5
click at [535, 161] on div "Order types Awaiting load composition 089F7B8B-B2A5-4AFE-B5C0-19BA573D28AC Crea…" at bounding box center [357, 208] width 714 height 305
click at [535, 163] on div "Awaiting Load Composition 683767 - SC MUL 30LS FCSUITCS 12OZ SLEEK AQUEOUS Orde…" at bounding box center [594, 245] width 240 height 164
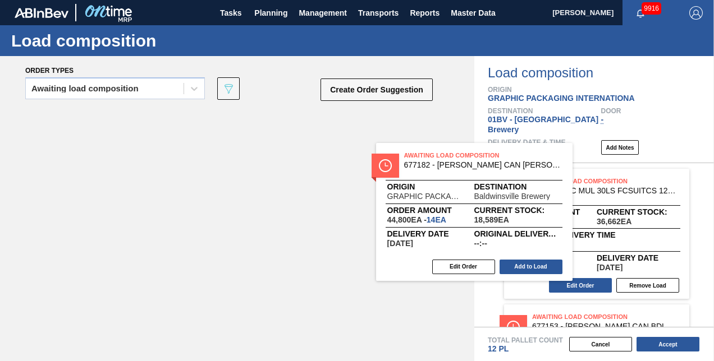
drag, startPoint x: 216, startPoint y: 123, endPoint x: 580, endPoint y: 171, distance: 367.4
click at [580, 171] on div "Order types Awaiting load composition 089F7B8B-B2A5-4AFE-B5C0-19BA573D28AC Crea…" at bounding box center [357, 208] width 714 height 305
click at [580, 171] on div "Awaiting Load Composition 683767 - SC MUL 30LS FCSUITCS 12OZ SLEEK AQUEOUS Orde…" at bounding box center [594, 245] width 240 height 164
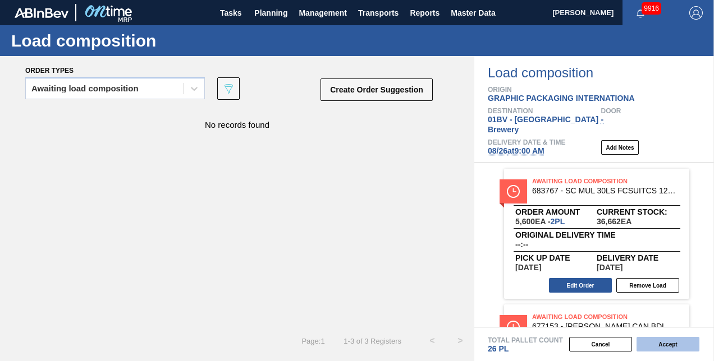
click at [666, 345] on button "Accept" at bounding box center [668, 344] width 63 height 15
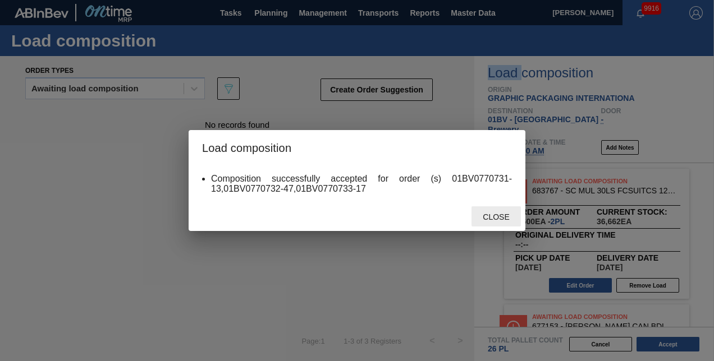
click at [495, 217] on span "Close" at bounding box center [496, 217] width 44 height 9
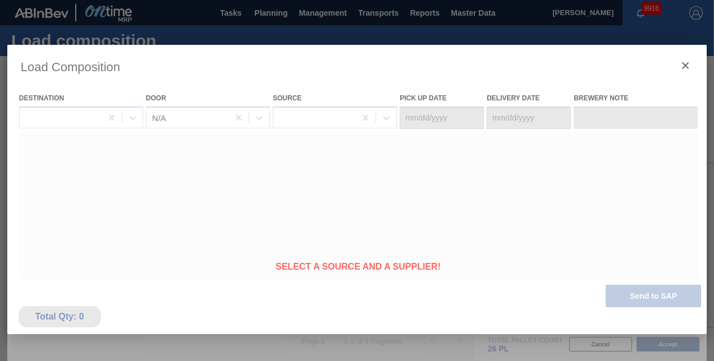
type Date "[DATE]"
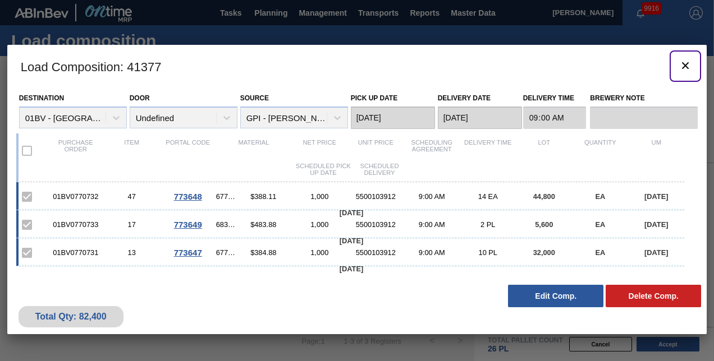
click at [685, 64] on icon "botão de ícone" at bounding box center [685, 65] width 7 height 7
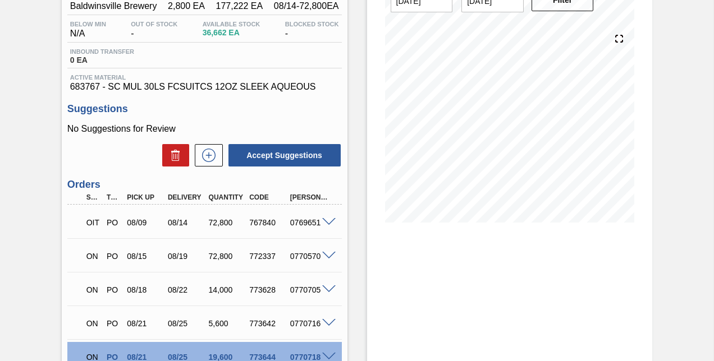
scroll to position [112, 0]
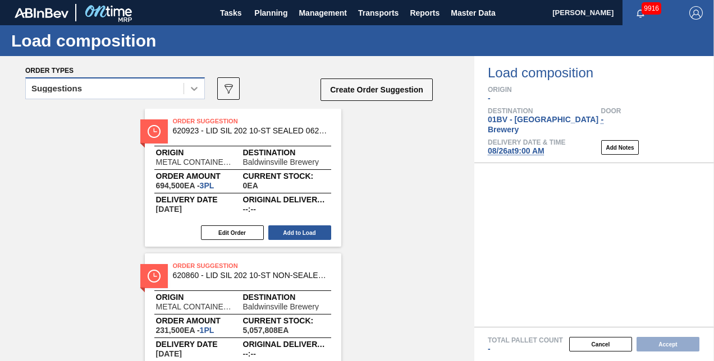
click at [191, 89] on icon at bounding box center [194, 88] width 11 height 11
click at [194, 88] on icon at bounding box center [194, 88] width 11 height 11
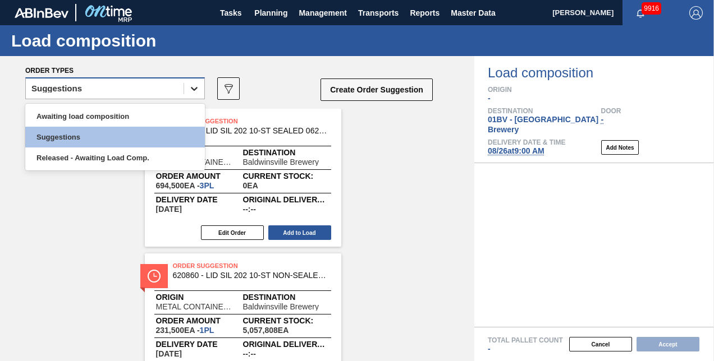
click at [195, 89] on icon at bounding box center [194, 89] width 7 height 4
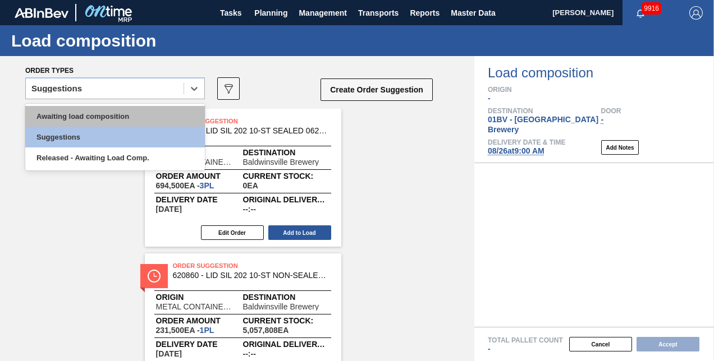
click at [113, 113] on div "Awaiting load composition" at bounding box center [115, 116] width 180 height 21
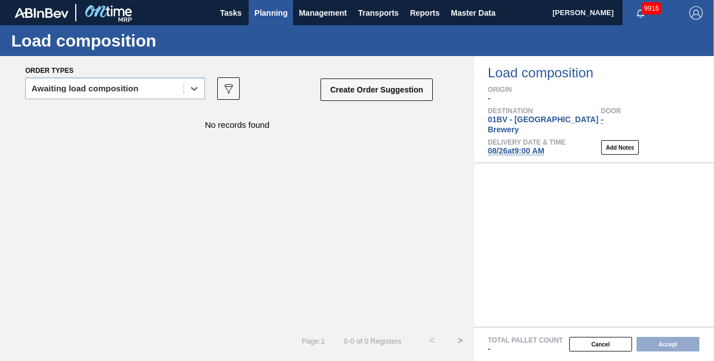
click at [259, 14] on span "Planning" at bounding box center [270, 12] width 33 height 13
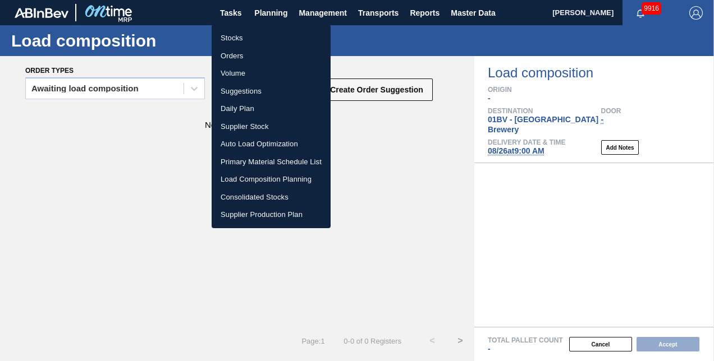
click at [235, 89] on li "Suggestions" at bounding box center [271, 92] width 119 height 18
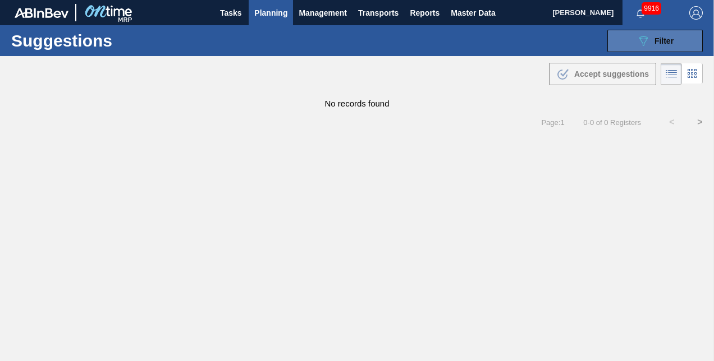
click at [637, 39] on icon "089F7B8B-B2A5-4AFE-B5C0-19BA573D28AC" at bounding box center [643, 40] width 13 height 13
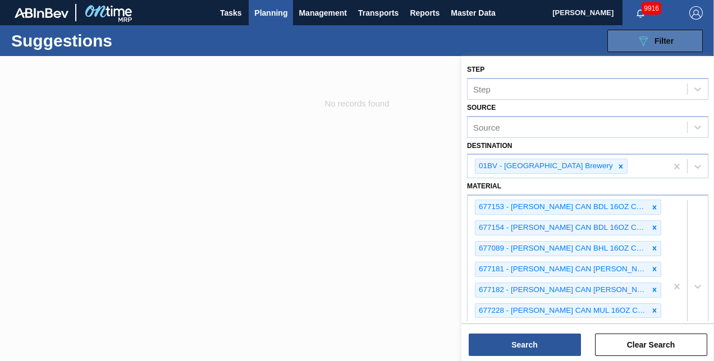
click at [637, 39] on icon "089F7B8B-B2A5-4AFE-B5C0-19BA573D28AC" at bounding box center [643, 40] width 13 height 13
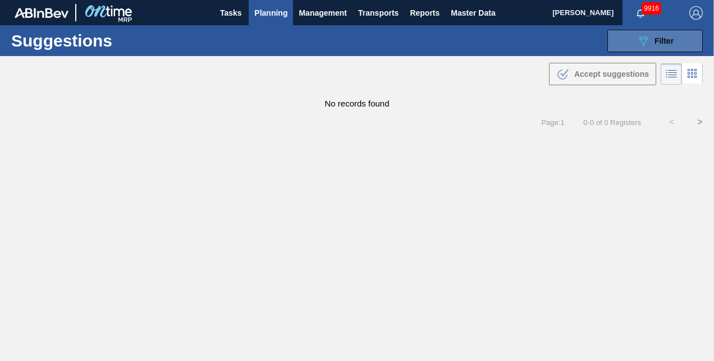
click at [651, 45] on div "089F7B8B-B2A5-4AFE-B5C0-19BA573D28AC Filter" at bounding box center [655, 40] width 37 height 13
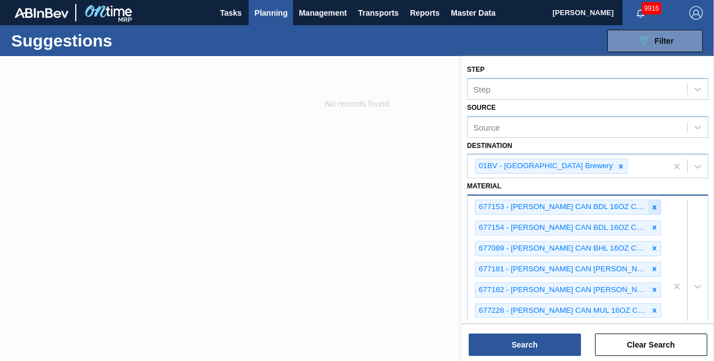
click at [653, 204] on icon at bounding box center [655, 208] width 8 height 8
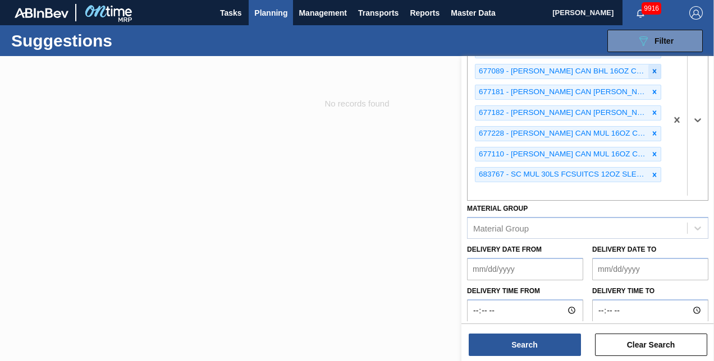
click at [653, 70] on icon at bounding box center [655, 72] width 4 height 4
click at [653, 68] on icon at bounding box center [655, 72] width 8 height 8
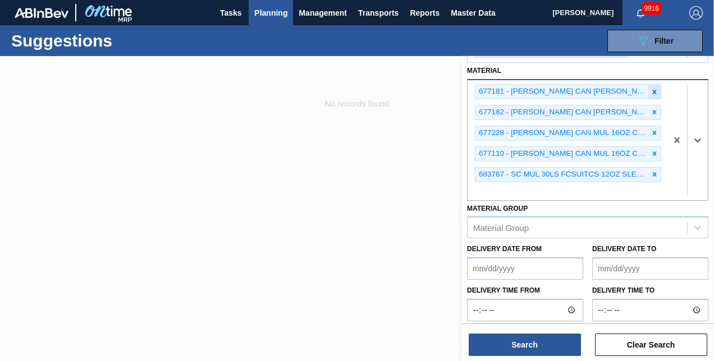
click at [651, 90] on icon at bounding box center [655, 92] width 8 height 8
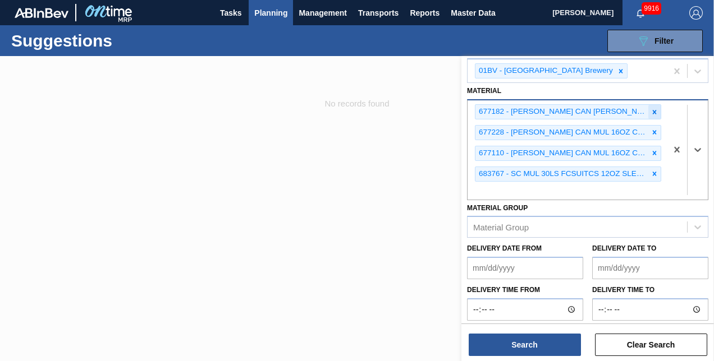
click at [652, 109] on icon at bounding box center [655, 112] width 8 height 8
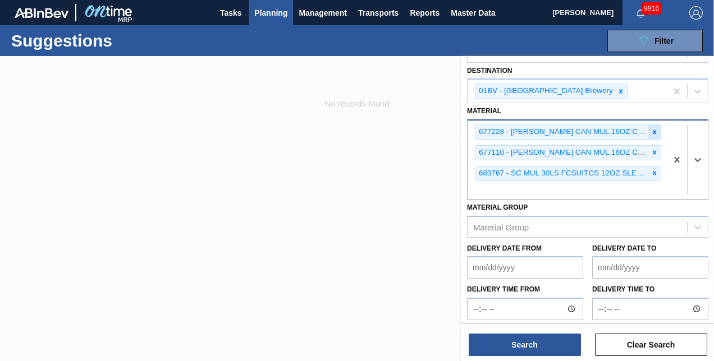
click at [651, 132] on icon at bounding box center [655, 133] width 8 height 8
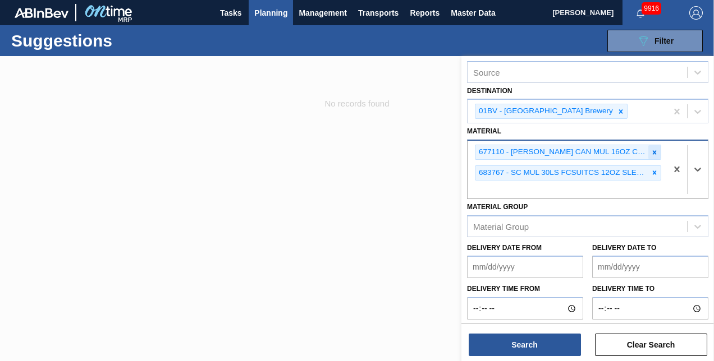
click at [651, 151] on icon at bounding box center [655, 153] width 8 height 8
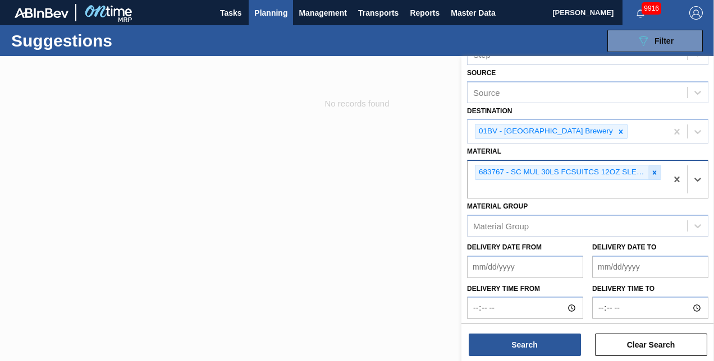
click at [652, 171] on icon at bounding box center [655, 173] width 8 height 8
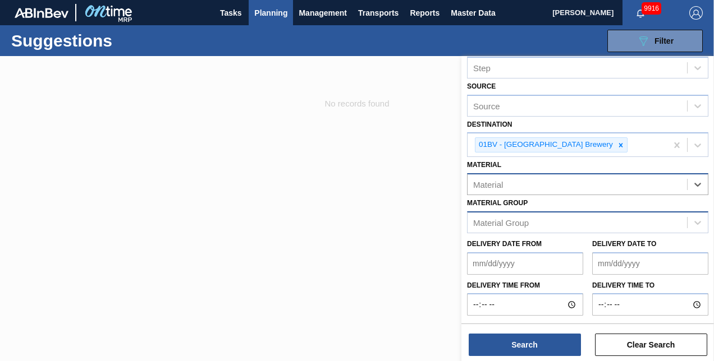
scroll to position [16, 0]
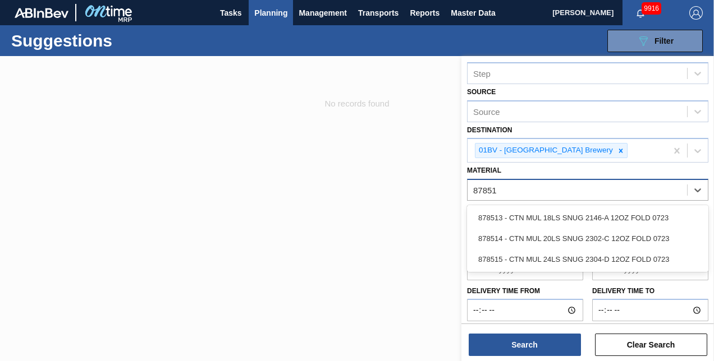
type input "878513"
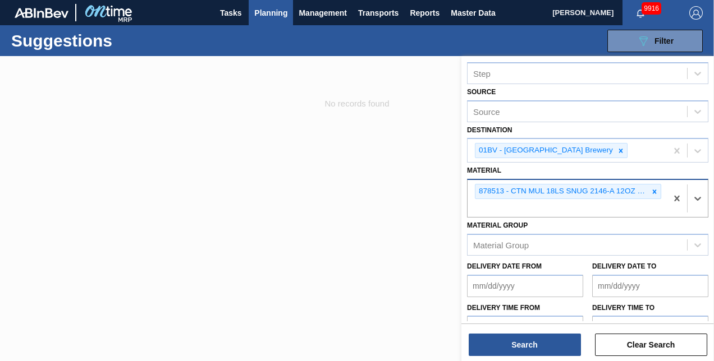
scroll to position [35, 0]
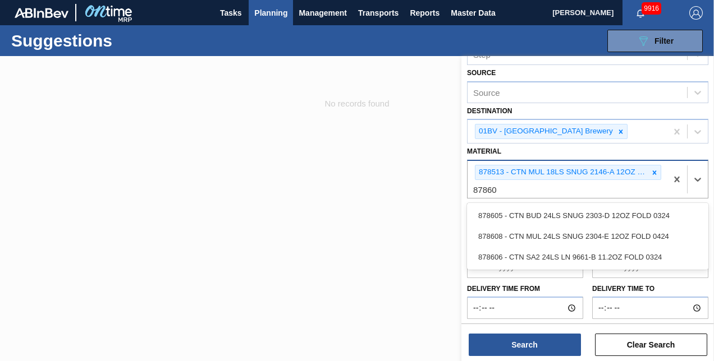
type input "878608"
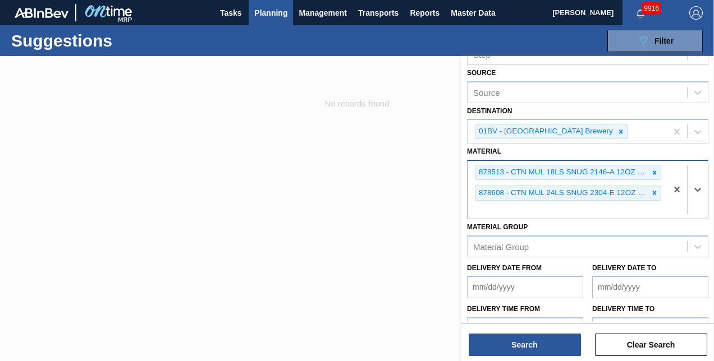
scroll to position [55, 0]
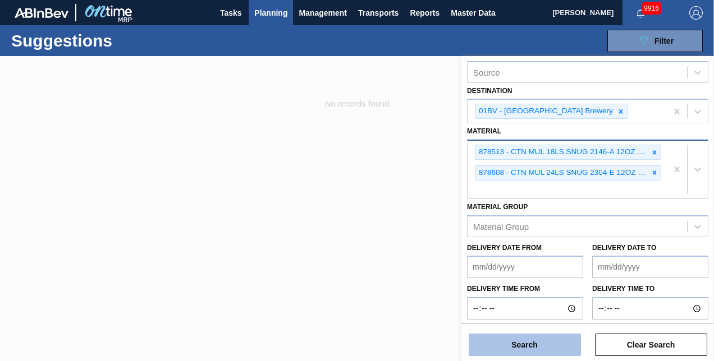
click at [519, 345] on button "Search" at bounding box center [525, 345] width 112 height 22
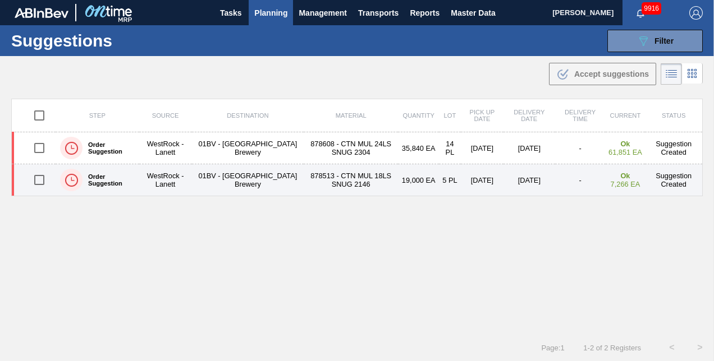
click at [39, 178] on input "checkbox" at bounding box center [40, 180] width 24 height 24
checkbox input "true"
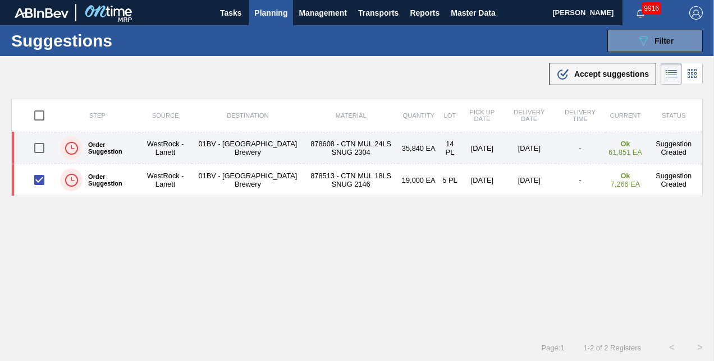
click at [39, 148] on input "checkbox" at bounding box center [40, 148] width 24 height 24
checkbox input "true"
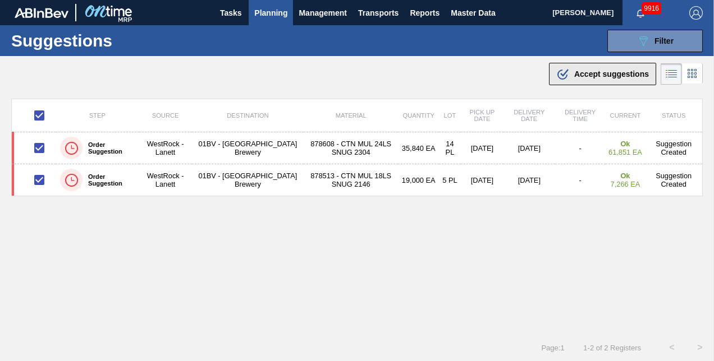
click at [593, 73] on span "Accept suggestions" at bounding box center [611, 74] width 75 height 9
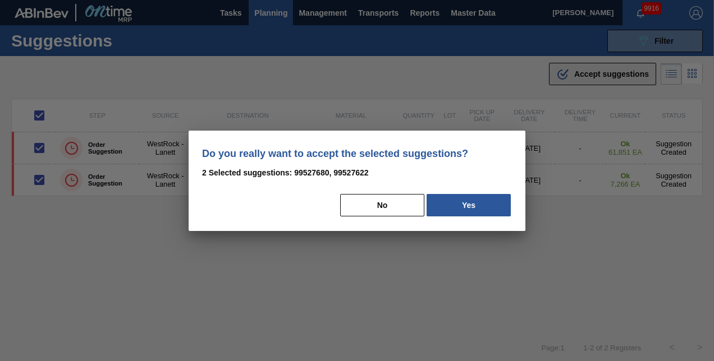
click at [593, 73] on div at bounding box center [357, 180] width 714 height 361
click at [476, 207] on button "Yes" at bounding box center [469, 205] width 84 height 22
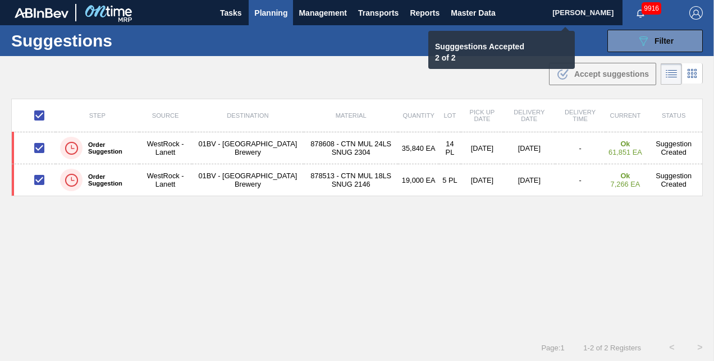
checkbox input "false"
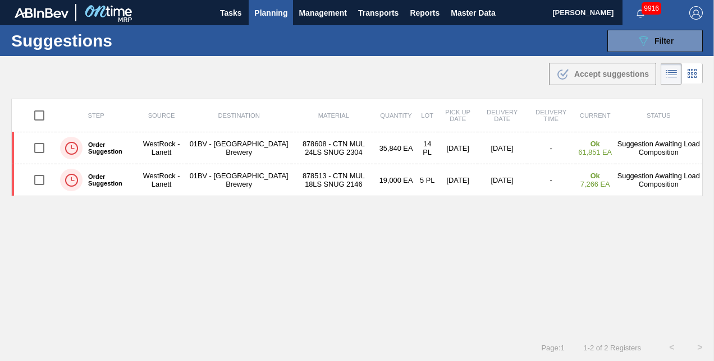
click at [258, 13] on span "Planning" at bounding box center [270, 12] width 33 height 13
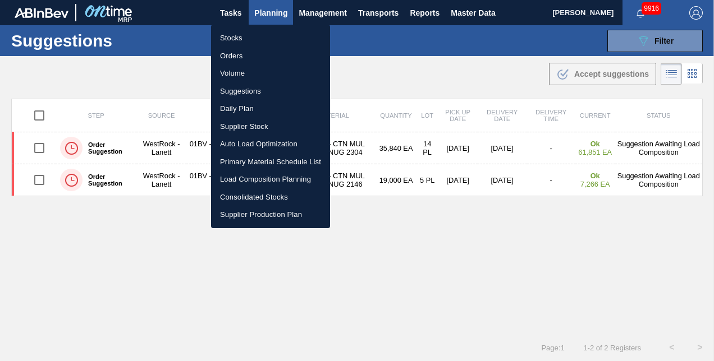
click at [252, 180] on li "Load Composition Planning" at bounding box center [270, 180] width 119 height 18
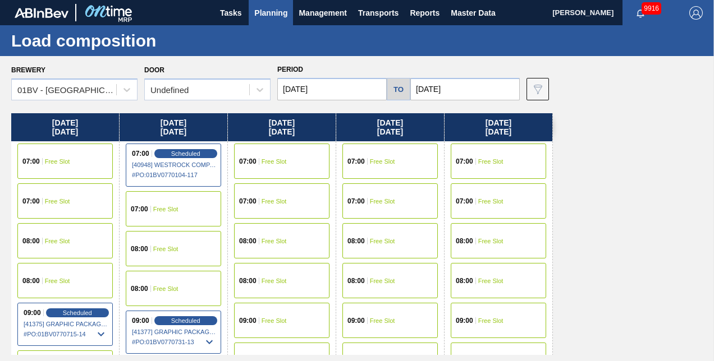
click at [53, 167] on div "07:00 Free Slot" at bounding box center [64, 161] width 95 height 35
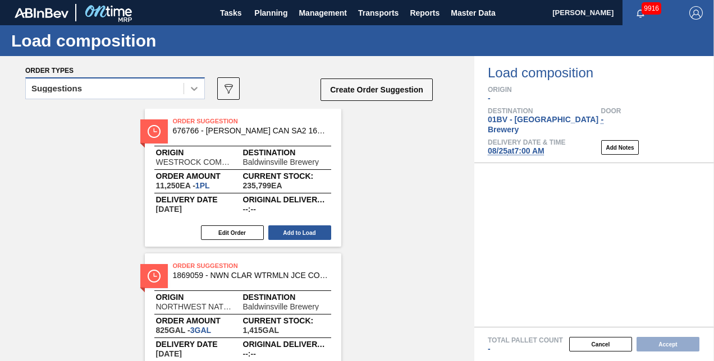
drag, startPoint x: 192, startPoint y: 90, endPoint x: 150, endPoint y: 103, distance: 43.5
click at [192, 90] on icon at bounding box center [194, 88] width 11 height 11
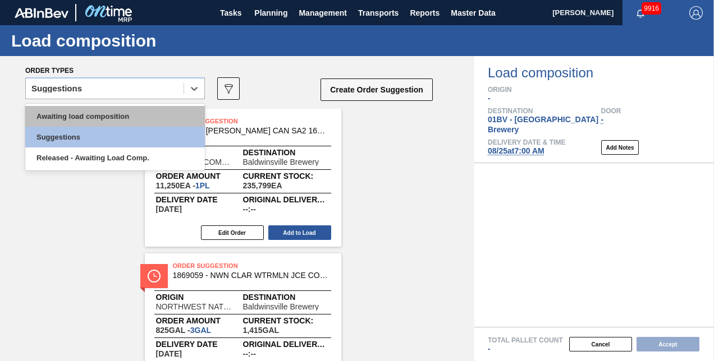
click at [118, 120] on div "Awaiting load composition" at bounding box center [115, 116] width 180 height 21
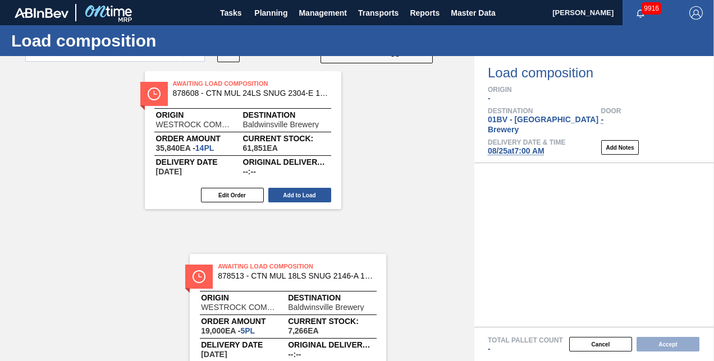
scroll to position [75, 0]
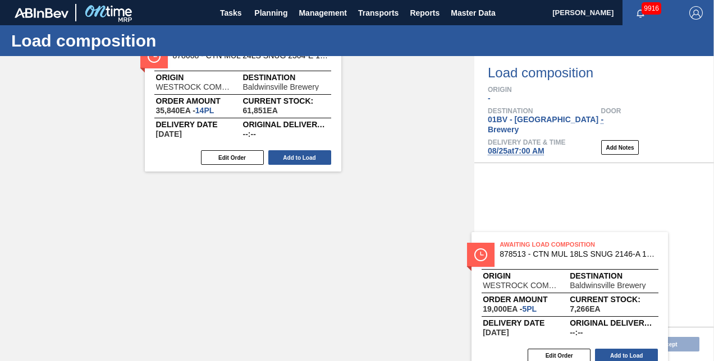
drag, startPoint x: 266, startPoint y: 268, endPoint x: 548, endPoint y: 242, distance: 282.9
click at [548, 242] on div "Order types Awaiting load composition 089F7B8B-B2A5-4AFE-B5C0-19BA573D28AC Crea…" at bounding box center [357, 208] width 714 height 305
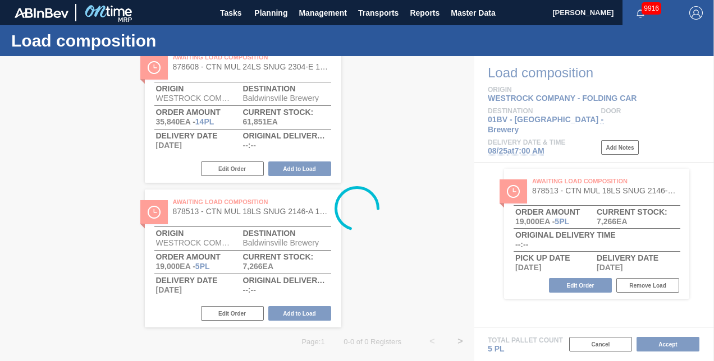
scroll to position [0, 0]
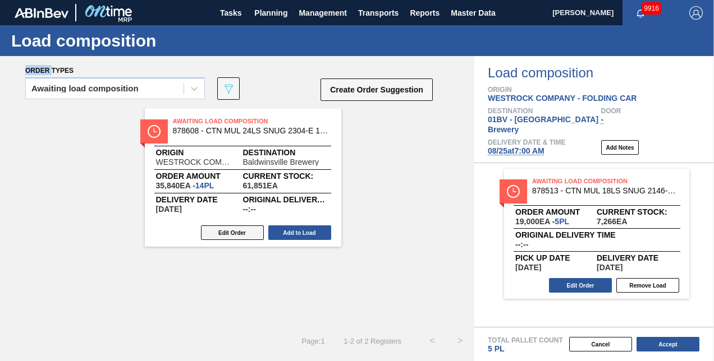
click at [231, 236] on button "Edit Order" at bounding box center [232, 233] width 63 height 15
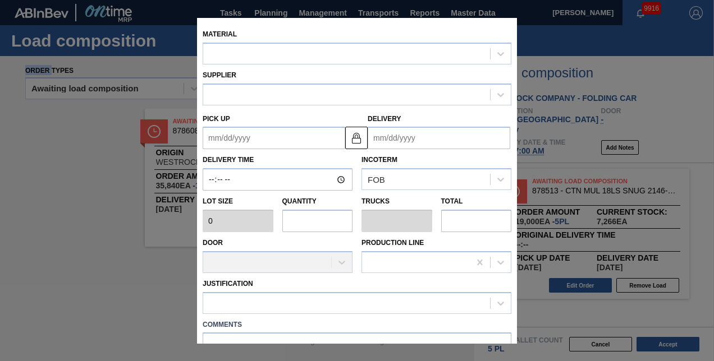
click at [231, 236] on div "Door" at bounding box center [278, 254] width 150 height 38
type input "2,560"
type input "14"
type input "0.538"
type input "35,840"
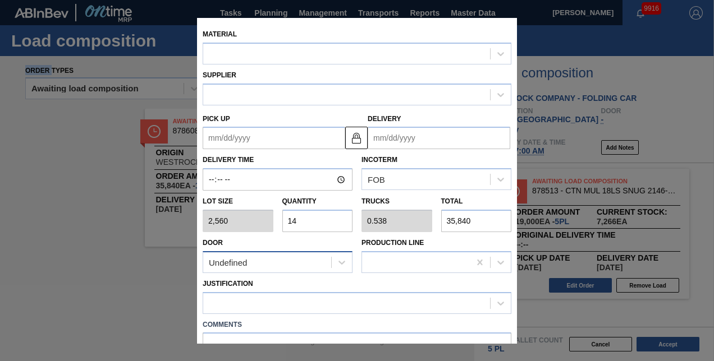
type up "[DATE]"
type input "[DATE]"
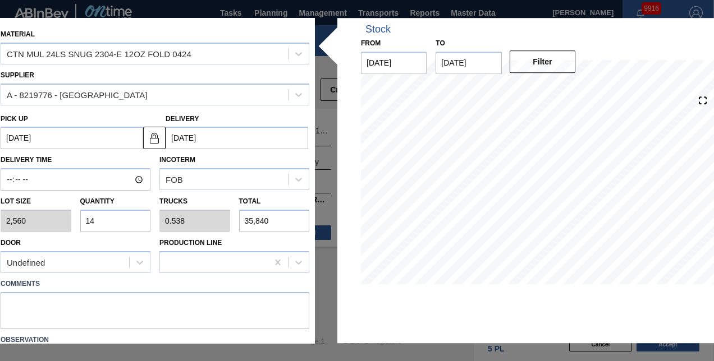
click at [61, 220] on div "Lot size 2,560 Quantity 14 Trucks 0.538 Total 35,840" at bounding box center [155, 212] width 318 height 42
click at [98, 220] on input "14" at bounding box center [115, 221] width 71 height 22
type input "1"
type input "0.038"
type input "2,560"
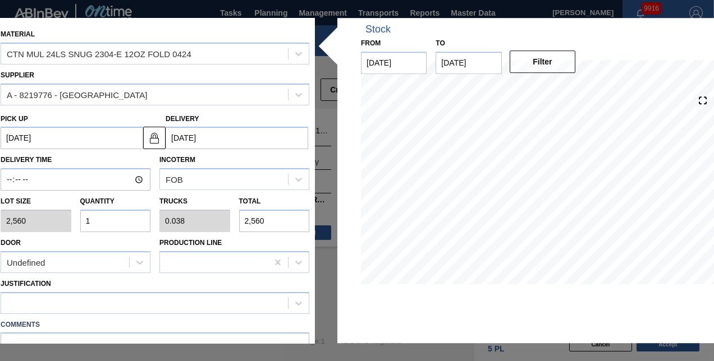
type input "19"
type input "0.731"
type input "48,640"
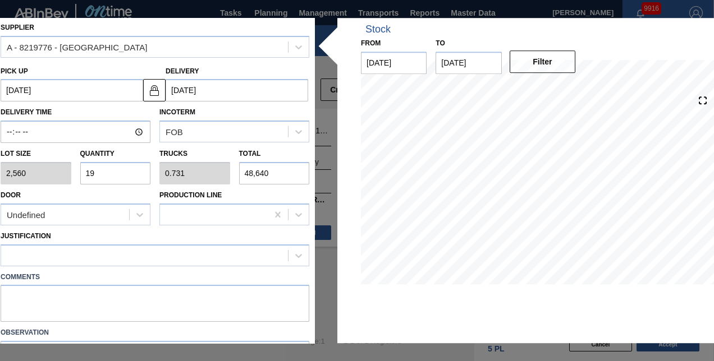
scroll to position [112, 0]
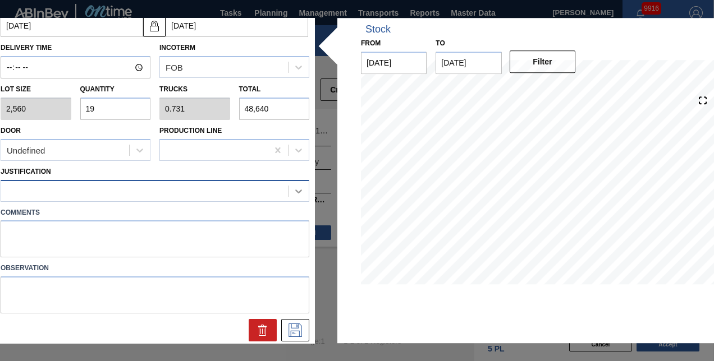
type input "19"
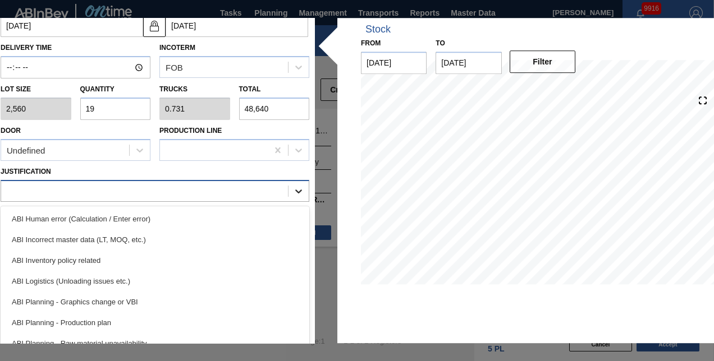
click at [297, 191] on icon at bounding box center [298, 192] width 7 height 4
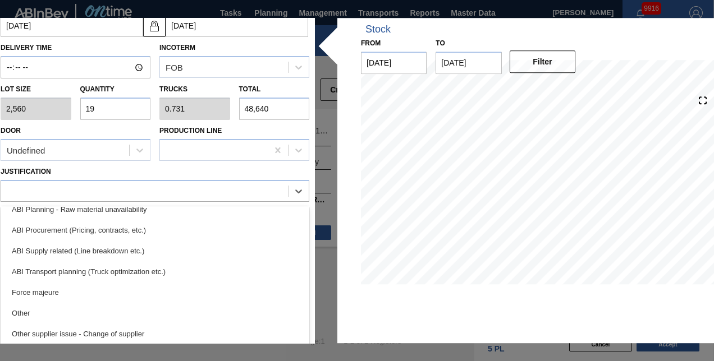
scroll to position [148, 0]
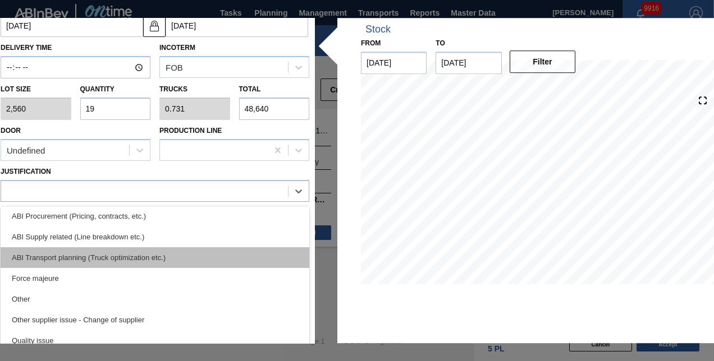
click at [94, 254] on div "ABI Transport planning (Truck optimization etc.)" at bounding box center [155, 258] width 309 height 21
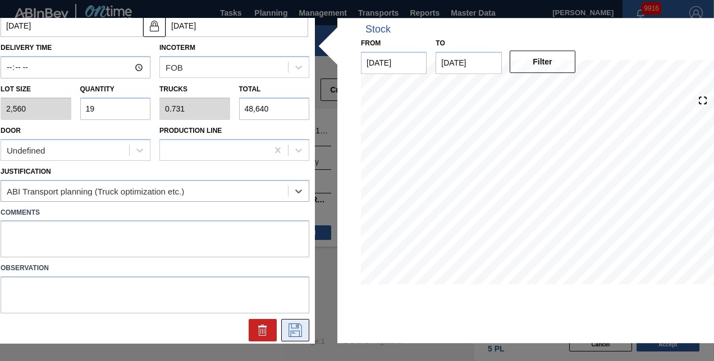
click at [291, 326] on icon at bounding box center [295, 330] width 18 height 13
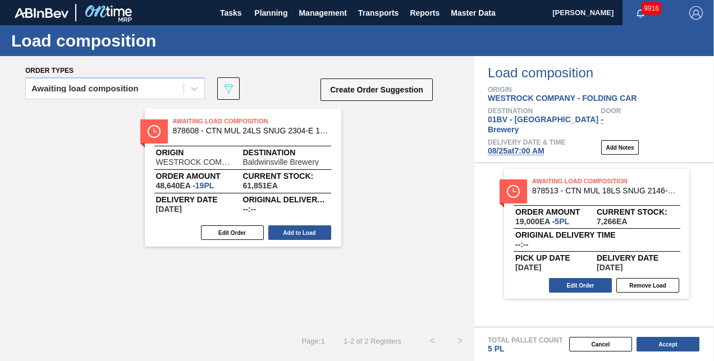
drag, startPoint x: 181, startPoint y: 120, endPoint x: 303, endPoint y: 134, distance: 123.2
click at [282, 131] on div "Awaiting Load Composition 878608 - CTN MUL 24LS SNUG 2304-E 12OZ FOLD 0424 Orig…" at bounding box center [237, 218] width 474 height 218
drag, startPoint x: 303, startPoint y: 134, endPoint x: 448, endPoint y: 151, distance: 145.8
click at [466, 154] on div "Awaiting Load Composition 878608 - CTN MUL 24LS SNUG 2304-E 12OZ FOLD 0424 Orig…" at bounding box center [237, 218] width 474 height 218
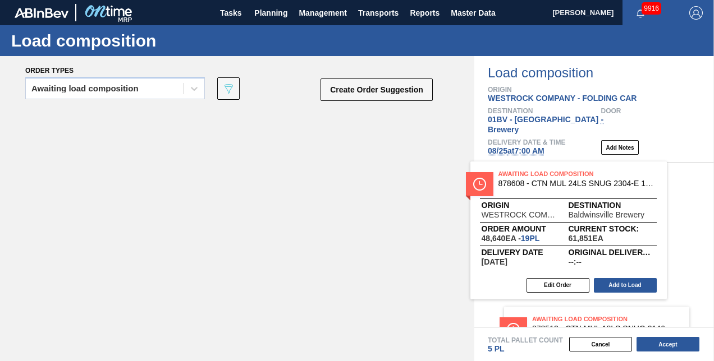
drag, startPoint x: 219, startPoint y: 116, endPoint x: 542, endPoint y: 168, distance: 326.9
click at [542, 168] on div "Order types Awaiting load composition 089F7B8B-B2A5-4AFE-B5C0-19BA573D28AC Crea…" at bounding box center [357, 208] width 714 height 305
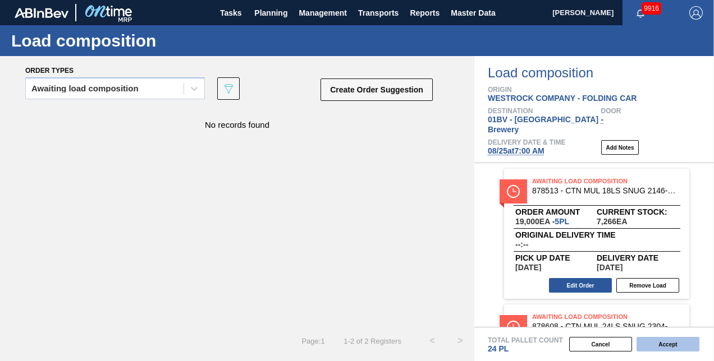
click at [656, 345] on button "Accept" at bounding box center [668, 344] width 63 height 15
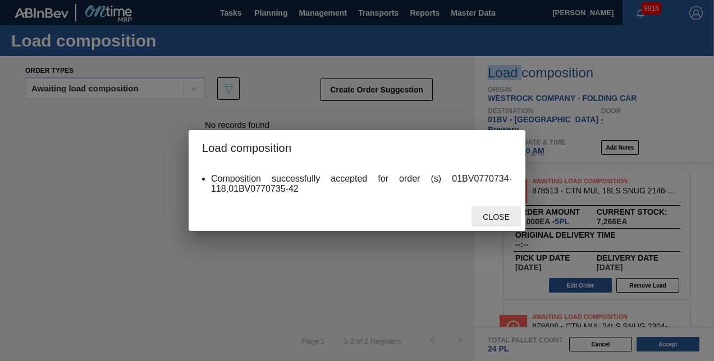
click at [487, 217] on span "Close" at bounding box center [496, 217] width 44 height 9
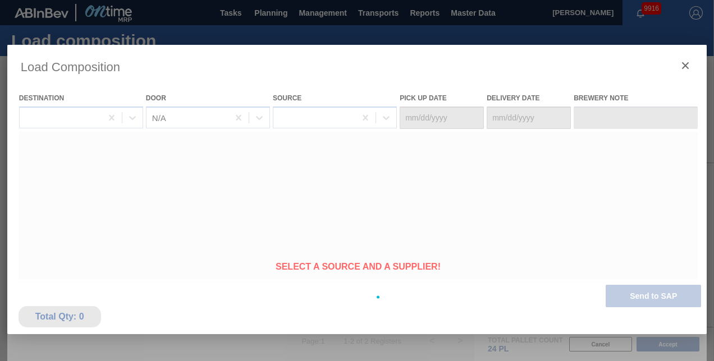
click at [487, 217] on div at bounding box center [357, 297] width 700 height 505
type Date "[DATE]"
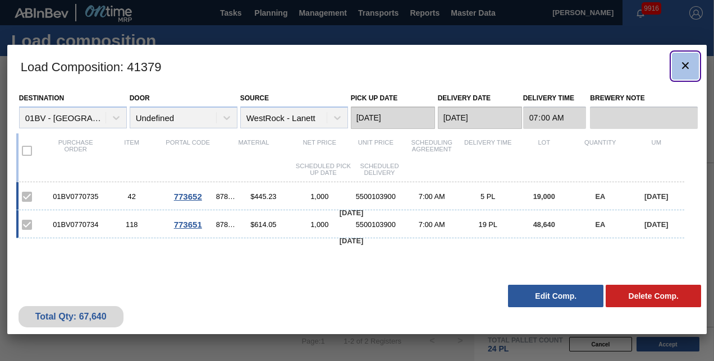
click at [685, 66] on icon "botão de ícone" at bounding box center [685, 65] width 7 height 7
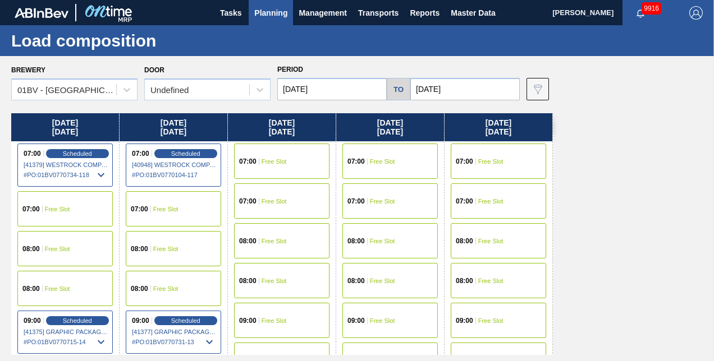
click at [270, 12] on span "Planning" at bounding box center [270, 12] width 33 height 13
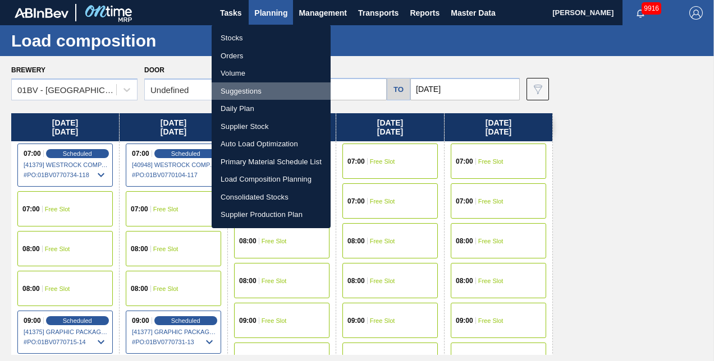
click at [240, 94] on li "Suggestions" at bounding box center [271, 92] width 119 height 18
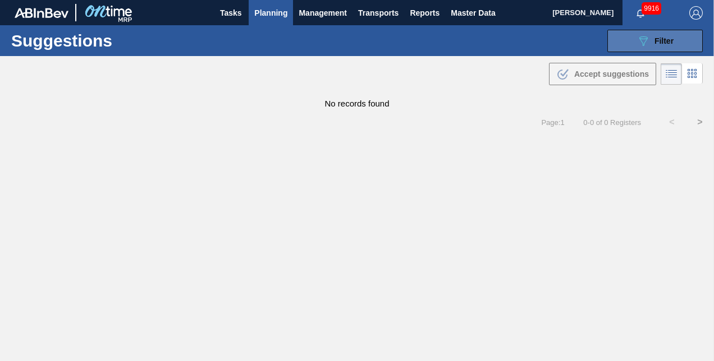
click at [656, 44] on span "Filter" at bounding box center [663, 40] width 19 height 9
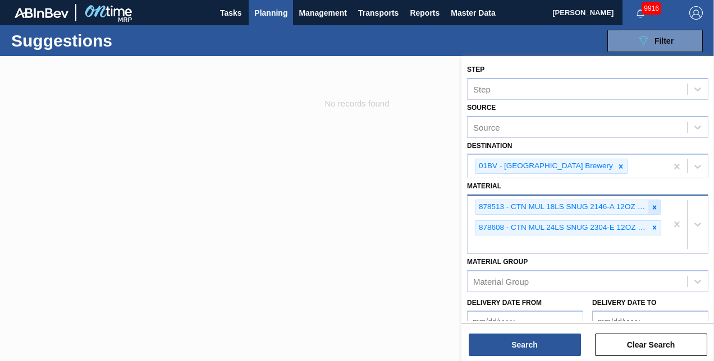
click at [654, 208] on icon at bounding box center [655, 208] width 8 height 8
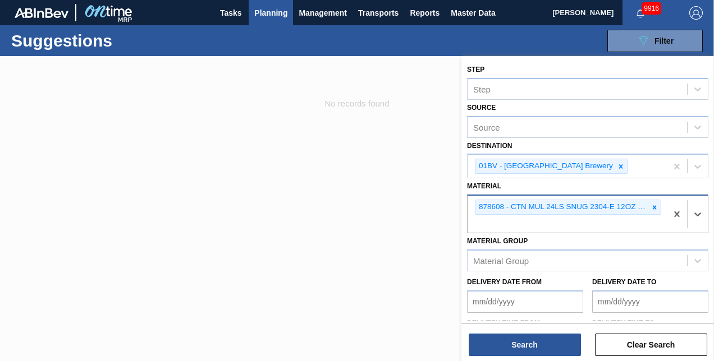
click at [653, 204] on icon at bounding box center [655, 208] width 8 height 8
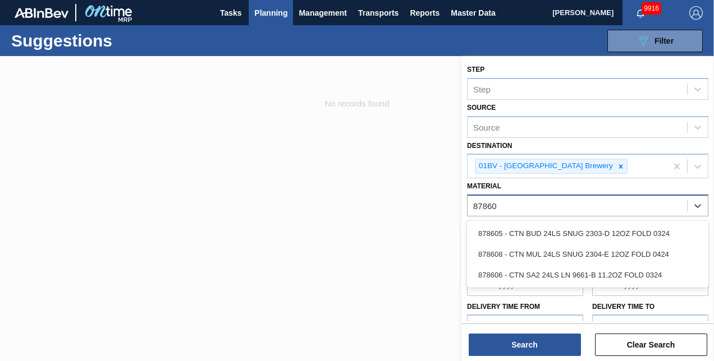
type input "878605"
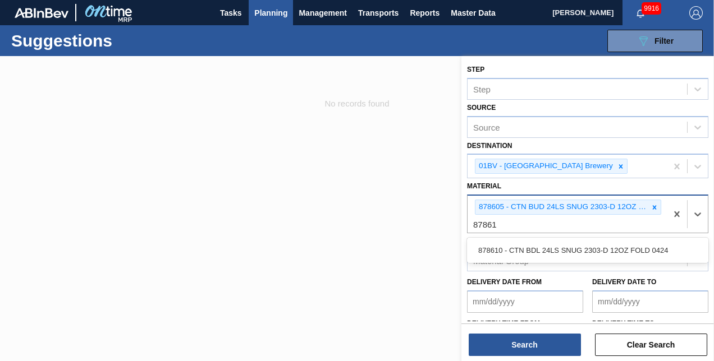
type input "878610"
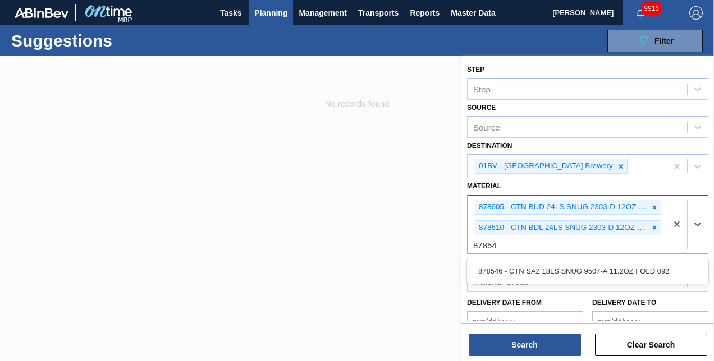
type input "878546"
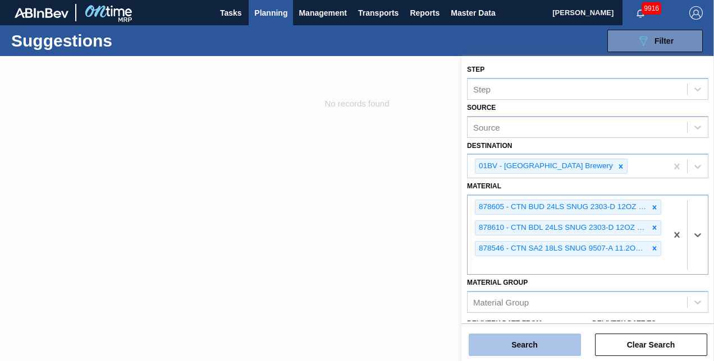
click at [518, 344] on button "Search" at bounding box center [525, 345] width 112 height 22
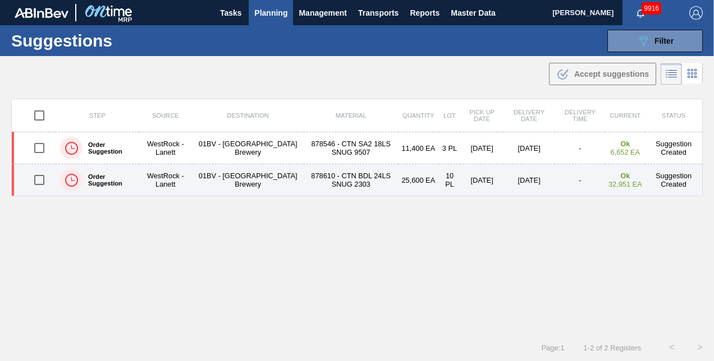
click at [37, 178] on input "checkbox" at bounding box center [40, 180] width 24 height 24
checkbox input "true"
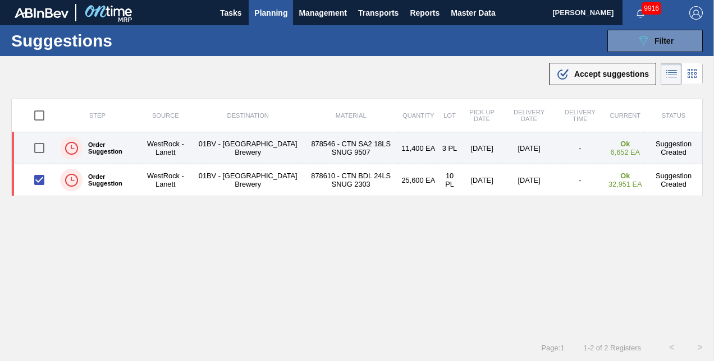
click at [36, 149] on input "checkbox" at bounding box center [40, 148] width 24 height 24
checkbox input "true"
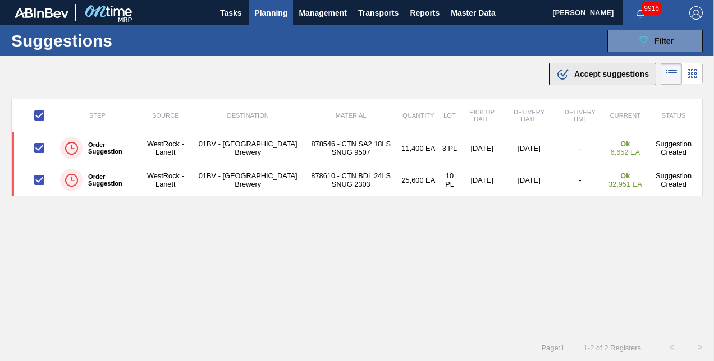
click at [580, 73] on span "Accept suggestions" at bounding box center [611, 74] width 75 height 9
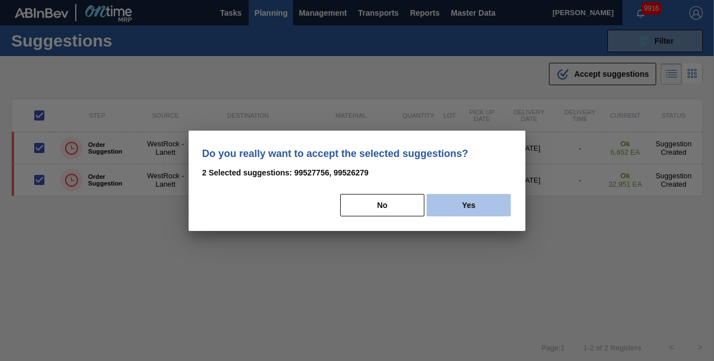
click at [480, 204] on button "Yes" at bounding box center [469, 205] width 84 height 22
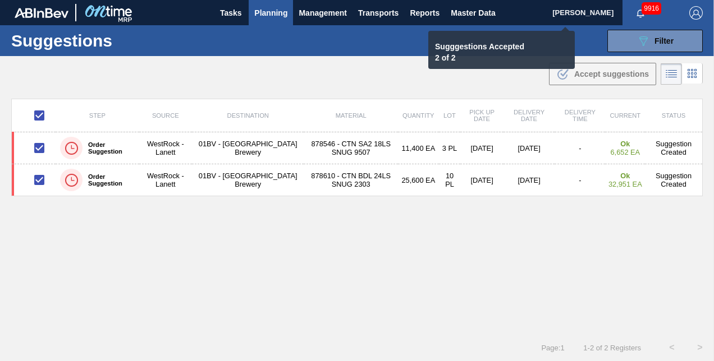
checkbox input "false"
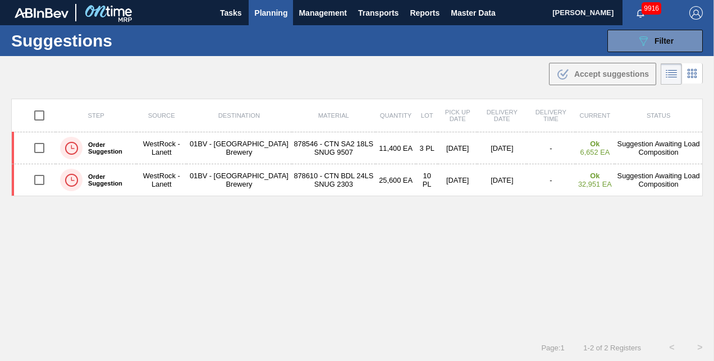
click at [269, 14] on span "Planning" at bounding box center [270, 12] width 33 height 13
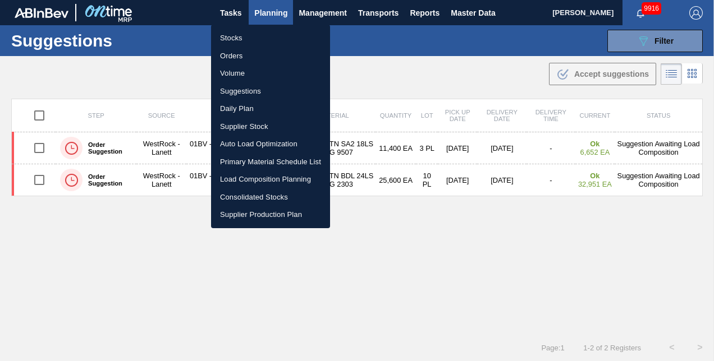
drag, startPoint x: 229, startPoint y: 38, endPoint x: 246, endPoint y: 44, distance: 18.3
click at [230, 38] on li "Stocks" at bounding box center [270, 38] width 119 height 18
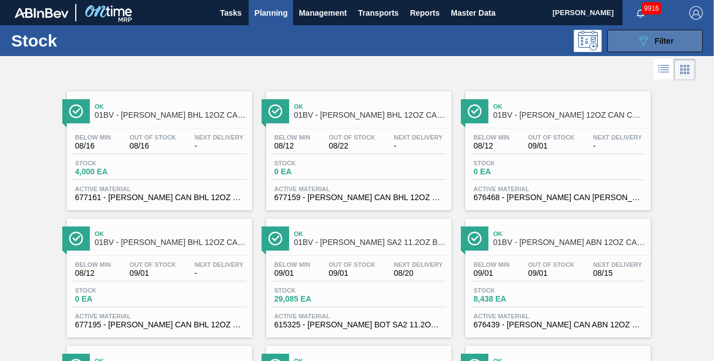
click at [648, 44] on icon "089F7B8B-B2A5-4AFE-B5C0-19BA573D28AC" at bounding box center [643, 40] width 13 height 13
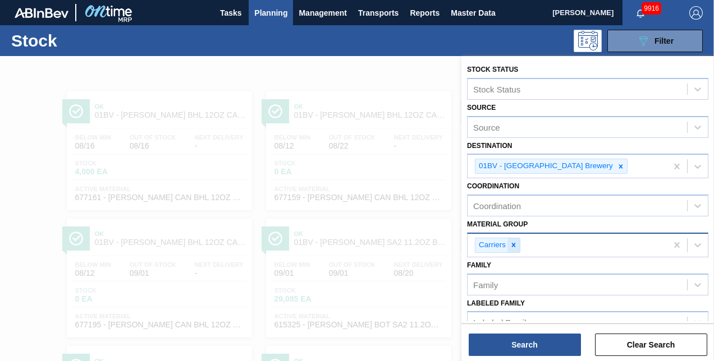
click at [513, 244] on icon at bounding box center [514, 246] width 4 height 4
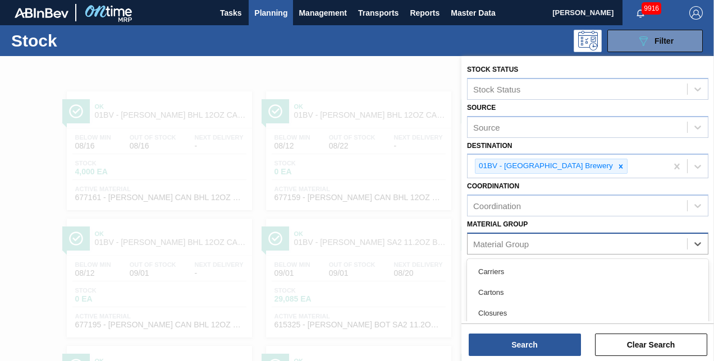
scroll to position [69, 0]
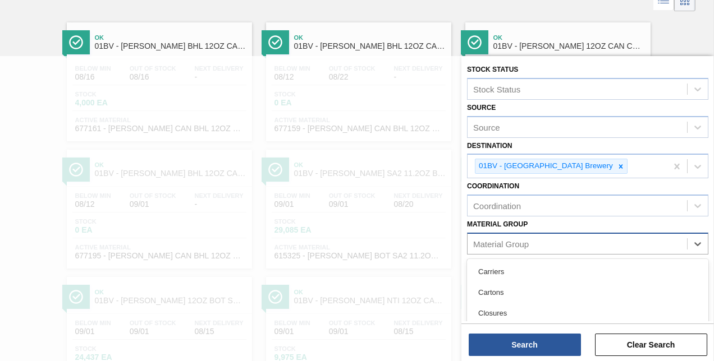
click at [497, 291] on div "Cartons" at bounding box center [587, 292] width 241 height 21
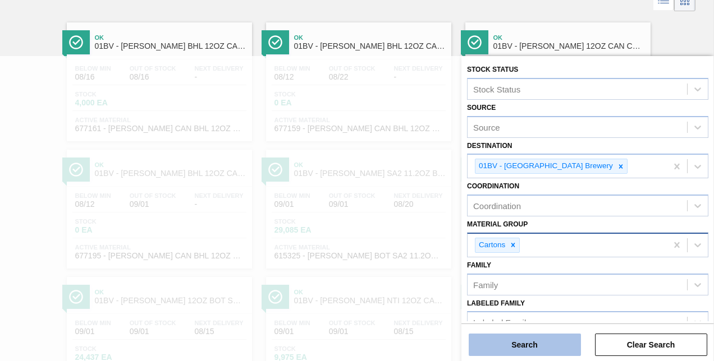
click at [520, 344] on button "Search" at bounding box center [525, 345] width 112 height 22
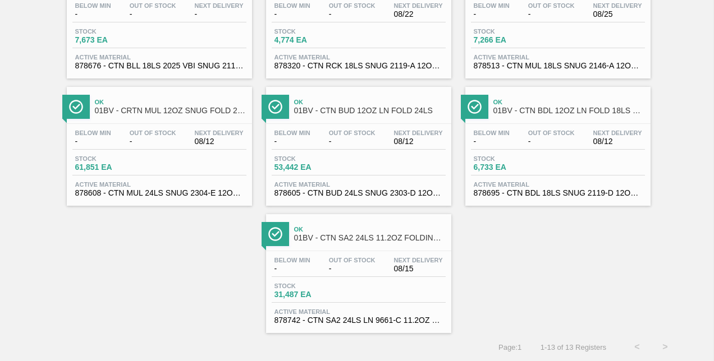
scroll to position [390, 0]
click at [347, 109] on span "01BV - CTN BUD 12OZ LN FOLD 24LS" at bounding box center [370, 111] width 152 height 8
click at [347, 109] on main "Tasks Planning Management Transports Reports Master Data Kristin Lippert 9916 M…" at bounding box center [357, 180] width 714 height 361
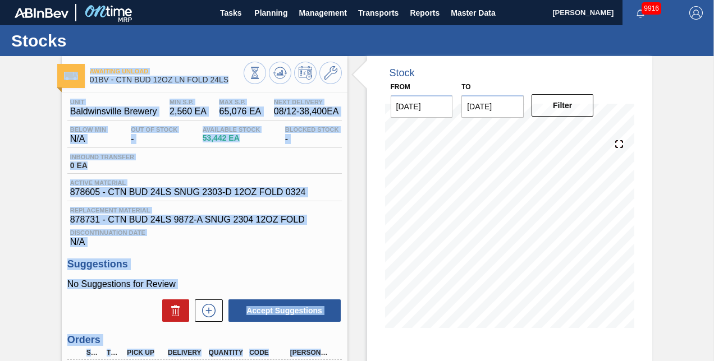
click at [266, 164] on div "Inbound Transfer 0 EA" at bounding box center [204, 164] width 274 height 20
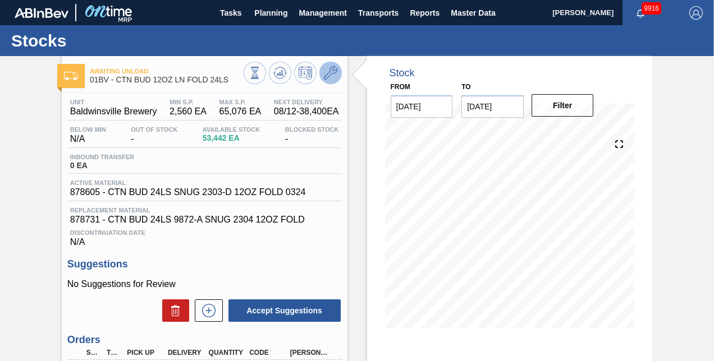
click at [330, 73] on icon at bounding box center [330, 72] width 13 height 13
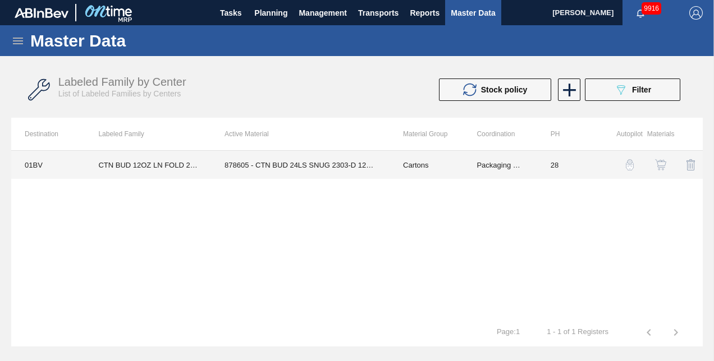
click at [292, 168] on td "878605 - CTN BUD 24LS SNUG 2303-D 12OZ FOLD 0324" at bounding box center [300, 165] width 178 height 28
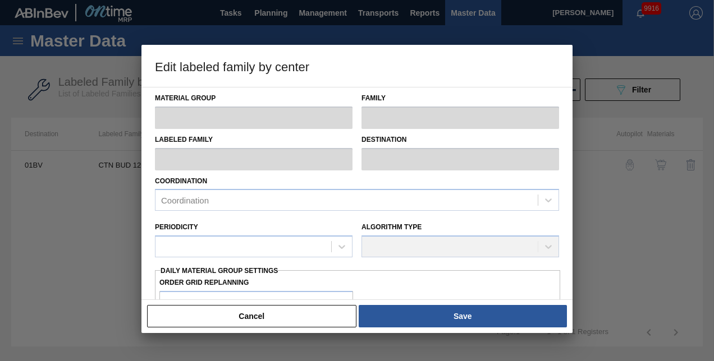
type input "Cartons"
type input "Folding Cartons"
type input "CTN BUD 12OZ LN FOLD 24LS"
type input "01BV - [GEOGRAPHIC_DATA] Brewery"
type input "28"
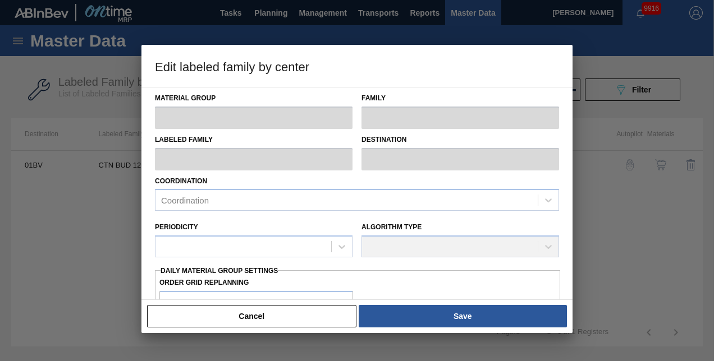
type input "2,560"
type input "65,076"
type input "12"
type input "10,062"
checkbox input "true"
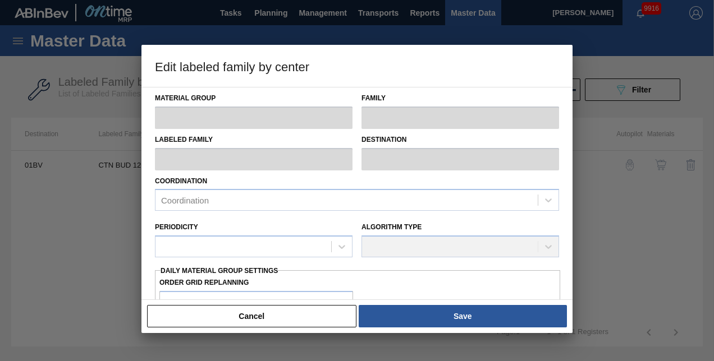
checkbox input "true"
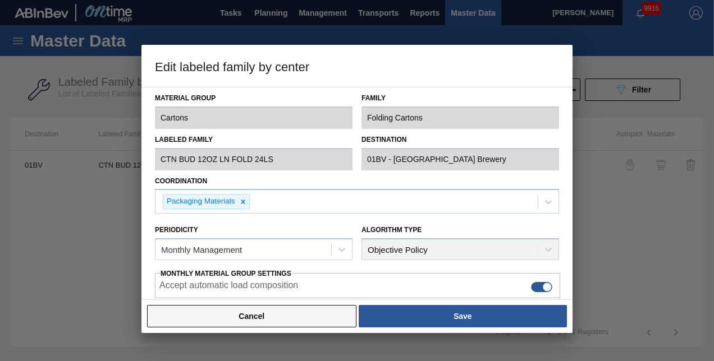
click at [206, 314] on button "Cancel" at bounding box center [251, 316] width 209 height 22
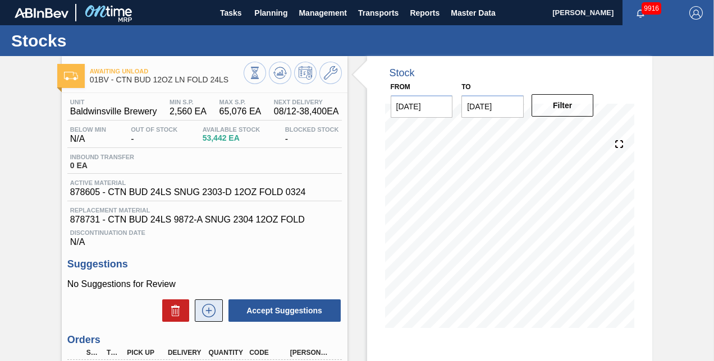
click at [211, 318] on icon at bounding box center [209, 310] width 18 height 13
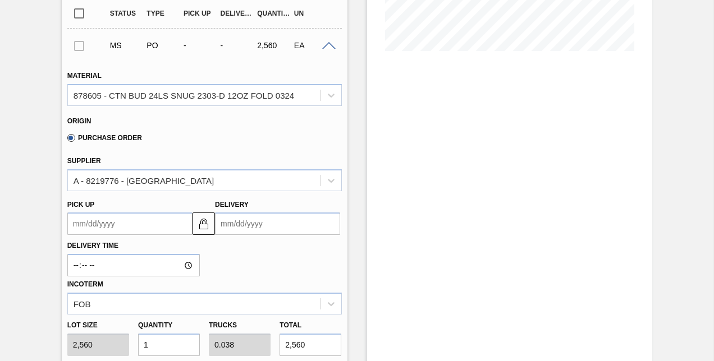
scroll to position [281, 0]
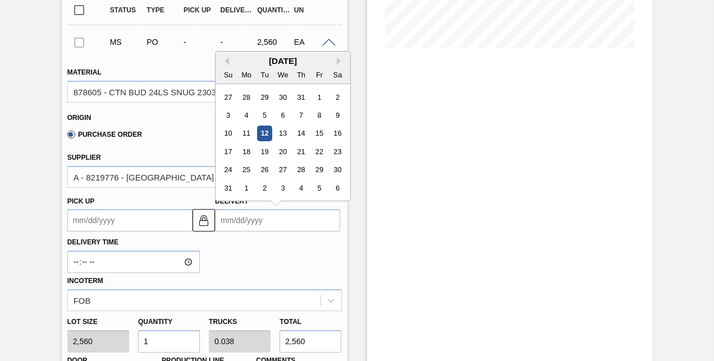
click at [274, 230] on input "Delivery" at bounding box center [277, 220] width 125 height 22
type input "[DATE]"
type up "[DATE]"
click at [158, 348] on input "1" at bounding box center [169, 342] width 62 height 22
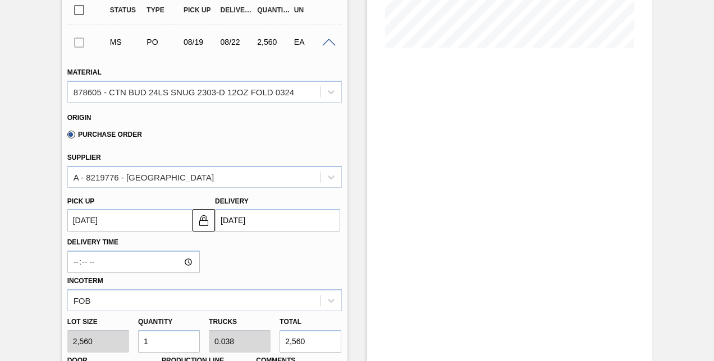
type input "0"
type input "9"
type input "0.346"
type input "23,040"
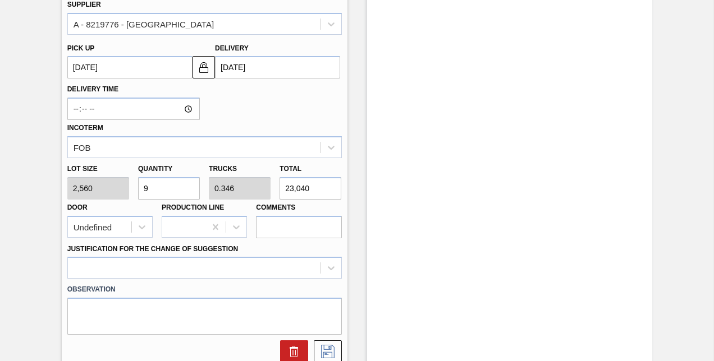
scroll to position [449, 0]
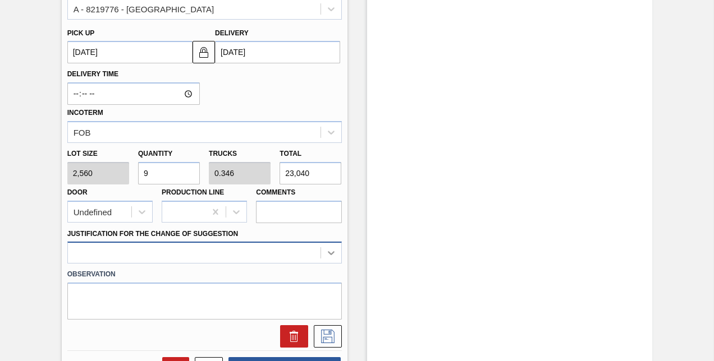
type input "9"
click at [330, 258] on div at bounding box center [204, 253] width 274 height 22
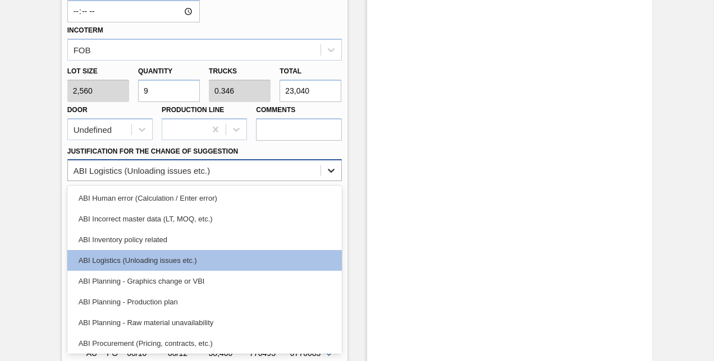
click at [328, 173] on icon at bounding box center [331, 172] width 7 height 4
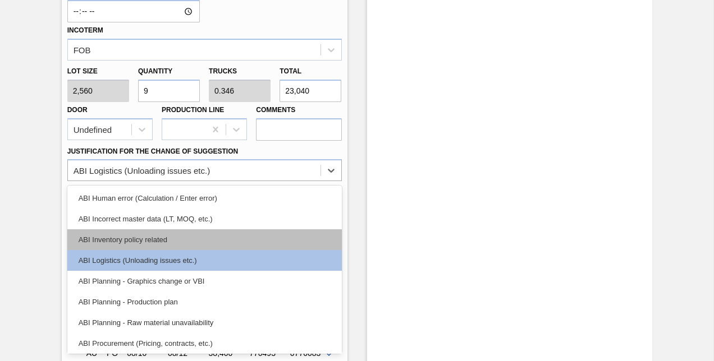
click at [134, 242] on div "ABI Inventory policy related" at bounding box center [204, 240] width 274 height 21
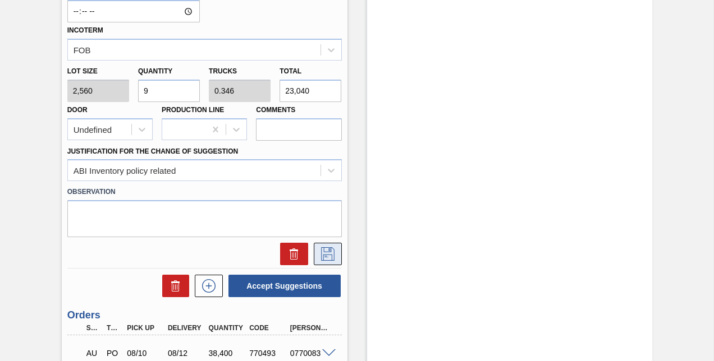
click at [326, 256] on icon at bounding box center [328, 254] width 18 height 13
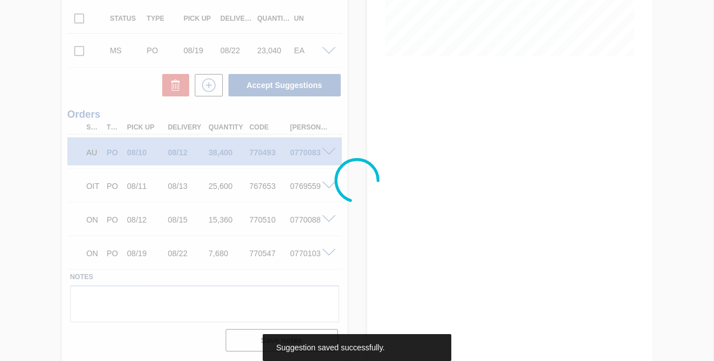
scroll to position [274, 0]
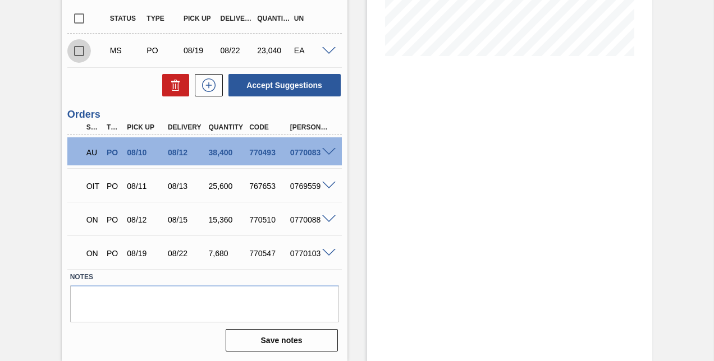
click at [81, 53] on input "checkbox" at bounding box center [79, 51] width 24 height 24
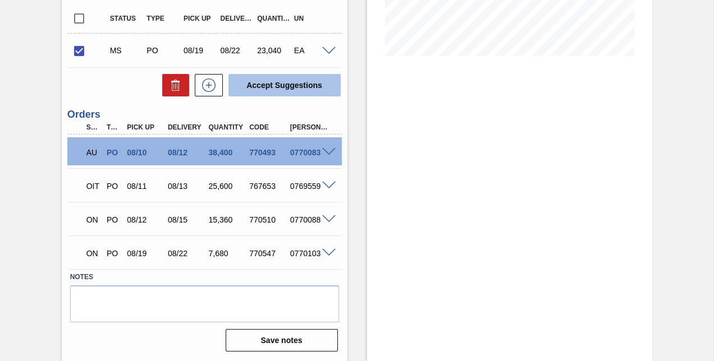
click at [267, 84] on button "Accept Suggestions" at bounding box center [284, 85] width 112 height 22
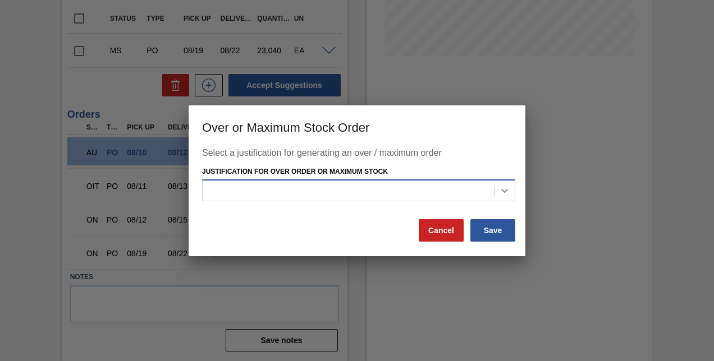
click at [502, 193] on icon at bounding box center [504, 190] width 11 height 11
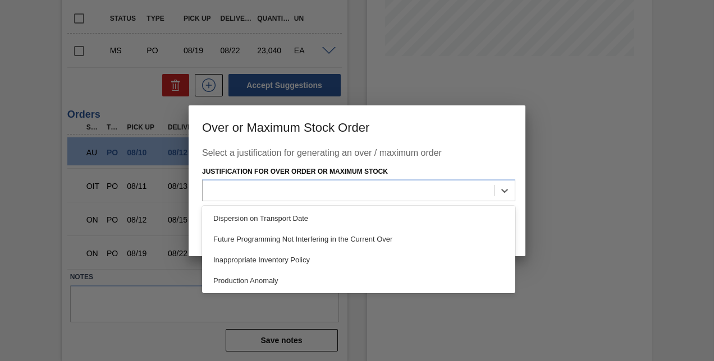
drag, startPoint x: 294, startPoint y: 255, endPoint x: 356, endPoint y: 253, distance: 62.4
click at [295, 255] on div "Inappropriate Inventory Policy" at bounding box center [358, 260] width 313 height 21
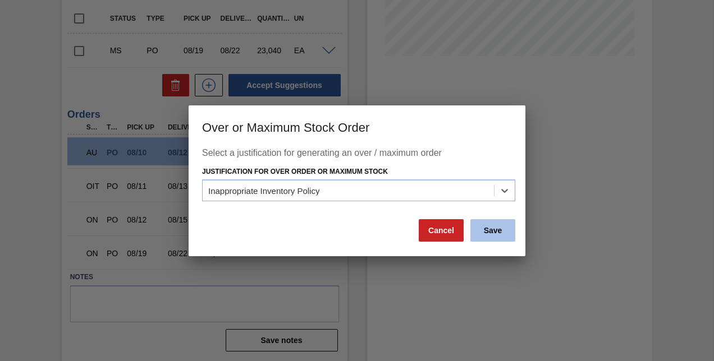
click at [503, 231] on button "Save" at bounding box center [492, 230] width 45 height 22
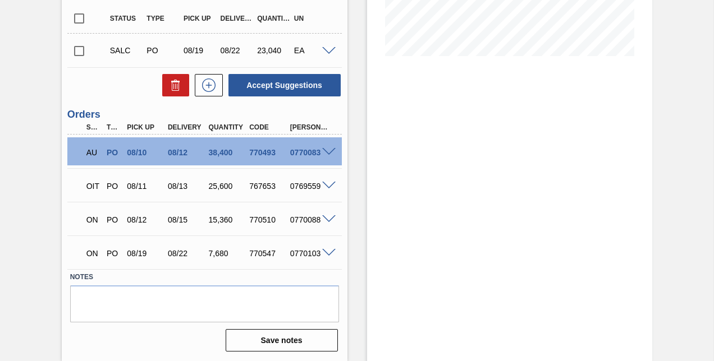
click at [77, 52] on input "checkbox" at bounding box center [79, 51] width 24 height 24
click at [81, 52] on input "checkbox" at bounding box center [79, 51] width 24 height 24
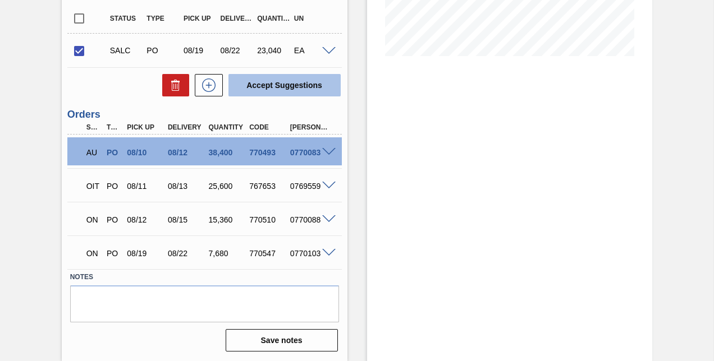
click at [259, 90] on button "Accept Suggestions" at bounding box center [284, 85] width 112 height 22
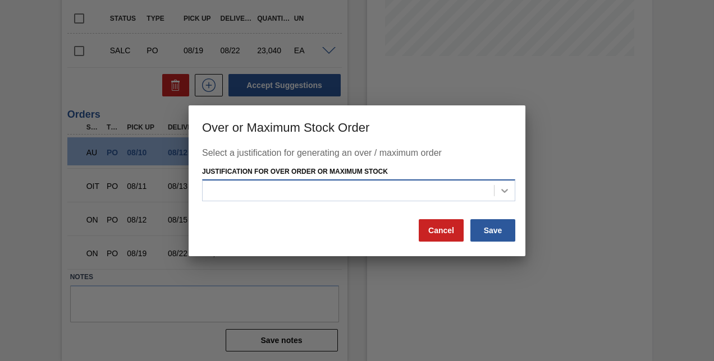
click at [503, 189] on icon at bounding box center [504, 190] width 11 height 11
click at [501, 188] on icon at bounding box center [504, 190] width 11 height 11
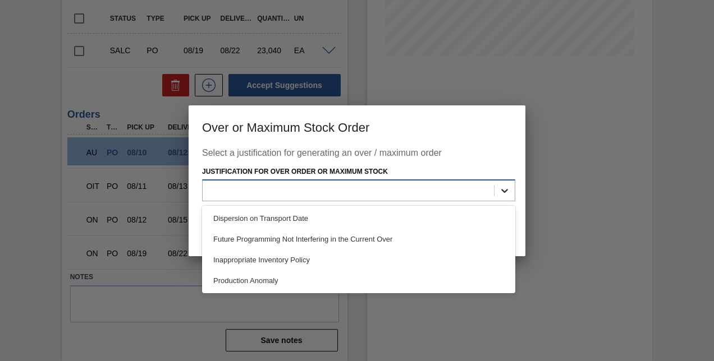
click at [501, 188] on icon at bounding box center [504, 190] width 11 height 11
click at [282, 258] on div "Inappropriate Inventory Policy" at bounding box center [358, 260] width 313 height 21
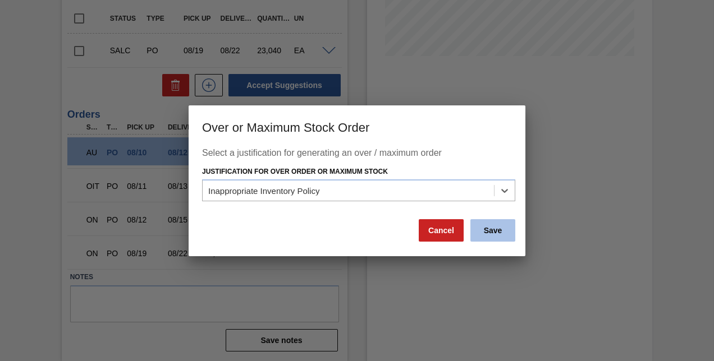
click at [491, 230] on button "Save" at bounding box center [492, 230] width 45 height 22
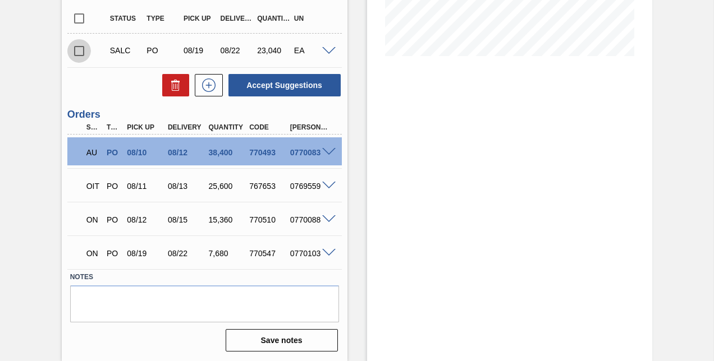
click at [78, 52] on input "checkbox" at bounding box center [79, 51] width 24 height 24
checkbox input "true"
click at [328, 49] on span at bounding box center [328, 51] width 13 height 8
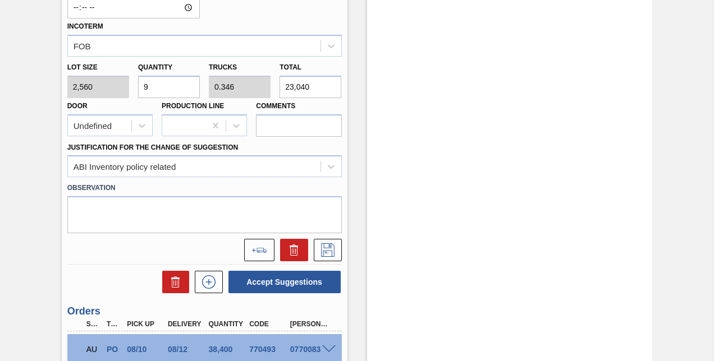
scroll to position [611, 0]
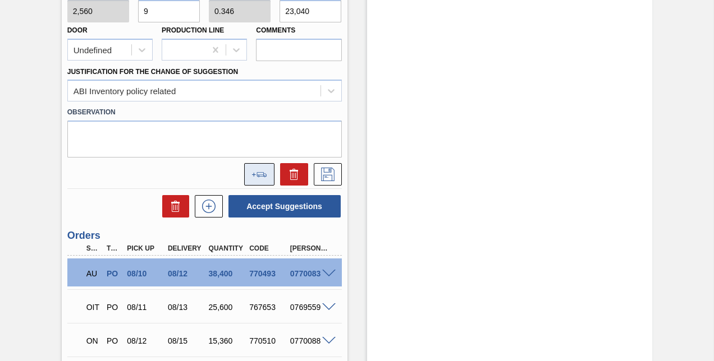
click at [251, 177] on icon at bounding box center [259, 174] width 16 height 5
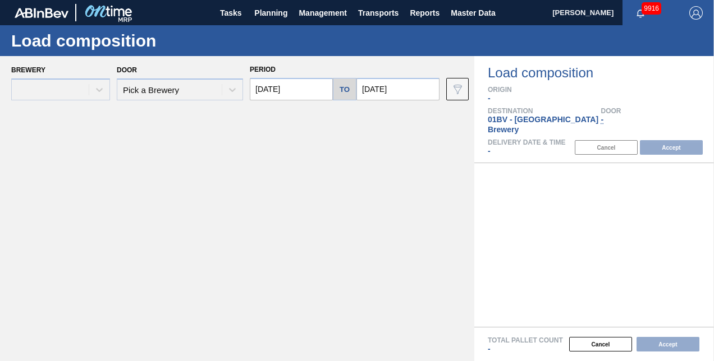
type input "[DATE]"
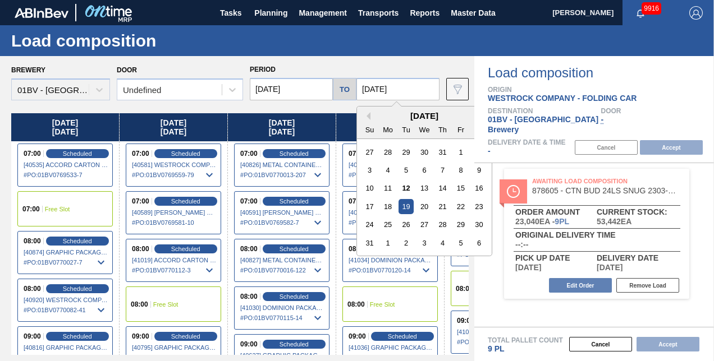
click at [409, 87] on input "[DATE]" at bounding box center [397, 89] width 83 height 22
click at [460, 224] on div "29" at bounding box center [460, 224] width 15 height 15
type input "[DATE]"
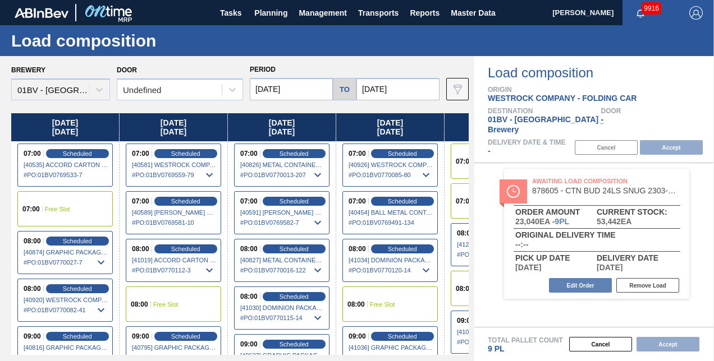
click at [303, 88] on input "[DATE]" at bounding box center [291, 89] width 83 height 22
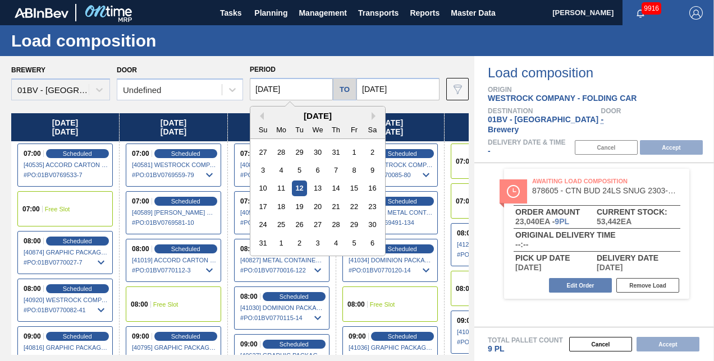
click at [303, 88] on input "[DATE]" at bounding box center [291, 89] width 83 height 22
click at [278, 219] on div "25" at bounding box center [281, 224] width 15 height 15
type input "[DATE]"
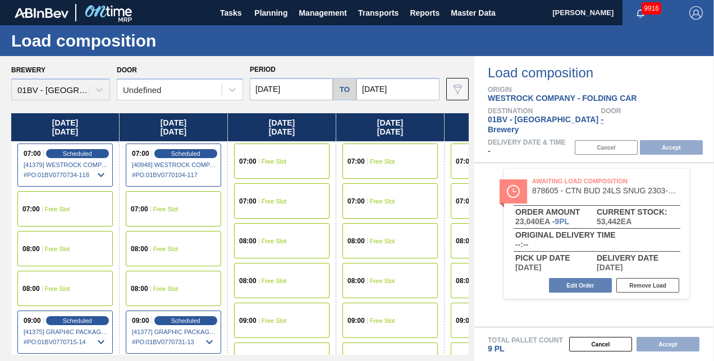
click at [264, 154] on div "07:00 Free Slot" at bounding box center [281, 161] width 95 height 35
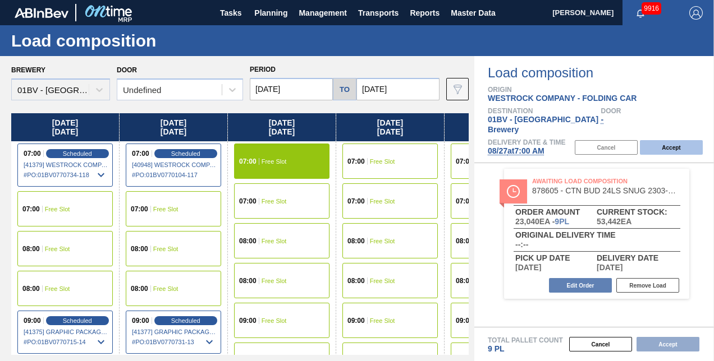
click at [665, 140] on button "Accept" at bounding box center [671, 147] width 63 height 15
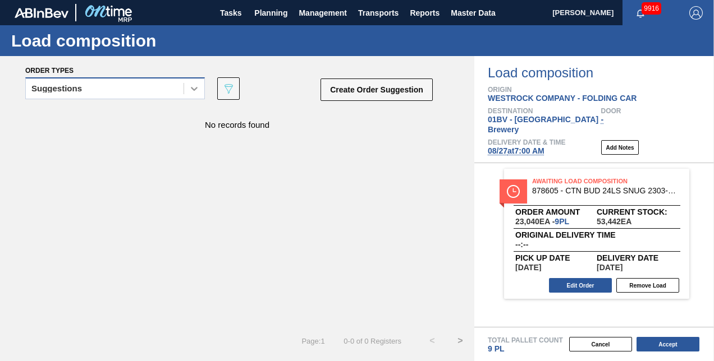
click at [193, 88] on icon at bounding box center [194, 89] width 7 height 4
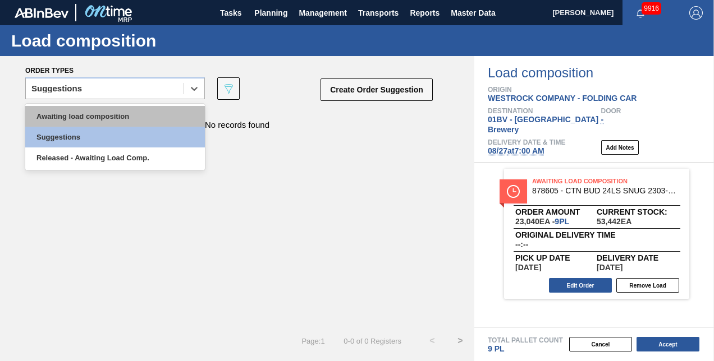
click at [104, 116] on div "Awaiting load composition" at bounding box center [115, 116] width 180 height 21
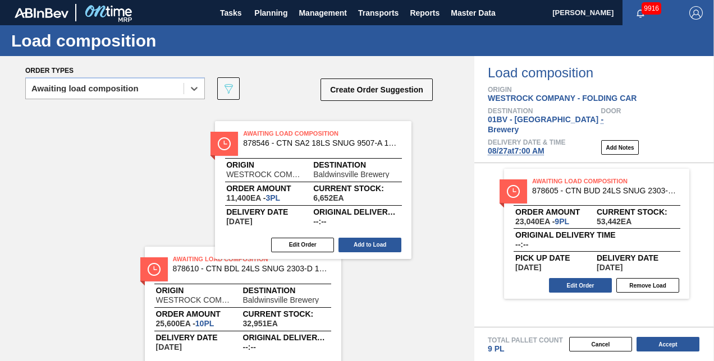
drag, startPoint x: 202, startPoint y: 120, endPoint x: 504, endPoint y: 150, distance: 304.1
click at [427, 146] on div "Awaiting Load Composition 878546 - CTN SA2 18LS SNUG 9507-A 11.2OZ FOLD 092 Ori…" at bounding box center [237, 178] width 474 height 138
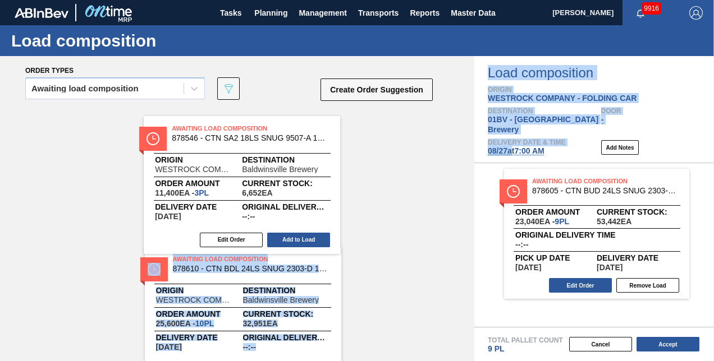
drag, startPoint x: 504, startPoint y: 150, endPoint x: 511, endPoint y: 150, distance: 7.3
click at [511, 150] on div "Order types Awaiting load composition 089F7B8B-B2A5-4AFE-B5C0-19BA573D28AC Crea…" at bounding box center [357, 208] width 714 height 305
drag, startPoint x: 511, startPoint y: 150, endPoint x: 428, endPoint y: 143, distance: 83.4
click at [511, 150] on div "Load composition Origin WESTROCK COMPANY - FOLDING CAR Destination 01BV - Baldw…" at bounding box center [594, 109] width 240 height 107
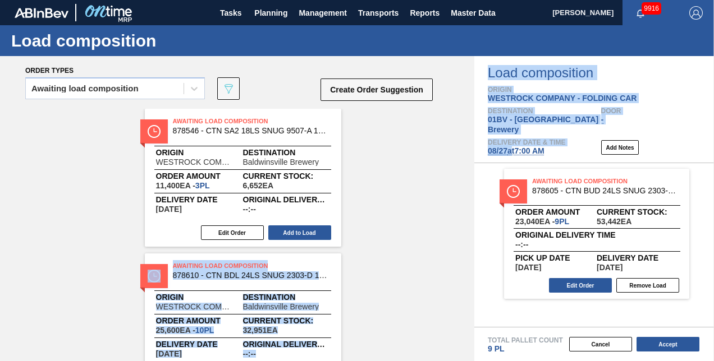
drag, startPoint x: 281, startPoint y: 121, endPoint x: 269, endPoint y: 119, distance: 12.0
click at [281, 121] on span "Awaiting Load Composition" at bounding box center [251, 121] width 157 height 11
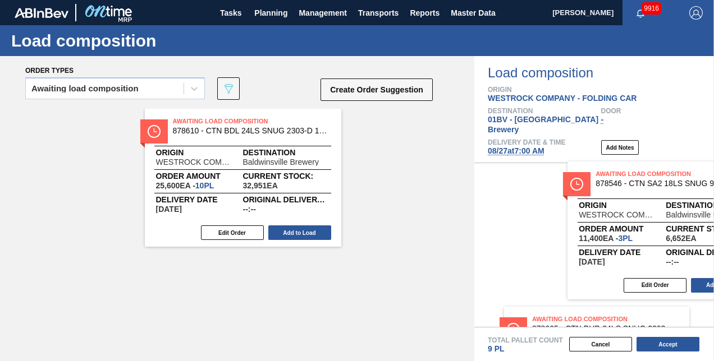
drag, startPoint x: 263, startPoint y: 120, endPoint x: 681, endPoint y: 172, distance: 422.0
click at [681, 172] on div "Order types Awaiting load composition 089F7B8B-B2A5-4AFE-B5C0-19BA573D28AC Crea…" at bounding box center [357, 208] width 714 height 305
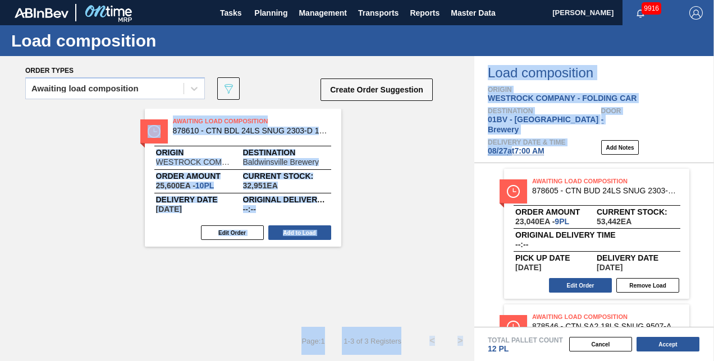
drag, startPoint x: 308, startPoint y: 117, endPoint x: 295, endPoint y: 115, distance: 12.6
click at [307, 117] on span "Awaiting Load Composition" at bounding box center [251, 121] width 157 height 11
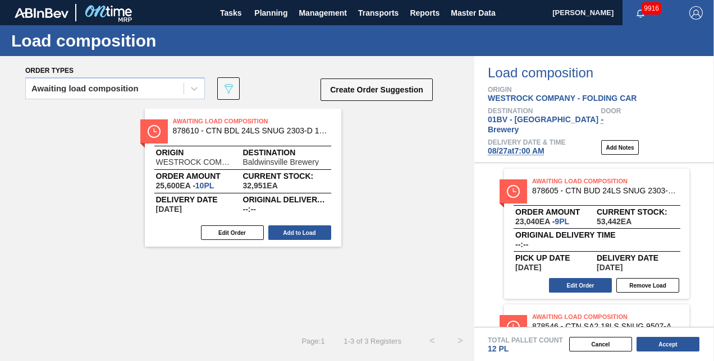
drag, startPoint x: 123, startPoint y: 269, endPoint x: 130, endPoint y: 235, distance: 34.8
click at [122, 263] on div "Awaiting Load Composition 878610 - CTN BDL 24LS SNUG 2303-D 12OZ FOLD 0424 Orig…" at bounding box center [237, 218] width 474 height 218
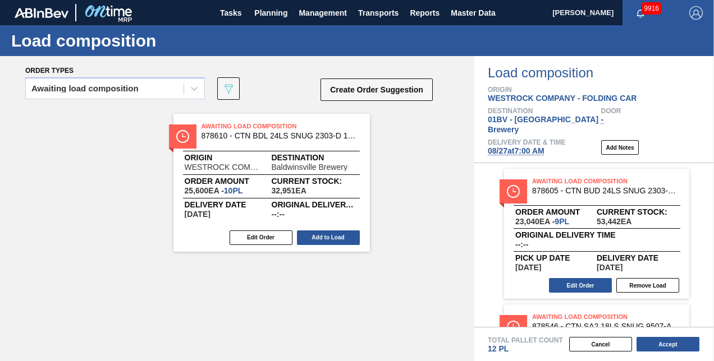
drag, startPoint x: 194, startPoint y: 116, endPoint x: 483, endPoint y: 158, distance: 292.1
click at [355, 139] on div "Awaiting Load Composition 878610 - CTN BDL 24LS SNUG 2303-D 12OZ FOLD 0424 Orig…" at bounding box center [237, 218] width 474 height 218
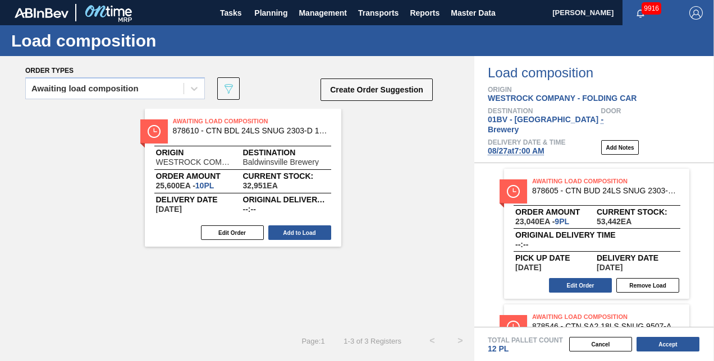
drag, startPoint x: 483, startPoint y: 158, endPoint x: 456, endPoint y: 156, distance: 27.0
click at [457, 156] on div "Awaiting Load Composition 878610 - CTN BDL 24LS SNUG 2303-D 12OZ FOLD 0424 Orig…" at bounding box center [237, 218] width 474 height 218
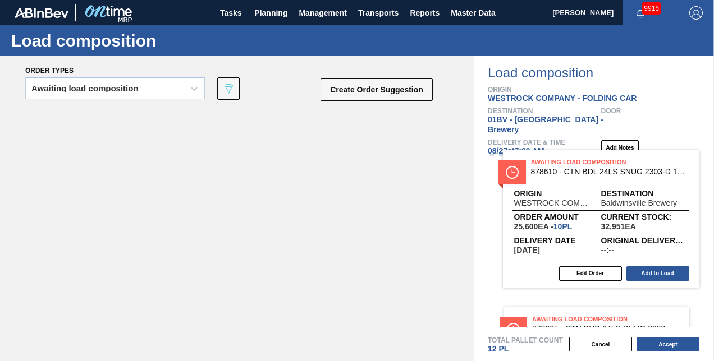
drag, startPoint x: 279, startPoint y: 117, endPoint x: 642, endPoint y: 160, distance: 365.2
click at [642, 160] on div "Order types Awaiting load composition 089F7B8B-B2A5-4AFE-B5C0-19BA573D28AC Crea…" at bounding box center [357, 208] width 714 height 305
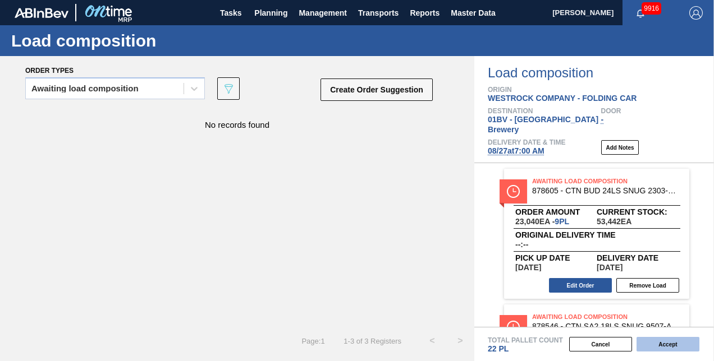
click at [666, 346] on button "Accept" at bounding box center [668, 344] width 63 height 15
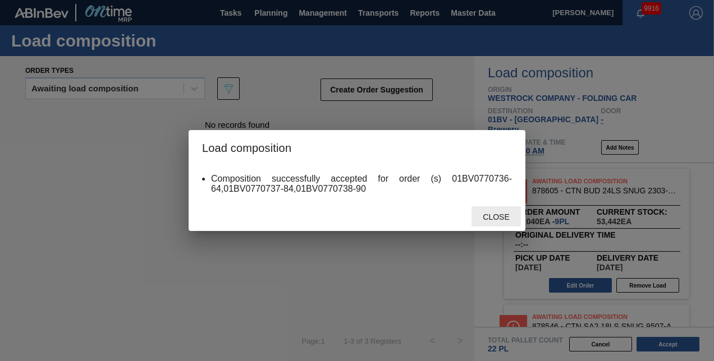
click at [497, 217] on span "Close" at bounding box center [496, 217] width 44 height 9
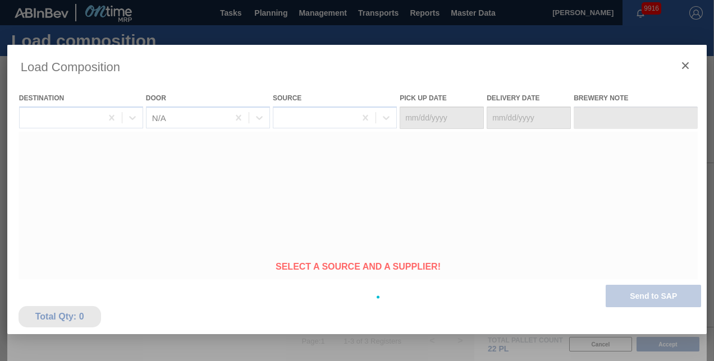
type Date "08/24/2025"
type Date "[DATE]"
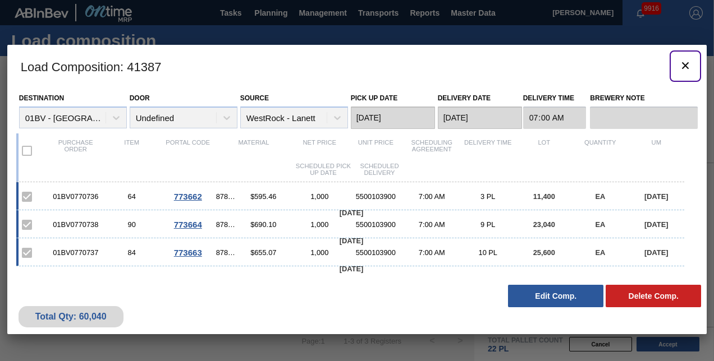
click at [688, 63] on icon "botão de ícone" at bounding box center [685, 65] width 7 height 7
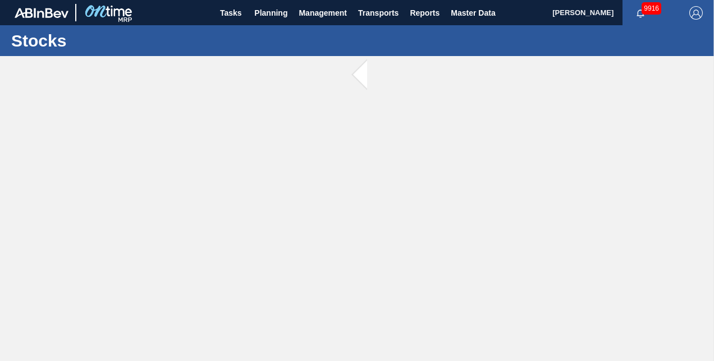
click at [688, 63] on main "Tasks Planning Management Transports Reports Master Data Kristin Lippert 9916 M…" at bounding box center [357, 180] width 714 height 361
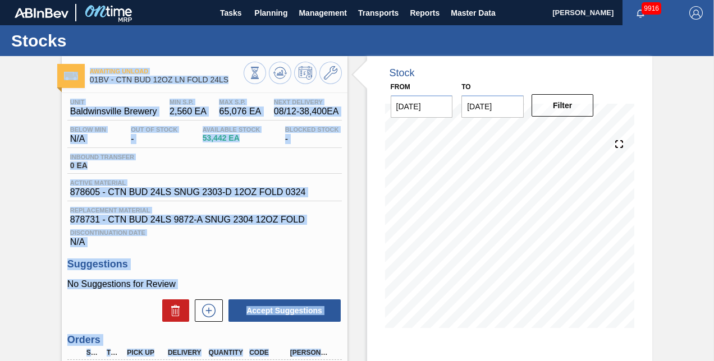
click at [230, 265] on h3 "Suggestions" at bounding box center [204, 265] width 274 height 12
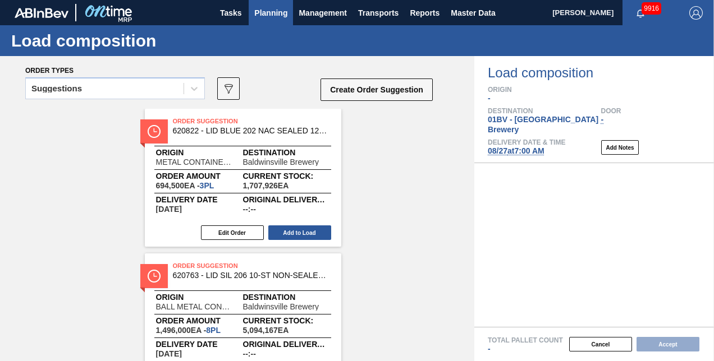
click at [263, 13] on span "Planning" at bounding box center [270, 12] width 33 height 13
click at [267, 12] on span "Planning" at bounding box center [270, 12] width 33 height 13
click at [267, 15] on span "Planning" at bounding box center [270, 12] width 33 height 13
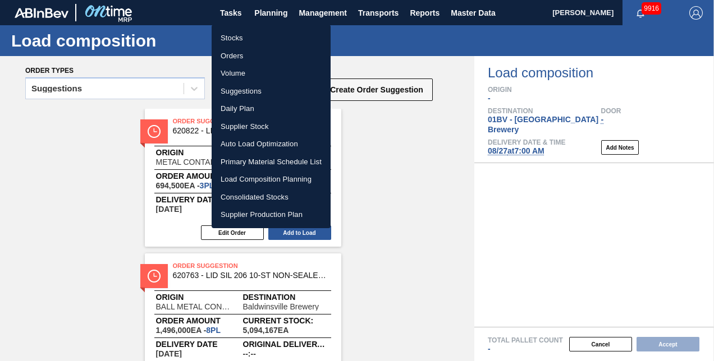
click at [241, 93] on li "Suggestions" at bounding box center [271, 92] width 119 height 18
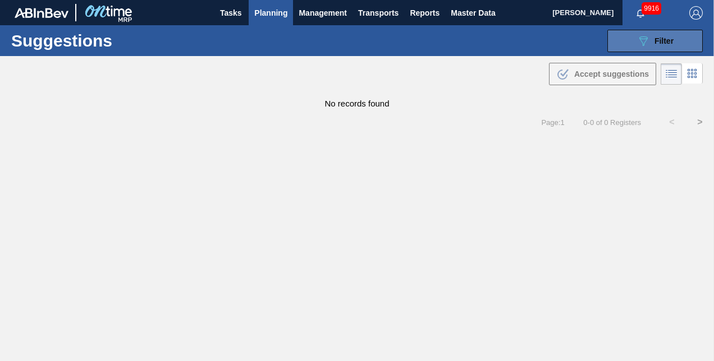
click at [632, 43] on button "089F7B8B-B2A5-4AFE-B5C0-19BA573D28AC Filter" at bounding box center [654, 41] width 95 height 22
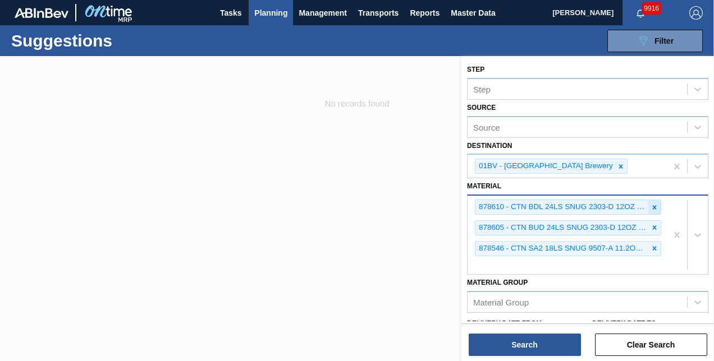
click at [653, 205] on icon at bounding box center [655, 207] width 4 height 4
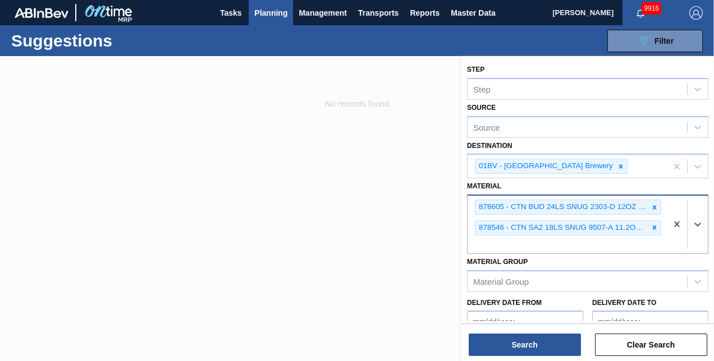
click at [653, 205] on icon at bounding box center [655, 207] width 4 height 4
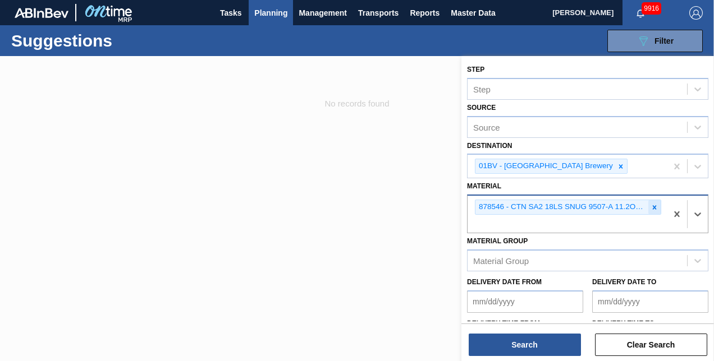
click at [653, 204] on icon at bounding box center [655, 208] width 8 height 8
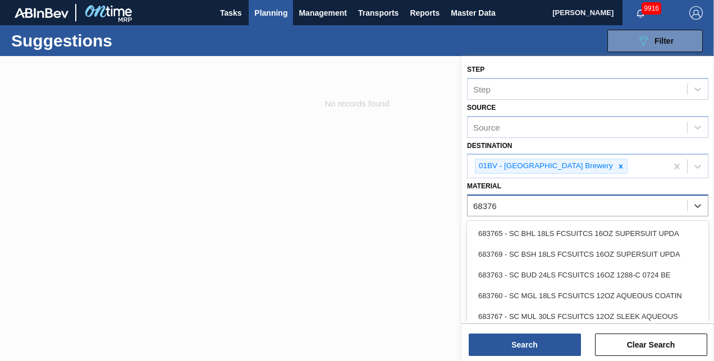
type input "683767"
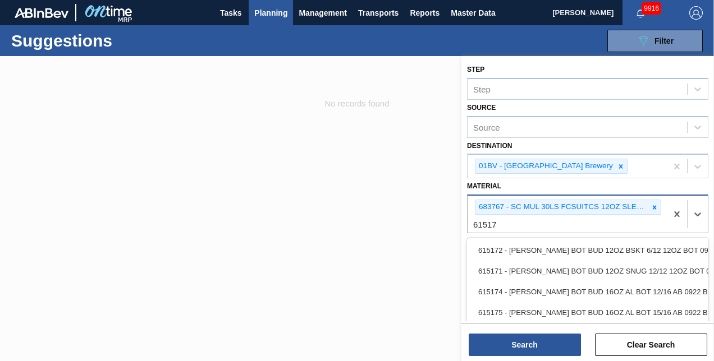
type input "615171"
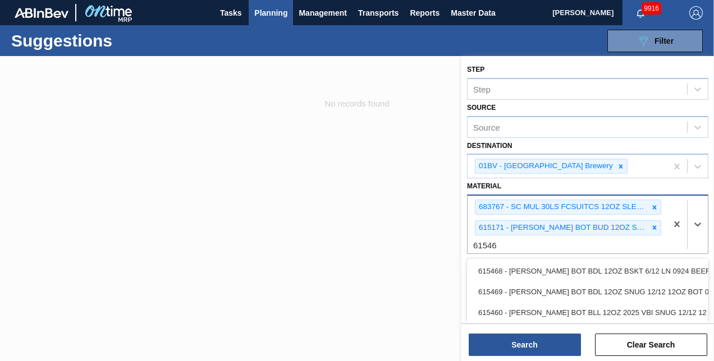
type input "615469"
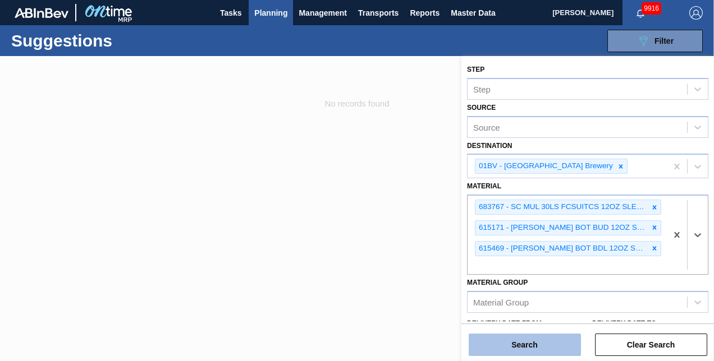
click at [511, 345] on button "Search" at bounding box center [525, 345] width 112 height 22
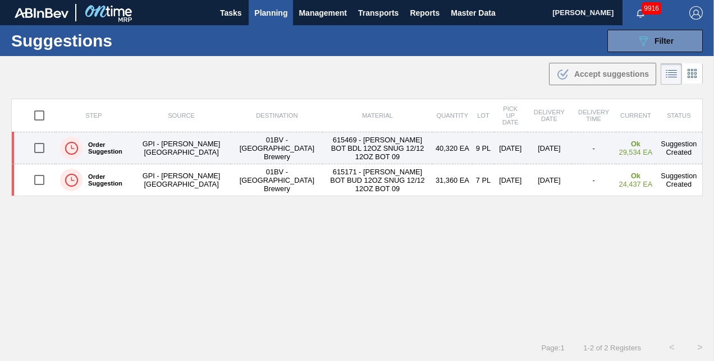
click at [36, 147] on input "checkbox" at bounding box center [40, 148] width 24 height 24
checkbox input "false"
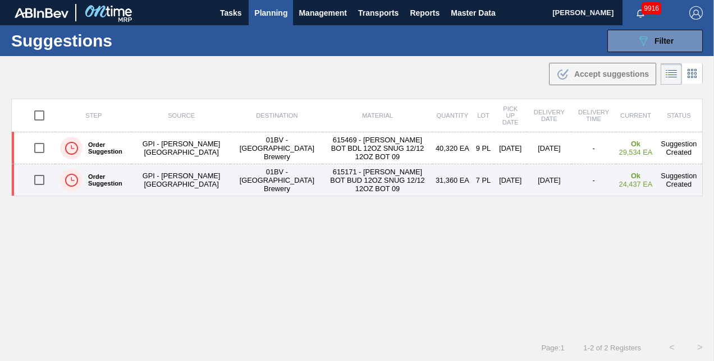
click at [39, 178] on input "checkbox" at bounding box center [40, 180] width 24 height 24
checkbox input "true"
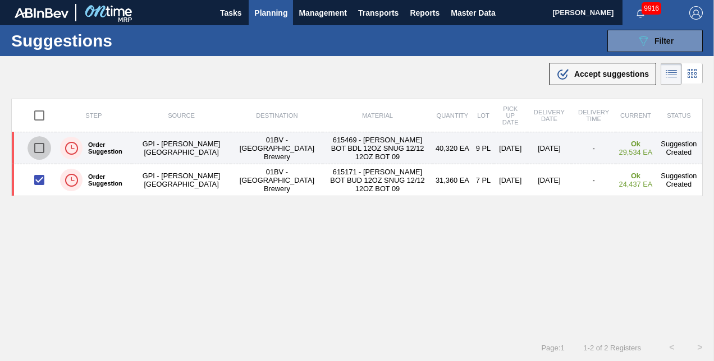
click at [38, 147] on input "checkbox" at bounding box center [40, 148] width 24 height 24
checkbox input "true"
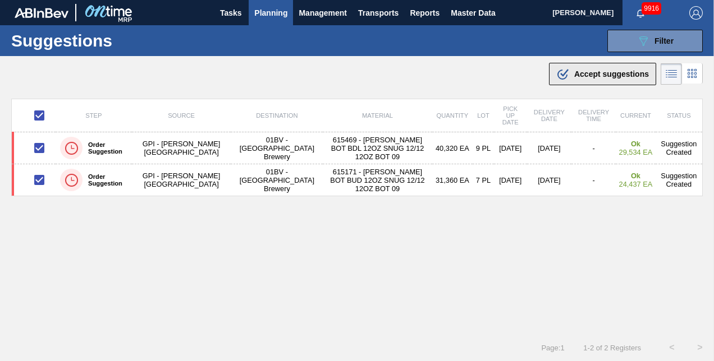
click at [585, 74] on span "Accept suggestions" at bounding box center [611, 74] width 75 height 9
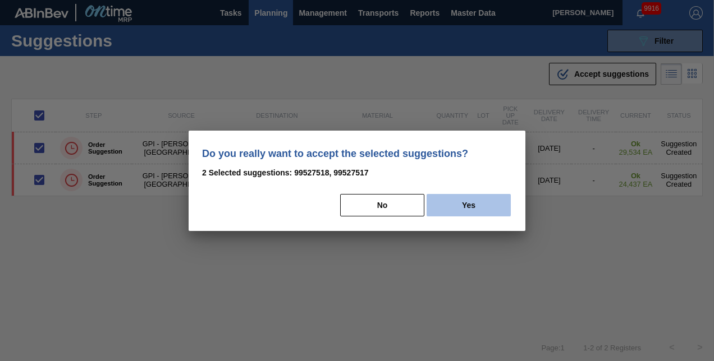
click at [457, 207] on button "Yes" at bounding box center [469, 205] width 84 height 22
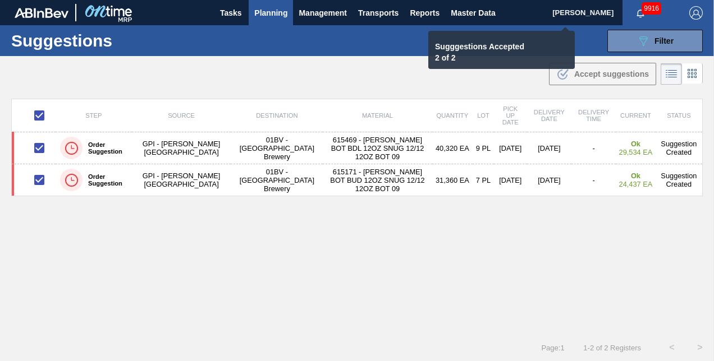
checkbox input "false"
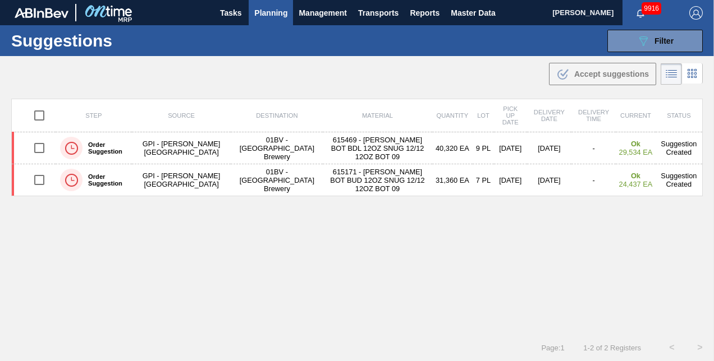
click at [269, 12] on span "Planning" at bounding box center [270, 12] width 33 height 13
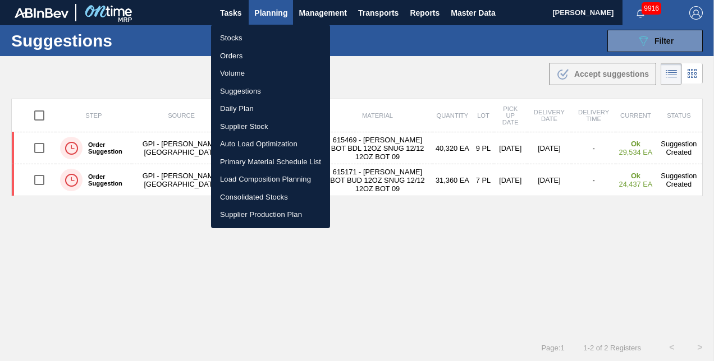
click at [238, 39] on li "Stocks" at bounding box center [270, 38] width 119 height 18
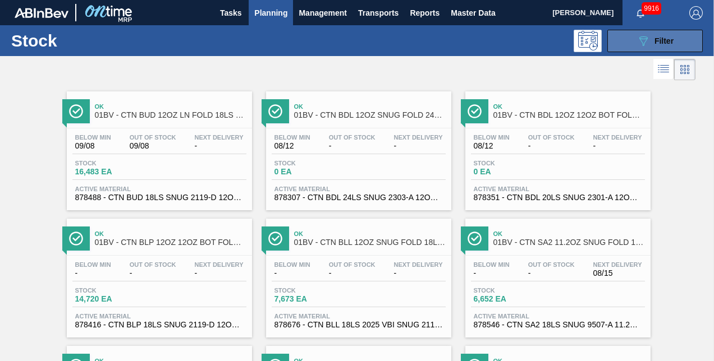
click at [630, 38] on button "089F7B8B-B2A5-4AFE-B5C0-19BA573D28AC Filter" at bounding box center [654, 41] width 95 height 22
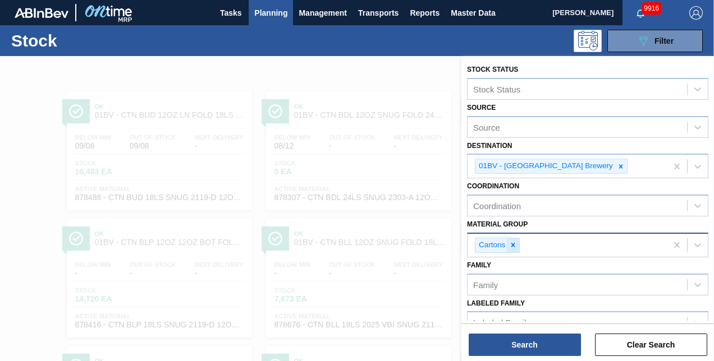
click at [514, 245] on icon at bounding box center [513, 246] width 4 height 4
click at [712, 314] on div "Stock Status Stock Status Source Source Destination 01BV - Baldwinsville Brewer…" at bounding box center [587, 277] width 253 height 443
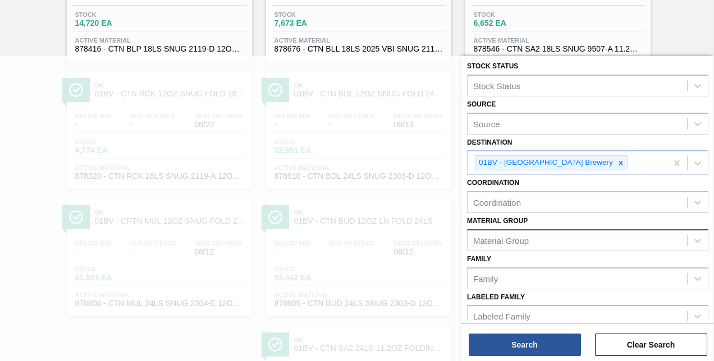
scroll to position [316, 0]
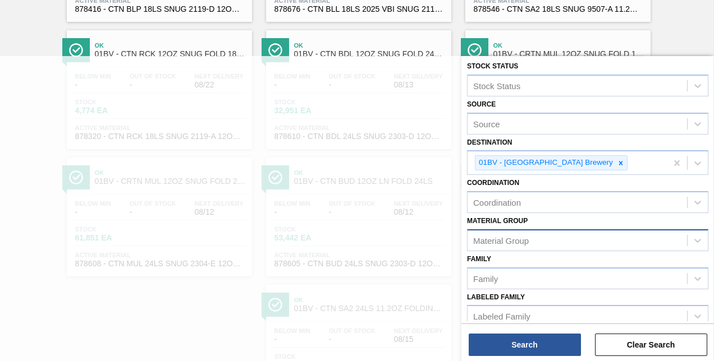
click at [710, 323] on div "Stock Status Stock Status Source Source Destination 01BV - Baldwinsville Brewer…" at bounding box center [587, 210] width 253 height 308
click at [711, 331] on div "Search Clear Search" at bounding box center [587, 339] width 253 height 31
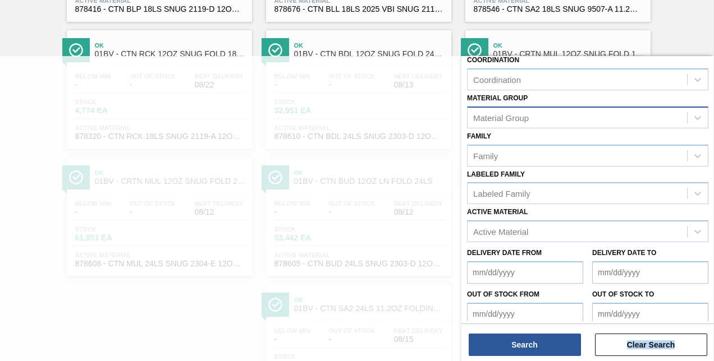
click at [711, 331] on div "Search Clear Search" at bounding box center [587, 339] width 253 height 31
click at [474, 232] on div "Active Material" at bounding box center [500, 232] width 55 height 10
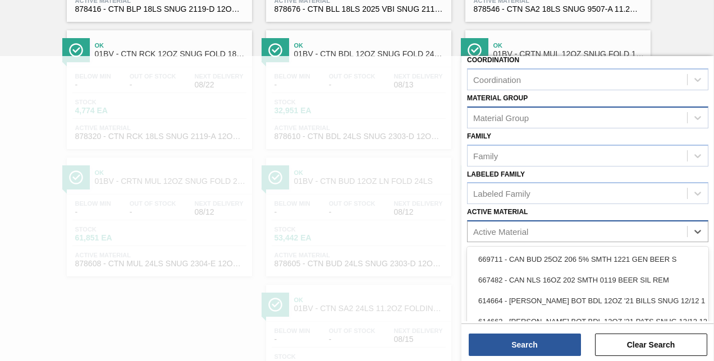
scroll to position [373, 0]
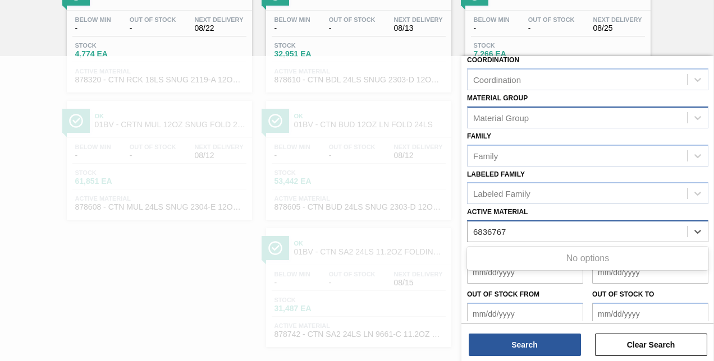
type Material "6836767"
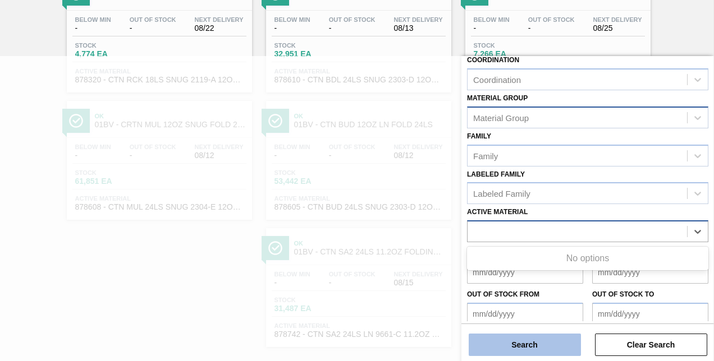
click at [503, 344] on button "Search" at bounding box center [525, 345] width 112 height 22
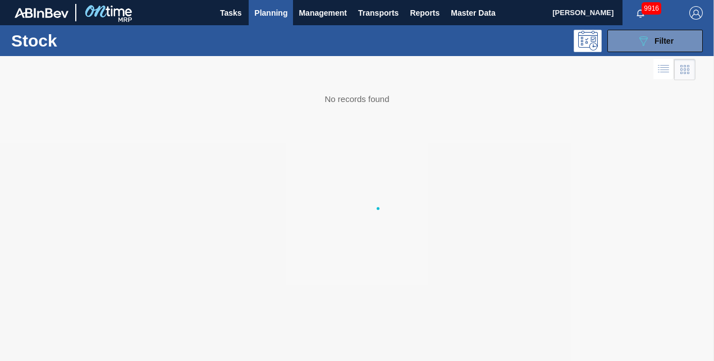
scroll to position [0, 0]
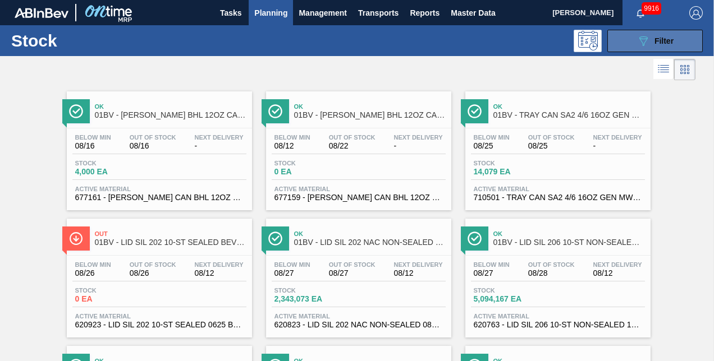
click at [649, 39] on div "089F7B8B-B2A5-4AFE-B5C0-19BA573D28AC Filter" at bounding box center [655, 40] width 37 height 13
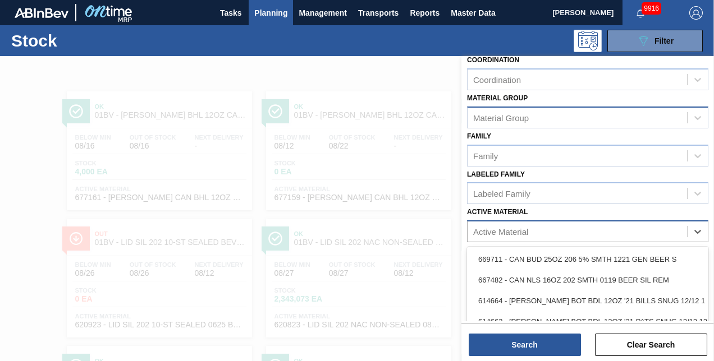
click at [480, 227] on div "Active Material" at bounding box center [500, 232] width 55 height 10
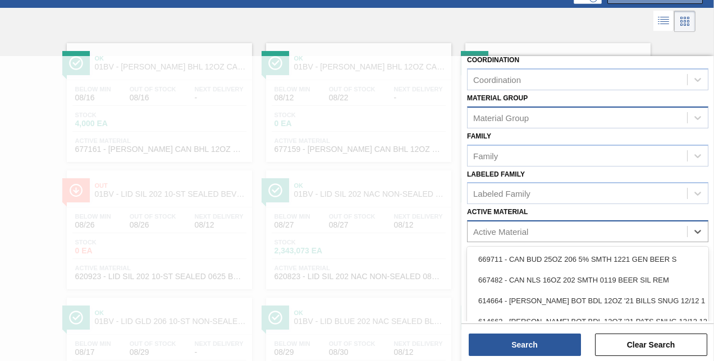
click at [480, 227] on div "Active Material" at bounding box center [500, 232] width 55 height 10
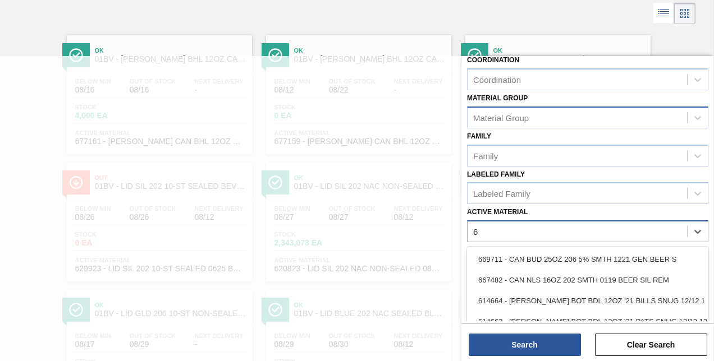
scroll to position [113, 0]
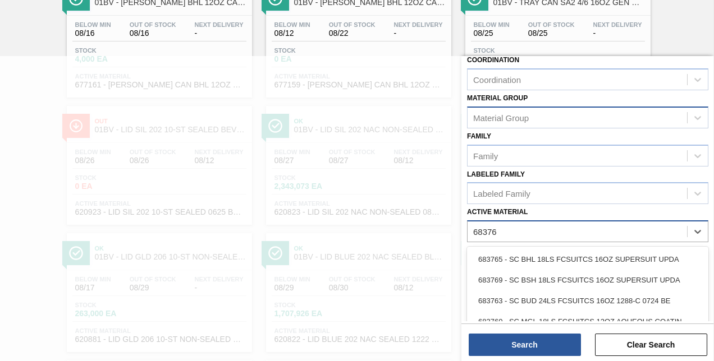
type Material "683767"
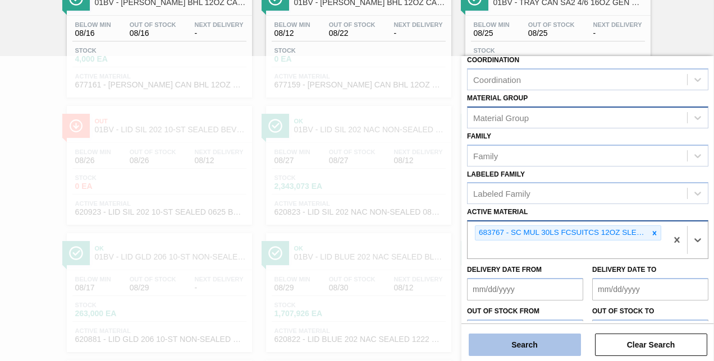
click at [501, 349] on button "Search" at bounding box center [525, 345] width 112 height 22
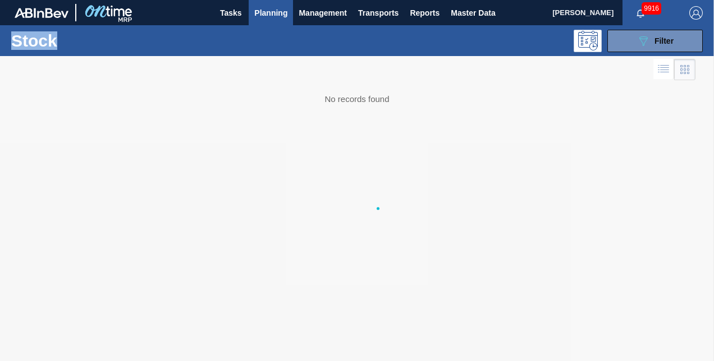
click at [501, 349] on div at bounding box center [357, 208] width 714 height 305
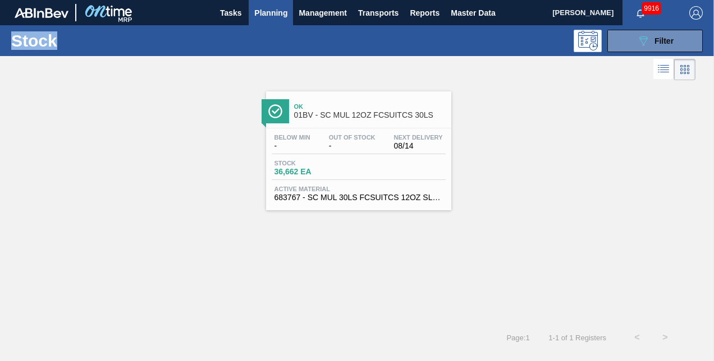
click at [333, 112] on span "01BV - SC MUL 12OZ FCSUITCS 30LS" at bounding box center [370, 115] width 152 height 8
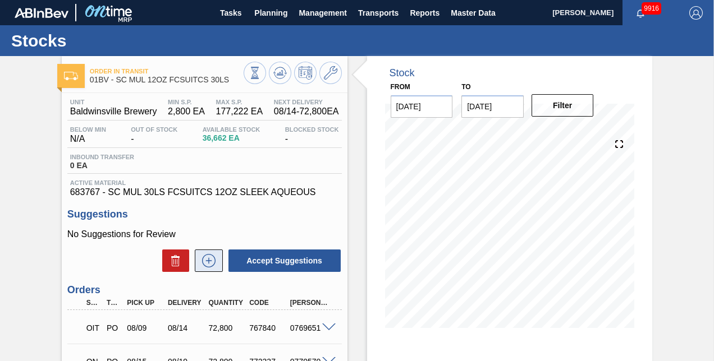
click at [211, 262] on icon at bounding box center [209, 260] width 18 height 13
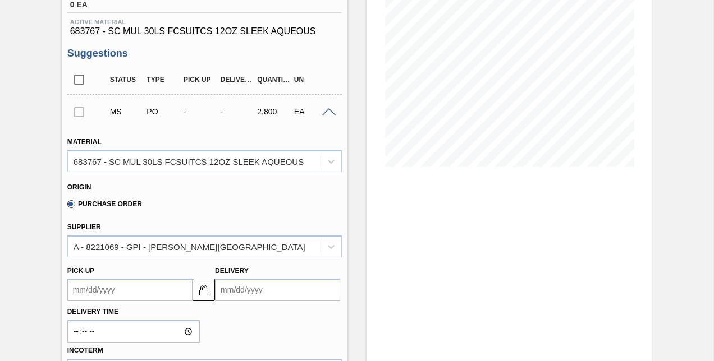
scroll to position [168, 0]
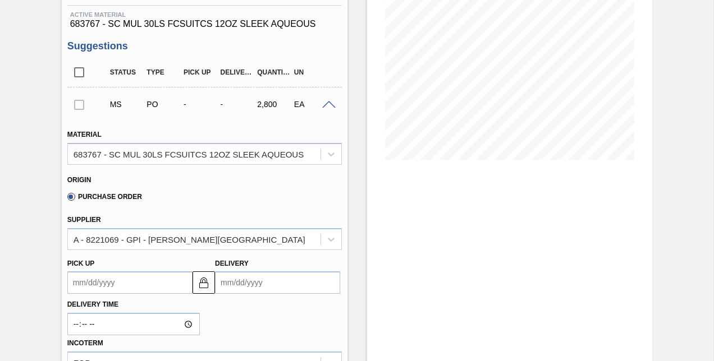
click at [278, 284] on input "Delivery" at bounding box center [277, 283] width 125 height 22
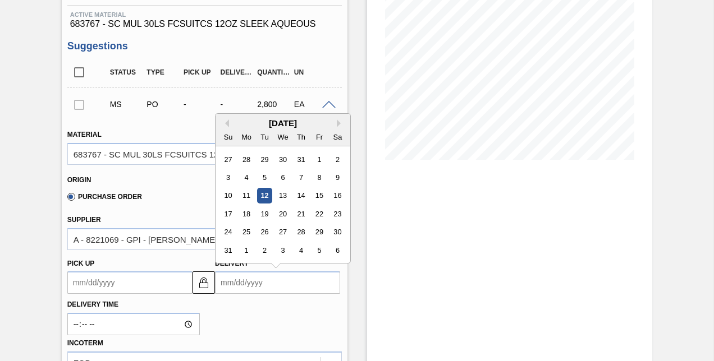
click at [278, 284] on input "Delivery" at bounding box center [277, 283] width 125 height 22
type input "[DATE]"
type up "[DATE]"
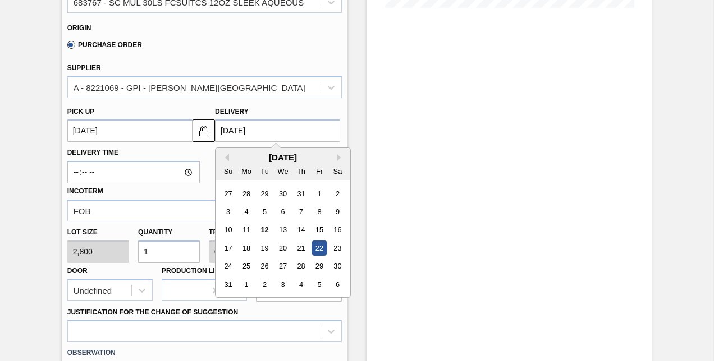
scroll to position [337, 0]
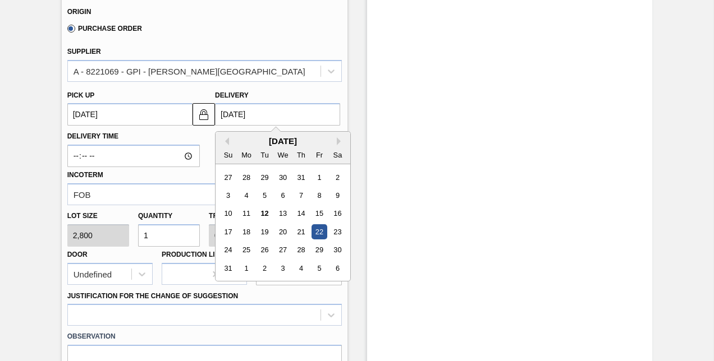
click at [159, 239] on input "1" at bounding box center [169, 236] width 62 height 22
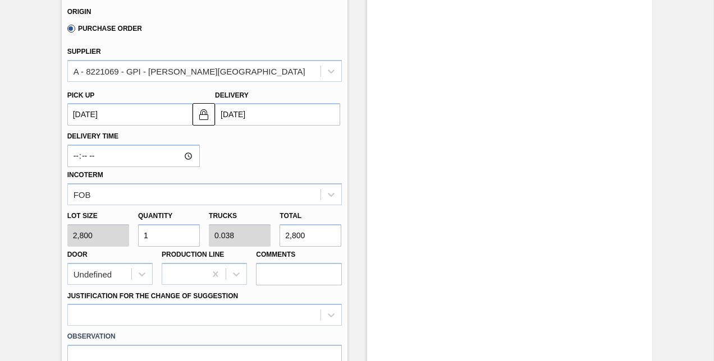
type input "0"
type input "8"
type input "0.308"
type input "22,400"
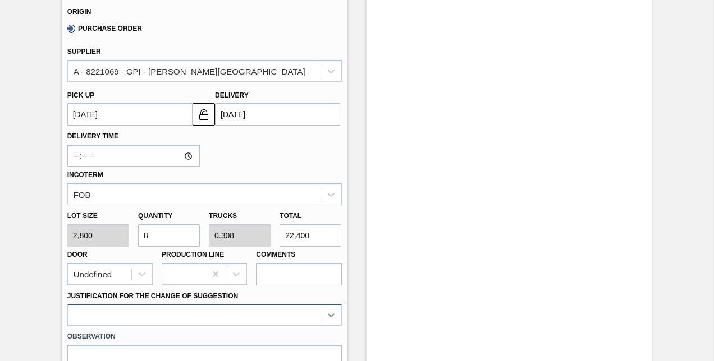
type input "8"
click at [330, 319] on div at bounding box center [204, 315] width 274 height 22
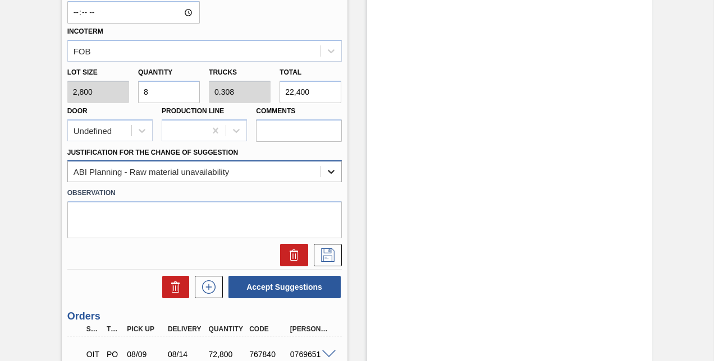
click at [333, 172] on icon at bounding box center [331, 173] width 7 height 4
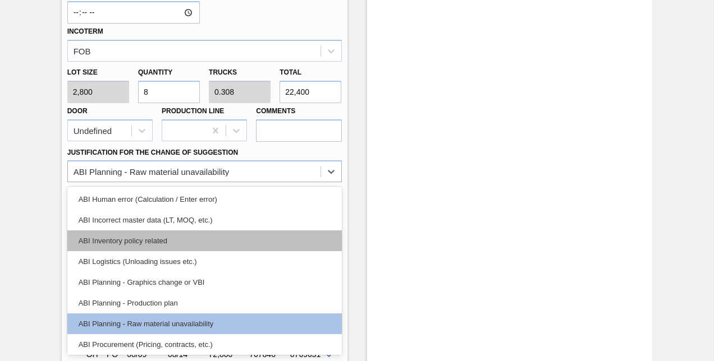
click at [131, 246] on div "ABI Inventory policy related" at bounding box center [204, 241] width 274 height 21
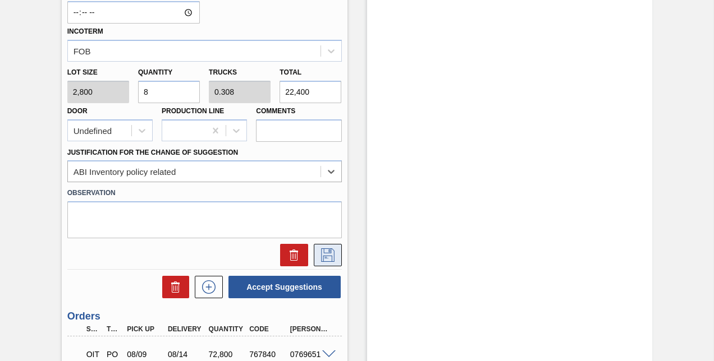
click at [326, 254] on icon at bounding box center [328, 255] width 18 height 13
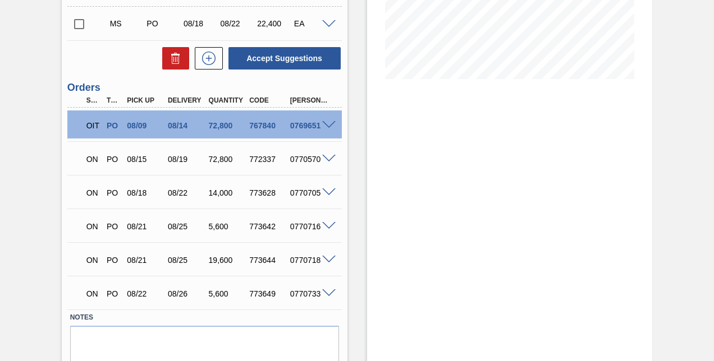
scroll to position [235, 0]
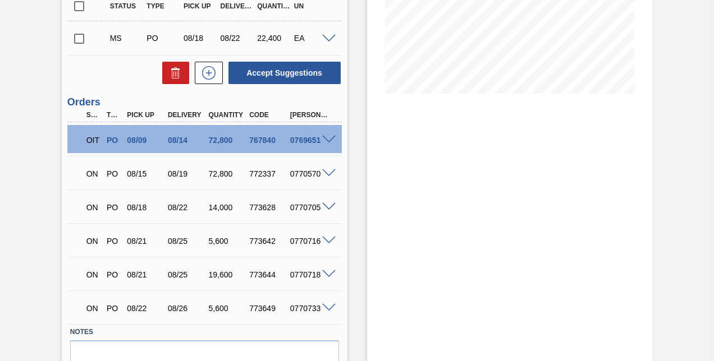
click at [77, 40] on input "checkbox" at bounding box center [79, 39] width 24 height 24
click at [255, 71] on button "Accept Suggestions" at bounding box center [284, 73] width 112 height 22
click at [81, 42] on input "checkbox" at bounding box center [79, 39] width 24 height 24
checkbox input "true"
click at [328, 41] on span at bounding box center [328, 39] width 13 height 8
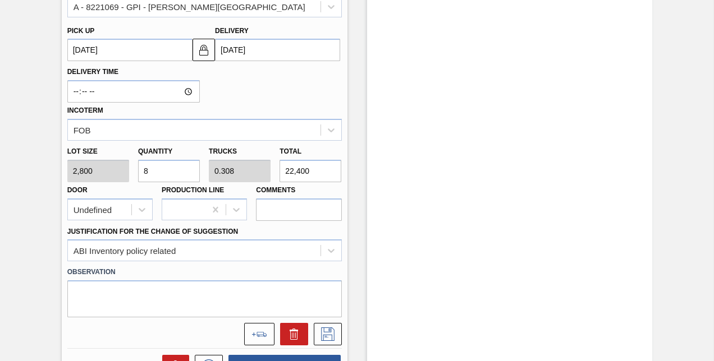
scroll to position [403, 0]
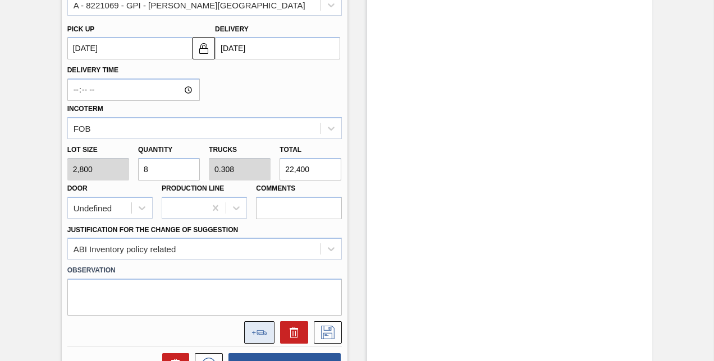
click at [252, 333] on icon at bounding box center [259, 333] width 16 height 5
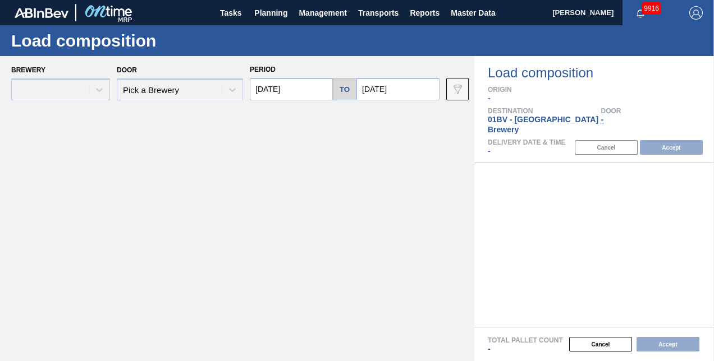
type input "[DATE]"
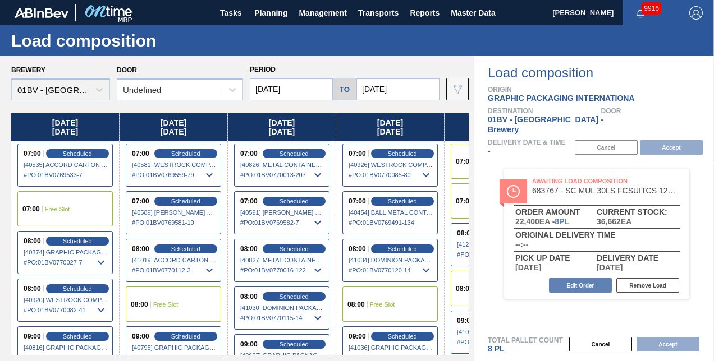
click at [408, 88] on input "[DATE]" at bounding box center [397, 89] width 83 height 22
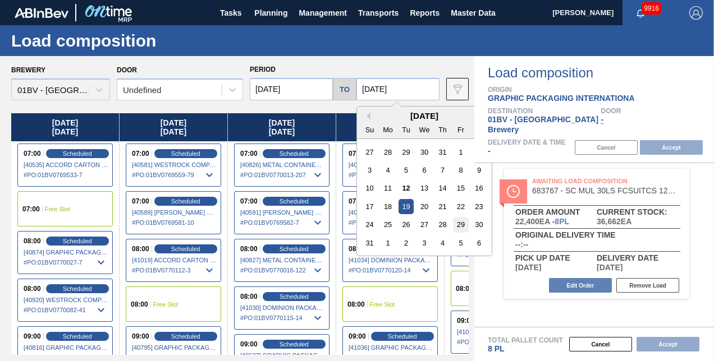
click at [460, 225] on div "29" at bounding box center [460, 224] width 15 height 15
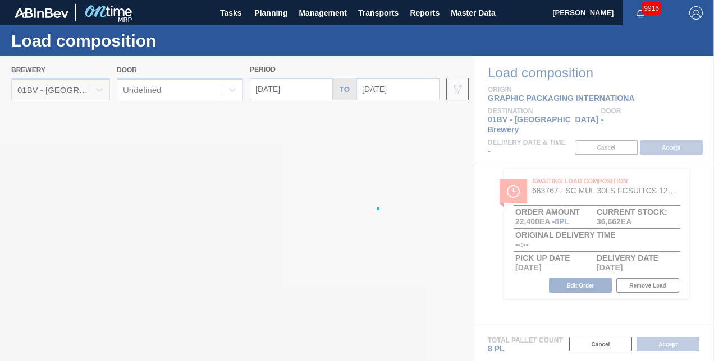
type input "[DATE]"
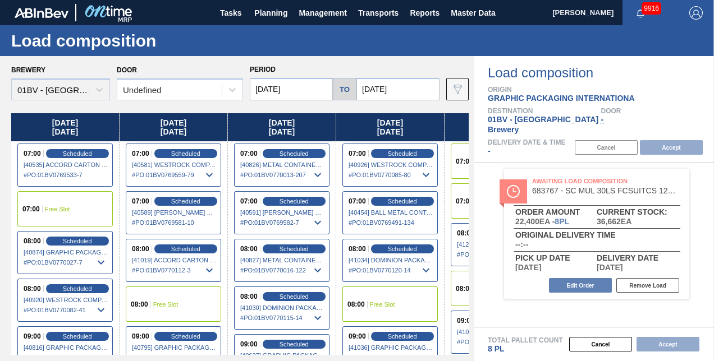
click at [303, 88] on input "[DATE]" at bounding box center [291, 89] width 83 height 22
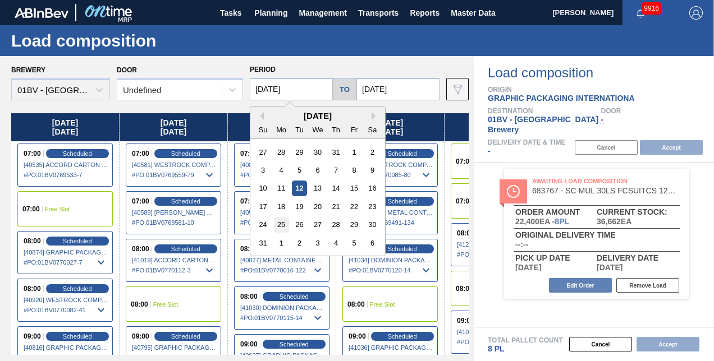
click at [280, 224] on div "25" at bounding box center [281, 224] width 15 height 15
type input "[DATE]"
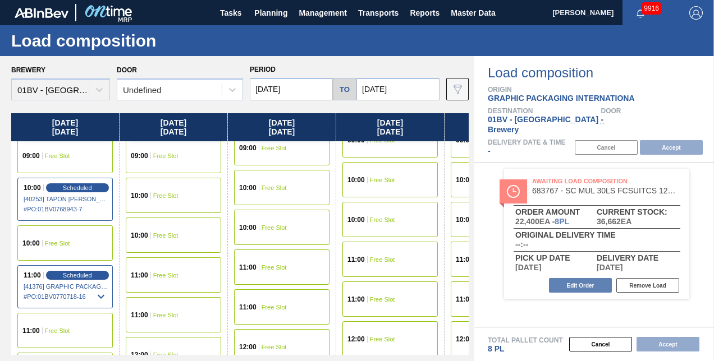
scroll to position [225, 0]
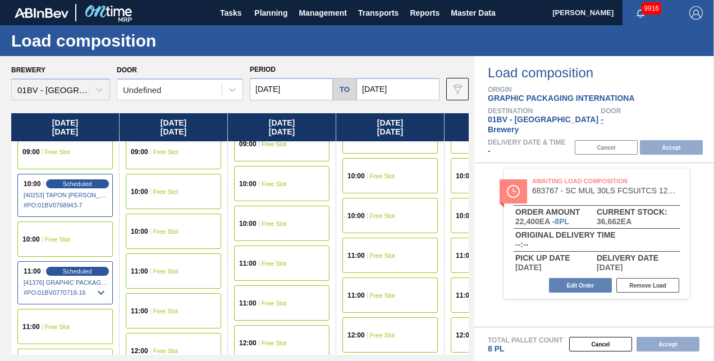
click at [154, 269] on span "Free Slot" at bounding box center [165, 271] width 25 height 7
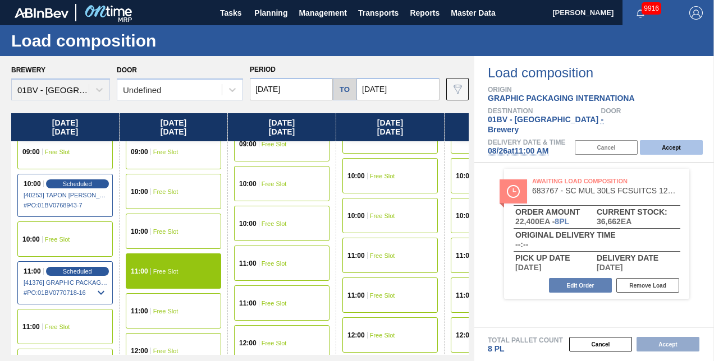
click at [657, 140] on button "Accept" at bounding box center [671, 147] width 63 height 15
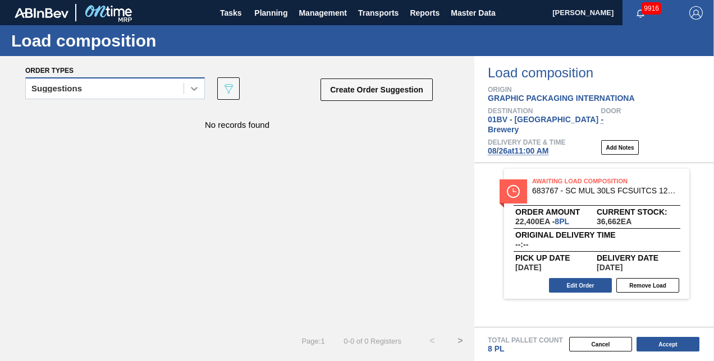
drag, startPoint x: 198, startPoint y: 89, endPoint x: 192, endPoint y: 90, distance: 6.4
click at [198, 89] on icon at bounding box center [194, 88] width 11 height 11
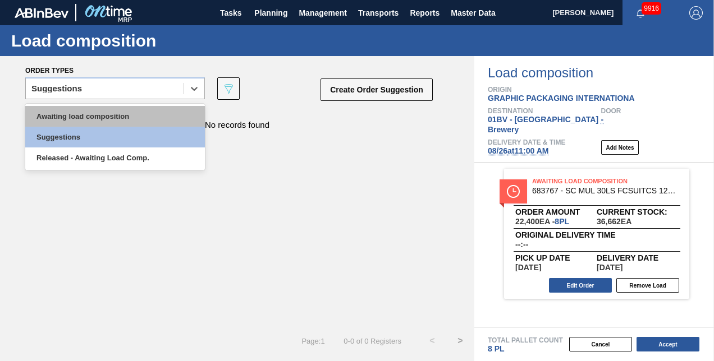
click at [112, 120] on div "Awaiting load composition" at bounding box center [115, 116] width 180 height 21
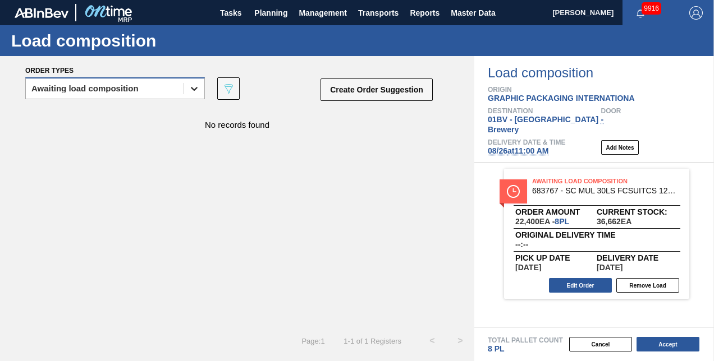
click at [193, 89] on icon at bounding box center [194, 89] width 7 height 4
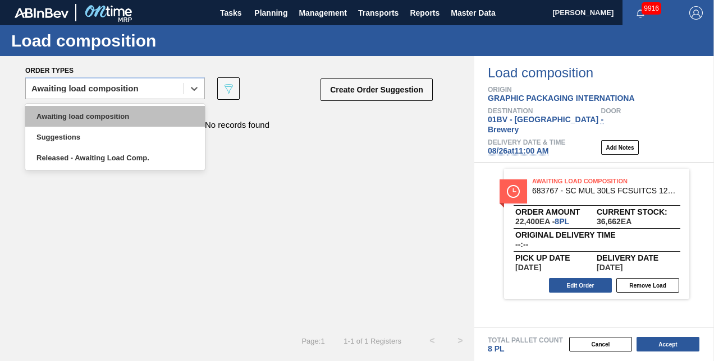
click at [100, 112] on div "Awaiting load composition" at bounding box center [115, 116] width 180 height 21
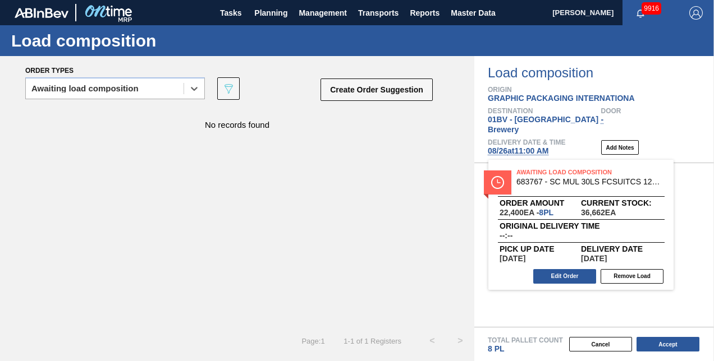
drag, startPoint x: 529, startPoint y: 171, endPoint x: 481, endPoint y: 172, distance: 48.3
click at [501, 172] on div "Awaiting Load Composition 683767 - SC MUL 30LS FCSUITCS 12OZ SLEEK AQUEOUS Orde…" at bounding box center [594, 245] width 240 height 164
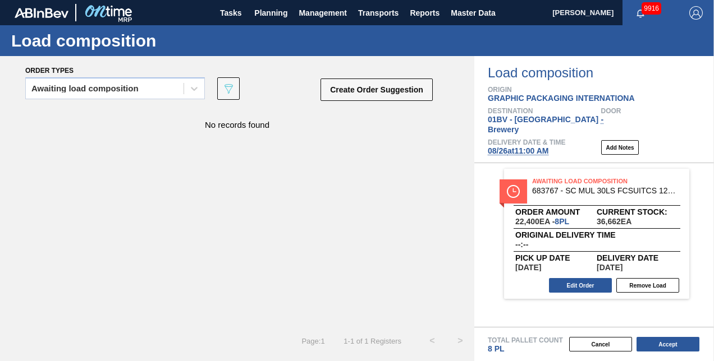
drag, startPoint x: 367, startPoint y: 168, endPoint x: 357, endPoint y: 166, distance: 9.7
click at [357, 166] on div "No records found" at bounding box center [237, 218] width 474 height 218
drag, startPoint x: 555, startPoint y: 171, endPoint x: 400, endPoint y: 173, distance: 154.4
click at [426, 173] on div "Order types Awaiting load composition 089F7B8B-B2A5-4AFE-B5C0-19BA573D28AC Crea…" at bounding box center [357, 208] width 714 height 305
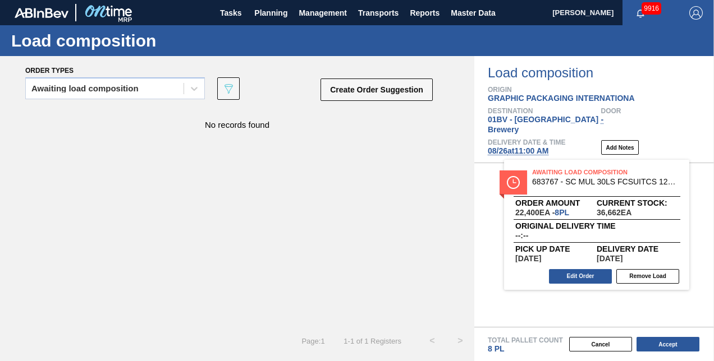
drag, startPoint x: 400, startPoint y: 173, endPoint x: 366, endPoint y: 170, distance: 34.4
click at [366, 170] on div "No records found" at bounding box center [237, 218] width 474 height 218
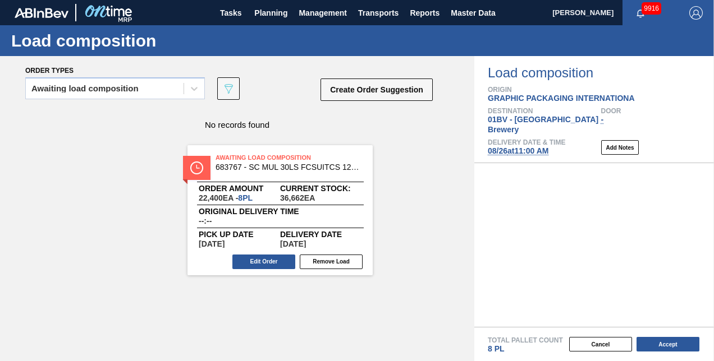
drag, startPoint x: 571, startPoint y: 171, endPoint x: 238, endPoint y: 155, distance: 333.8
click at [238, 155] on div "Order types Awaiting load composition 089F7B8B-B2A5-4AFE-B5C0-19BA573D28AC Crea…" at bounding box center [357, 208] width 714 height 305
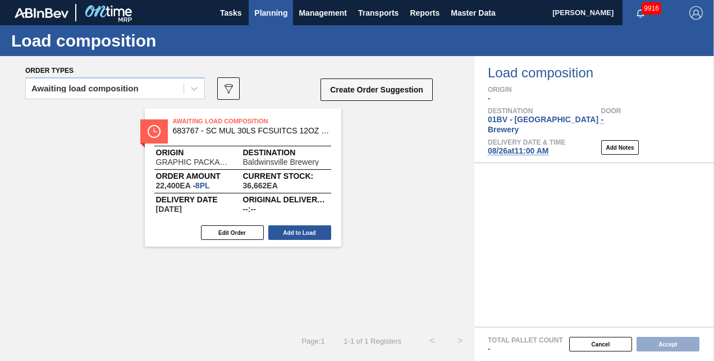
click at [271, 13] on span "Planning" at bounding box center [270, 12] width 33 height 13
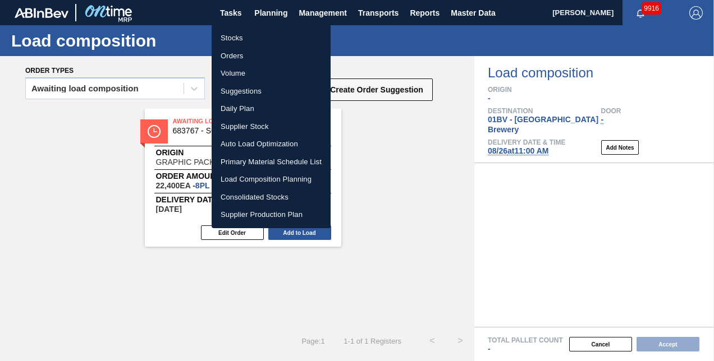
click at [239, 86] on li "Suggestions" at bounding box center [271, 92] width 119 height 18
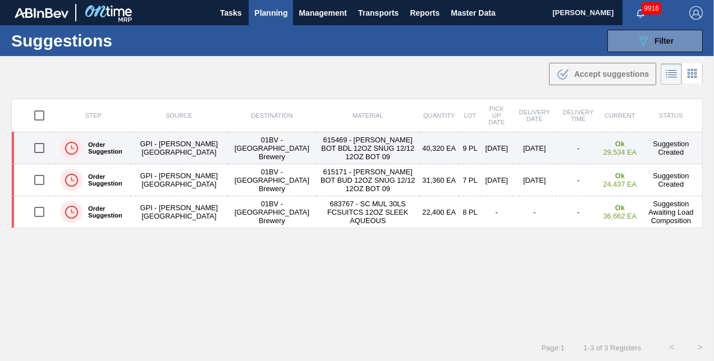
click at [40, 146] on input "checkbox" at bounding box center [40, 148] width 24 height 24
checkbox input "true"
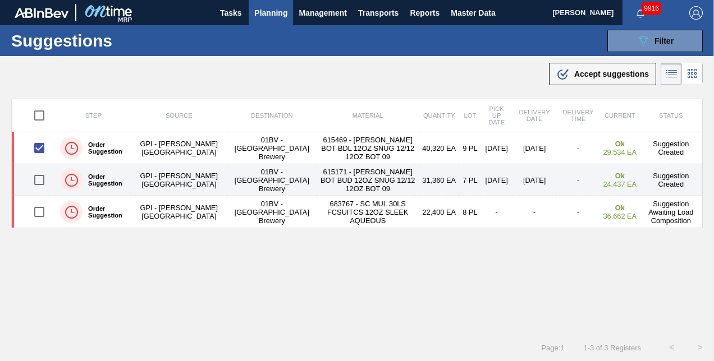
click at [39, 181] on input "checkbox" at bounding box center [40, 180] width 24 height 24
checkbox input "true"
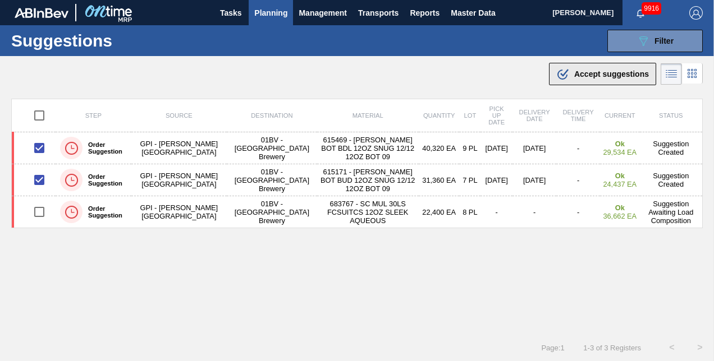
click at [584, 76] on span "Accept suggestions" at bounding box center [611, 74] width 75 height 9
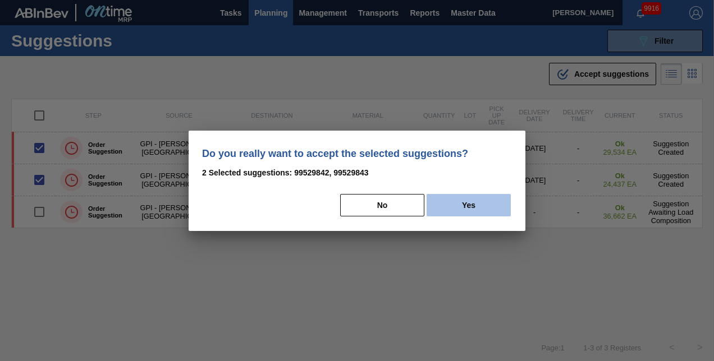
click at [472, 204] on button "Yes" at bounding box center [469, 205] width 84 height 22
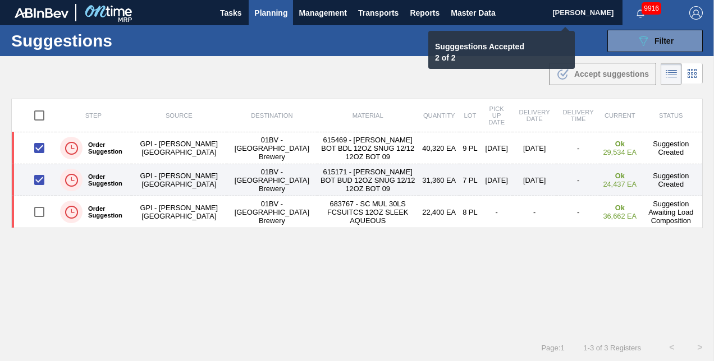
checkbox input "false"
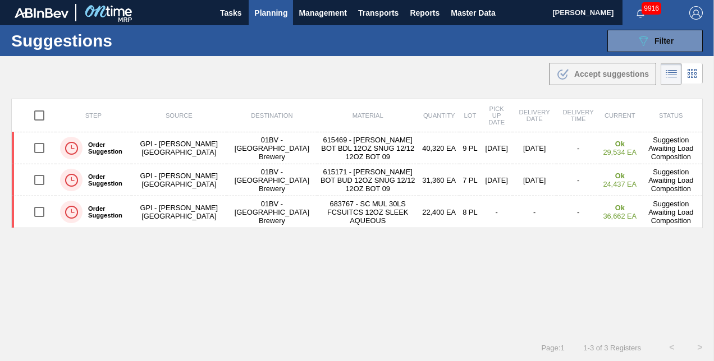
click at [264, 12] on span "Planning" at bounding box center [270, 12] width 33 height 13
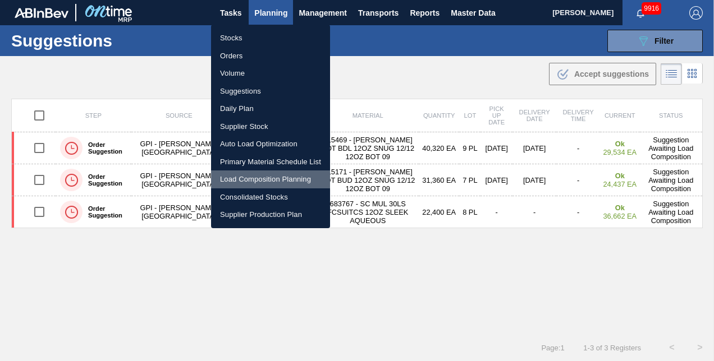
click at [266, 176] on li "Load Composition Planning" at bounding box center [270, 180] width 119 height 18
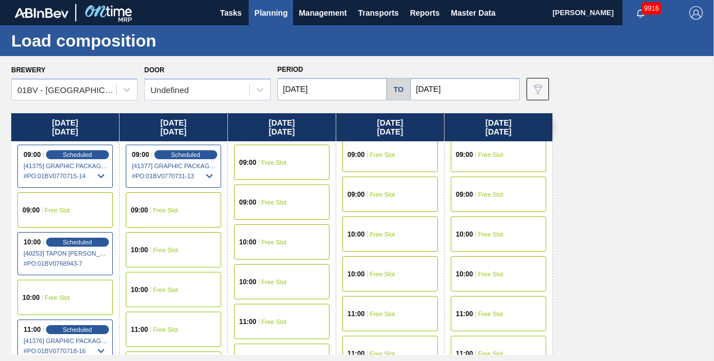
scroll to position [168, 0]
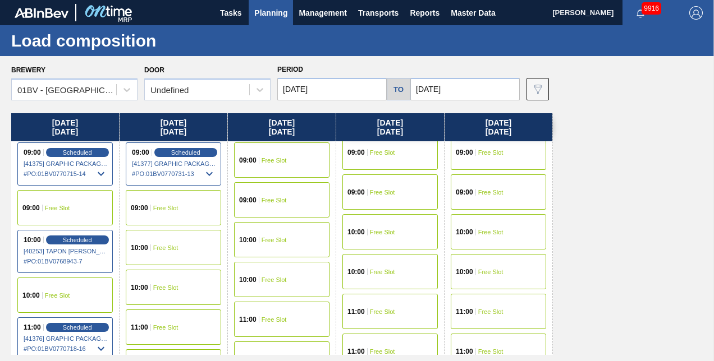
click at [160, 326] on span "Free Slot" at bounding box center [165, 327] width 25 height 7
click at [160, 326] on main "Tasks Planning Management Transports Reports Master Data Kristin Lippert 9916 M…" at bounding box center [357, 180] width 714 height 361
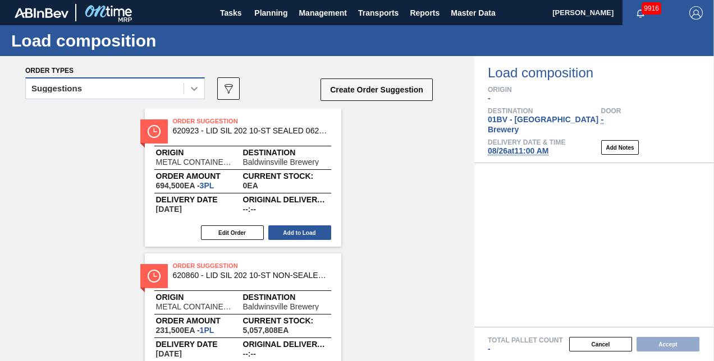
click at [193, 86] on icon at bounding box center [194, 88] width 11 height 11
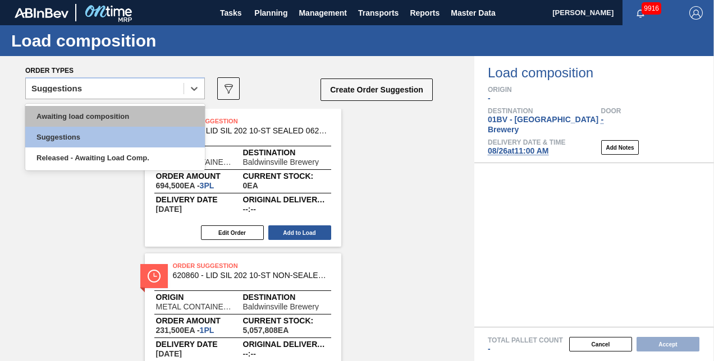
click at [109, 115] on div "Awaiting load composition" at bounding box center [115, 116] width 180 height 21
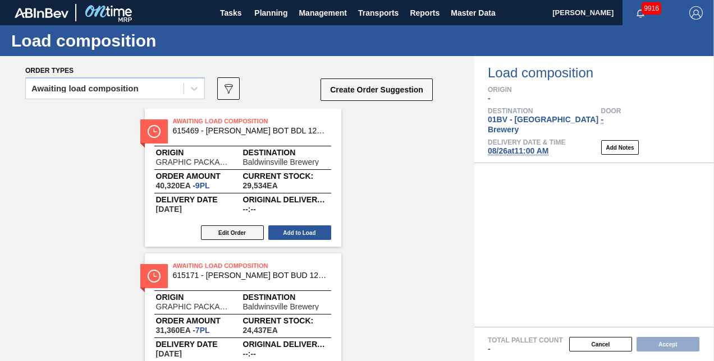
click at [235, 231] on button "Edit Order" at bounding box center [232, 233] width 63 height 15
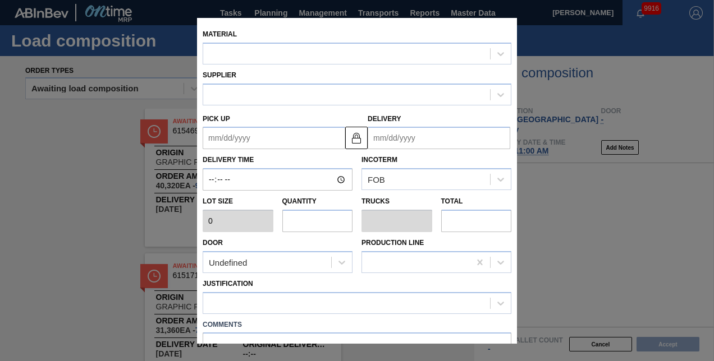
type input "4,480"
type input "9"
type input "0.346"
type input "40,320"
type up "[DATE]"
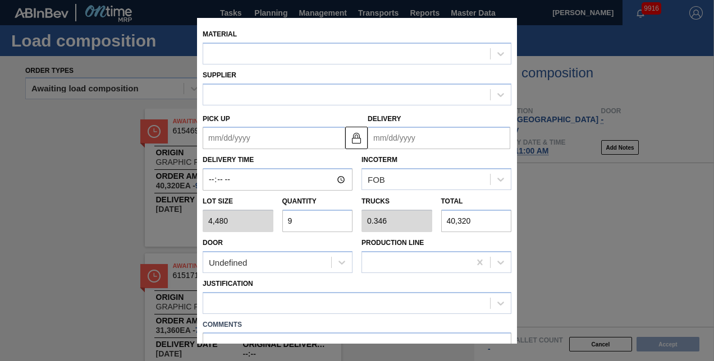
type input "[DATE]"
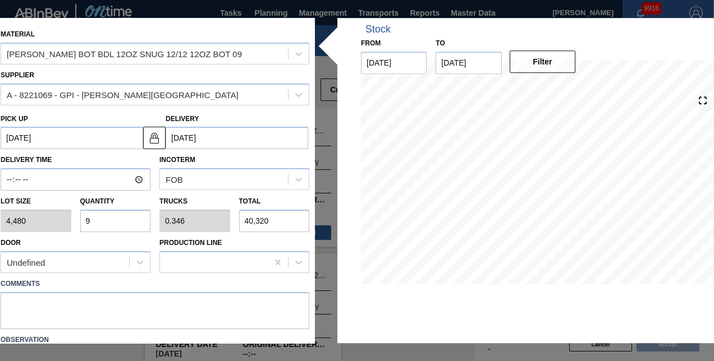
click at [51, 219] on div "Lot size 4,480 Quantity 9 Trucks 0.346 Total 40,320" at bounding box center [155, 212] width 318 height 42
type input "1"
type input "0.038"
type input "4,480"
type input "10"
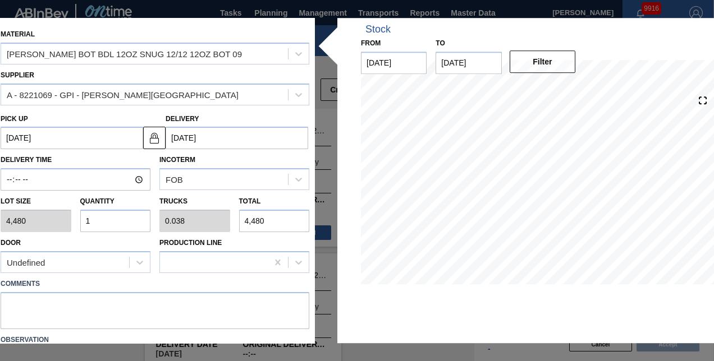
type input "0.385"
type input "44,800"
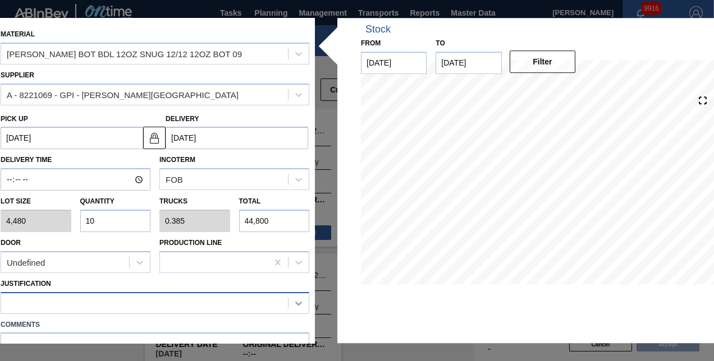
type input "10"
click at [296, 302] on icon at bounding box center [298, 303] width 11 height 11
click at [297, 302] on icon at bounding box center [298, 303] width 11 height 11
click at [302, 300] on icon at bounding box center [298, 303] width 11 height 11
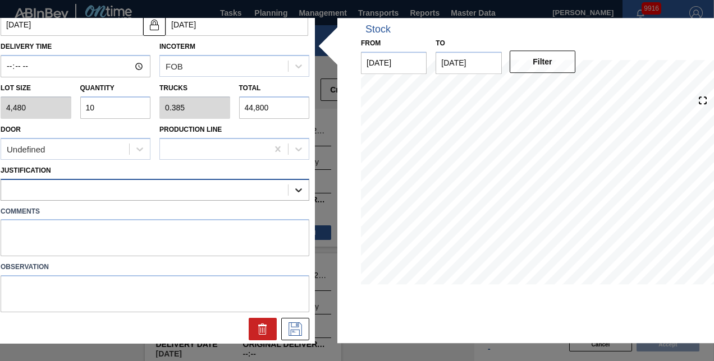
scroll to position [116, 0]
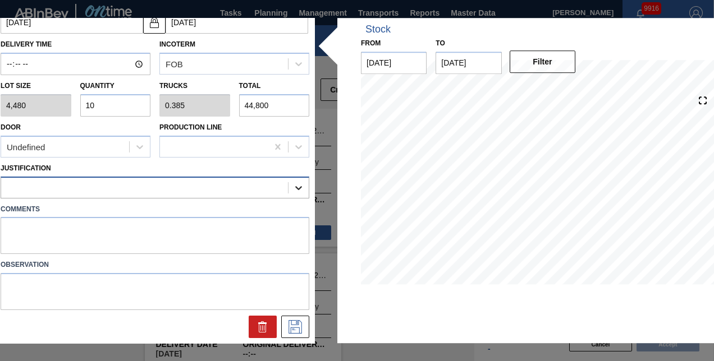
click at [295, 183] on icon at bounding box center [298, 187] width 11 height 11
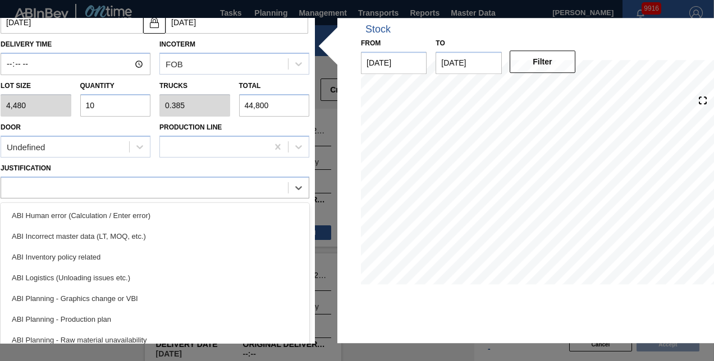
drag, startPoint x: 73, startPoint y: 257, endPoint x: 106, endPoint y: 258, distance: 32.6
click at [73, 257] on div "ABI Inventory policy related" at bounding box center [155, 257] width 309 height 21
click at [74, 258] on label "Observation" at bounding box center [155, 266] width 309 height 16
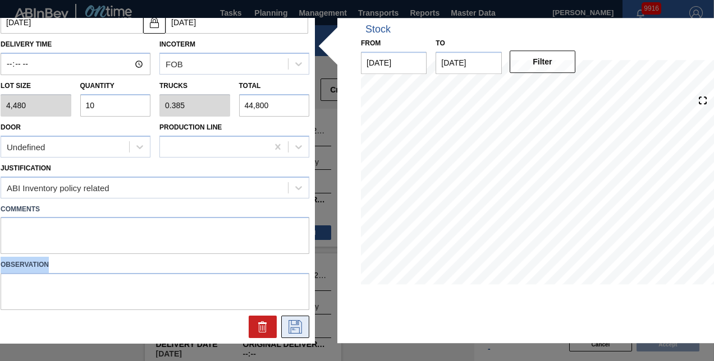
click at [292, 328] on icon at bounding box center [295, 327] width 18 height 13
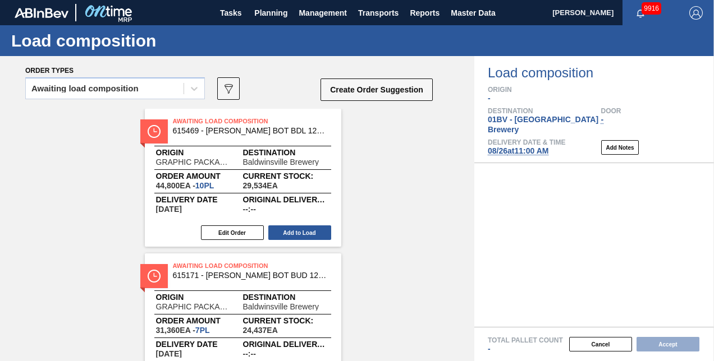
click at [214, 271] on span "Awaiting Load Composition" at bounding box center [251, 265] width 157 height 11
click at [216, 290] on div "Awaiting Load Composition 615171 - CARR BOT BUD 12OZ SNUG 12/12 12OZ BOT 09 Ori…" at bounding box center [243, 323] width 196 height 138
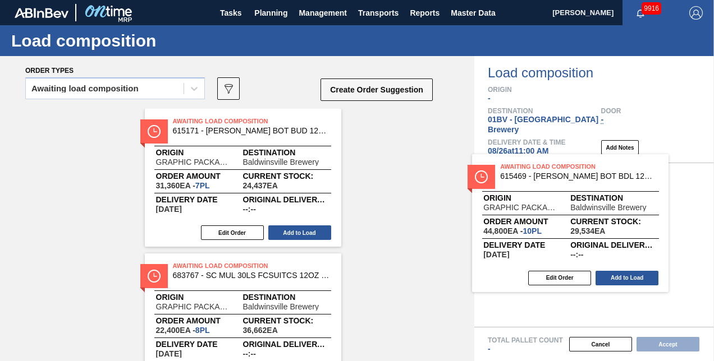
drag, startPoint x: 245, startPoint y: 122, endPoint x: 554, endPoint y: 165, distance: 312.2
click at [554, 165] on div "Order types Awaiting load composition 089F7B8B-B2A5-4AFE-B5C0-19BA573D28AC Crea…" at bounding box center [357, 208] width 714 height 305
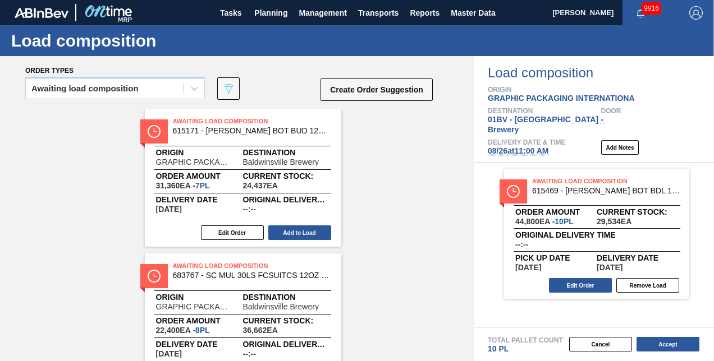
click at [222, 235] on button "Edit Order" at bounding box center [232, 233] width 63 height 15
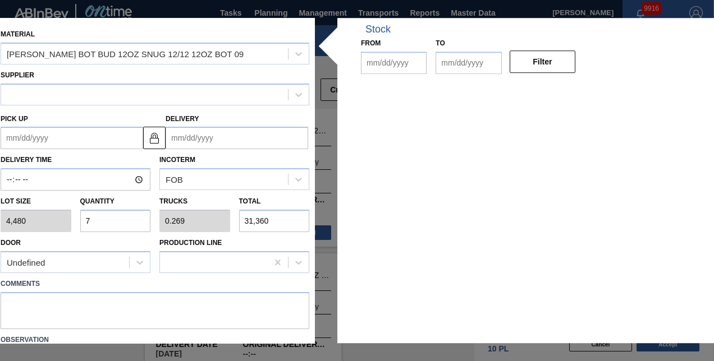
type input "4,480"
type input "7"
type input "0.269"
type input "31,360"
type up "[DATE]"
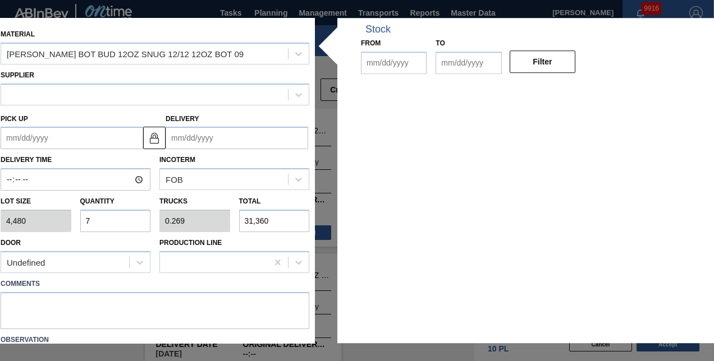
type input "[DATE]"
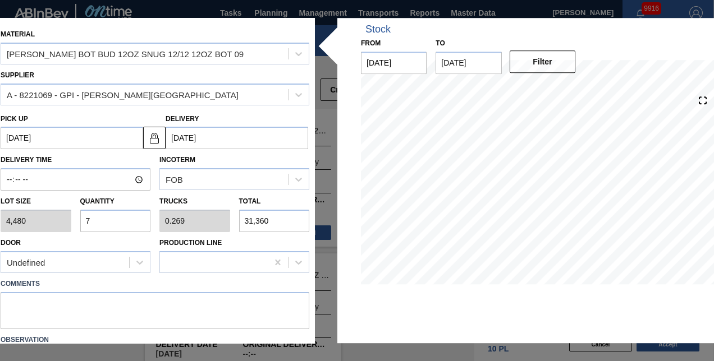
click at [94, 221] on input "7" at bounding box center [115, 221] width 71 height 22
type input "0"
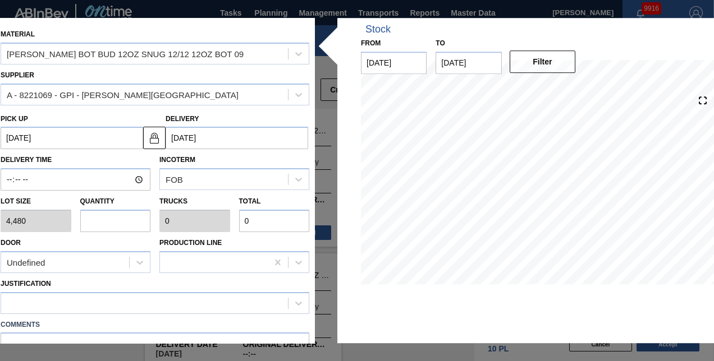
type input "8"
type input "0.308"
type input "35,840"
type input "8"
click at [293, 303] on icon at bounding box center [298, 303] width 11 height 11
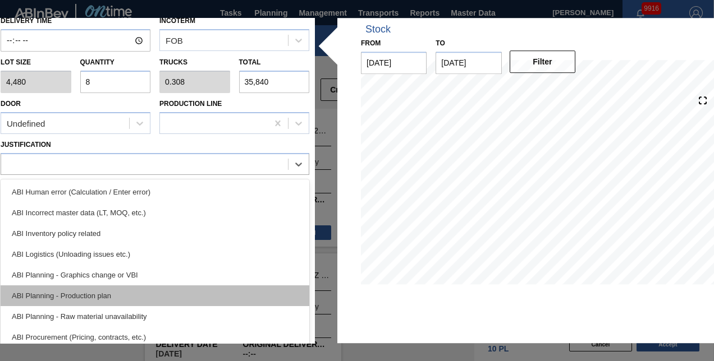
scroll to position [143, 0]
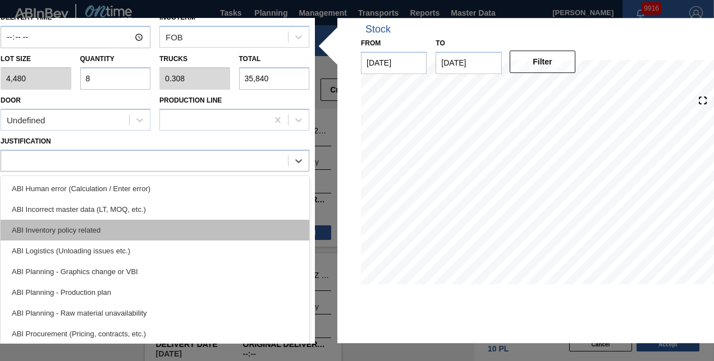
click at [77, 232] on div "ABI Inventory policy related" at bounding box center [155, 230] width 309 height 21
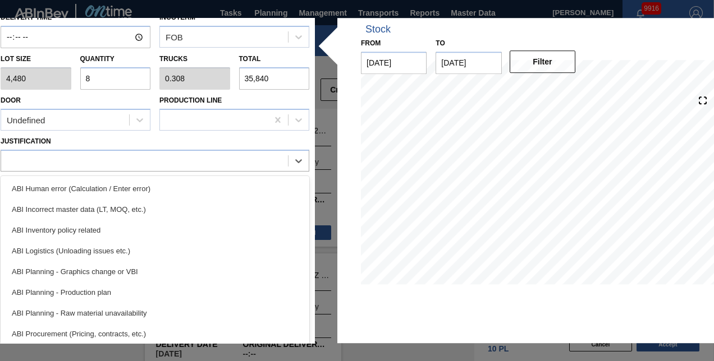
scroll to position [116, 0]
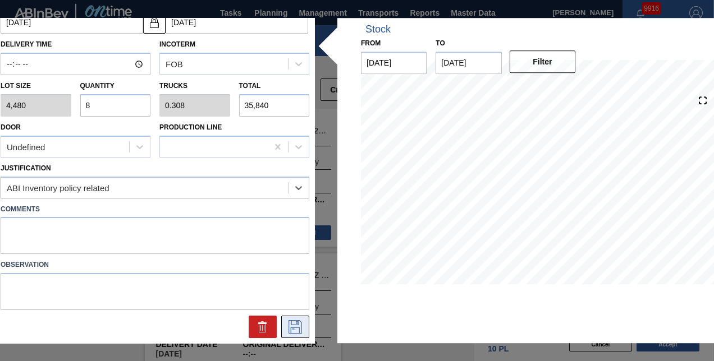
click at [297, 321] on icon at bounding box center [295, 327] width 18 height 13
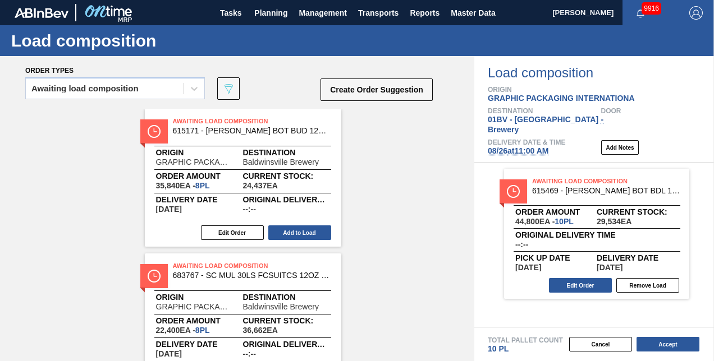
click at [202, 124] on div "Awaiting Load Composition 615171 - CARR BOT BUD 12OZ SNUG 12/12 12OZ BOT 09 Ori…" at bounding box center [237, 250] width 474 height 283
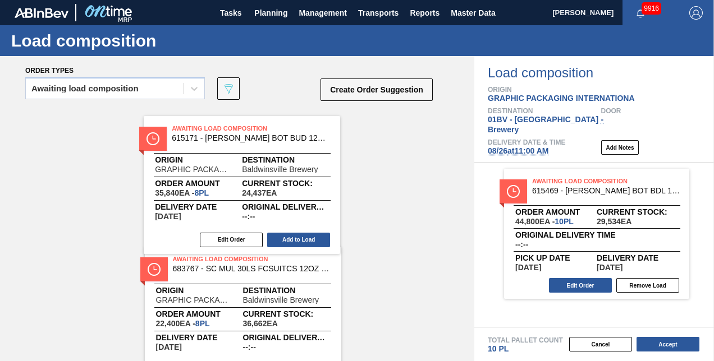
drag, startPoint x: 266, startPoint y: 134, endPoint x: 439, endPoint y: 157, distance: 174.5
click at [437, 157] on div "Awaiting Load Composition 615171 - CARR BOT BUD 12OZ SNUG 12/12 12OZ BOT 09 Ori…" at bounding box center [237, 178] width 474 height 138
click at [443, 159] on div "Awaiting Load Composition 615171 - CARR BOT BUD 12OZ SNUG 12/12 12OZ BOT 09 Ori…" at bounding box center [237, 178] width 474 height 138
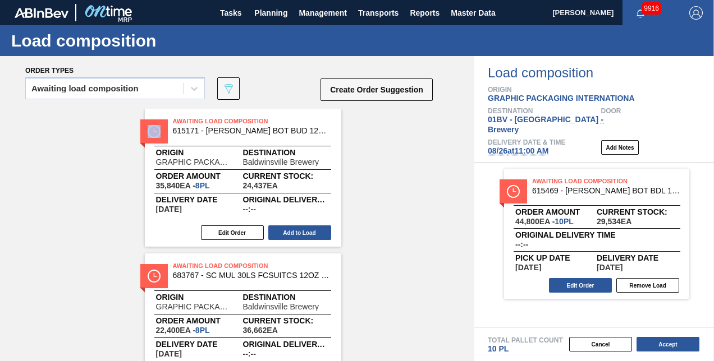
click at [443, 159] on div "Awaiting Load Composition 615171 - CARR BOT BUD 12OZ SNUG 12/12 12OZ BOT 09 Ori…" at bounding box center [237, 250] width 474 height 283
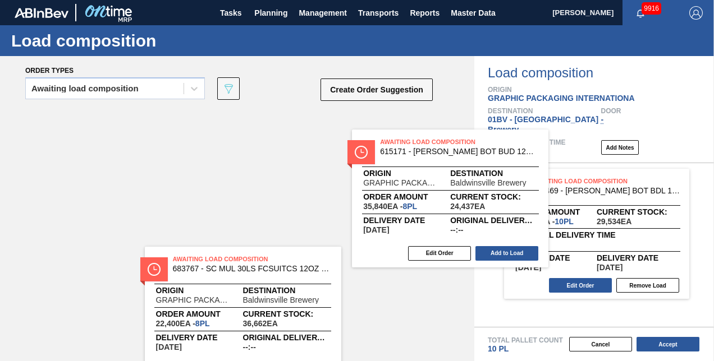
drag, startPoint x: 209, startPoint y: 122, endPoint x: 469, endPoint y: 148, distance: 261.2
click at [450, 145] on div "Awaiting Load Composition 615171 - CARR BOT BUD 12OZ SNUG 12/12 12OZ BOT 09 Ori…" at bounding box center [237, 178] width 474 height 138
click at [465, 147] on div "Awaiting Load Composition 615171 - CARR BOT BUD 12OZ SNUG 12/12 12OZ BOT 09 Ori…" at bounding box center [237, 178] width 474 height 138
click at [467, 148] on div "Awaiting Load Composition 615171 - CARR BOT BUD 12OZ SNUG 12/12 12OZ BOT 09 Ori…" at bounding box center [237, 178] width 474 height 138
click at [472, 149] on div "Awaiting Load Composition 615171 - CARR BOT BUD 12OZ SNUG 12/12 12OZ BOT 09 Ori…" at bounding box center [237, 178] width 474 height 138
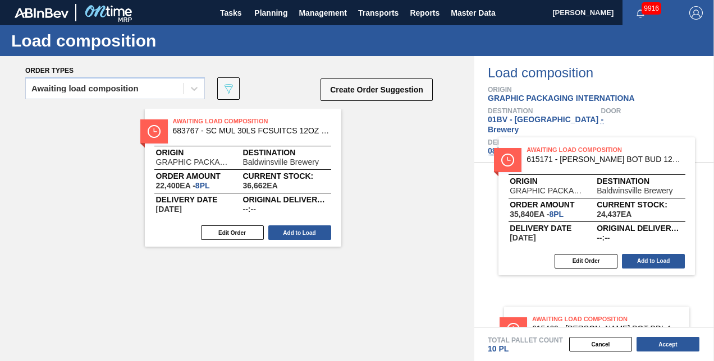
drag, startPoint x: 203, startPoint y: 120, endPoint x: 560, endPoint y: 148, distance: 358.1
click at [560, 148] on div "Order types Awaiting load composition 089F7B8B-B2A5-4AFE-B5C0-19BA573D28AC Crea…" at bounding box center [357, 208] width 714 height 305
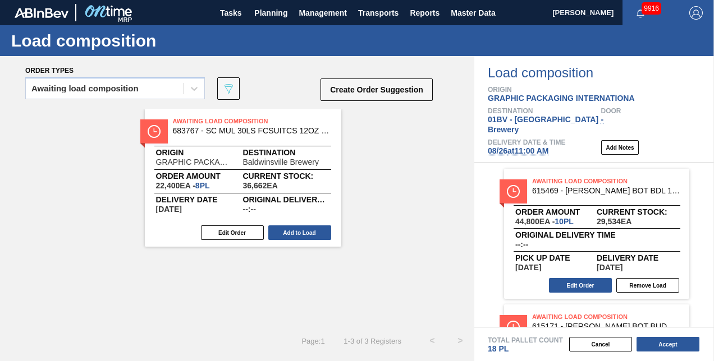
click at [187, 119] on span "Awaiting Load Composition" at bounding box center [251, 121] width 157 height 11
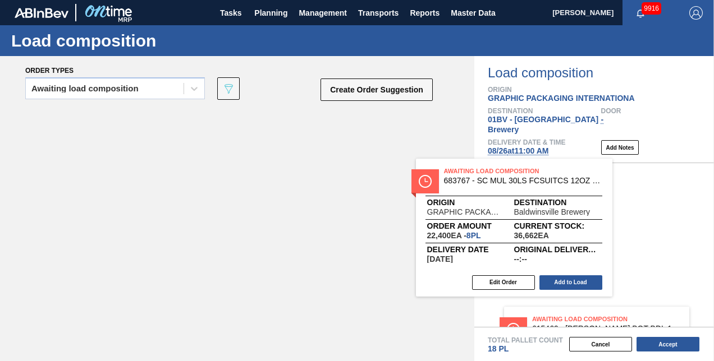
drag, startPoint x: 208, startPoint y: 126, endPoint x: 557, endPoint y: 178, distance: 352.5
click at [557, 178] on div "Order types Awaiting load composition 089F7B8B-B2A5-4AFE-B5C0-19BA573D28AC Crea…" at bounding box center [357, 208] width 714 height 305
click at [557, 178] on div "Awaiting Load Composition 615469 - CARR BOT BDL 12OZ SNUG 12/12 12OZ BOT 09 Ord…" at bounding box center [594, 245] width 240 height 164
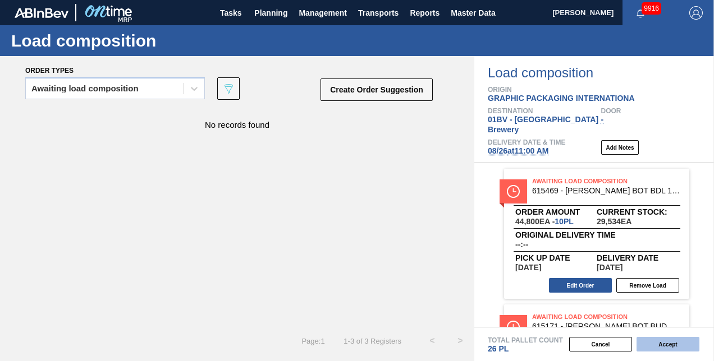
click at [655, 347] on button "Accept" at bounding box center [668, 344] width 63 height 15
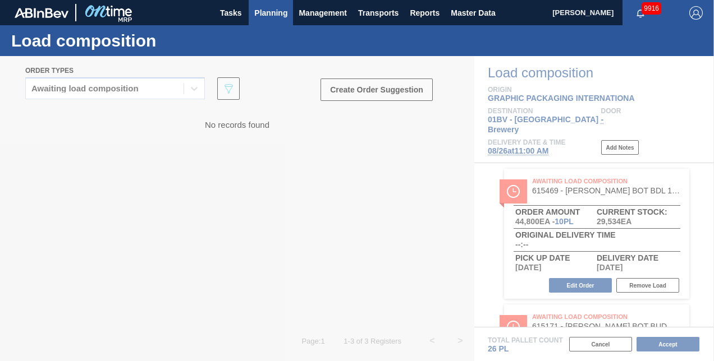
click at [267, 13] on span "Planning" at bounding box center [270, 12] width 33 height 13
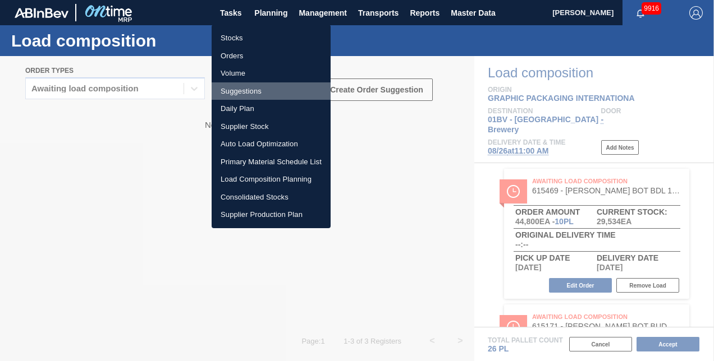
click at [236, 92] on li "Suggestions" at bounding box center [271, 92] width 119 height 18
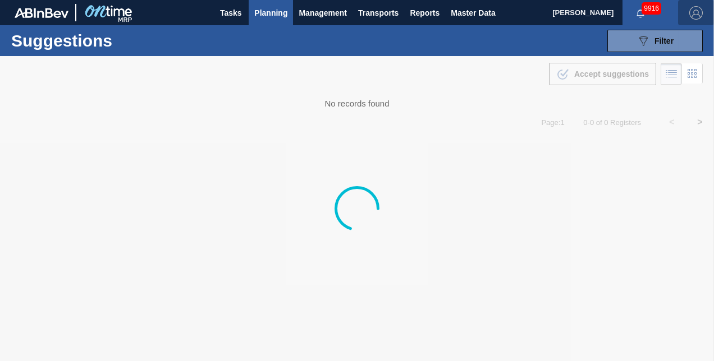
click at [698, 12] on img "button" at bounding box center [695, 12] width 13 height 13
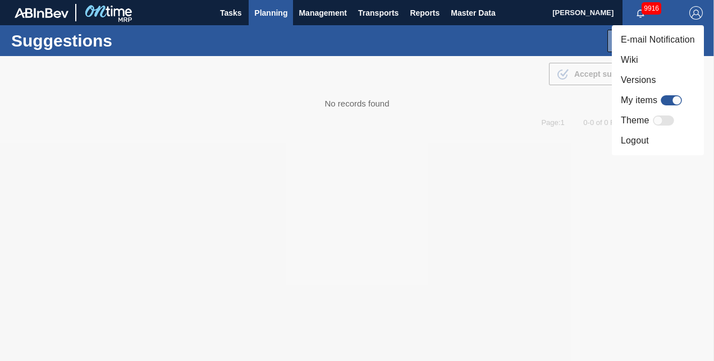
click at [631, 141] on li "Logout" at bounding box center [658, 141] width 92 height 20
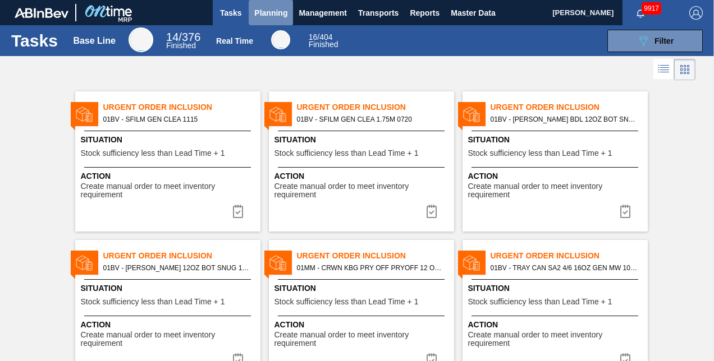
click at [269, 13] on span "Planning" at bounding box center [270, 12] width 33 height 13
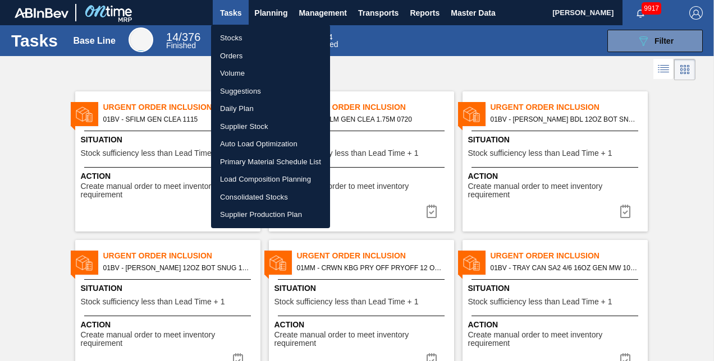
click at [264, 178] on li "Load Composition Planning" at bounding box center [270, 180] width 119 height 18
checkbox input "true"
click at [265, 178] on li "Load Composition Planning" at bounding box center [270, 180] width 119 height 18
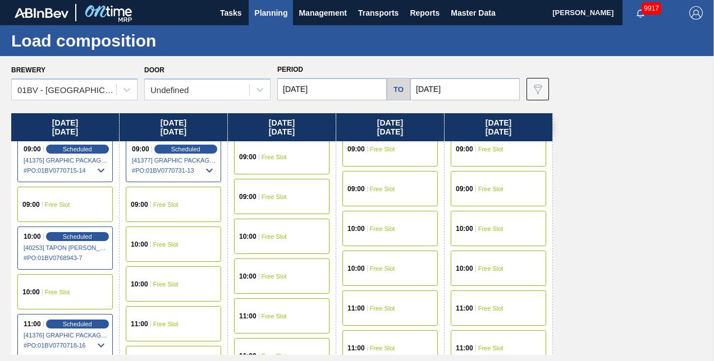
scroll to position [225, 0]
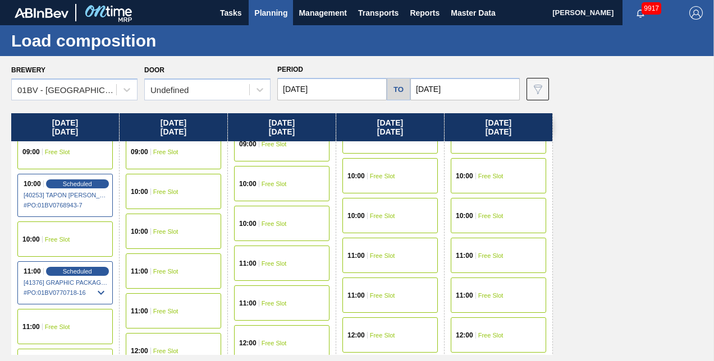
click at [156, 282] on div "11:00 Free Slot" at bounding box center [173, 271] width 95 height 35
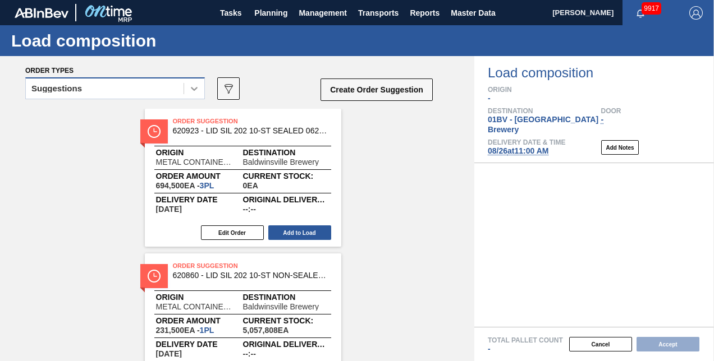
click at [194, 87] on icon at bounding box center [194, 88] width 11 height 11
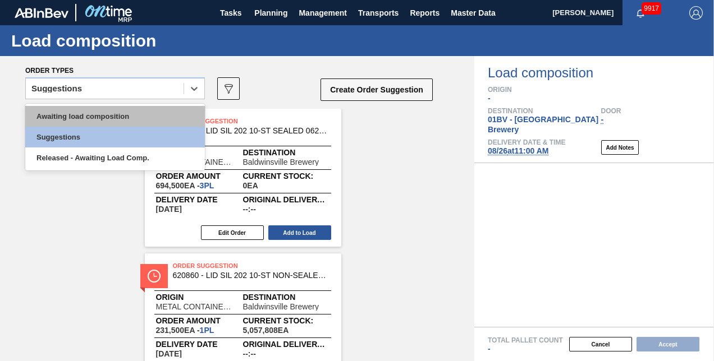
click at [111, 116] on div "Awaiting load composition" at bounding box center [115, 116] width 180 height 21
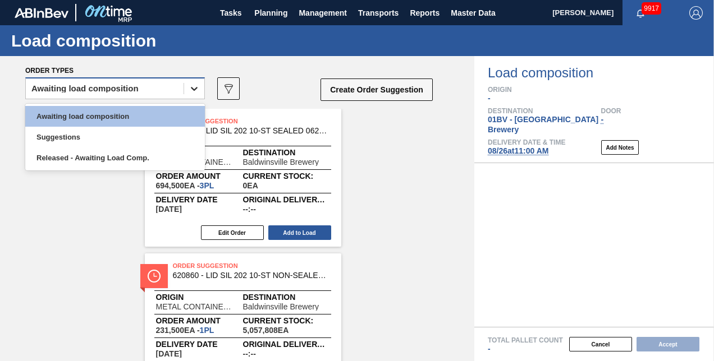
click at [197, 88] on icon at bounding box center [194, 89] width 7 height 4
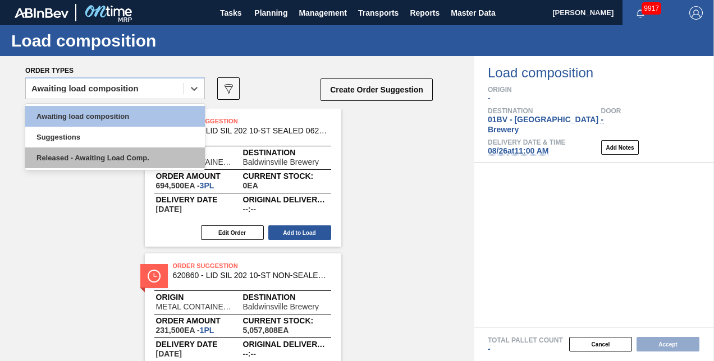
click at [101, 157] on div "Released - Awaiting Load Comp." at bounding box center [115, 158] width 180 height 21
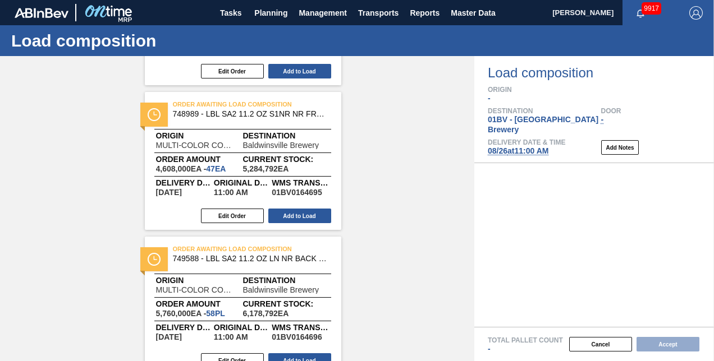
scroll to position [2671, 0]
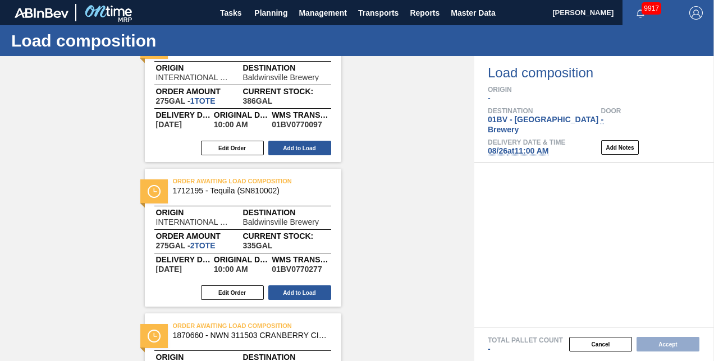
scroll to position [0, 0]
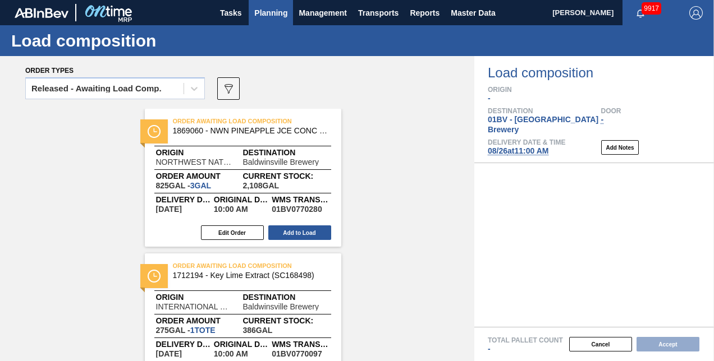
click at [281, 9] on span "Planning" at bounding box center [270, 12] width 33 height 13
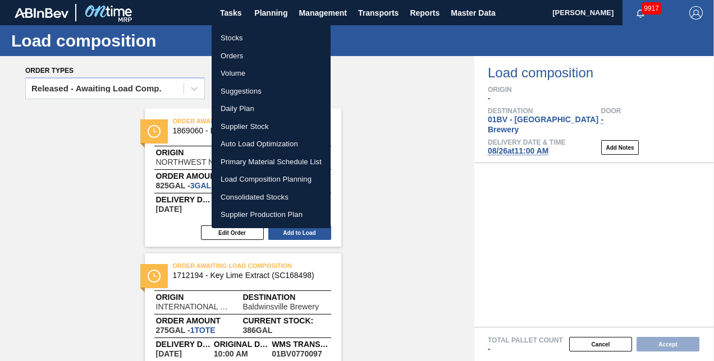
click at [239, 91] on li "Suggestions" at bounding box center [271, 92] width 119 height 18
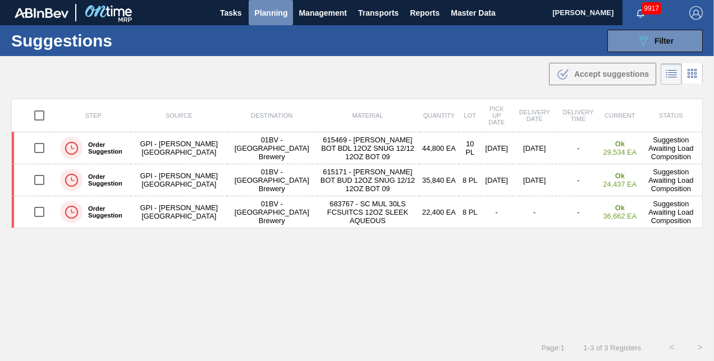
click at [264, 12] on span "Planning" at bounding box center [270, 12] width 33 height 13
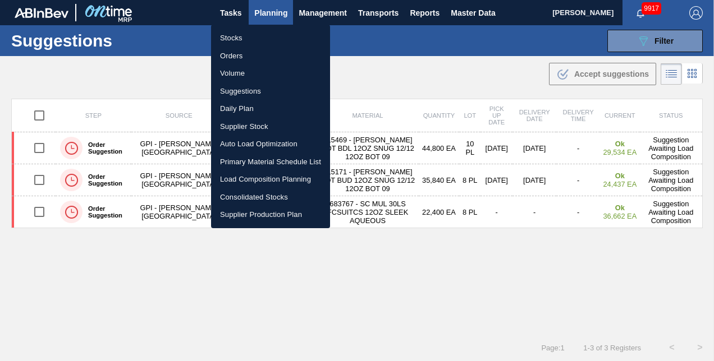
drag, startPoint x: 248, startPoint y: 179, endPoint x: 256, endPoint y: 180, distance: 8.4
click at [248, 178] on li "Load Composition Planning" at bounding box center [270, 180] width 119 height 18
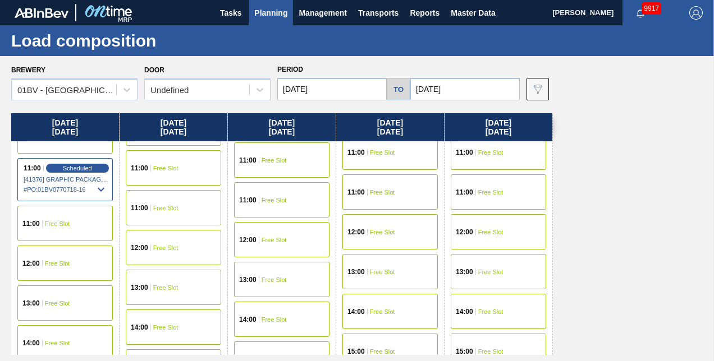
scroll to position [337, 0]
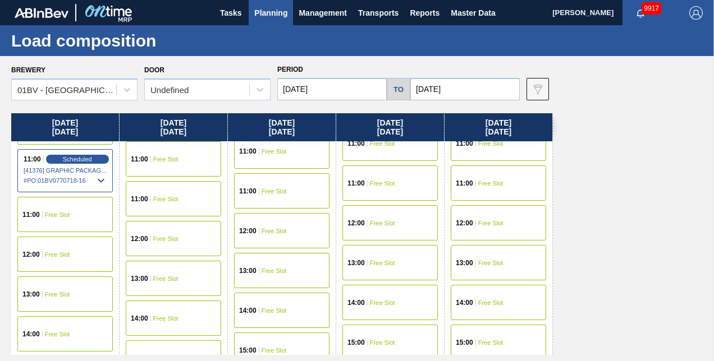
click at [154, 165] on div "11:00 Free Slot" at bounding box center [173, 158] width 95 height 35
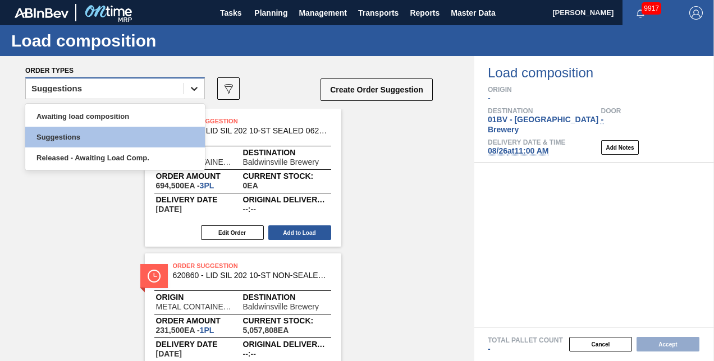
click at [194, 86] on icon at bounding box center [194, 88] width 11 height 11
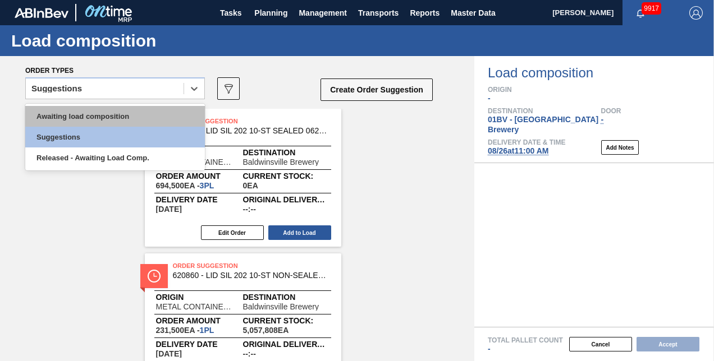
click at [102, 115] on div "Awaiting load composition" at bounding box center [115, 116] width 180 height 21
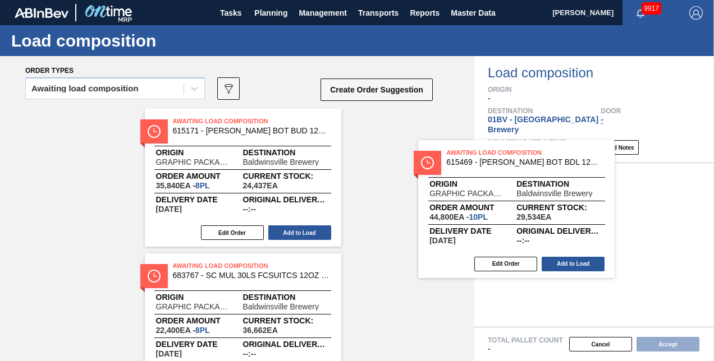
drag, startPoint x: 248, startPoint y: 130, endPoint x: 479, endPoint y: 154, distance: 232.5
click at [479, 154] on div "Order types Awaiting load composition 089F7B8B-B2A5-4AFE-B5C0-19BA573D28AC Crea…" at bounding box center [357, 208] width 714 height 305
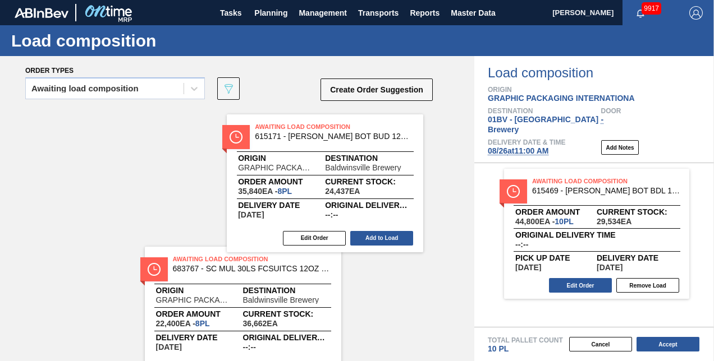
drag, startPoint x: 213, startPoint y: 120, endPoint x: 498, endPoint y: 141, distance: 286.5
click at [497, 141] on div "Order types Awaiting load composition 089F7B8B-B2A5-4AFE-B5C0-19BA573D28AC Crea…" at bounding box center [357, 208] width 714 height 305
click at [499, 146] on span "08/26 at 11:00 AM" at bounding box center [518, 150] width 61 height 9
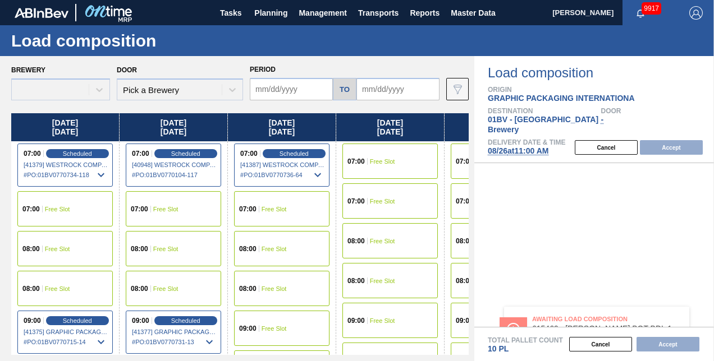
type input "[DATE]"
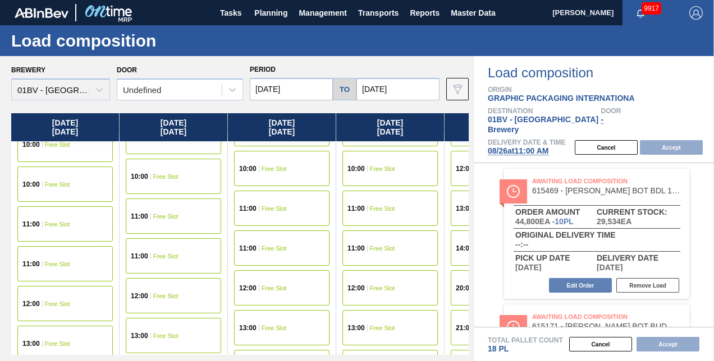
scroll to position [337, 0]
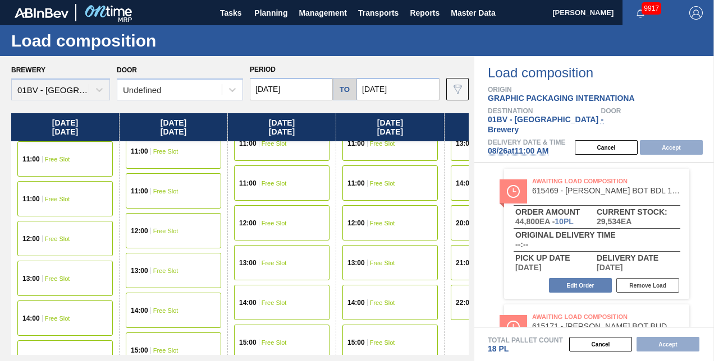
click at [155, 158] on div "11:00 Free Slot" at bounding box center [173, 151] width 95 height 35
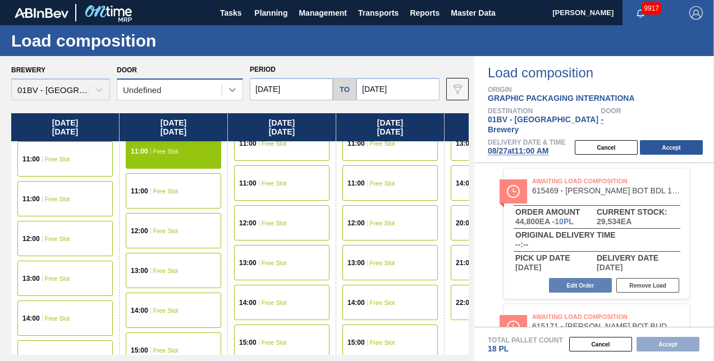
click at [234, 89] on icon at bounding box center [232, 90] width 7 height 4
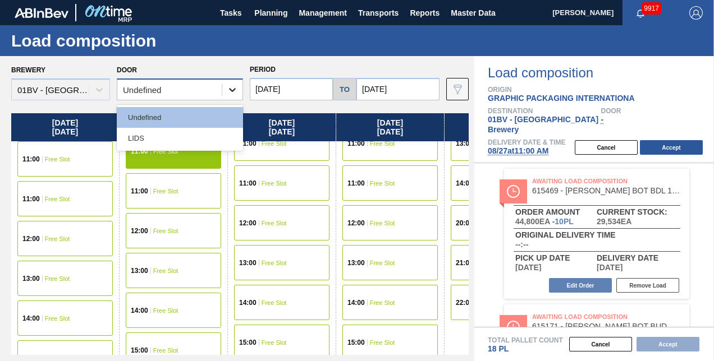
click at [234, 89] on icon at bounding box center [232, 90] width 7 height 4
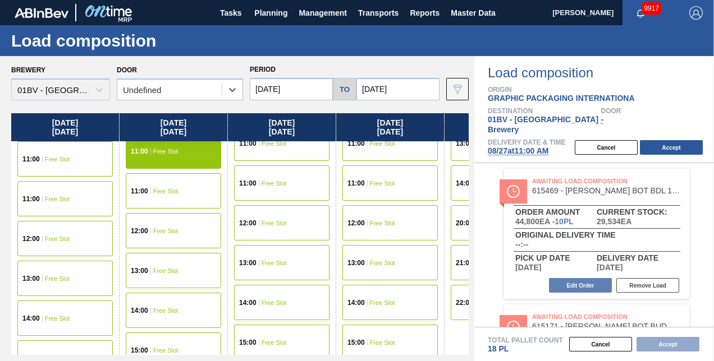
click at [162, 198] on div "11:00 Free Slot" at bounding box center [173, 190] width 95 height 35
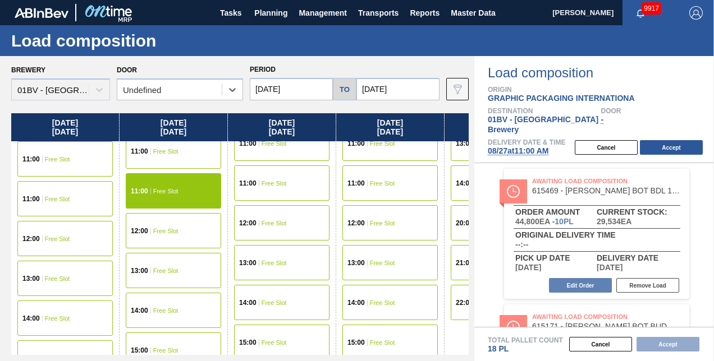
drag, startPoint x: 158, startPoint y: 156, endPoint x: 171, endPoint y: 155, distance: 13.5
click at [158, 155] on div "11:00 Free Slot" at bounding box center [173, 151] width 95 height 35
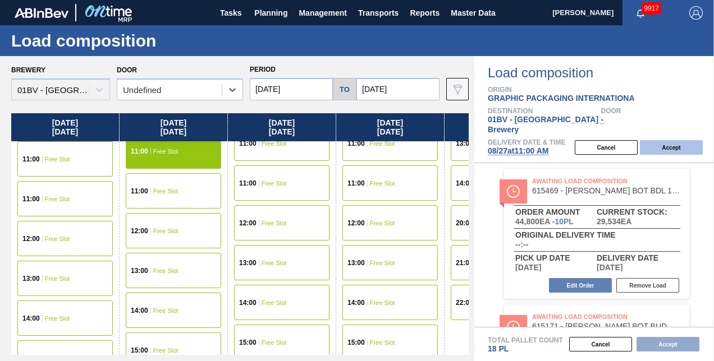
click at [671, 140] on button "Accept" at bounding box center [671, 147] width 63 height 15
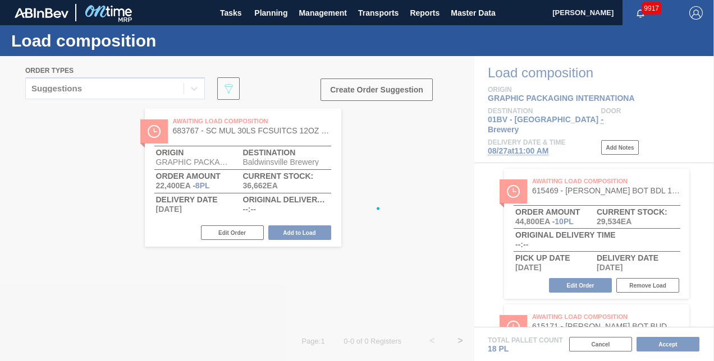
click at [671, 139] on div at bounding box center [357, 208] width 714 height 305
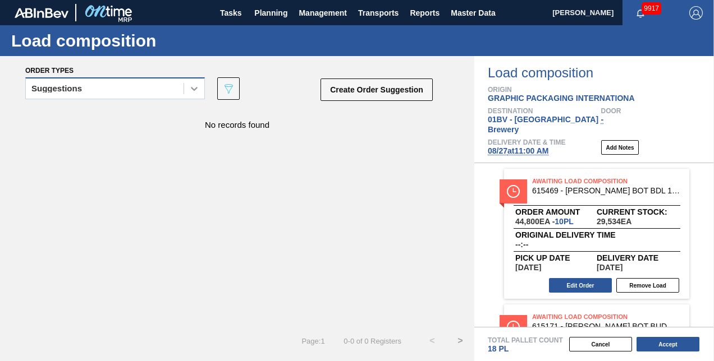
click at [191, 88] on icon at bounding box center [194, 89] width 7 height 4
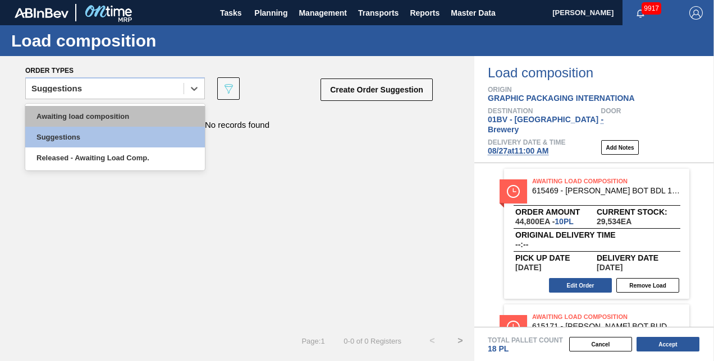
click at [116, 116] on div "Awaiting load composition" at bounding box center [115, 116] width 180 height 21
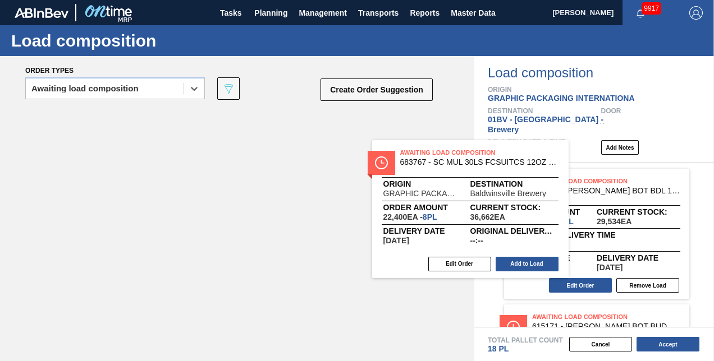
drag, startPoint x: 186, startPoint y: 117, endPoint x: 513, endPoint y: 164, distance: 330.1
click at [513, 164] on div "Order types option Awaiting load composition, selected. Select is focused ,type…" at bounding box center [357, 208] width 714 height 305
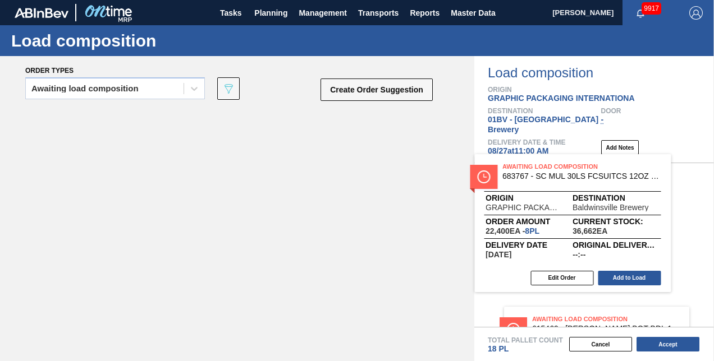
click at [513, 164] on div "Awaiting Load Composition 615469 - CARR BOT BDL 12OZ SNUG 12/12 12OZ BOT 09 Ord…" at bounding box center [594, 245] width 240 height 164
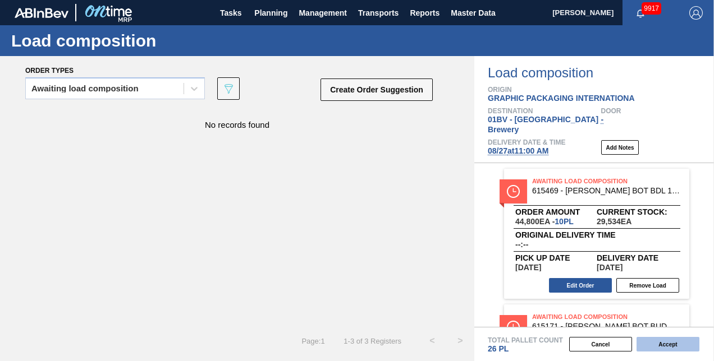
click at [656, 346] on button "Accept" at bounding box center [668, 344] width 63 height 15
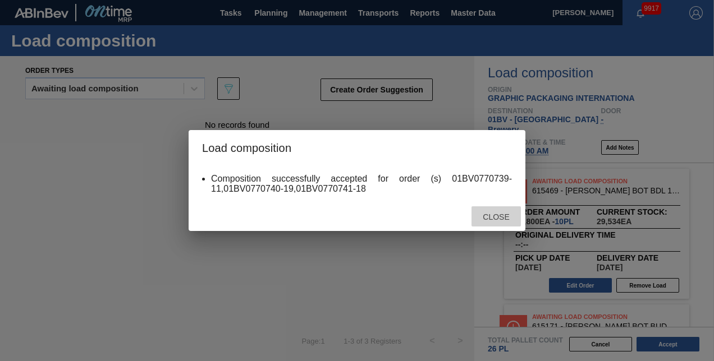
click at [492, 216] on span "Close" at bounding box center [496, 217] width 44 height 9
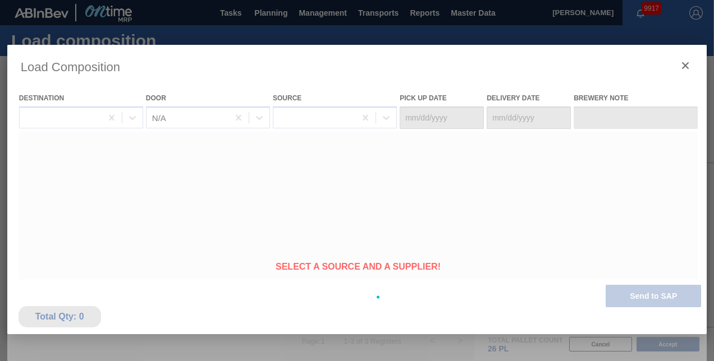
type Date "08/23/2025"
type Date "[DATE]"
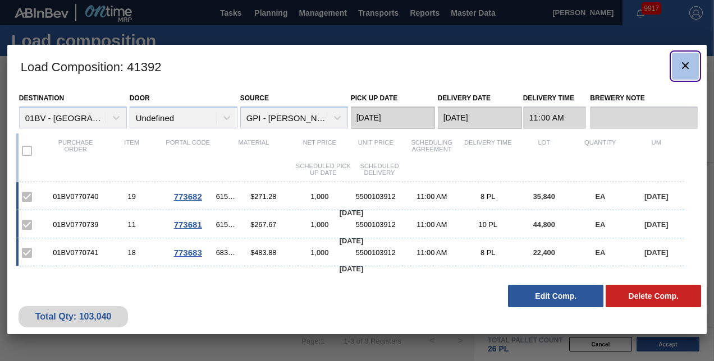
click at [683, 63] on icon "botão de ícone" at bounding box center [685, 65] width 7 height 7
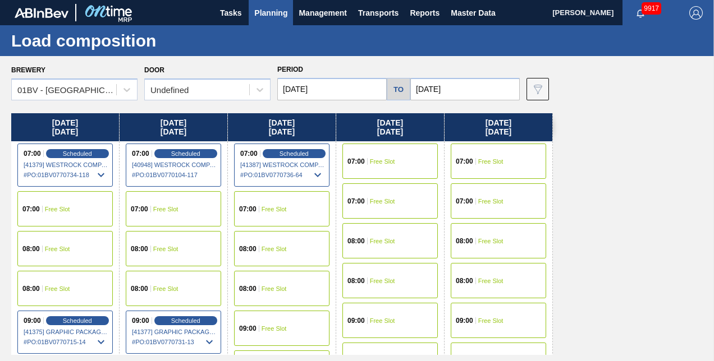
click at [502, 328] on div "09:00 Free Slot" at bounding box center [498, 320] width 95 height 35
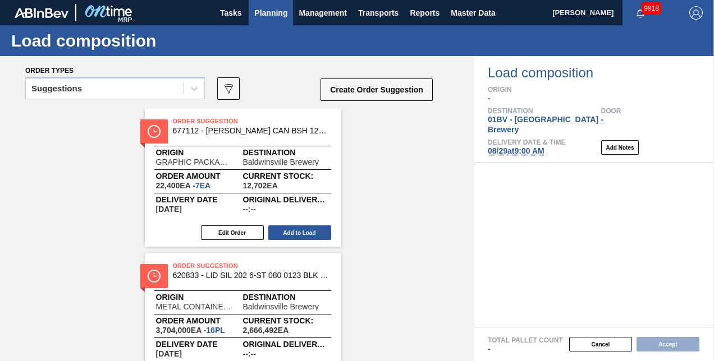
click at [274, 11] on span "Planning" at bounding box center [270, 12] width 33 height 13
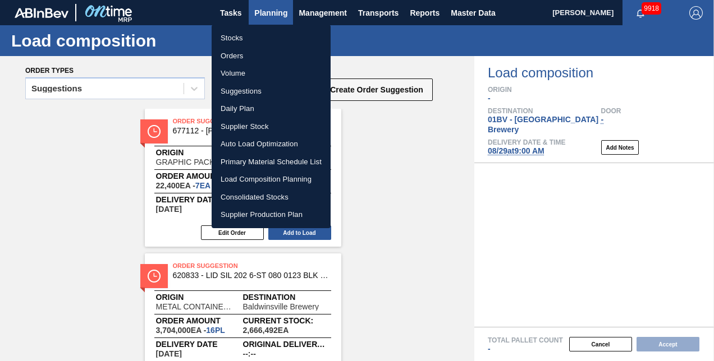
click at [274, 11] on div at bounding box center [357, 180] width 714 height 361
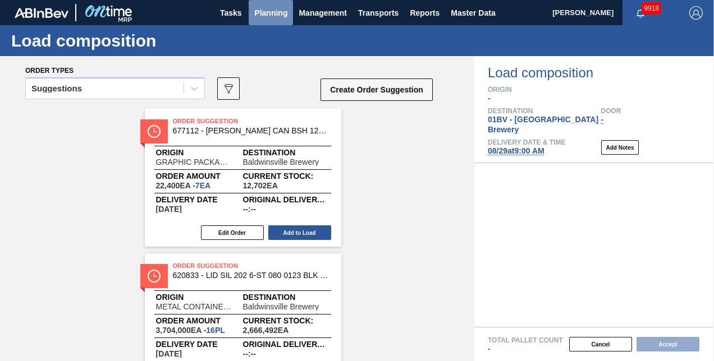
click at [267, 13] on span "Planning" at bounding box center [270, 12] width 33 height 13
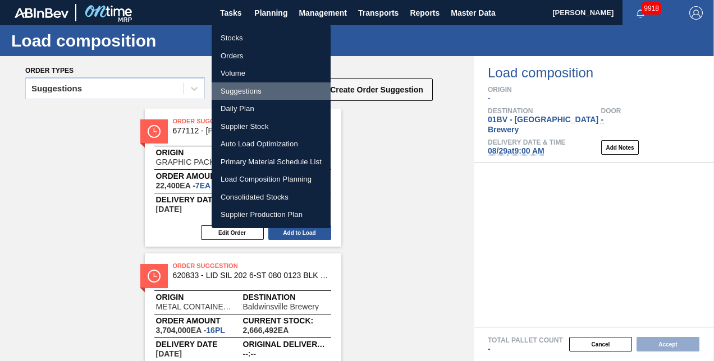
click at [242, 91] on li "Suggestions" at bounding box center [271, 92] width 119 height 18
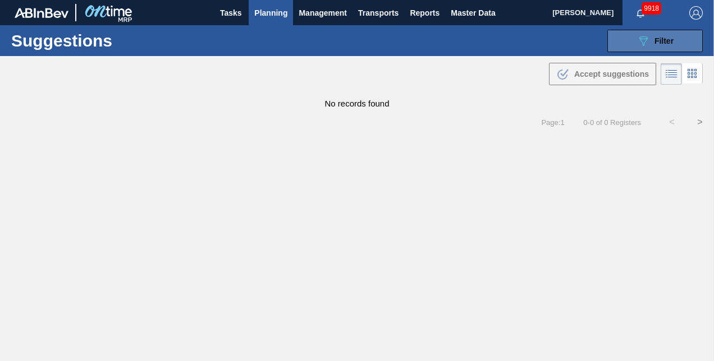
click at [648, 43] on icon "089F7B8B-B2A5-4AFE-B5C0-19BA573D28AC" at bounding box center [643, 40] width 13 height 13
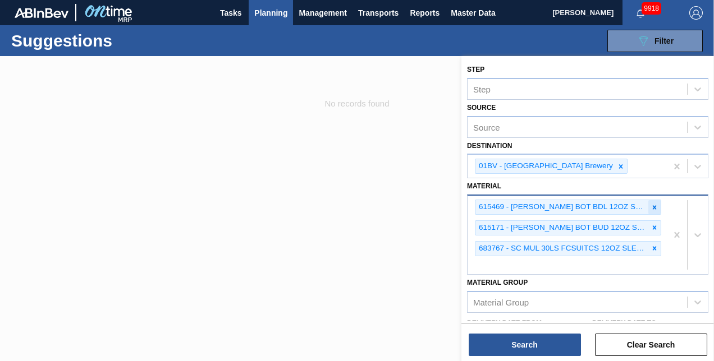
click at [654, 204] on icon at bounding box center [655, 208] width 8 height 8
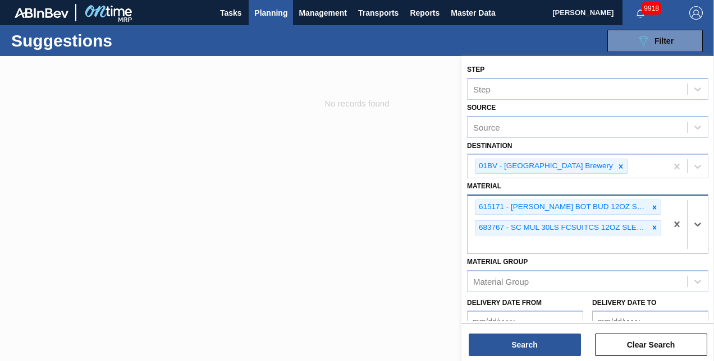
click at [654, 204] on icon at bounding box center [655, 208] width 8 height 8
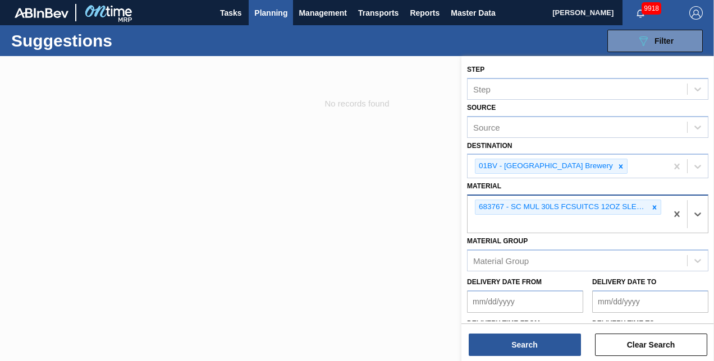
click at [654, 204] on icon at bounding box center [655, 208] width 8 height 8
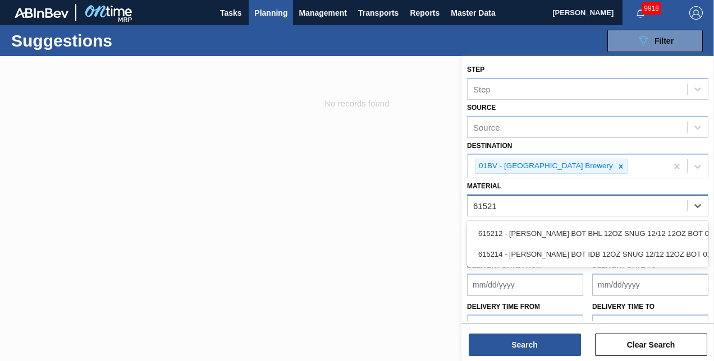
type input "615212"
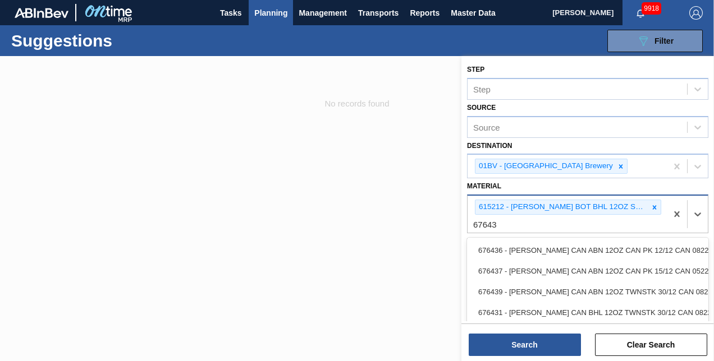
type input "676439"
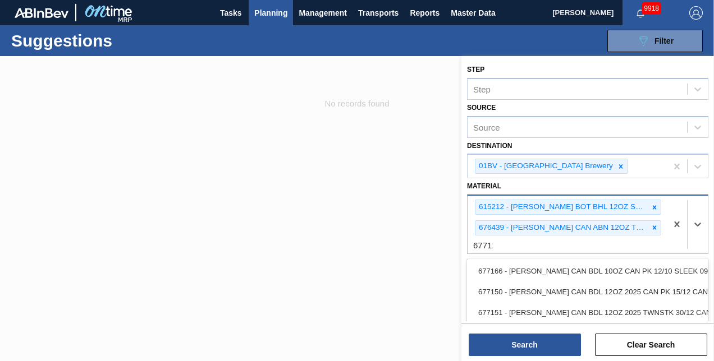
type input "677112"
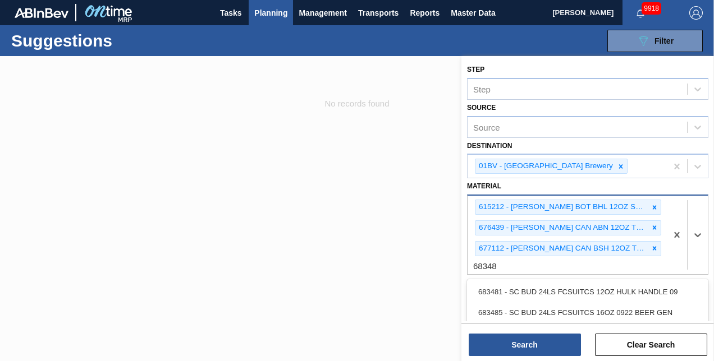
type input "683481"
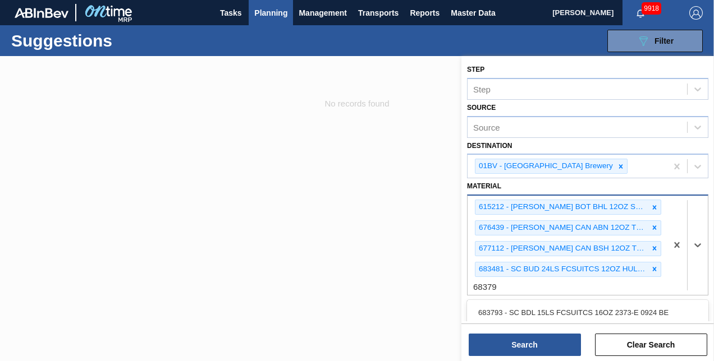
type input "683792"
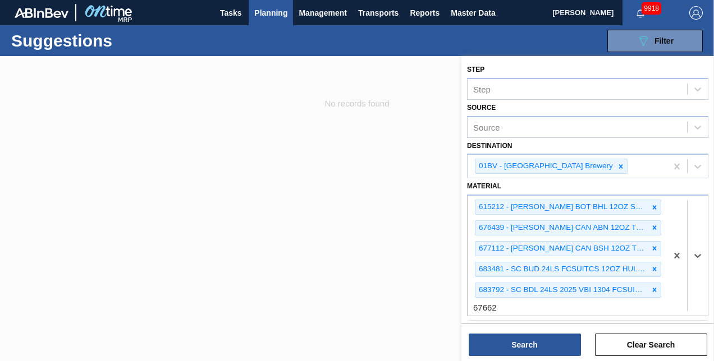
type input "676625"
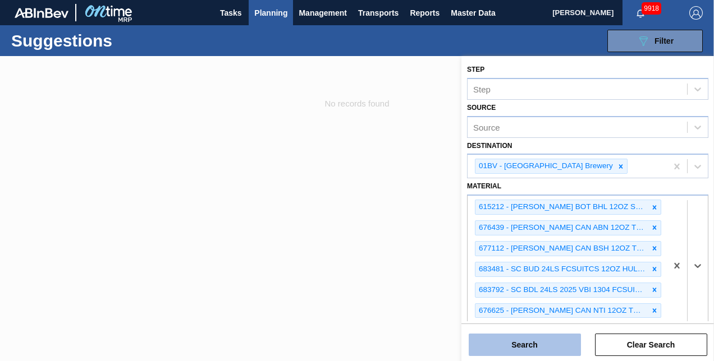
click at [513, 346] on button "Search" at bounding box center [525, 345] width 112 height 22
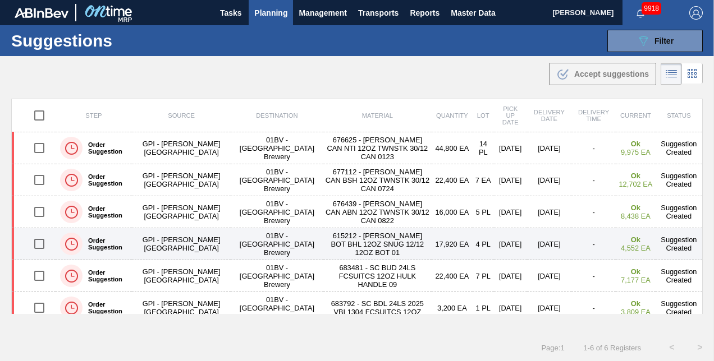
click at [323, 237] on td "615212 - CARR BOT BHL 12OZ SNUG 12/12 12OZ BOT 01" at bounding box center [377, 244] width 109 height 32
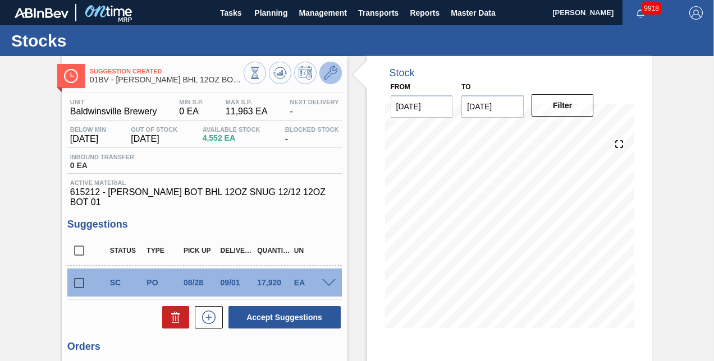
click at [324, 74] on icon at bounding box center [330, 72] width 13 height 13
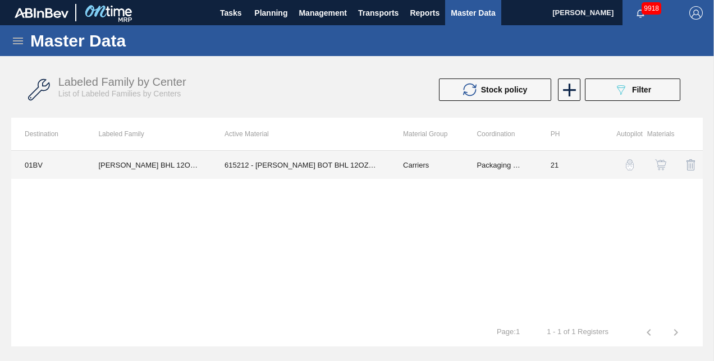
click at [281, 163] on td "615212 - [PERSON_NAME] BOT BHL 12OZ SNUG 12/12 12OZ BOT 01" at bounding box center [300, 165] width 178 height 28
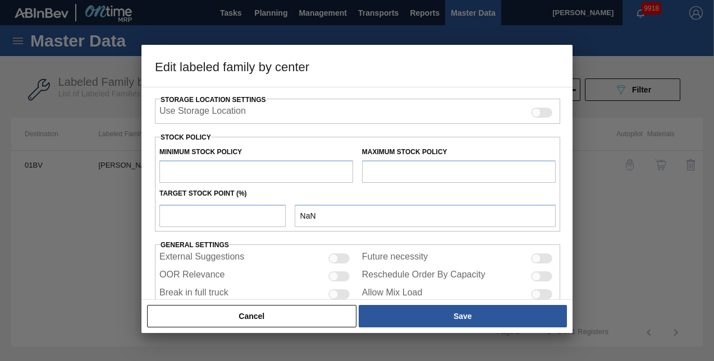
scroll to position [294, 0]
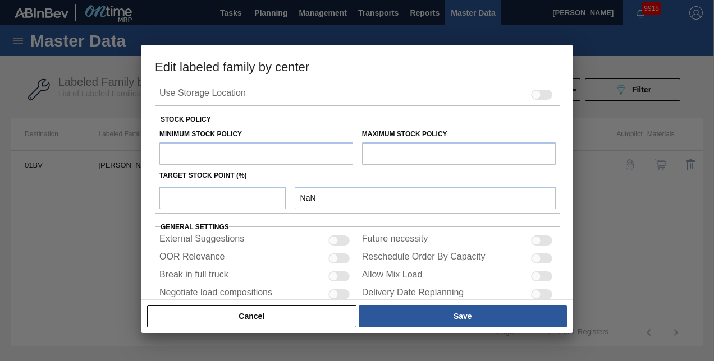
type input "Carriers"
type input "Bottle Carriers"
type input "CARR BHL 12OZ BOT SNUG 12/12 12OZ BOT - AQUEOUS COATING"
type input "01BV - [GEOGRAPHIC_DATA] Brewery"
type input "21"
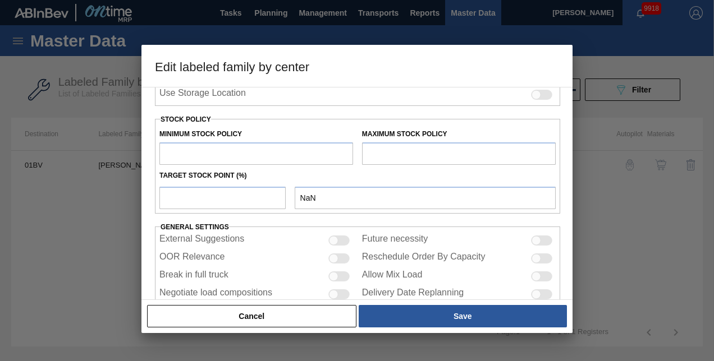
type input "0"
type input "11,963"
type input "34"
type input "4,067"
checkbox input "true"
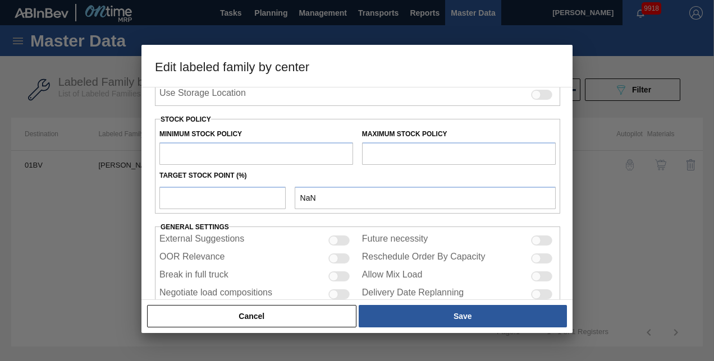
checkbox input "true"
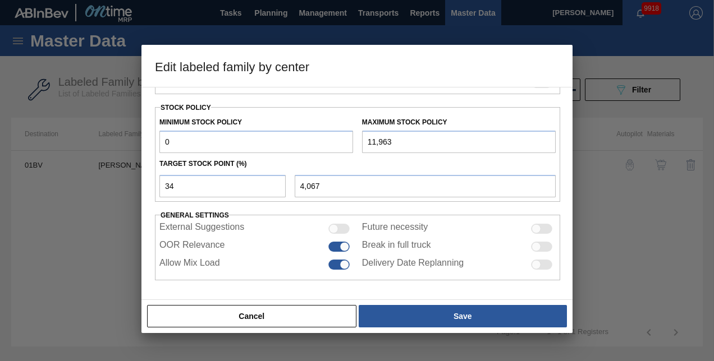
scroll to position [283, 0]
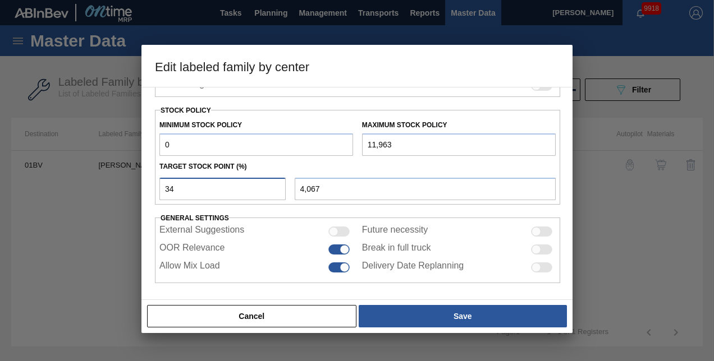
click at [182, 184] on input "34" at bounding box center [222, 189] width 126 height 22
type input "3"
type input "359"
type input "0"
type input "3"
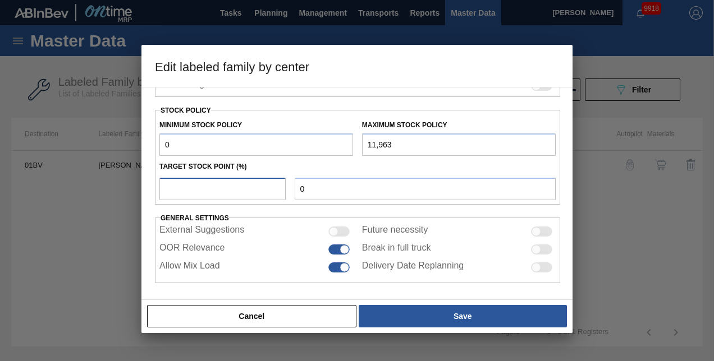
type input "359"
type input "38"
type input "4,546"
type input "3"
type input "359"
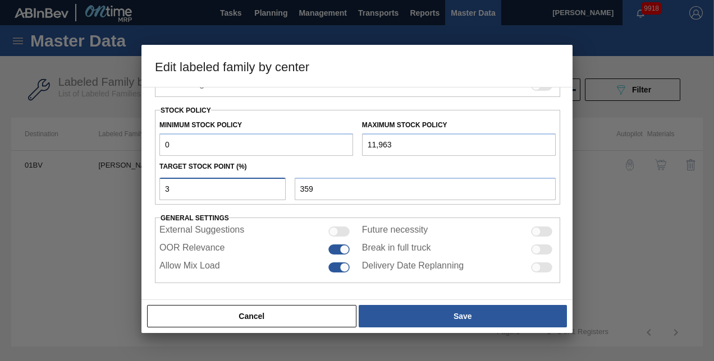
type input "0"
type input "4"
type input "479"
type input "40"
type input "4,785"
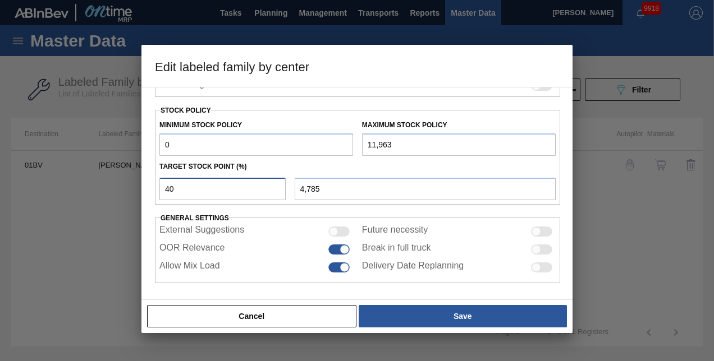
type input "4"
type input "479"
type input "0"
type input "5"
type input "598"
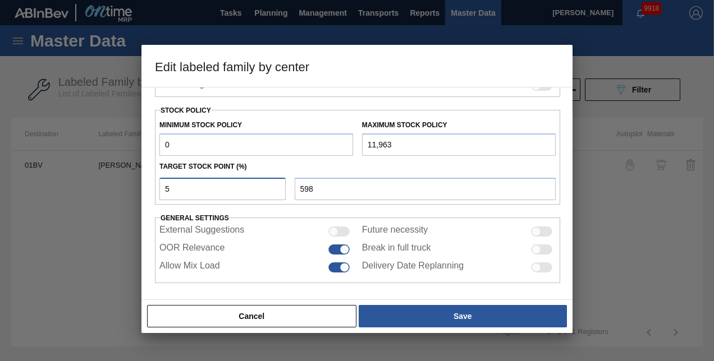
type input "50"
type input "5,982"
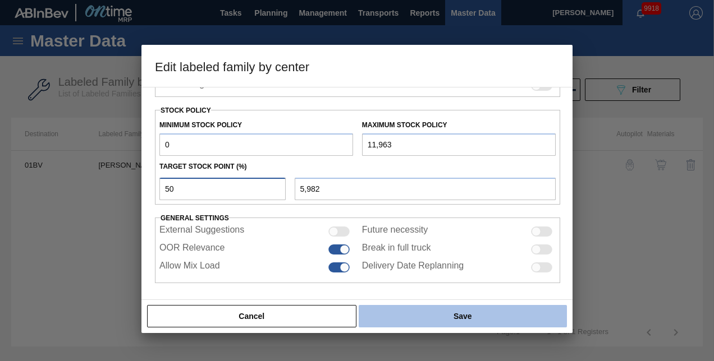
type input "50"
click at [466, 315] on button "Save" at bounding box center [463, 316] width 208 height 22
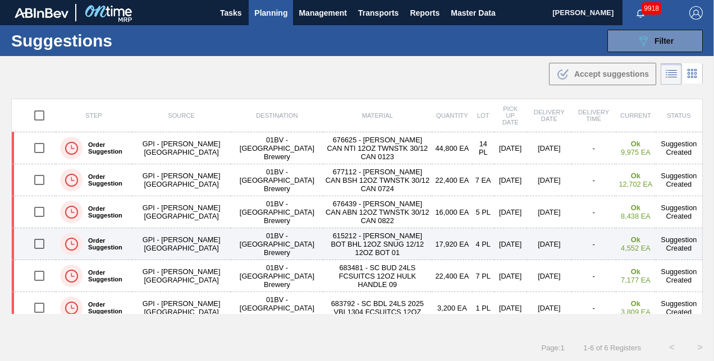
click at [37, 244] on input "checkbox" at bounding box center [40, 244] width 24 height 24
click at [36, 243] on input "checkbox" at bounding box center [40, 244] width 24 height 24
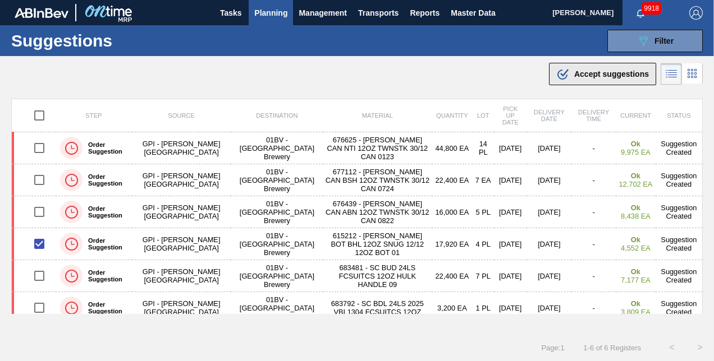
click at [580, 75] on span "Accept suggestions" at bounding box center [611, 74] width 75 height 9
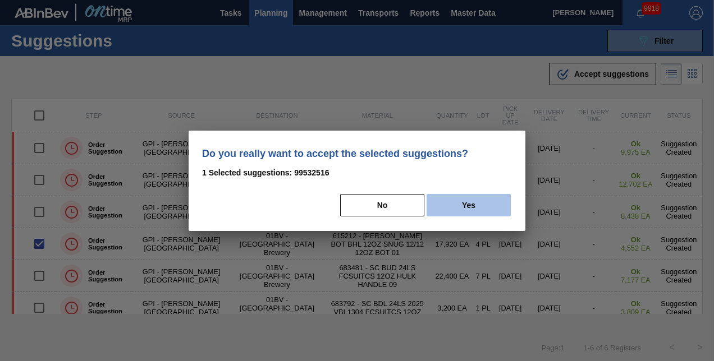
click at [469, 200] on button "Yes" at bounding box center [469, 205] width 84 height 22
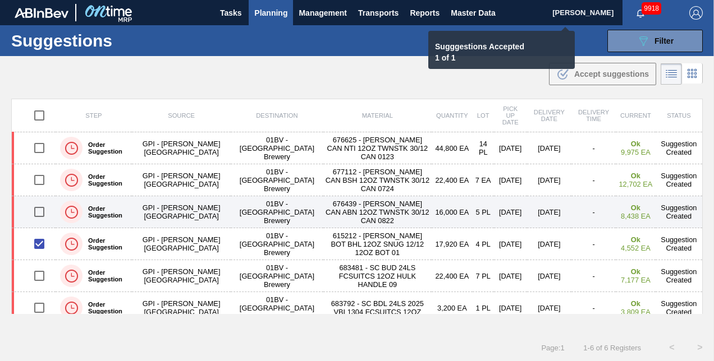
checkbox input "false"
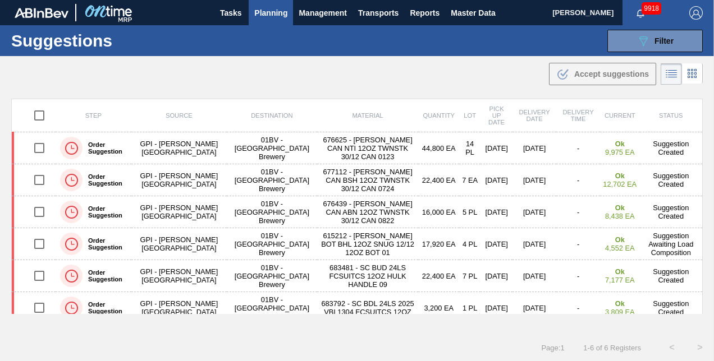
scroll to position [8, 0]
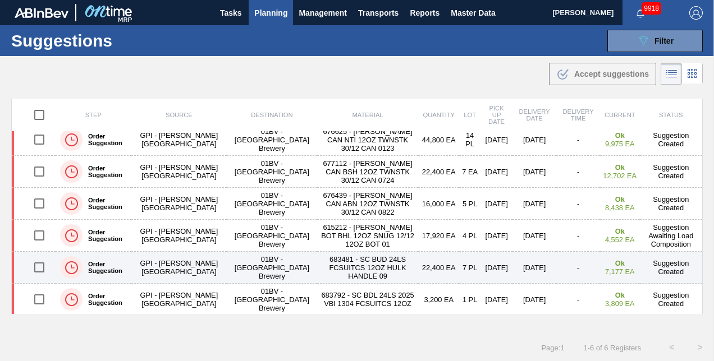
click at [699, 269] on td "Suggestion Created" at bounding box center [671, 268] width 63 height 32
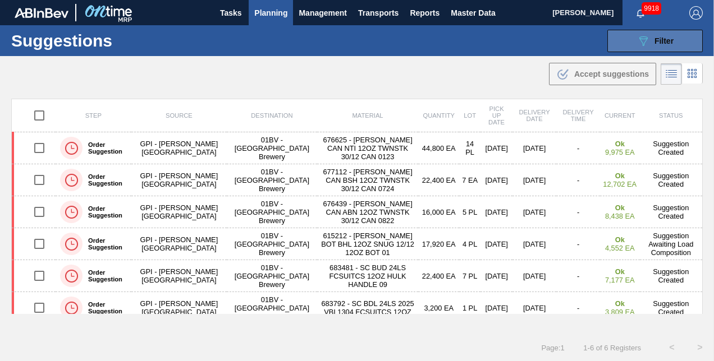
click at [637, 42] on icon "089F7B8B-B2A5-4AFE-B5C0-19BA573D28AC" at bounding box center [643, 40] width 13 height 13
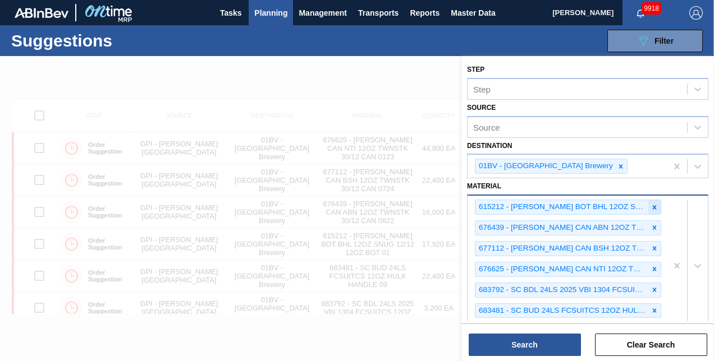
click at [653, 205] on icon at bounding box center [655, 207] width 4 height 4
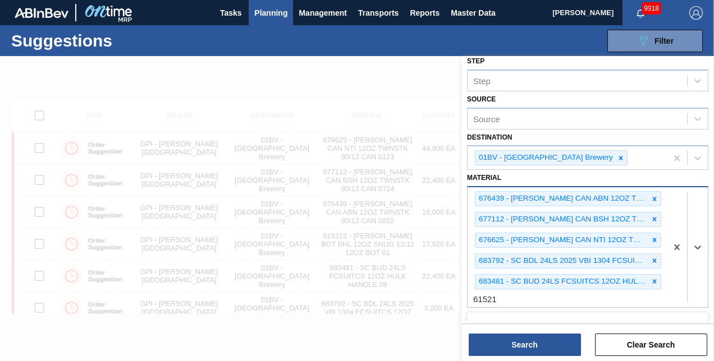
type input "615212"
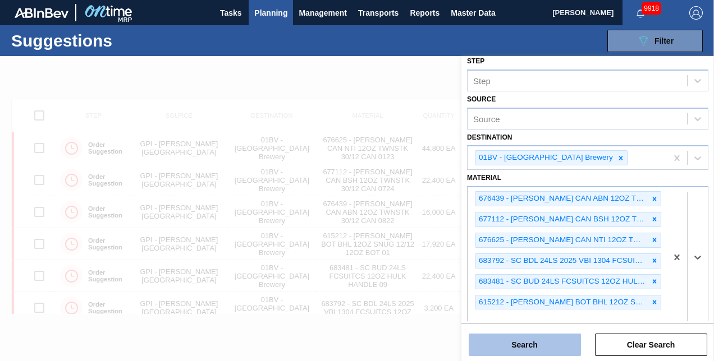
click at [515, 340] on button "Search" at bounding box center [525, 345] width 112 height 22
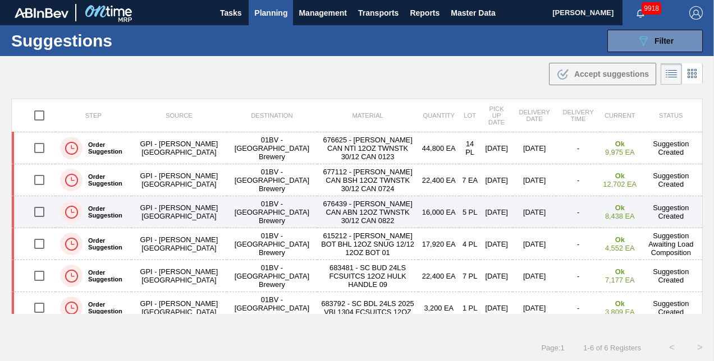
click at [39, 210] on input "checkbox" at bounding box center [40, 212] width 24 height 24
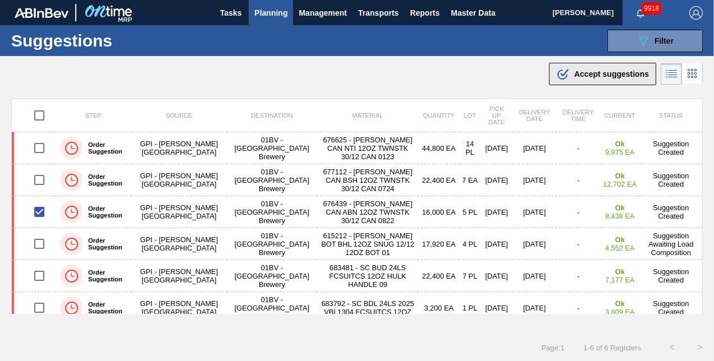
click at [584, 74] on span "Accept suggestions" at bounding box center [611, 74] width 75 height 9
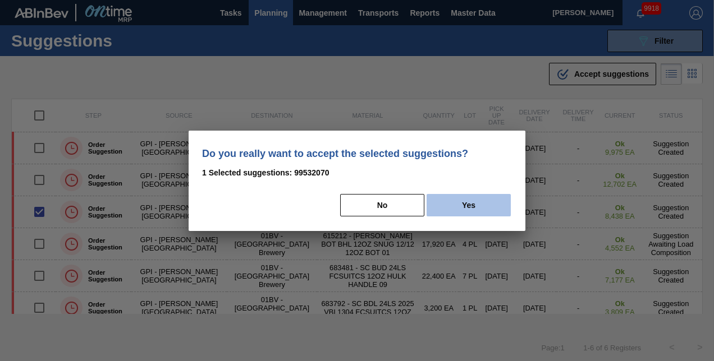
click at [471, 205] on button "Yes" at bounding box center [469, 205] width 84 height 22
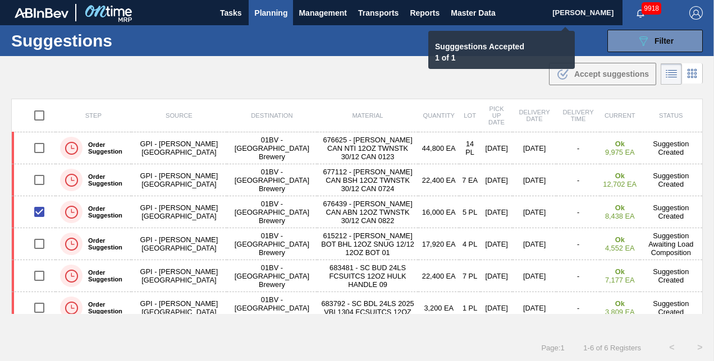
checkbox input "false"
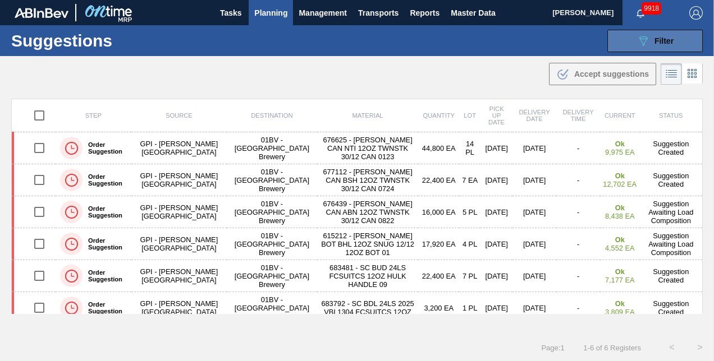
click at [651, 42] on div "089F7B8B-B2A5-4AFE-B5C0-19BA573D28AC Filter" at bounding box center [655, 40] width 37 height 13
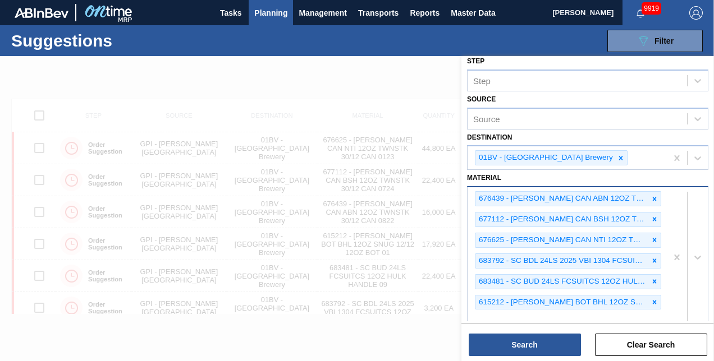
click at [485, 313] on div "676439 - CARR CAN ABN 12OZ TWNSTK 30/12 CAN 0822 677112 - CARR CAN BSH 12OZ TWN…" at bounding box center [567, 257] width 199 height 140
type input "671080"
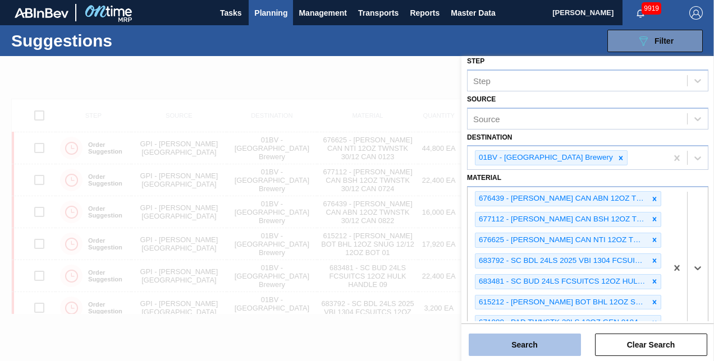
click at [502, 346] on button "Search" at bounding box center [525, 345] width 112 height 22
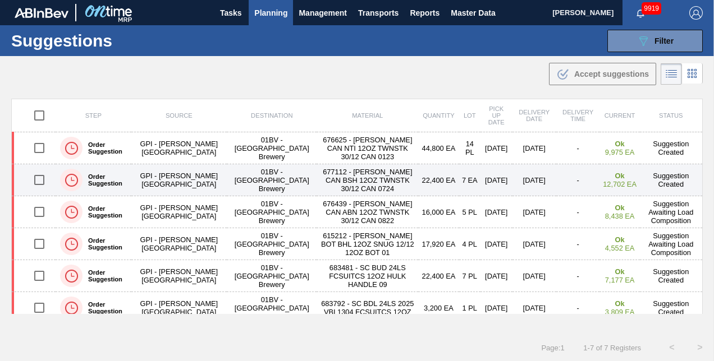
click at [37, 179] on input "checkbox" at bounding box center [40, 180] width 24 height 24
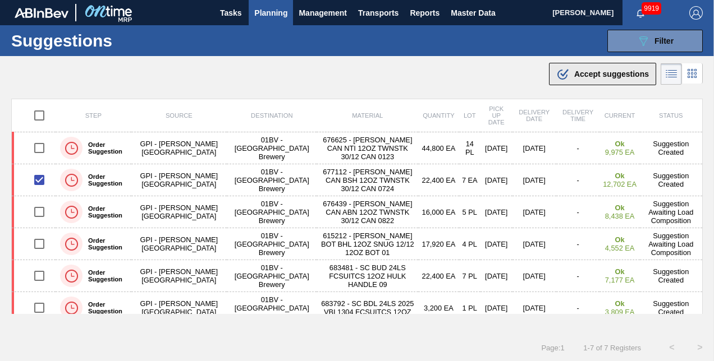
click at [579, 75] on span "Accept suggestions" at bounding box center [611, 74] width 75 height 9
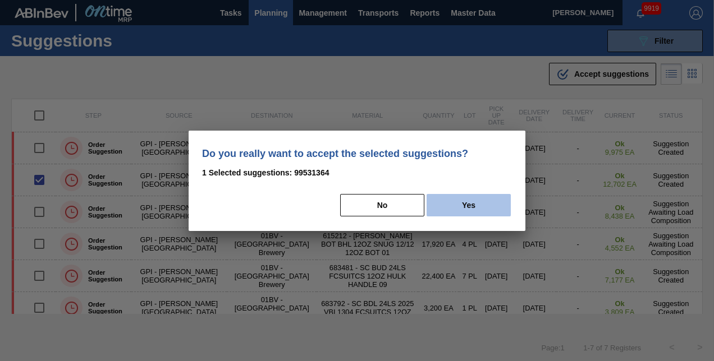
click at [471, 204] on button "Yes" at bounding box center [469, 205] width 84 height 22
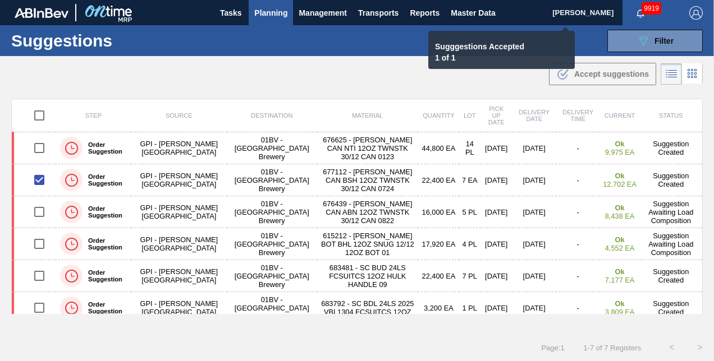
checkbox input "false"
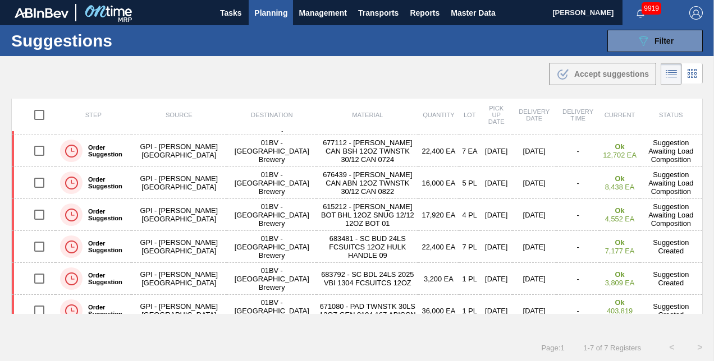
scroll to position [40, 0]
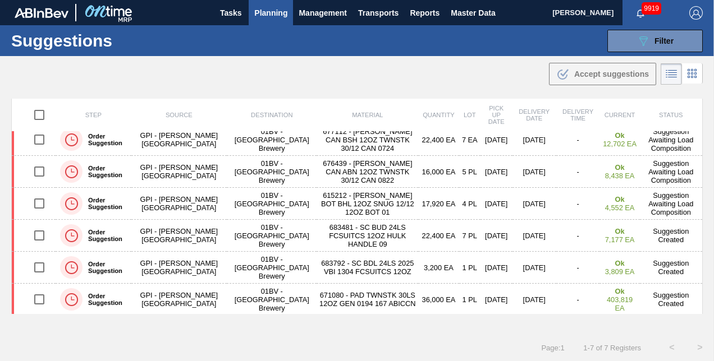
drag, startPoint x: 700, startPoint y: 258, endPoint x: 696, endPoint y: 298, distance: 40.1
click at [696, 298] on td "Suggestion Created" at bounding box center [671, 300] width 63 height 32
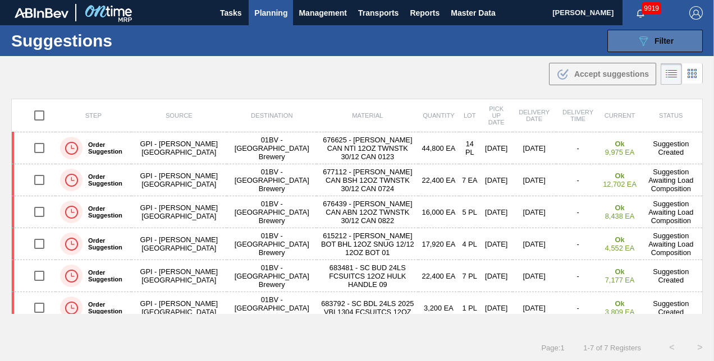
click at [643, 38] on icon "089F7B8B-B2A5-4AFE-B5C0-19BA573D28AC" at bounding box center [643, 40] width 13 height 13
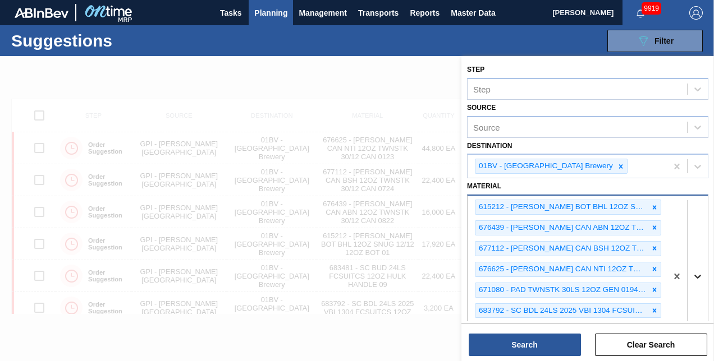
scroll to position [157, 0]
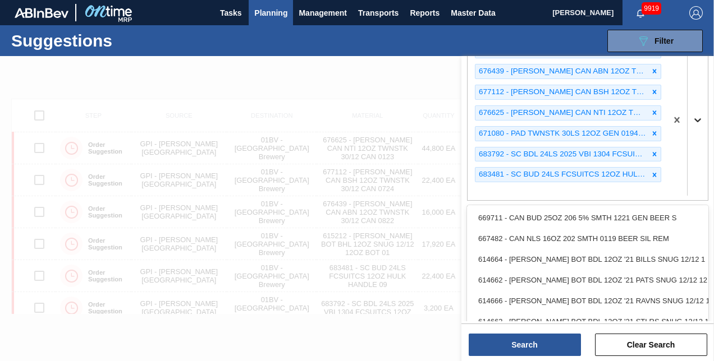
click at [697, 201] on div "option 614662 - CARR BOT BDL 12OZ '21 PATS SNUG 12/12 12 focused, 4 of 101. 100…" at bounding box center [587, 119] width 241 height 163
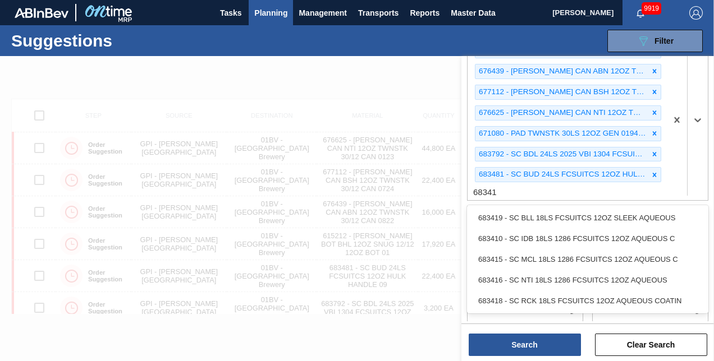
type input "683418"
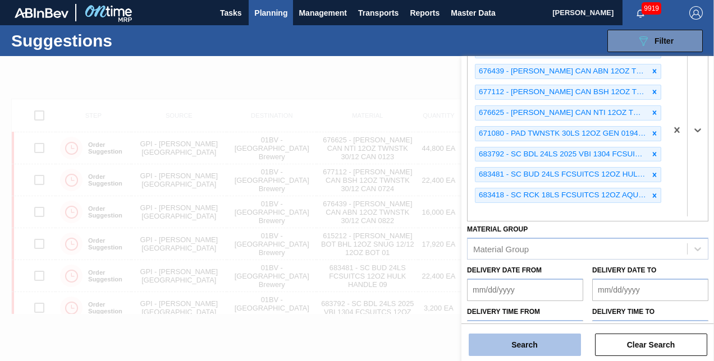
click at [512, 346] on button "Search" at bounding box center [525, 345] width 112 height 22
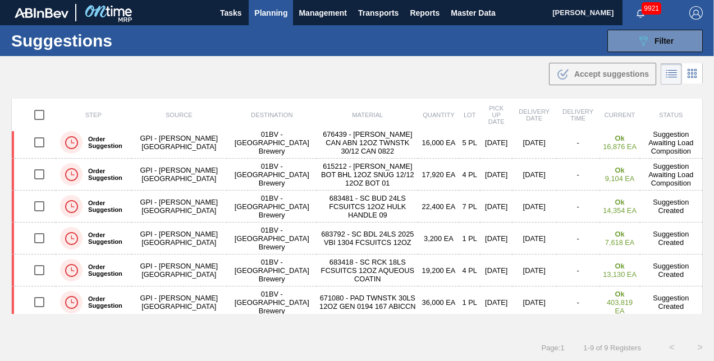
scroll to position [104, 0]
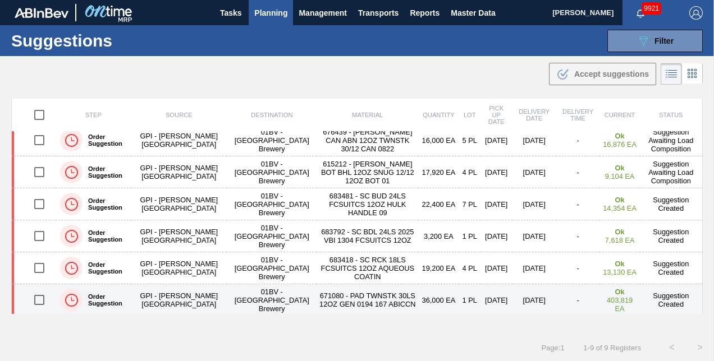
click at [37, 297] on input "checkbox" at bounding box center [40, 301] width 24 height 24
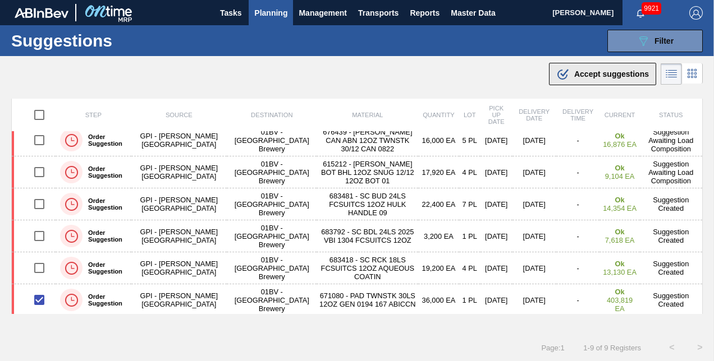
click at [596, 72] on span "Accept suggestions" at bounding box center [611, 74] width 75 height 9
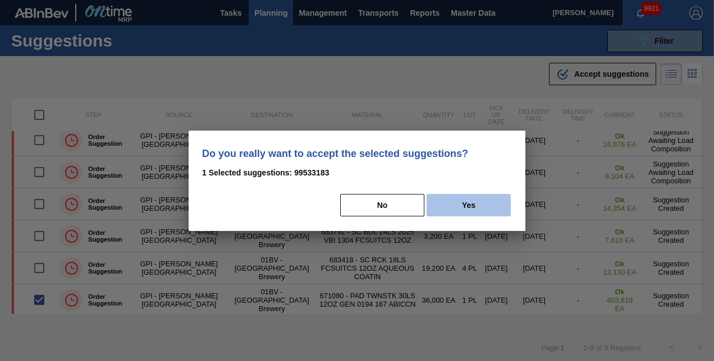
click at [471, 210] on button "Yes" at bounding box center [469, 205] width 84 height 22
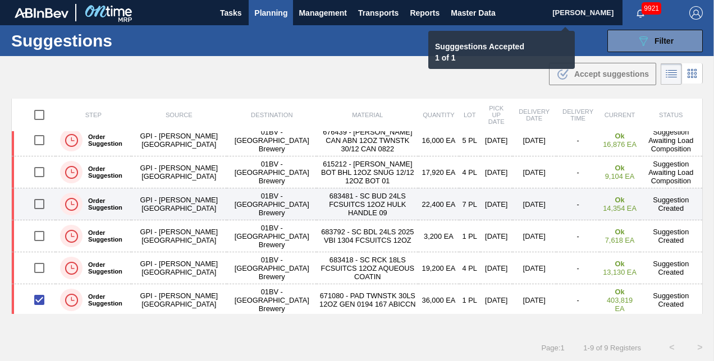
checkbox input "false"
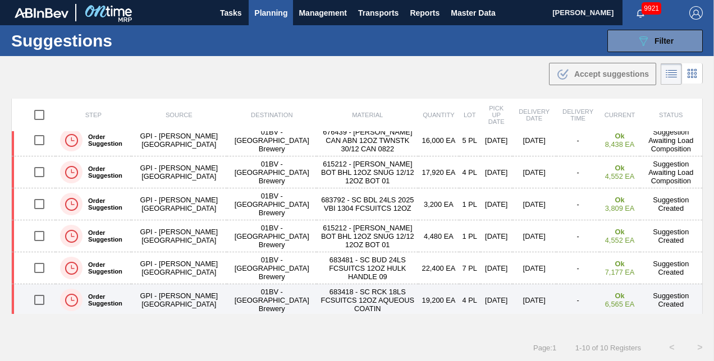
click at [40, 297] on input "checkbox" at bounding box center [40, 301] width 24 height 24
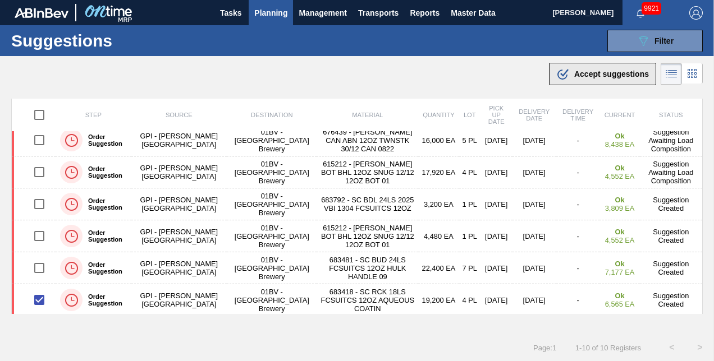
click at [578, 72] on span "Accept suggestions" at bounding box center [611, 74] width 75 height 9
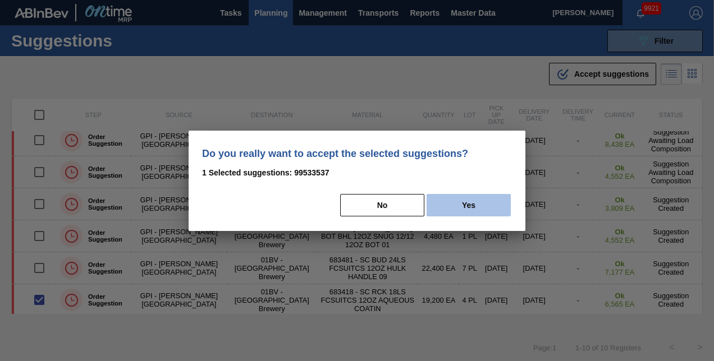
click at [463, 202] on button "Yes" at bounding box center [469, 205] width 84 height 22
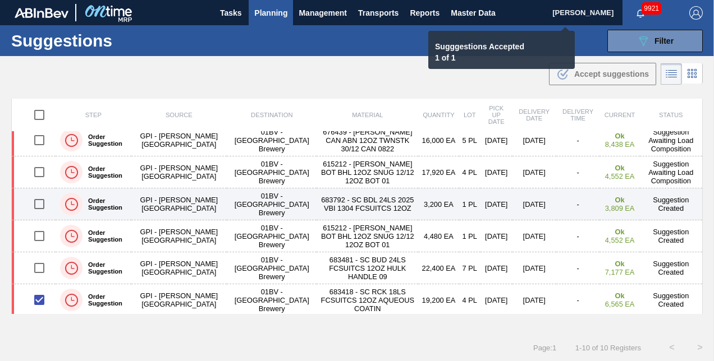
checkbox input "false"
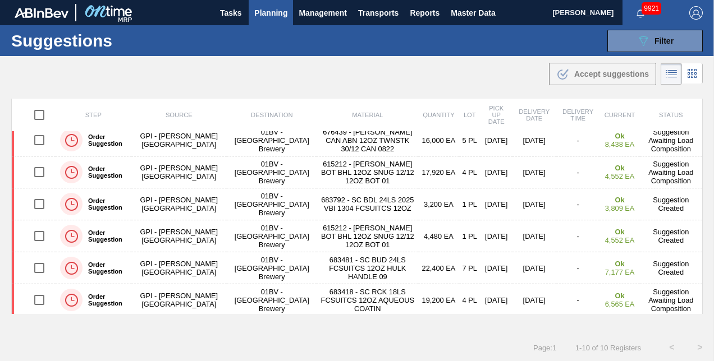
click at [263, 13] on span "Planning" at bounding box center [270, 12] width 33 height 13
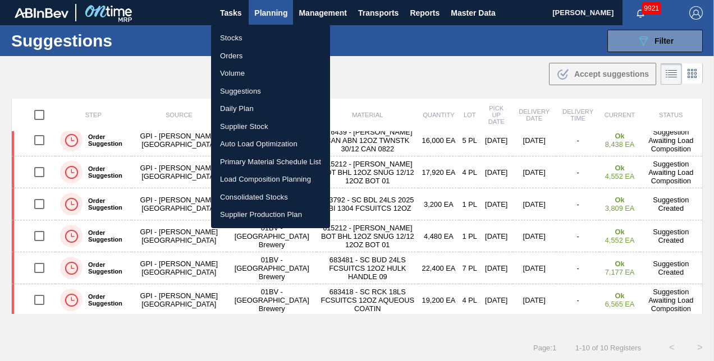
click at [248, 176] on li "Load Composition Planning" at bounding box center [270, 180] width 119 height 18
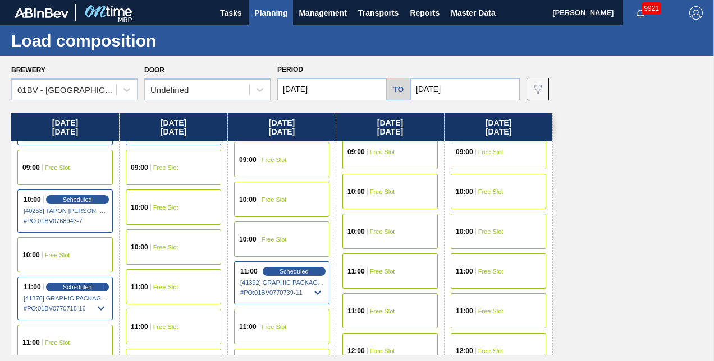
scroll to position [225, 0]
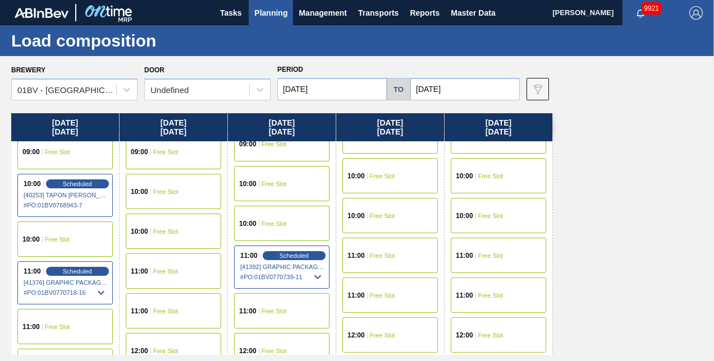
click at [155, 271] on span "Free Slot" at bounding box center [165, 271] width 25 height 7
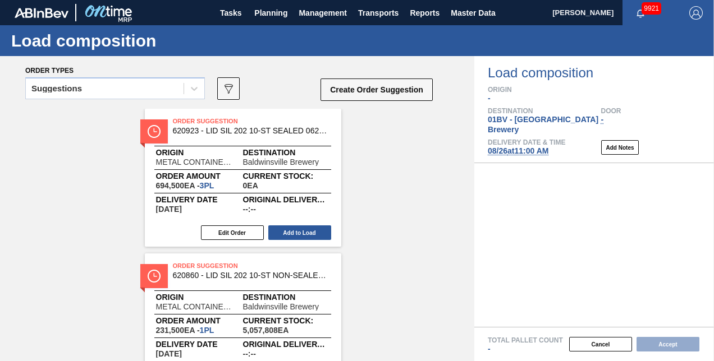
click at [195, 90] on icon at bounding box center [194, 89] width 7 height 4
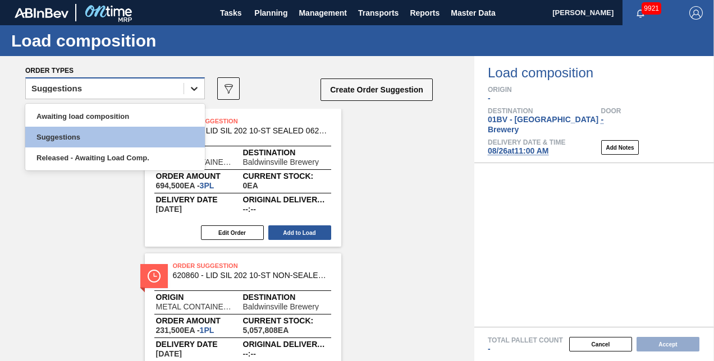
click at [191, 86] on icon at bounding box center [194, 88] width 11 height 11
drag, startPoint x: 191, startPoint y: 86, endPoint x: 180, endPoint y: 90, distance: 11.9
click at [191, 86] on icon at bounding box center [194, 88] width 11 height 11
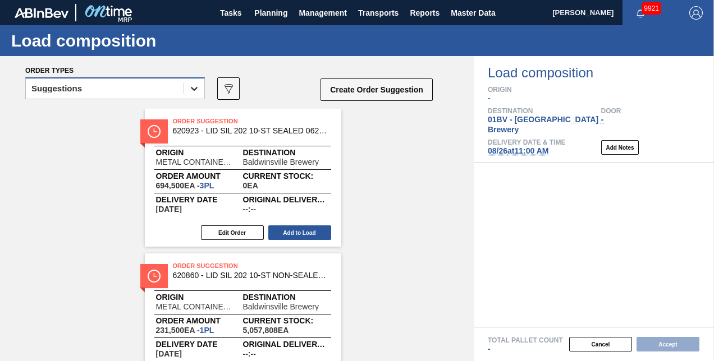
click at [198, 86] on icon at bounding box center [194, 88] width 11 height 11
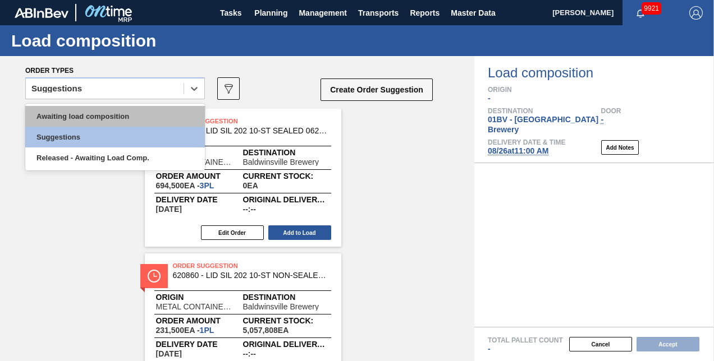
click at [96, 117] on div "Awaiting load composition" at bounding box center [115, 116] width 180 height 21
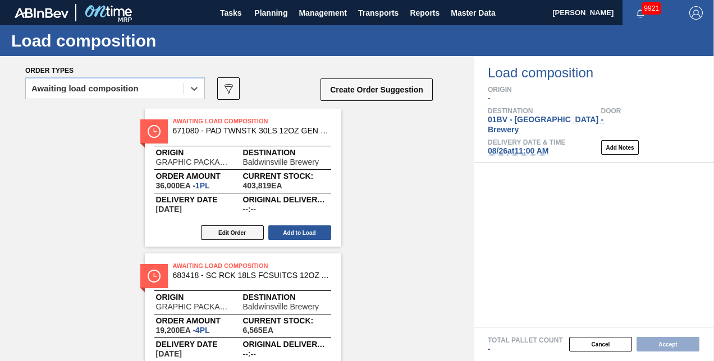
click at [219, 232] on button "Edit Order" at bounding box center [232, 233] width 63 height 15
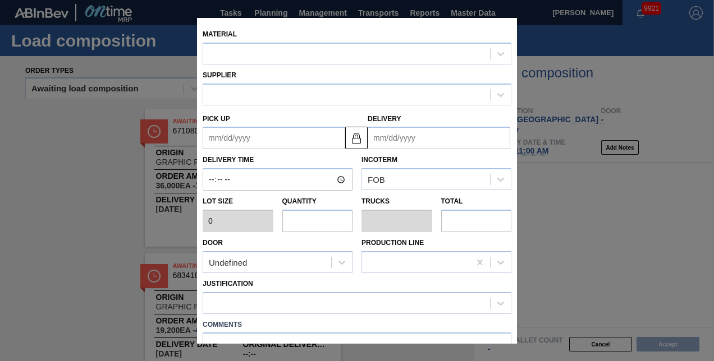
type input "36,000"
type input "1"
type input "0.054"
type input "36,000"
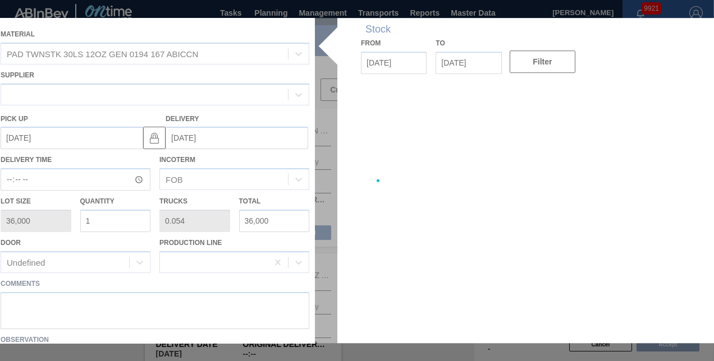
type up "09/04/2025"
type input "09/08/2025"
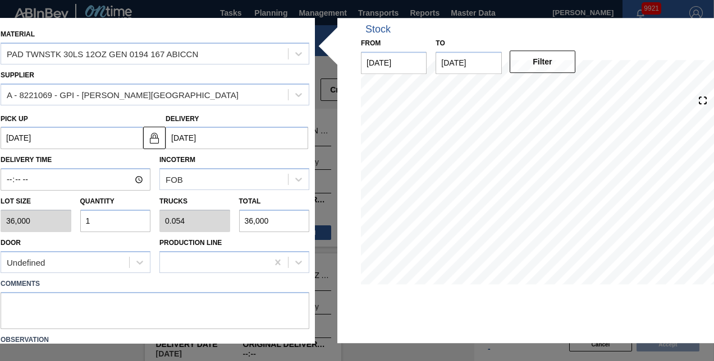
click at [93, 218] on input "1" at bounding box center [115, 221] width 71 height 22
type input "0"
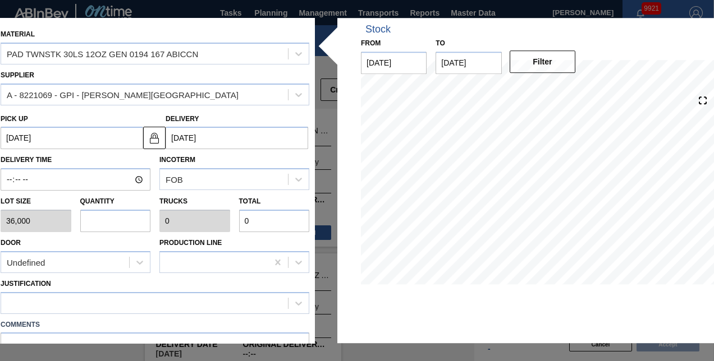
type input "4"
type input "0.217"
type input "144,000"
type input "4"
click at [295, 302] on icon at bounding box center [298, 304] width 7 height 4
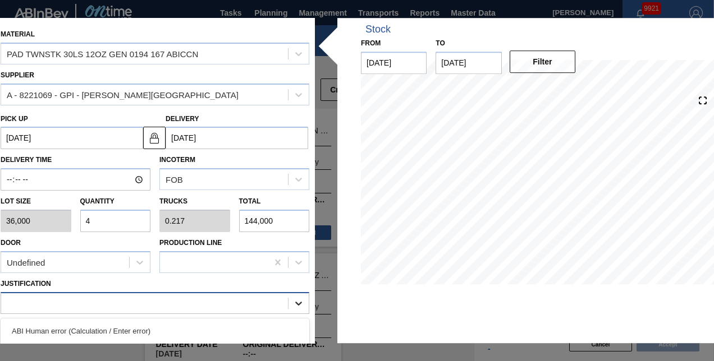
click at [295, 301] on icon at bounding box center [298, 303] width 11 height 11
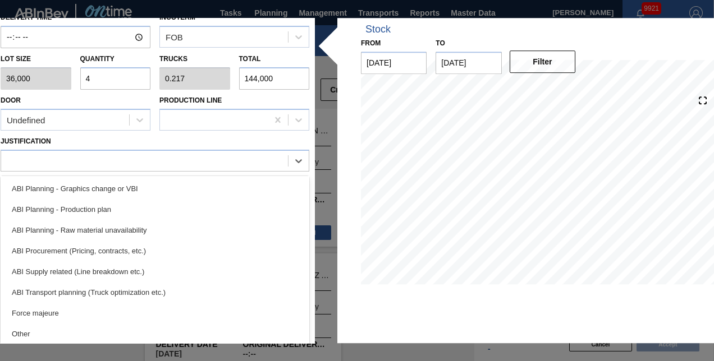
scroll to position [91, 0]
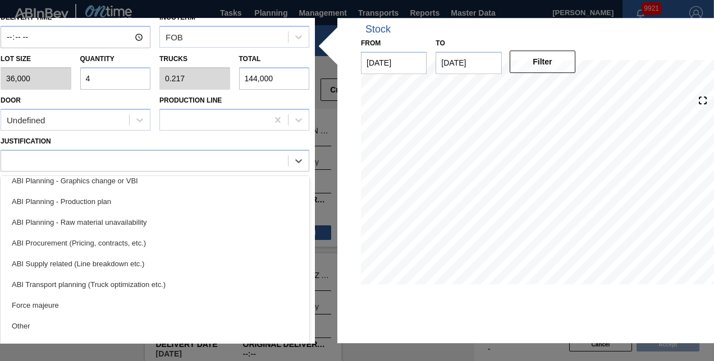
click at [61, 282] on div "ABI Transport planning (Truck optimization etc.)" at bounding box center [155, 284] width 309 height 21
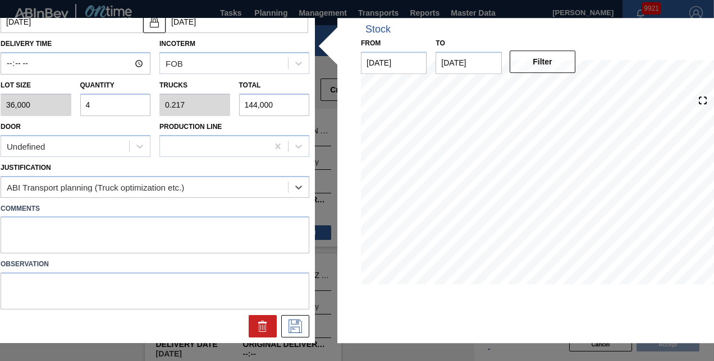
scroll to position [116, 0]
click at [293, 330] on icon at bounding box center [295, 327] width 18 height 13
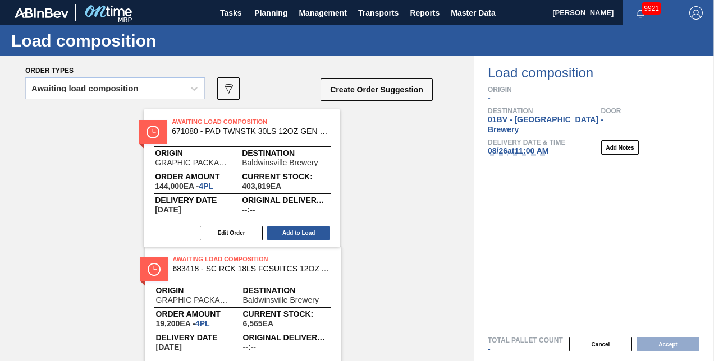
drag, startPoint x: 196, startPoint y: 123, endPoint x: 410, endPoint y: 149, distance: 214.9
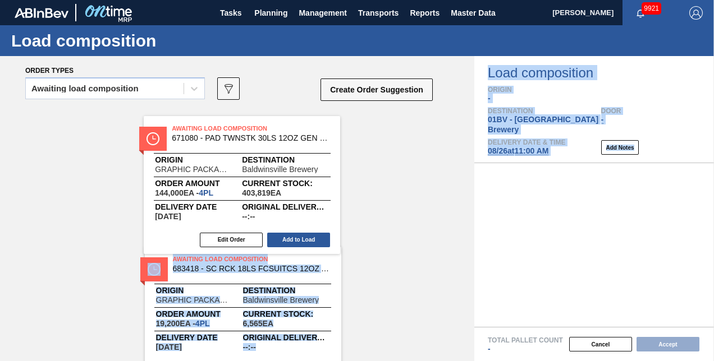
drag, startPoint x: 410, startPoint y: 149, endPoint x: 496, endPoint y: 159, distance: 87.0
click at [496, 159] on div "Order types Awaiting load composition 089F7B8B-B2A5-4AFE-B5C0-19BA573D28AC Crea…" at bounding box center [357, 208] width 714 height 305
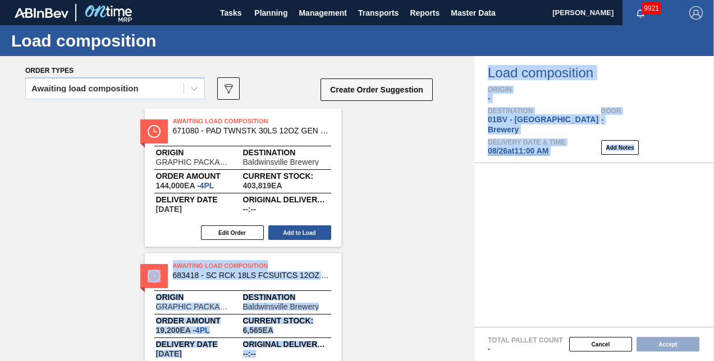
click at [216, 112] on div "Awaiting Load Composition 671080 - PAD TWNSTK 30LS 12OZ GEN 0194 167 ABICCN Ori…" at bounding box center [243, 178] width 196 height 138
click at [209, 120] on span "Awaiting Load Composition" at bounding box center [251, 121] width 157 height 11
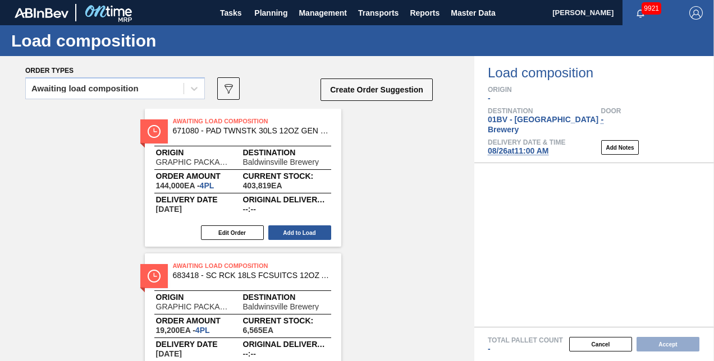
click at [182, 114] on div "Awaiting Load Composition 671080 - PAD TWNSTK 30LS 12OZ GEN 0194 167 ABICCN Ori…" at bounding box center [243, 178] width 196 height 138
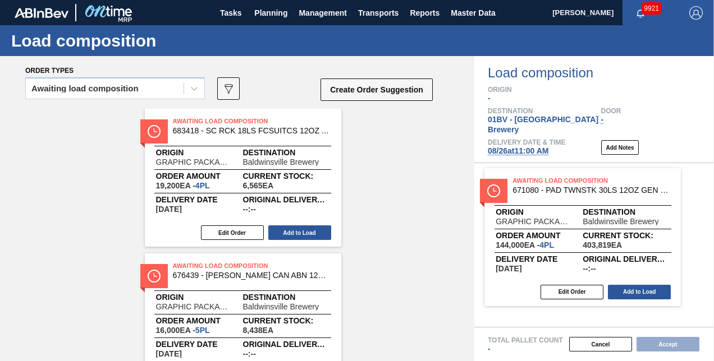
drag, startPoint x: 182, startPoint y: 114, endPoint x: 538, endPoint y: 177, distance: 361.5
click at [538, 177] on div "Order types Awaiting load composition 089F7B8B-B2A5-4AFE-B5C0-19BA573D28AC Crea…" at bounding box center [357, 208] width 714 height 305
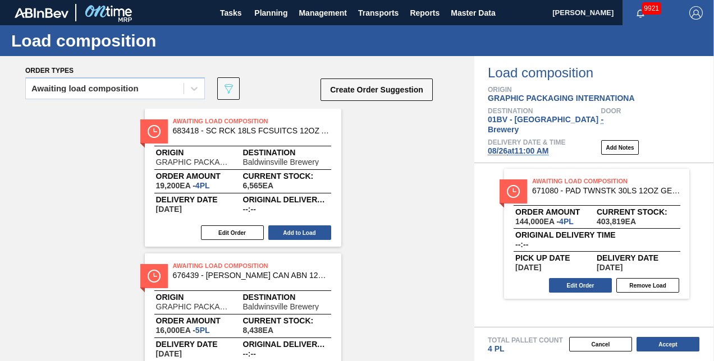
click at [199, 115] on div "Awaiting Load Composition 683418 - SC RCK 18LS FCSUITCS 12OZ AQUEOUS COATIN Ori…" at bounding box center [243, 178] width 196 height 138
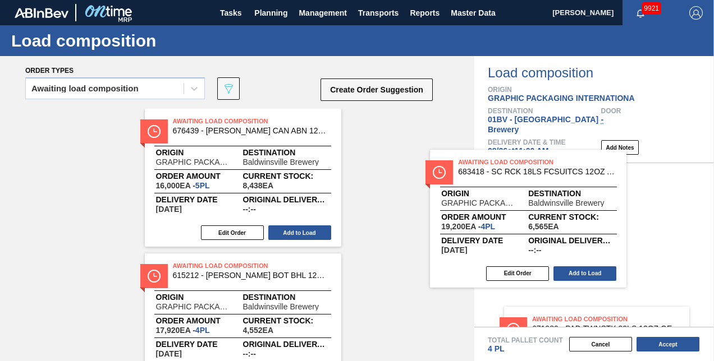
drag, startPoint x: 199, startPoint y: 115, endPoint x: 495, endPoint y: 157, distance: 299.3
click at [495, 157] on div "Order types Awaiting load composition 089F7B8B-B2A5-4AFE-B5C0-19BA573D28AC Crea…" at bounding box center [357, 208] width 714 height 305
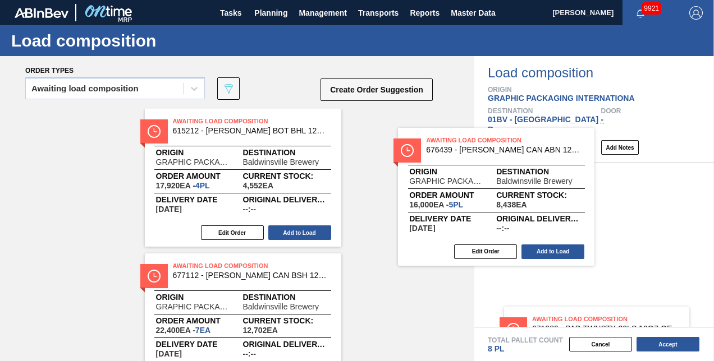
drag, startPoint x: 236, startPoint y: 122, endPoint x: 504, endPoint y: 145, distance: 269.3
click at [504, 145] on div "Order types Awaiting load composition 089F7B8B-B2A5-4AFE-B5C0-19BA573D28AC Crea…" at bounding box center [357, 208] width 714 height 305
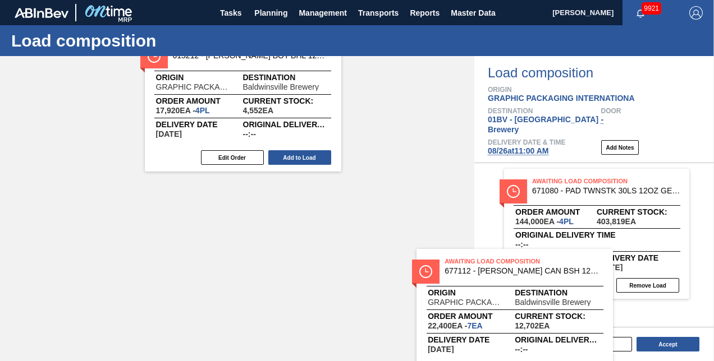
drag, startPoint x: 187, startPoint y: 263, endPoint x: 509, endPoint y: 251, distance: 321.8
click at [509, 251] on div "Order types Awaiting load composition 089F7B8B-B2A5-4AFE-B5C0-19BA573D28AC Crea…" at bounding box center [357, 208] width 714 height 305
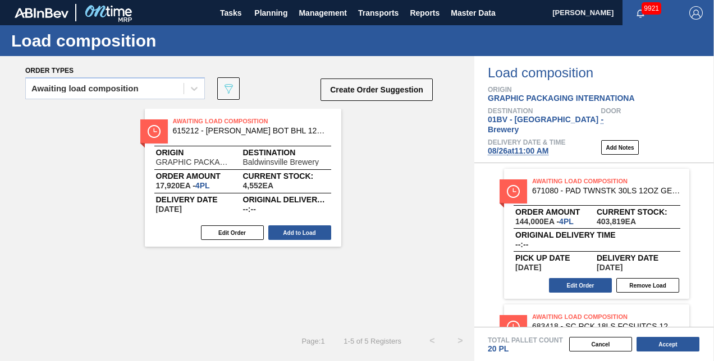
scroll to position [0, 0]
click at [227, 232] on button "Edit Order" at bounding box center [232, 233] width 63 height 15
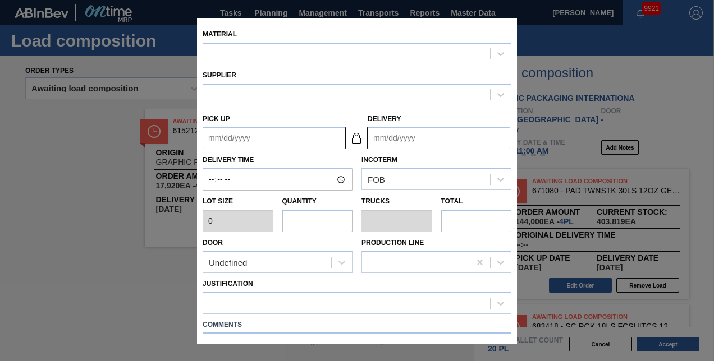
type input "4,480"
type input "4"
type input "0.4"
type input "17,920"
type up "[DATE]"
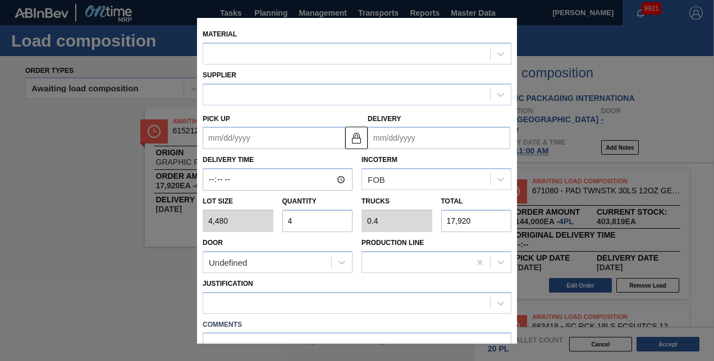
type input "[DATE]"
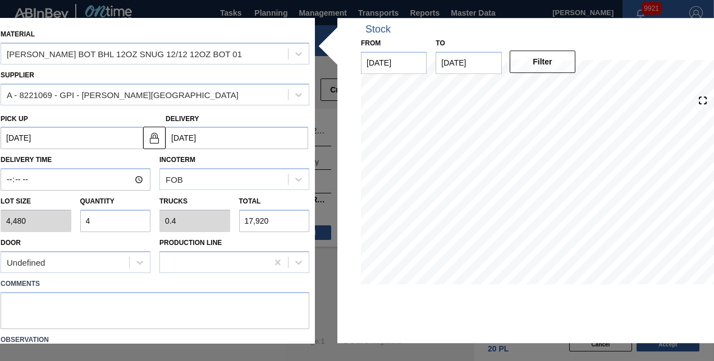
click at [89, 218] on input "4" at bounding box center [115, 221] width 71 height 22
type input "0"
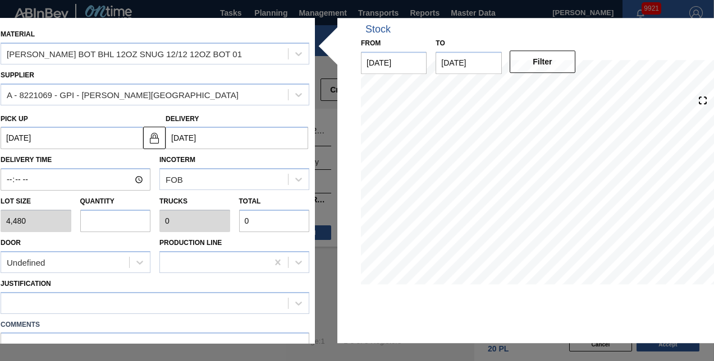
type input "5"
type input "0.5"
type input "22,400"
type input "5"
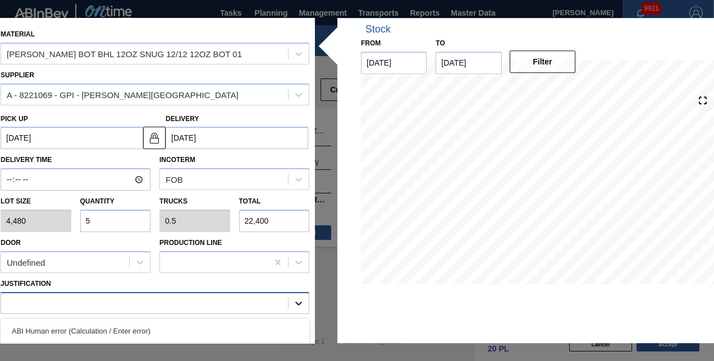
click at [297, 301] on icon at bounding box center [298, 303] width 11 height 11
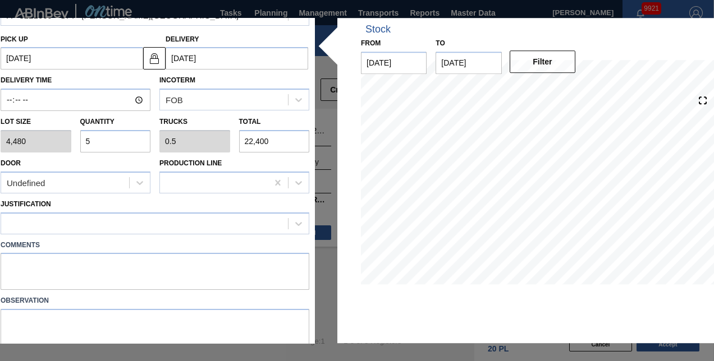
scroll to position [80, 0]
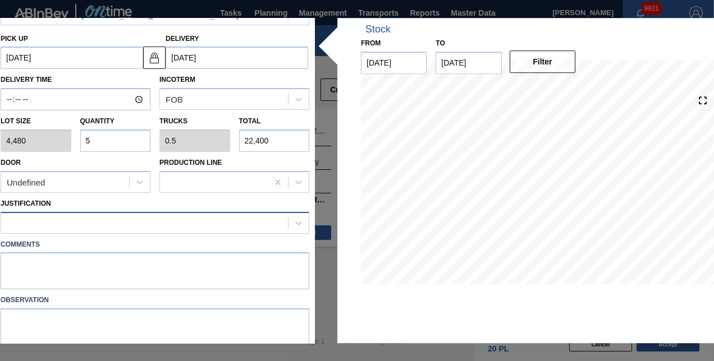
click at [15, 220] on div at bounding box center [144, 223] width 287 height 16
click at [298, 220] on icon at bounding box center [298, 223] width 11 height 11
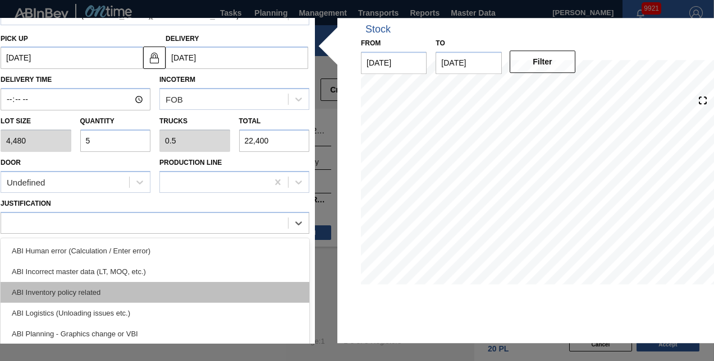
click at [118, 290] on div "ABI Inventory policy related" at bounding box center [155, 292] width 309 height 21
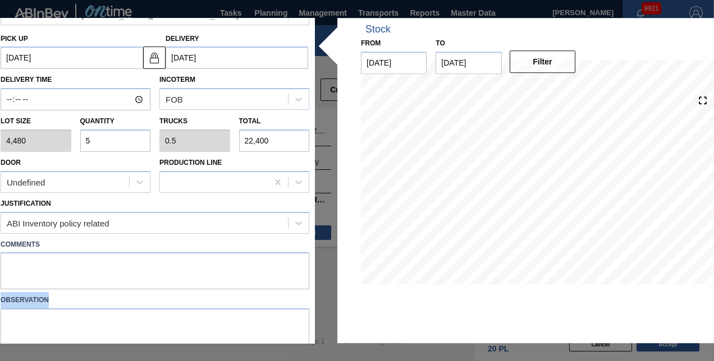
drag, startPoint x: 313, startPoint y: 274, endPoint x: 318, endPoint y: 318, distance: 44.1
click at [318, 318] on div "Material CARR BOT BHL 12OZ SNUG 12/12 12OZ BOT 01 Supplier A - 8221069 - GPI - …" at bounding box center [357, 181] width 724 height 326
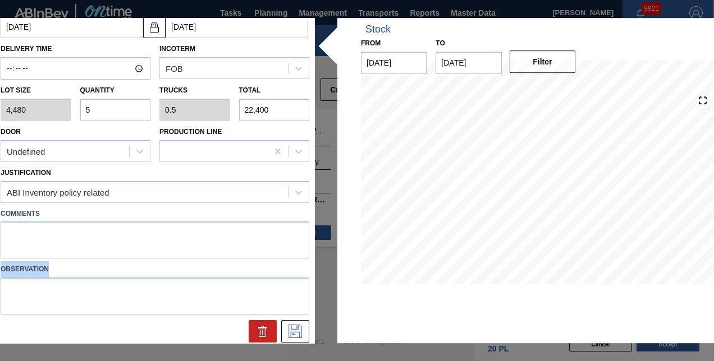
scroll to position [116, 0]
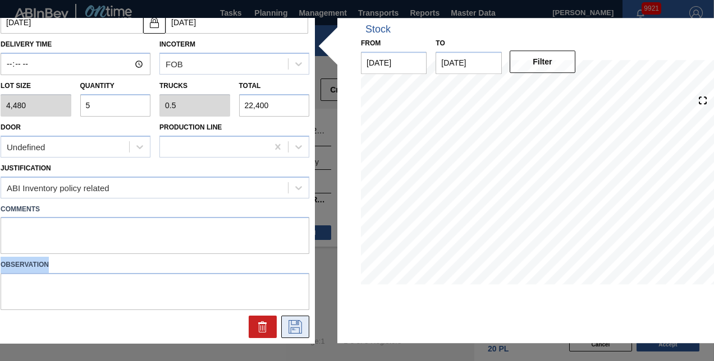
click at [295, 328] on icon at bounding box center [295, 327] width 18 height 13
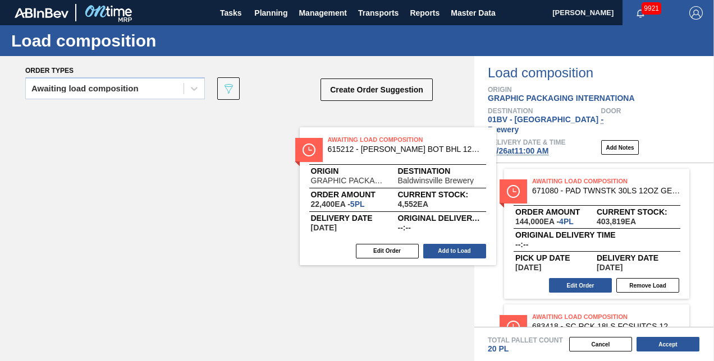
drag, startPoint x: 333, startPoint y: 138, endPoint x: 561, endPoint y: 174, distance: 230.8
click at [561, 174] on div "Order types Awaiting load composition 089F7B8B-B2A5-4AFE-B5C0-19BA573D28AC Crea…" at bounding box center [357, 208] width 714 height 305
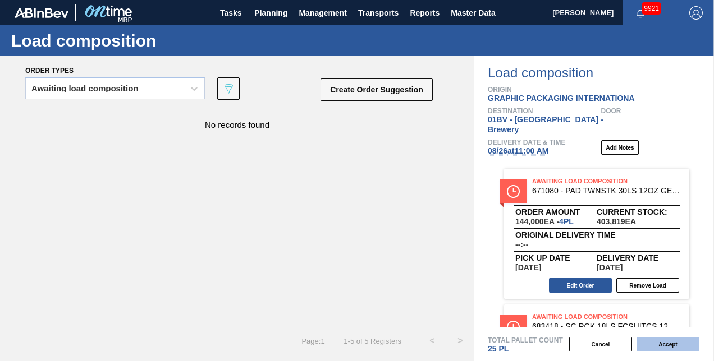
click at [653, 345] on button "Accept" at bounding box center [668, 344] width 63 height 15
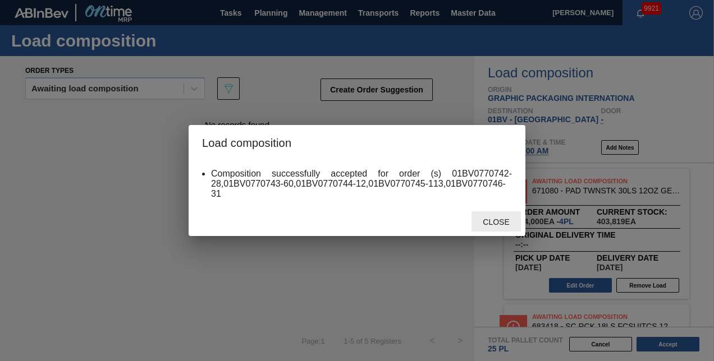
click at [491, 223] on span "Close" at bounding box center [496, 222] width 44 height 9
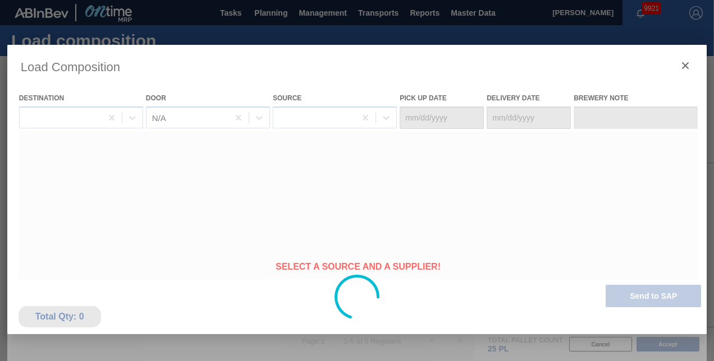
type Date "[DATE]"
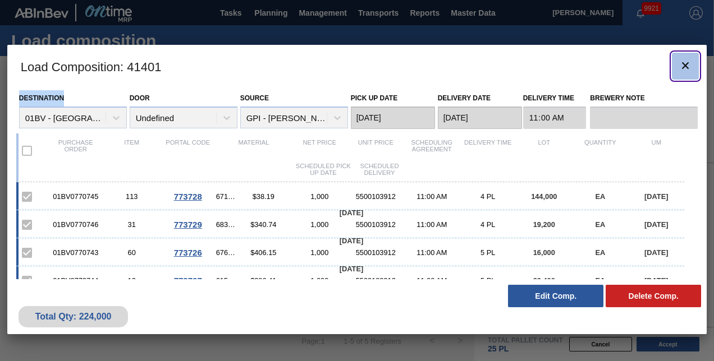
click at [684, 65] on icon "botão de ícone" at bounding box center [685, 65] width 13 height 13
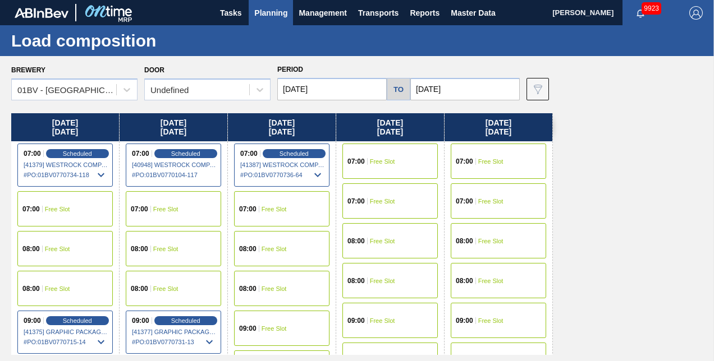
click at [267, 14] on span "Planning" at bounding box center [270, 12] width 33 height 13
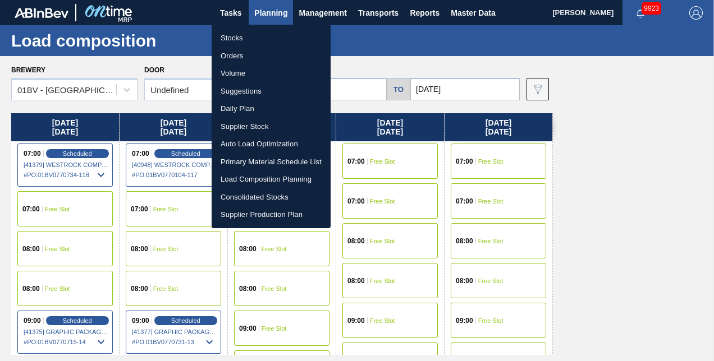
drag, startPoint x: 225, startPoint y: 37, endPoint x: 251, endPoint y: 56, distance: 32.2
click at [226, 37] on li "Stocks" at bounding box center [271, 38] width 119 height 18
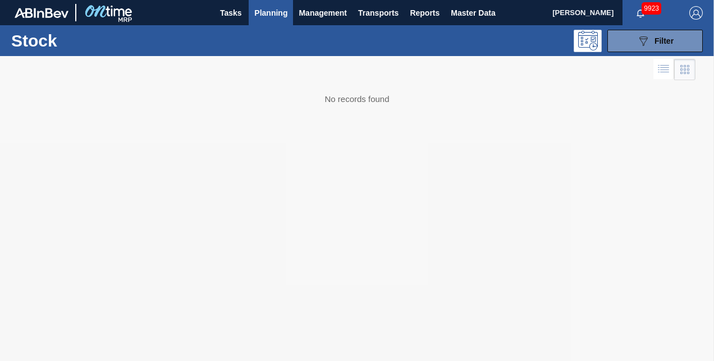
click at [700, 12] on img "button" at bounding box center [695, 12] width 13 height 13
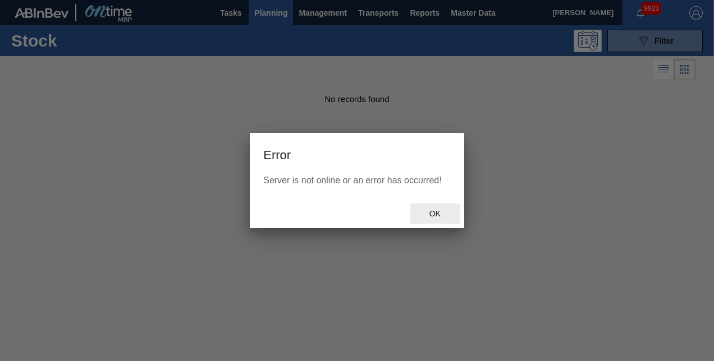
click at [433, 215] on span "Ok" at bounding box center [434, 213] width 29 height 9
click at [434, 215] on div "Error Server is not online or an error has occurred! Ok" at bounding box center [357, 180] width 714 height 361
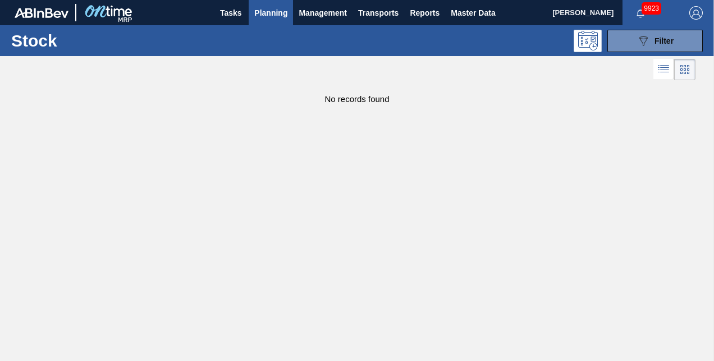
click at [693, 10] on img "button" at bounding box center [695, 12] width 13 height 13
click at [692, 12] on img "button" at bounding box center [695, 12] width 13 height 13
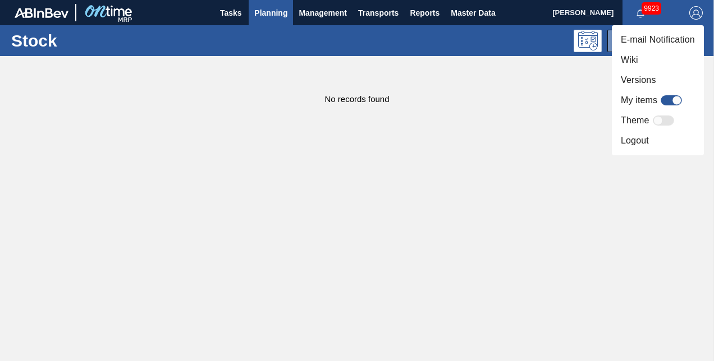
click at [692, 12] on div at bounding box center [357, 180] width 714 height 361
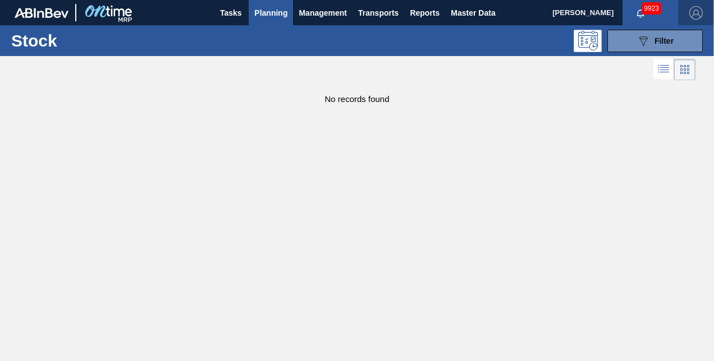
click at [697, 12] on img "button" at bounding box center [695, 12] width 13 height 13
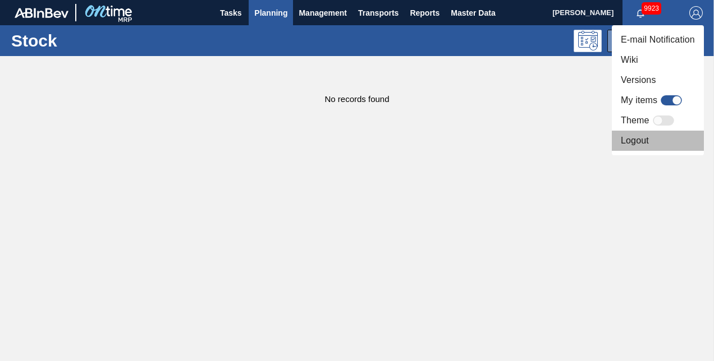
click at [640, 140] on li "Logout" at bounding box center [658, 141] width 92 height 20
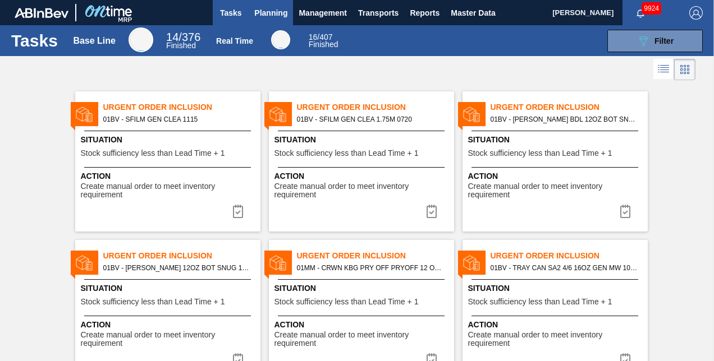
click at [256, 15] on span "Planning" at bounding box center [270, 12] width 33 height 13
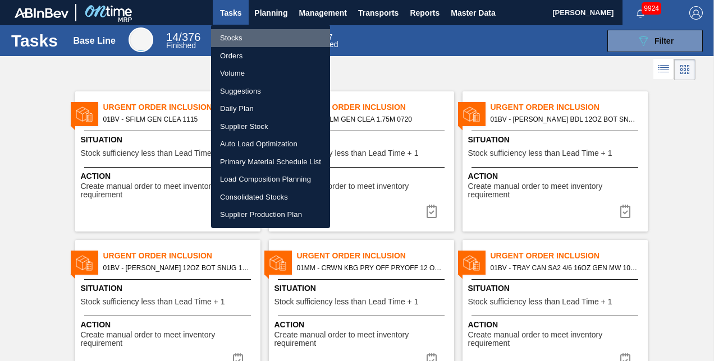
click at [239, 37] on li "Stocks" at bounding box center [270, 38] width 119 height 18
checkbox input "true"
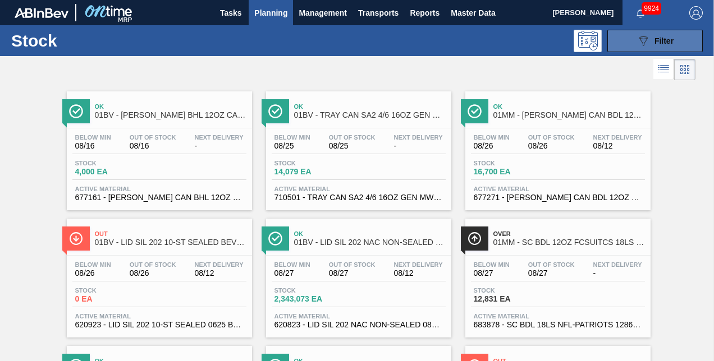
click at [633, 35] on button "089F7B8B-B2A5-4AFE-B5C0-19BA573D28AC Filter" at bounding box center [654, 41] width 95 height 22
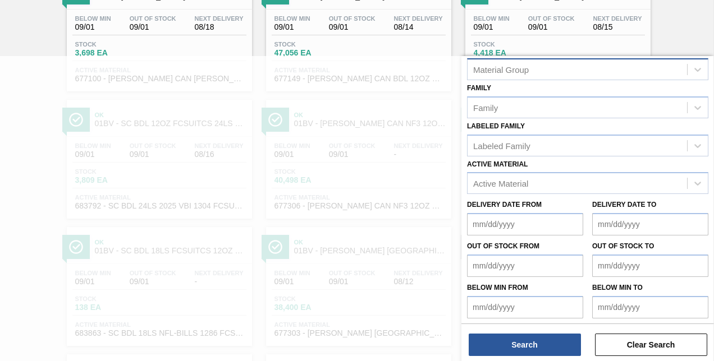
scroll to position [173, 0]
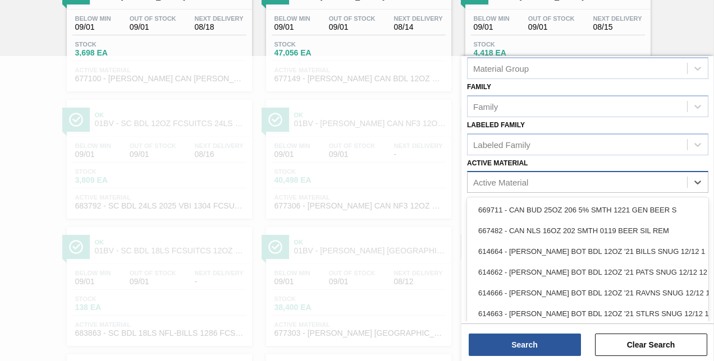
click at [498, 182] on div "Active Material" at bounding box center [500, 183] width 55 height 10
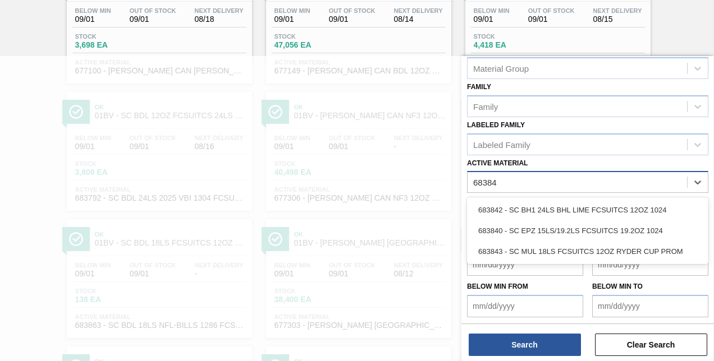
type Material "683843"
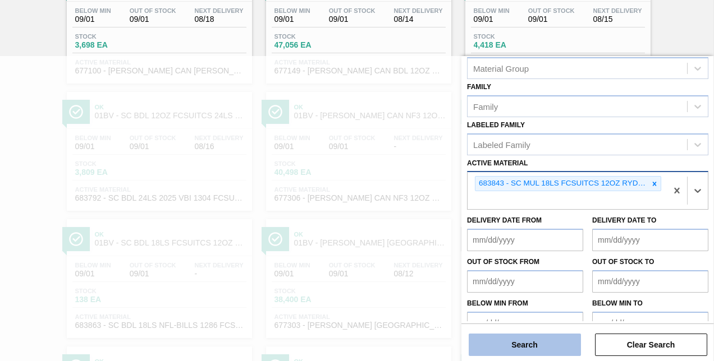
click at [515, 340] on button "Search" at bounding box center [525, 345] width 112 height 22
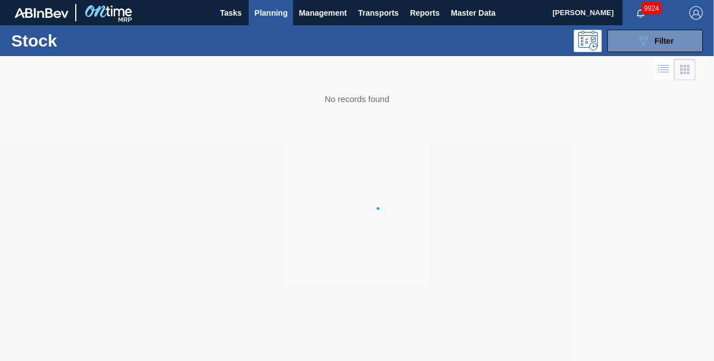
click at [515, 340] on div at bounding box center [357, 208] width 714 height 305
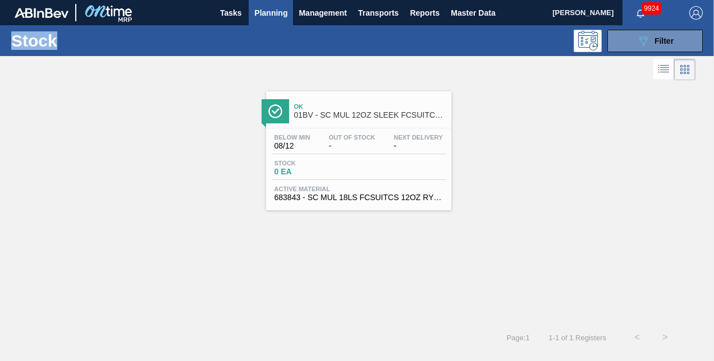
click at [328, 108] on span "Ok" at bounding box center [370, 106] width 152 height 7
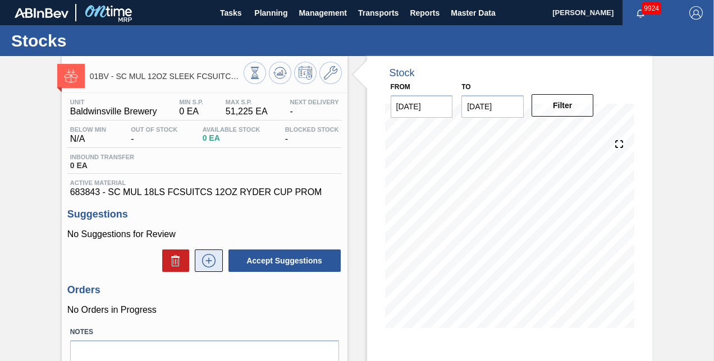
click at [208, 263] on icon at bounding box center [208, 261] width 1 height 6
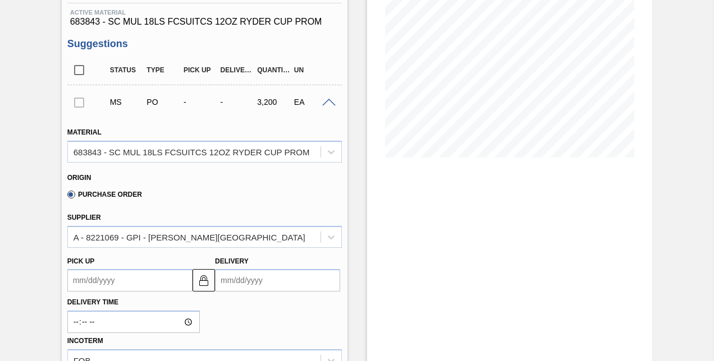
scroll to position [225, 0]
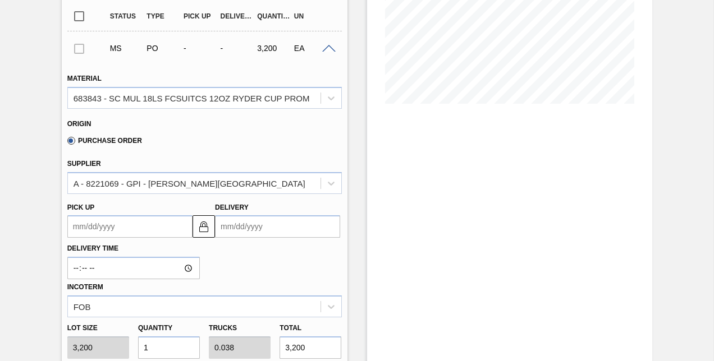
click at [277, 230] on input "Delivery" at bounding box center [277, 227] width 125 height 22
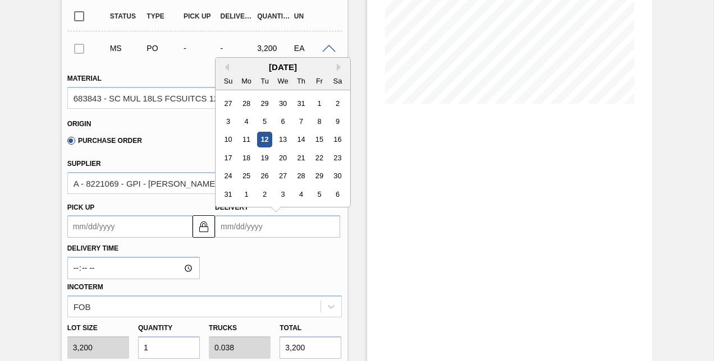
type input "[DATE]"
type up "[DATE]"
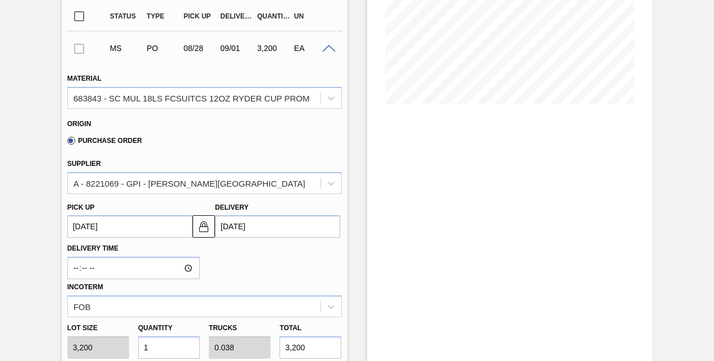
click at [156, 347] on input "1" at bounding box center [169, 348] width 62 height 22
type input "0"
type input "0.001"
type input "4"
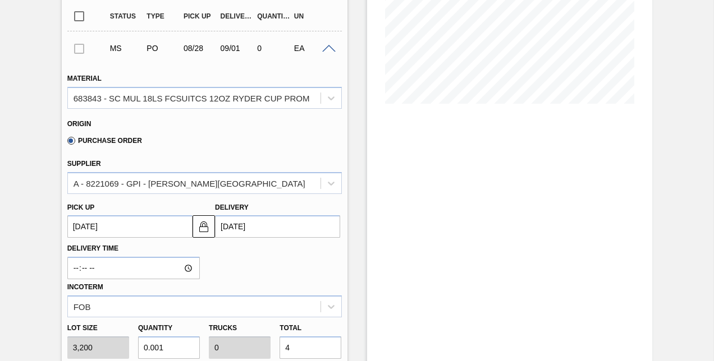
type input "0.014"
type input "0.001"
type input "44"
type input "0.138"
type input "0.005"
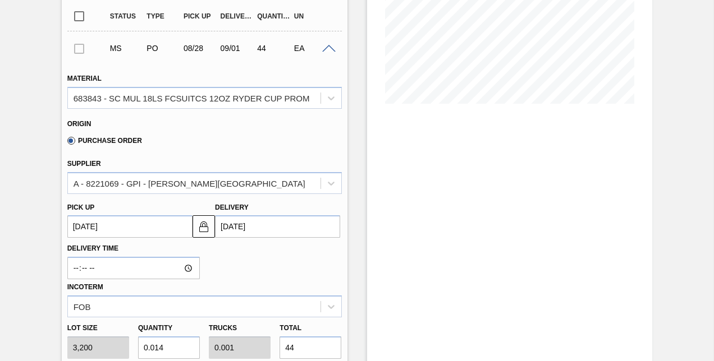
type input "440"
type input "1.375"
type input "0.053"
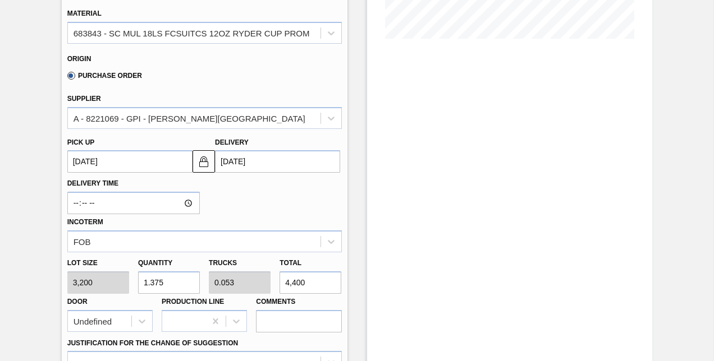
scroll to position [393, 0]
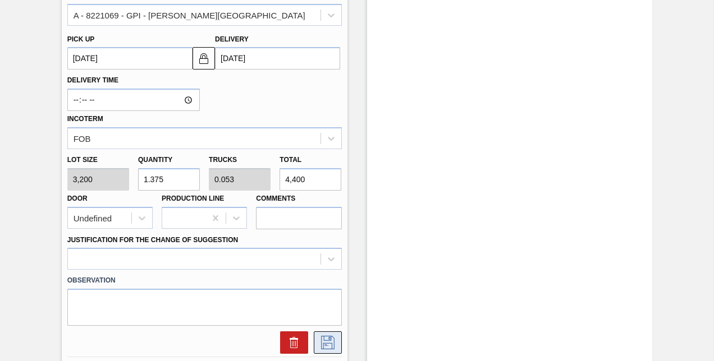
type input "4,400"
click at [328, 349] on icon at bounding box center [328, 342] width 18 height 13
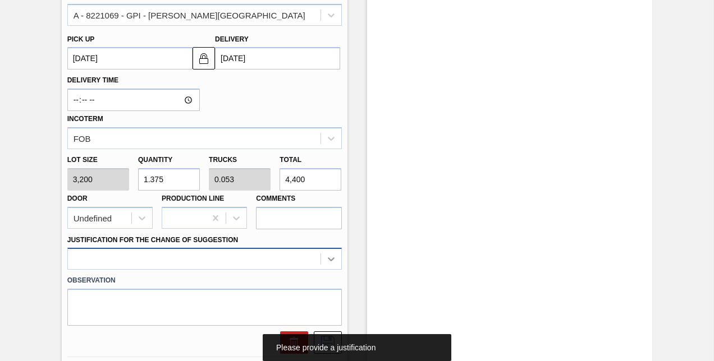
scroll to position [480, 0]
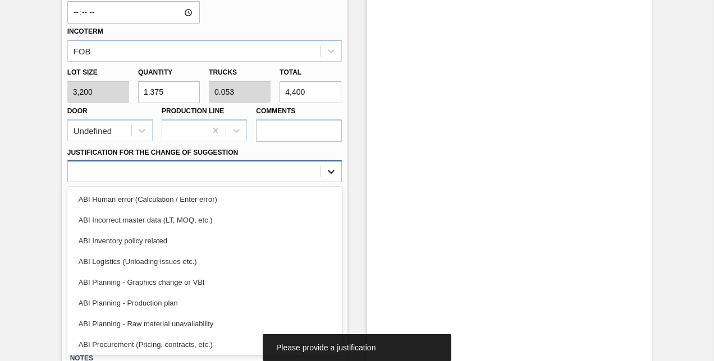
click at [328, 182] on div "option ABI Logistics (Unloading issues etc.) focused, 4 of 18. 18 results avail…" at bounding box center [204, 172] width 274 height 22
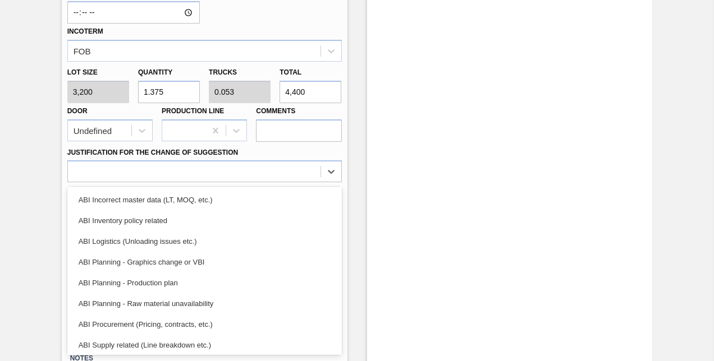
scroll to position [0, 0]
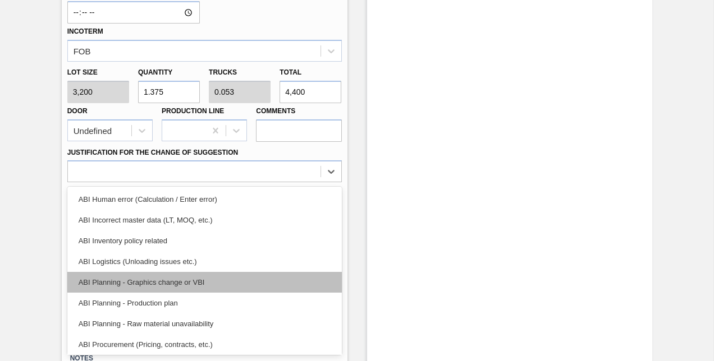
click at [128, 289] on div "ABI Planning - Graphics change or VBI" at bounding box center [204, 282] width 274 height 21
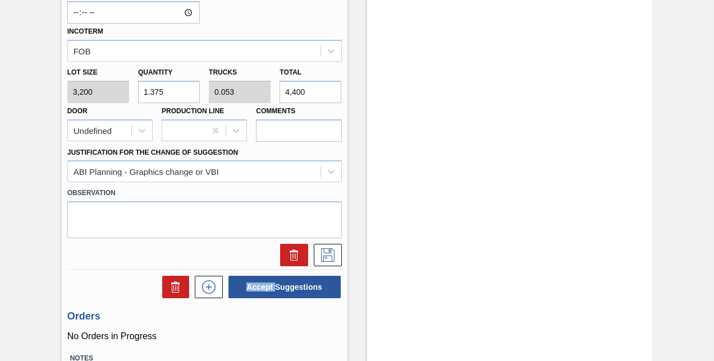
click at [128, 289] on div "Accept Suggestions" at bounding box center [204, 287] width 274 height 25
click at [328, 254] on icon at bounding box center [328, 255] width 18 height 13
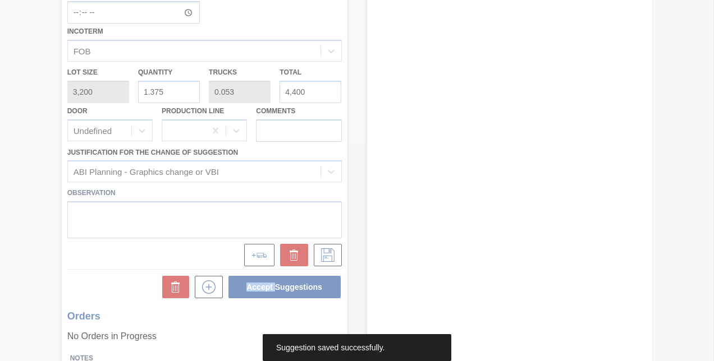
scroll to position [121, 0]
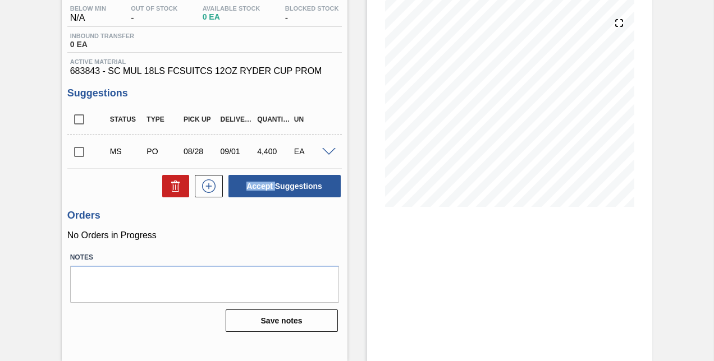
click at [76, 155] on input "checkbox" at bounding box center [79, 152] width 24 height 24
click at [275, 187] on button "Accept Suggestions" at bounding box center [284, 186] width 112 height 22
click at [79, 152] on input "checkbox" at bounding box center [79, 152] width 24 height 24
checkbox input "true"
click at [326, 155] on span at bounding box center [328, 152] width 13 height 8
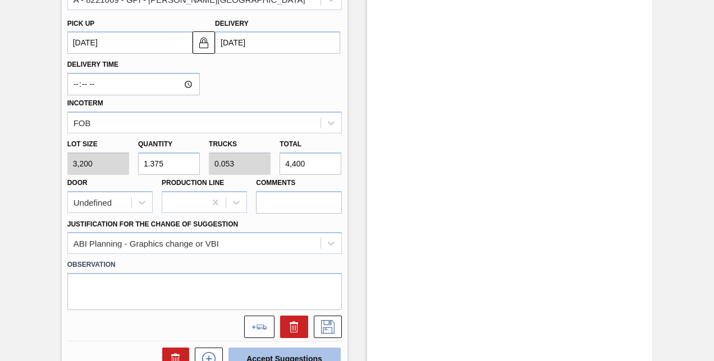
scroll to position [458, 0]
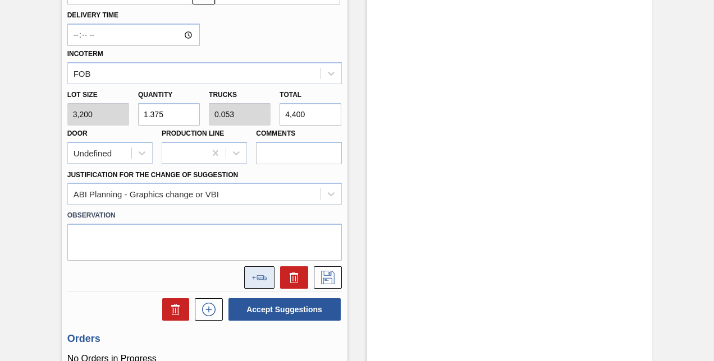
click at [257, 280] on icon at bounding box center [262, 278] width 10 height 5
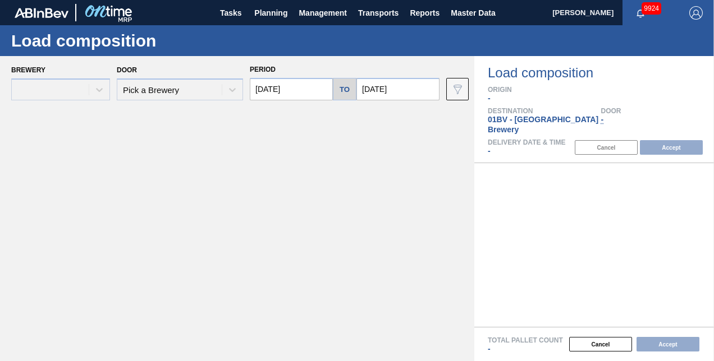
type input "[DATE]"
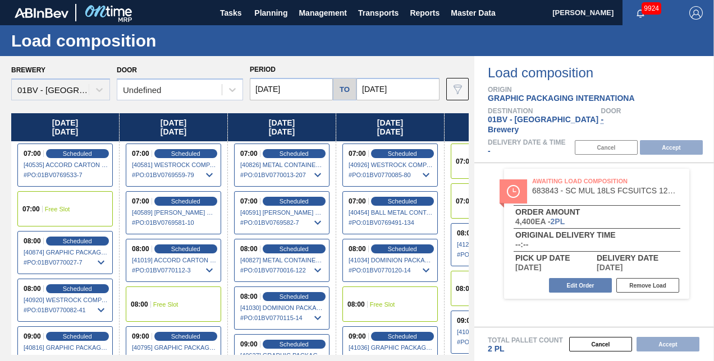
click at [406, 85] on input "[DATE]" at bounding box center [397, 89] width 83 height 22
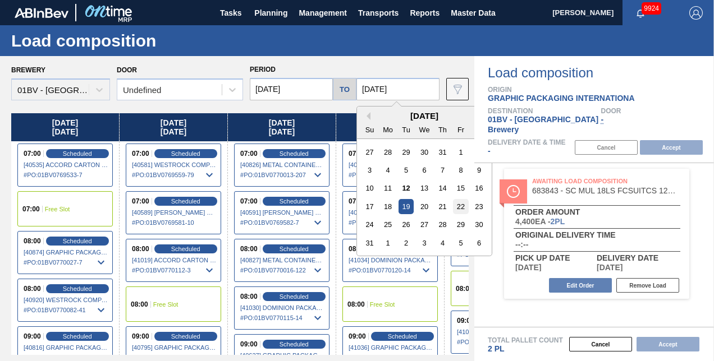
click at [464, 207] on div "22" at bounding box center [460, 206] width 15 height 15
type input "[DATE]"
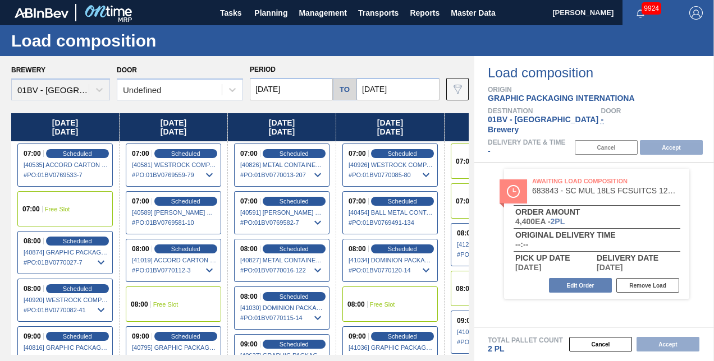
drag, startPoint x: 367, startPoint y: 301, endPoint x: 390, endPoint y: 289, distance: 25.9
click at [367, 301] on div "08:00 Free Slot" at bounding box center [389, 304] width 95 height 35
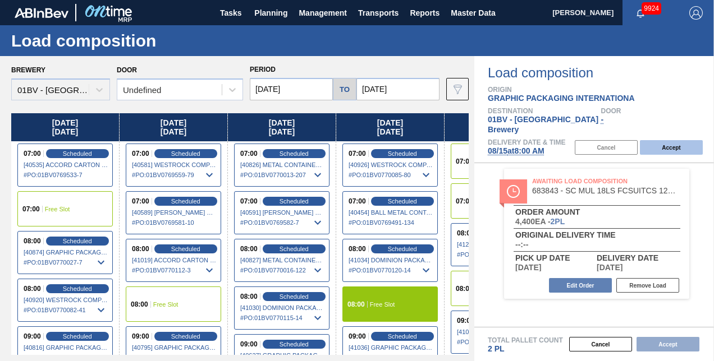
click at [674, 140] on button "Accept" at bounding box center [671, 147] width 63 height 15
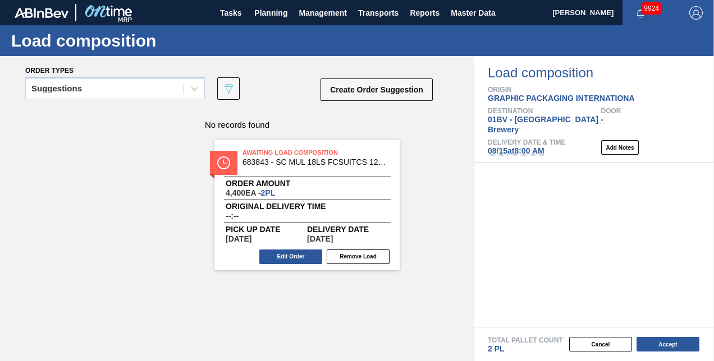
drag, startPoint x: 567, startPoint y: 178, endPoint x: 272, endPoint y: 158, distance: 295.9
click at [272, 158] on div "Order types Suggestions 089F7B8B-B2A5-4AFE-B5C0-19BA573D28AC Create Order Sugge…" at bounding box center [357, 208] width 714 height 305
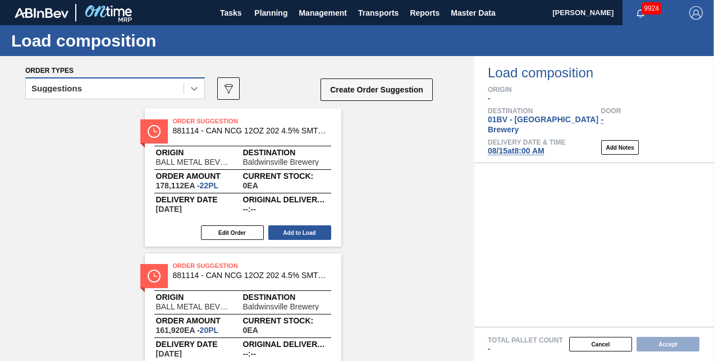
click at [194, 90] on icon at bounding box center [194, 89] width 7 height 4
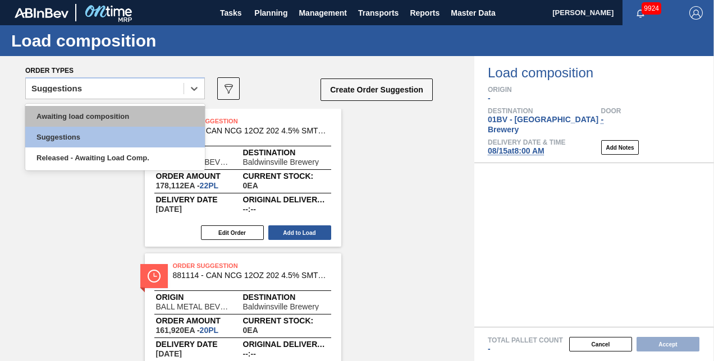
click at [109, 115] on div "Awaiting load composition" at bounding box center [115, 116] width 180 height 21
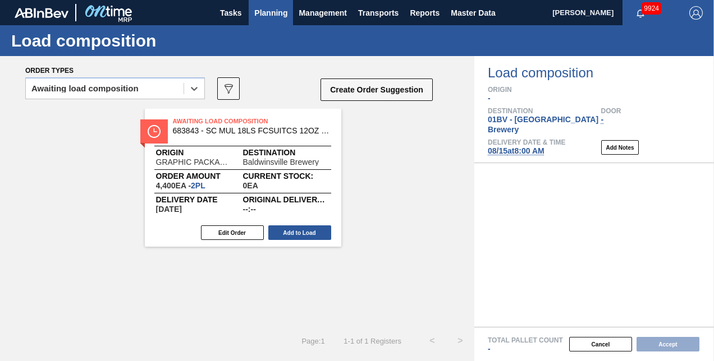
click at [278, 12] on span "Planning" at bounding box center [270, 12] width 33 height 13
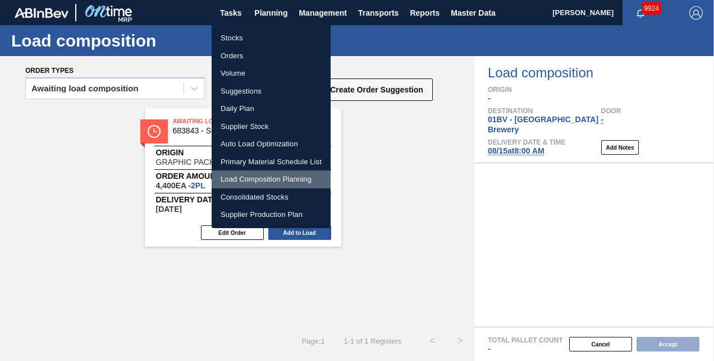
click at [253, 177] on li "Load Composition Planning" at bounding box center [271, 180] width 119 height 18
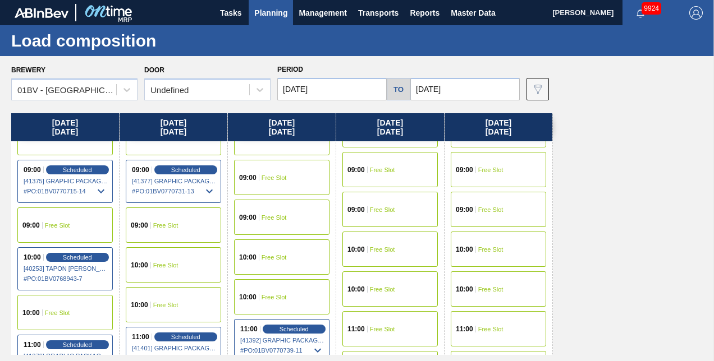
scroll to position [168, 0]
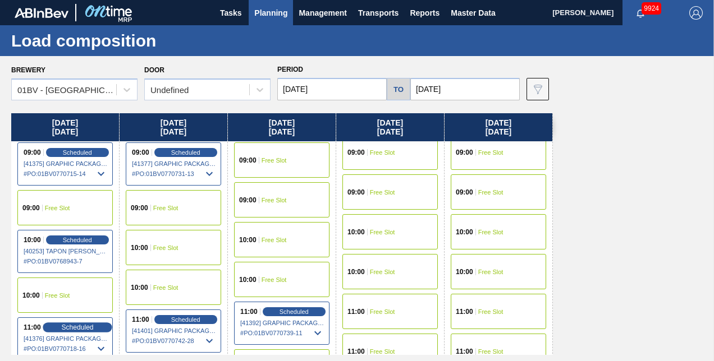
click at [71, 324] on span "Scheduled" at bounding box center [77, 327] width 32 height 7
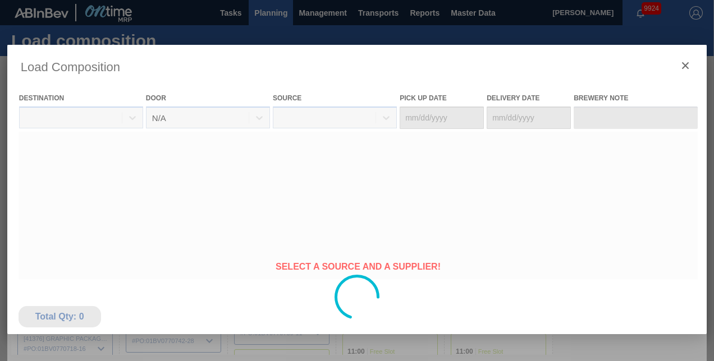
type Date "[DATE]"
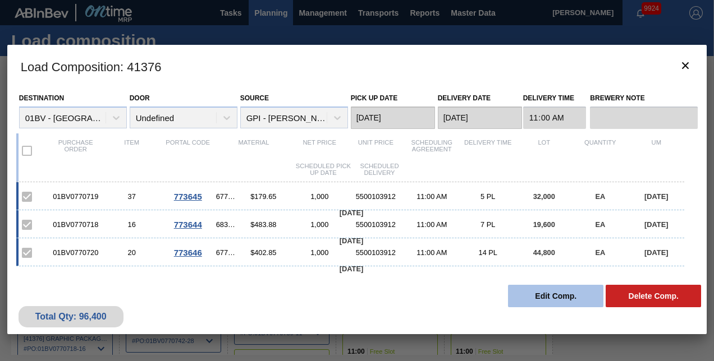
click at [532, 295] on button "Edit Comp." at bounding box center [555, 296] width 95 height 22
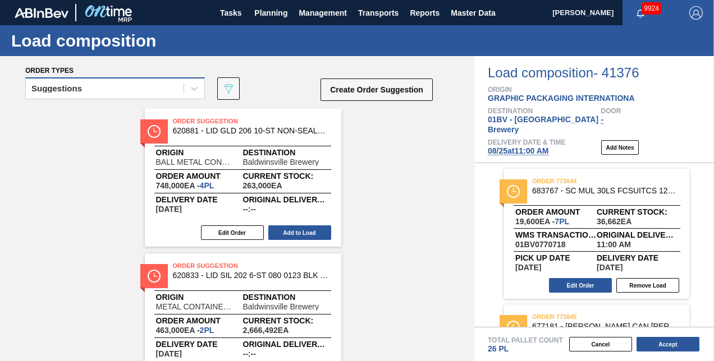
drag, startPoint x: 194, startPoint y: 86, endPoint x: 164, endPoint y: 98, distance: 32.3
click at [194, 86] on icon at bounding box center [194, 88] width 11 height 11
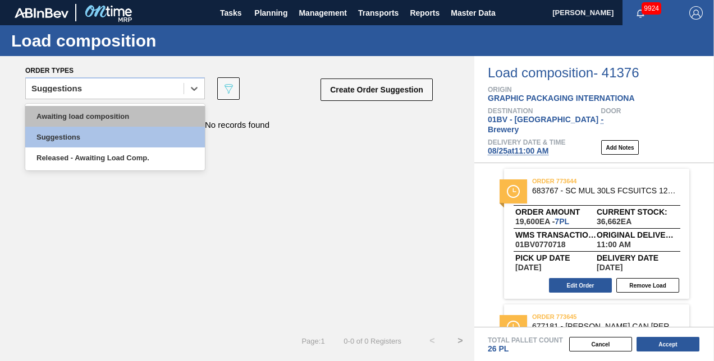
click at [119, 117] on div "Awaiting load composition" at bounding box center [115, 116] width 180 height 21
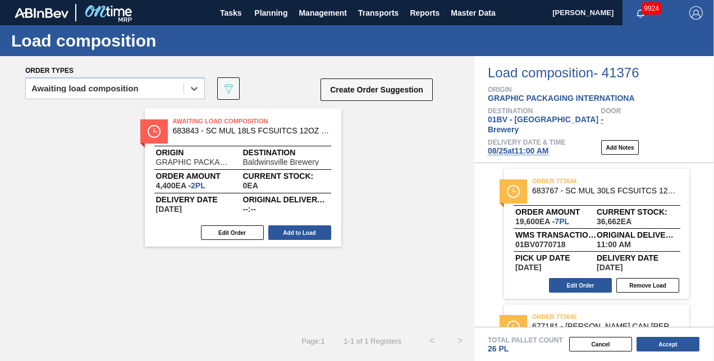
drag, startPoint x: 180, startPoint y: 111, endPoint x: 221, endPoint y: 127, distance: 43.4
click at [184, 115] on div "Awaiting Load Composition 683843 - SC MUL 18LS FCSUITCS 12OZ RYDER CUP PROM Ori…" at bounding box center [237, 178] width 474 height 138
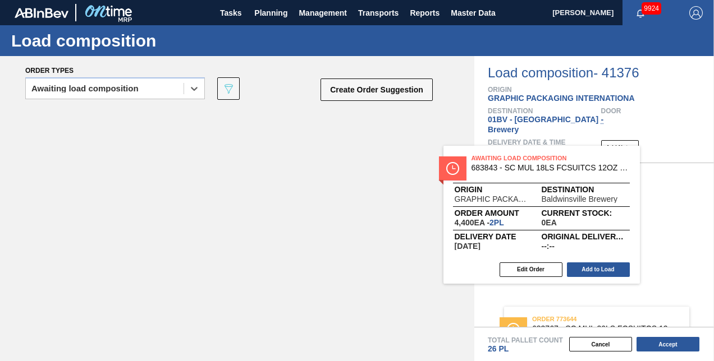
drag, startPoint x: 221, startPoint y: 127, endPoint x: 524, endPoint y: 158, distance: 305.2
click at [524, 157] on div "Order types option Awaiting load composition, selected. Select is focused ,type…" at bounding box center [357, 208] width 714 height 305
click at [524, 163] on div "order 773644 683767 - SC MUL 30LS FCSUITCS 12OZ SLEEK AQUEOUS Order amount 19,6…" at bounding box center [594, 245] width 240 height 164
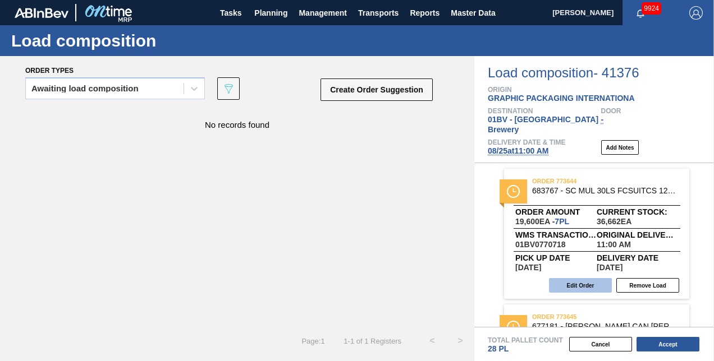
click at [587, 278] on button "Edit Order" at bounding box center [580, 285] width 63 height 15
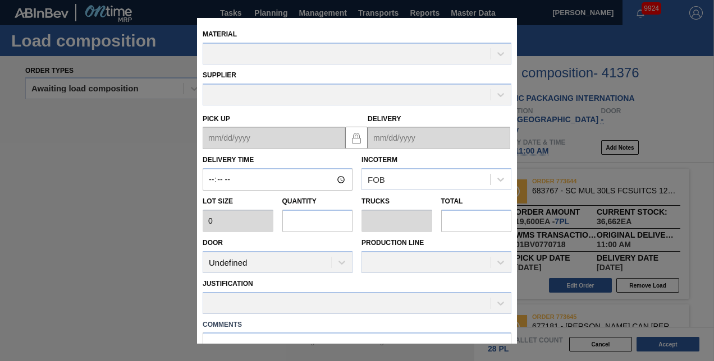
type input "11:00:00"
type input "2,800"
type input "7"
type input "0.269"
type input "19,600"
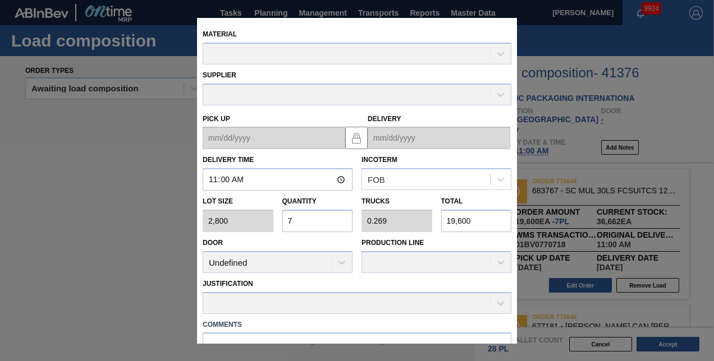
type up "[DATE]"
type input "[DATE]"
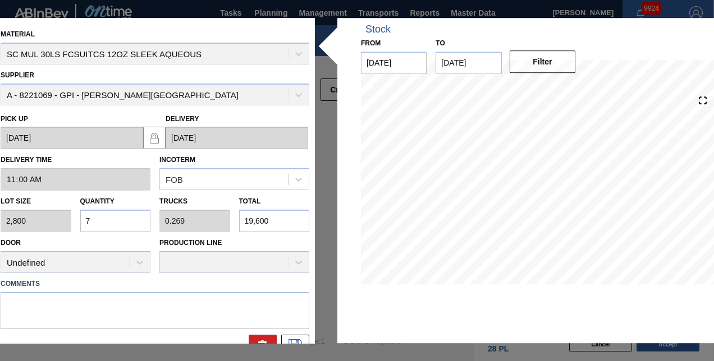
drag, startPoint x: 103, startPoint y: 219, endPoint x: 70, endPoint y: 216, distance: 33.8
click at [103, 219] on input "7" at bounding box center [115, 221] width 71 height 22
click at [70, 216] on div "Lot size 2,800 Quantity 7 Trucks 0.269 Total 19,600" at bounding box center [155, 212] width 318 height 42
drag, startPoint x: 98, startPoint y: 219, endPoint x: 91, endPoint y: 218, distance: 7.4
click at [92, 218] on input "7" at bounding box center [115, 221] width 71 height 22
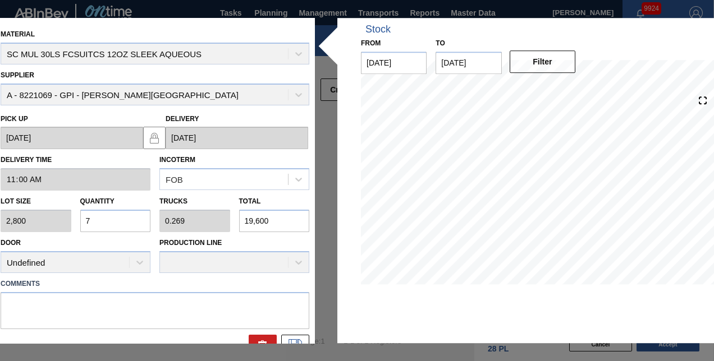
click at [91, 218] on input "7" at bounding box center [115, 221] width 71 height 22
type input "0"
type input "5"
type input "0.192"
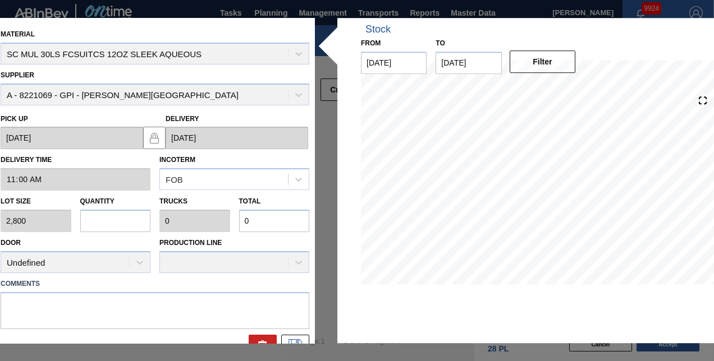
type input "14,000"
type input "5"
click at [293, 336] on button at bounding box center [295, 346] width 28 height 22
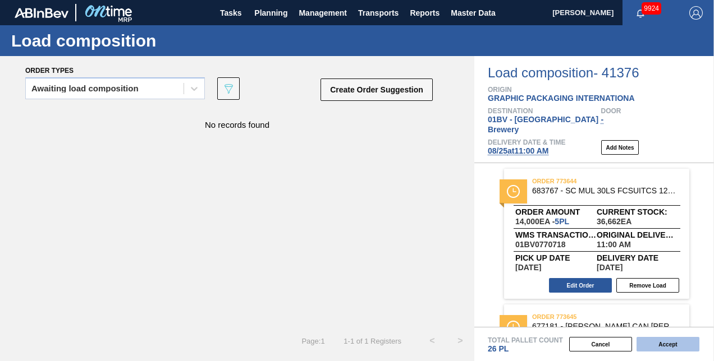
click at [662, 344] on button "Accept" at bounding box center [668, 344] width 63 height 15
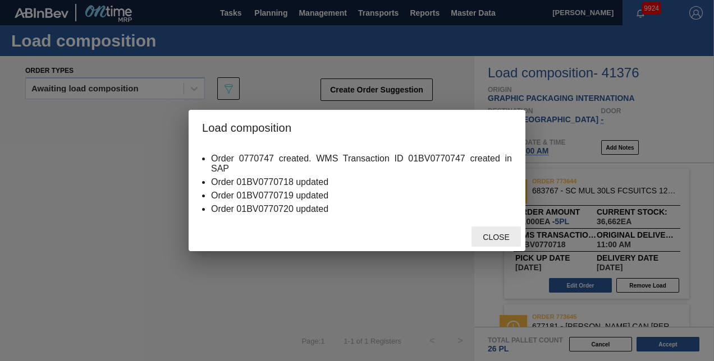
click at [492, 234] on span "Close" at bounding box center [496, 237] width 44 height 9
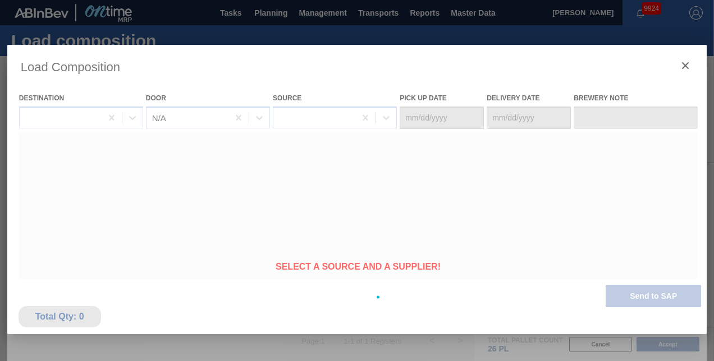
type Date "[DATE]"
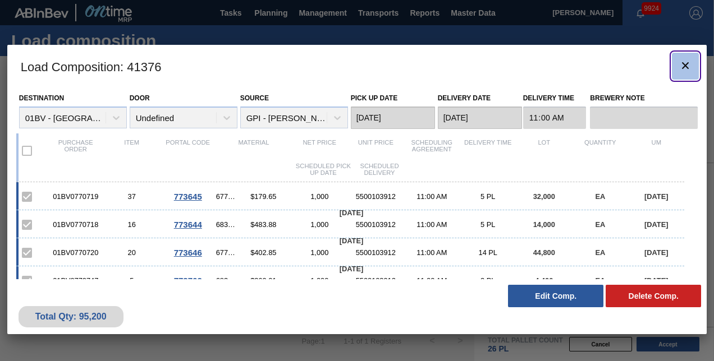
click at [681, 67] on icon "botão de ícone" at bounding box center [685, 65] width 13 height 13
